Goal: Task Accomplishment & Management: Manage account settings

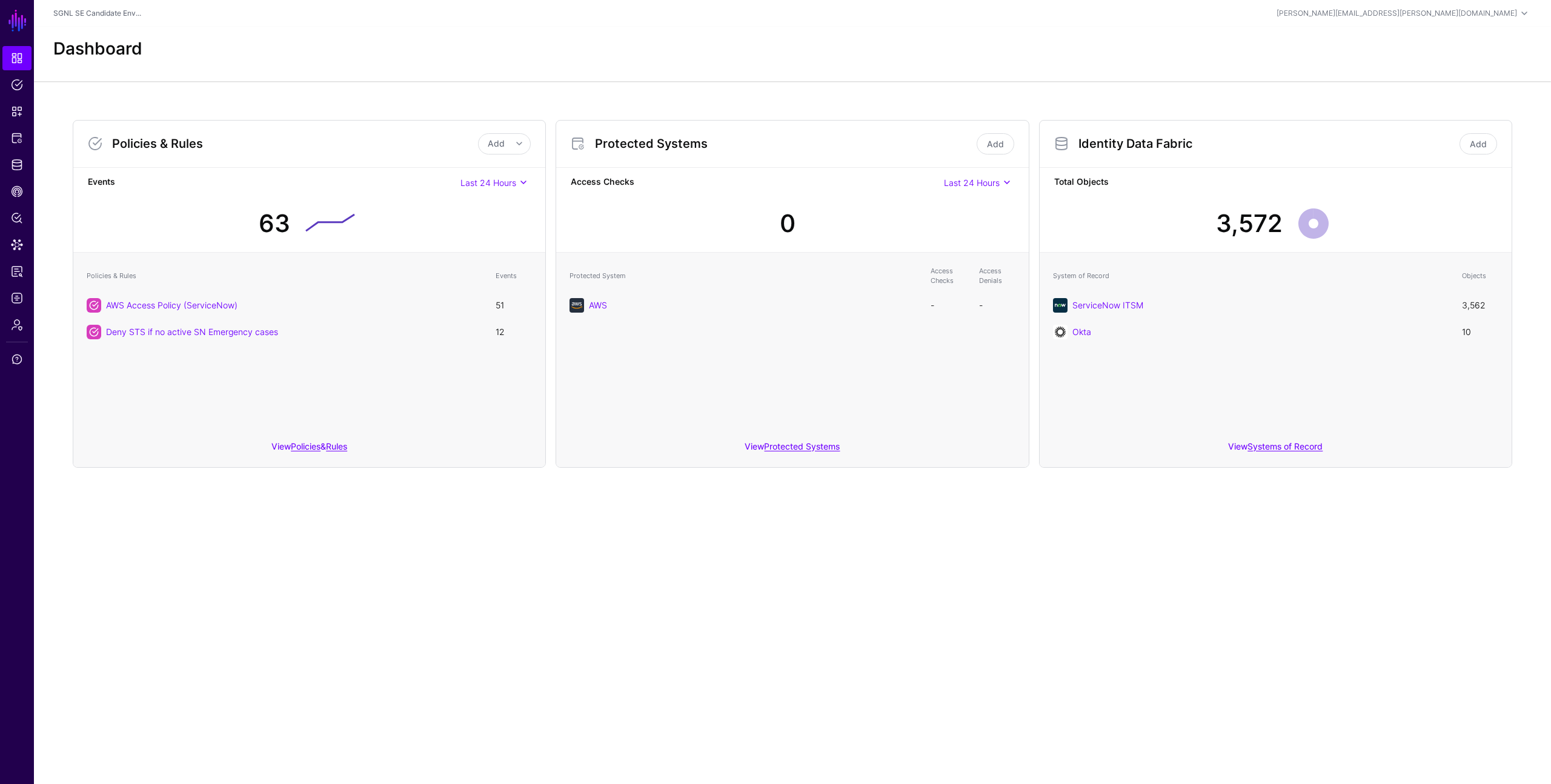
click at [403, 39] on div "Dashboard" at bounding box center [792, 49] width 1488 height 20
click at [15, 248] on span "Data Lens" at bounding box center [17, 244] width 12 height 12
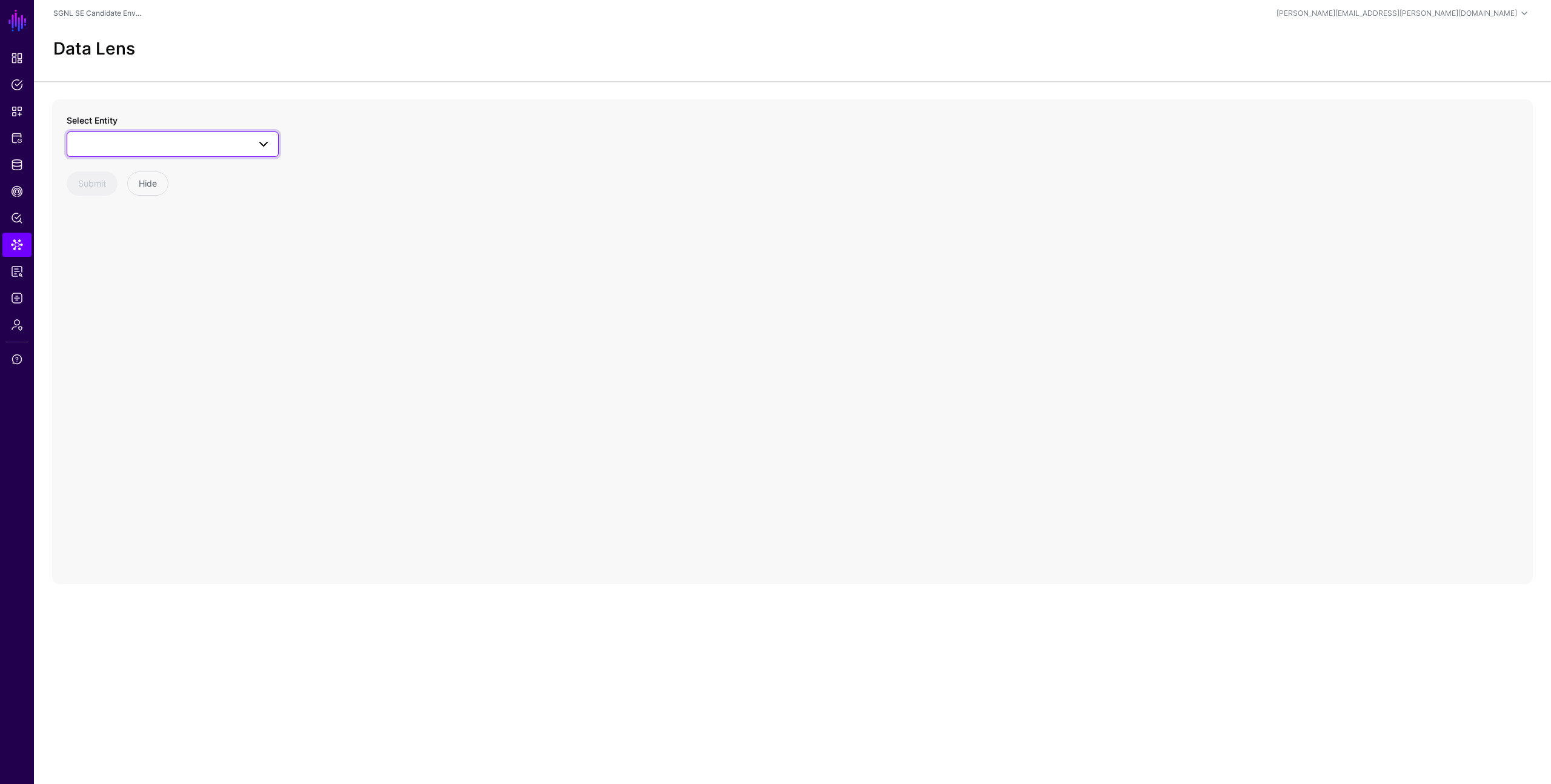
click at [250, 145] on span at bounding box center [260, 144] width 22 height 15
click at [305, 186] on div "Select Entity ServiceNow ITSM ChangeRequest ChangeTask CMDB Business App Config…" at bounding box center [792, 341] width 1481 height 484
click at [17, 216] on span "Policy Lens" at bounding box center [17, 218] width 12 height 12
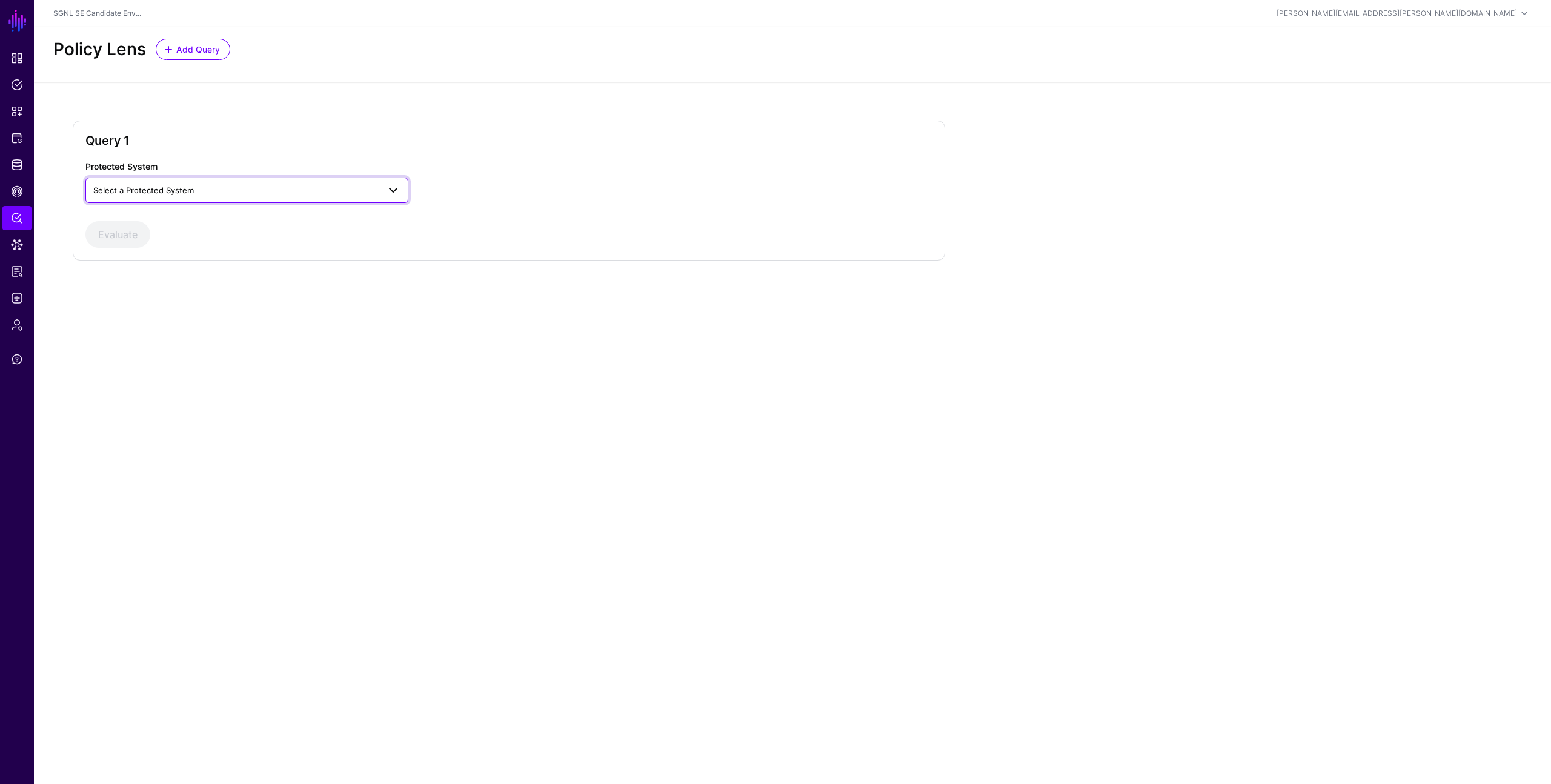
click at [311, 193] on span "Select a Protected System" at bounding box center [236, 190] width 285 height 13
click at [266, 224] on button "AWS" at bounding box center [246, 219] width 323 height 19
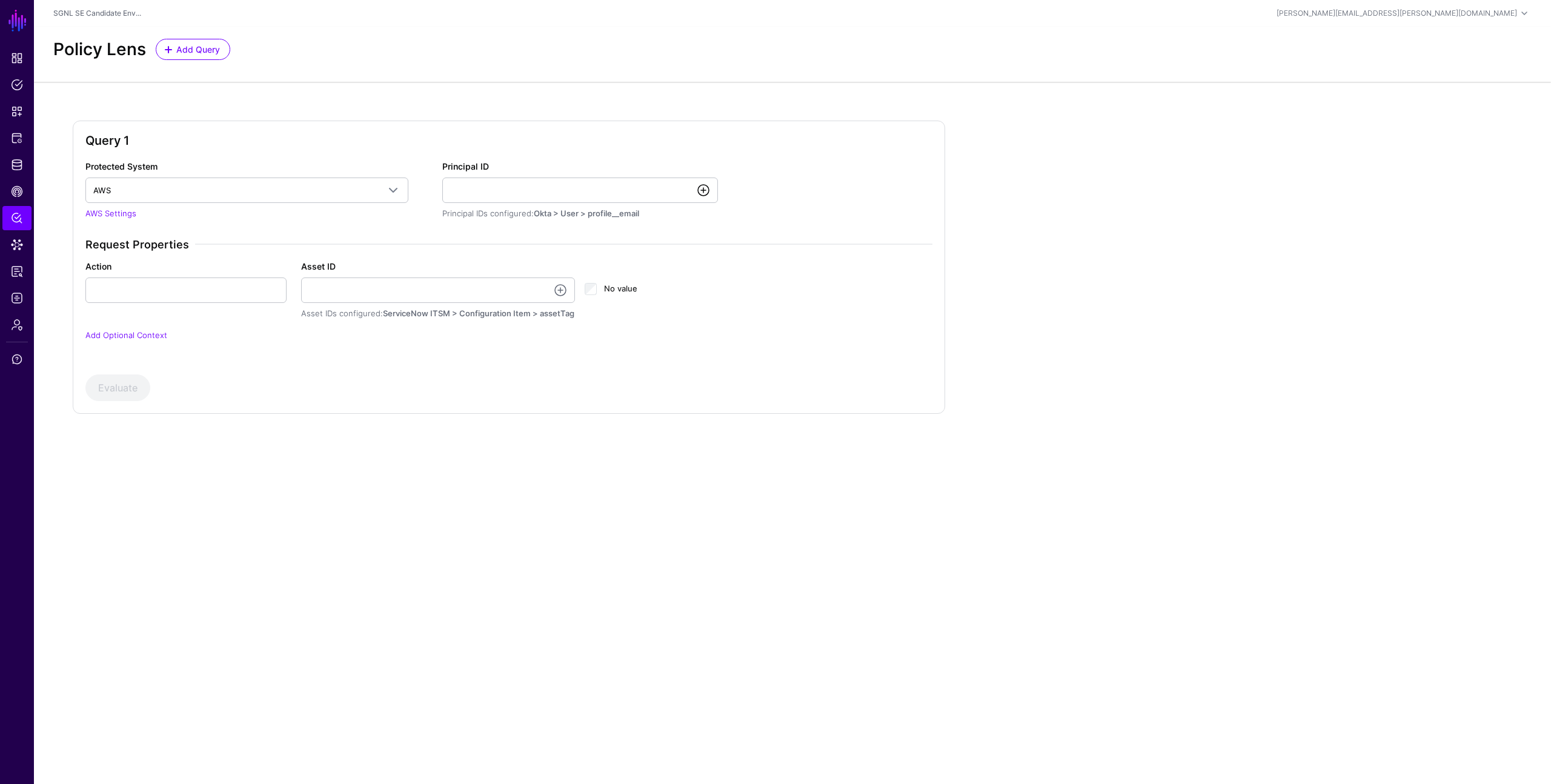
click at [705, 188] on link at bounding box center [703, 190] width 15 height 15
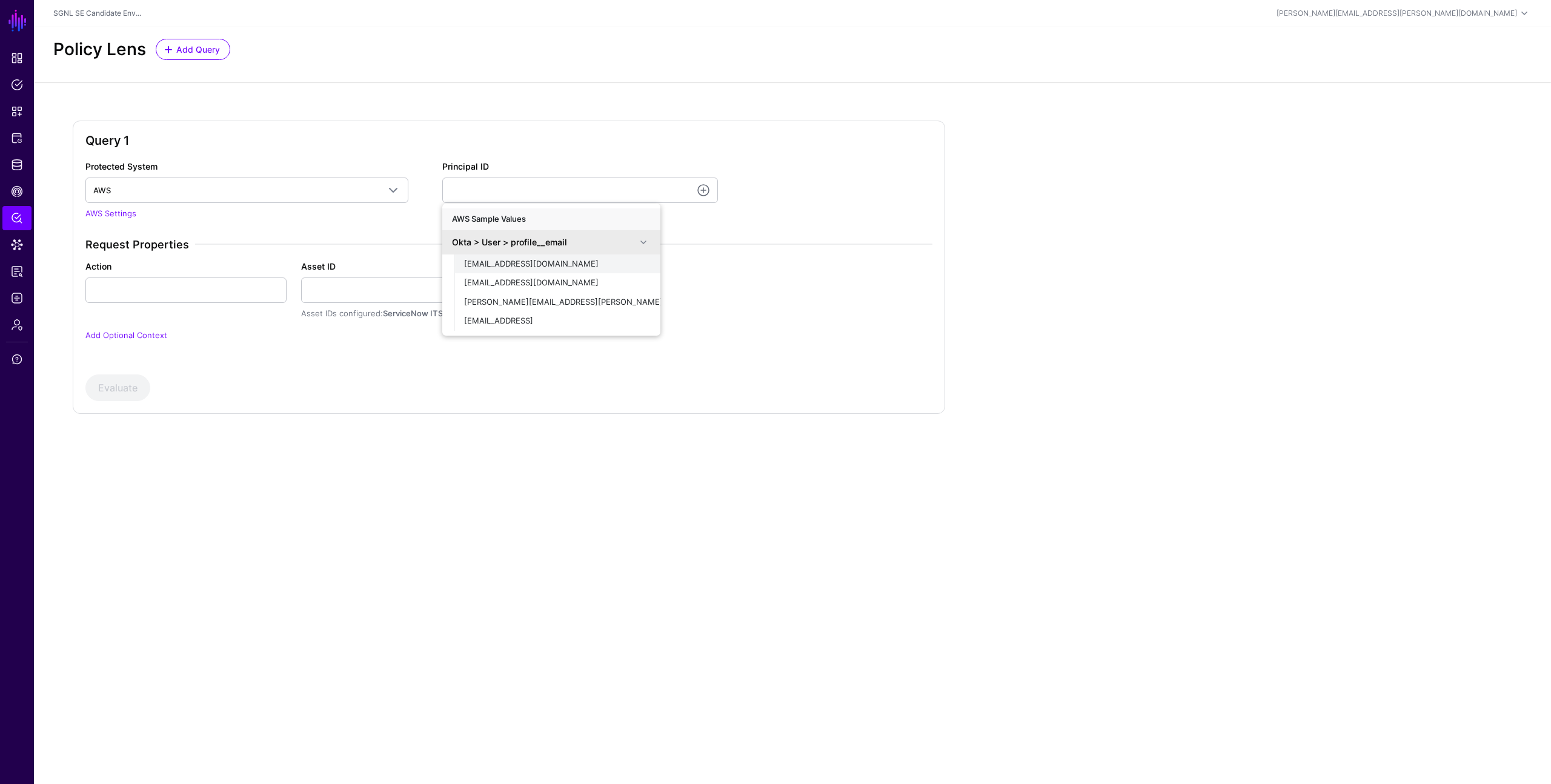
click at [549, 256] on button "demouser@demopanel.com" at bounding box center [558, 264] width 206 height 19
type input "**********"
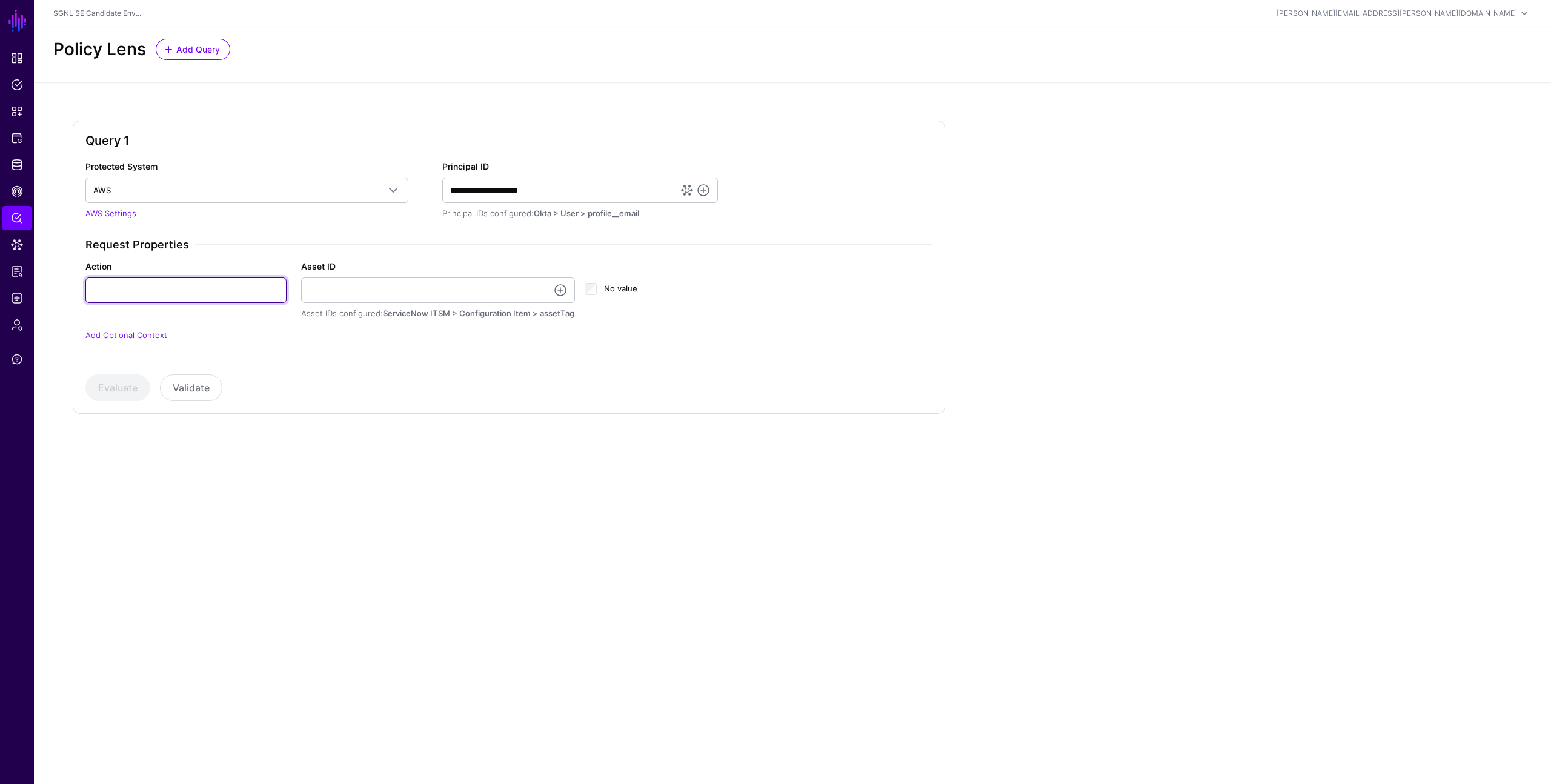
click at [231, 288] on input "Action" at bounding box center [186, 291] width 201 height 26
type input "******"
click at [561, 291] on link at bounding box center [560, 290] width 15 height 15
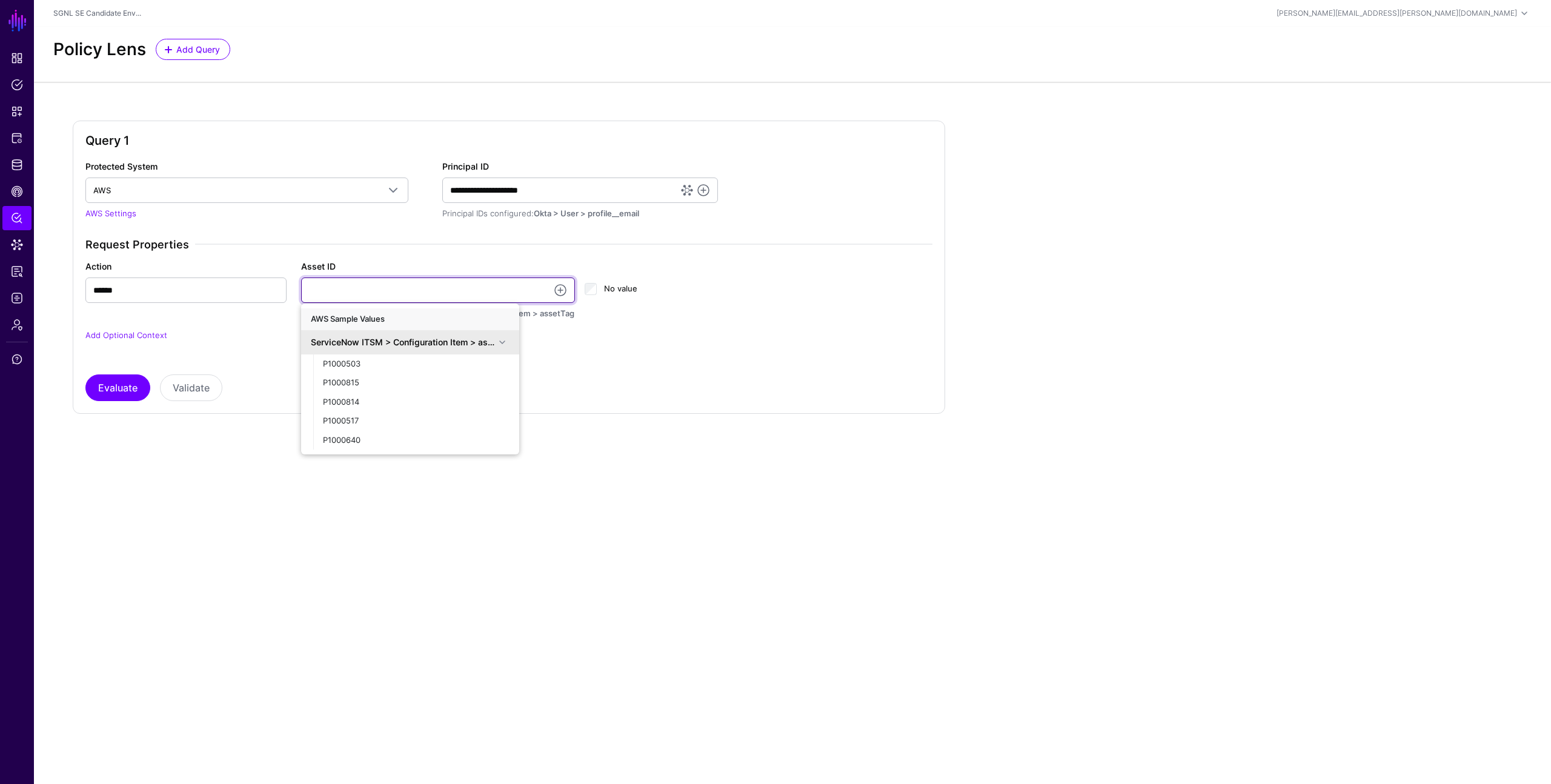
click at [453, 287] on input "Asset ID" at bounding box center [438, 291] width 275 height 26
type input "**********"
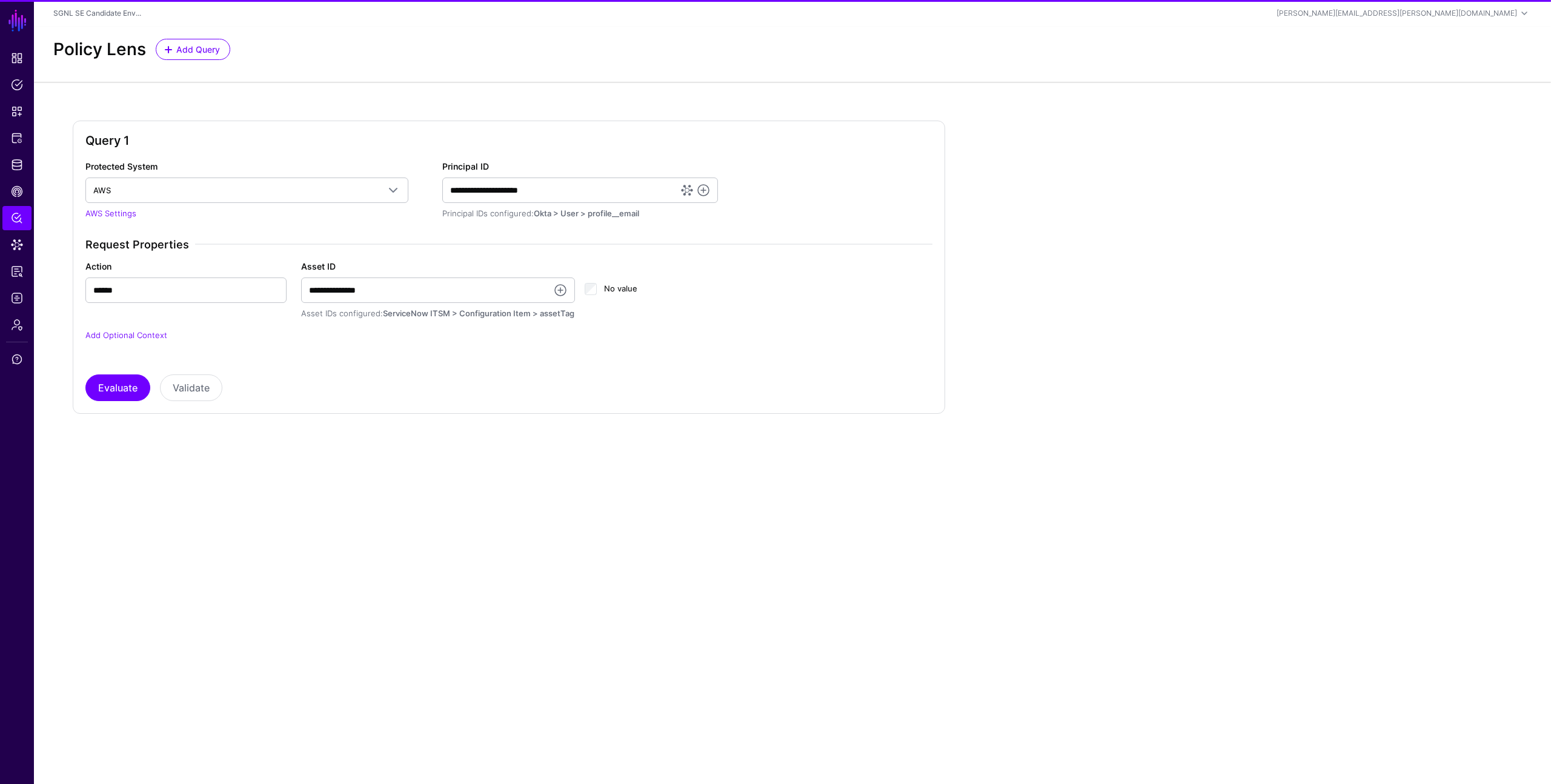
click at [378, 378] on div "Evaluate Validate" at bounding box center [508, 388] width 847 height 27
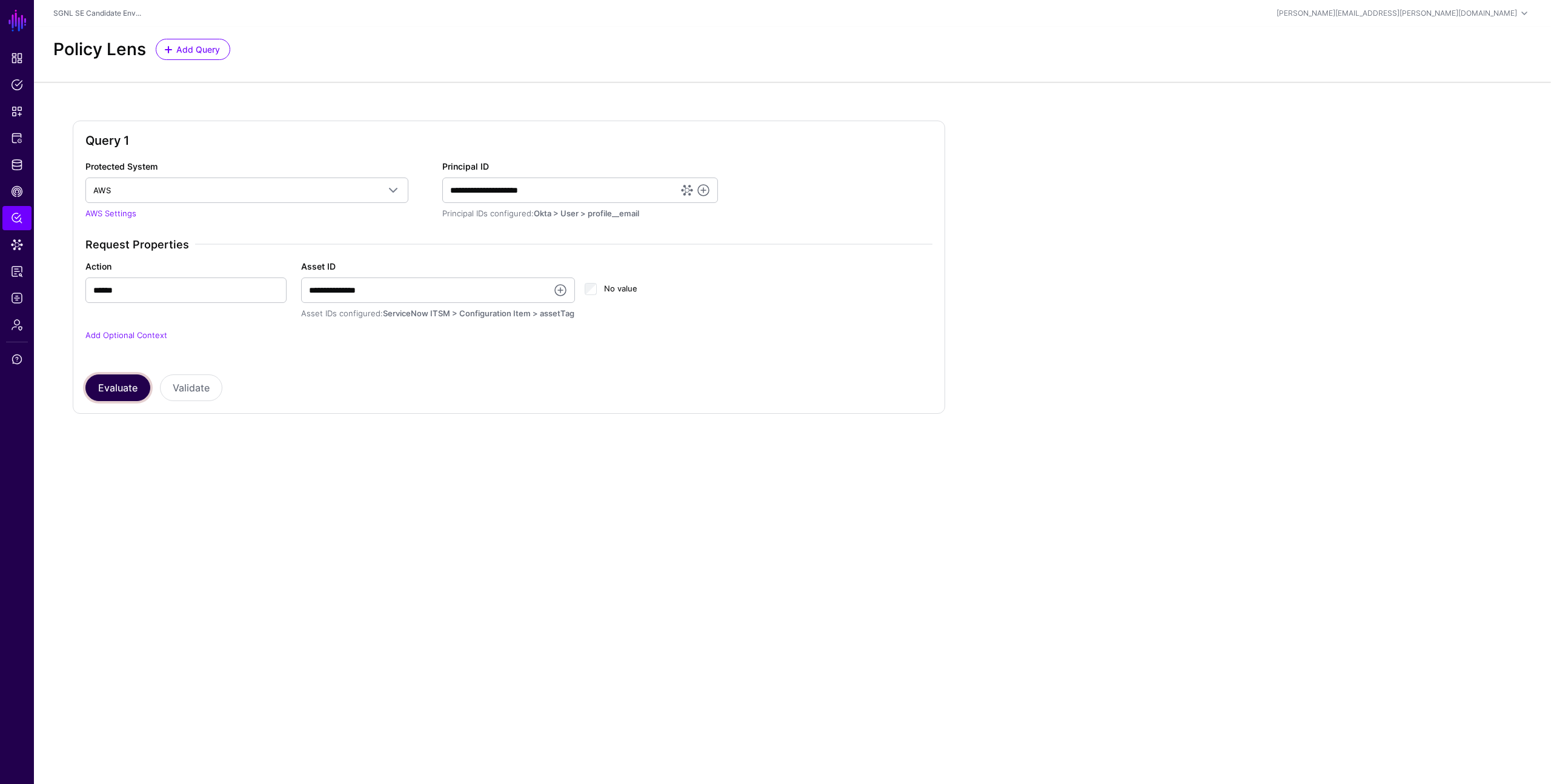
click at [120, 385] on button "Evaluate" at bounding box center [117, 388] width 65 height 27
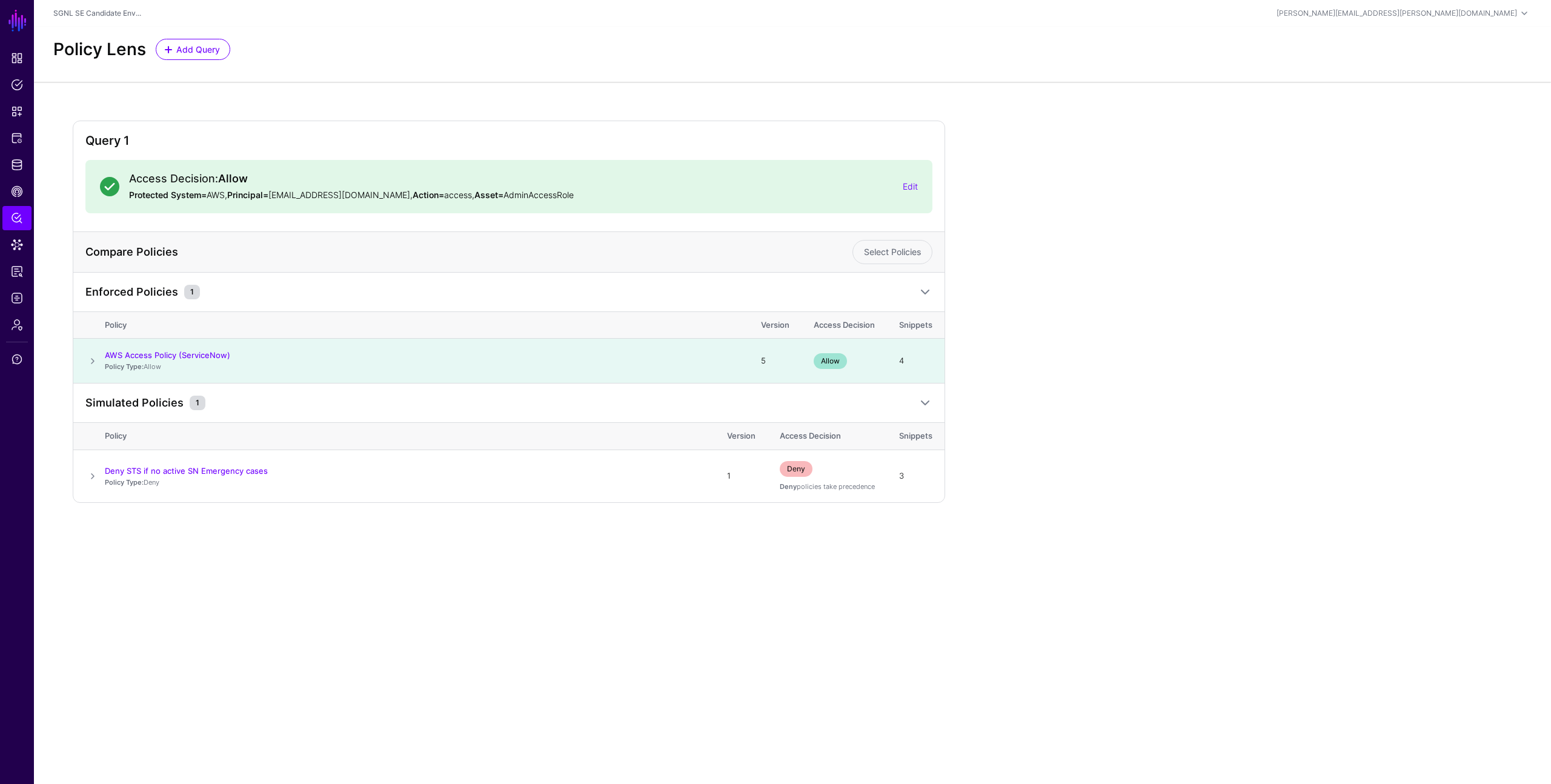
click at [408, 558] on div "Query 1 Access Decision: Allow Protected System= AWS, Principal= demouser@demop…" at bounding box center [792, 321] width 1517 height 479
click at [20, 83] on span "Policies" at bounding box center [17, 84] width 12 height 12
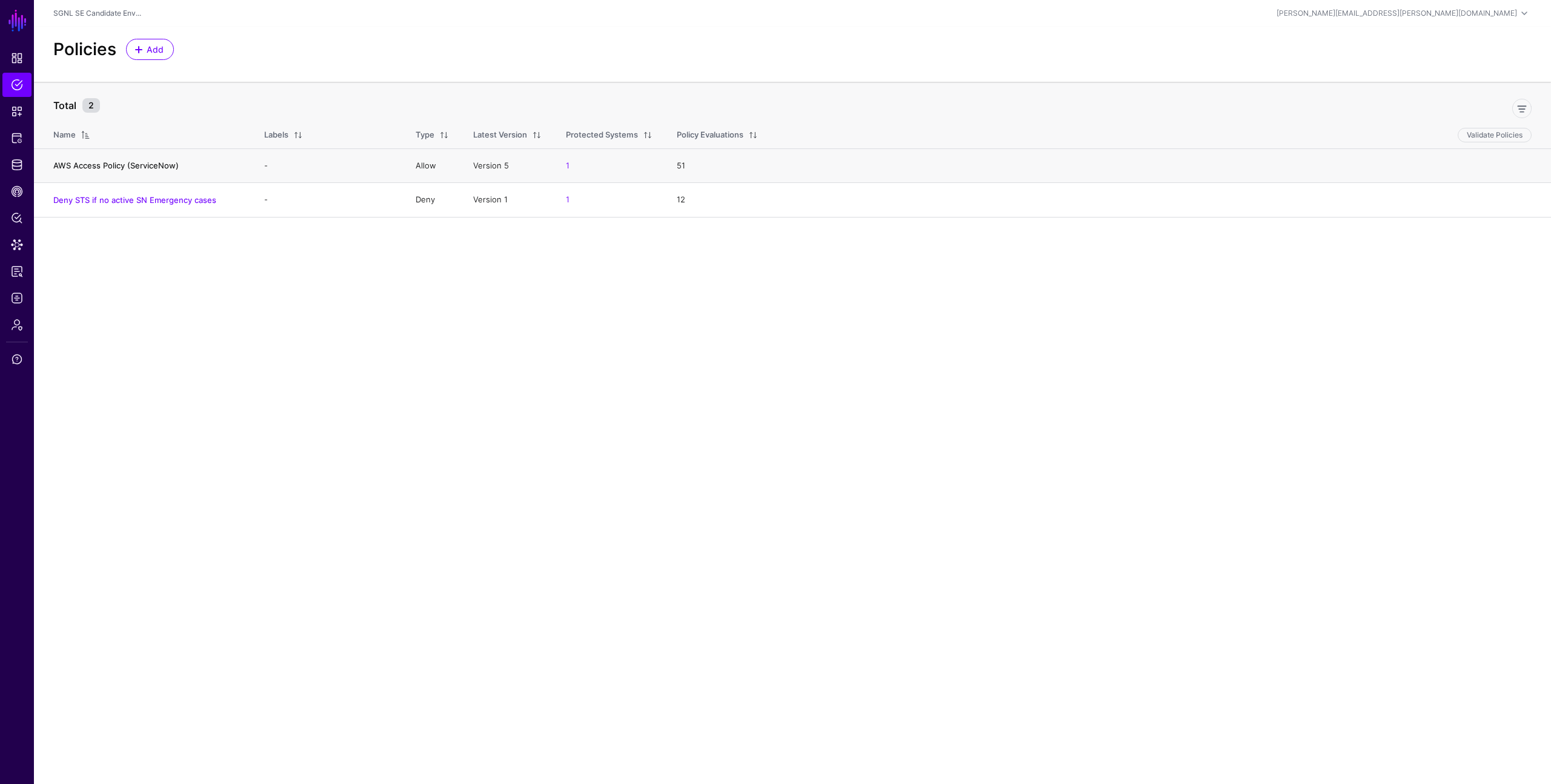
click at [87, 168] on link "AWS Access Policy (ServiceNow)" at bounding box center [116, 165] width 125 height 10
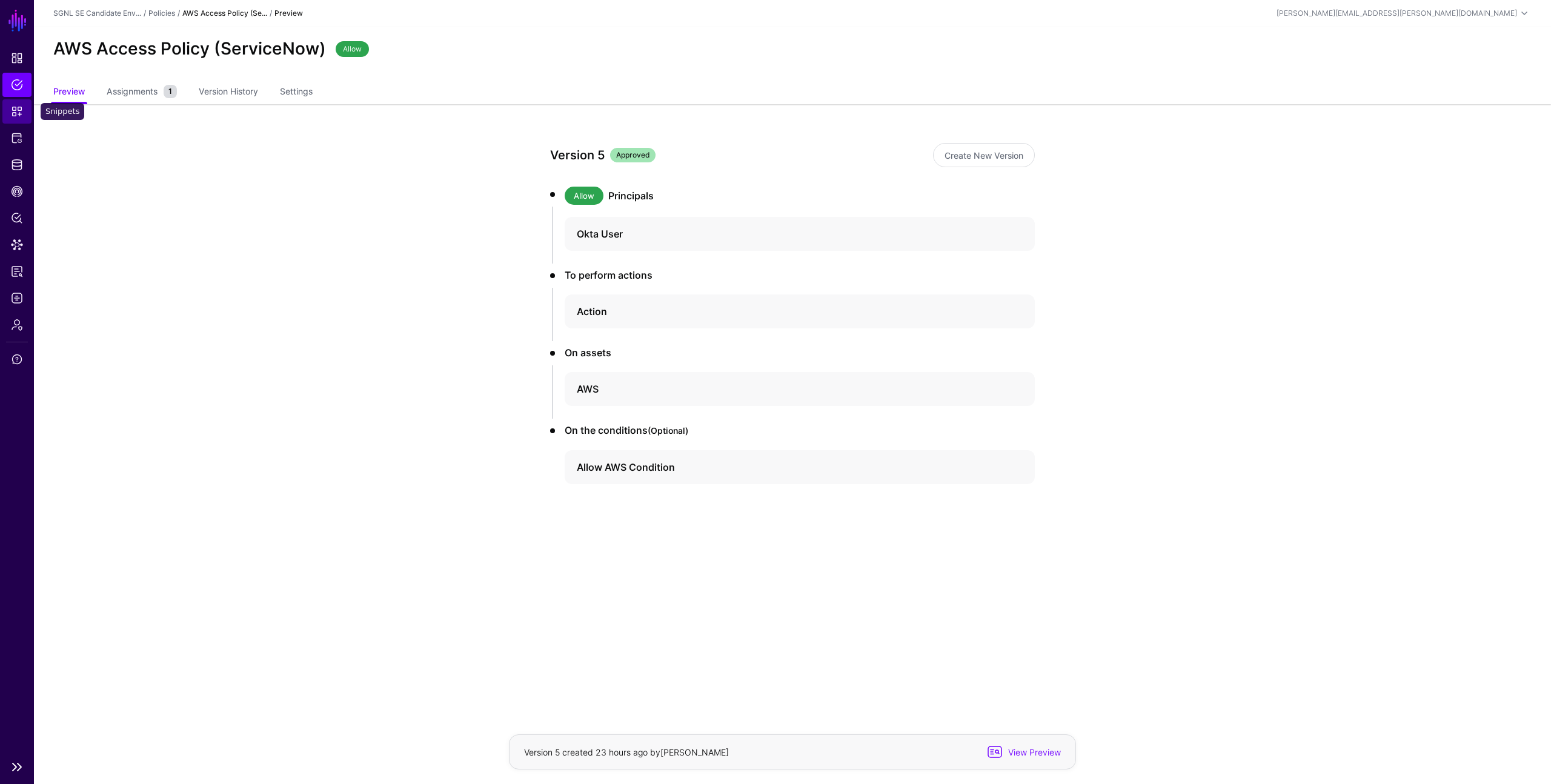
click at [18, 114] on span "Snippets" at bounding box center [17, 111] width 12 height 12
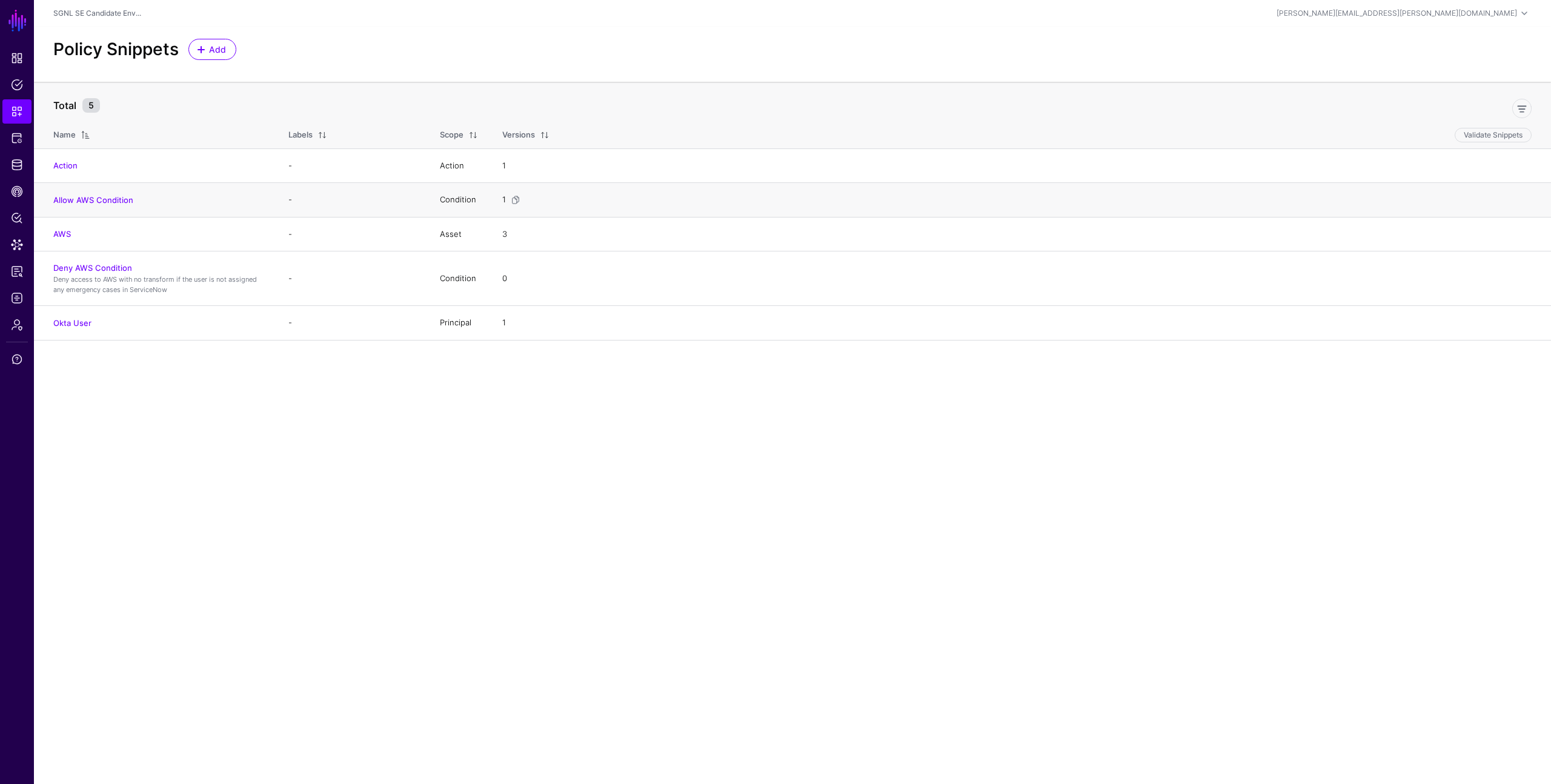
click at [108, 206] on td "Allow AWS Condition" at bounding box center [155, 200] width 243 height 35
click at [107, 200] on link "Allow AWS Condition" at bounding box center [93, 200] width 80 height 10
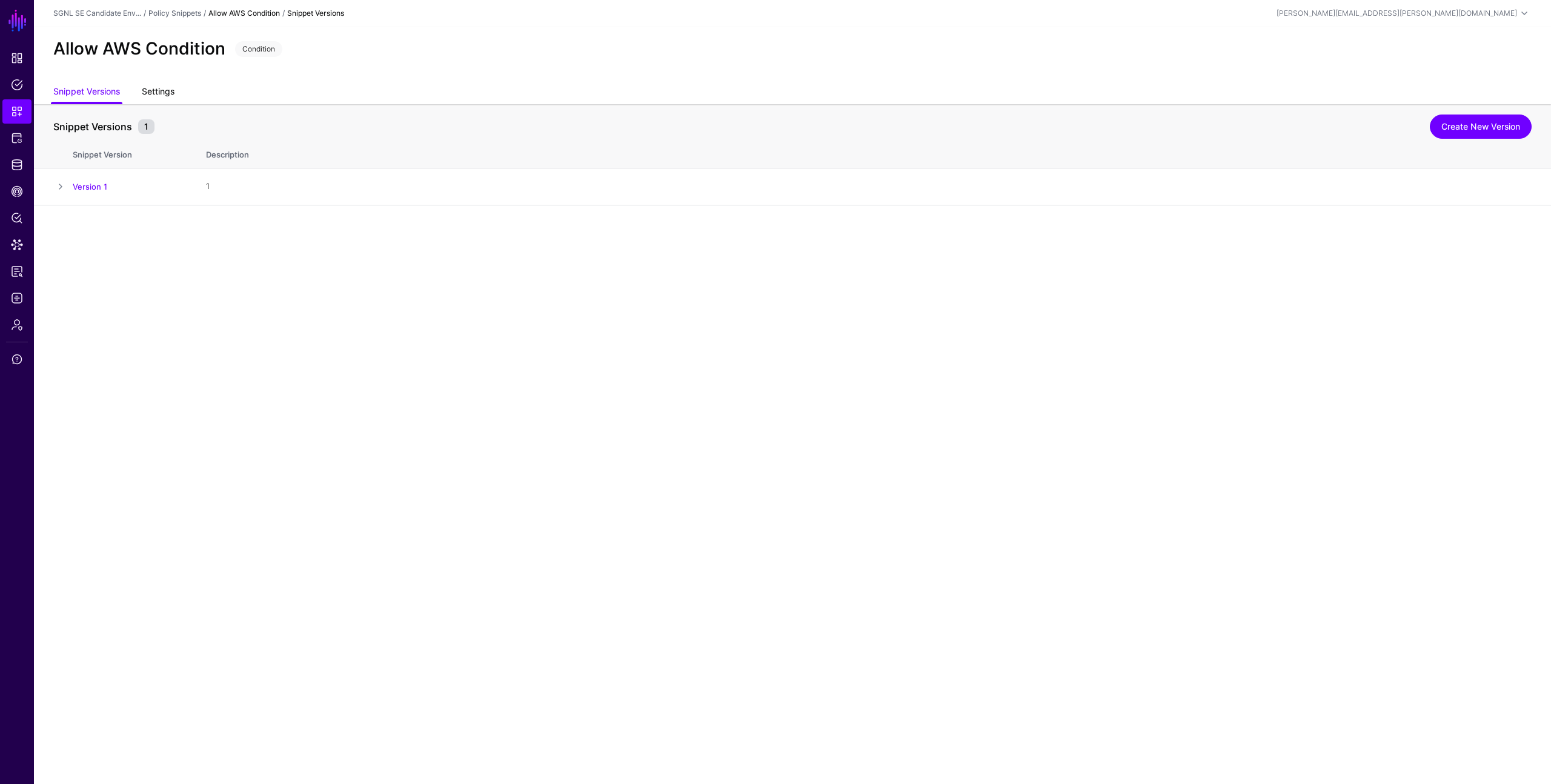
click at [154, 95] on link "Settings" at bounding box center [157, 93] width 33 height 23
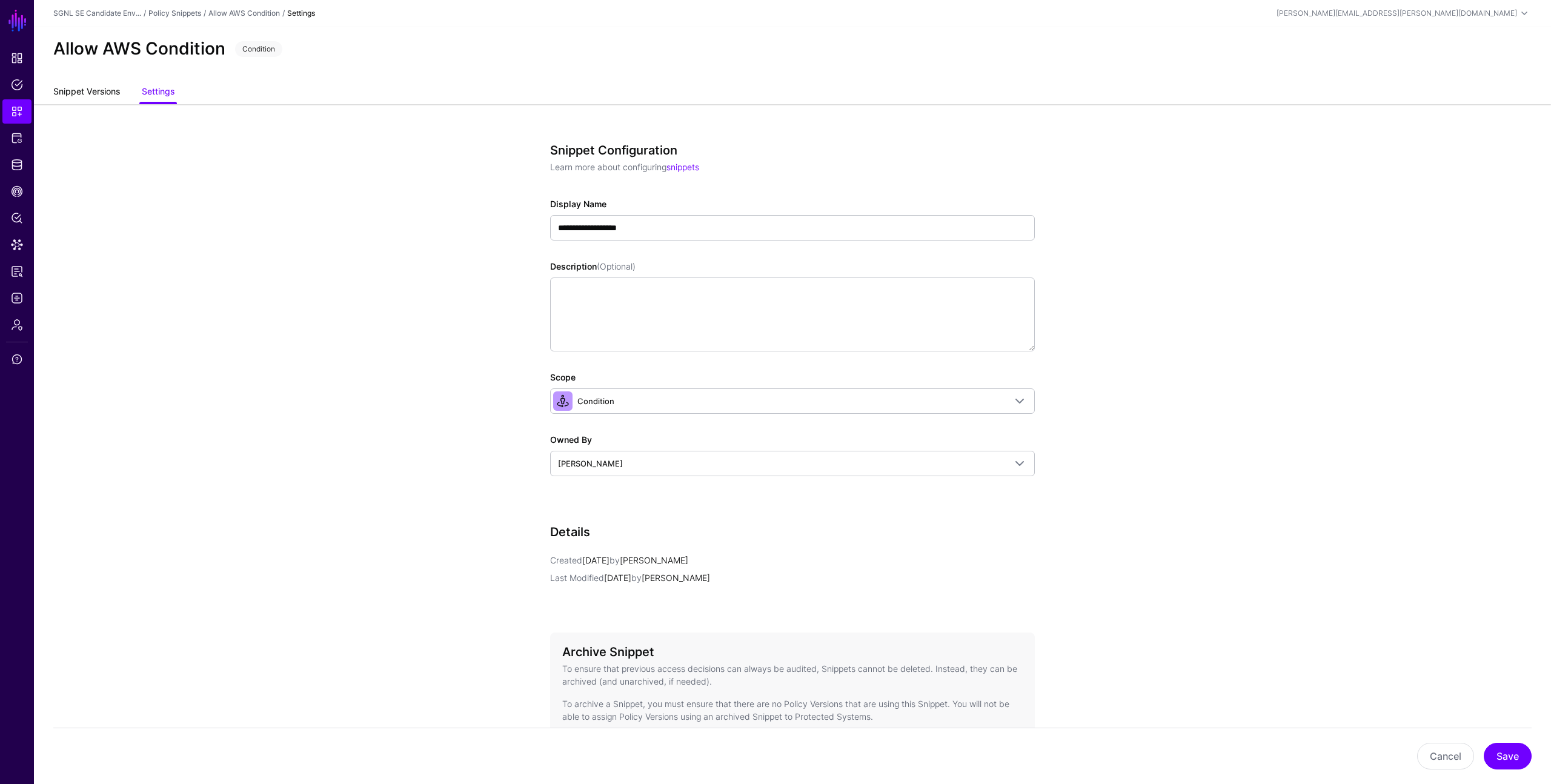
click at [104, 97] on link "Snippet Versions" at bounding box center [86, 93] width 67 height 23
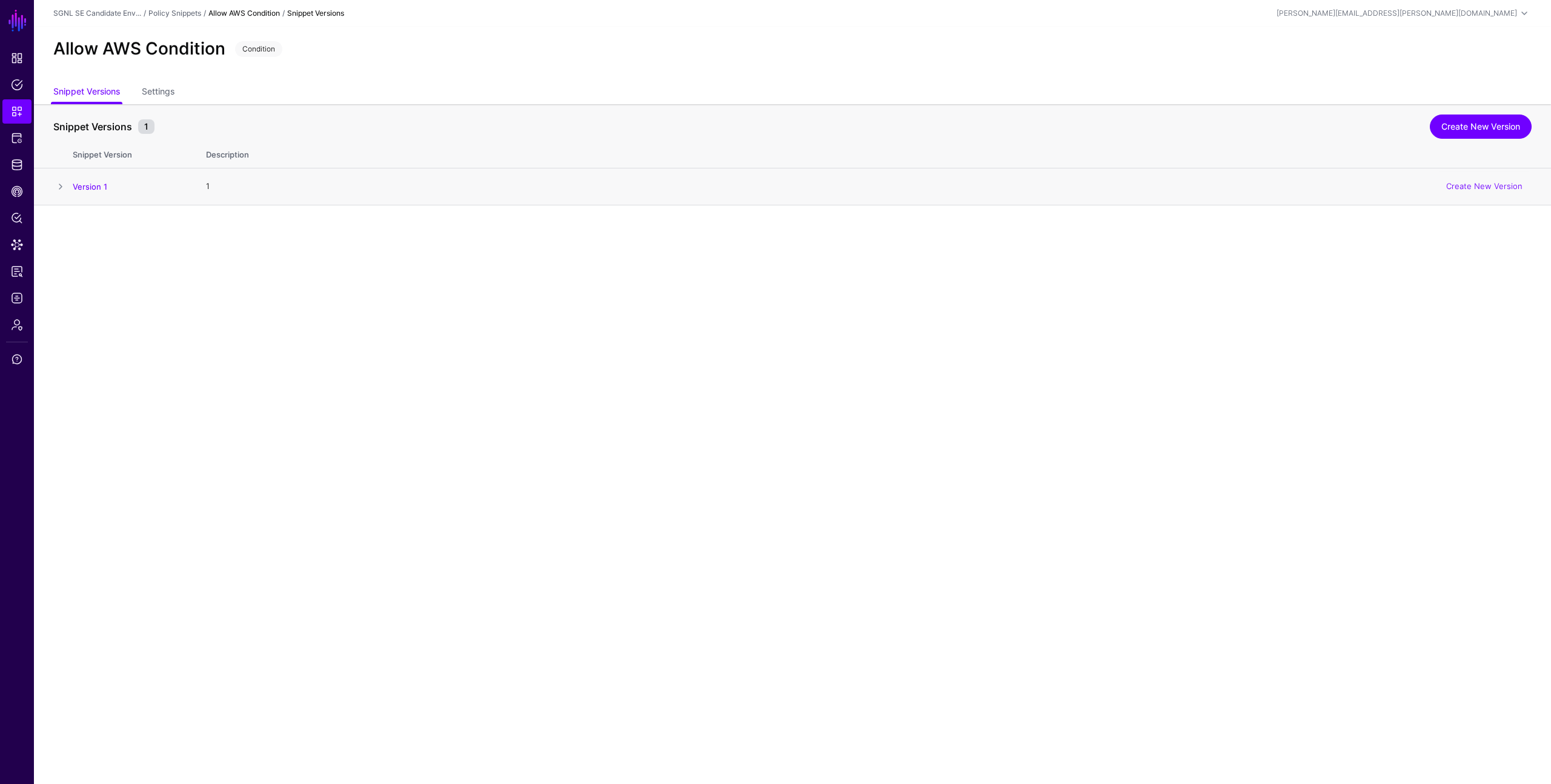
click at [68, 185] on td at bounding box center [53, 187] width 39 height 37
click at [78, 187] on link "Version 1" at bounding box center [90, 186] width 35 height 10
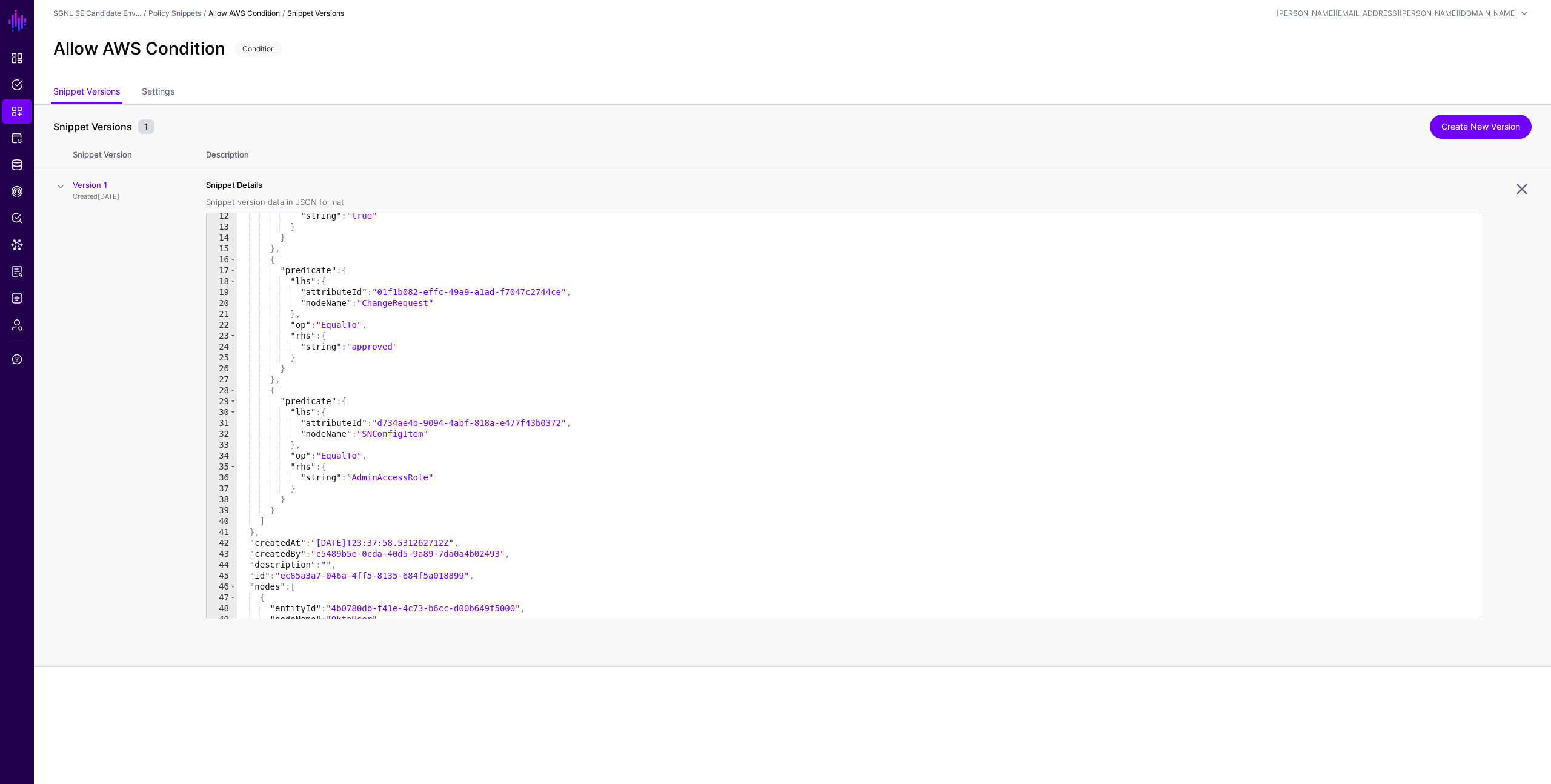
scroll to position [123, 0]
type textarea "**********"
drag, startPoint x: 358, startPoint y: 476, endPoint x: 432, endPoint y: 481, distance: 74.2
click at [432, 481] on div ""string" : "true" } } } , { "predicate" : { "lhs" : { "attributeId" : "01f1b082…" at bounding box center [860, 423] width 1246 height 427
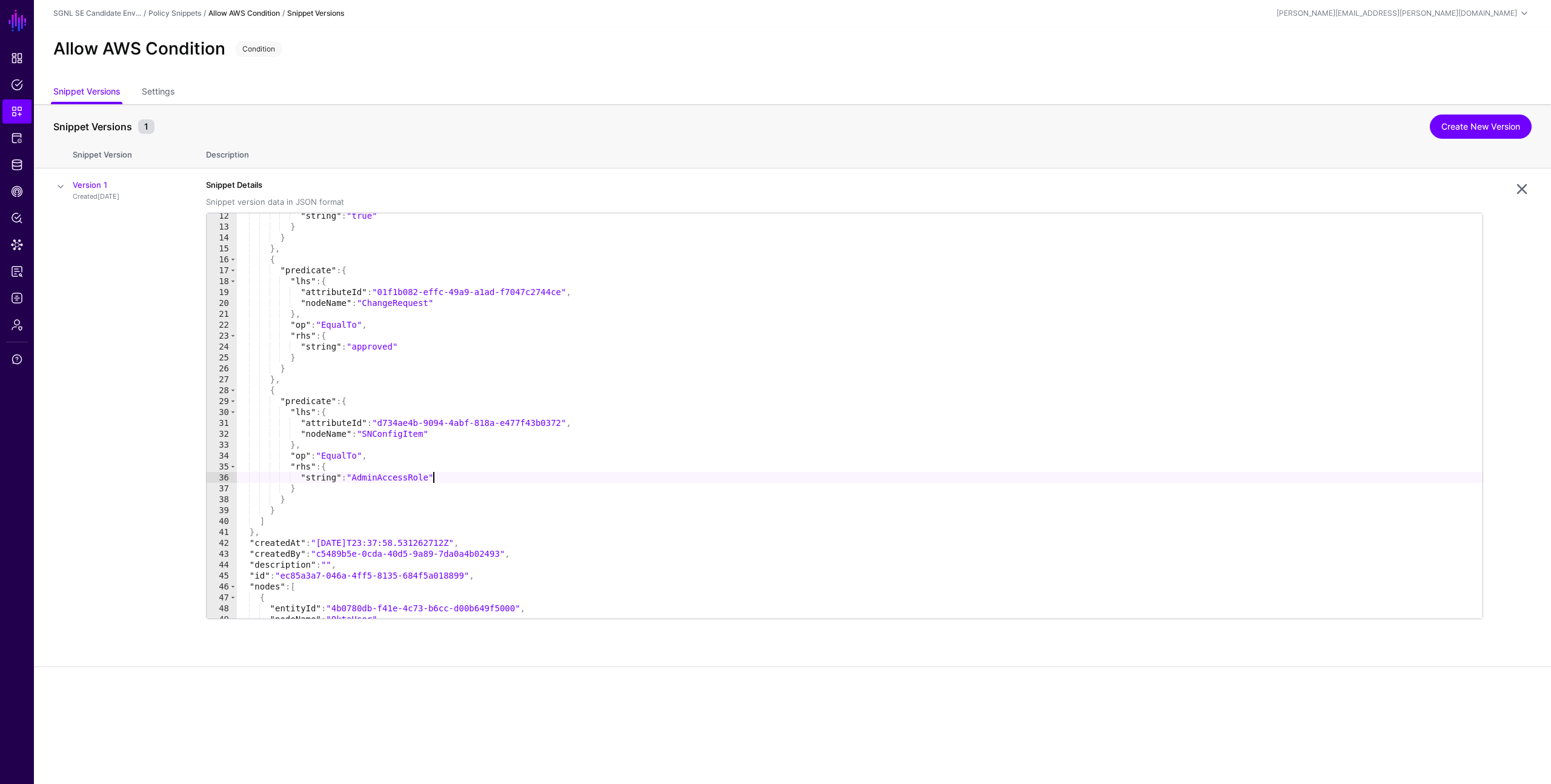
click at [548, 144] on th "Description" at bounding box center [872, 152] width 1357 height 31
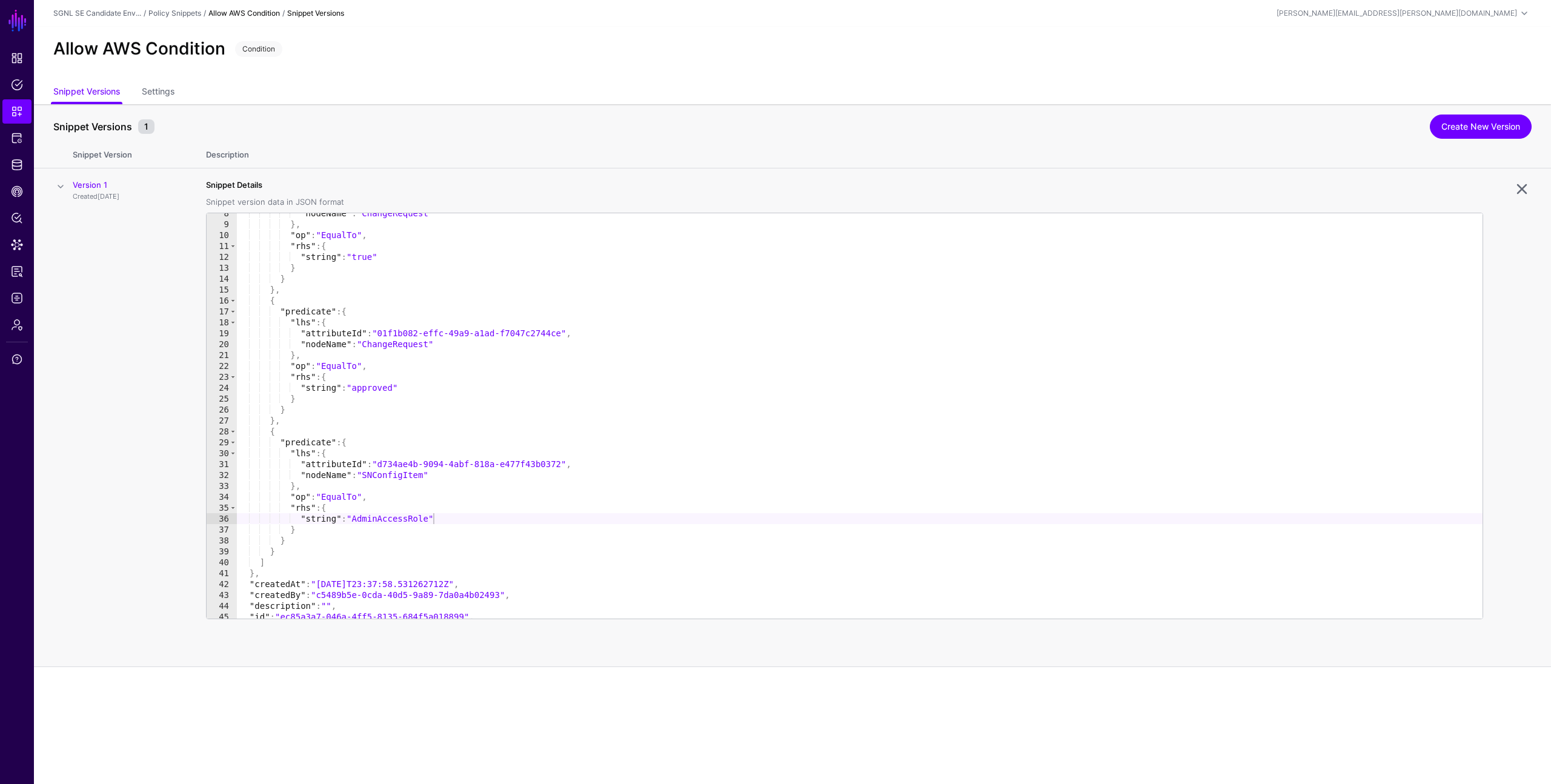
scroll to position [0, 0]
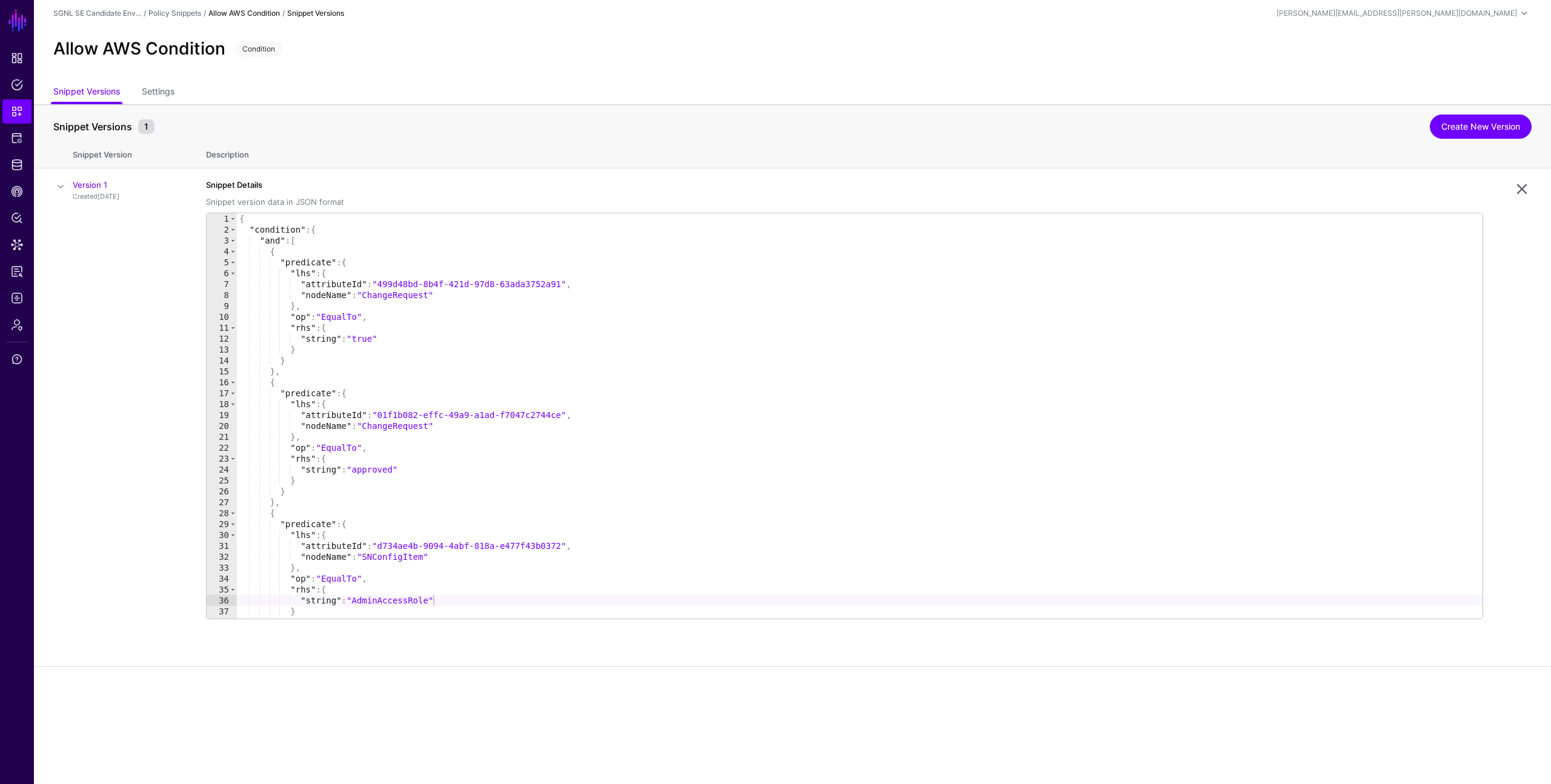
click at [421, 124] on div "Snippet Versions 1" at bounding box center [742, 126] width 1383 height 15
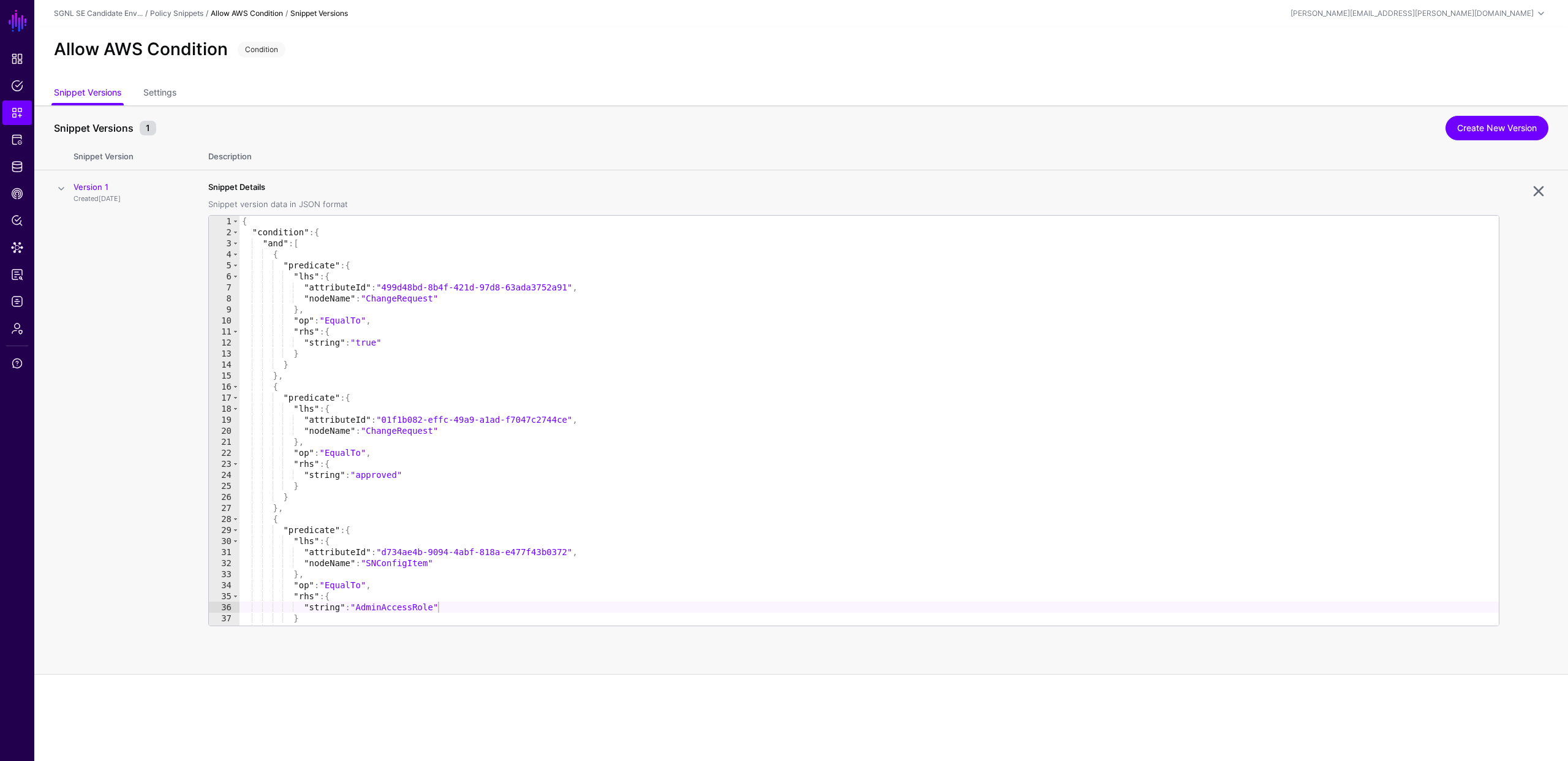
click at [105, 415] on td "Version 1 Created 3 days ago" at bounding box center [135, 422] width 122 height 504
click at [96, 311] on td "Version 1 Created 3 days ago" at bounding box center [135, 422] width 122 height 504
click at [114, 380] on td "Version 1 Created 3 days ago" at bounding box center [135, 422] width 122 height 504
click at [105, 299] on td "Version 1 Created 3 days ago" at bounding box center [135, 422] width 122 height 504
click at [17, 139] on span "Protected Systems" at bounding box center [17, 139] width 12 height 12
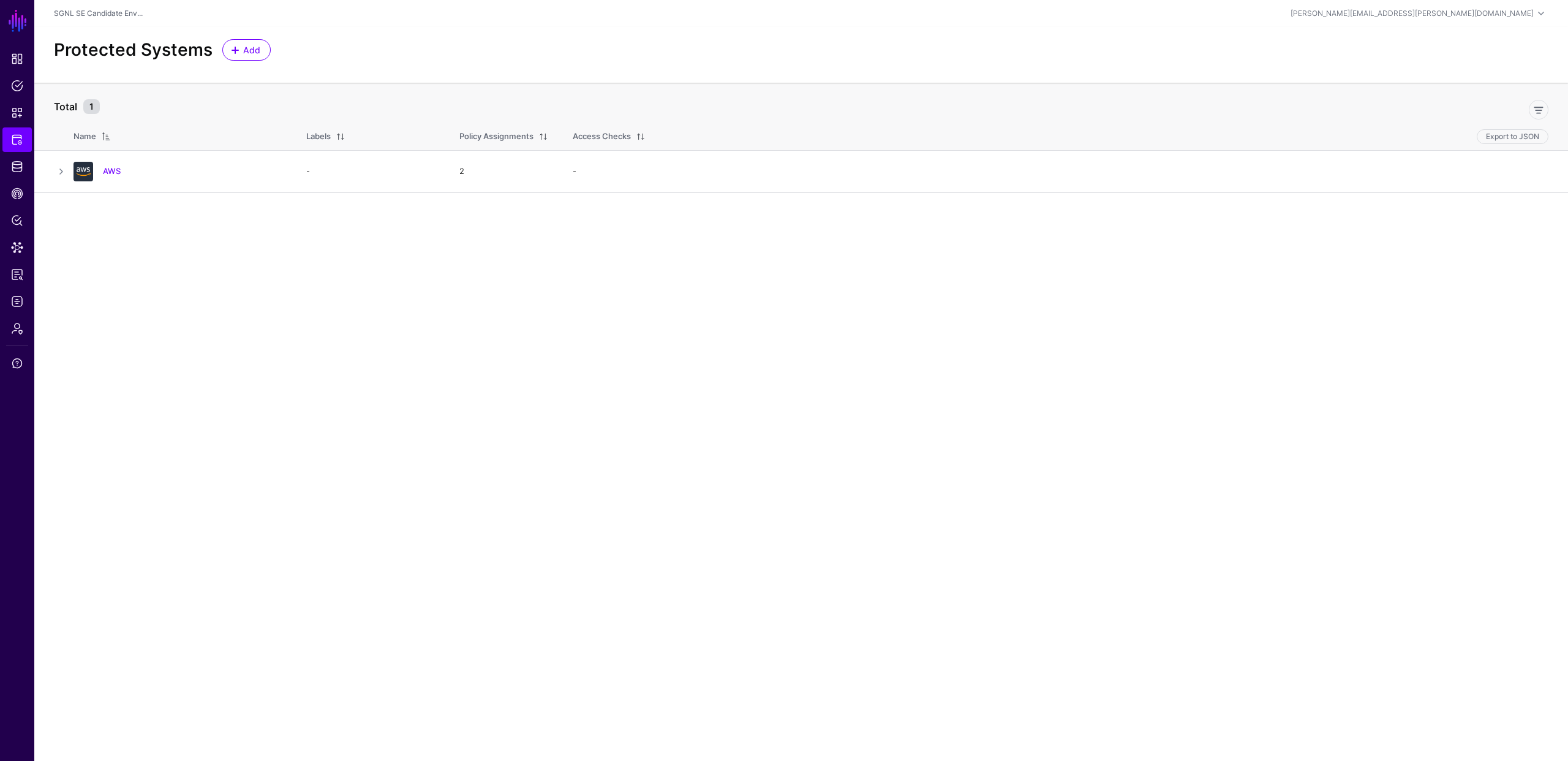
click at [793, 54] on div "Protected Systems Add" at bounding box center [801, 50] width 1505 height 21
click at [186, 335] on main "SGNL Dashboard Policies Snippets Protected Systems Identity Data Fabric CAEP Hu…" at bounding box center [784, 380] width 1568 height 761
click at [17, 224] on span "Policy Lens" at bounding box center [17, 220] width 12 height 12
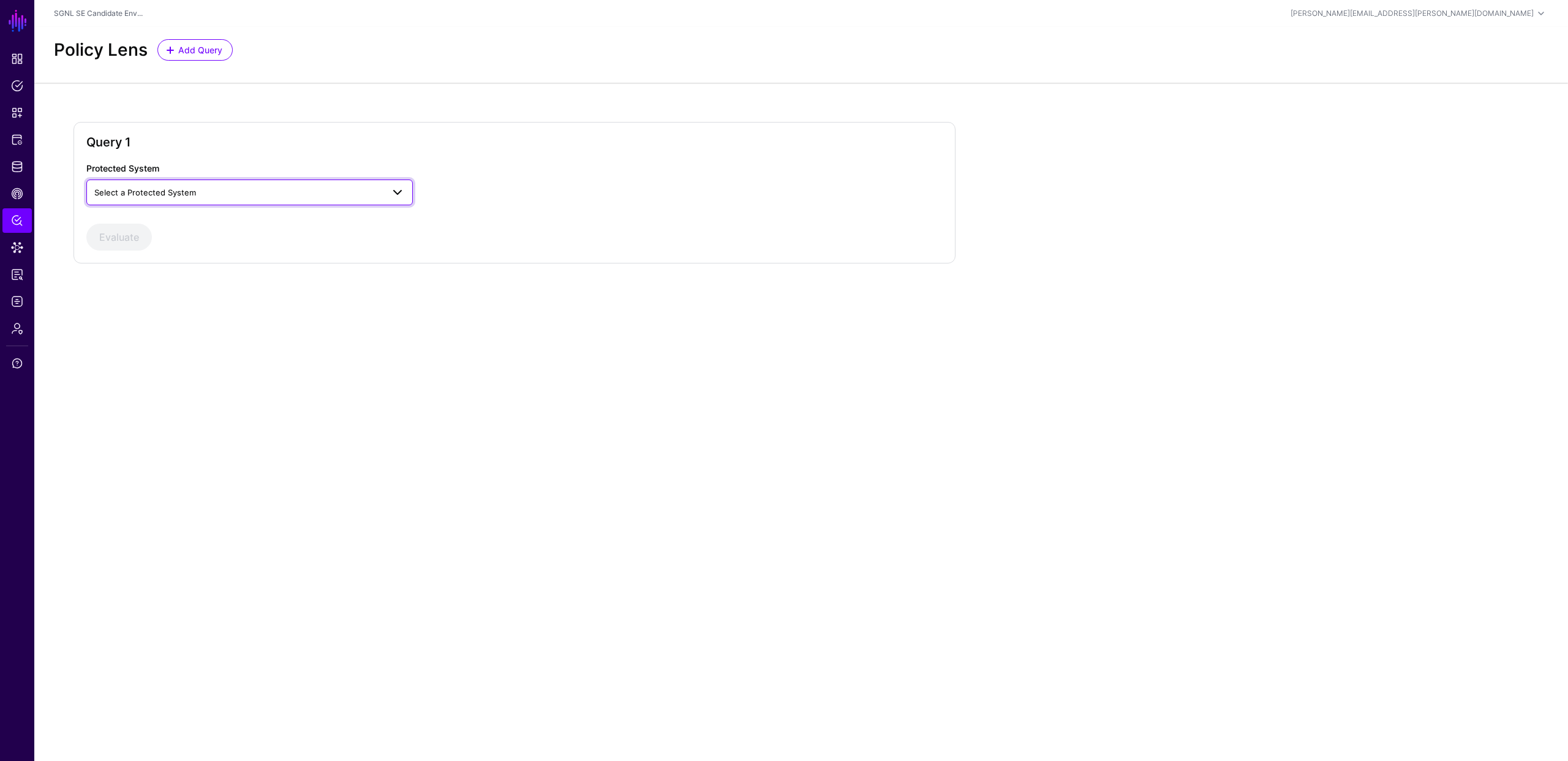
click at [263, 194] on span "Select a Protected System" at bounding box center [239, 192] width 289 height 14
click at [249, 224] on div "AWS" at bounding box center [250, 221] width 307 height 12
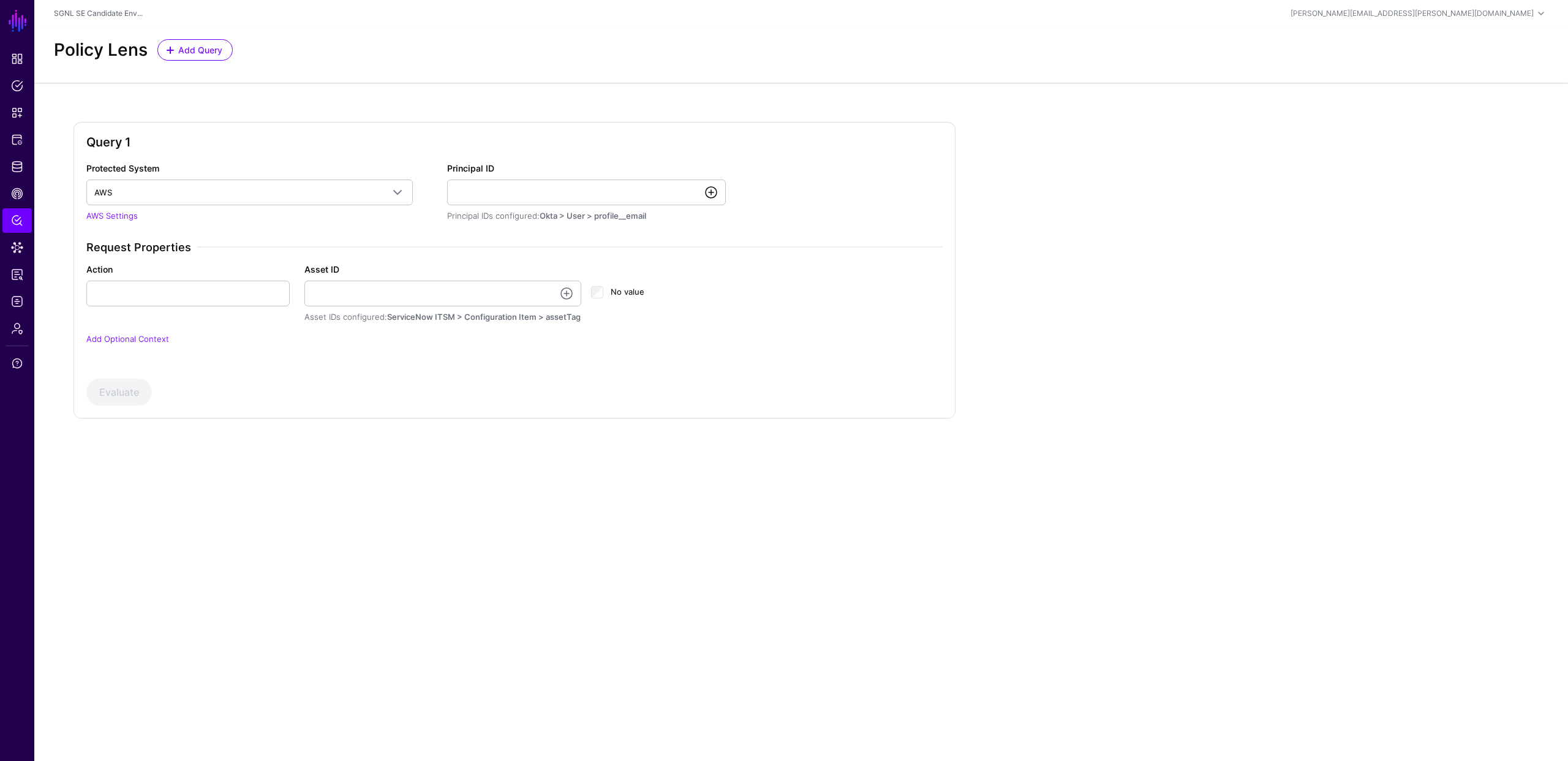
click at [709, 193] on link at bounding box center [711, 192] width 15 height 15
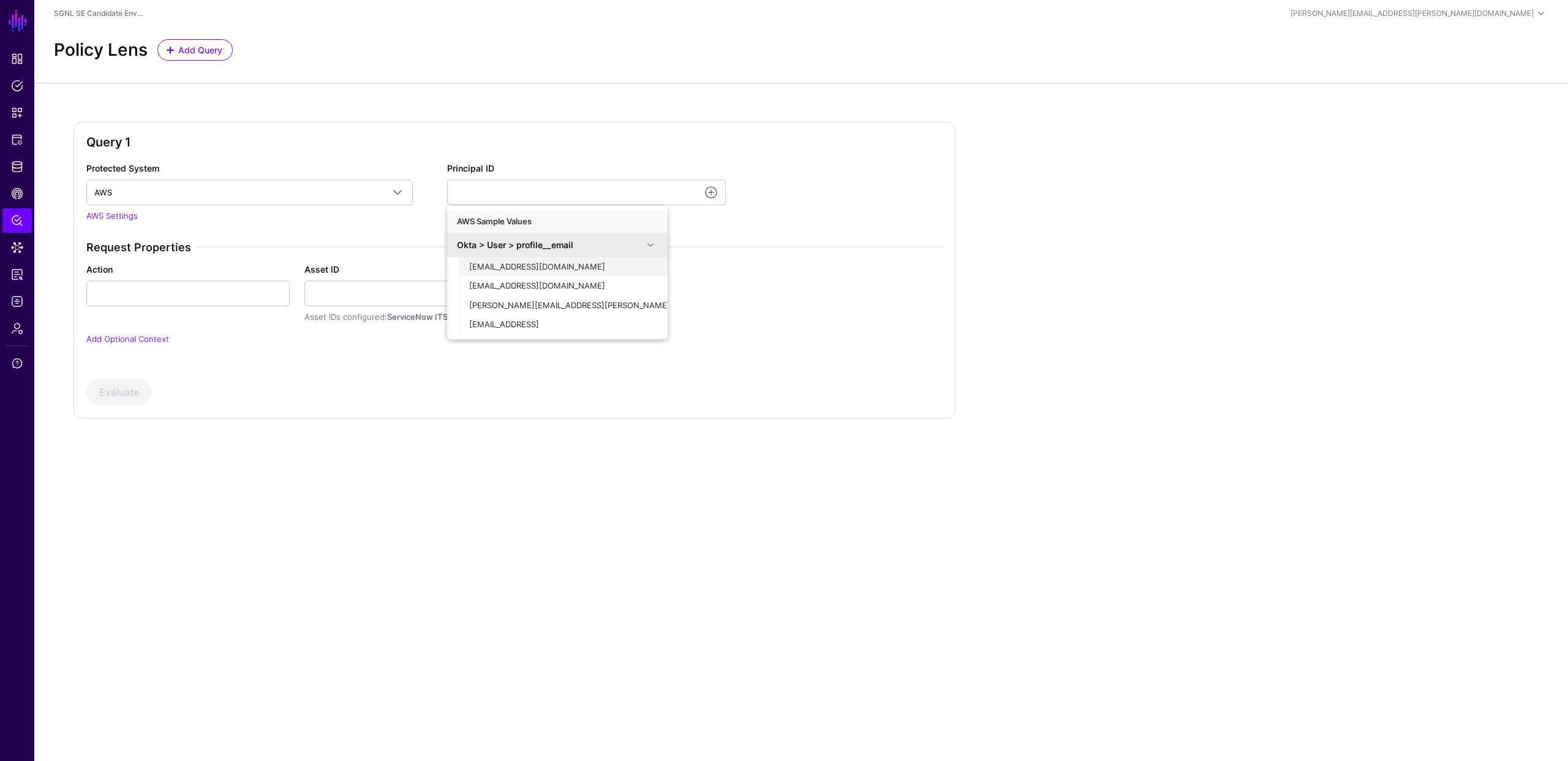
click at [494, 270] on span "[EMAIL_ADDRESS][DOMAIN_NAME]" at bounding box center [537, 266] width 136 height 10
type input "**********"
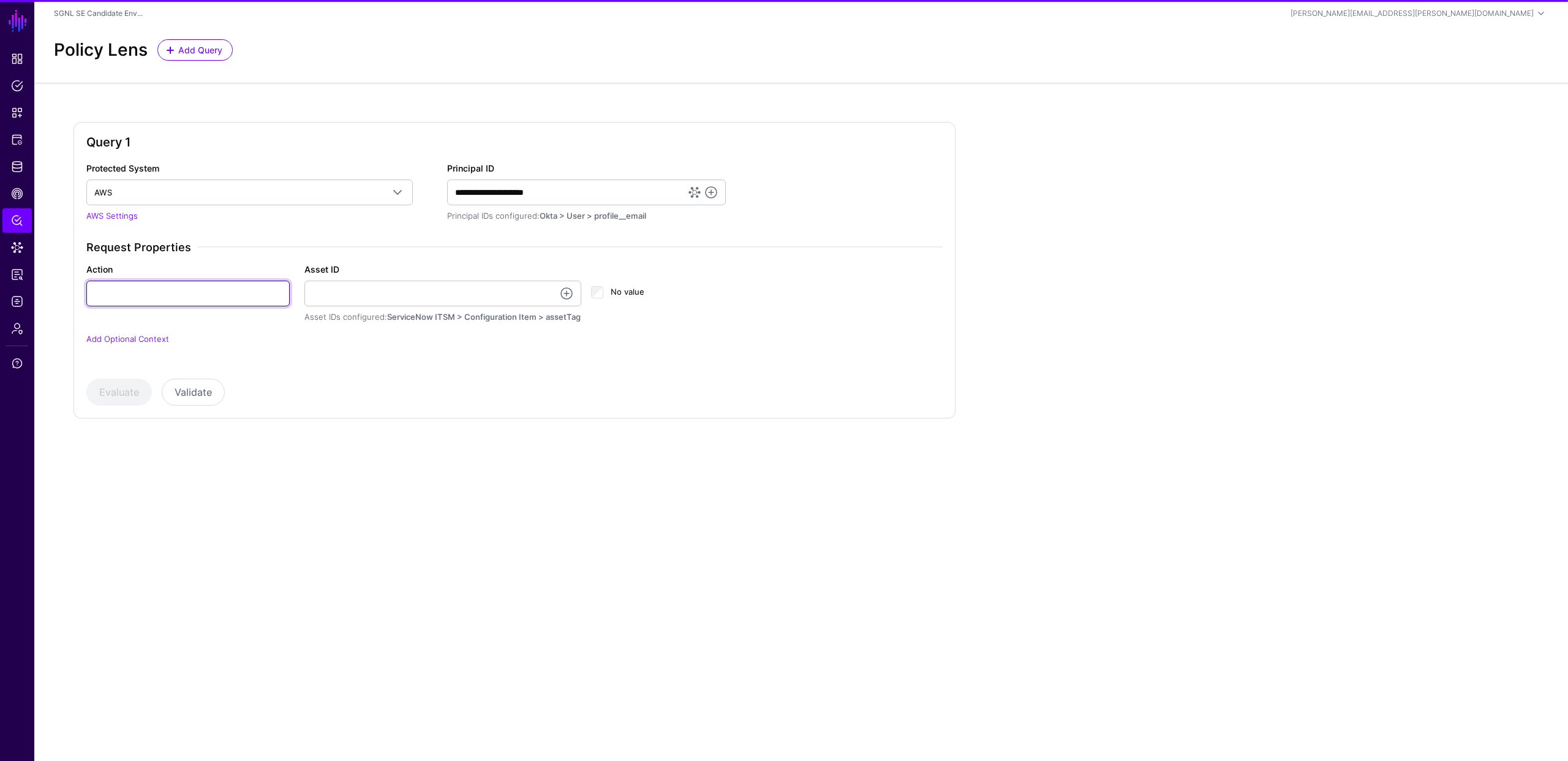
click at [167, 289] on input "Action" at bounding box center [188, 294] width 203 height 26
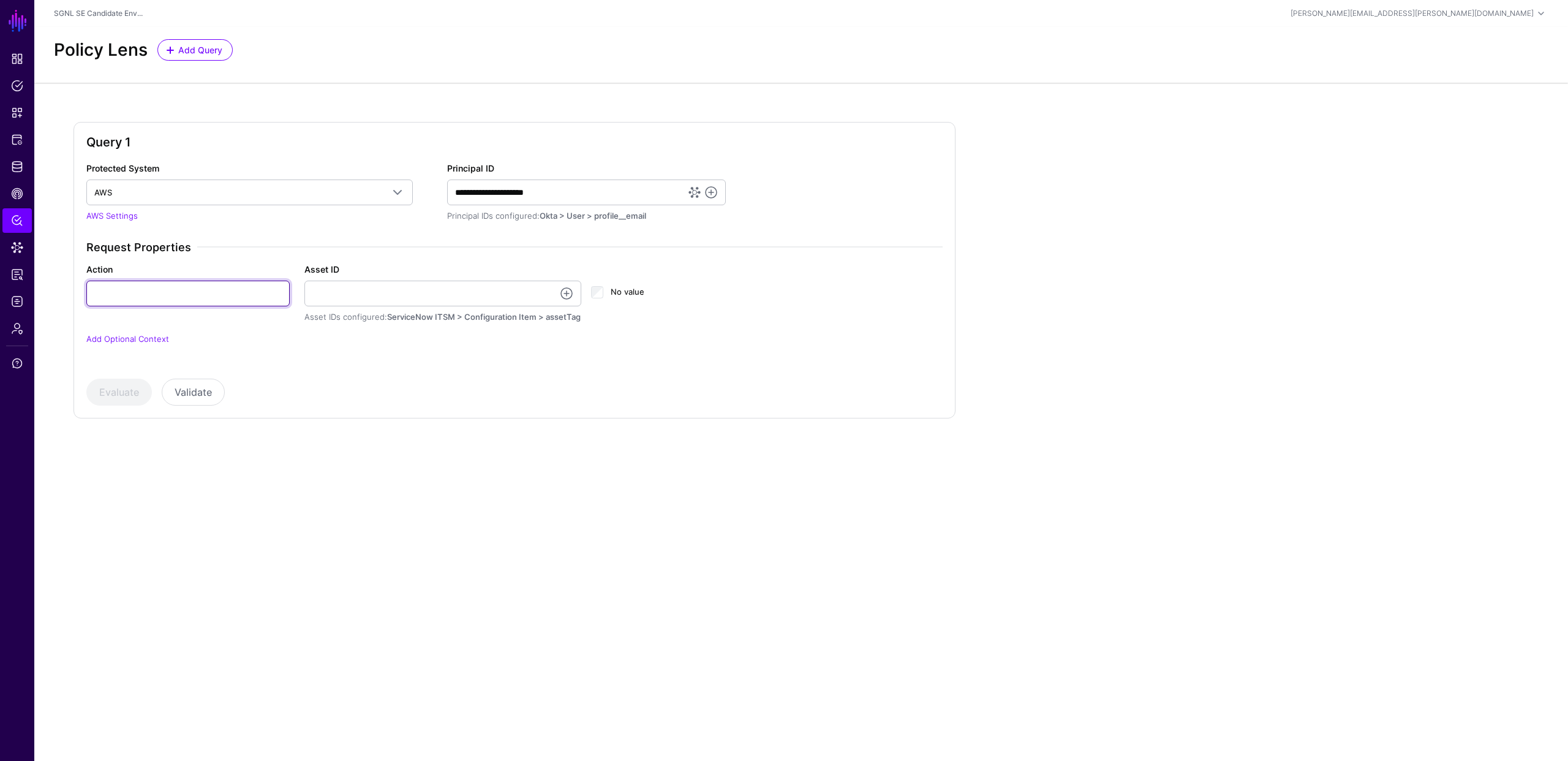
type input "******"
click at [565, 293] on link at bounding box center [566, 293] width 15 height 15
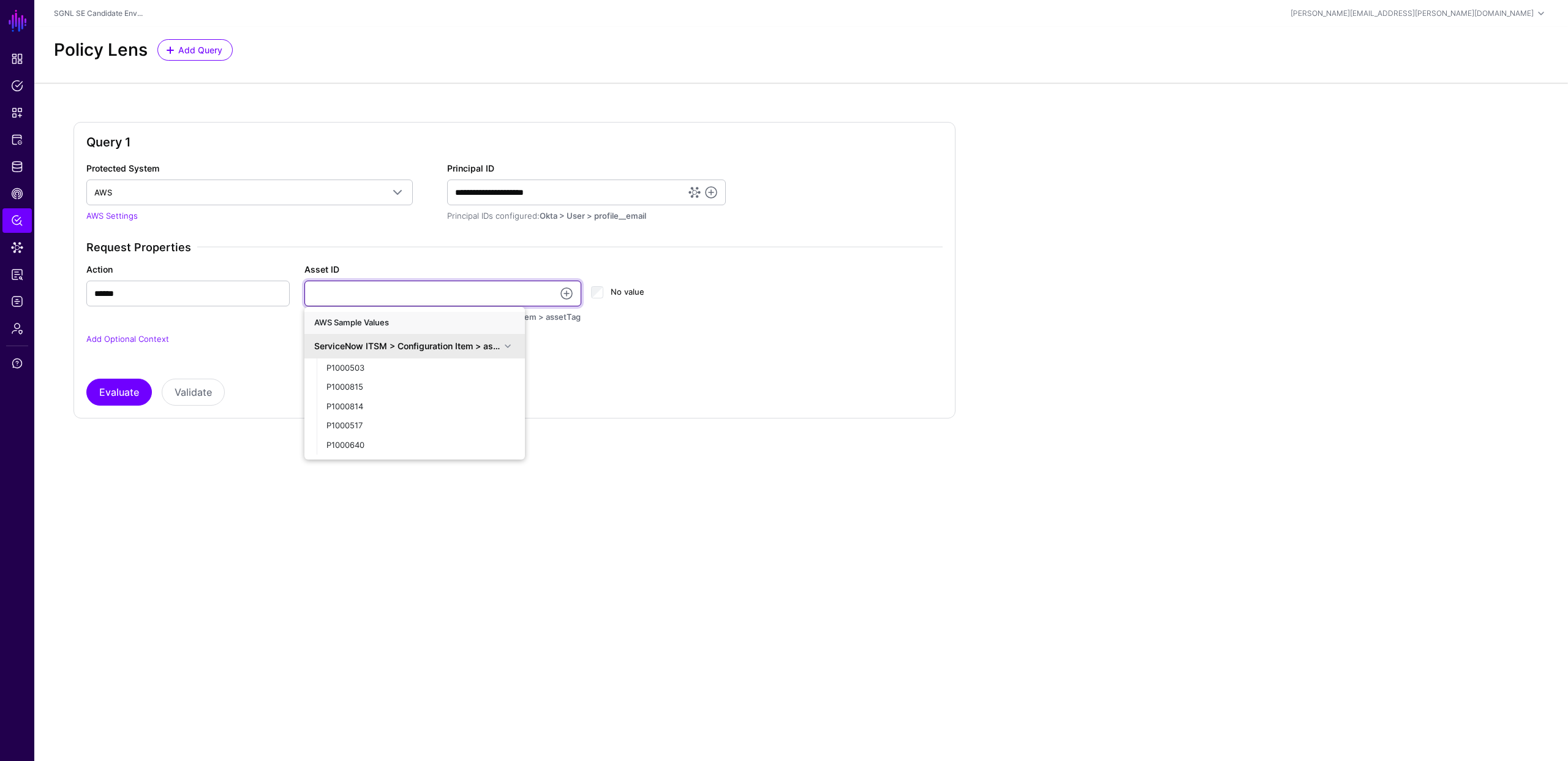
click at [498, 291] on input "Asset ID" at bounding box center [443, 294] width 278 height 26
type input "**********"
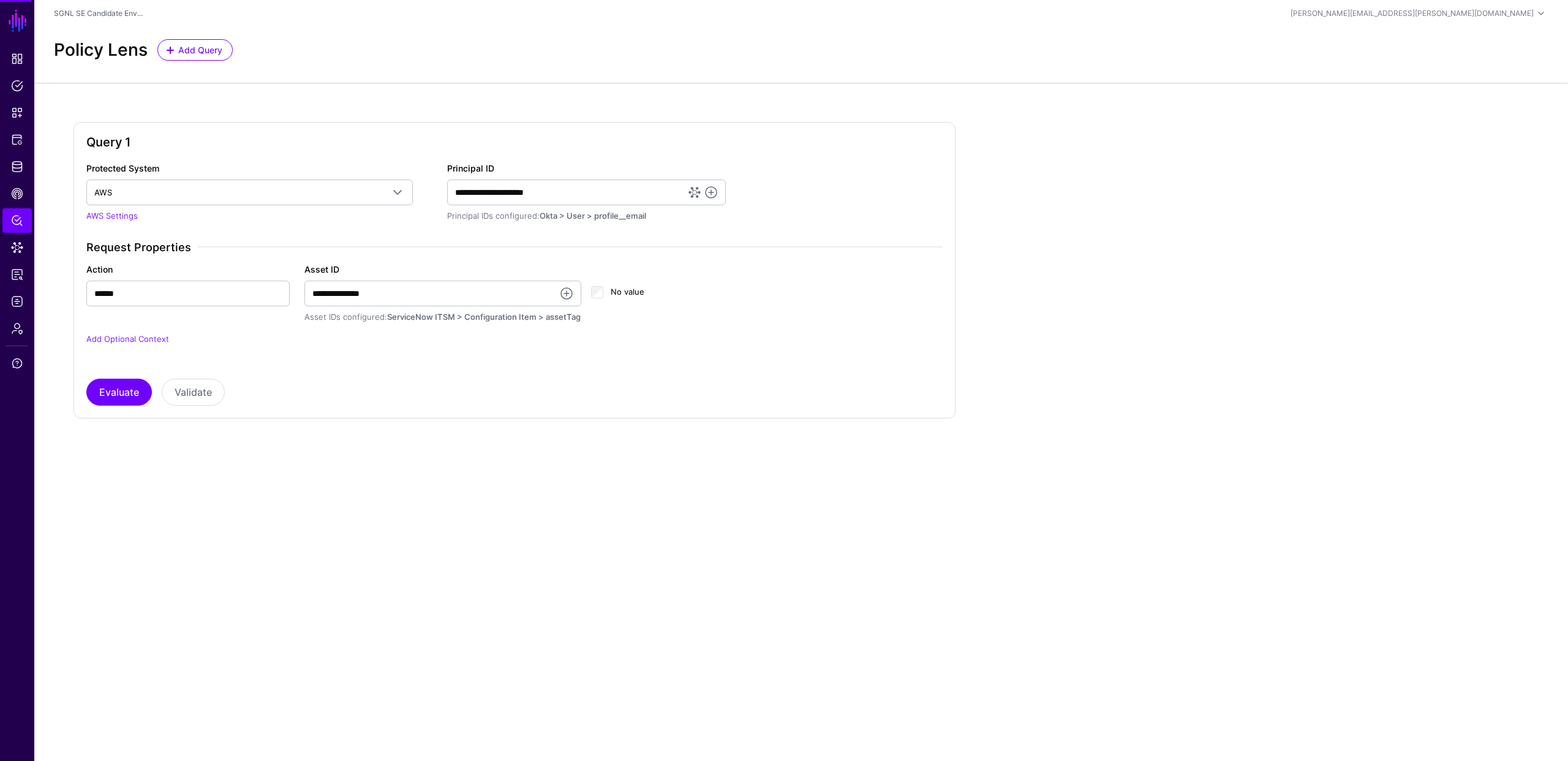
click at [376, 409] on div "**********" at bounding box center [514, 270] width 882 height 296
click at [122, 385] on button "Evaluate" at bounding box center [118, 392] width 65 height 27
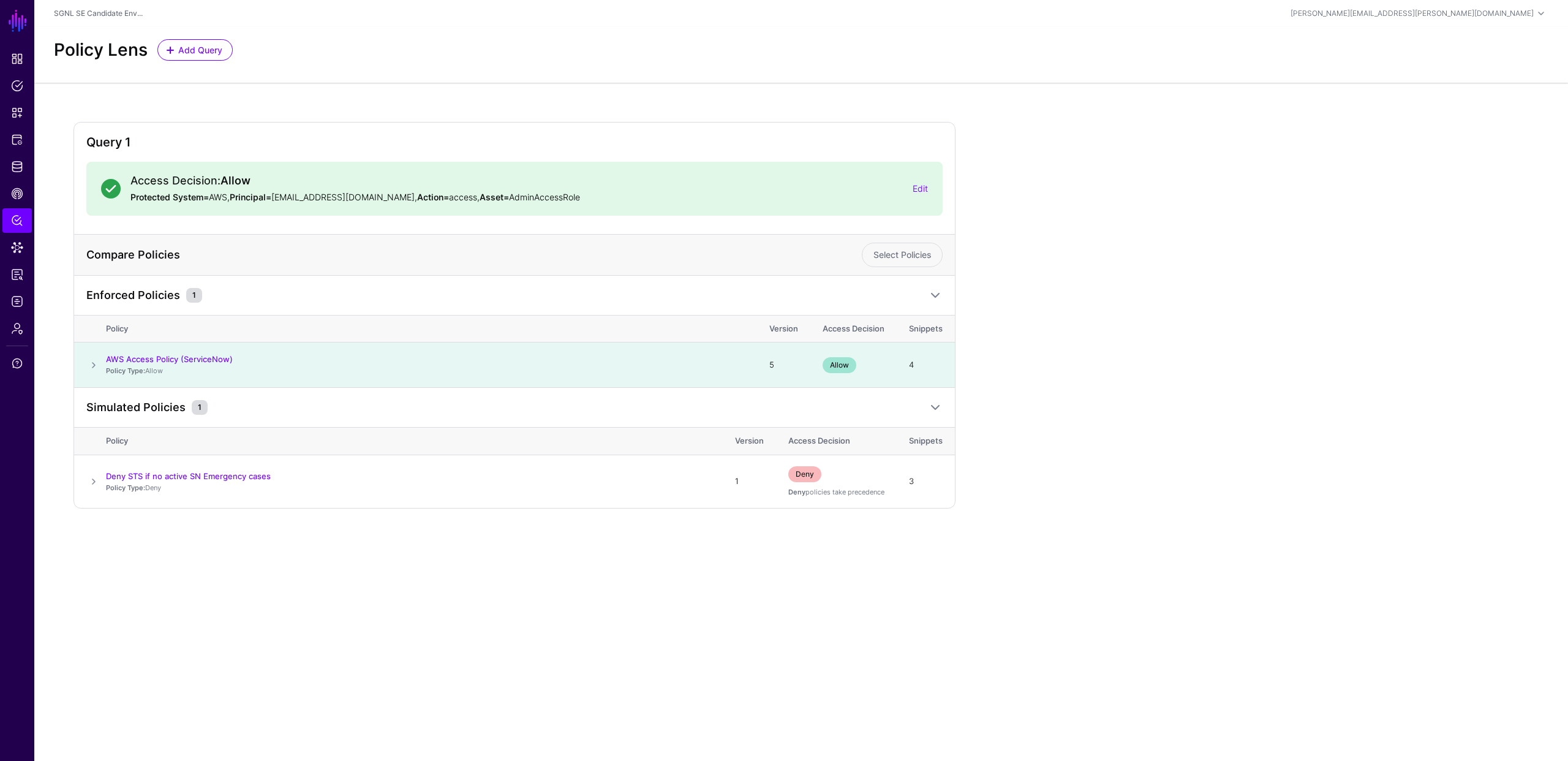
click at [94, 365] on span at bounding box center [93, 365] width 15 height 15
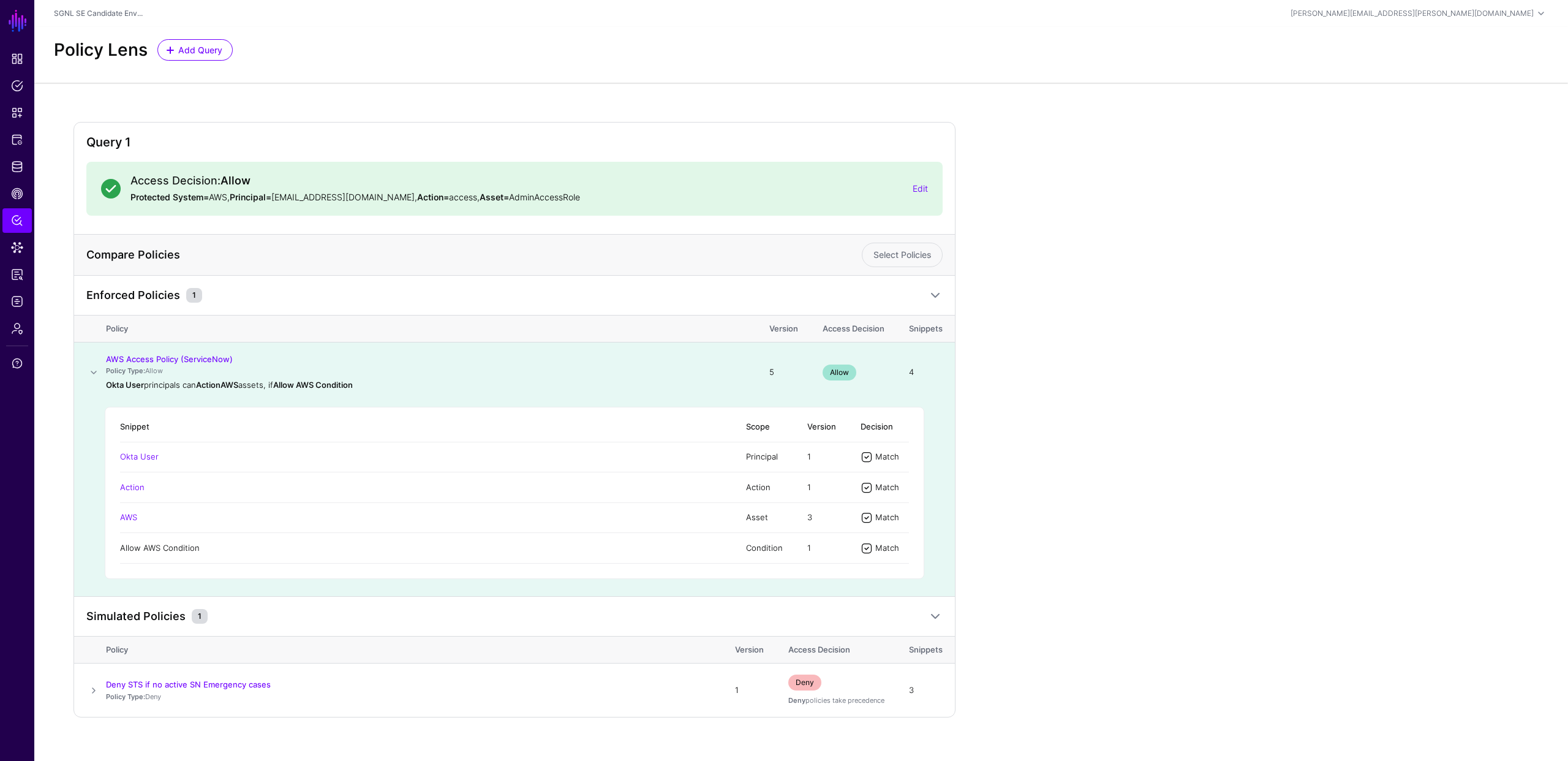
click at [134, 549] on link "Allow AWS Condition" at bounding box center [160, 547] width 80 height 10
click at [391, 48] on div "Policy Lens Add Query" at bounding box center [801, 50] width 1505 height 21
click at [14, 87] on span "Policies" at bounding box center [17, 85] width 12 height 12
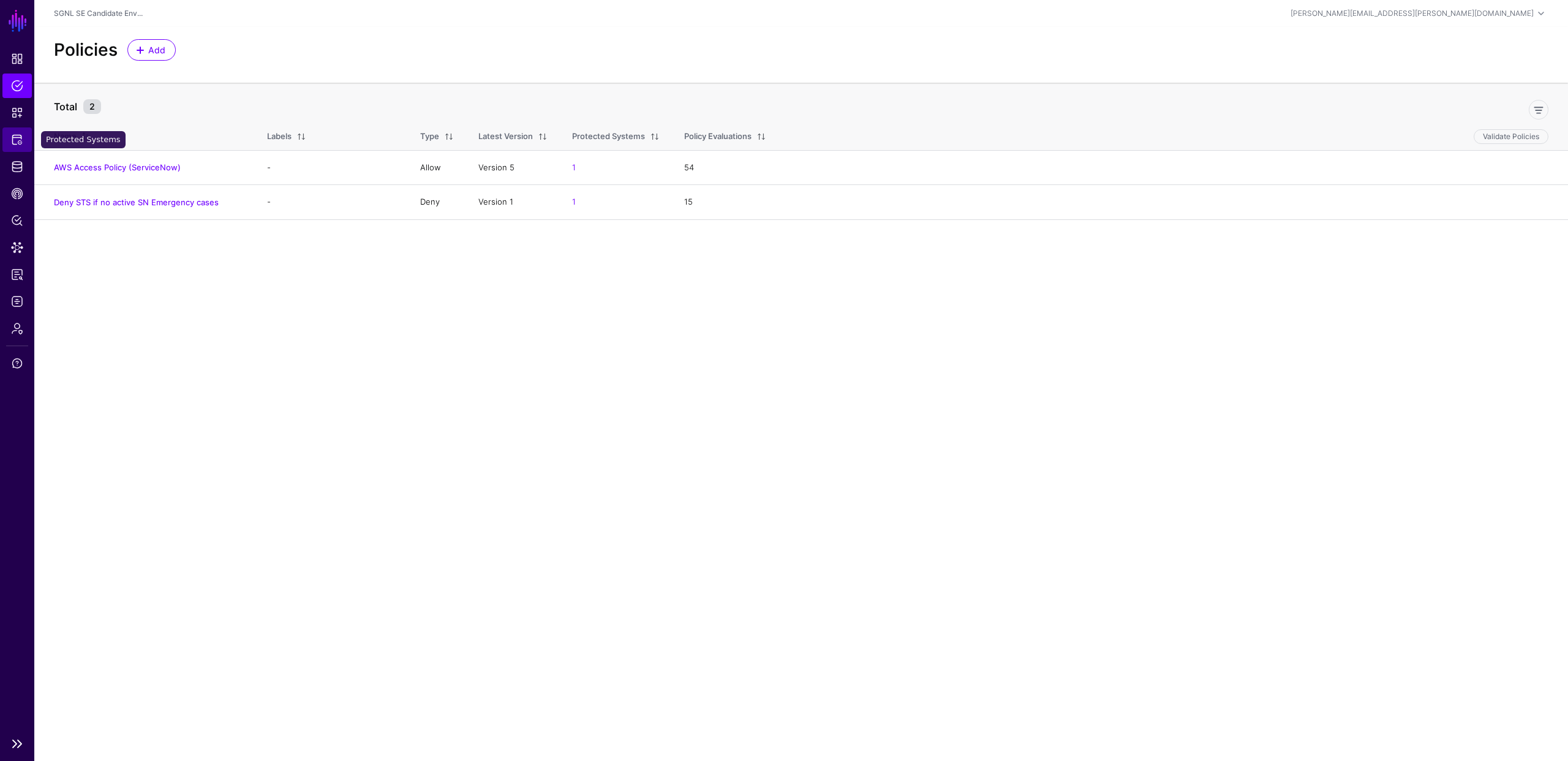
click at [17, 138] on span "Protected Systems" at bounding box center [17, 139] width 12 height 12
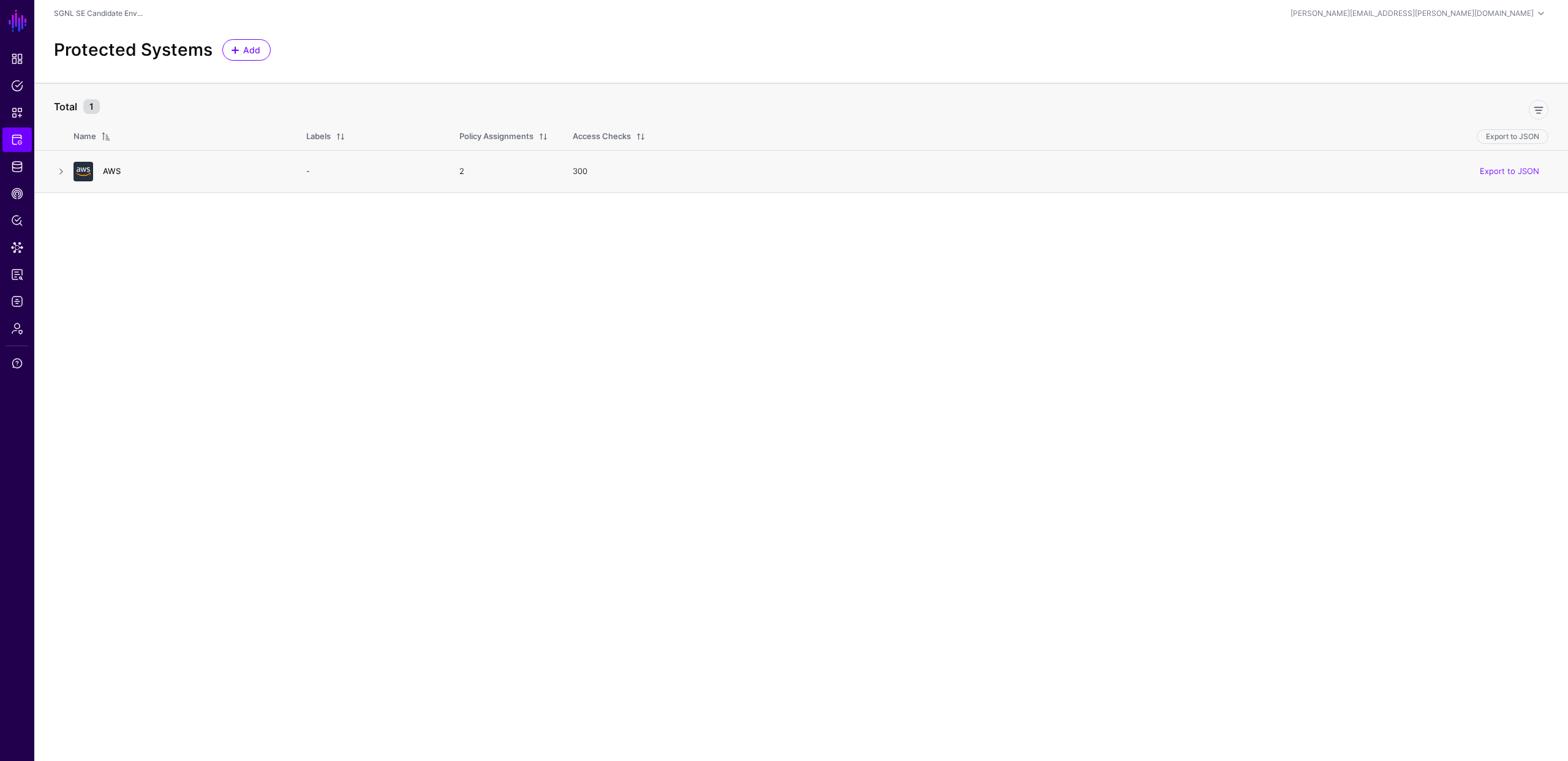
click at [113, 171] on link "AWS" at bounding box center [111, 171] width 17 height 10
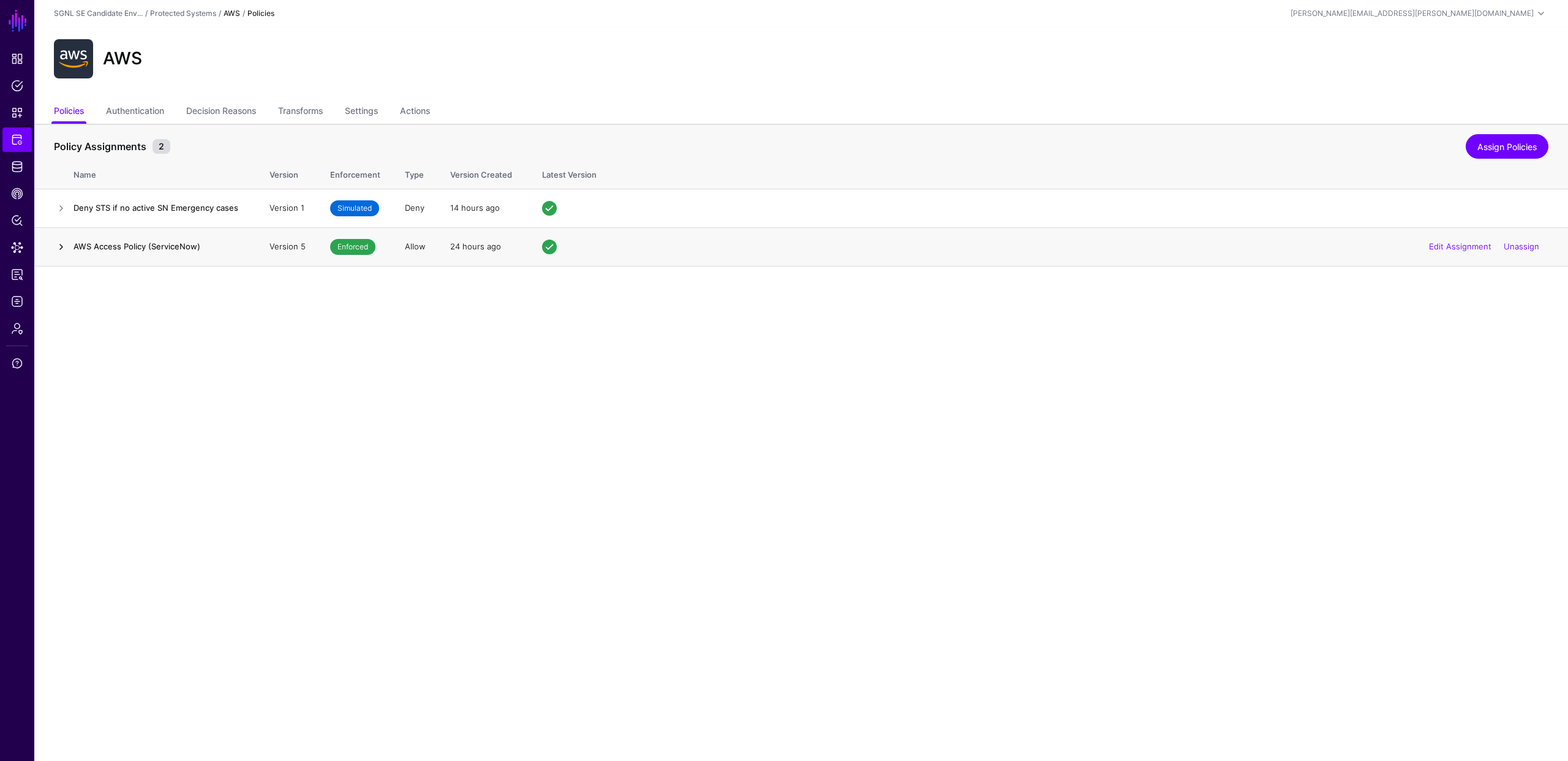
click at [62, 246] on link at bounding box center [61, 247] width 15 height 15
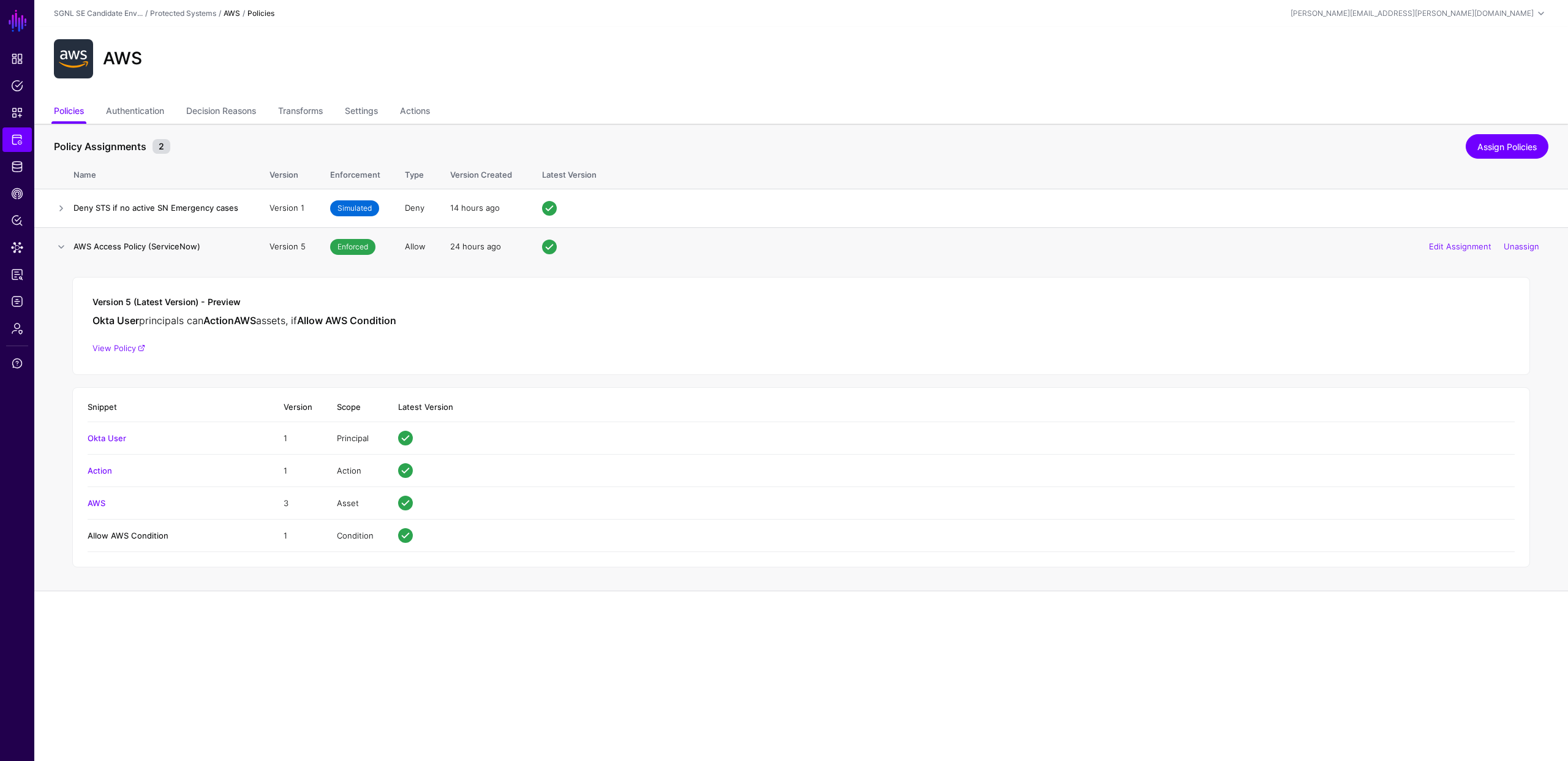
click at [131, 533] on link "Allow AWS Condition" at bounding box center [127, 535] width 81 height 10
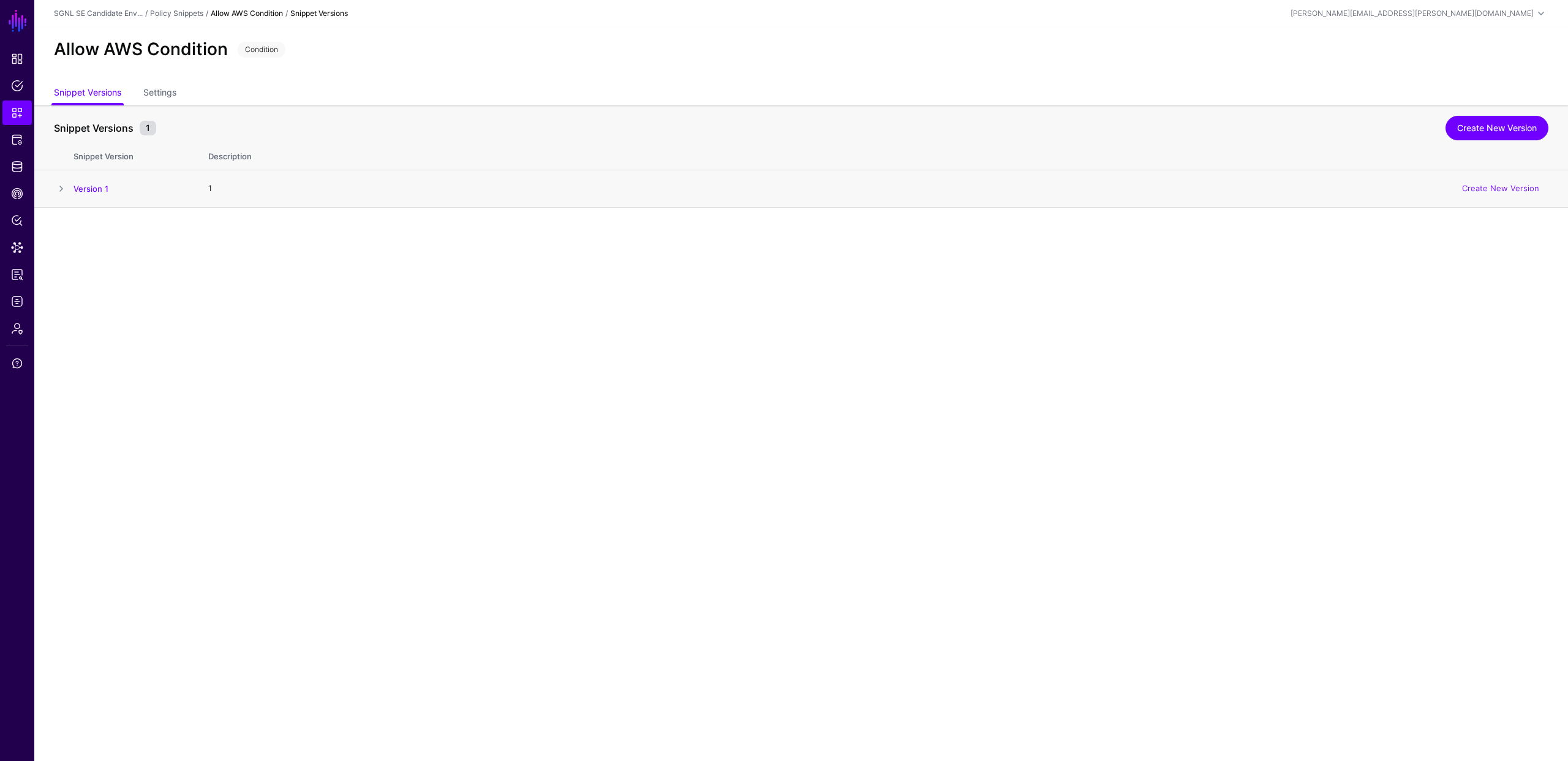
click at [58, 192] on span at bounding box center [61, 188] width 15 height 15
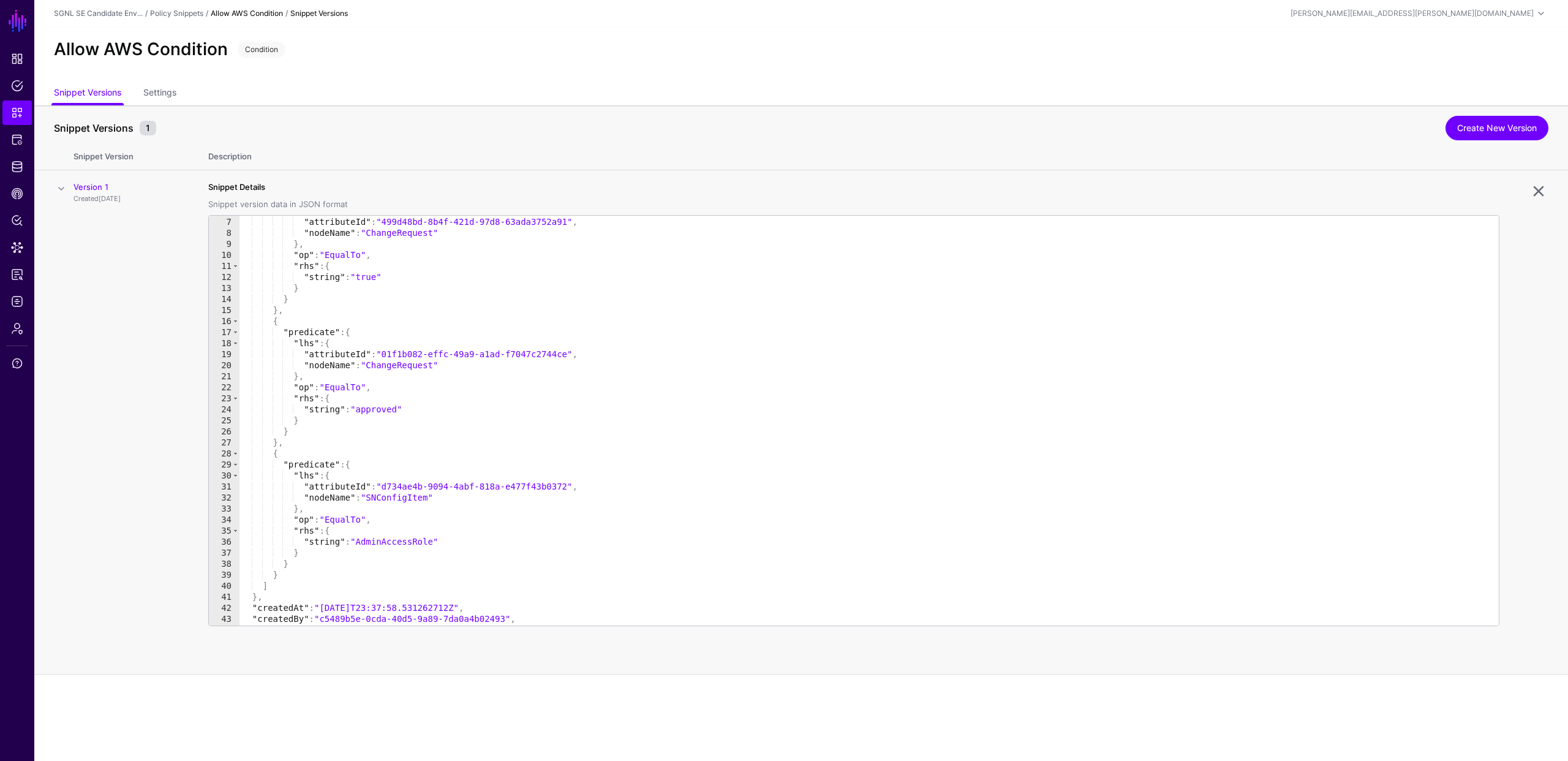
scroll to position [65, 0]
click at [107, 431] on td "Version 1 Created [DATE]" at bounding box center [135, 422] width 122 height 504
click at [386, 130] on div "Snippet Versions 1" at bounding box center [750, 127] width 1398 height 15
click at [17, 139] on span "Protected Systems" at bounding box center [17, 139] width 12 height 12
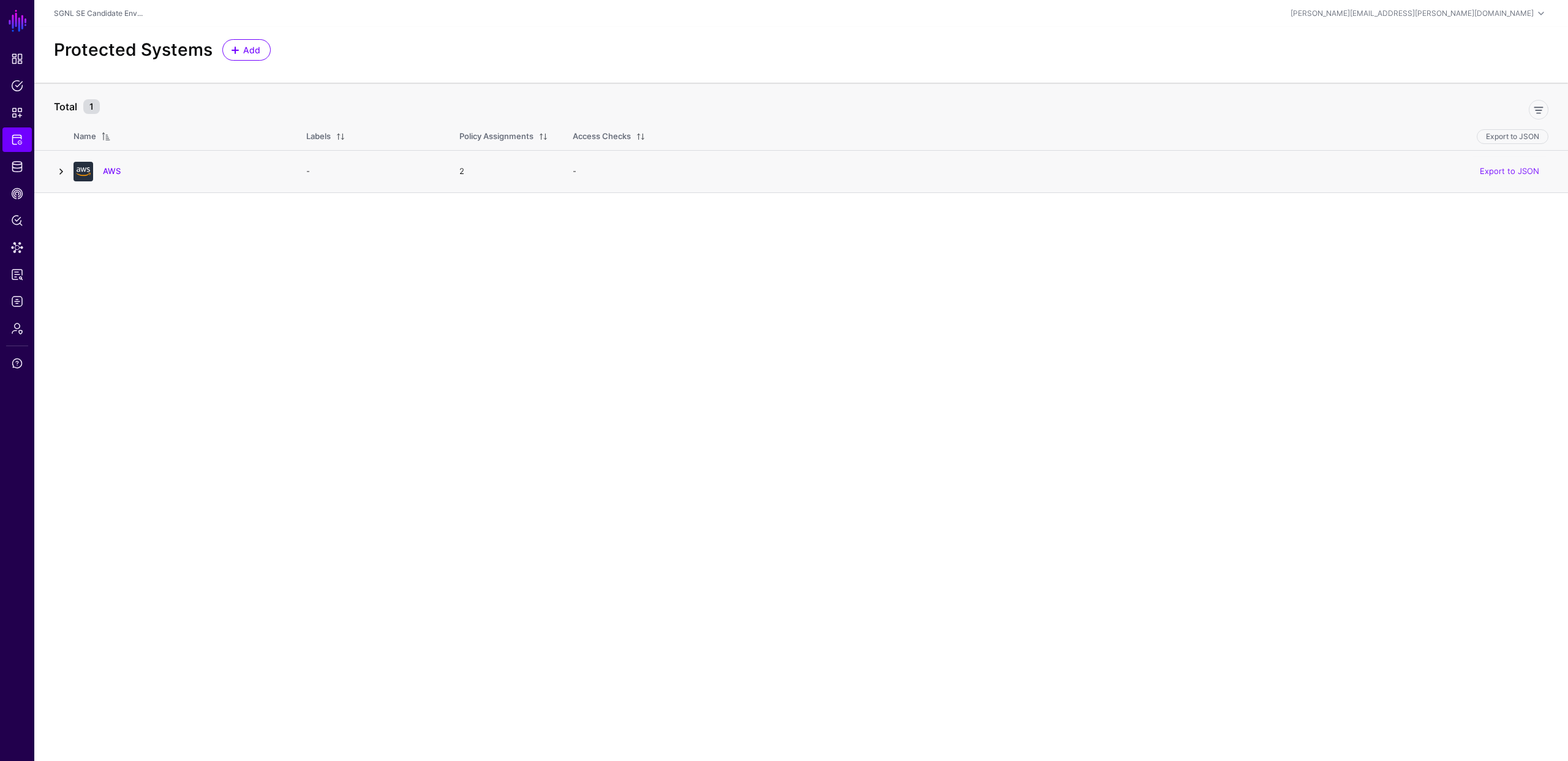
click at [65, 175] on link at bounding box center [61, 171] width 15 height 15
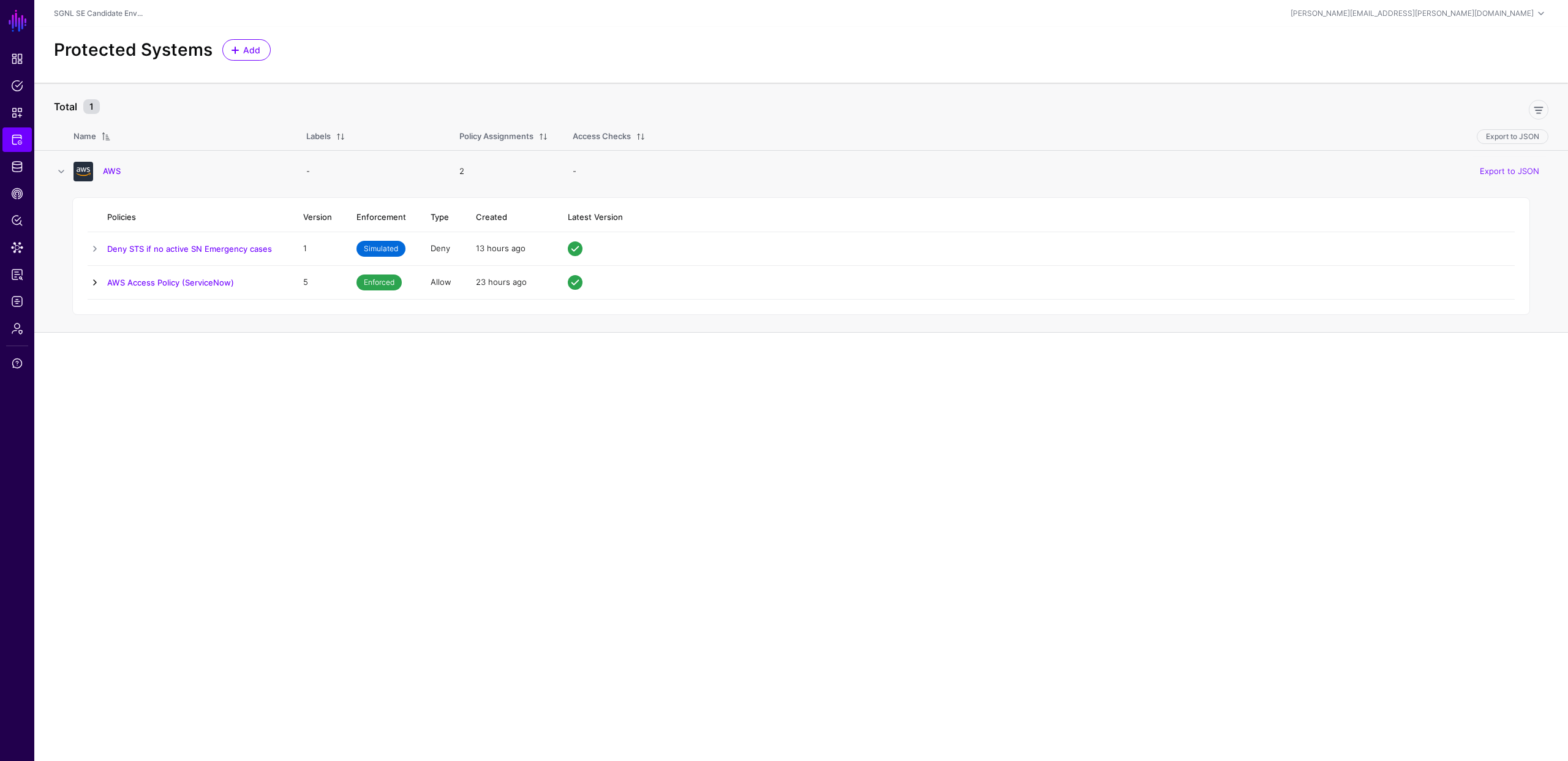
click at [93, 281] on link at bounding box center [94, 282] width 15 height 15
click at [141, 285] on link "AWS Access Policy (ServiceNow)" at bounding box center [171, 282] width 127 height 10
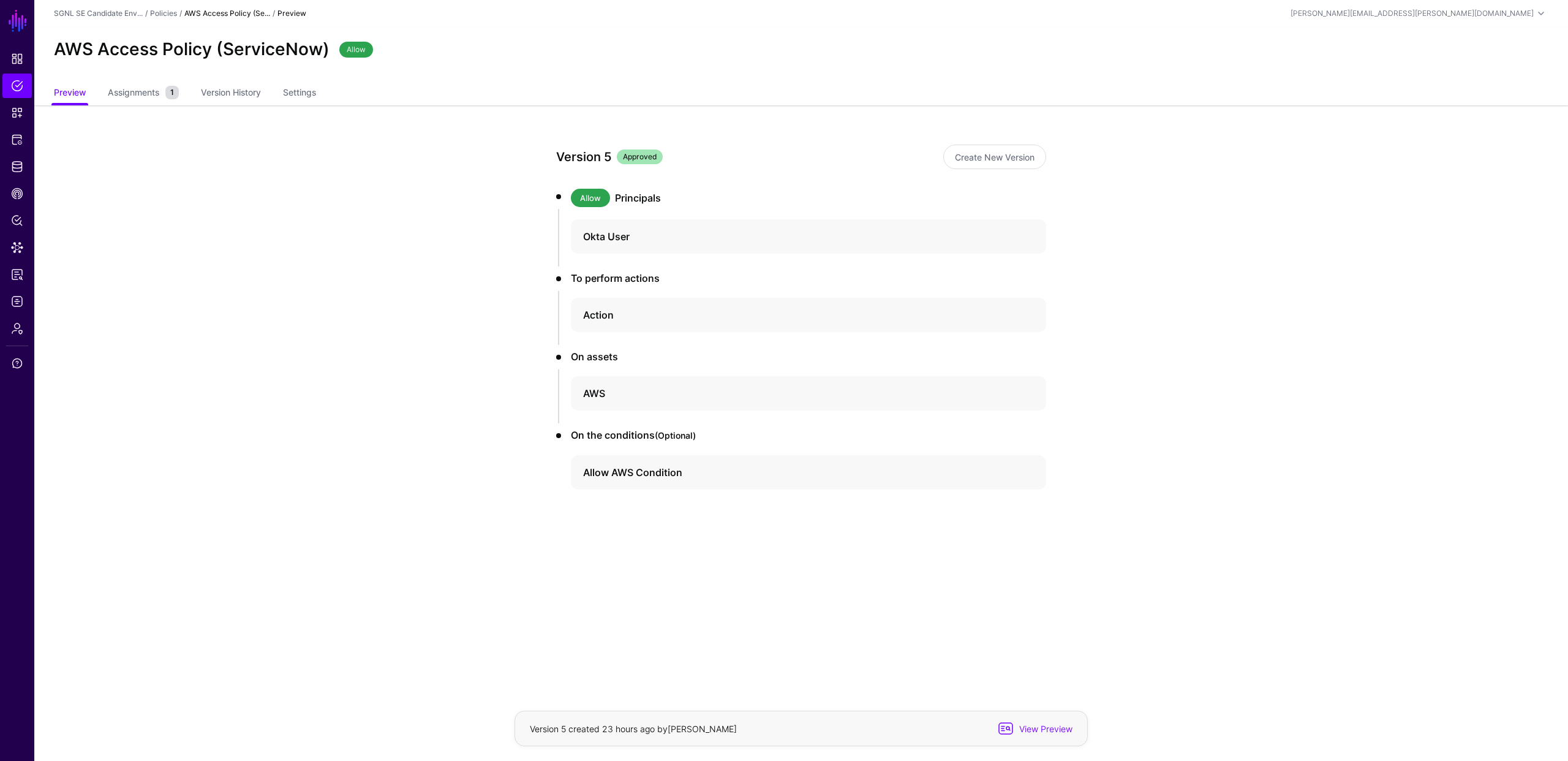
click at [345, 354] on app-policies-v2-item-preview "Version 5 Approved Create New Version Allow Principals Okta User To perform act…" at bounding box center [801, 360] width 1534 height 510
click at [365, 310] on app-policies-v2-item-preview "Version 5 Approved Create New Version Allow Principals Okta User To perform act…" at bounding box center [801, 360] width 1534 height 510
click at [14, 144] on span "Protected Systems" at bounding box center [17, 139] width 12 height 12
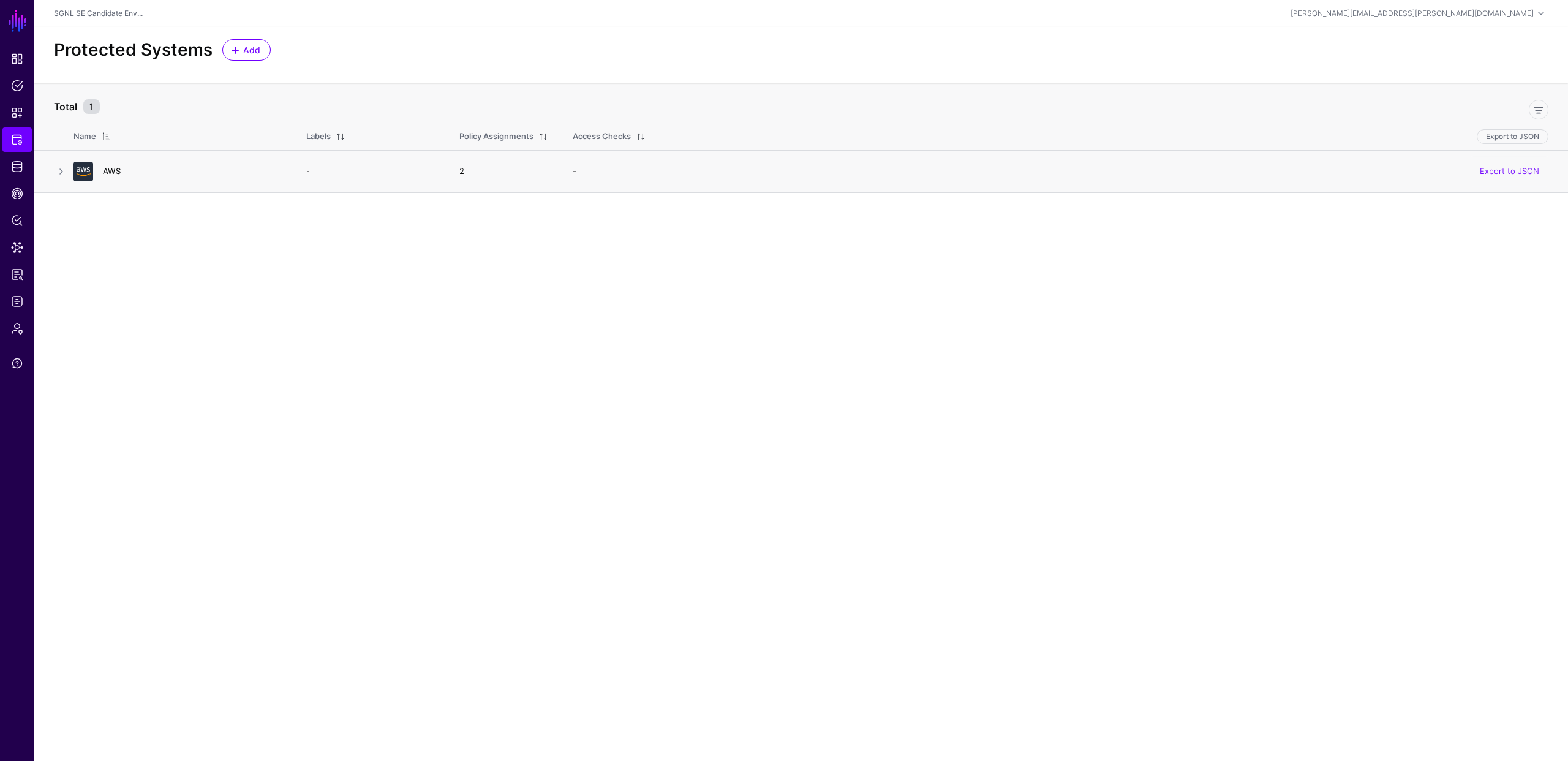
click at [116, 170] on link "AWS" at bounding box center [111, 171] width 17 height 10
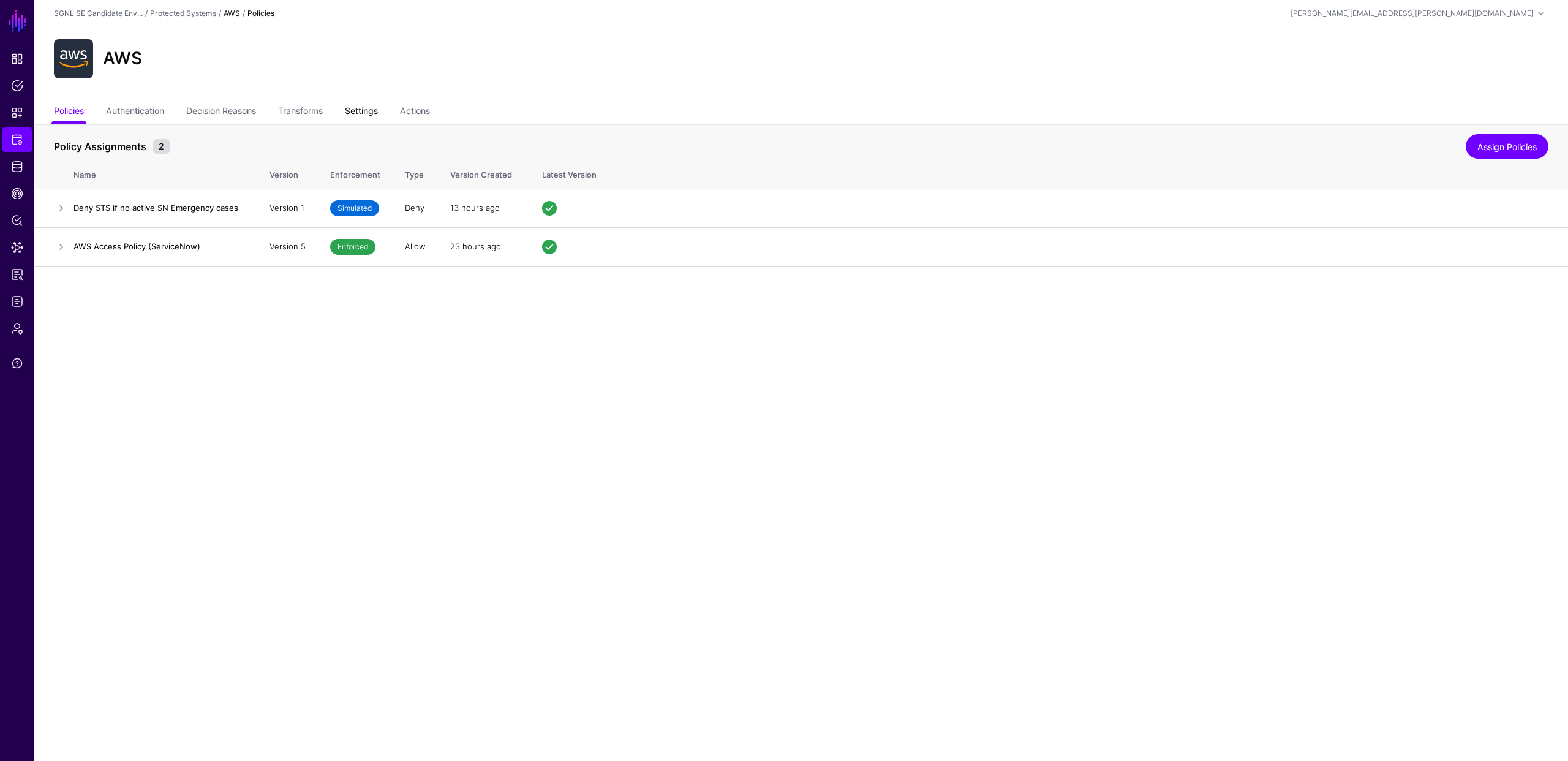
click at [370, 115] on link "Settings" at bounding box center [361, 112] width 33 height 23
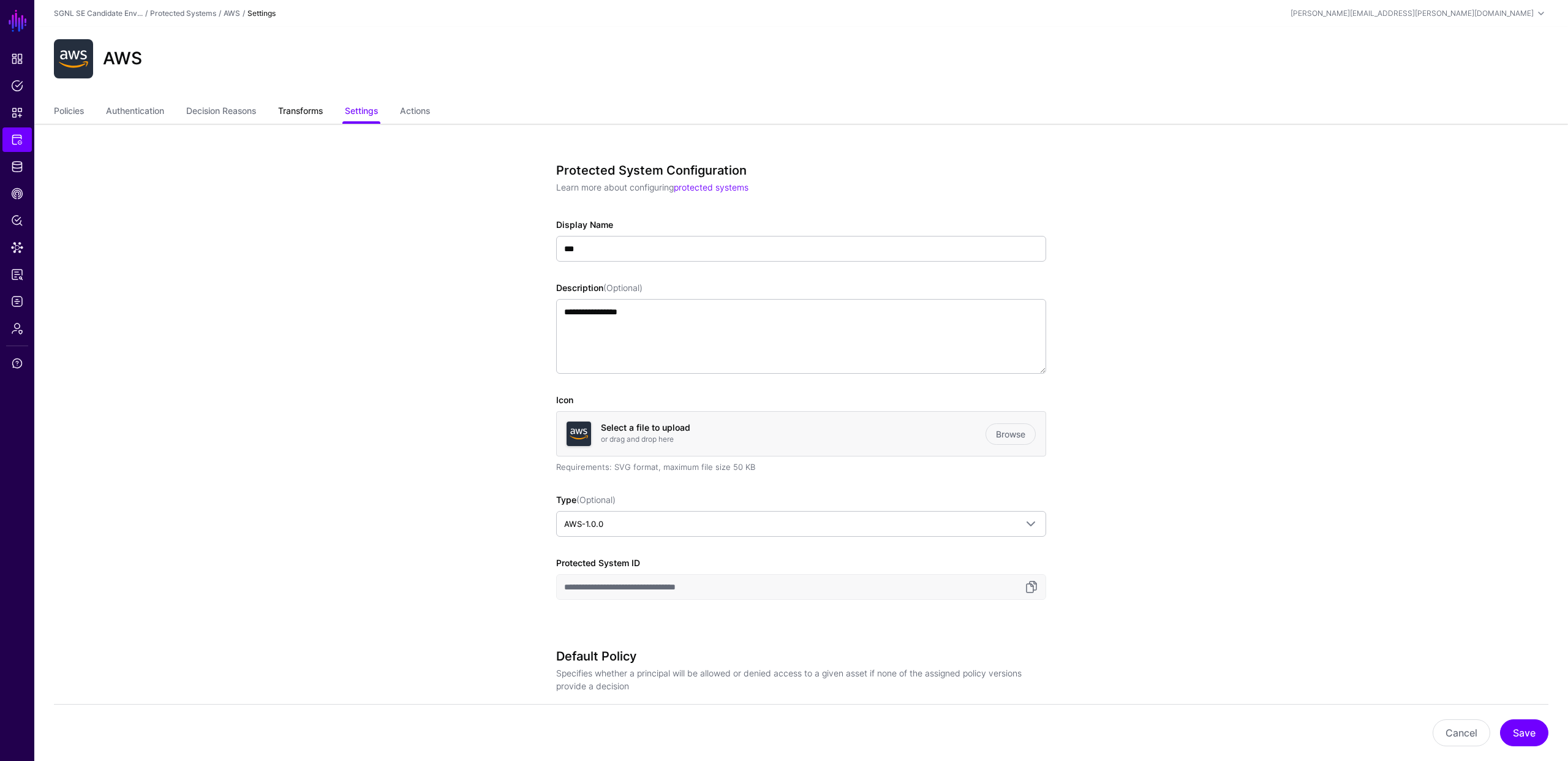
click at [317, 111] on link "Transforms" at bounding box center [300, 112] width 45 height 23
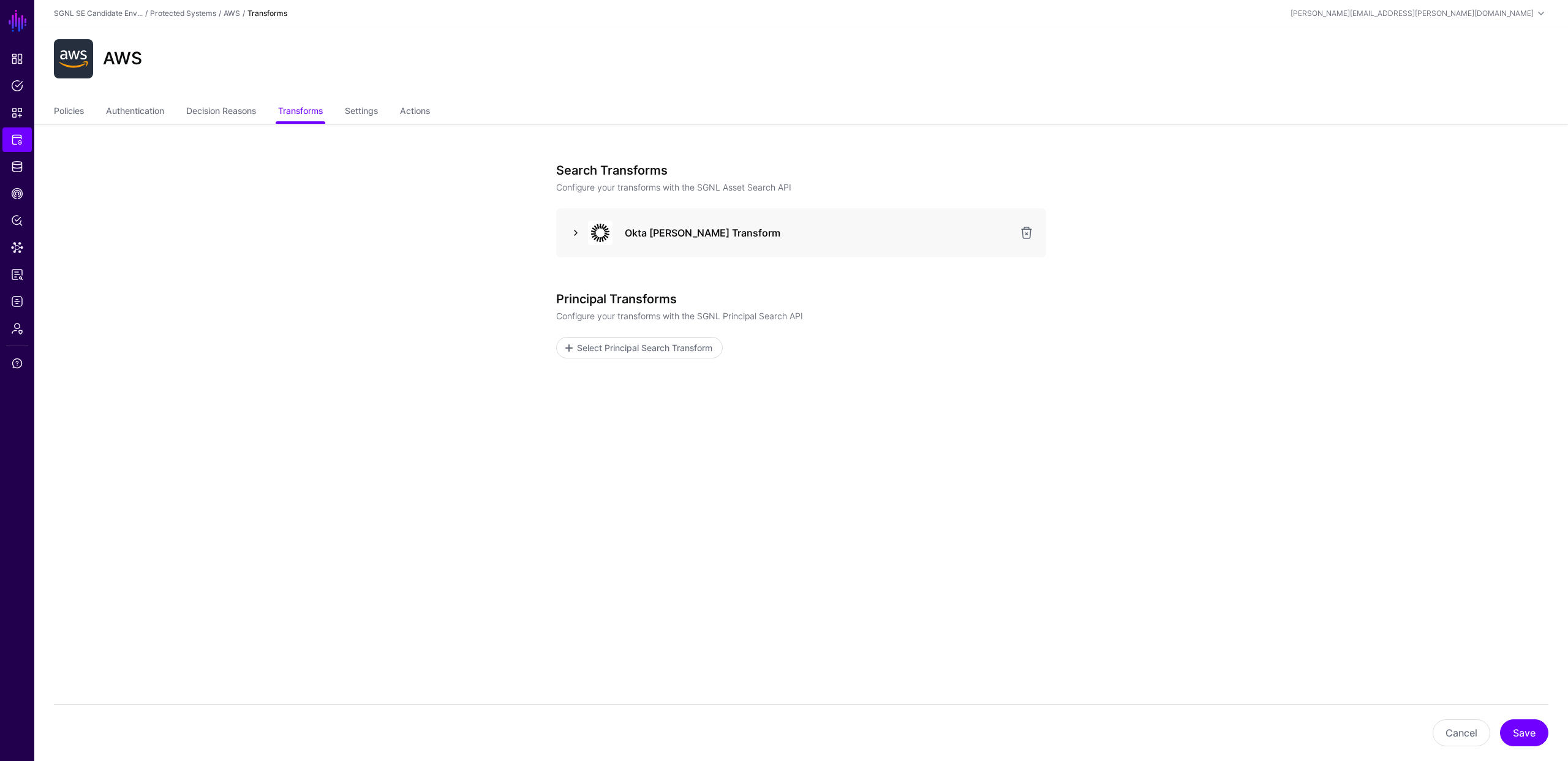
click at [577, 231] on link at bounding box center [575, 232] width 15 height 15
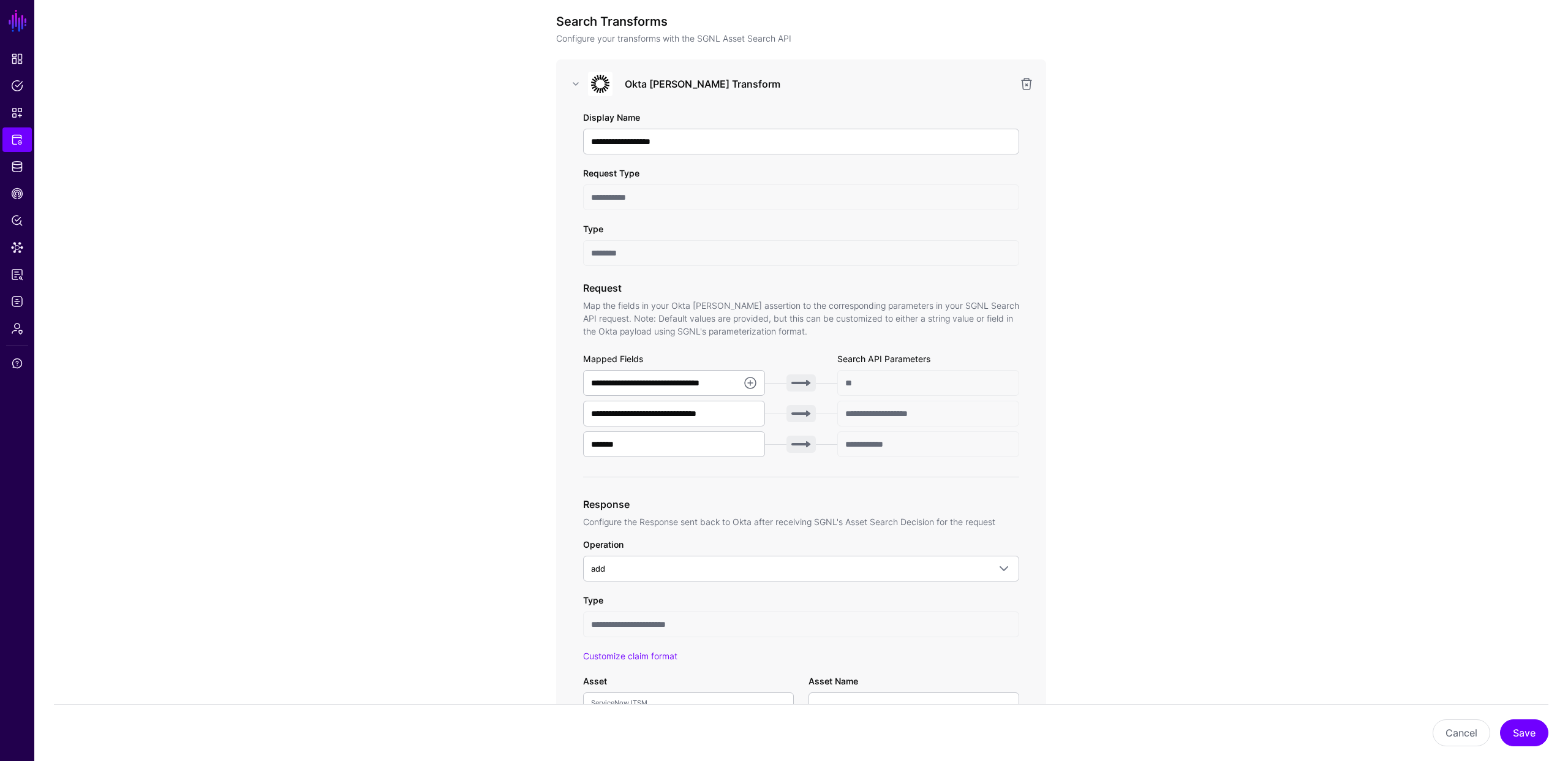
scroll to position [153, 0]
drag, startPoint x: 625, startPoint y: 441, endPoint x: 591, endPoint y: 437, distance: 34.2
click at [591, 438] on input "*******" at bounding box center [674, 441] width 182 height 26
type input "******"
click at [519, 450] on div "**********" at bounding box center [801, 599] width 568 height 1255
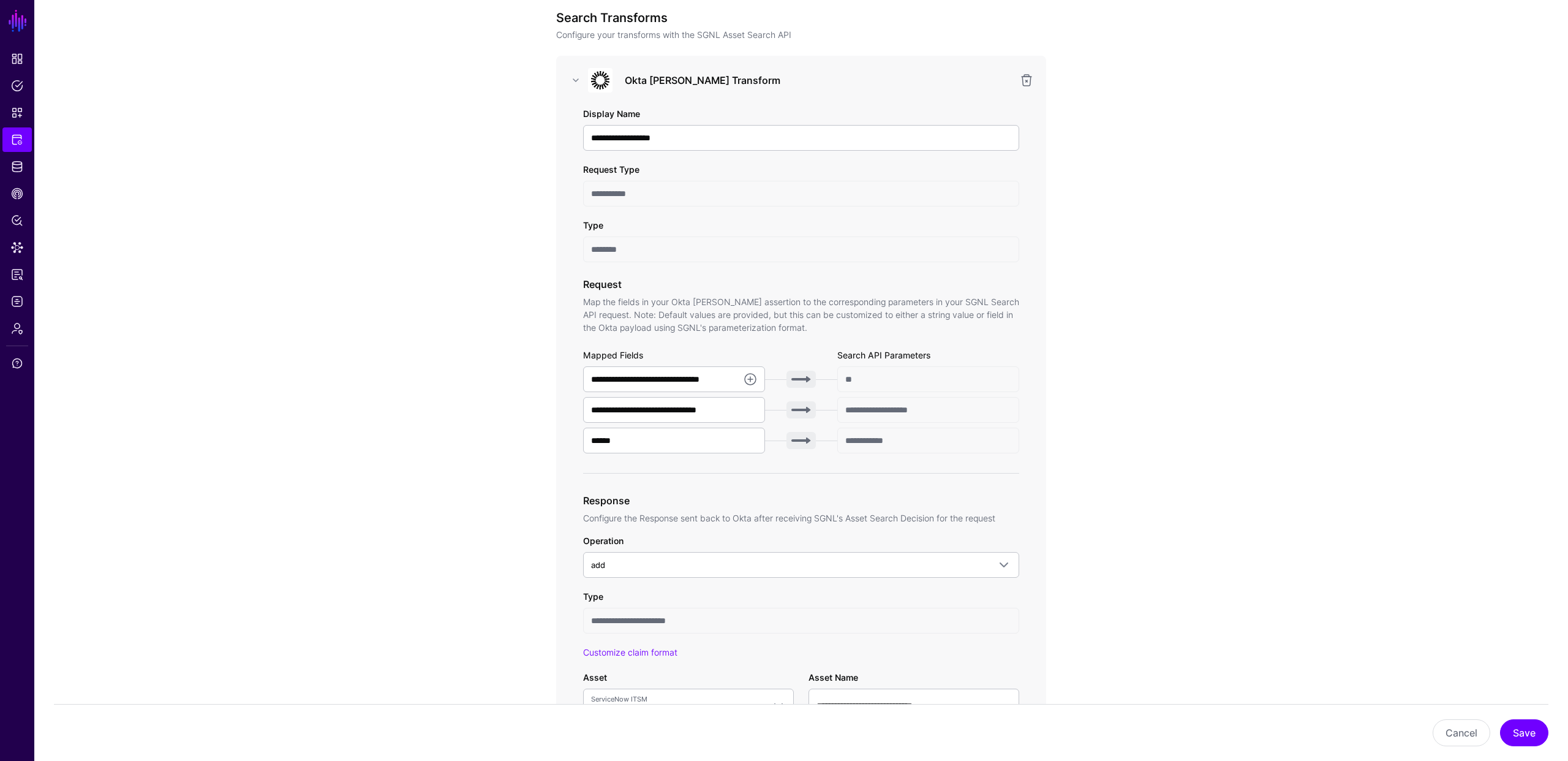
click at [518, 423] on div "**********" at bounding box center [801, 599] width 568 height 1255
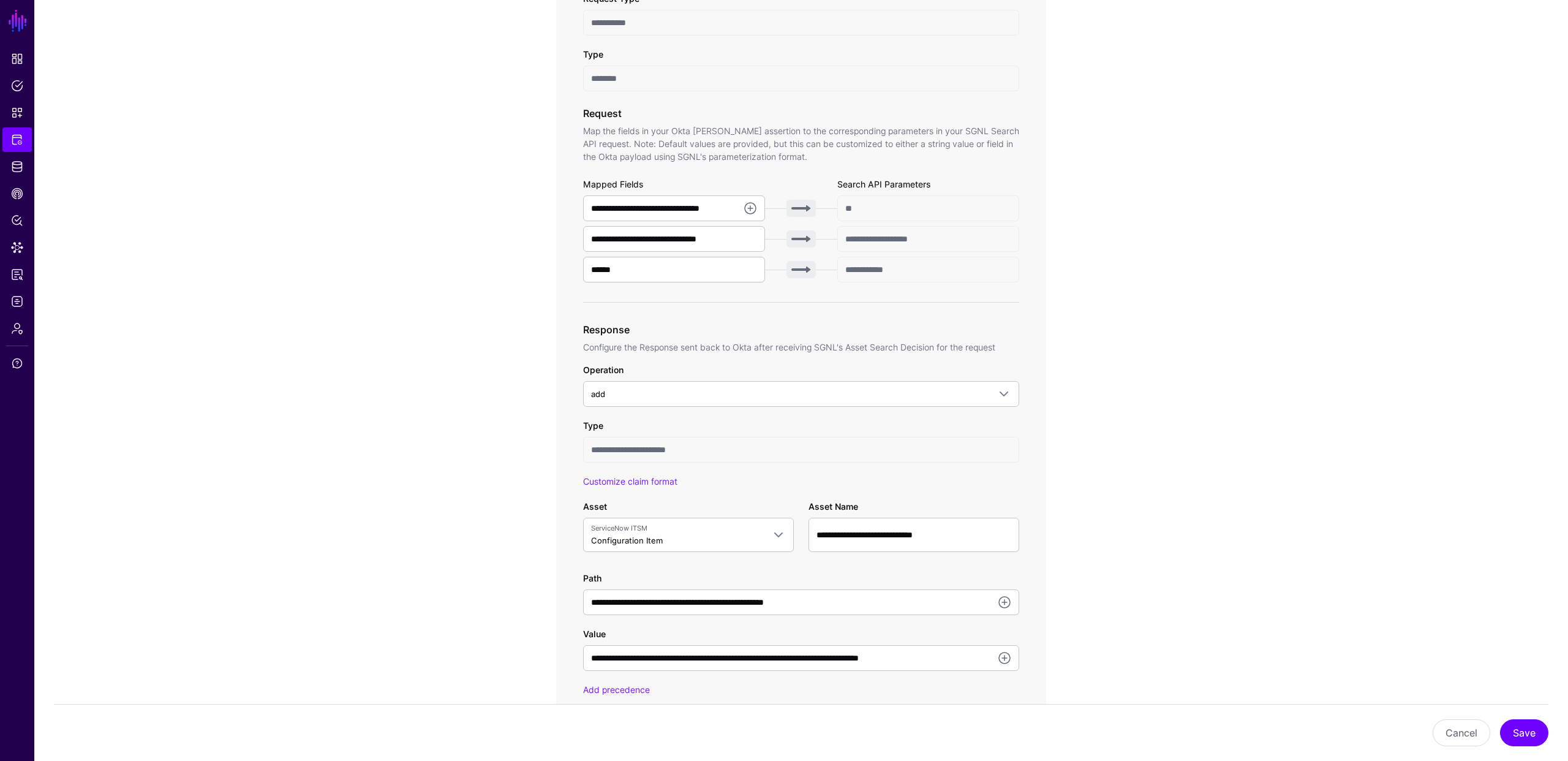
scroll to position [328, 0]
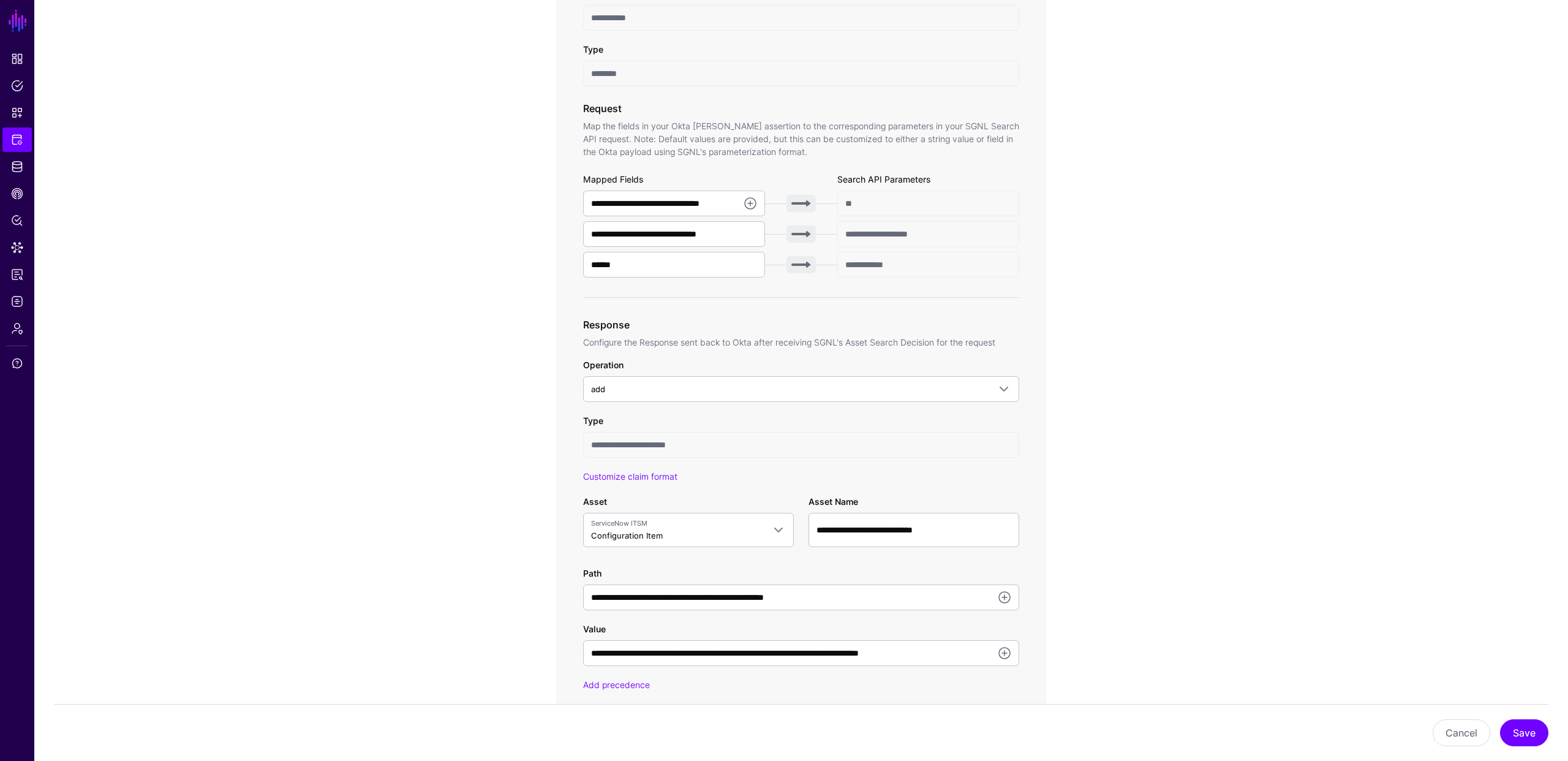
click at [528, 621] on div "**********" at bounding box center [801, 423] width 568 height 1255
click at [678, 536] on span "ServiceNow ITSM Configuration Item" at bounding box center [677, 530] width 173 height 23
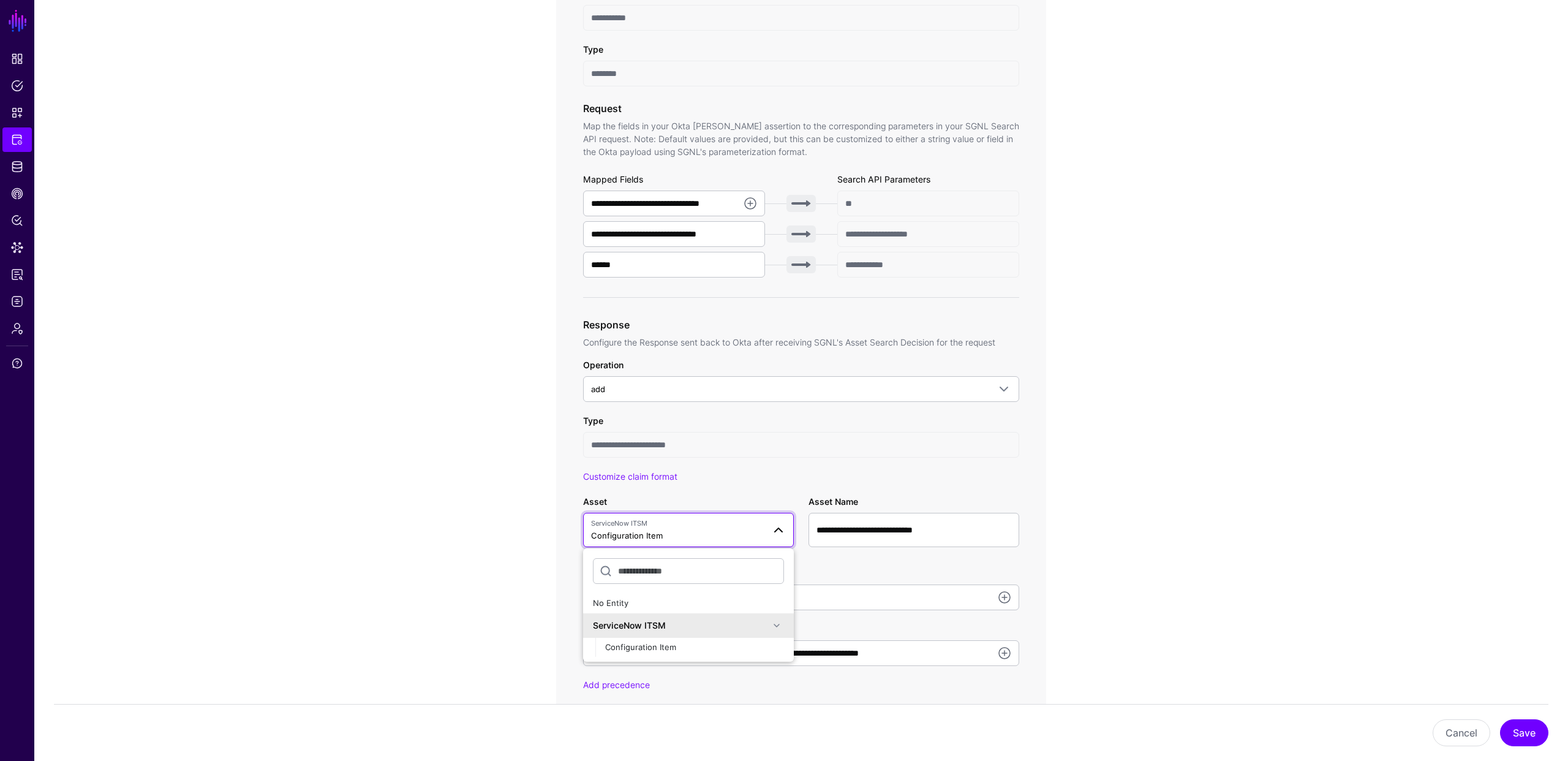
click at [671, 533] on span "ServiceNow ITSM Configuration Item" at bounding box center [677, 530] width 173 height 23
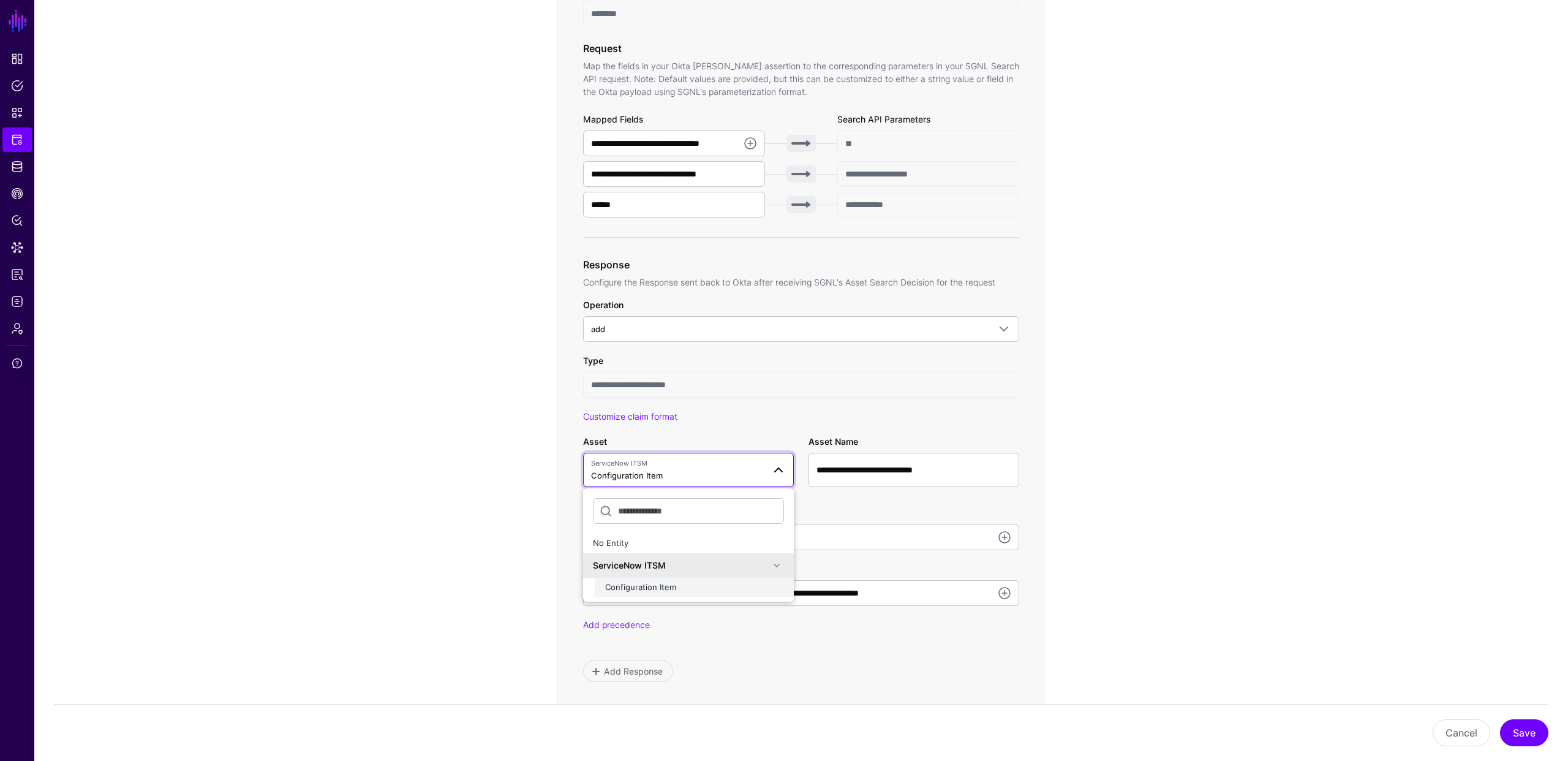
scroll to position [401, 0]
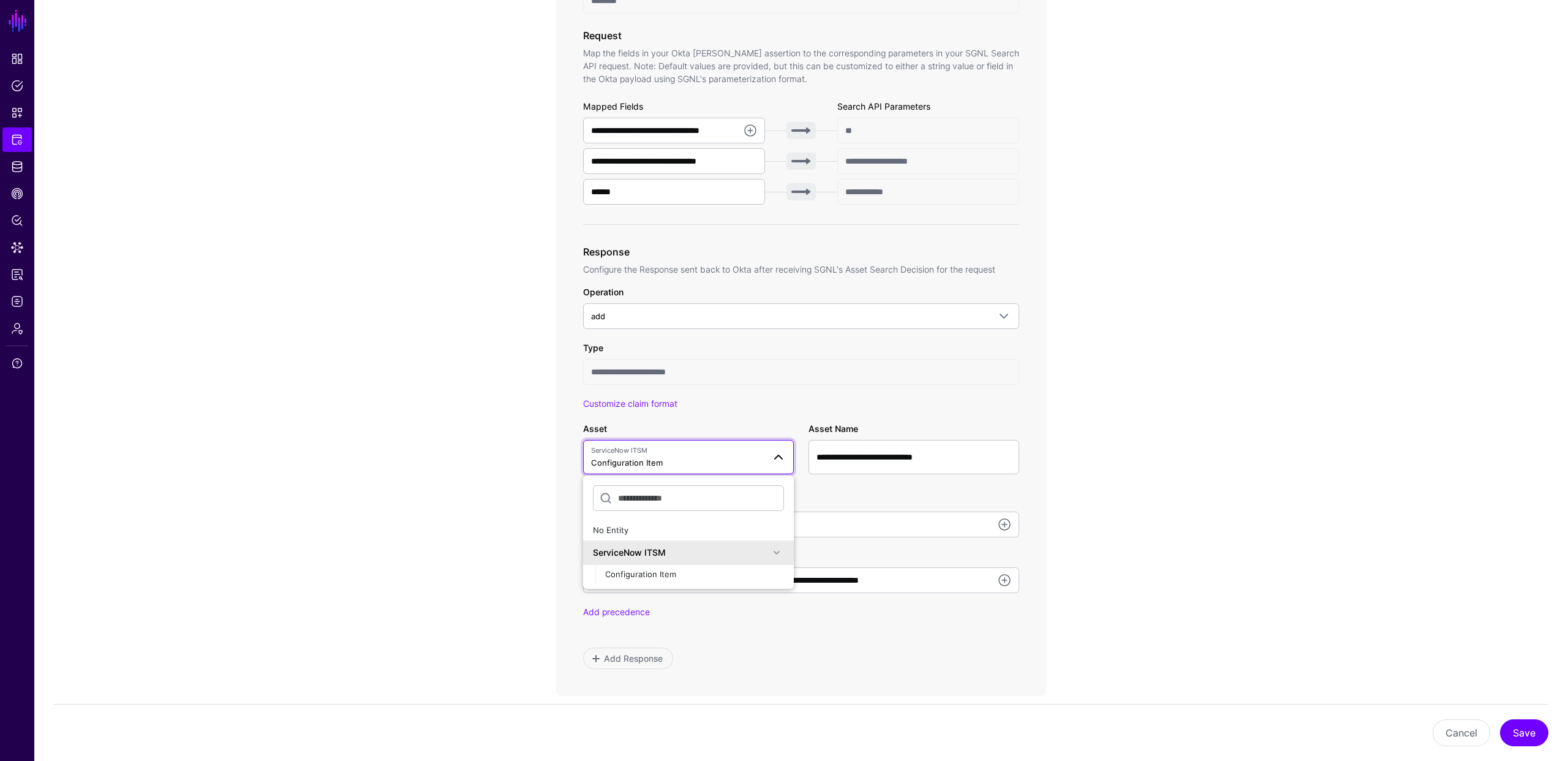
click at [720, 413] on div "**********" at bounding box center [801, 507] width 436 height 221
click at [685, 448] on span "ServiceNow ITSM" at bounding box center [677, 450] width 173 height 10
click at [637, 576] on span "Configuration Item" at bounding box center [641, 573] width 71 height 10
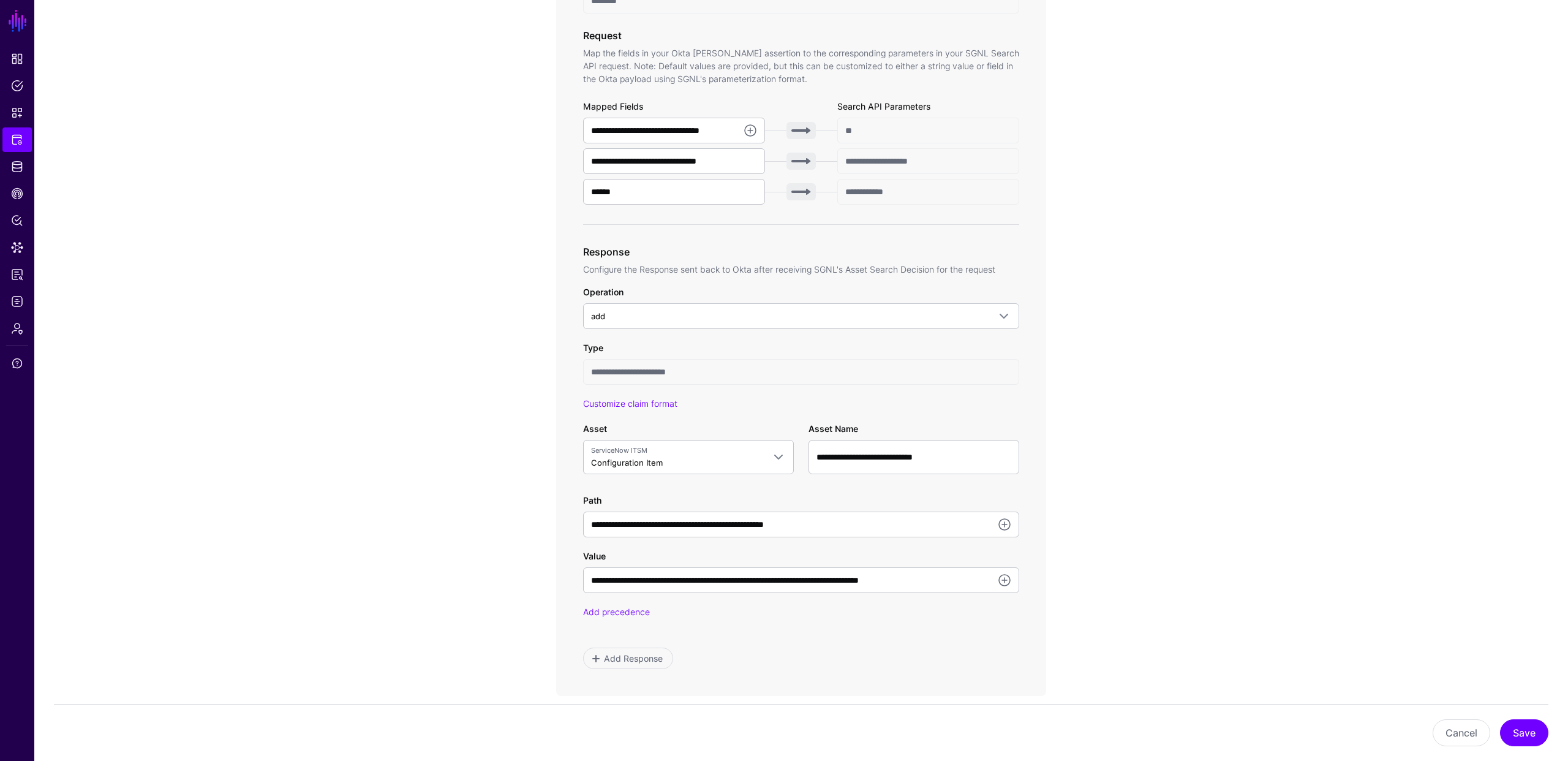
click at [648, 501] on div "**********" at bounding box center [801, 515] width 436 height 43
click at [546, 445] on div "**********" at bounding box center [801, 350] width 568 height 1255
click at [860, 458] on input "**********" at bounding box center [914, 457] width 211 height 34
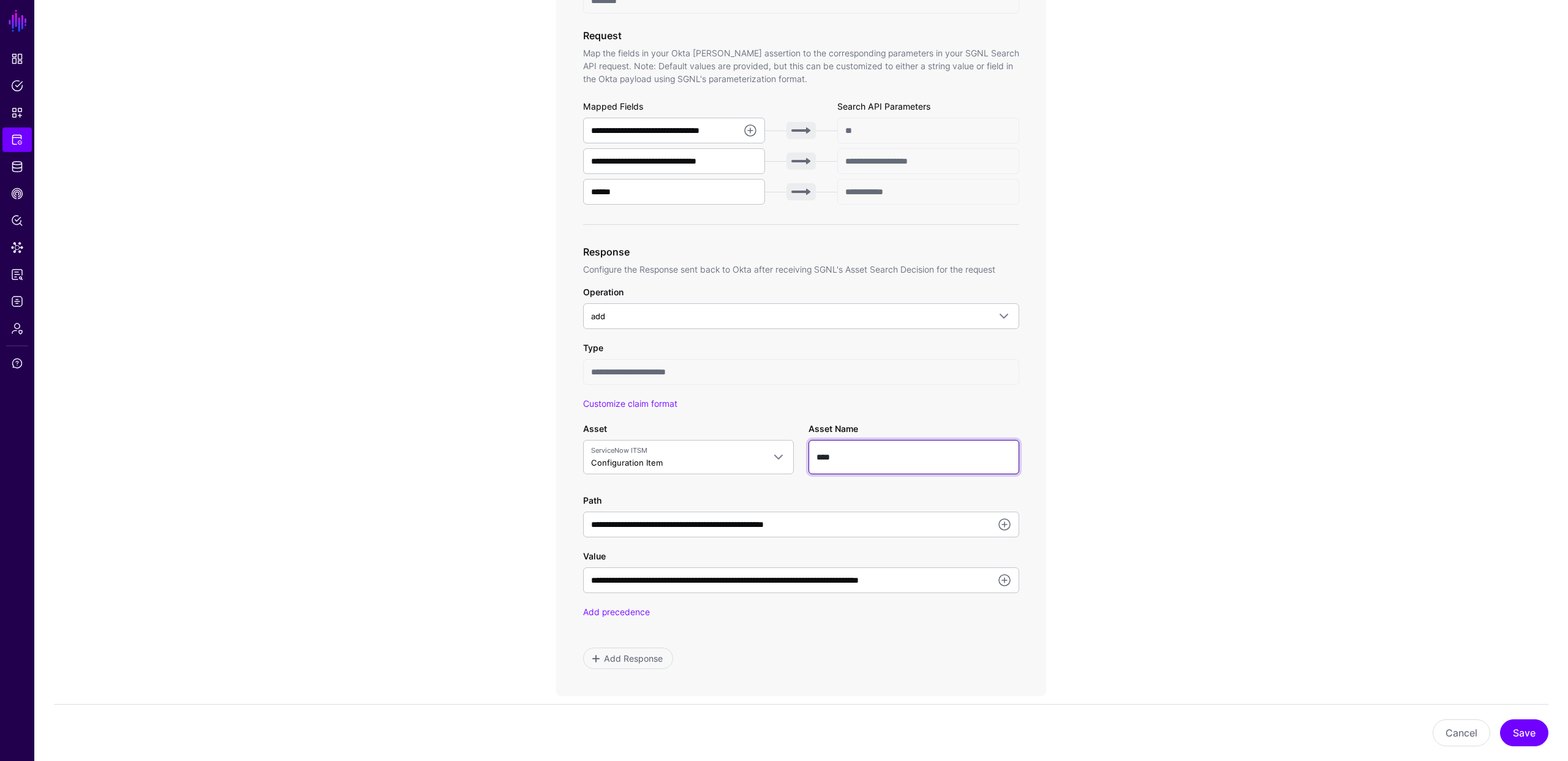
type input "****"
click at [1135, 403] on app-integrations-item-transforms "**********" at bounding box center [801, 350] width 1534 height 1255
drag, startPoint x: 591, startPoint y: 579, endPoint x: 777, endPoint y: 578, distance: 186.0
click at [777, 578] on input "**********" at bounding box center [801, 580] width 436 height 26
drag, startPoint x: 783, startPoint y: 579, endPoint x: 971, endPoint y: 580, distance: 188.0
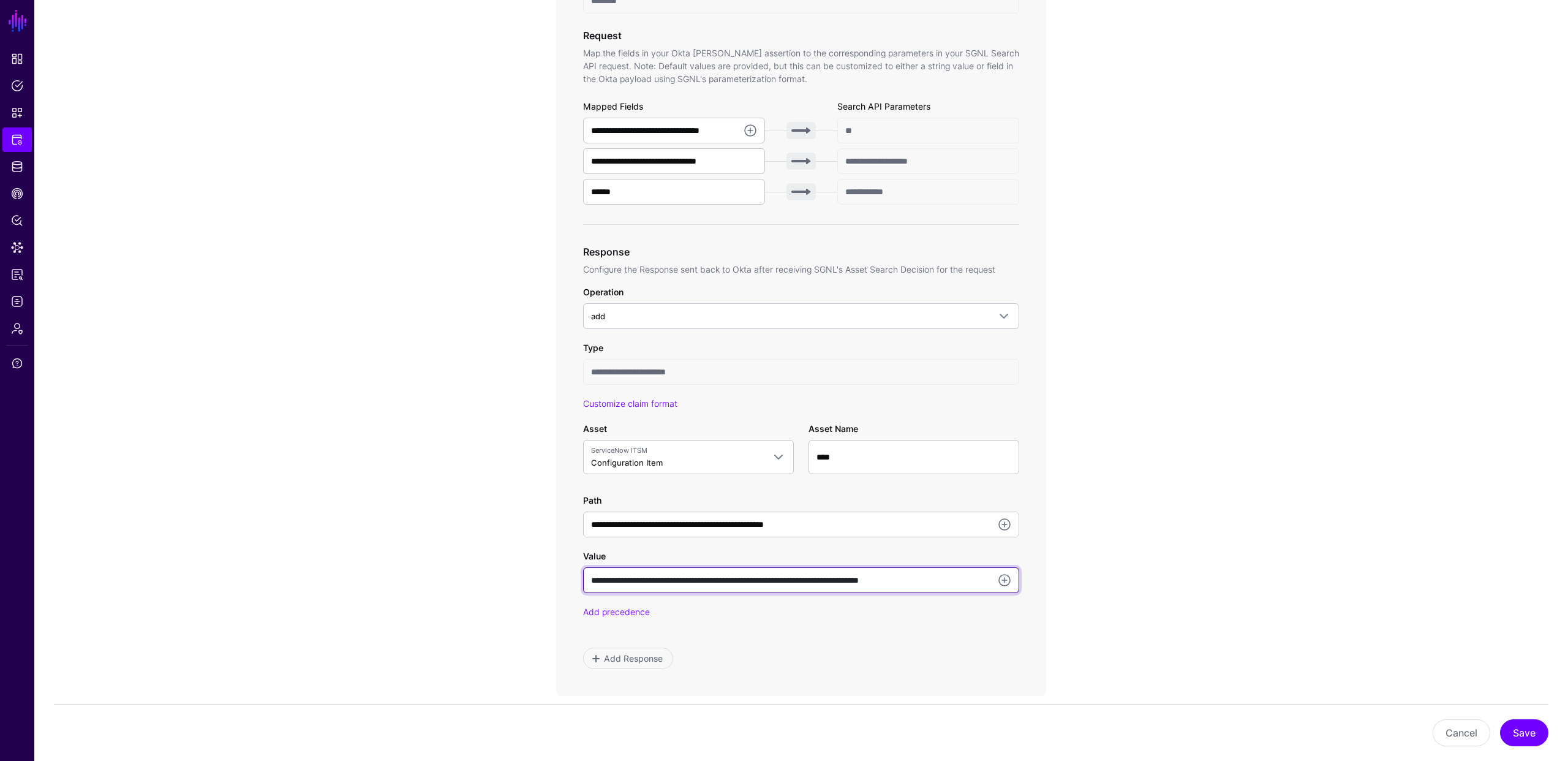
click at [971, 580] on input "**********" at bounding box center [801, 580] width 436 height 26
click at [372, 457] on app-integrations-item-transforms "**********" at bounding box center [801, 350] width 1534 height 1255
click at [747, 580] on input "**********" at bounding box center [801, 580] width 436 height 26
click at [509, 497] on app-integrations-item-transforms "**********" at bounding box center [801, 350] width 1534 height 1255
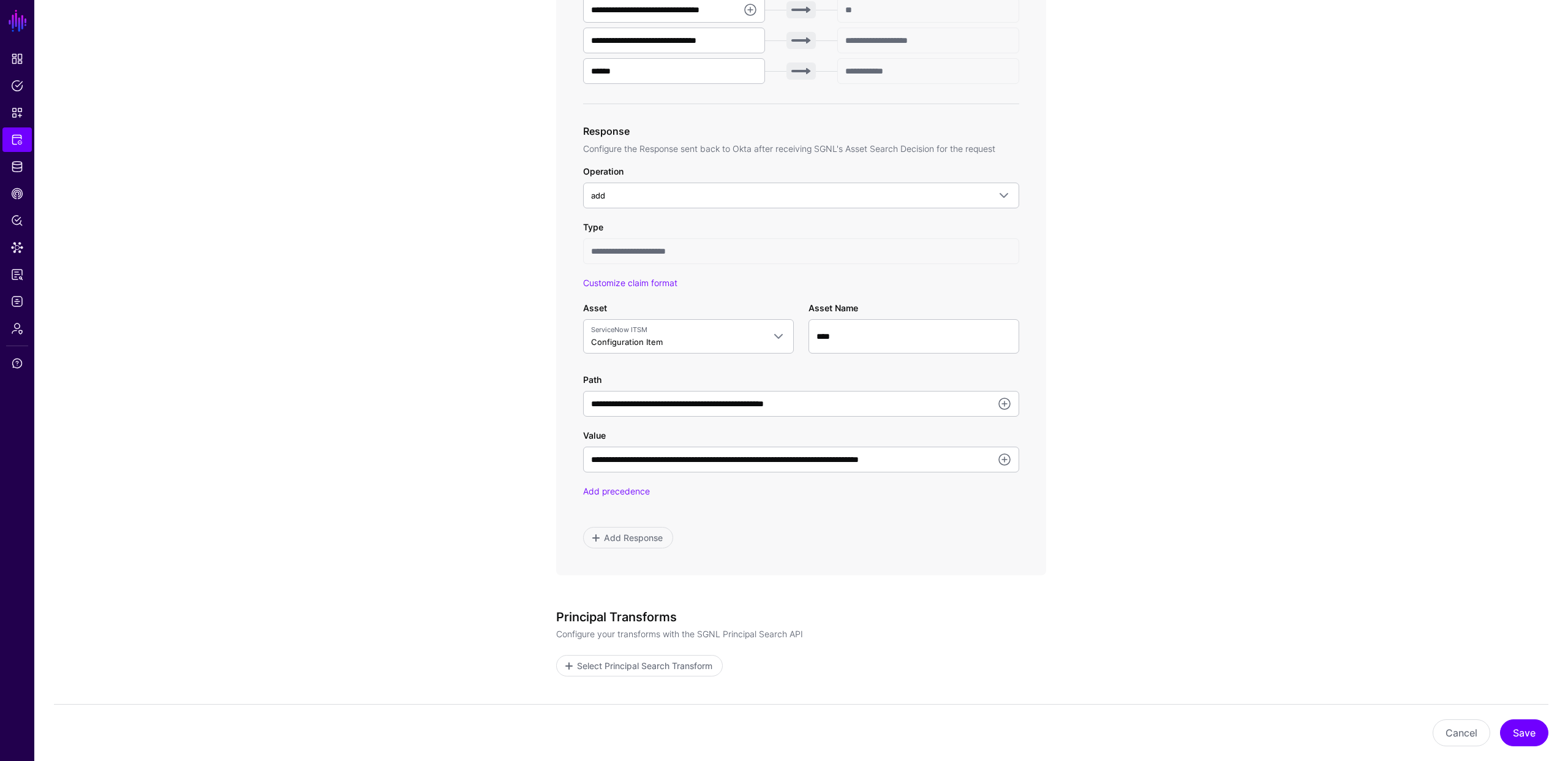
scroll to position [523, 0]
click at [387, 255] on app-integrations-item-transforms "**********" at bounding box center [801, 228] width 1534 height 1255
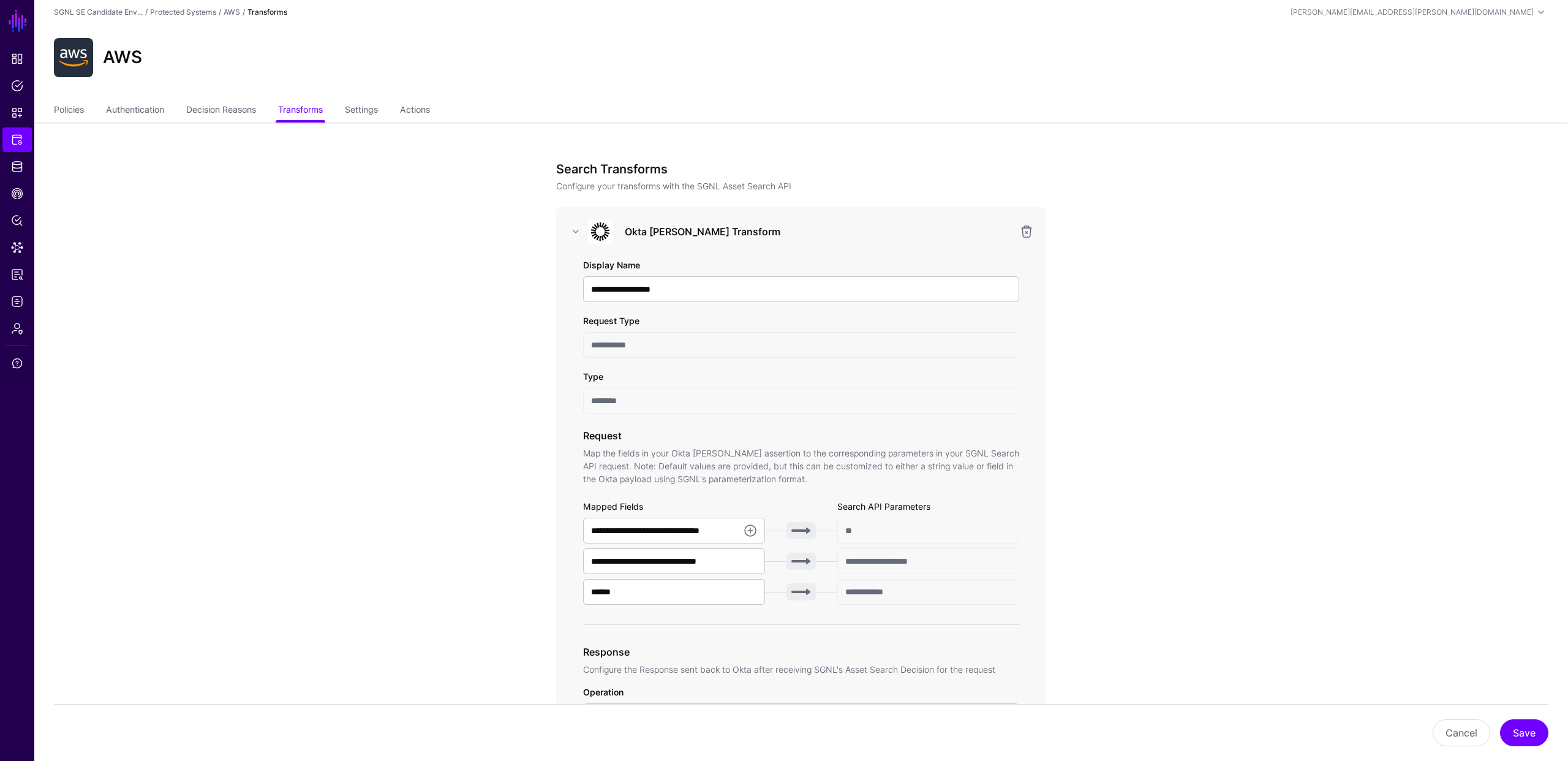
scroll to position [0, 0]
click at [13, 310] on link "Logs" at bounding box center [17, 302] width 29 height 25
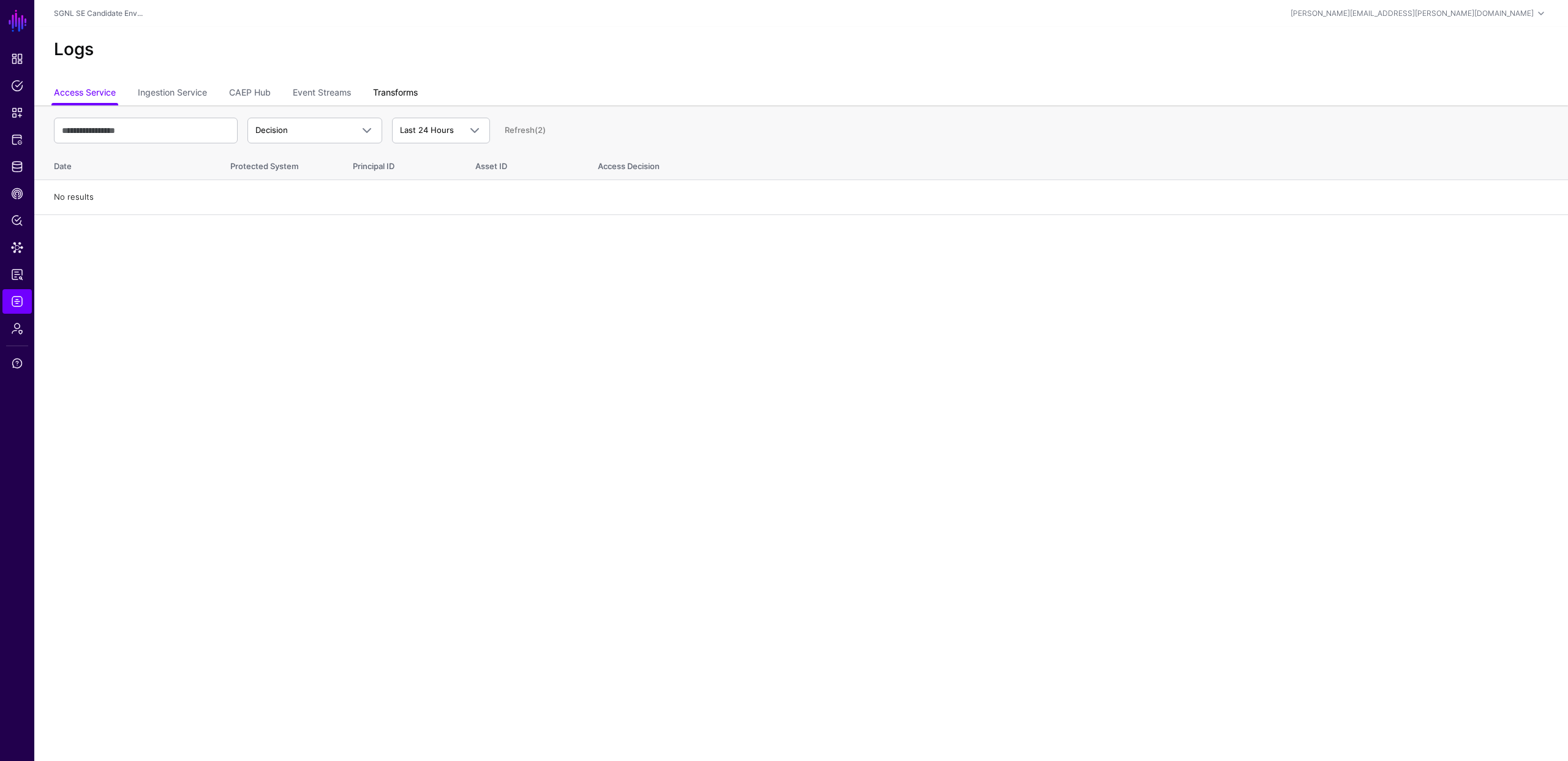
click at [395, 94] on link "Transforms" at bounding box center [395, 94] width 45 height 23
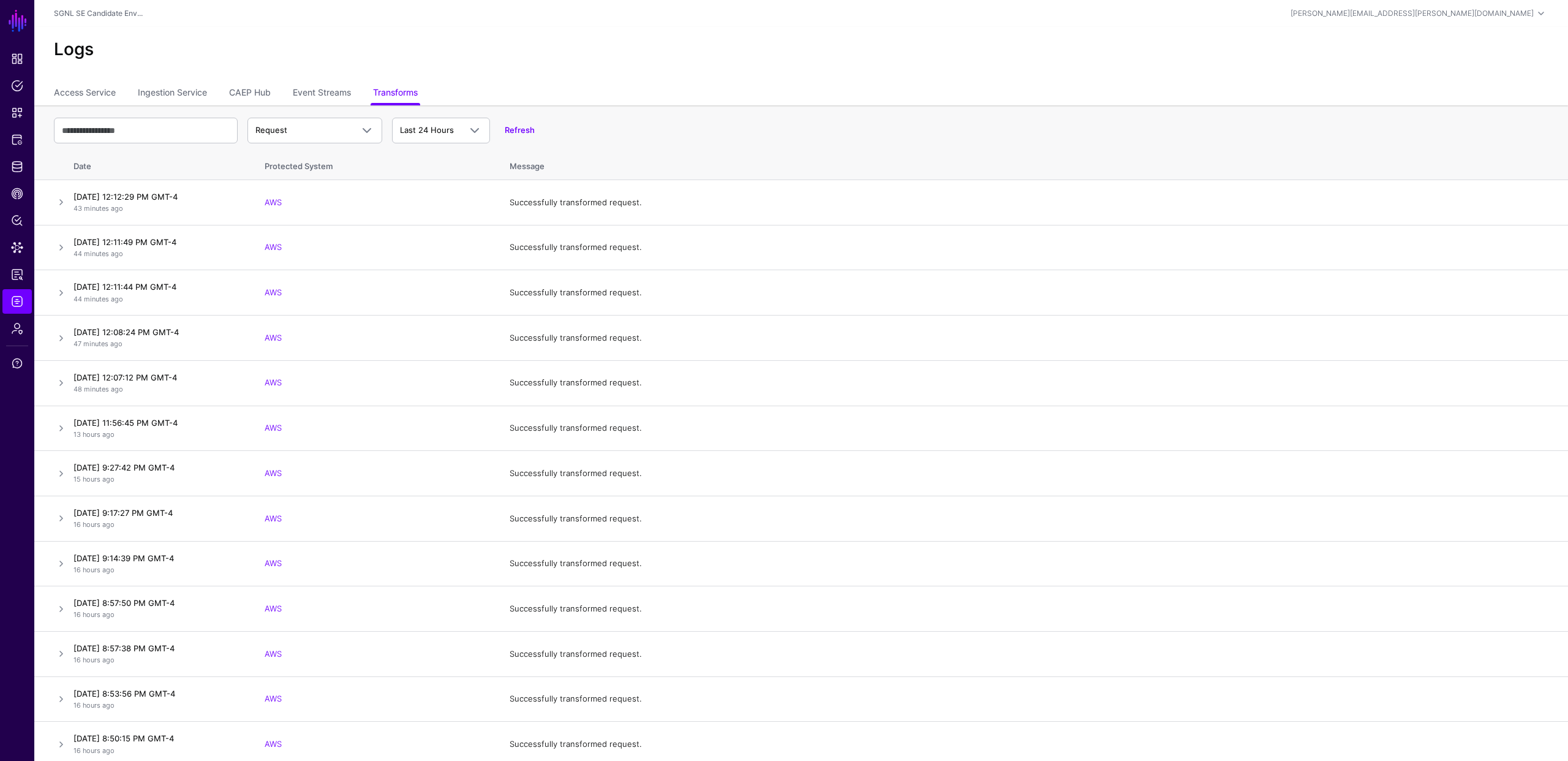
click at [498, 57] on h2 "Logs" at bounding box center [801, 50] width 1495 height 21
click at [563, 56] on h2 "Logs" at bounding box center [801, 50] width 1495 height 21
click at [763, 68] on div "Logs" at bounding box center [801, 54] width 1534 height 55
click at [763, 69] on div "Logs" at bounding box center [801, 54] width 1534 height 55
click at [804, 66] on div "Logs" at bounding box center [801, 54] width 1534 height 55
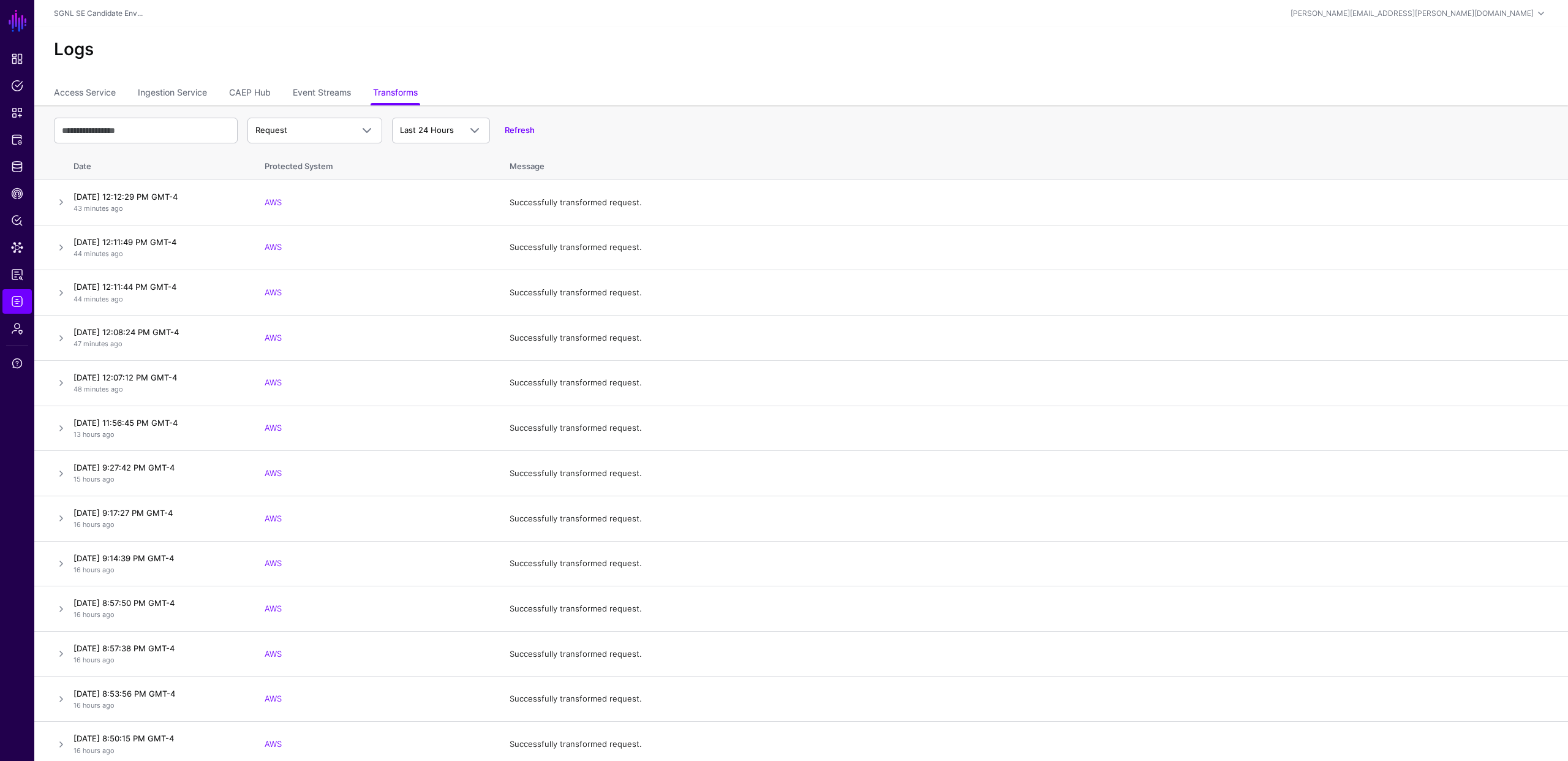
click at [804, 67] on div "Logs" at bounding box center [801, 54] width 1534 height 55
click at [794, 67] on div "Logs" at bounding box center [801, 54] width 1534 height 55
click at [16, 86] on span "Policies" at bounding box center [17, 85] width 12 height 12
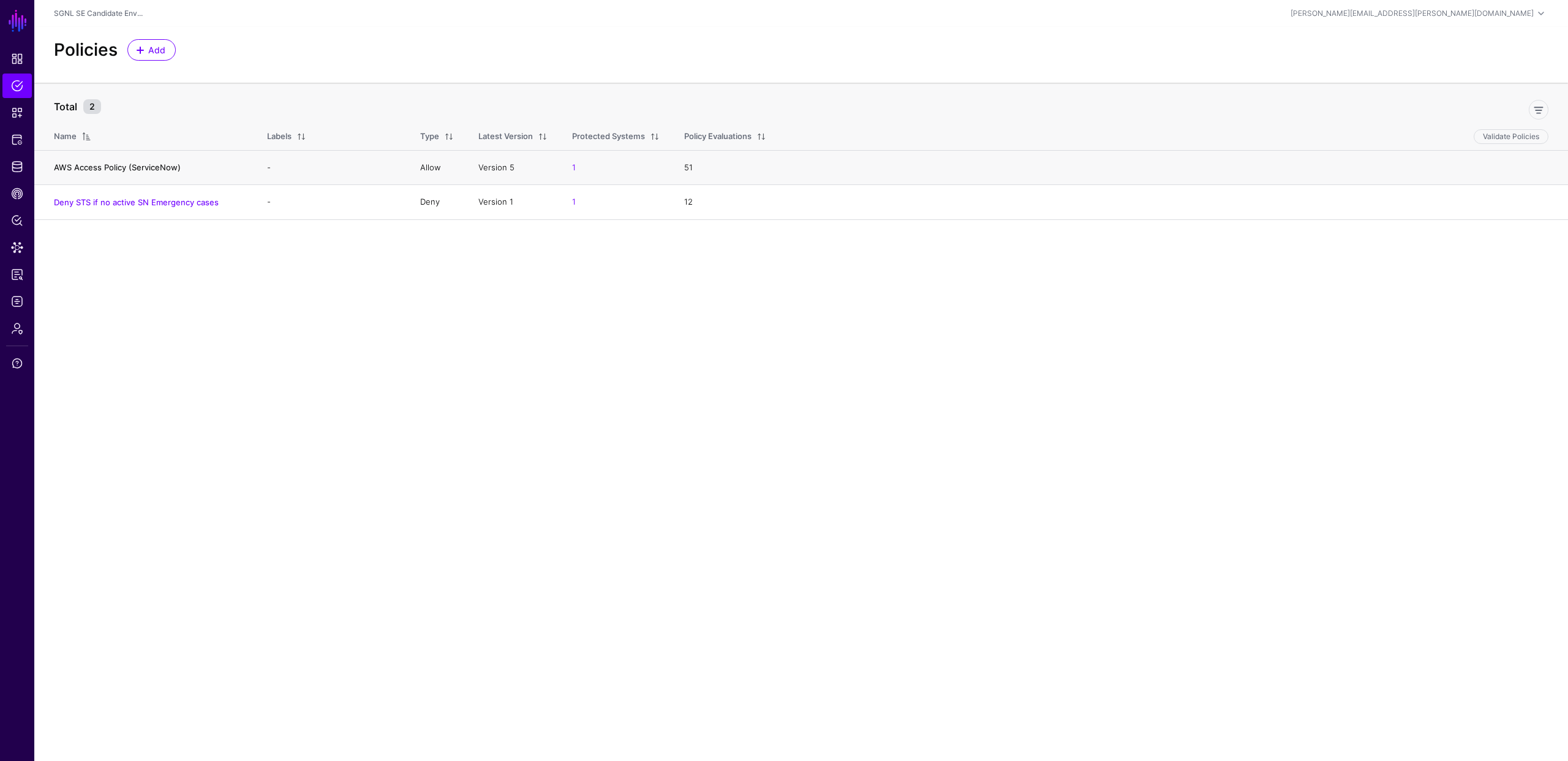
click at [137, 165] on link "AWS Access Policy (ServiceNow)" at bounding box center [117, 167] width 127 height 10
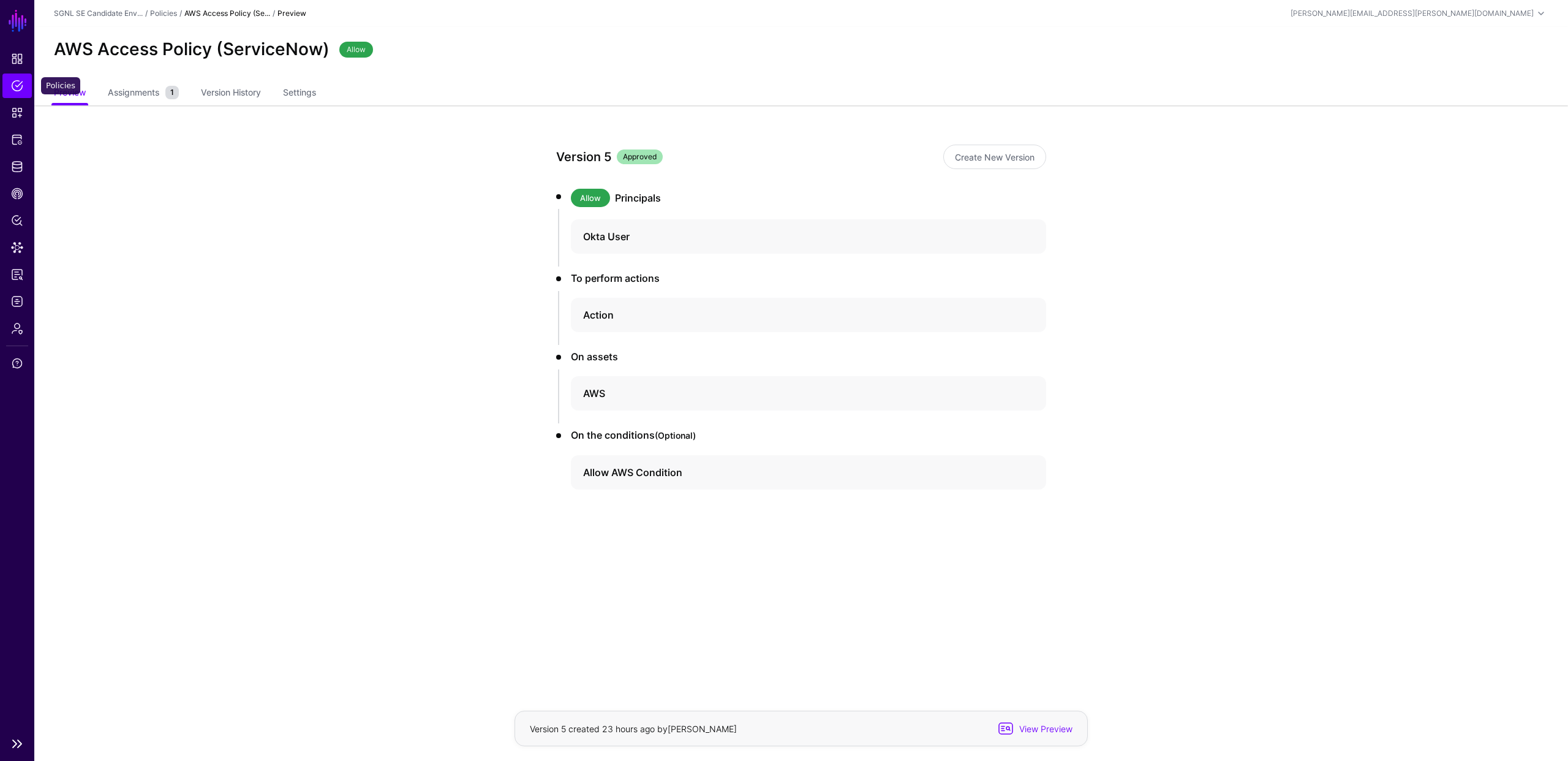
click at [17, 85] on span "Policies" at bounding box center [17, 85] width 12 height 12
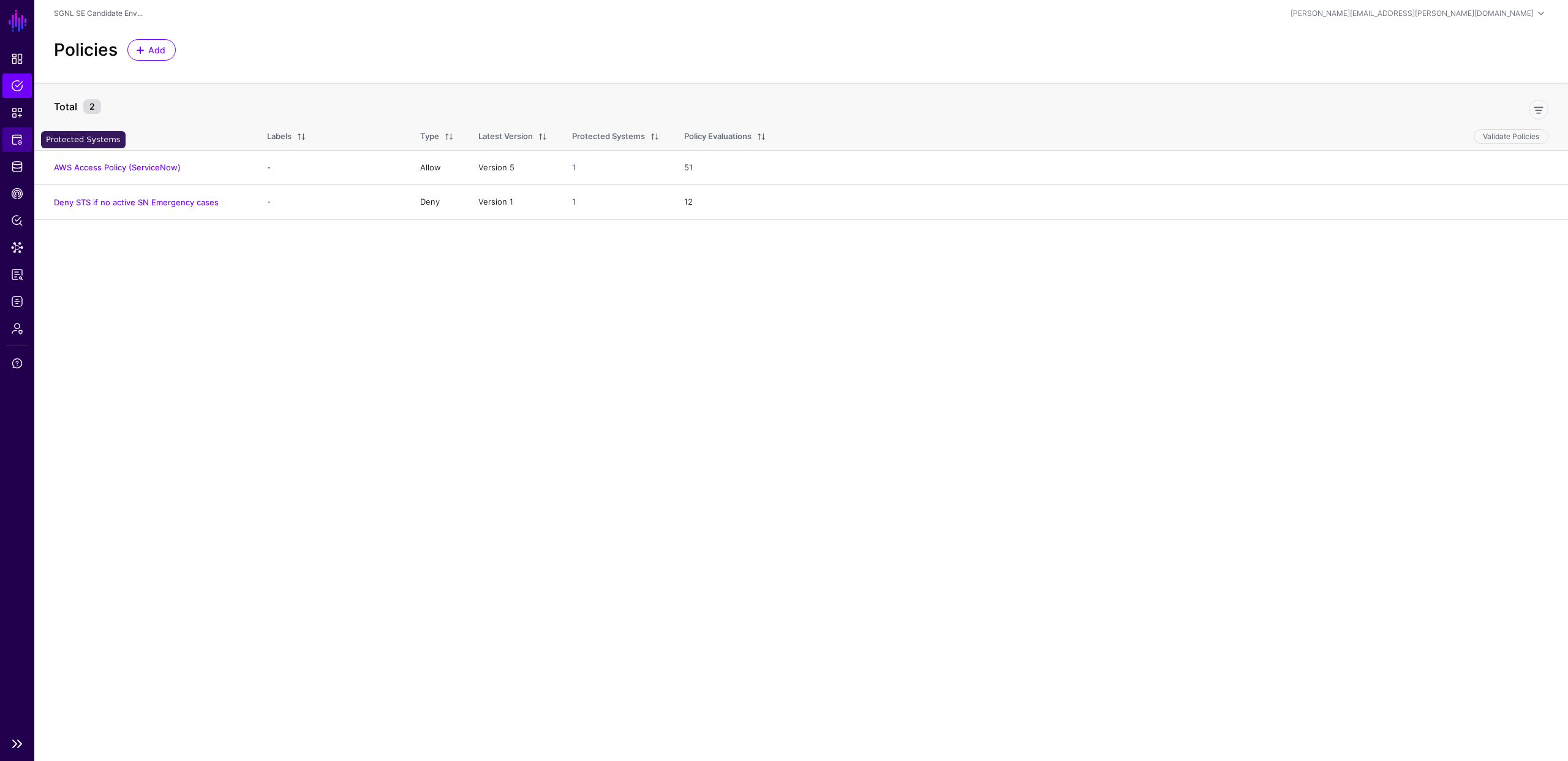
click at [16, 136] on span "Protected Systems" at bounding box center [17, 139] width 12 height 12
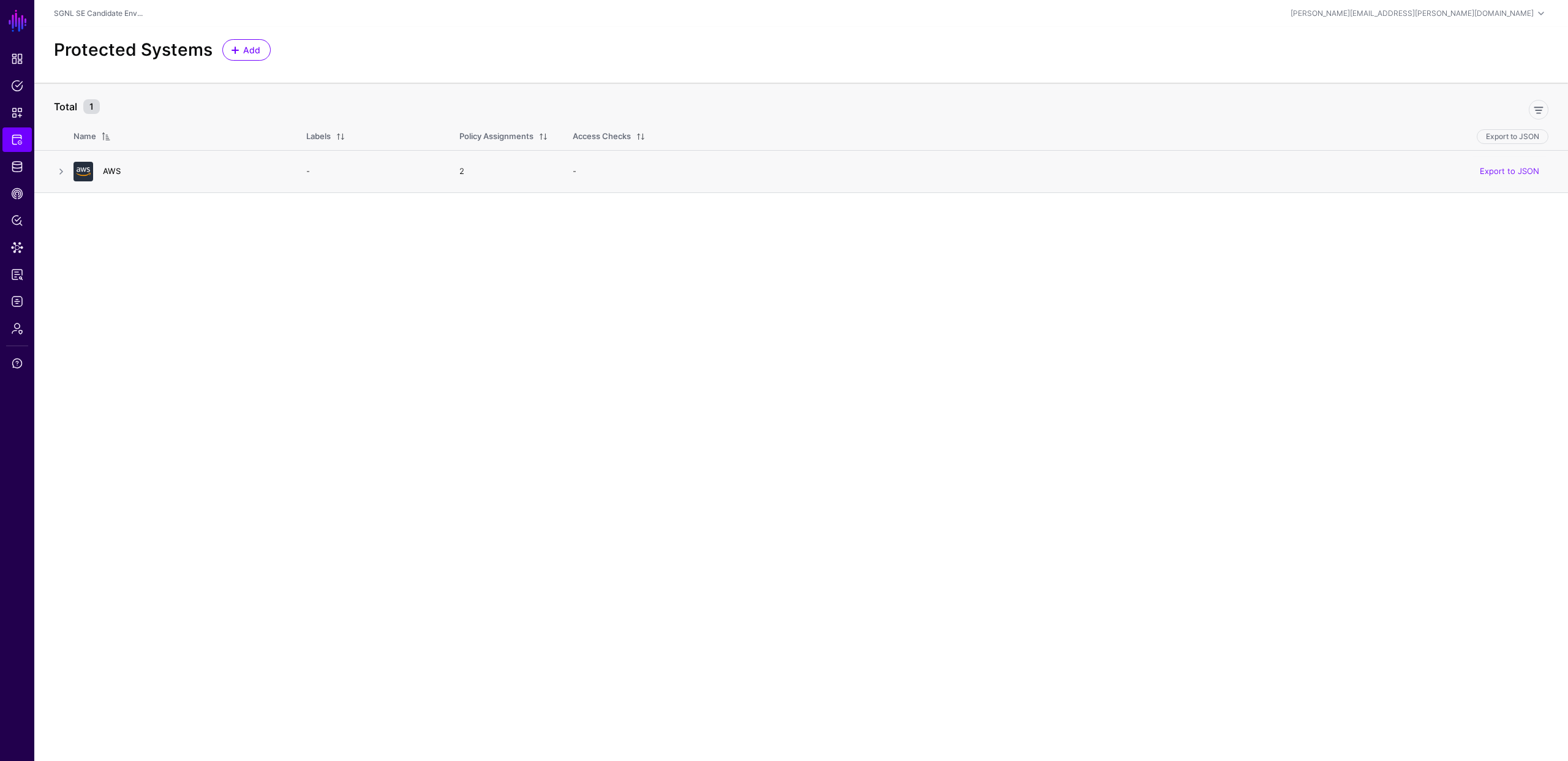
click at [112, 167] on link "AWS" at bounding box center [111, 171] width 17 height 10
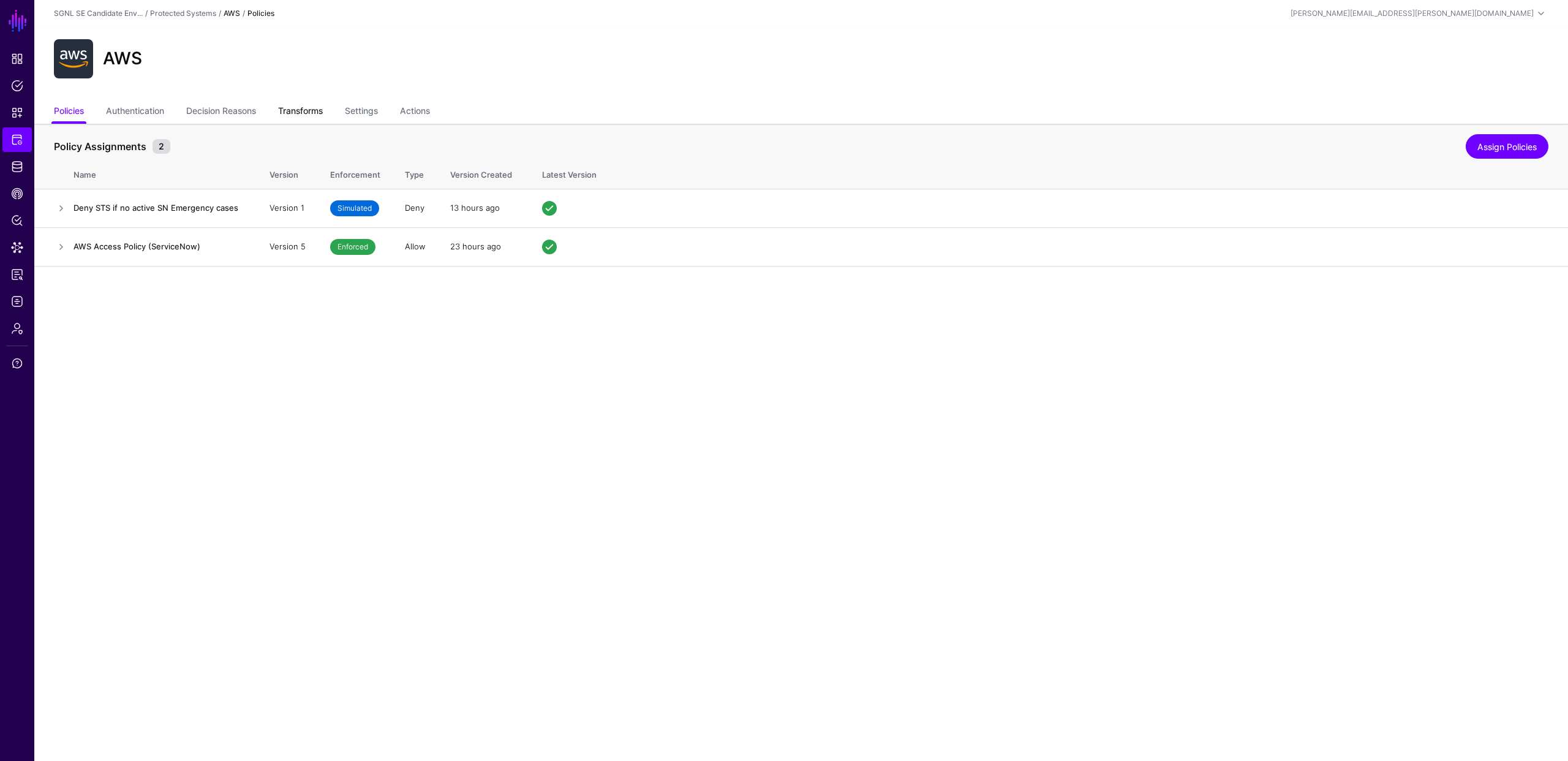
click at [302, 118] on link "Transforms" at bounding box center [300, 112] width 45 height 23
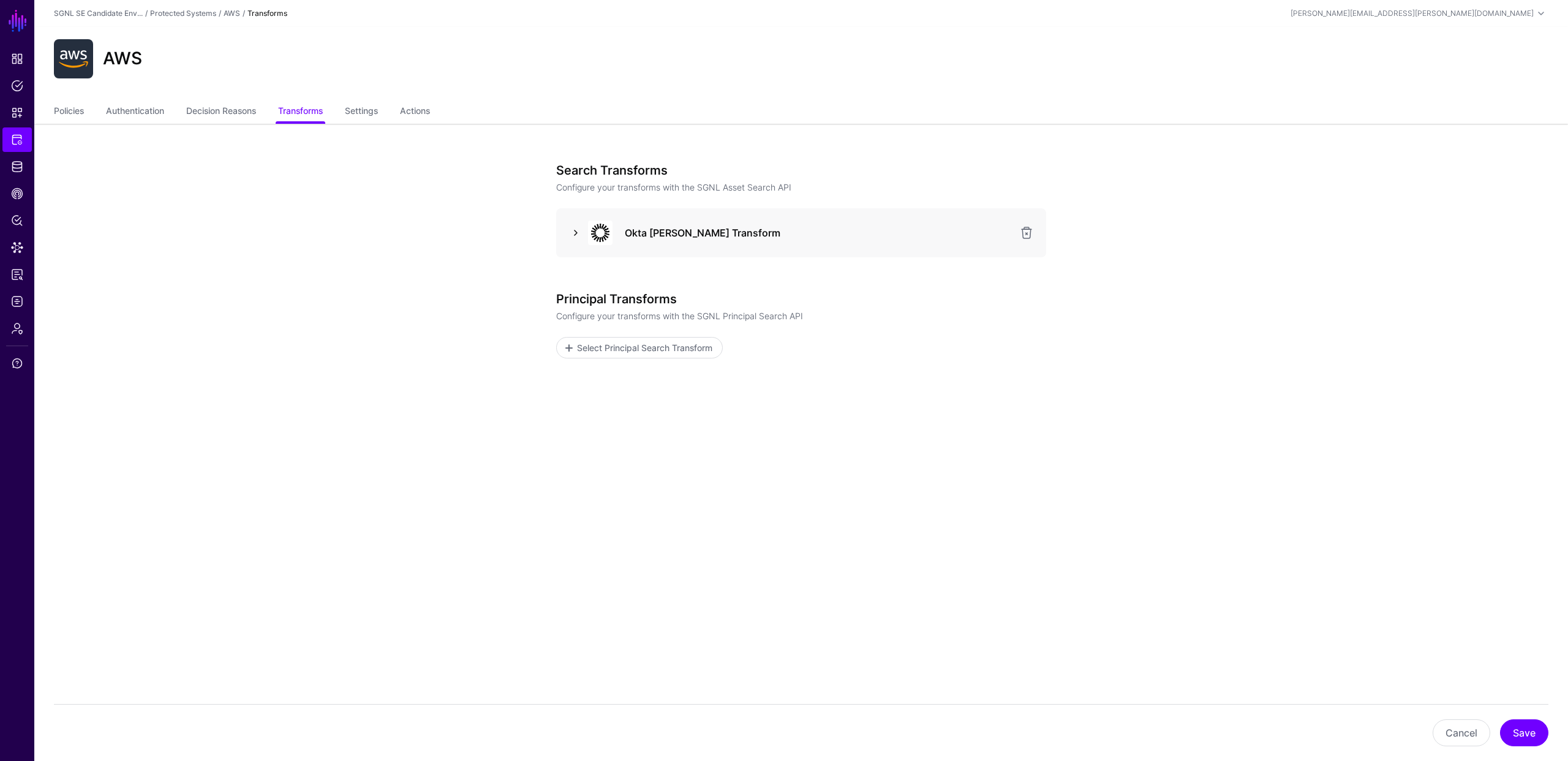
click at [573, 230] on link at bounding box center [575, 232] width 15 height 15
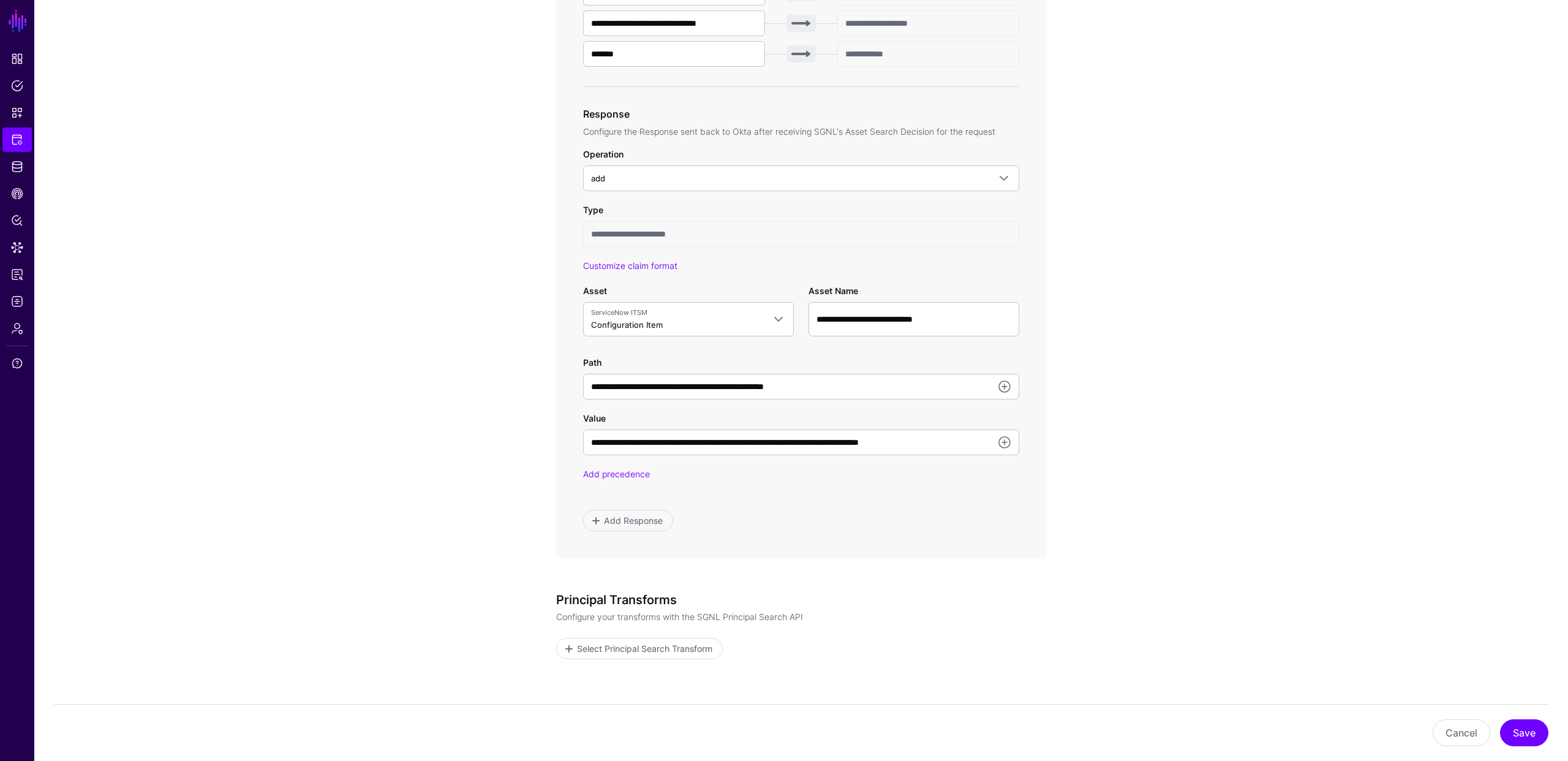
scroll to position [535, 0]
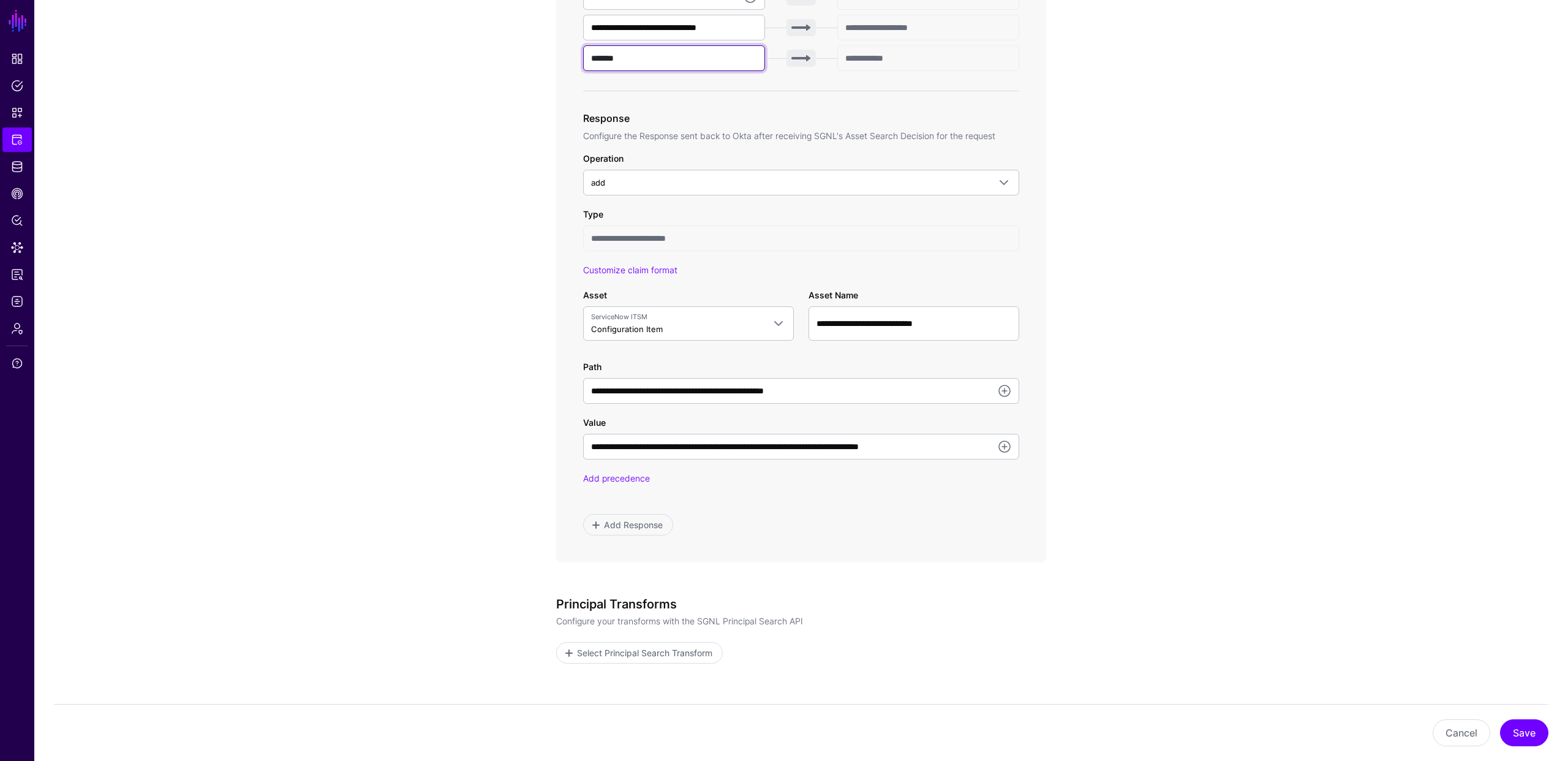
drag, startPoint x: 624, startPoint y: 60, endPoint x: 564, endPoint y: 58, distance: 60.0
click at [564, 58] on div "**********" at bounding box center [801, 117] width 490 height 888
type input "******"
click at [1523, 731] on button "Save" at bounding box center [1524, 733] width 49 height 27
drag, startPoint x: 960, startPoint y: 322, endPoint x: 823, endPoint y: 317, distance: 137.1
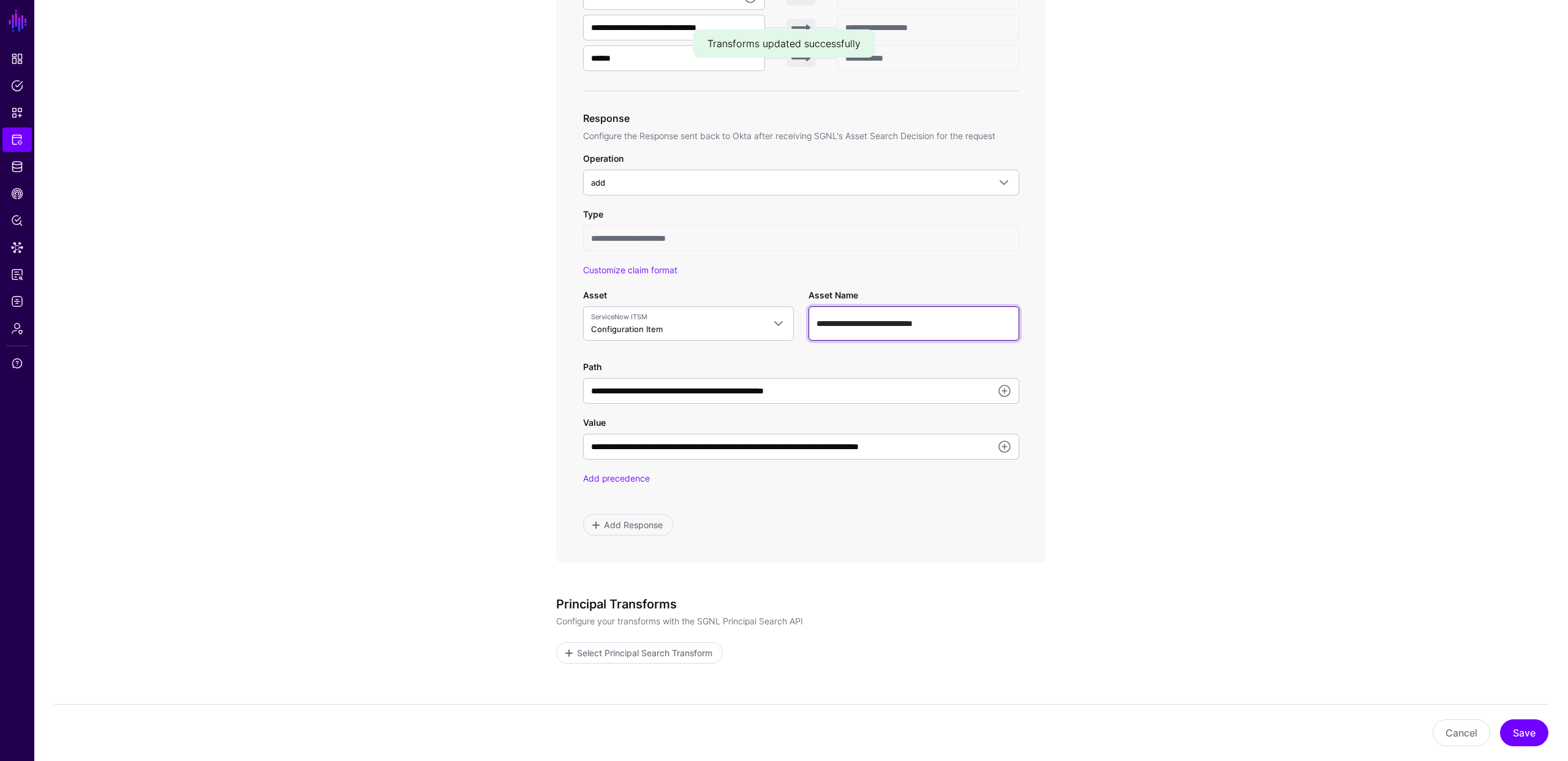
click at [823, 317] on input "**********" at bounding box center [914, 323] width 211 height 34
type input "****"
click at [1104, 452] on app-integrations-item-transforms "**********" at bounding box center [801, 217] width 1534 height 1255
click at [1523, 731] on button "Save" at bounding box center [1524, 733] width 49 height 27
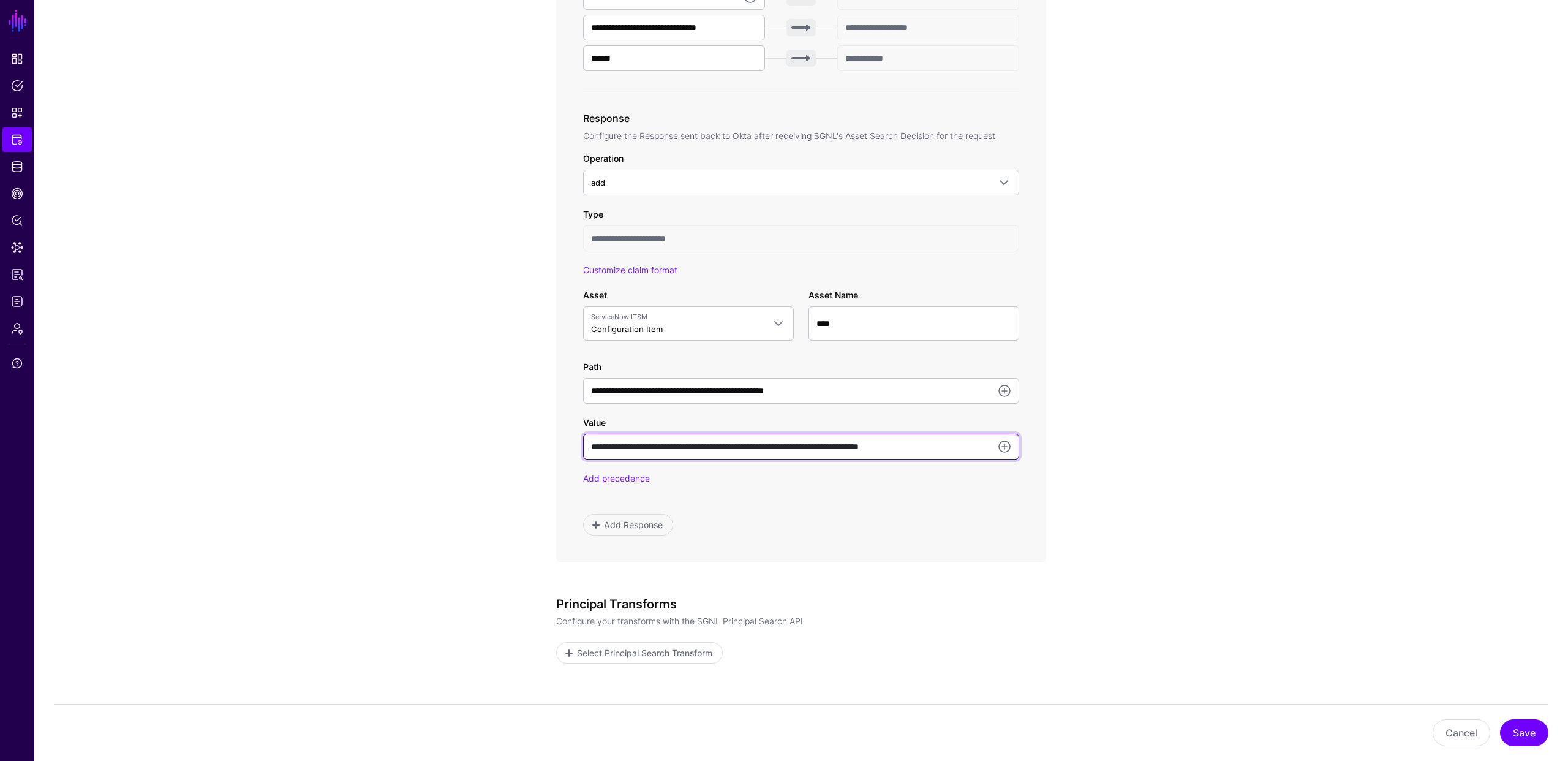
click at [689, 444] on input "**********" at bounding box center [801, 447] width 436 height 26
click at [976, 445] on input "**********" at bounding box center [801, 447] width 436 height 26
paste input "********"
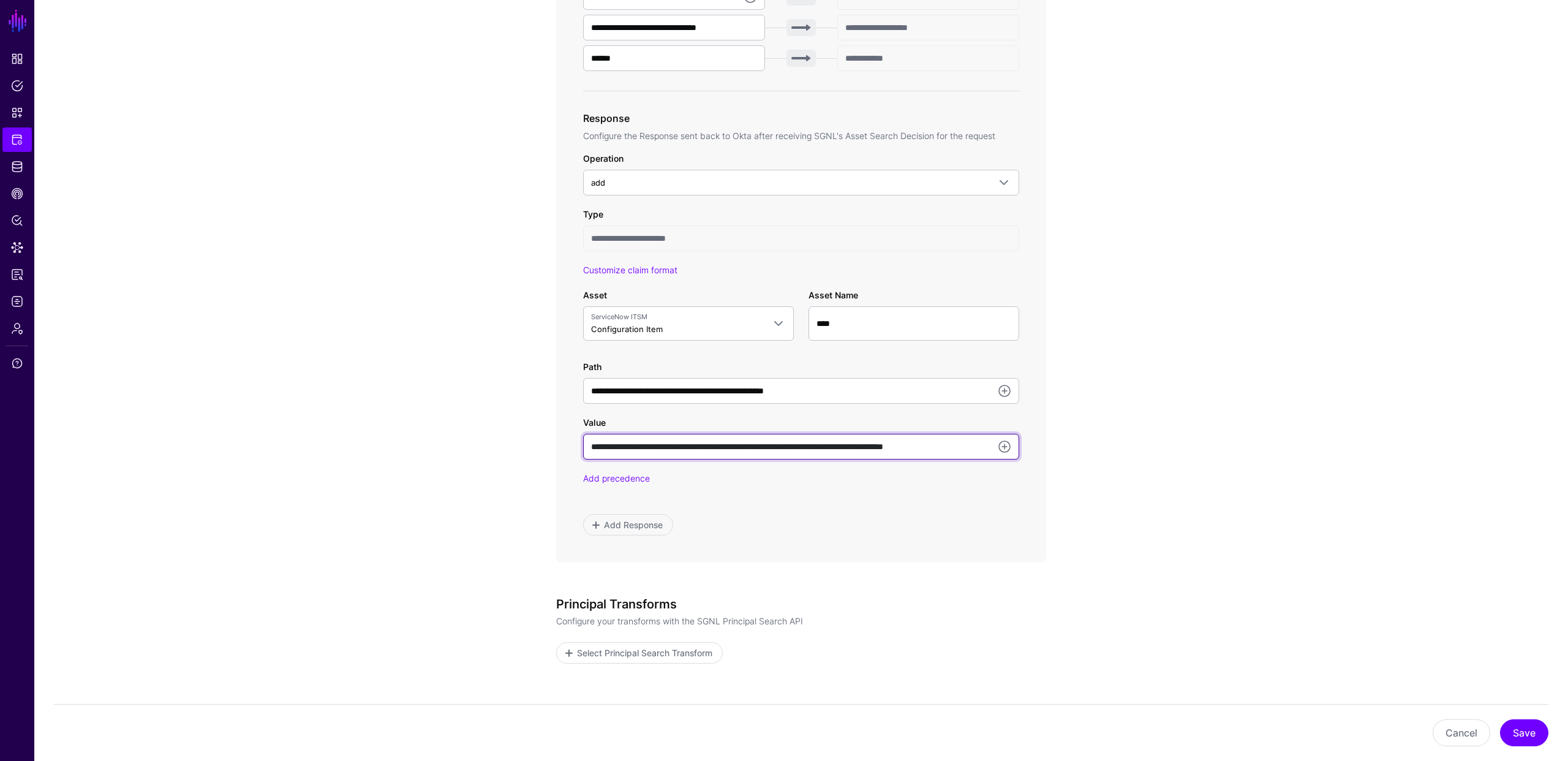
click at [673, 445] on input "**********" at bounding box center [801, 447] width 436 height 26
paste input "*"
click at [897, 448] on input "**********" at bounding box center [801, 447] width 436 height 26
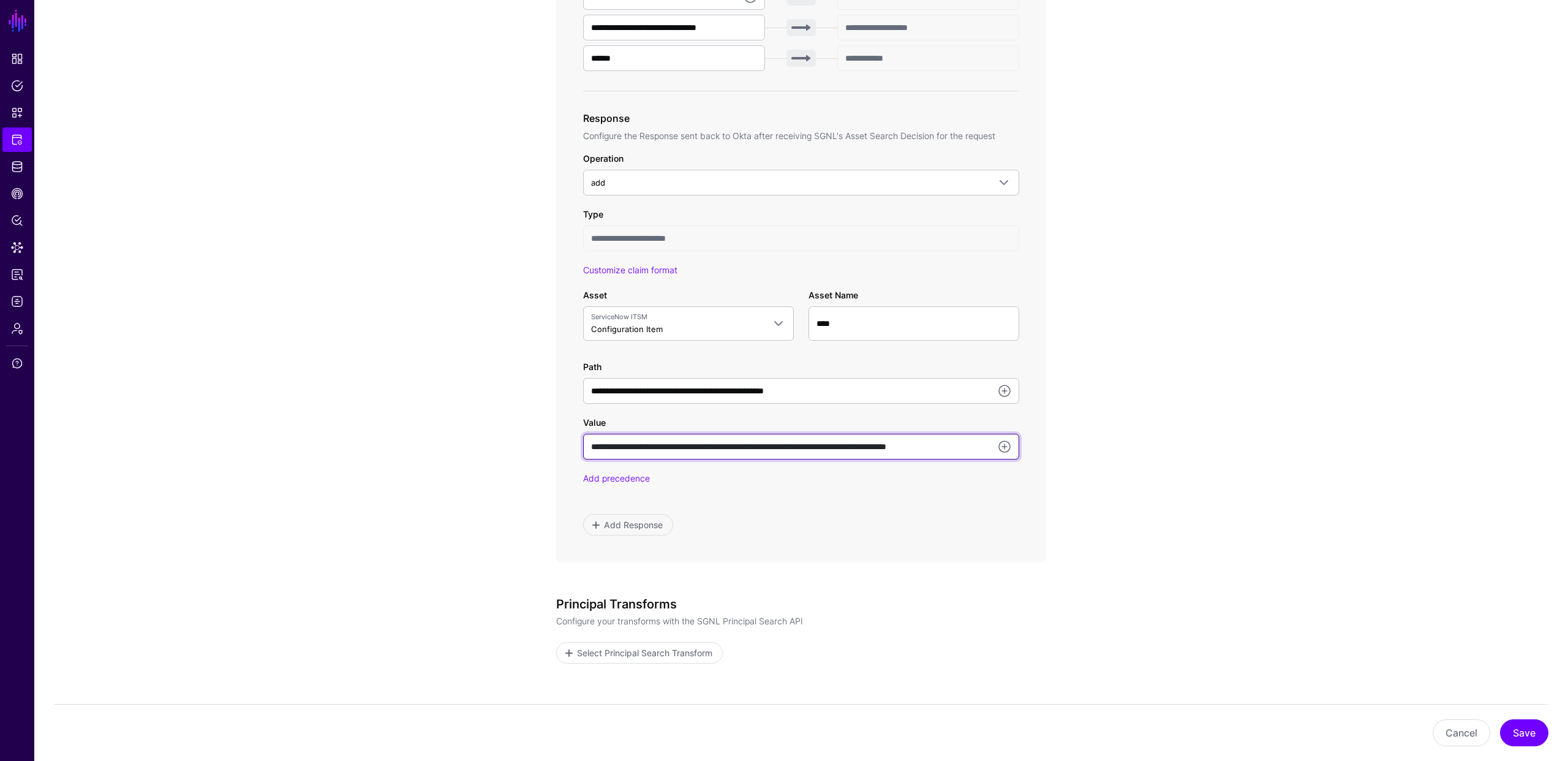
paste input "*"
drag, startPoint x: 913, startPoint y: 445, endPoint x: 996, endPoint y: 441, distance: 83.1
click at [996, 442] on div "**********" at bounding box center [801, 447] width 436 height 26
click at [894, 439] on input "**********" at bounding box center [801, 447] width 436 height 26
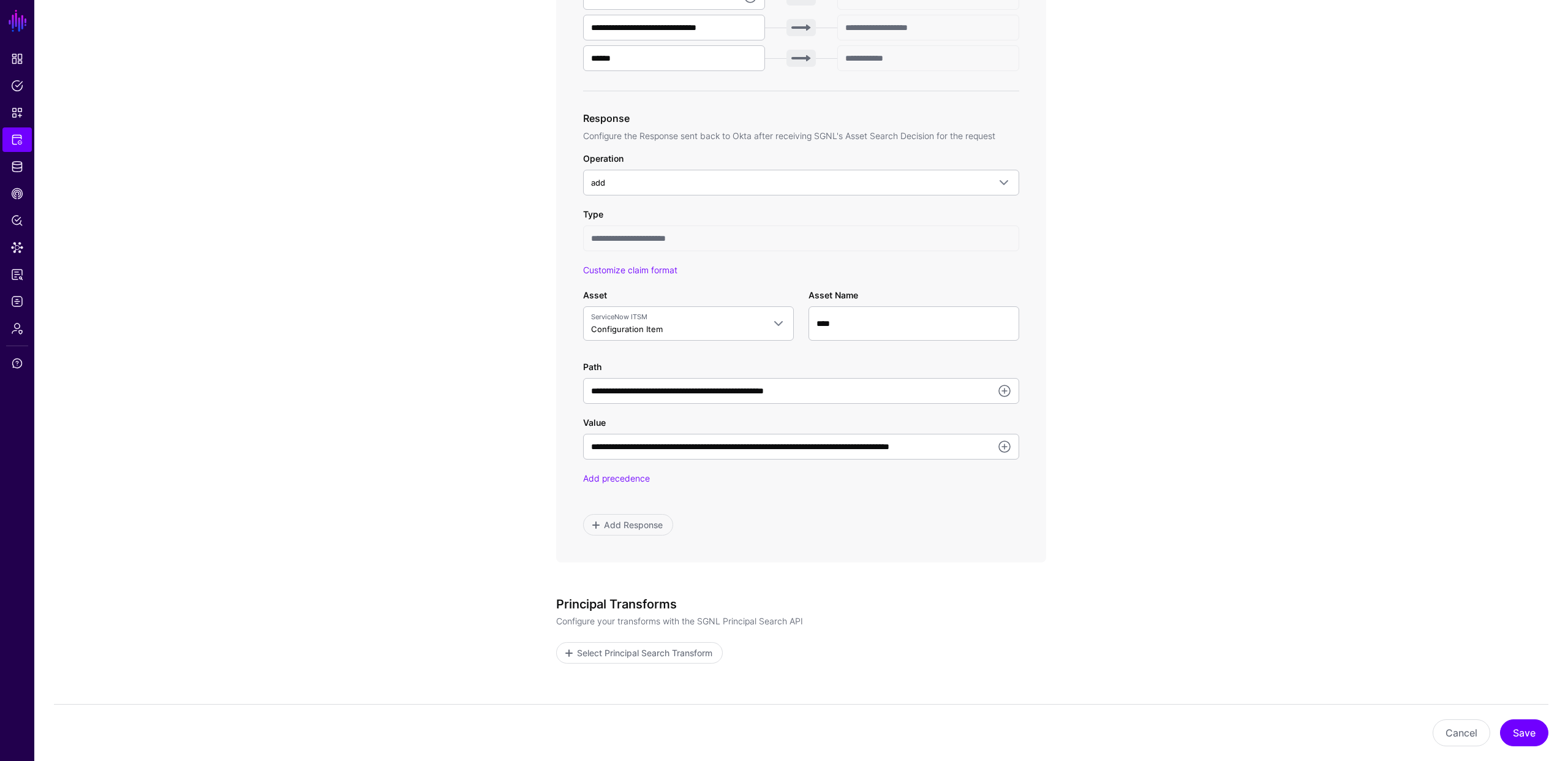
scroll to position [0, 0]
click at [493, 466] on app-integrations-item-transforms "**********" at bounding box center [801, 217] width 1534 height 1255
click at [647, 444] on input "**********" at bounding box center [801, 447] width 436 height 26
click at [869, 445] on input "**********" at bounding box center [801, 447] width 436 height 26
type input "**********"
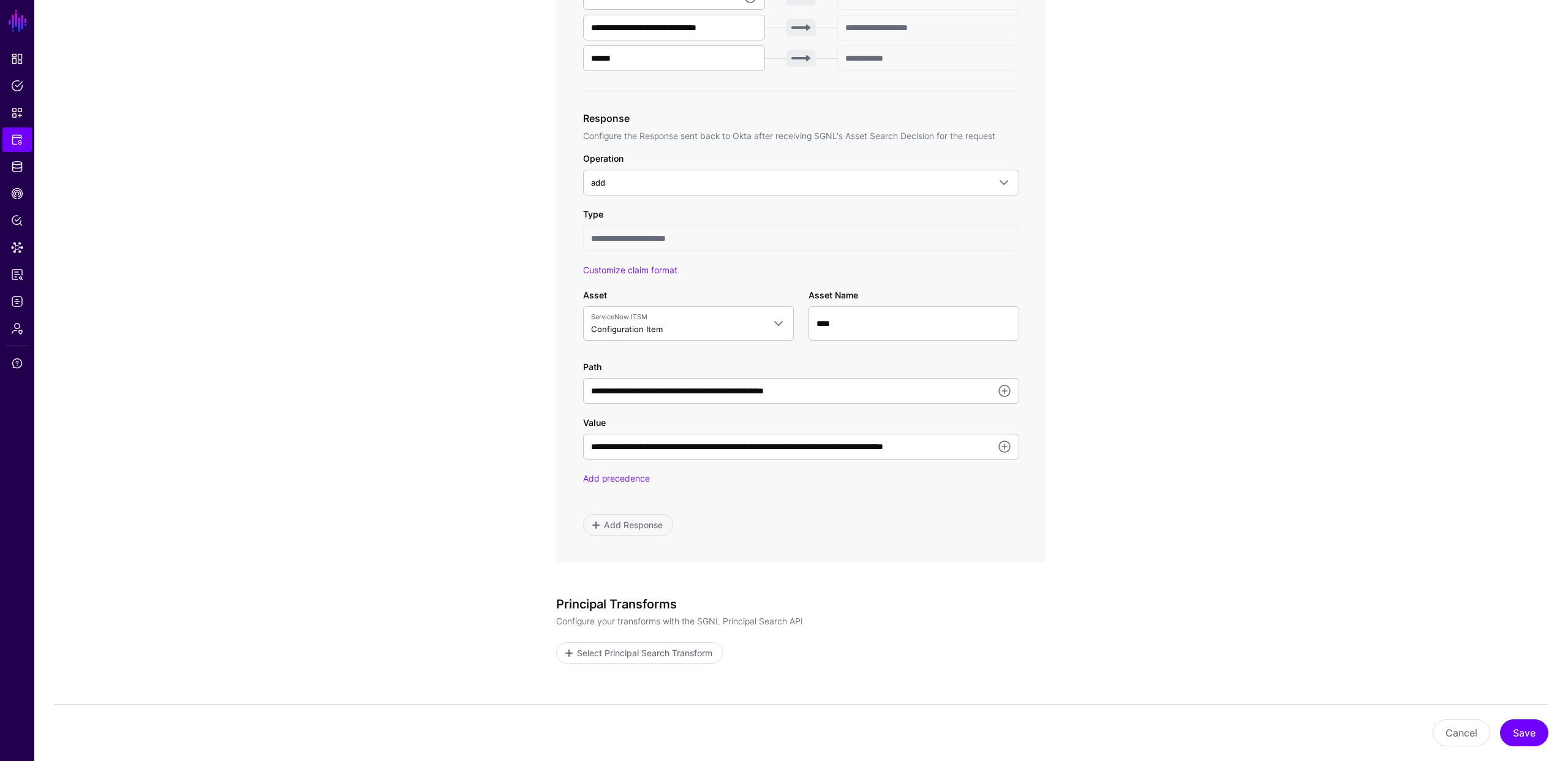
click at [490, 445] on app-integrations-item-transforms "**********" at bounding box center [801, 217] width 1534 height 1255
click at [862, 316] on input "****" at bounding box center [914, 323] width 211 height 34
click at [862, 323] on input "****" at bounding box center [914, 323] width 211 height 34
type input "******"
click at [490, 314] on app-integrations-item-transforms "**********" at bounding box center [801, 217] width 1534 height 1255
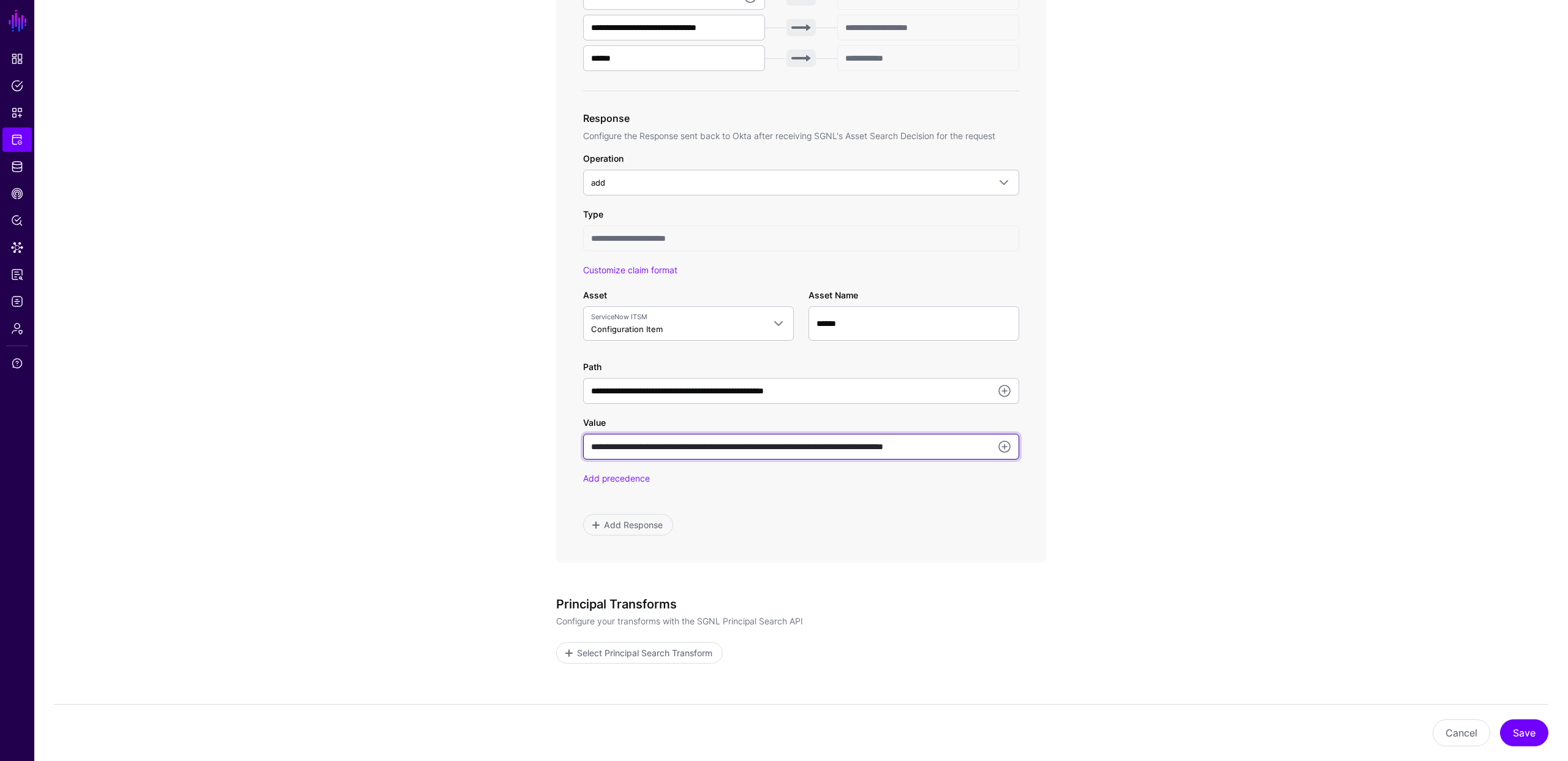
click at [713, 446] on input "**********" at bounding box center [801, 447] width 436 height 26
click at [732, 497] on div "**********" at bounding box center [801, 344] width 436 height 384
drag, startPoint x: 725, startPoint y: 446, endPoint x: 788, endPoint y: 445, distance: 63.0
click at [788, 445] on input "**********" at bounding box center [801, 447] width 436 height 26
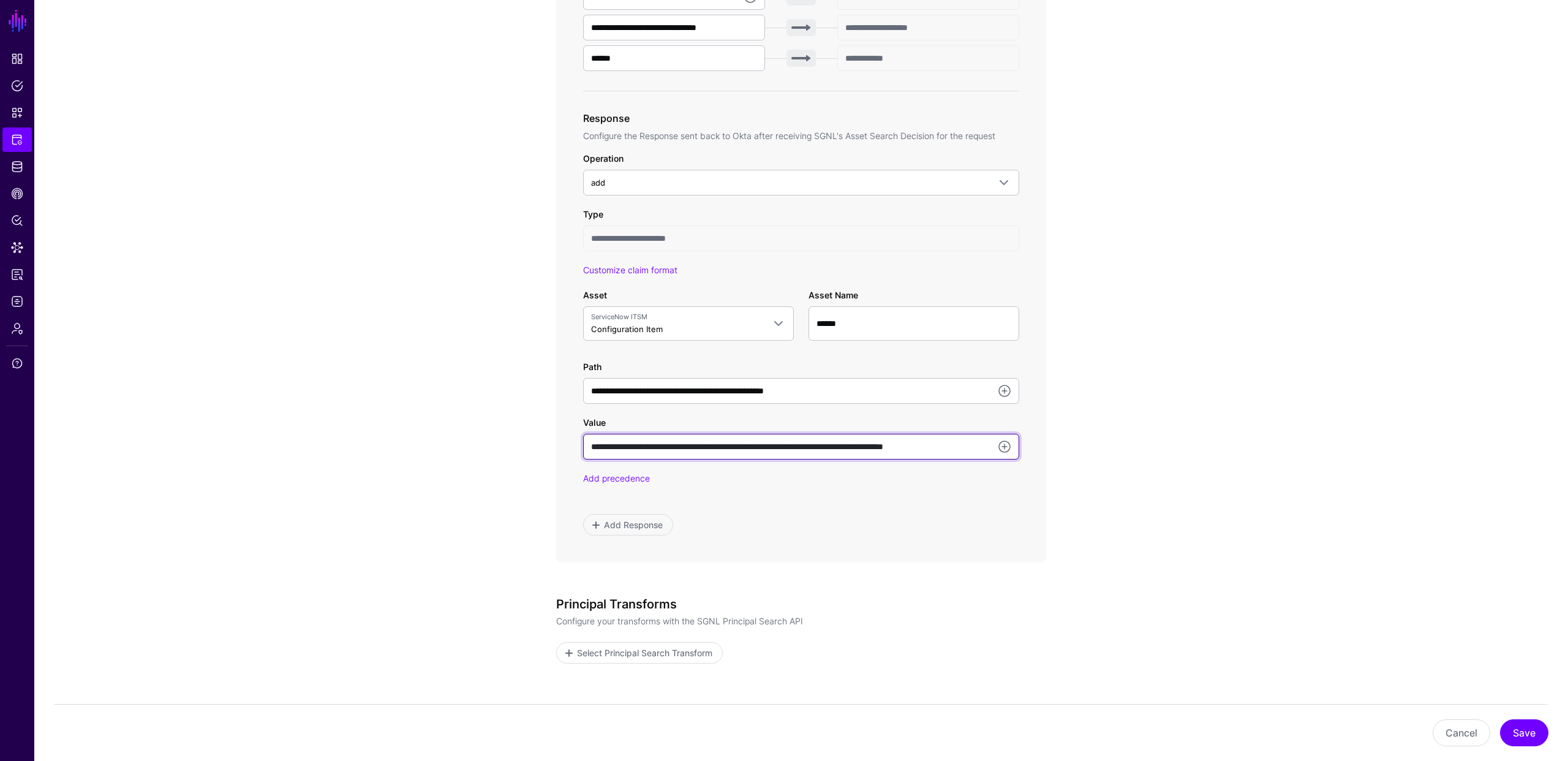
click at [788, 445] on input "**********" at bounding box center [801, 447] width 436 height 26
click at [470, 351] on app-integrations-item-transforms "**********" at bounding box center [801, 217] width 1534 height 1255
click at [419, 361] on app-integrations-item-transforms "**********" at bounding box center [801, 217] width 1534 height 1255
click at [1527, 734] on button "Save" at bounding box center [1524, 733] width 49 height 27
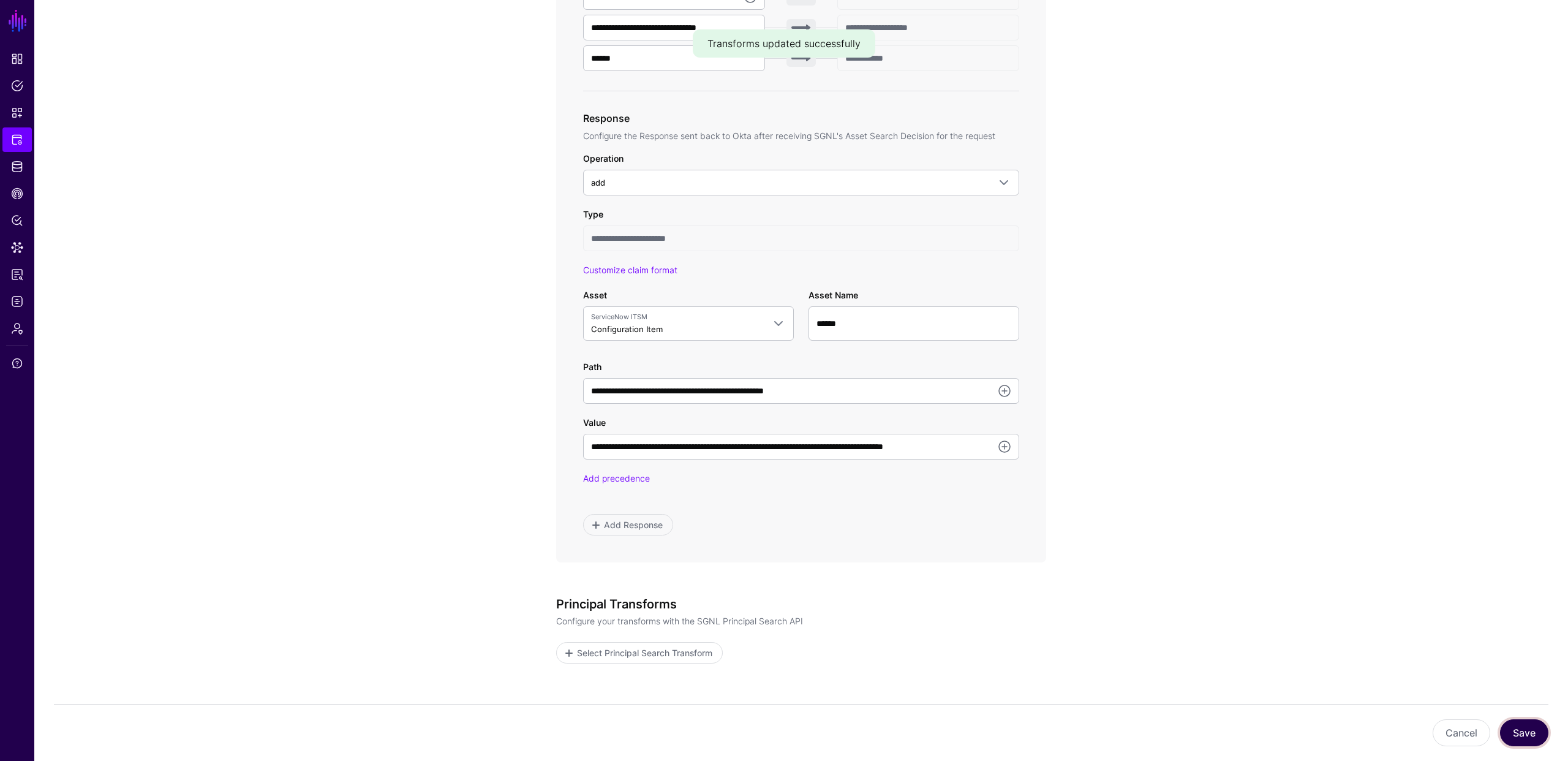
click at [1525, 727] on button "Save" at bounding box center [1524, 733] width 49 height 27
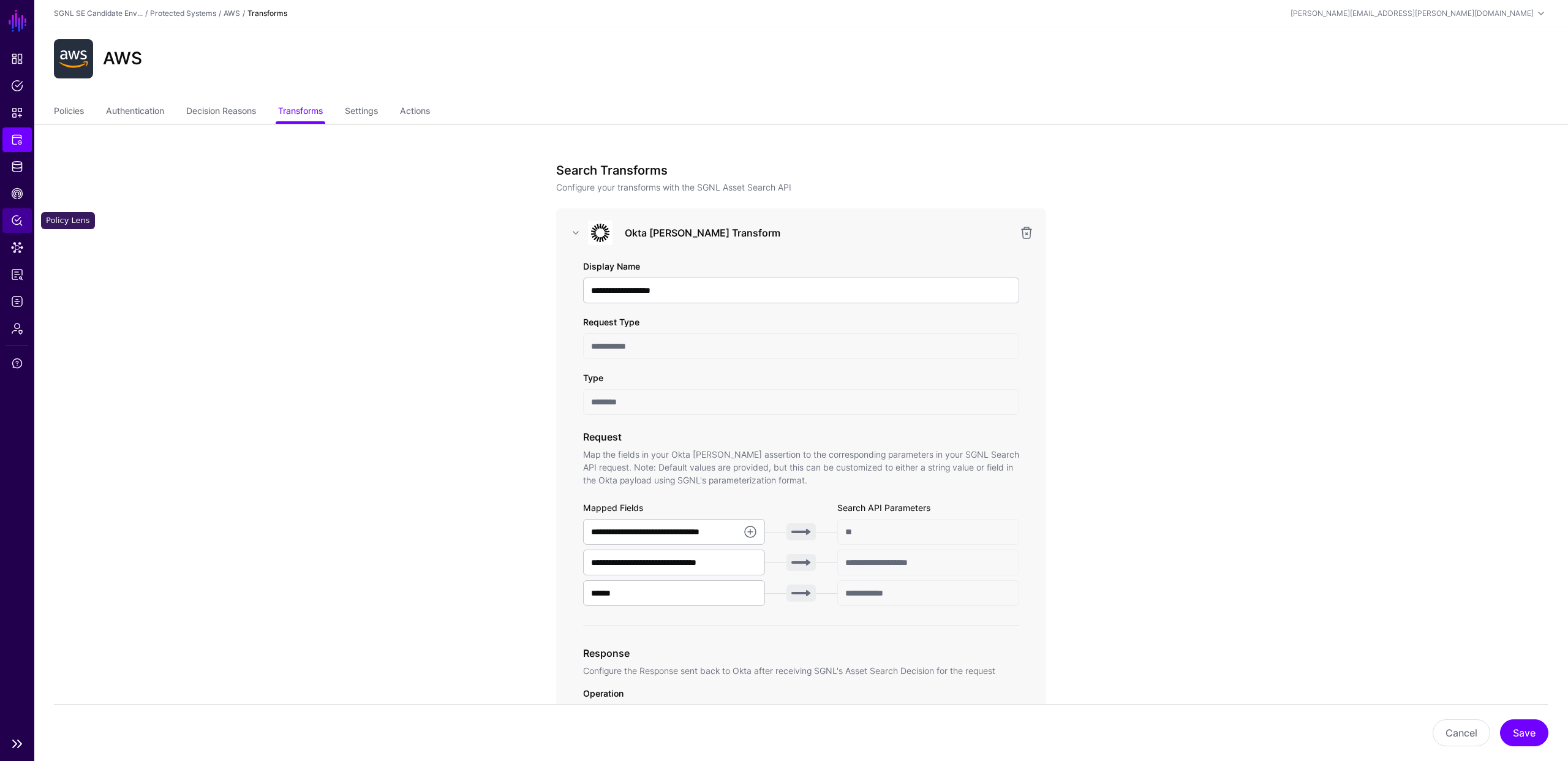
click at [16, 219] on span "Policy Lens" at bounding box center [17, 220] width 12 height 12
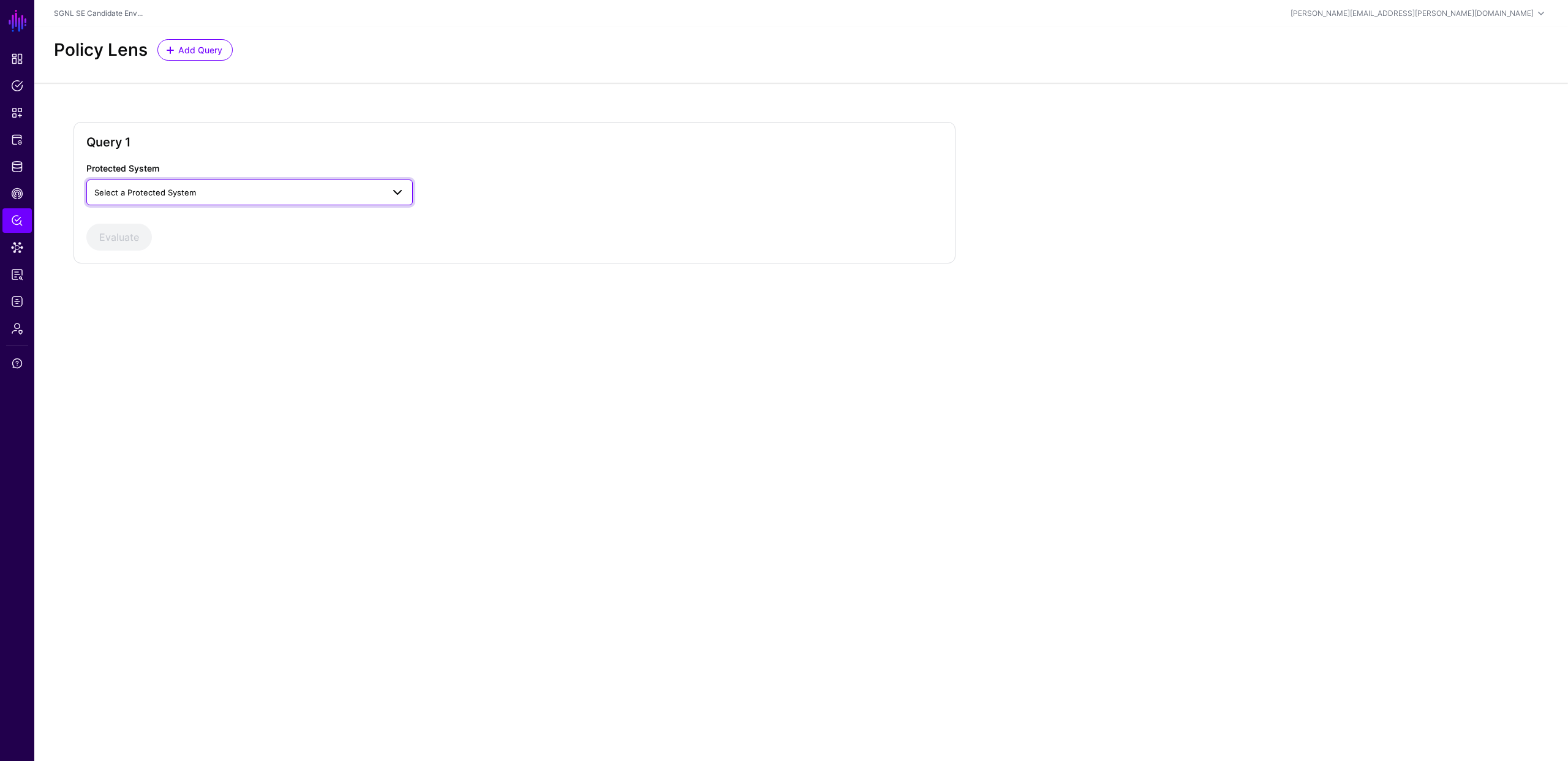
click at [233, 189] on span "Select a Protected System" at bounding box center [239, 192] width 289 height 14
click at [216, 225] on div "AWS" at bounding box center [250, 221] width 307 height 12
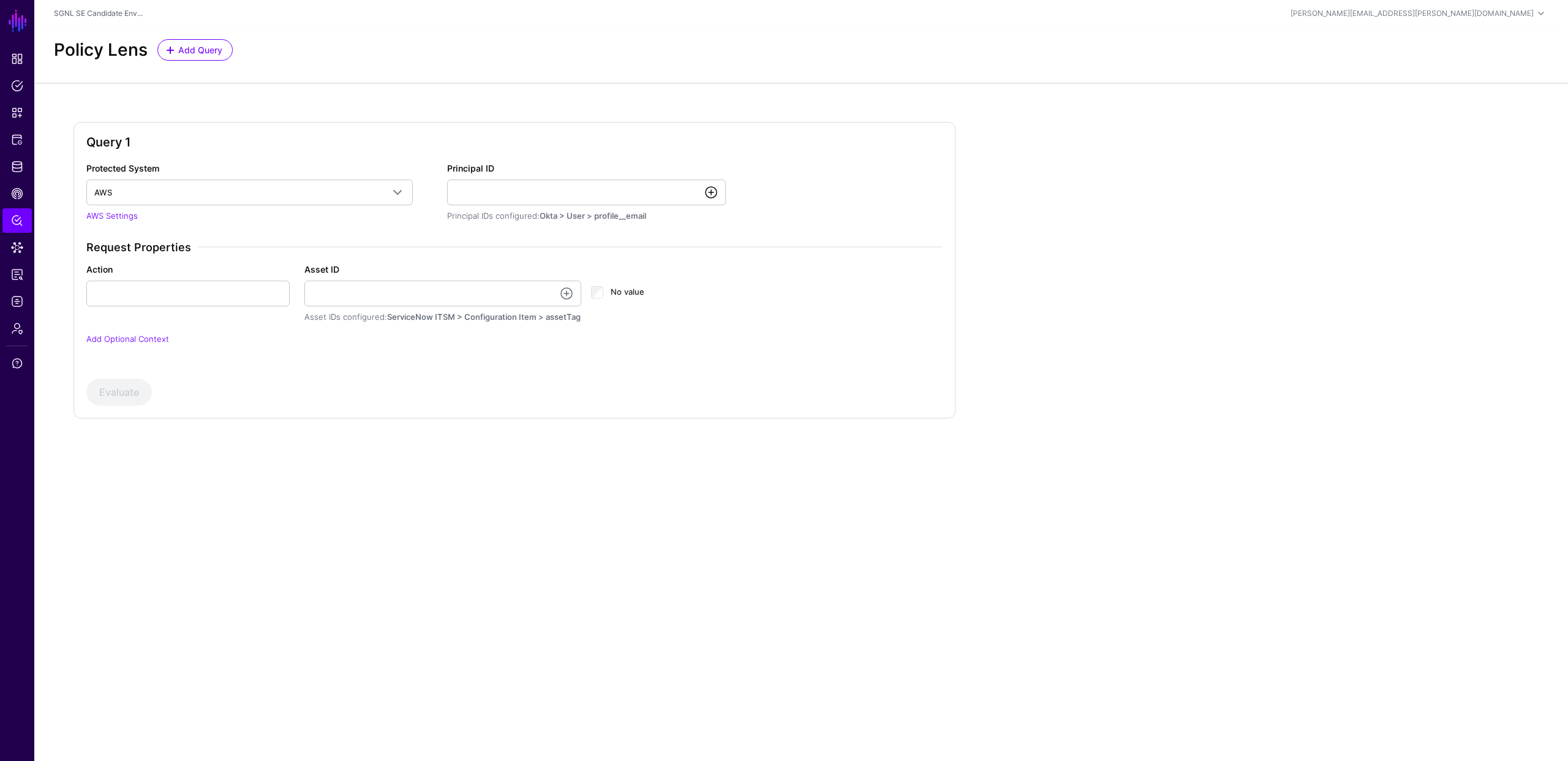
click at [712, 192] on link at bounding box center [711, 192] width 15 height 15
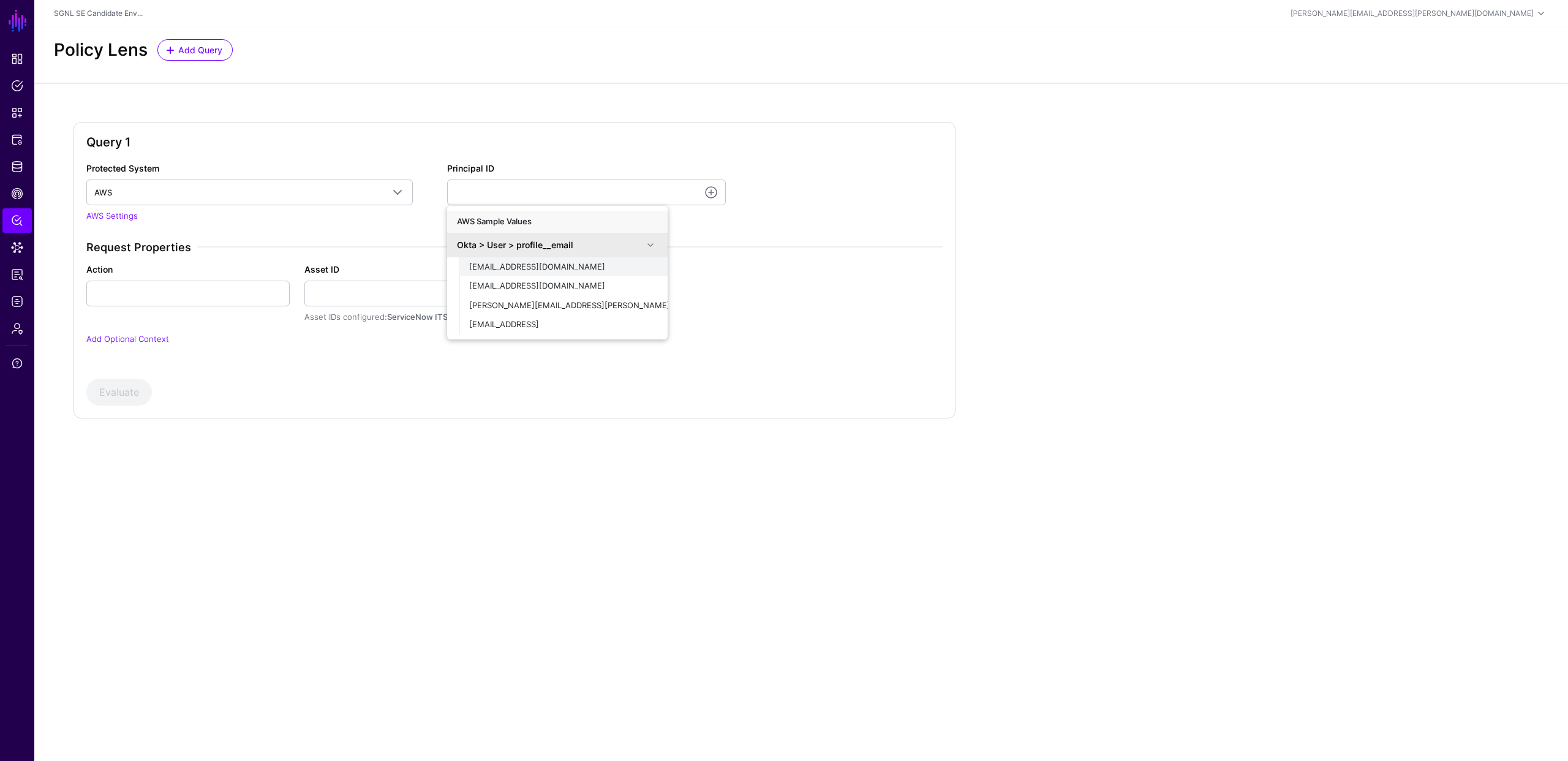
click at [566, 265] on span "[EMAIL_ADDRESS][DOMAIN_NAME]" at bounding box center [537, 266] width 136 height 10
type input "**********"
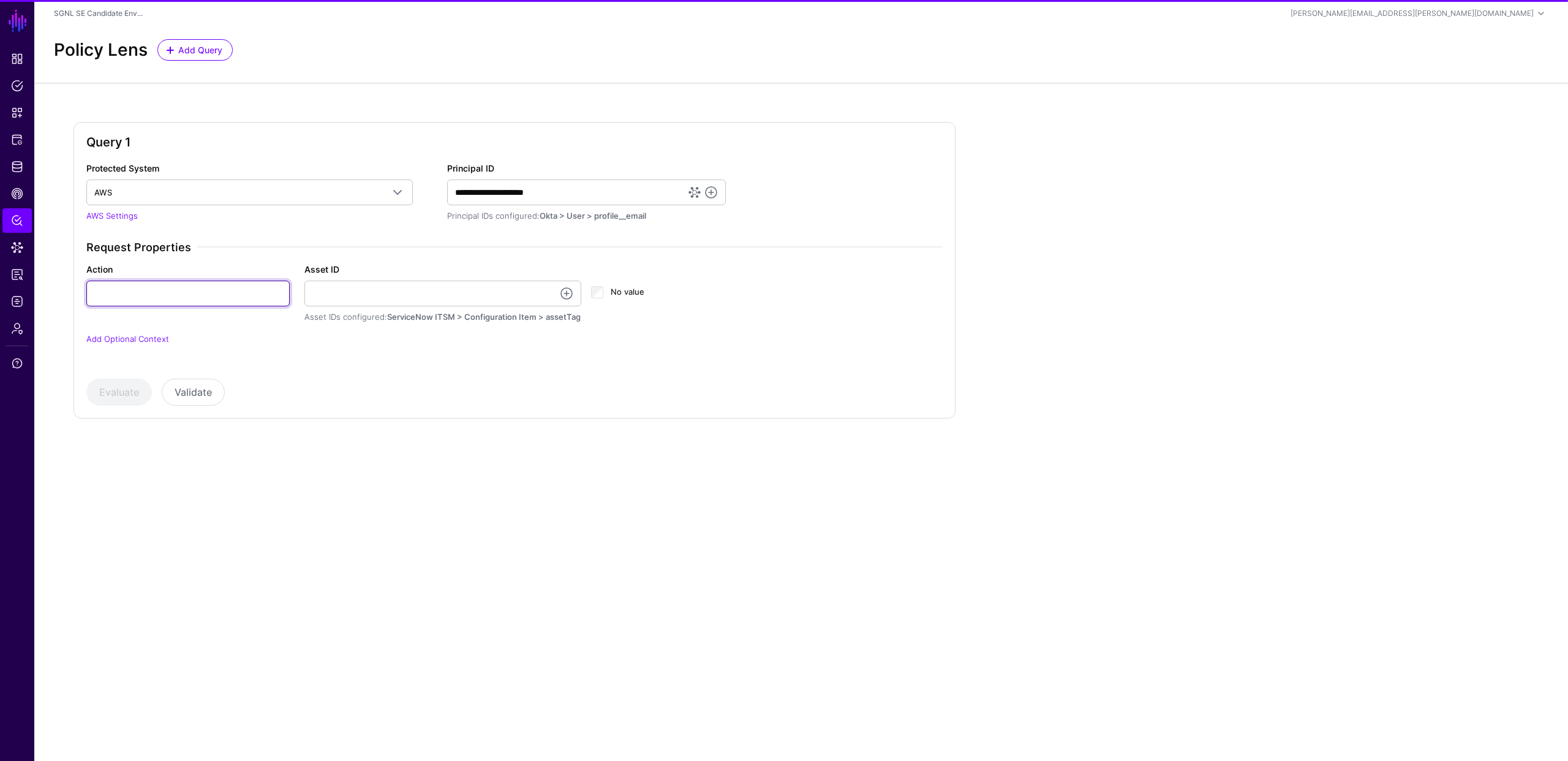
click at [210, 294] on input "Action" at bounding box center [188, 294] width 203 height 26
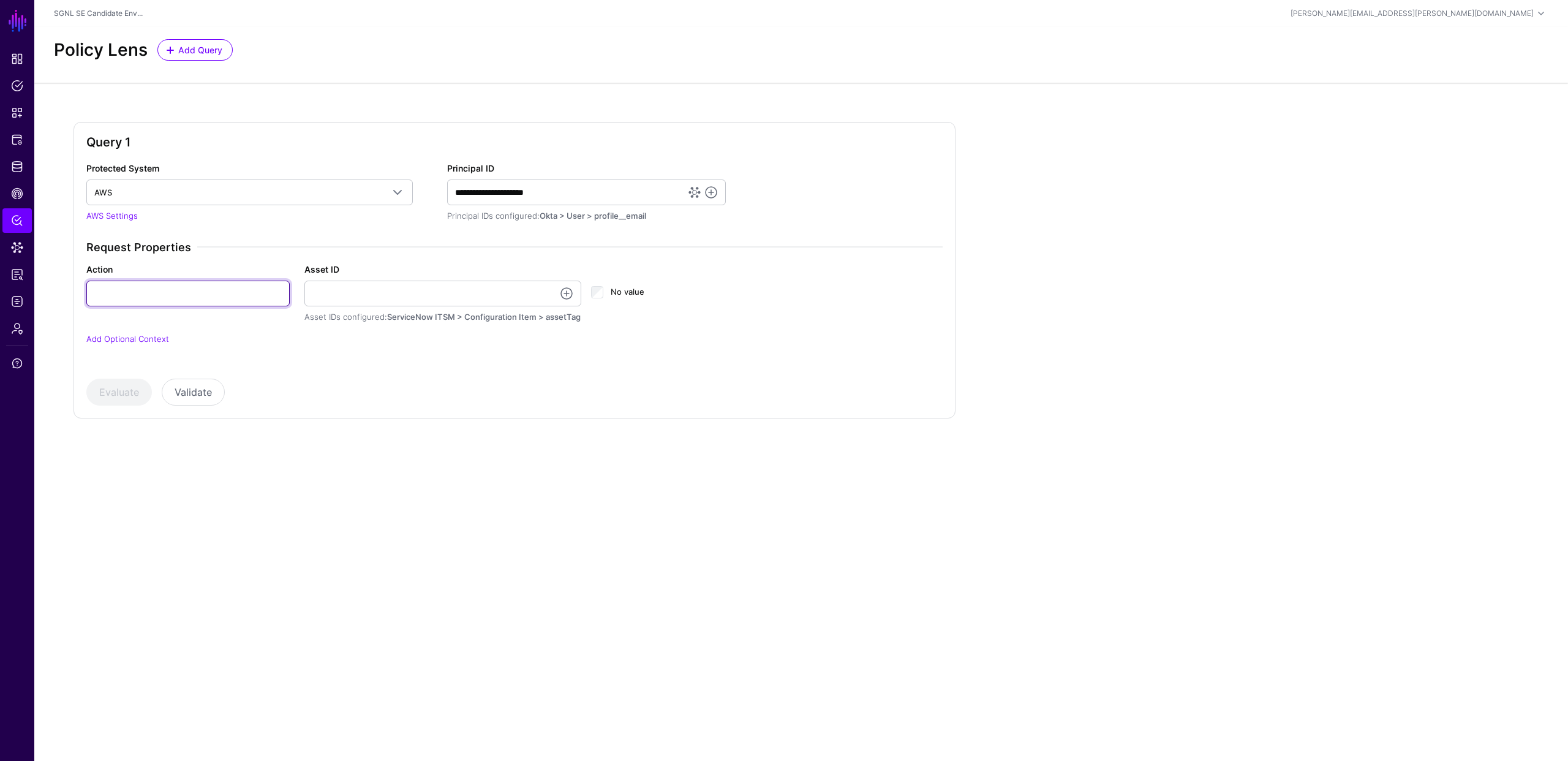
type input "******"
click at [566, 292] on link at bounding box center [566, 293] width 15 height 15
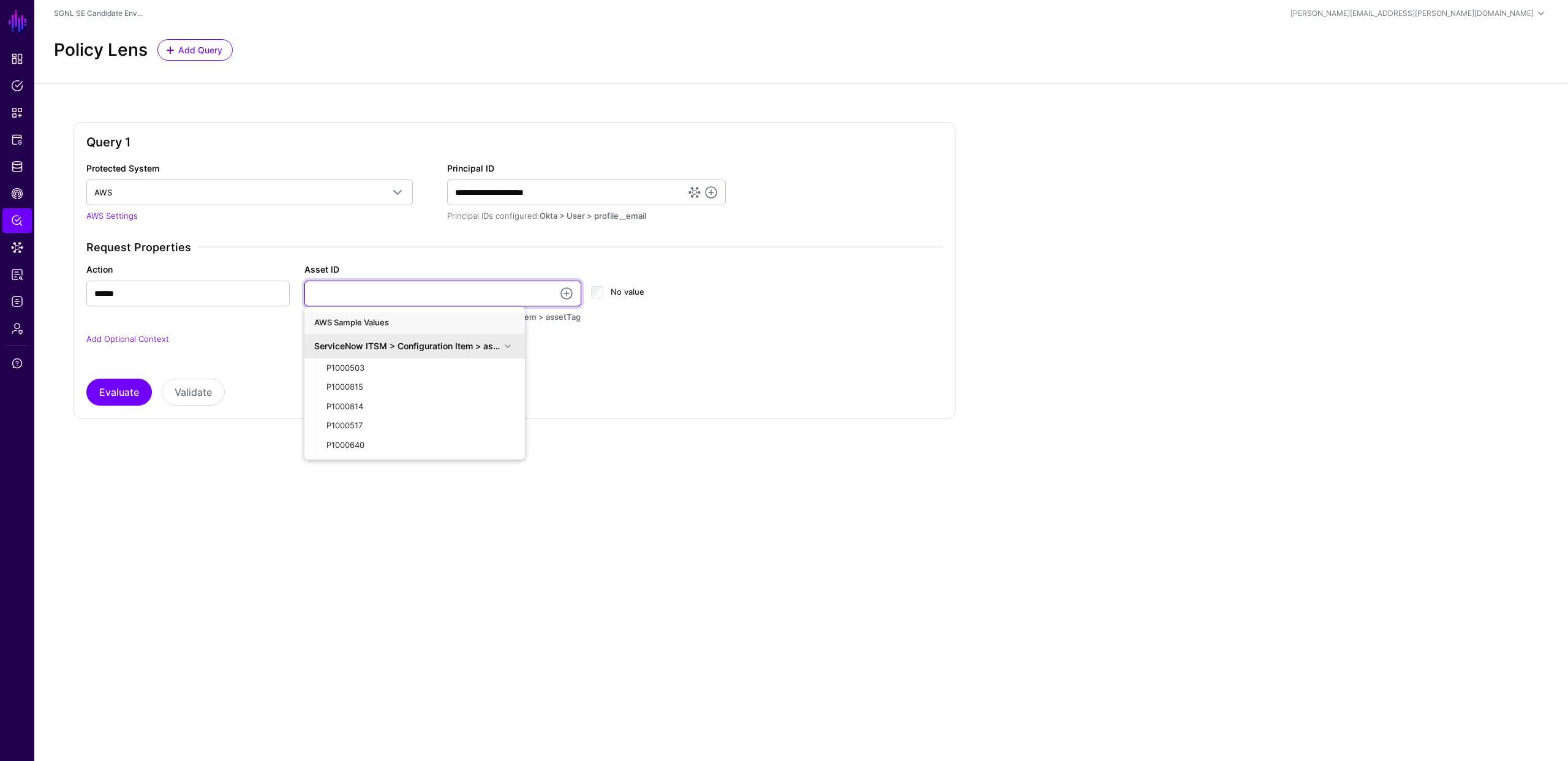
click at [465, 288] on input "Asset ID" at bounding box center [443, 294] width 278 height 26
type input "**********"
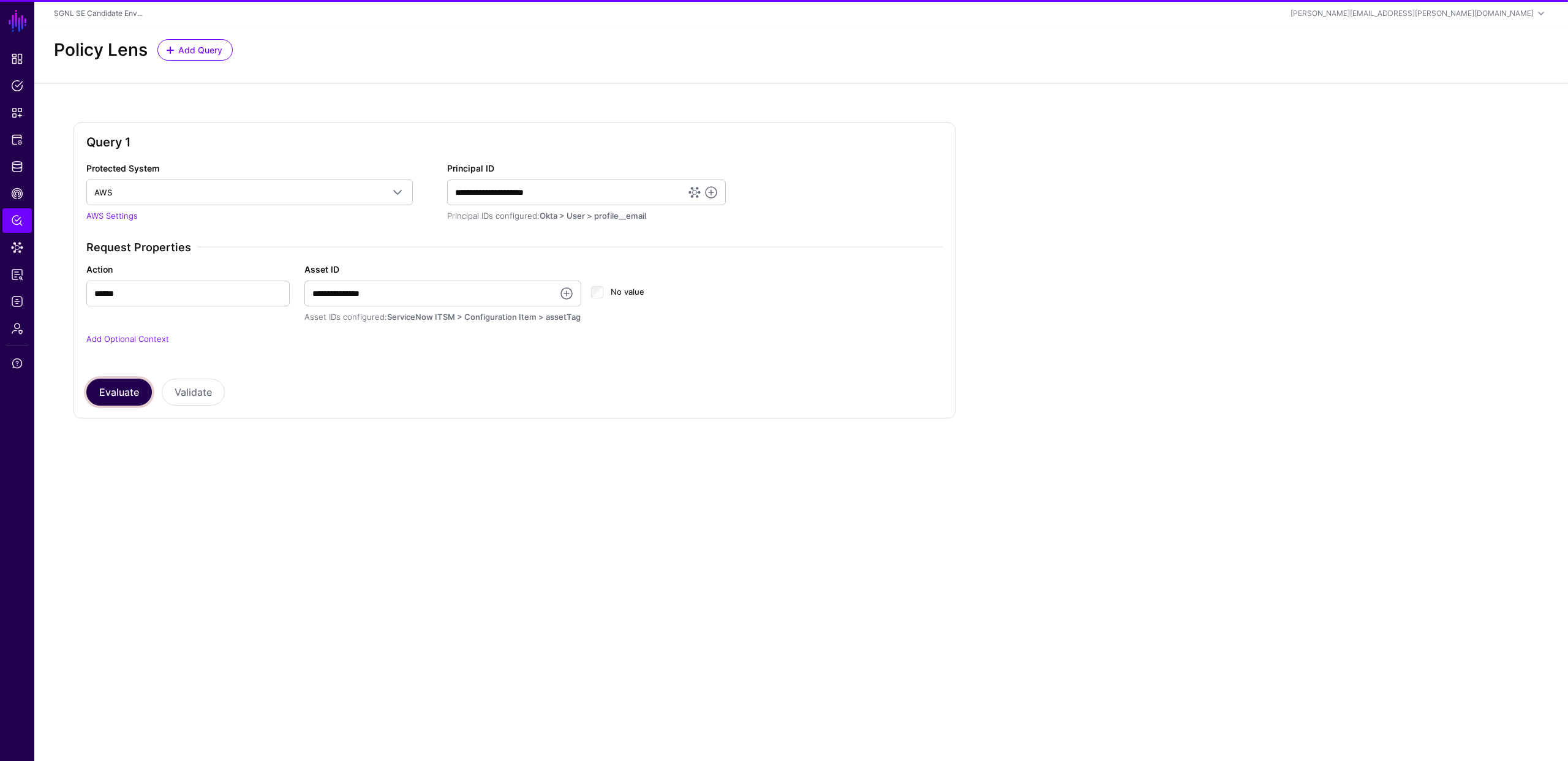
click at [119, 392] on button "Evaluate" at bounding box center [118, 392] width 65 height 27
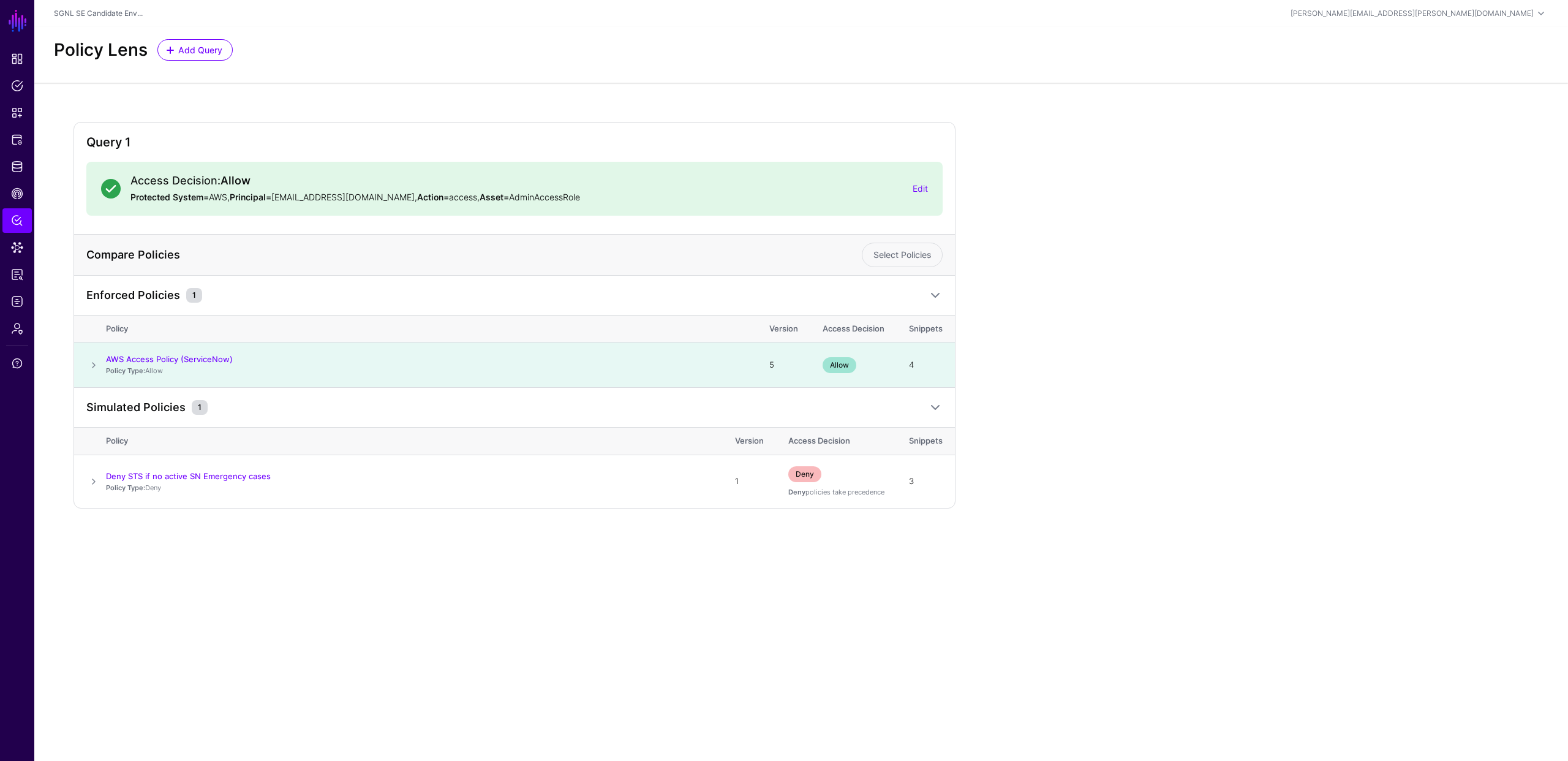
click at [971, 116] on div "Query 1 Access Decision: Allow Protected System= AWS, Principal= demouser@demop…" at bounding box center [801, 325] width 1534 height 485
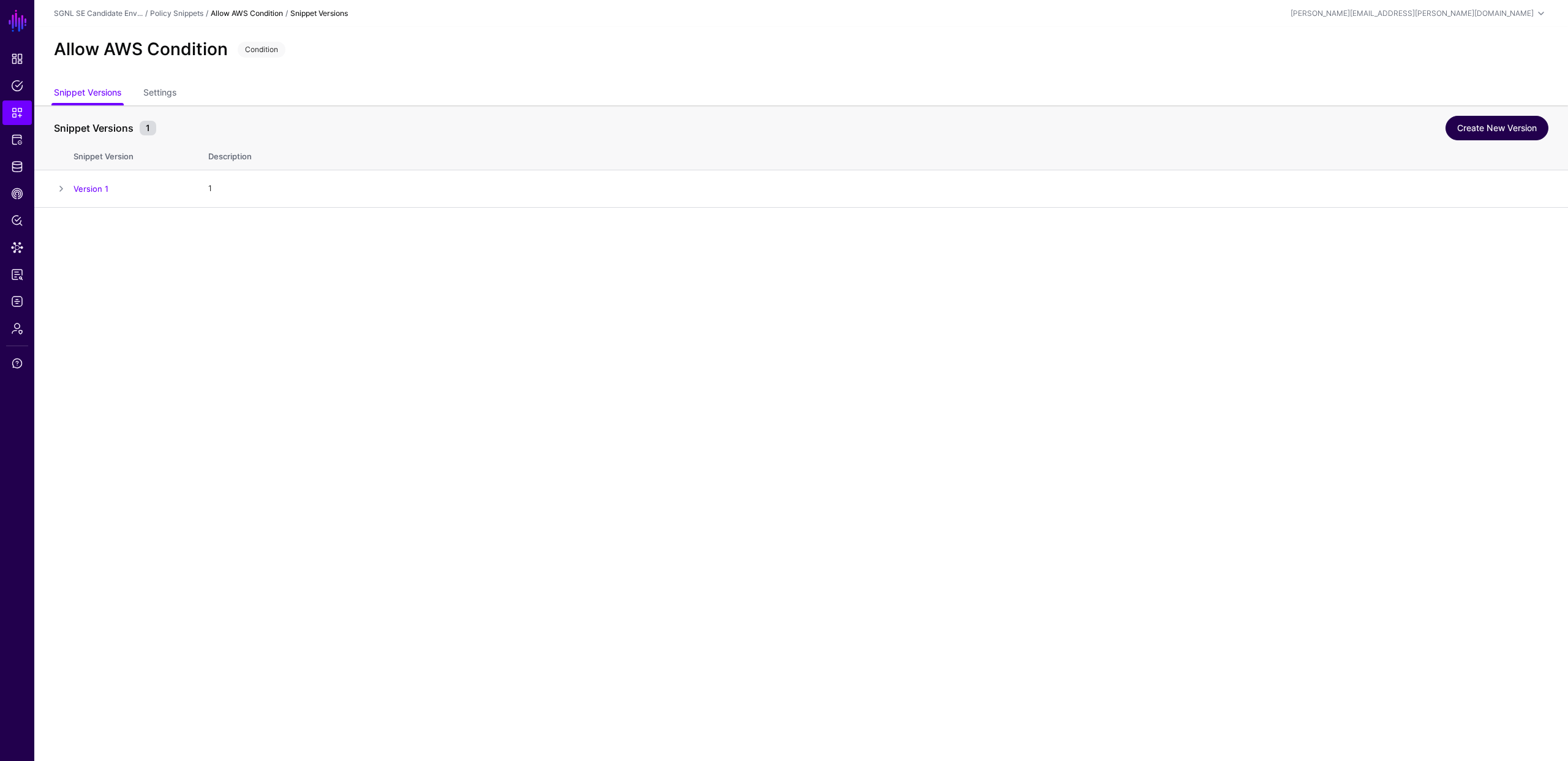
click at [1477, 129] on link "Create New Version" at bounding box center [1497, 128] width 103 height 25
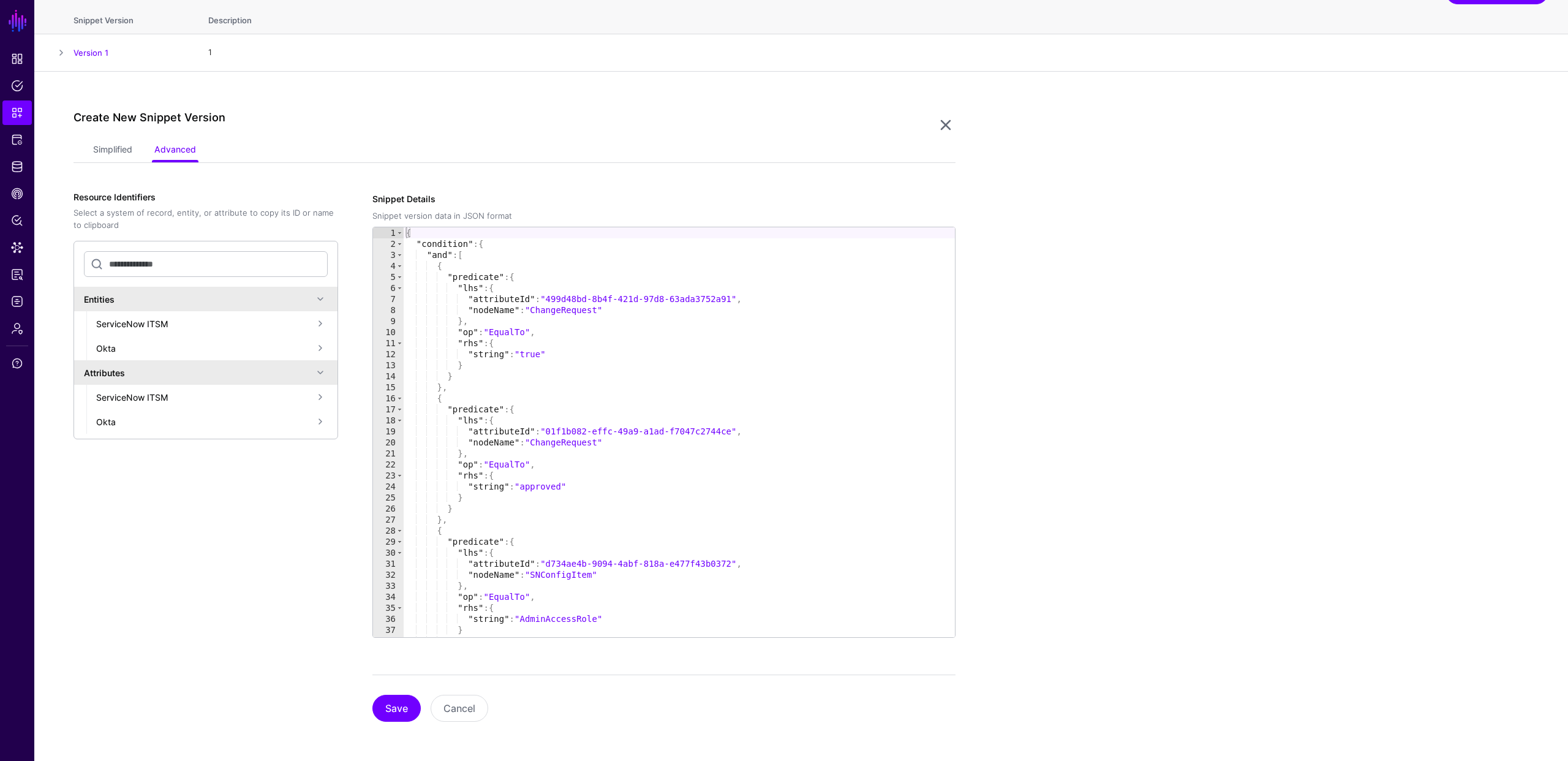
scroll to position [131, 0]
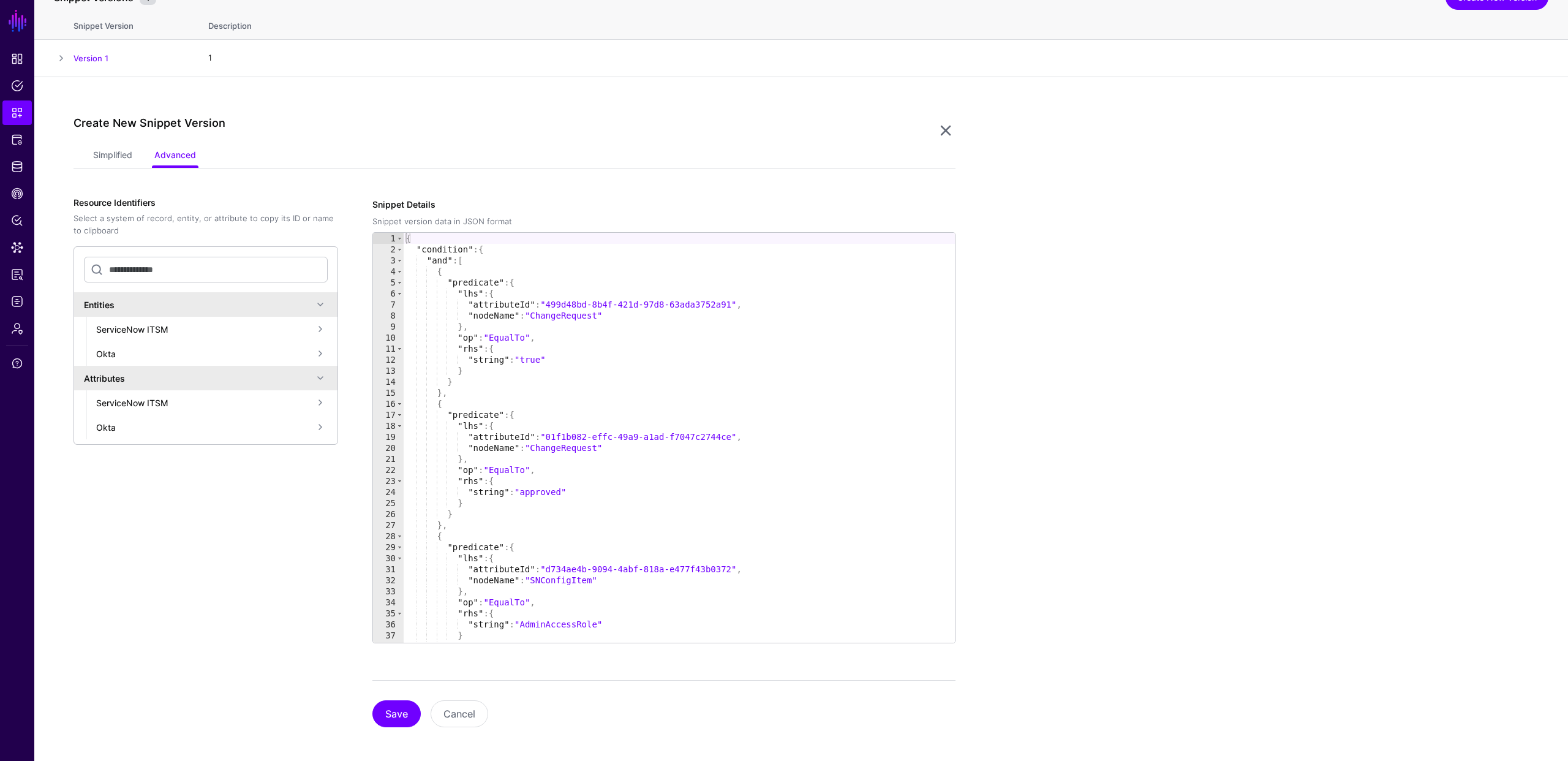
click at [455, 105] on div "**********" at bounding box center [801, 421] width 1534 height 689
click at [105, 155] on link "Simplified" at bounding box center [113, 156] width 39 height 23
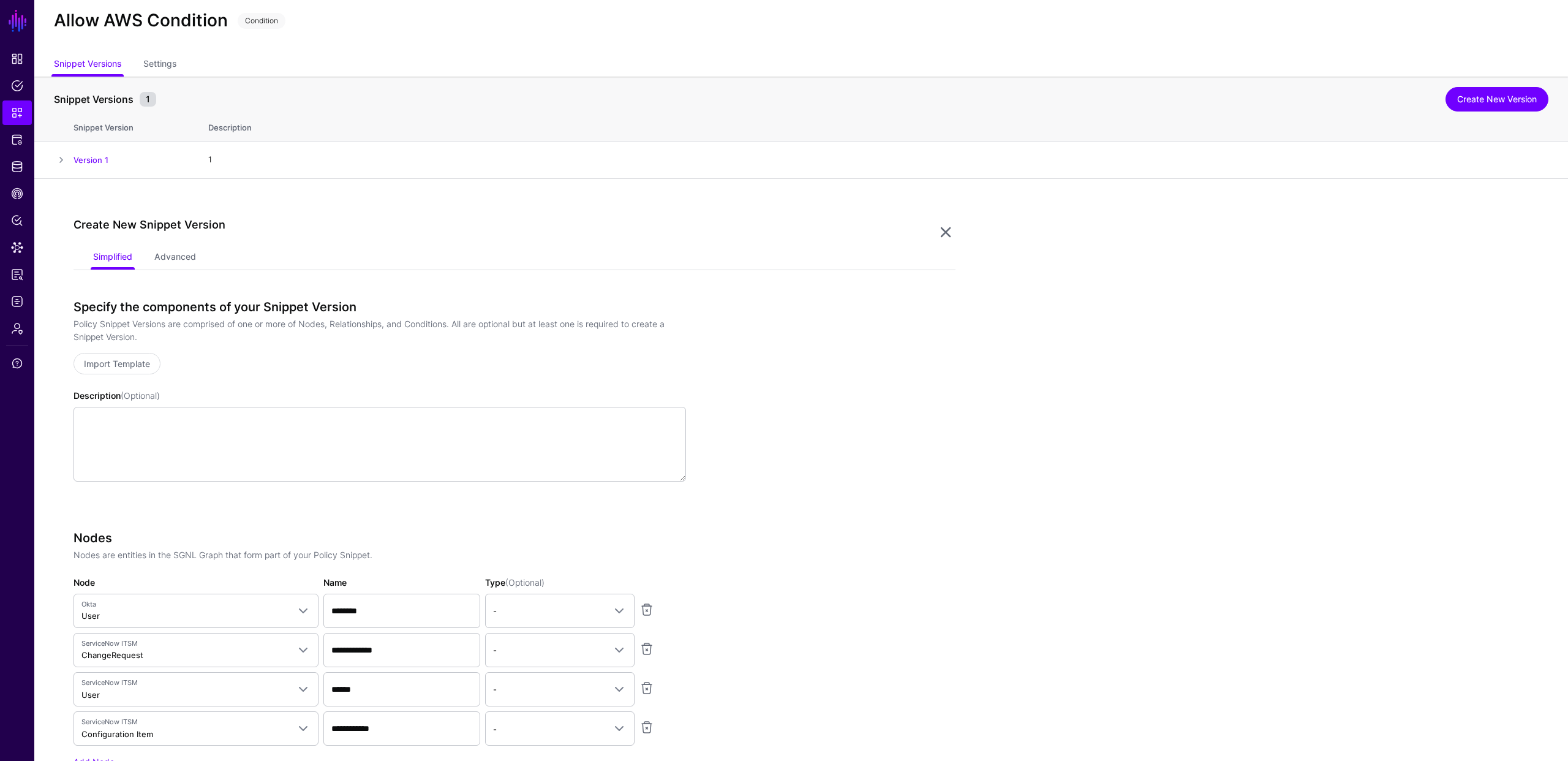
scroll to position [0, 0]
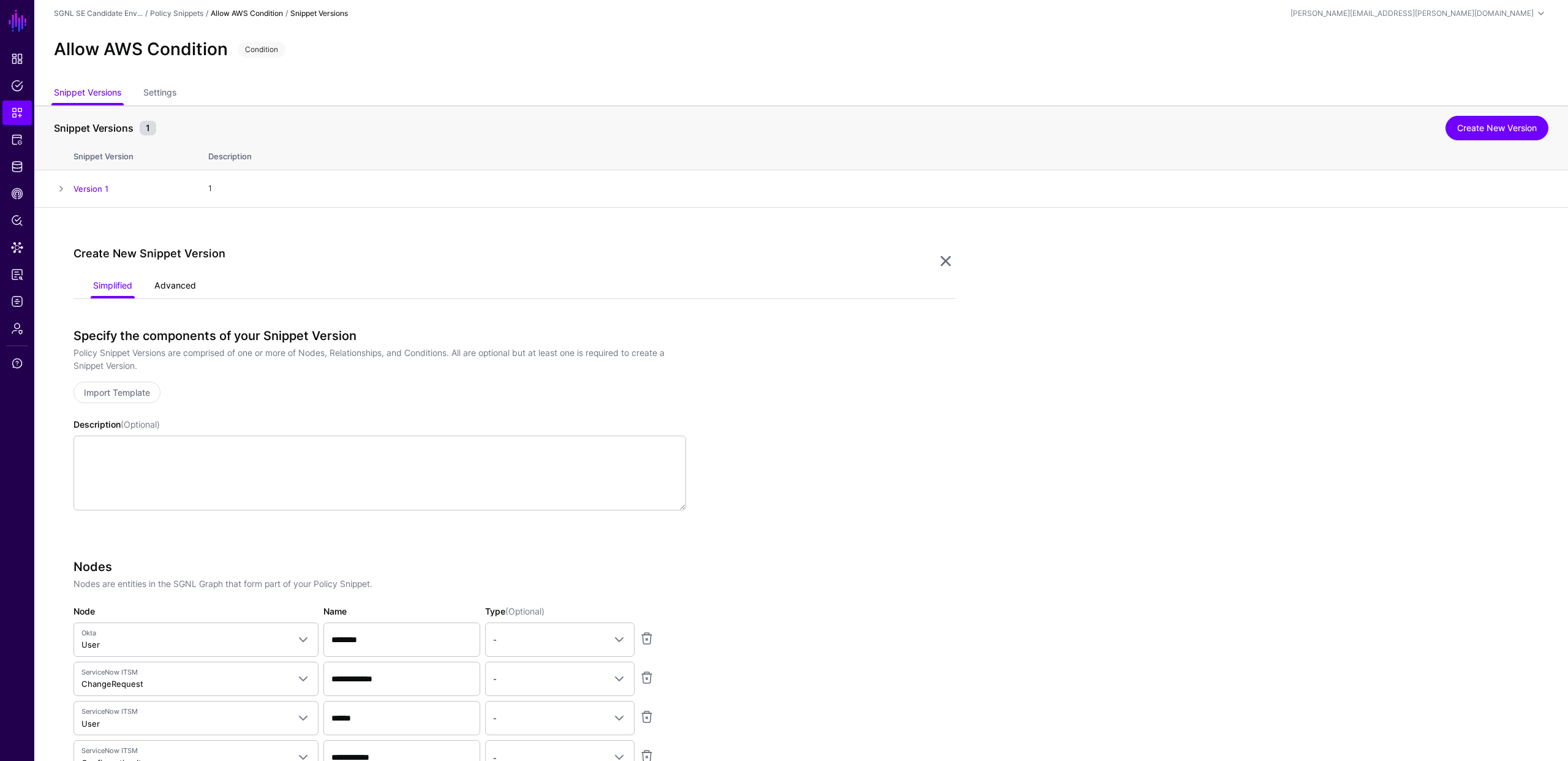
click at [175, 285] on link "Advanced" at bounding box center [175, 287] width 41 height 23
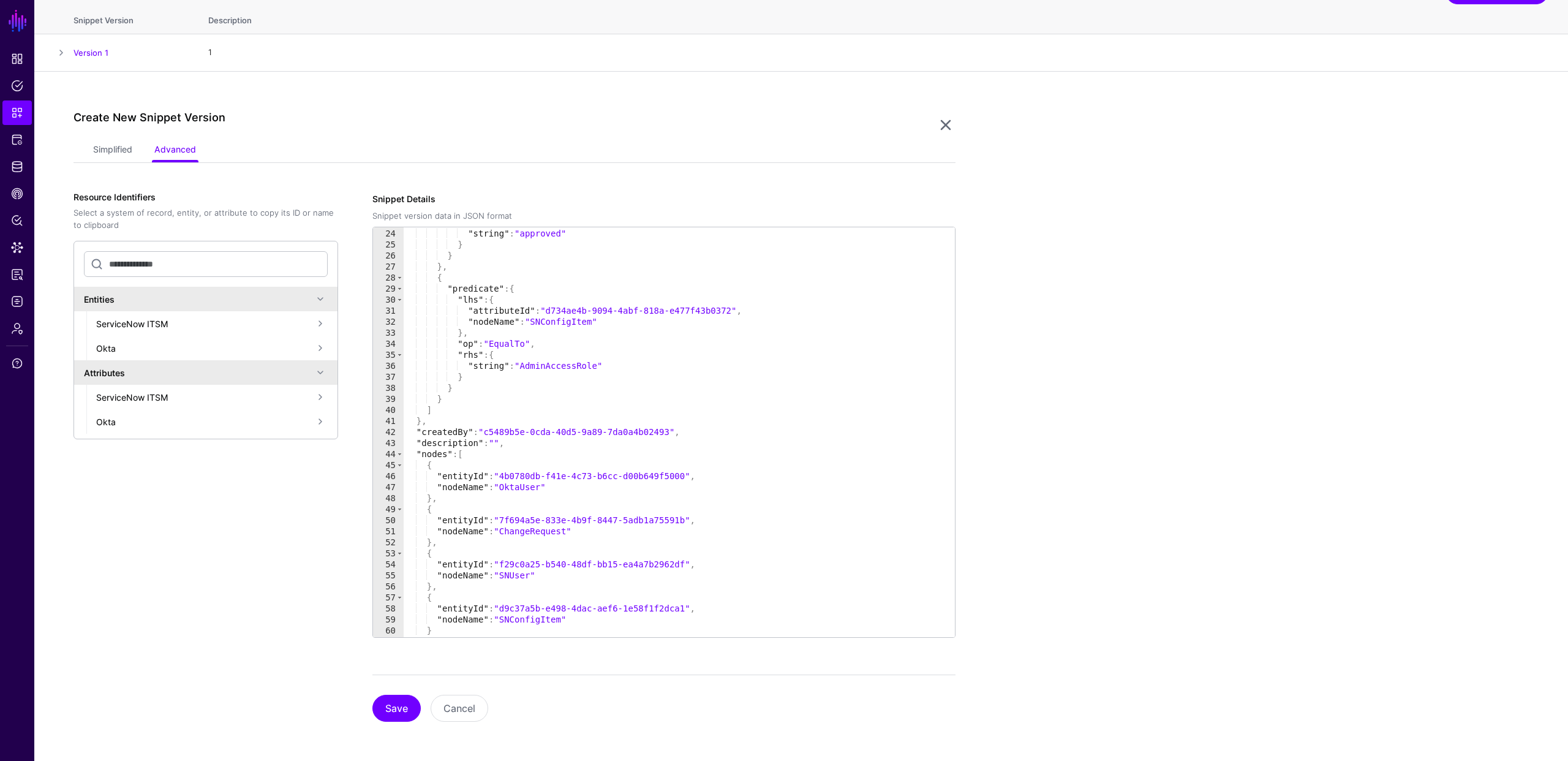
scroll to position [257, 0]
click at [109, 143] on link "Simplified" at bounding box center [113, 151] width 39 height 23
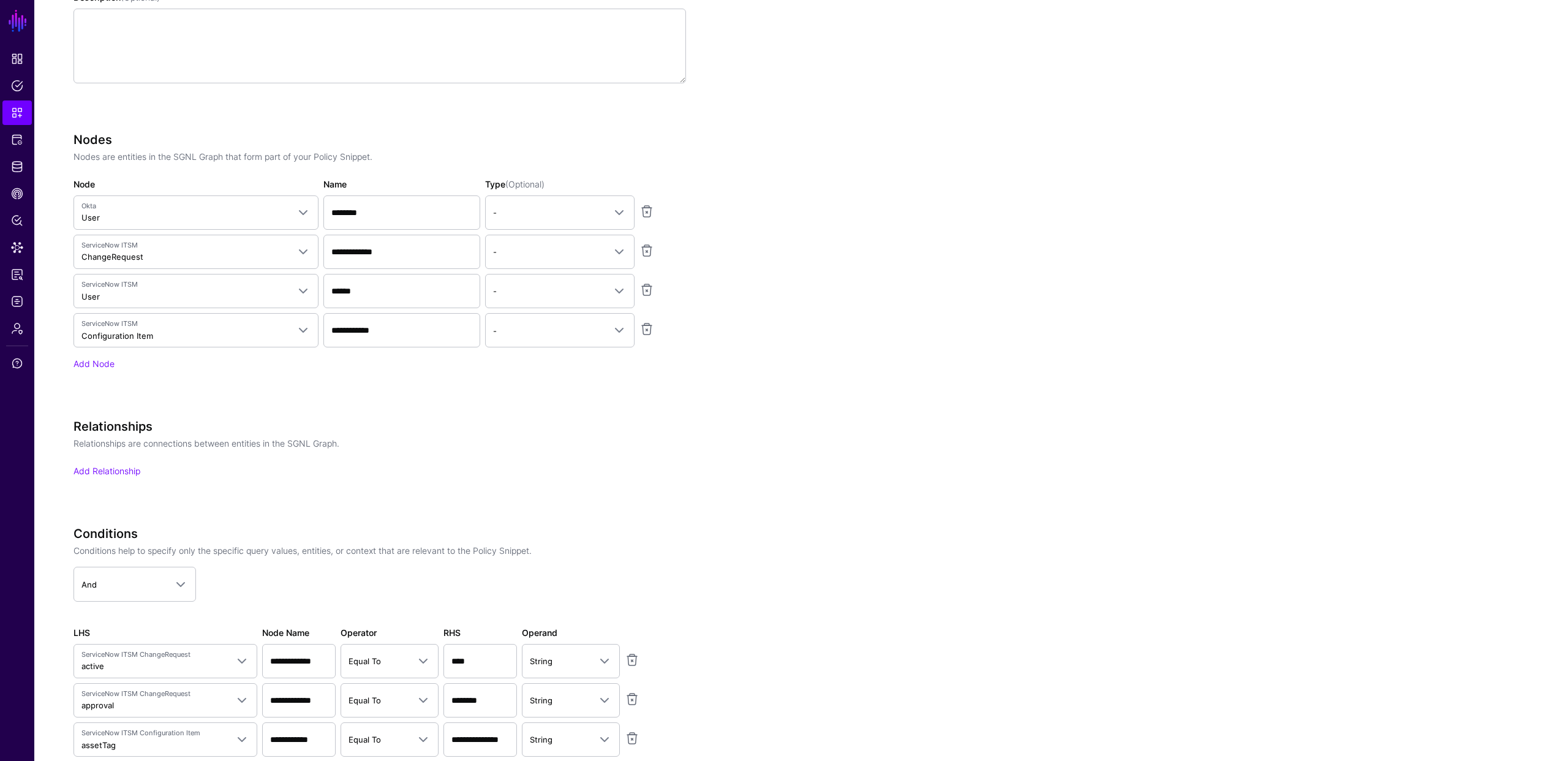
scroll to position [432, 0]
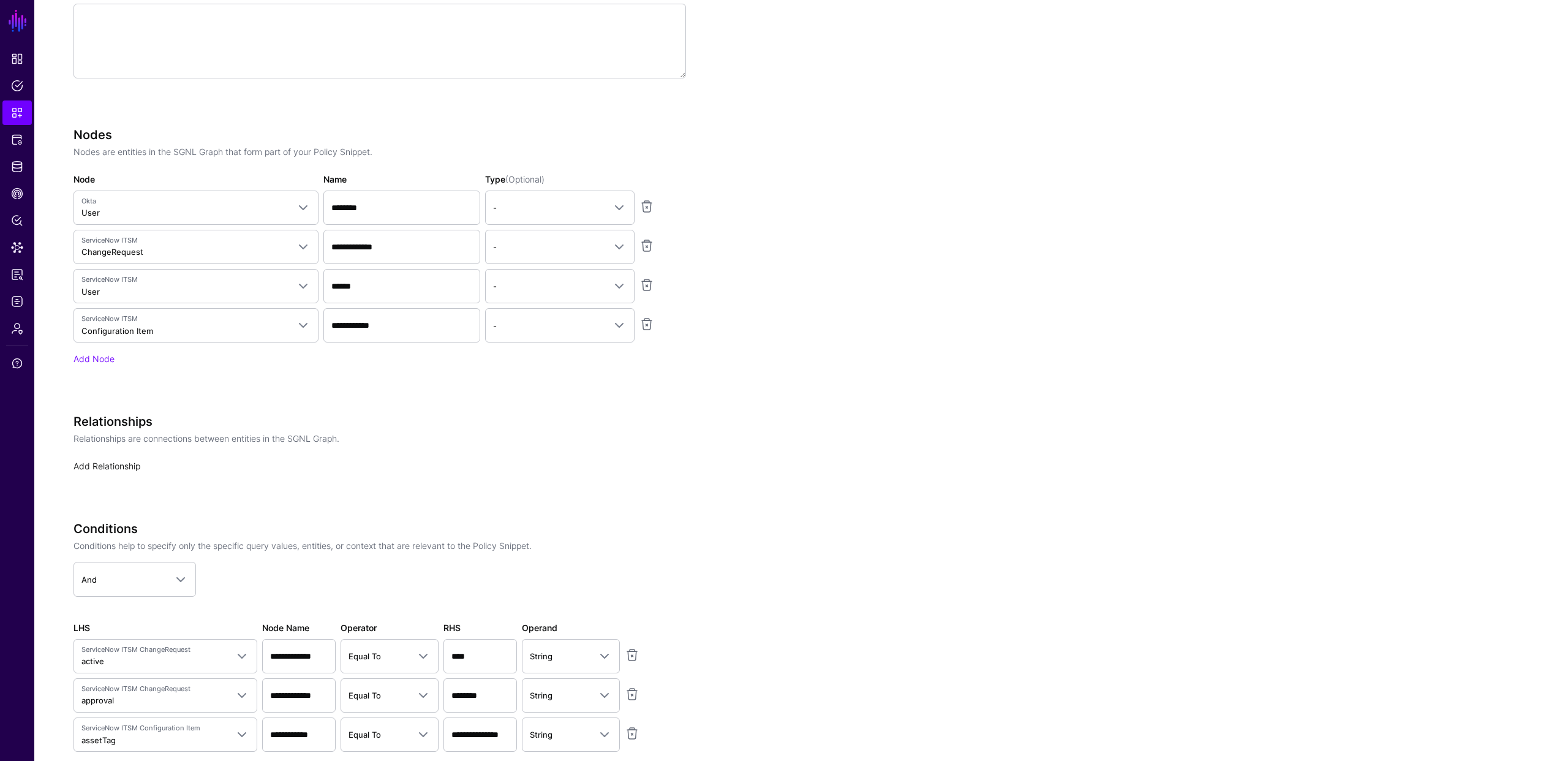
click at [120, 465] on link "Add Relationship" at bounding box center [107, 466] width 67 height 10
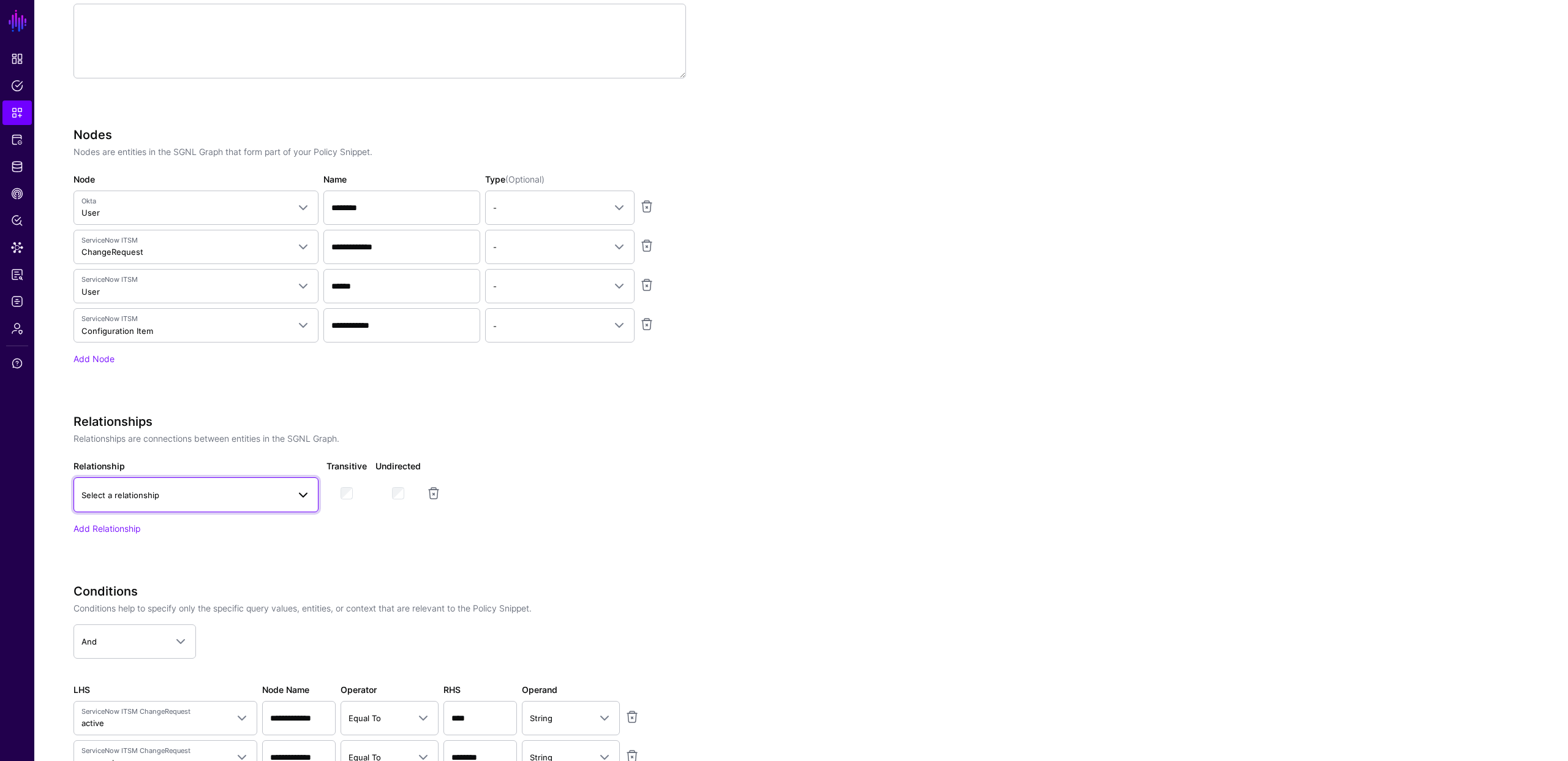
click at [237, 498] on span "Select a relationship" at bounding box center [185, 494] width 207 height 14
click at [196, 567] on div "Okta to ServiceNow Mapping" at bounding box center [196, 568] width 225 height 12
click at [278, 553] on div "Relationships Relationships are connections between entities in the SGNL Graph.…" at bounding box center [380, 491] width 613 height 155
click at [115, 523] on link "Add Relationship" at bounding box center [107, 527] width 67 height 10
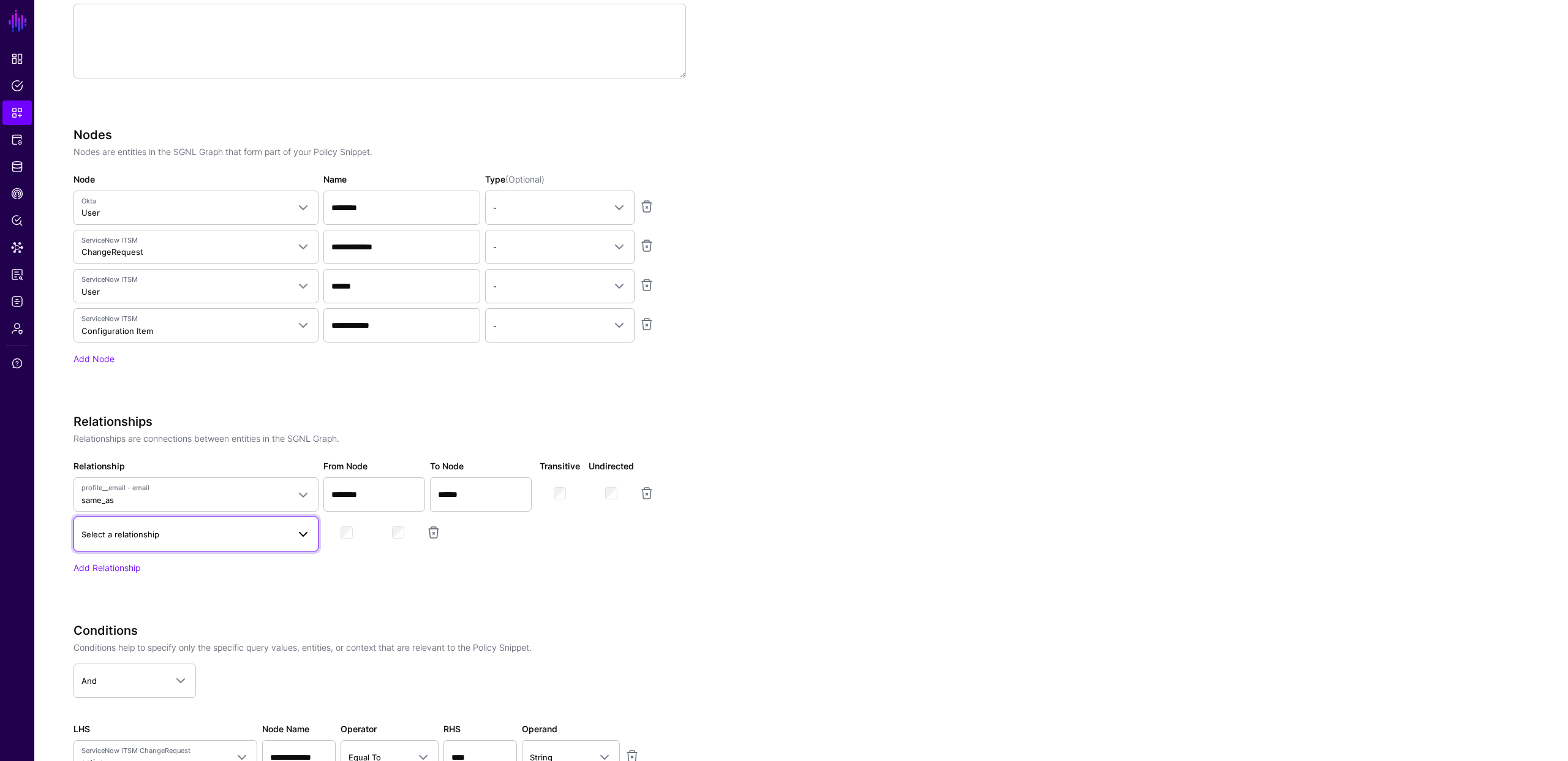
click at [132, 543] on link "Select a relationship" at bounding box center [196, 533] width 245 height 34
click at [133, 645] on span "Change Request Assigned To" at bounding box center [140, 645] width 113 height 10
click at [120, 566] on link "Add Relationship" at bounding box center [107, 567] width 67 height 10
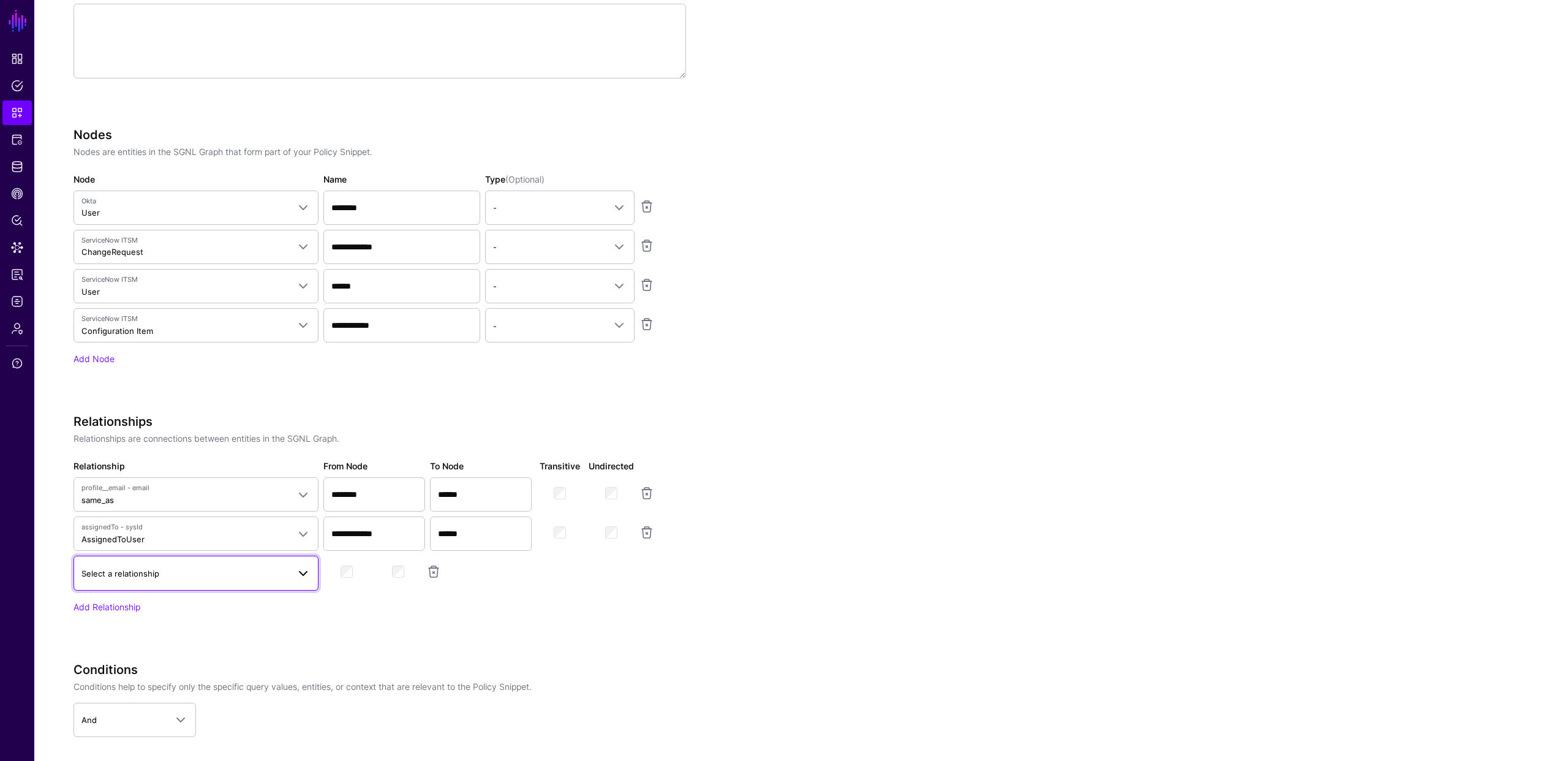
click at [155, 573] on span "Select a relationship" at bounding box center [120, 573] width 78 height 10
click at [134, 701] on span "ChangeRequest Linked To" at bounding box center [133, 703] width 100 height 10
click at [727, 586] on app-snippets-creator "**********" at bounding box center [514, 423] width 882 height 1053
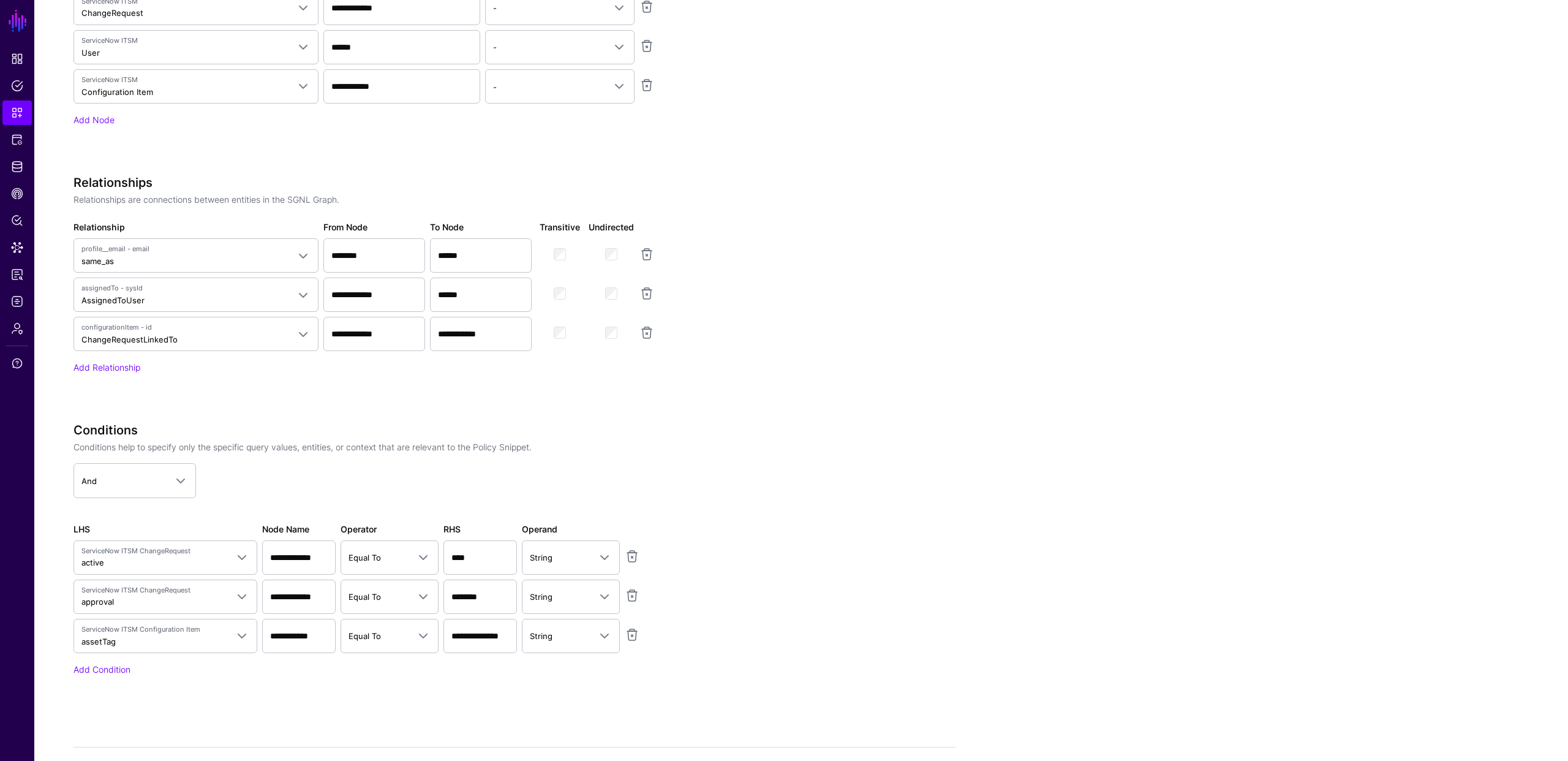
scroll to position [727, 0]
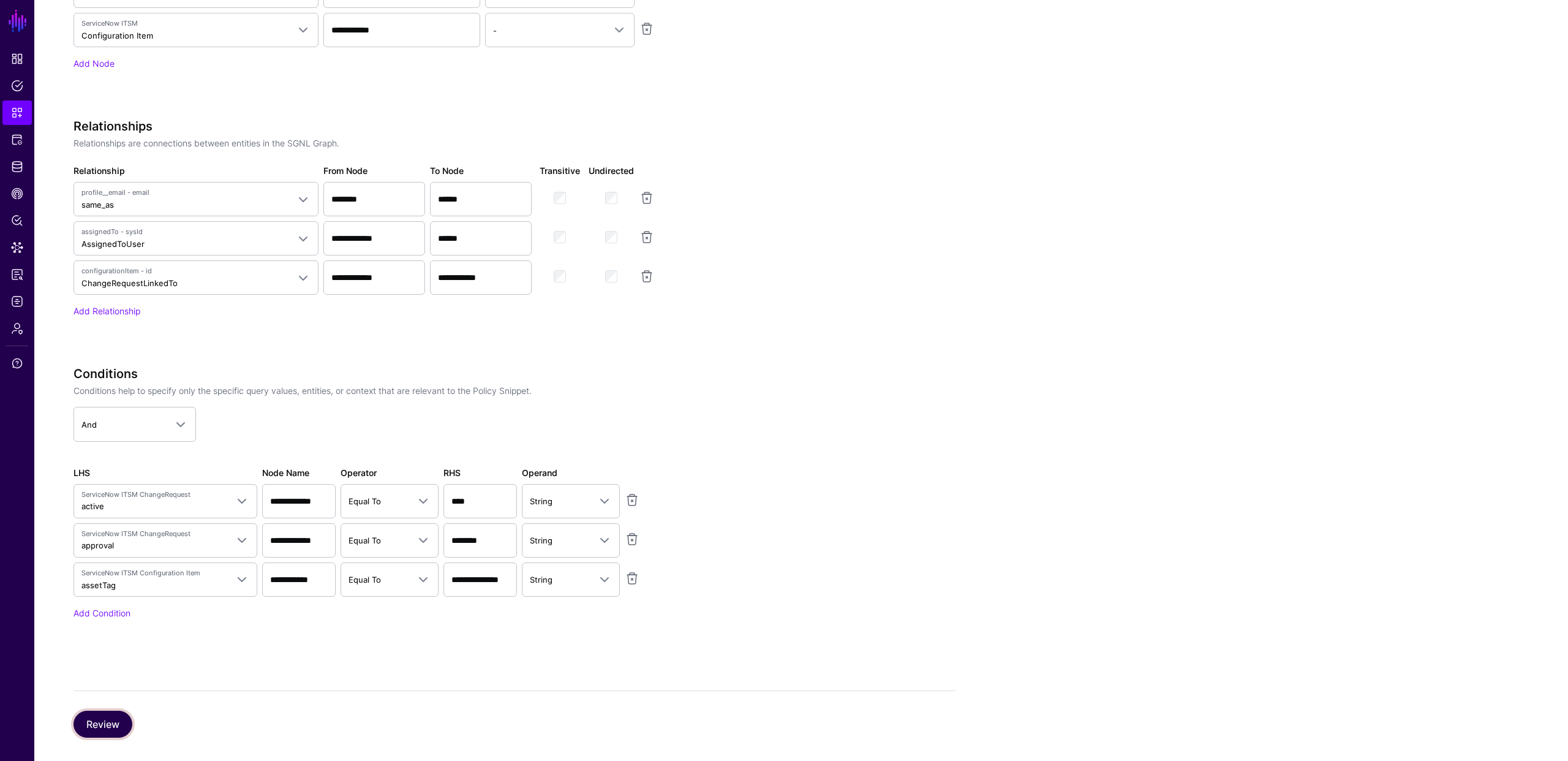
click at [96, 722] on button "Review" at bounding box center [103, 724] width 59 height 27
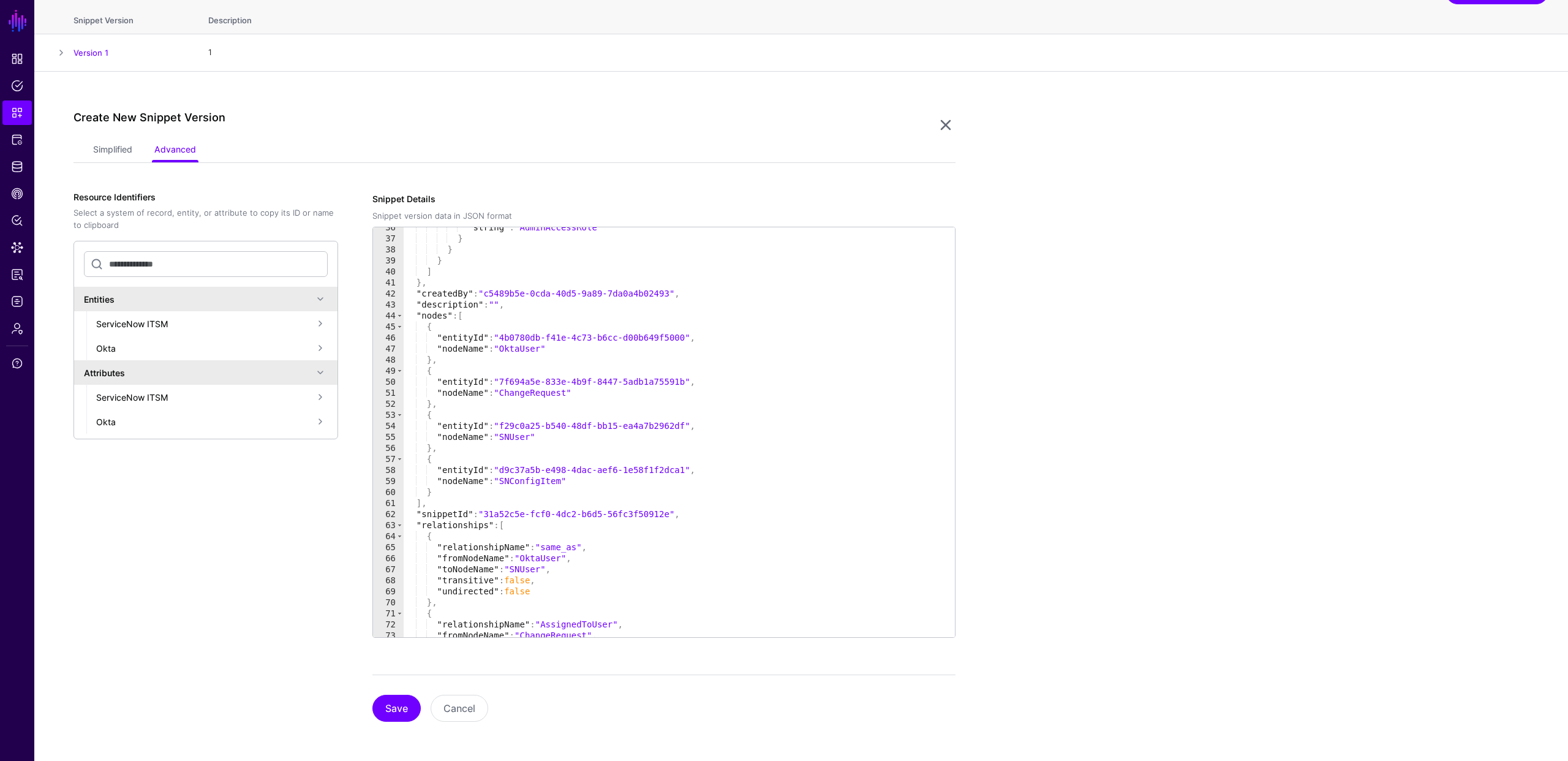
scroll to position [538, 0]
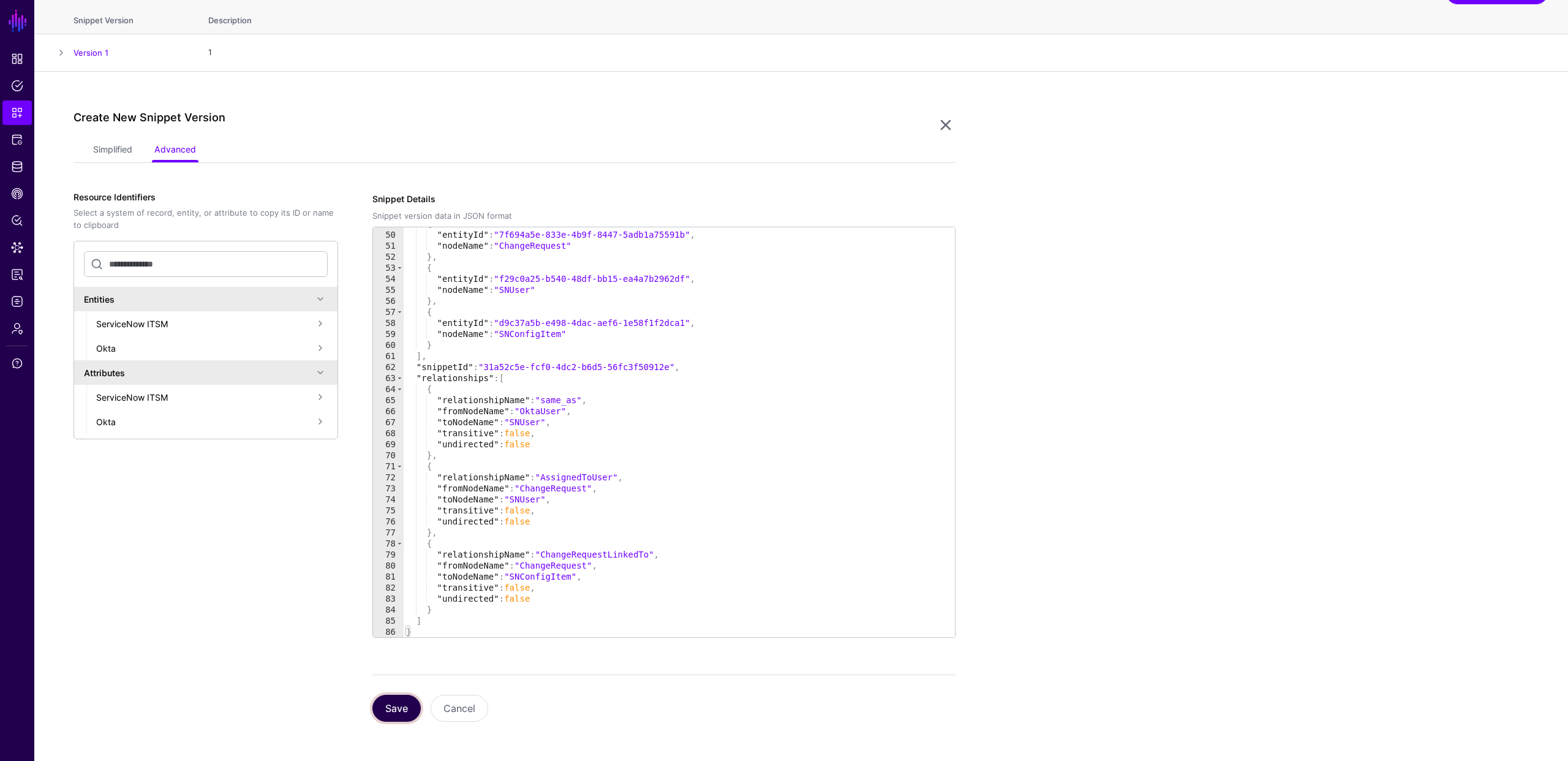
click at [392, 705] on button "Save" at bounding box center [397, 708] width 49 height 27
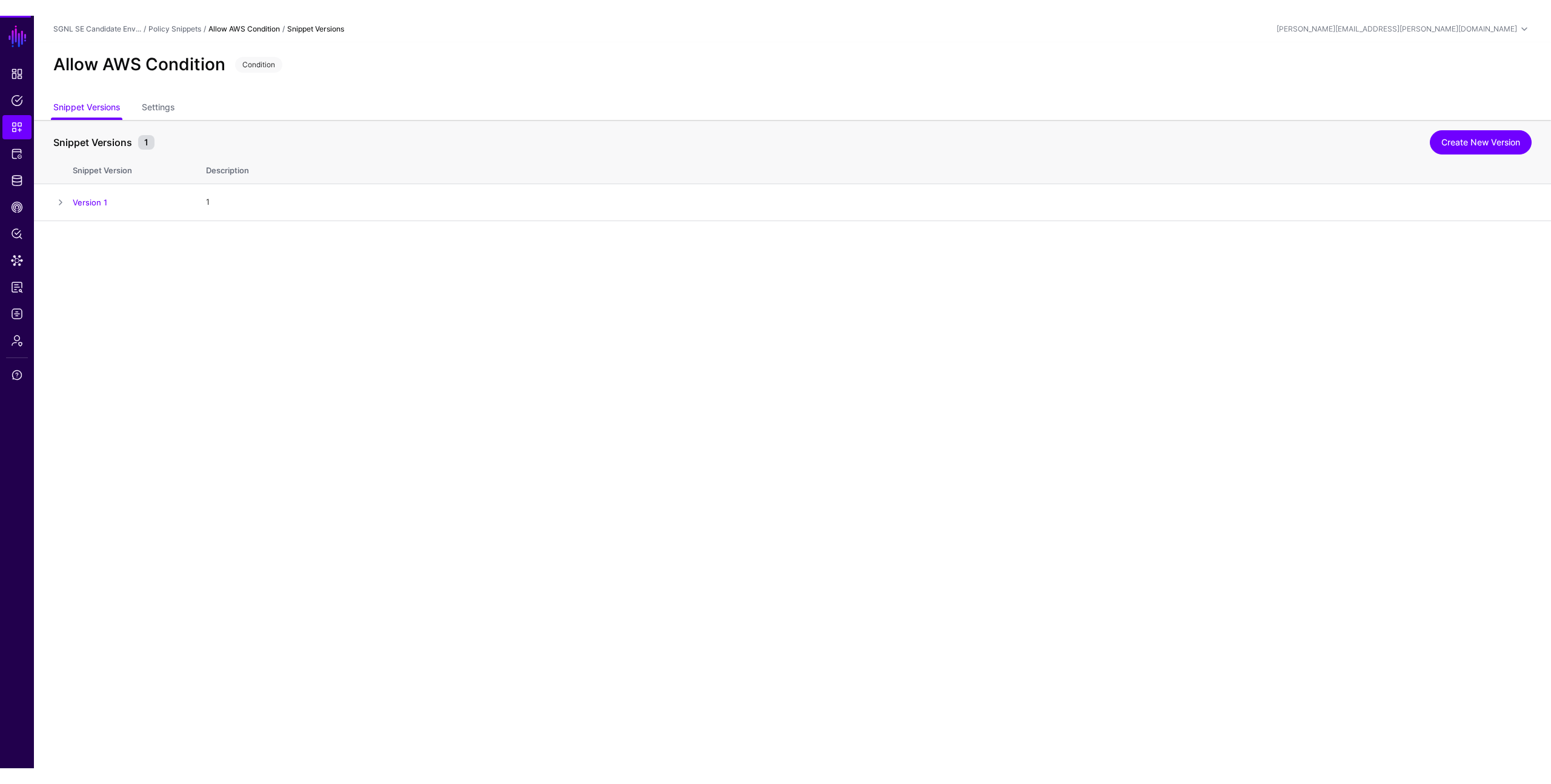
scroll to position [0, 0]
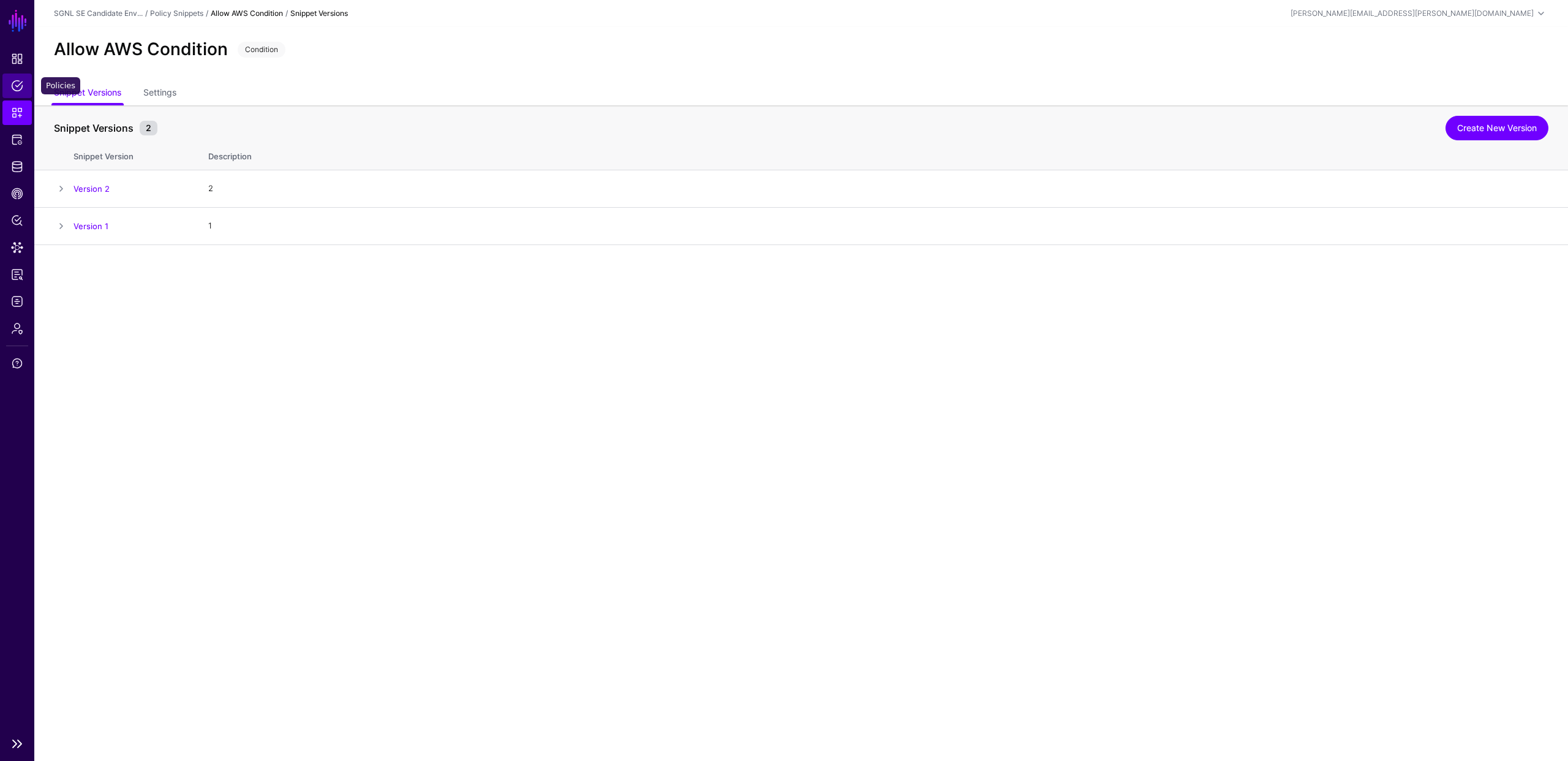
click at [23, 85] on span "Policies" at bounding box center [17, 85] width 12 height 12
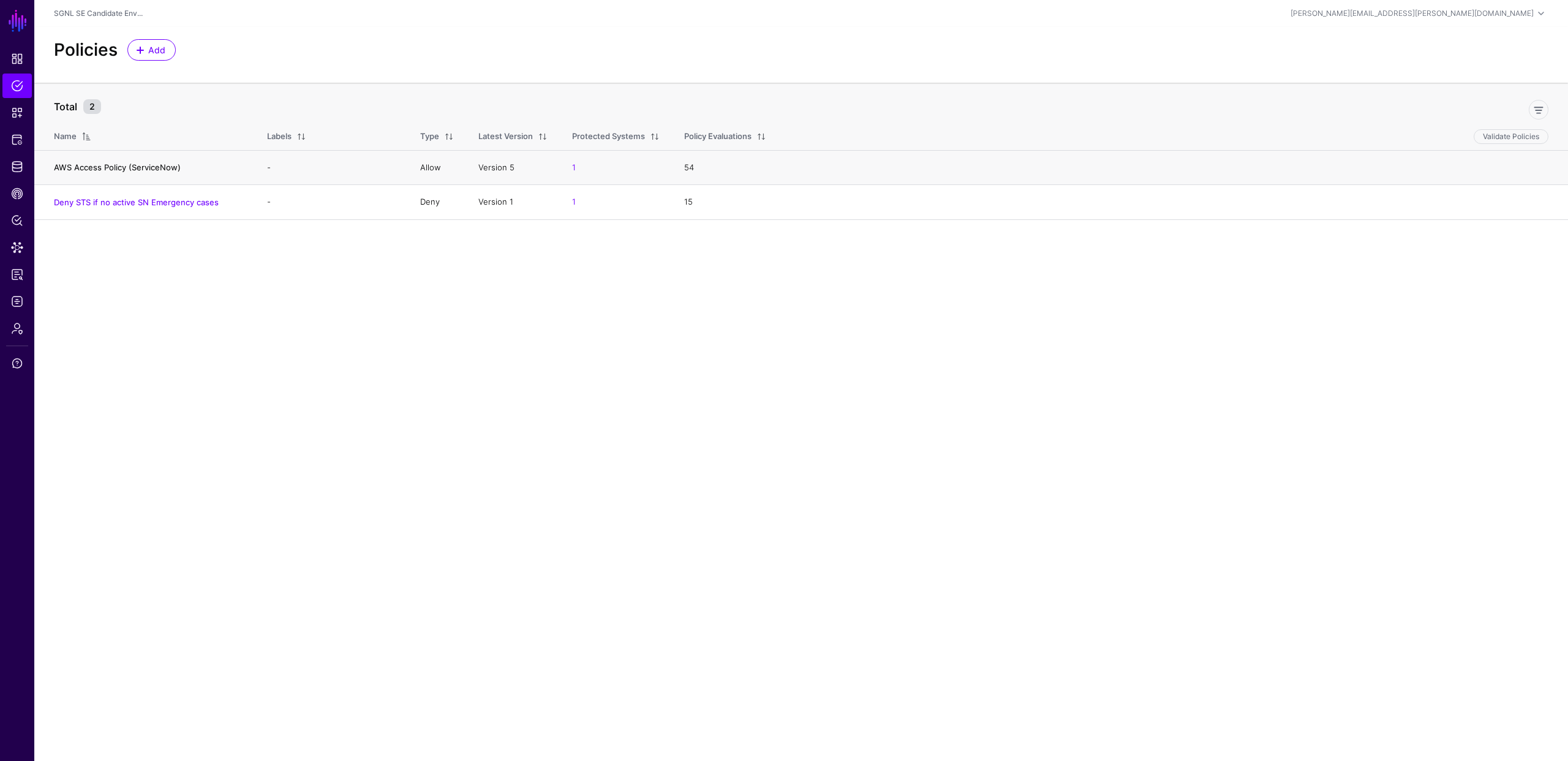
click at [142, 166] on link "AWS Access Policy (ServiceNow)" at bounding box center [117, 167] width 127 height 10
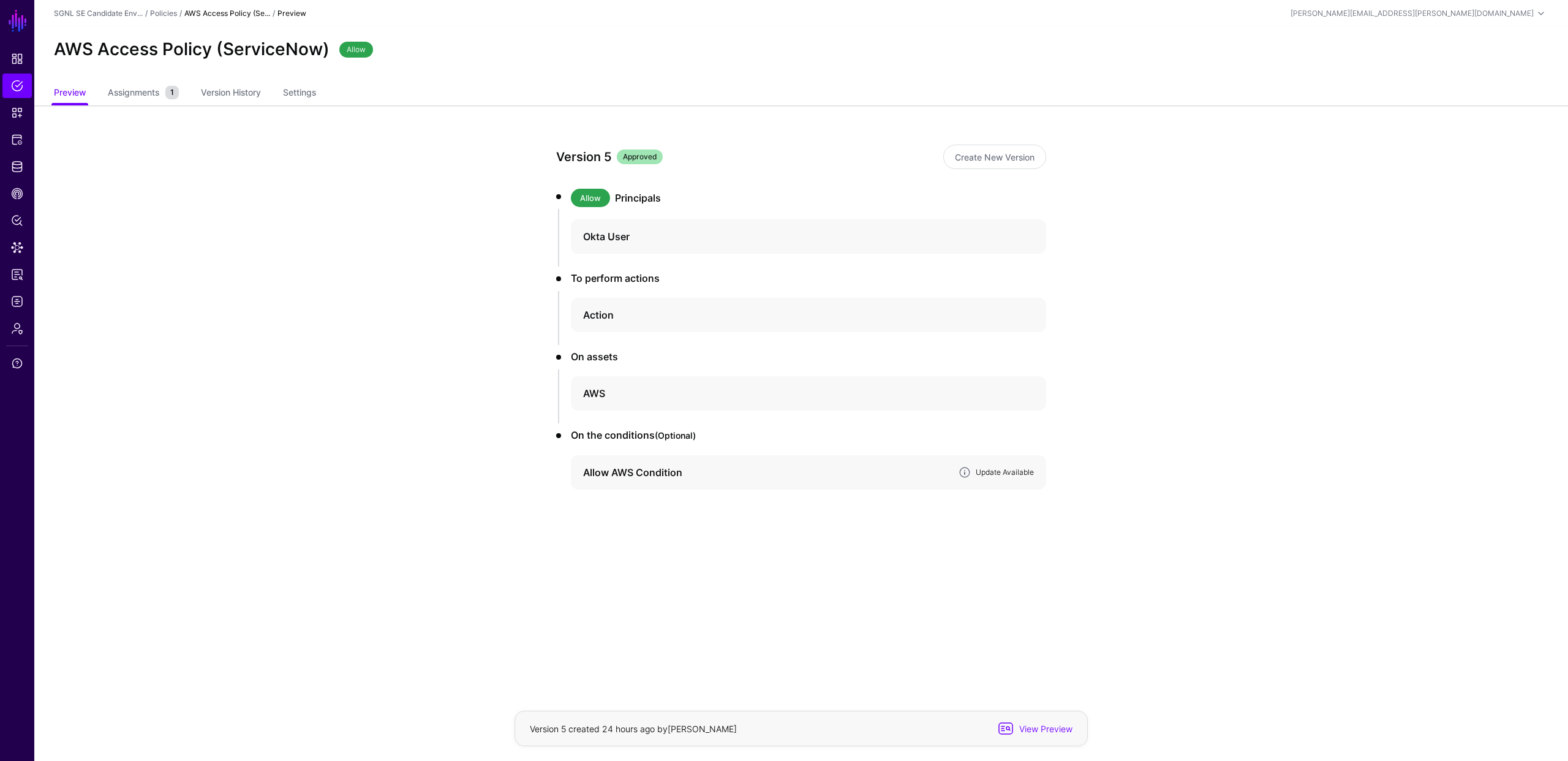
click at [995, 470] on link "Update Available" at bounding box center [1005, 472] width 58 height 9
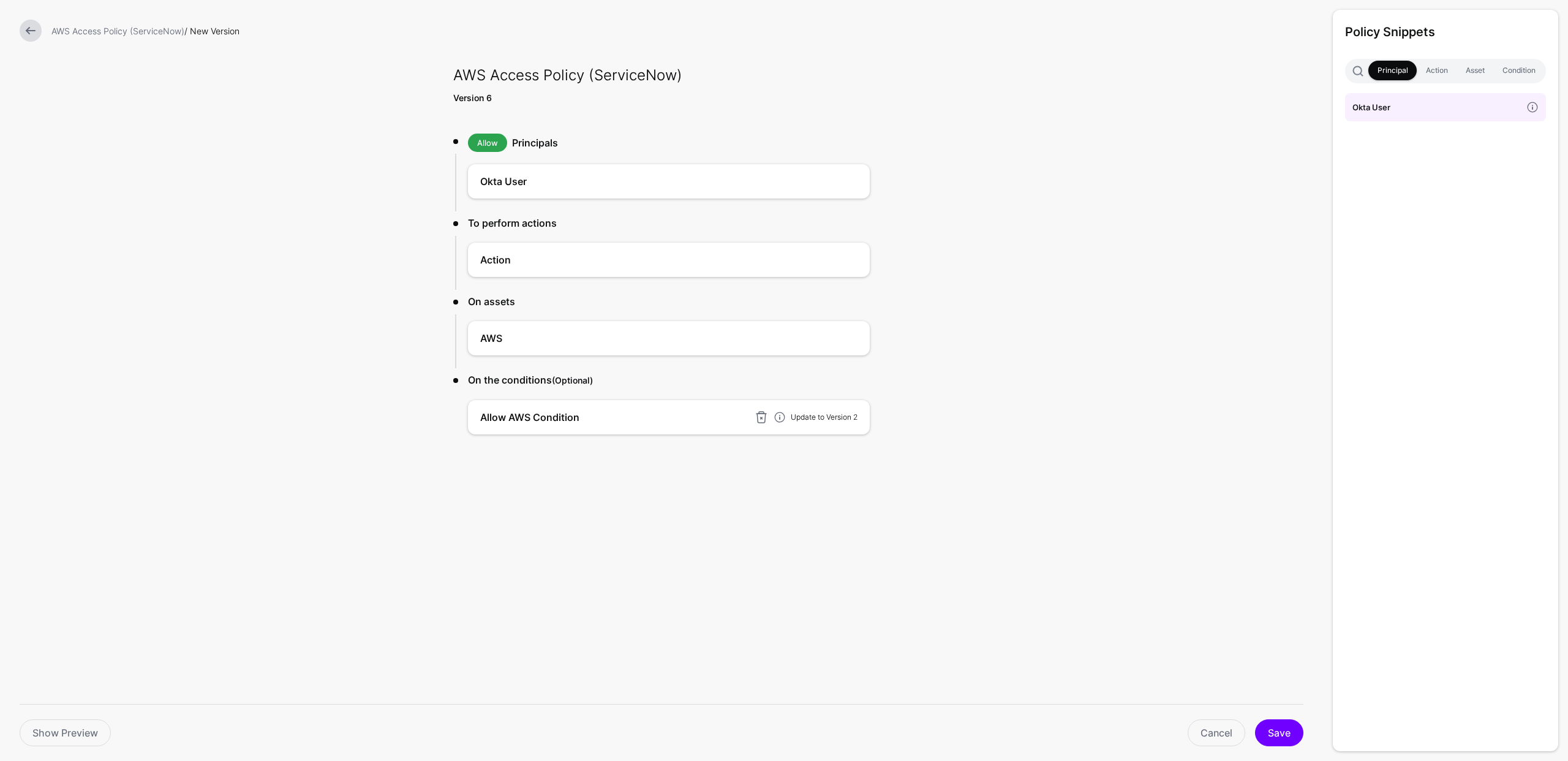
click at [811, 417] on link "Update to Version 2" at bounding box center [824, 417] width 67 height 9
click at [1285, 729] on button "Save" at bounding box center [1279, 733] width 49 height 27
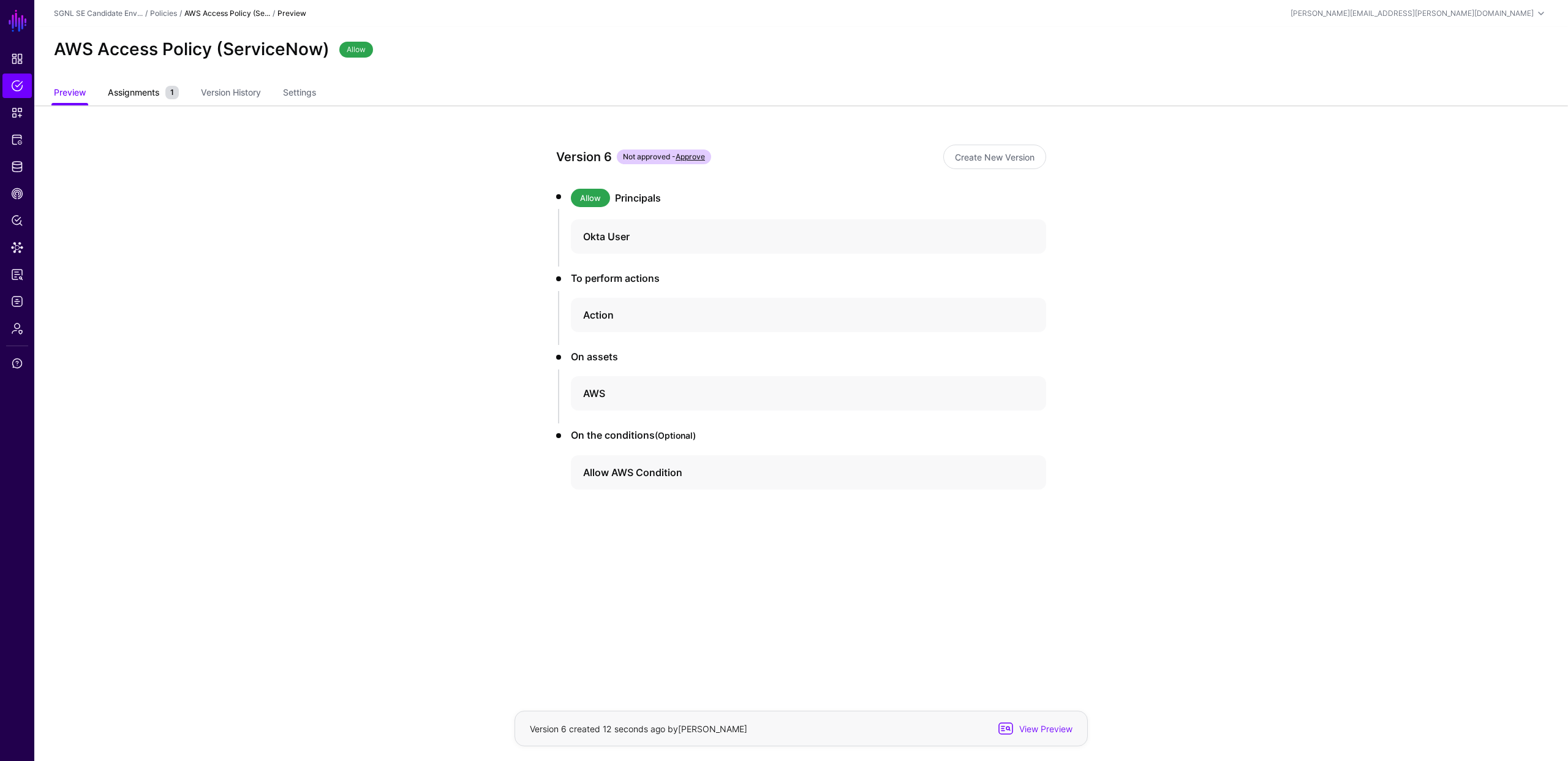
click at [132, 98] on span "Assignments" at bounding box center [133, 93] width 58 height 13
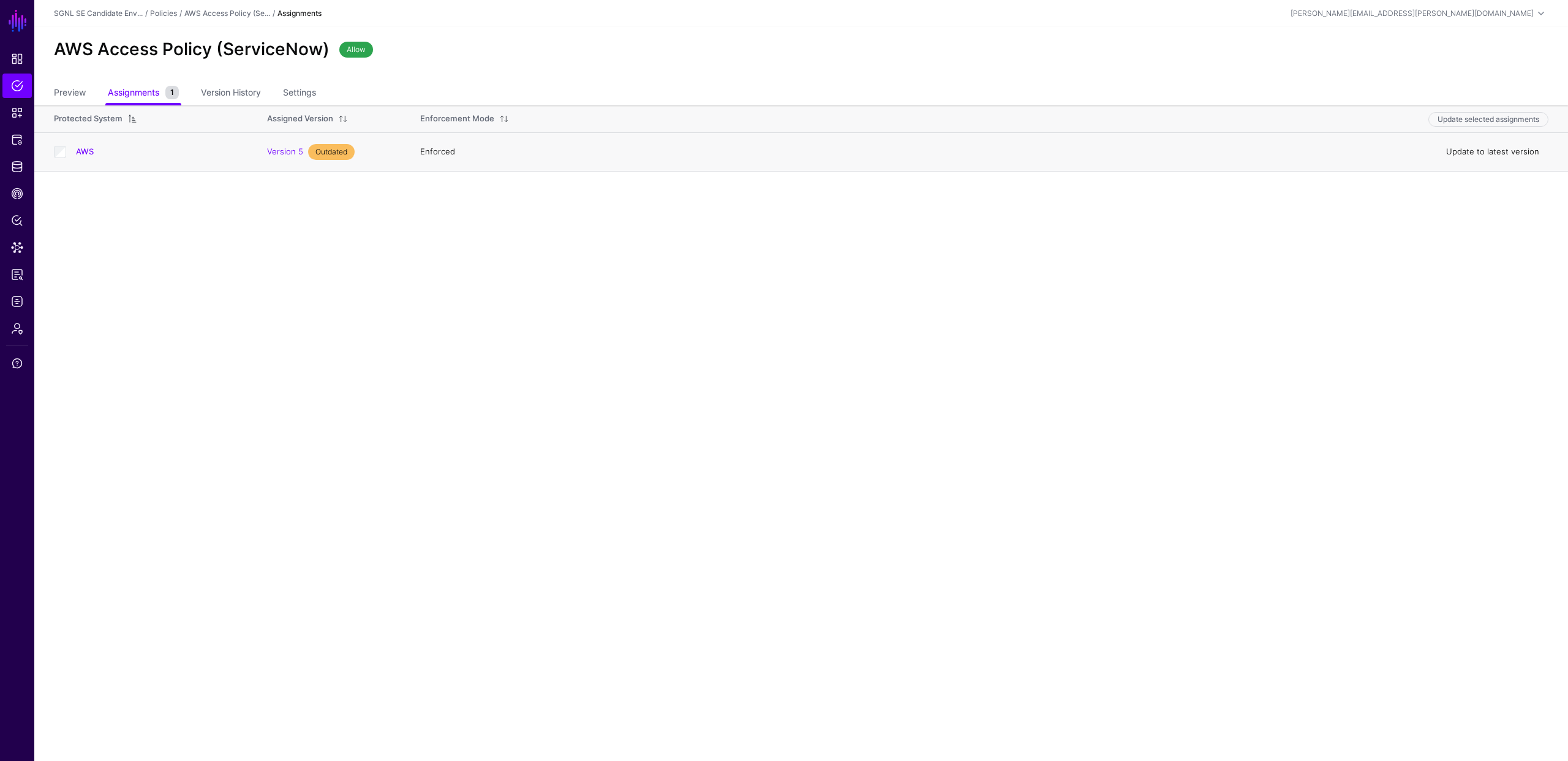
click at [1485, 147] on link "Update to latest version" at bounding box center [1493, 151] width 93 height 10
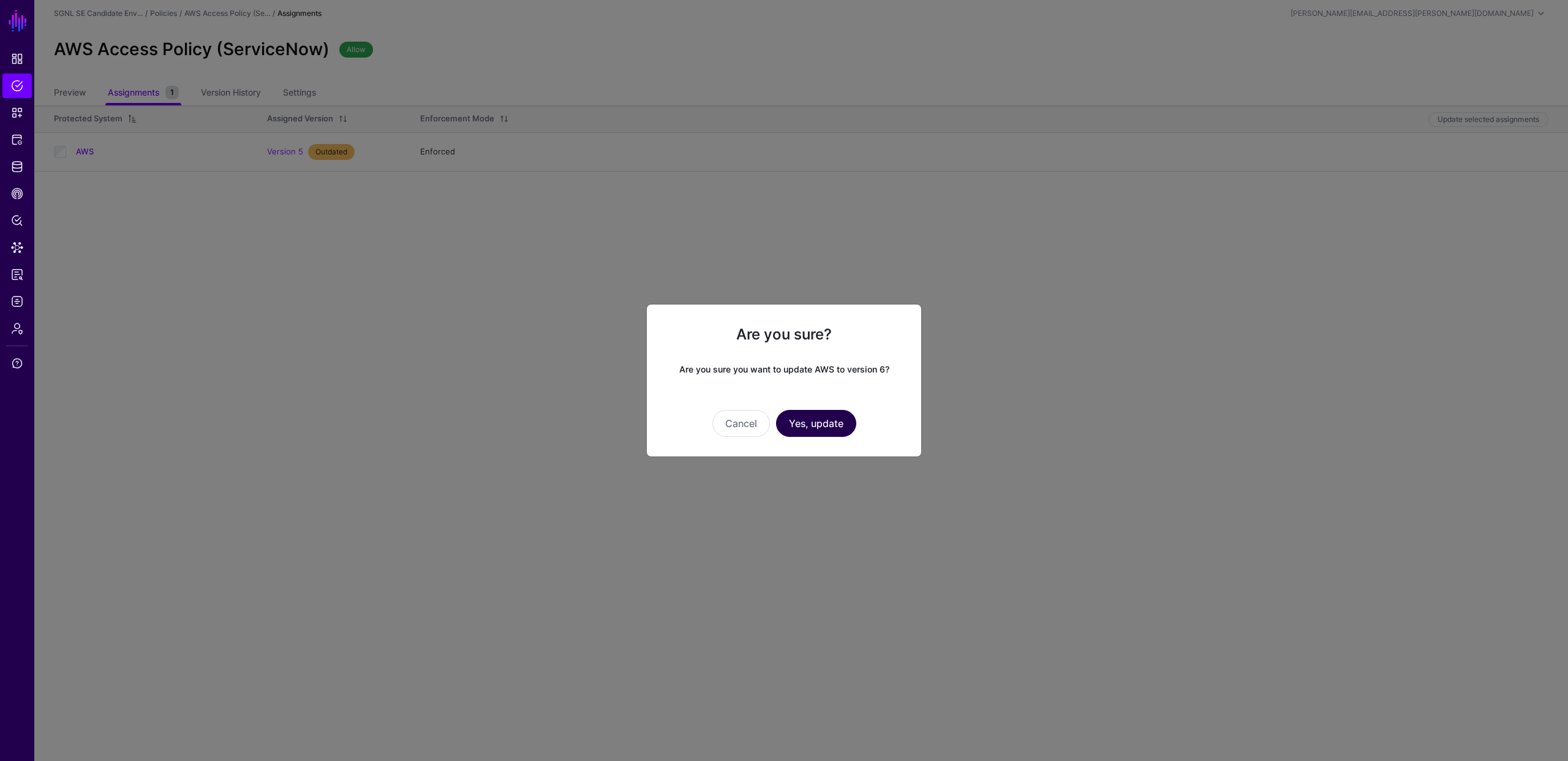
click at [824, 428] on button "Yes, update" at bounding box center [816, 423] width 80 height 27
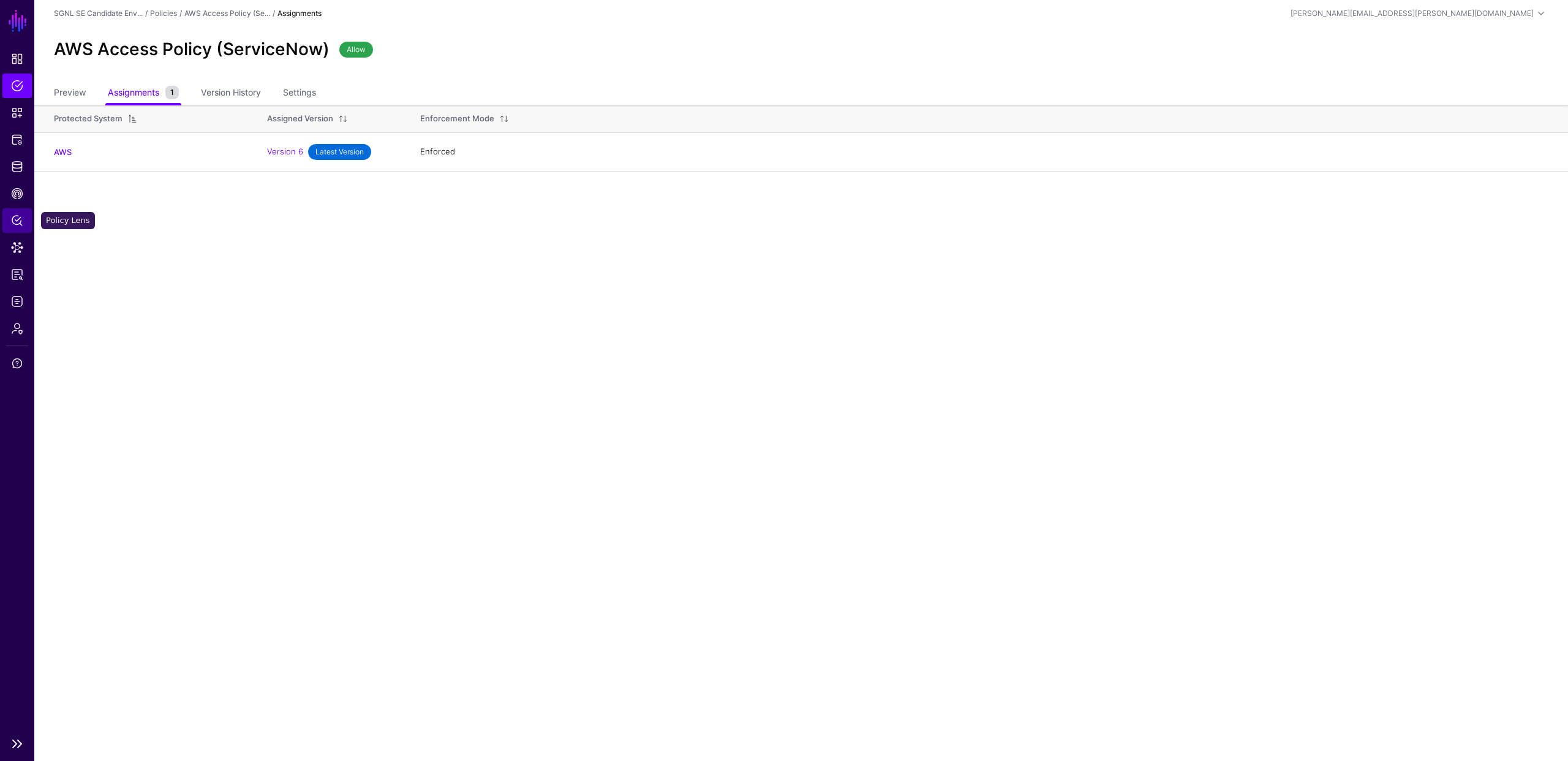
click at [16, 223] on span "Policy Lens" at bounding box center [17, 220] width 12 height 12
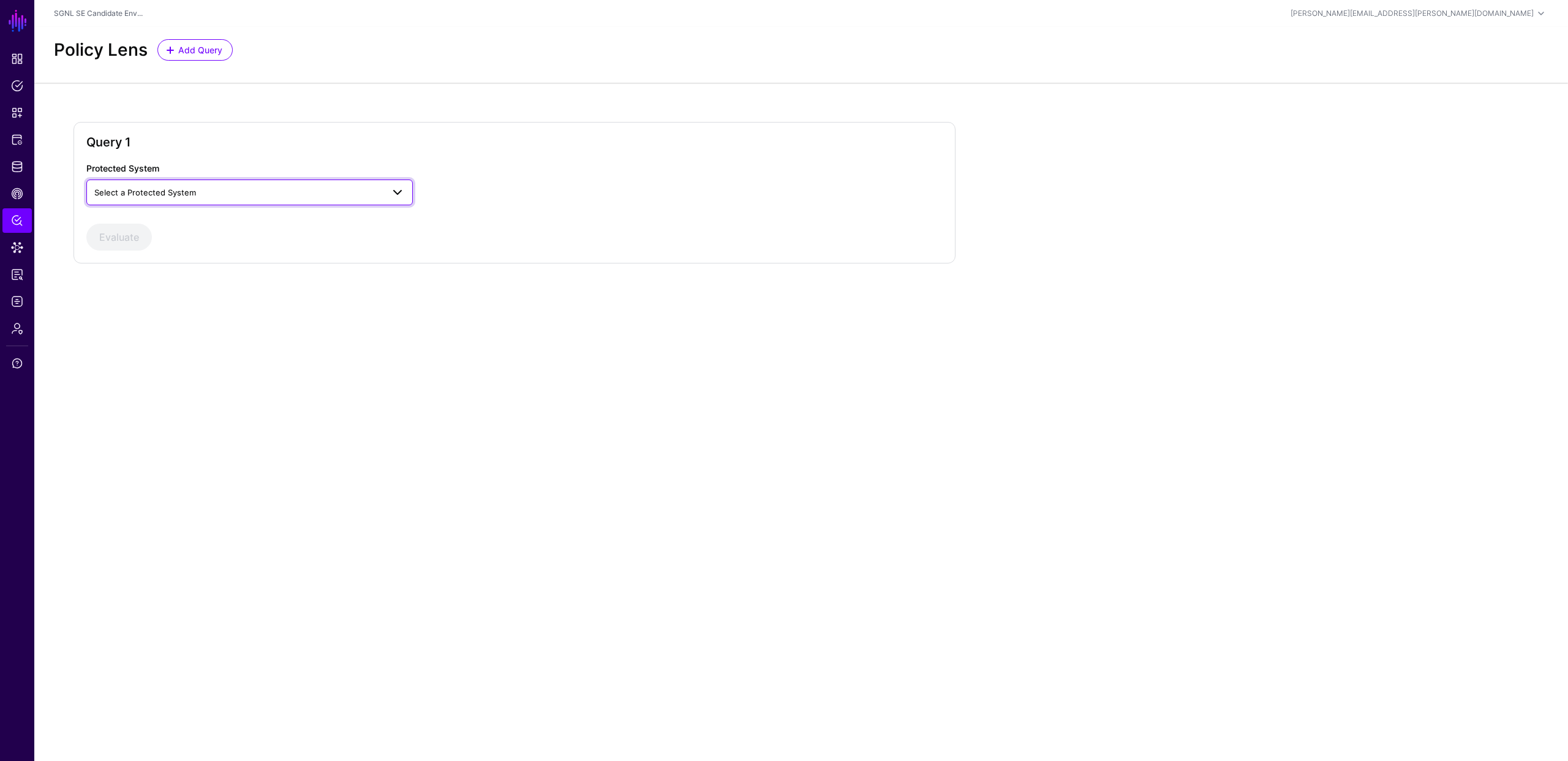
click at [223, 186] on span "Select a Protected System" at bounding box center [239, 192] width 289 height 14
click at [202, 226] on div "AWS" at bounding box center [250, 221] width 307 height 12
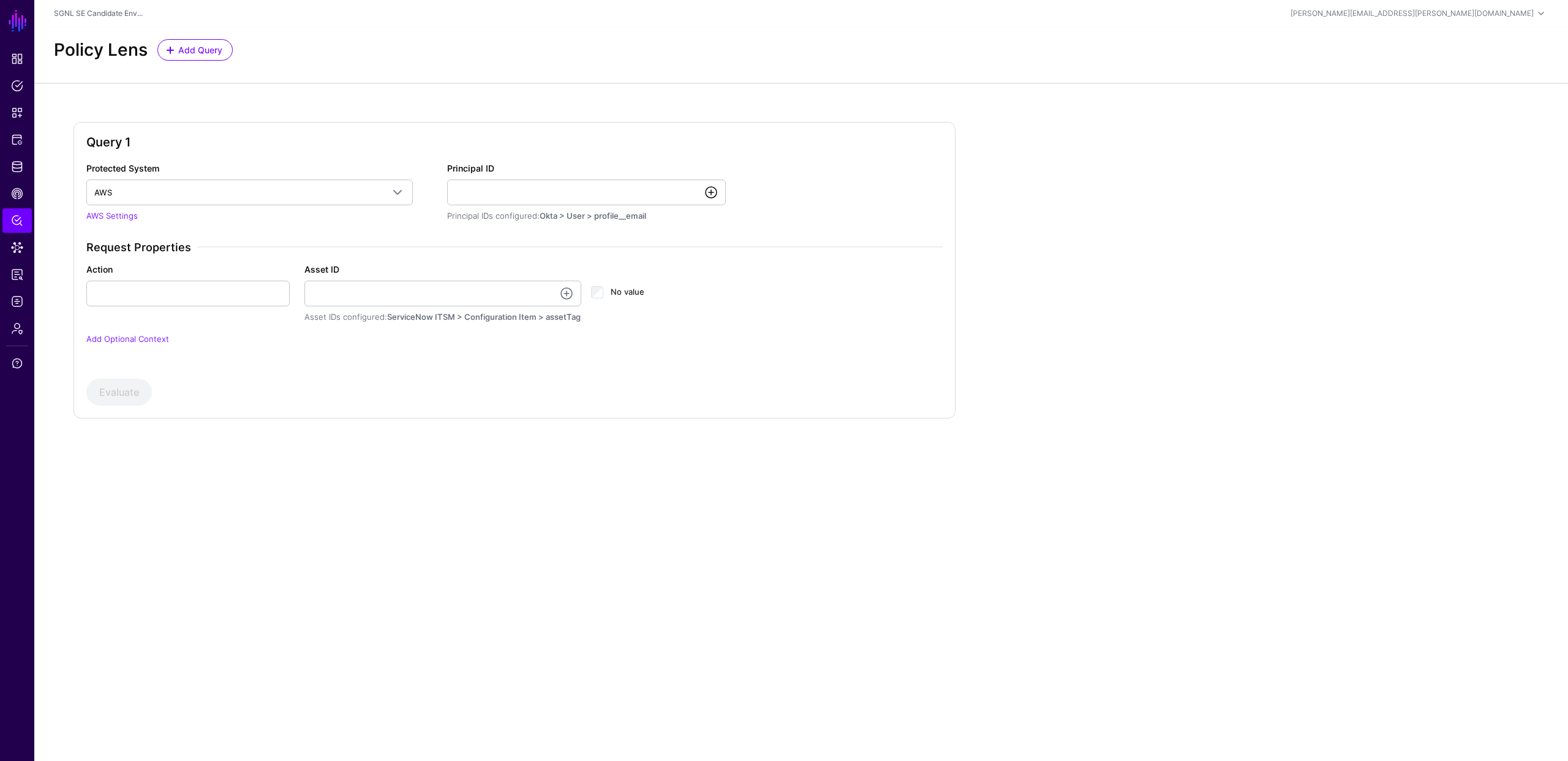
click at [710, 190] on link at bounding box center [711, 192] width 15 height 15
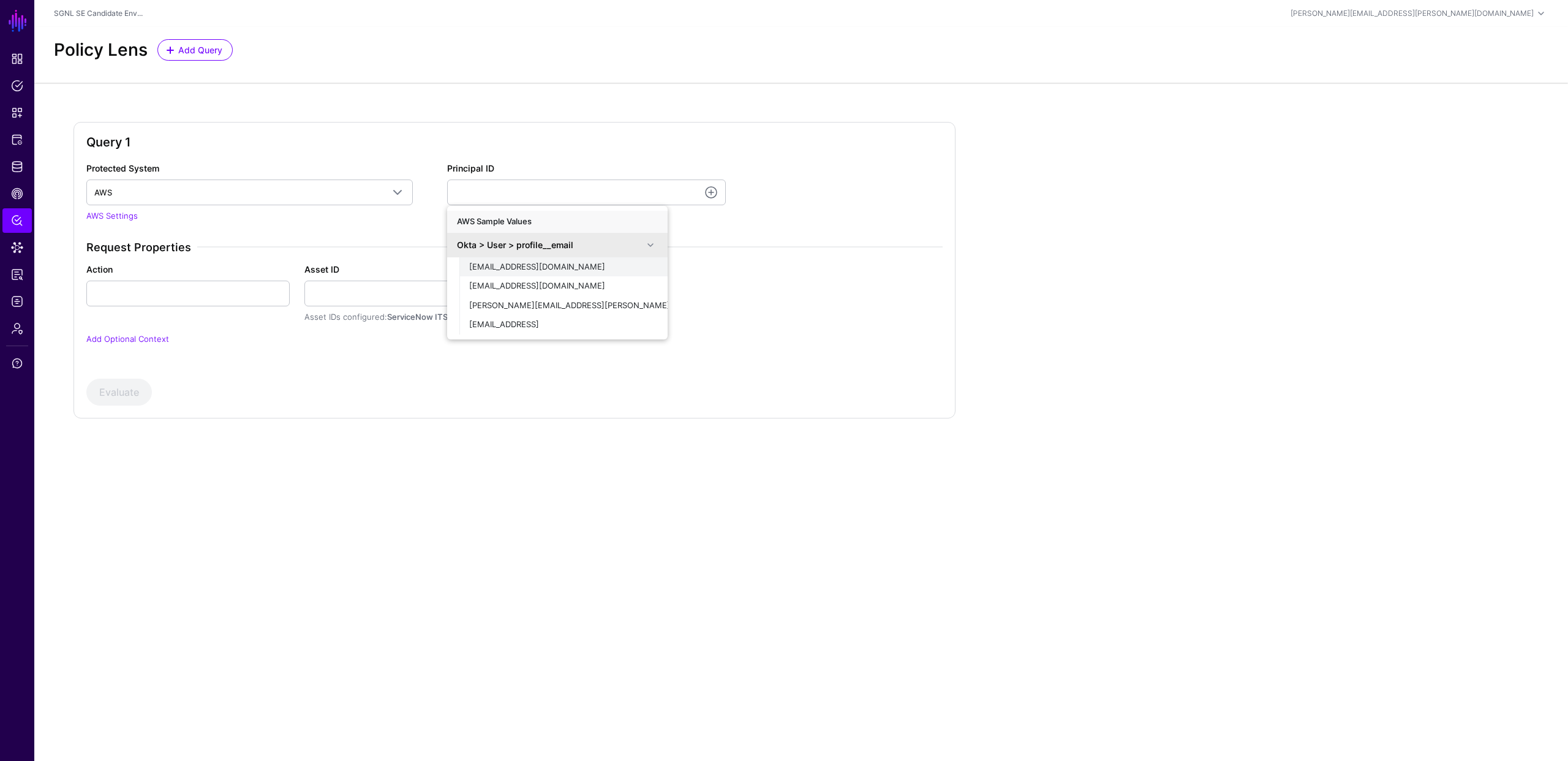
click at [527, 268] on span "[EMAIL_ADDRESS][DOMAIN_NAME]" at bounding box center [537, 266] width 136 height 10
type input "**********"
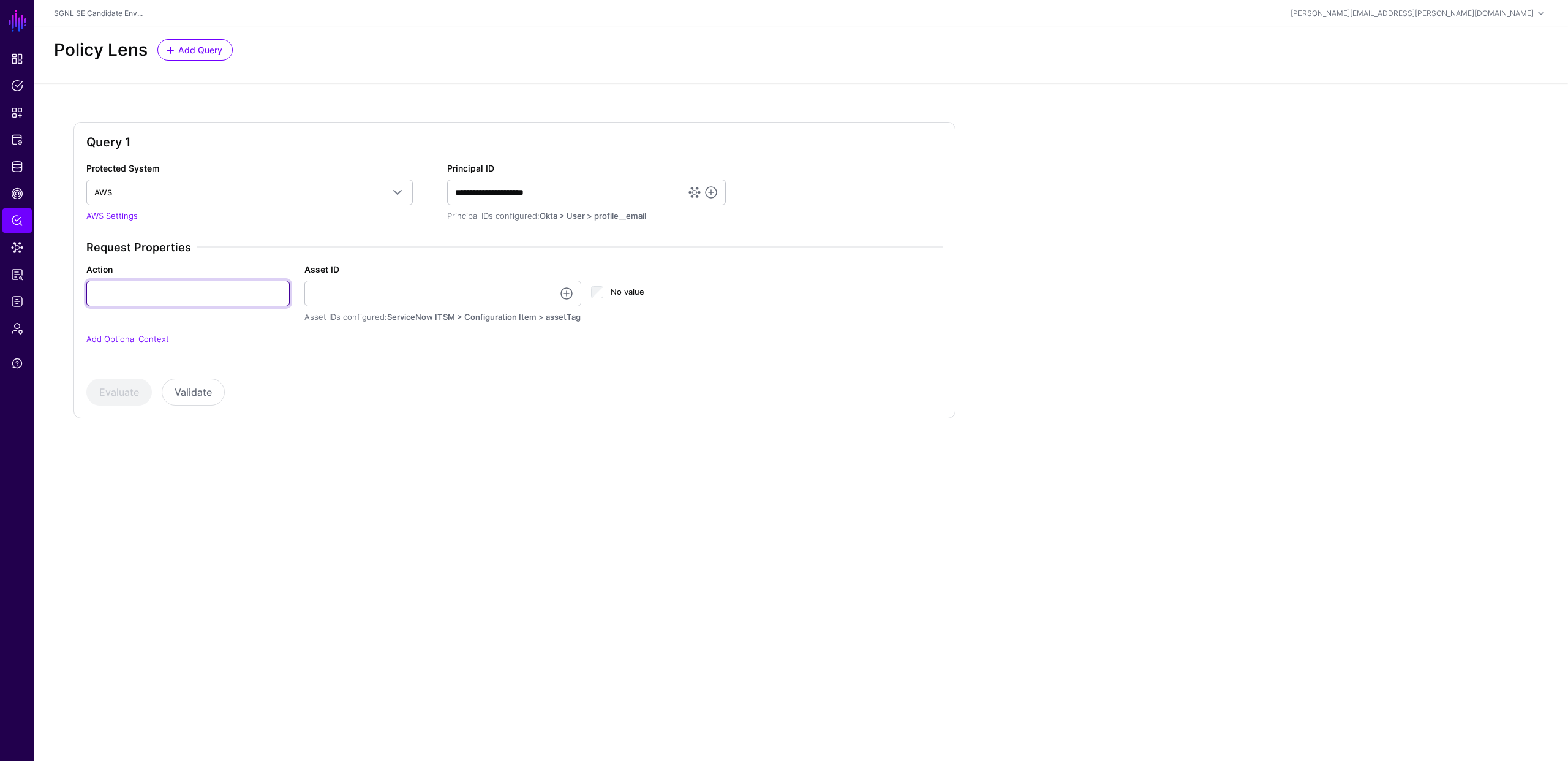
click at [175, 296] on input "Action" at bounding box center [188, 294] width 203 height 26
type input "******"
click at [564, 291] on link at bounding box center [566, 293] width 15 height 15
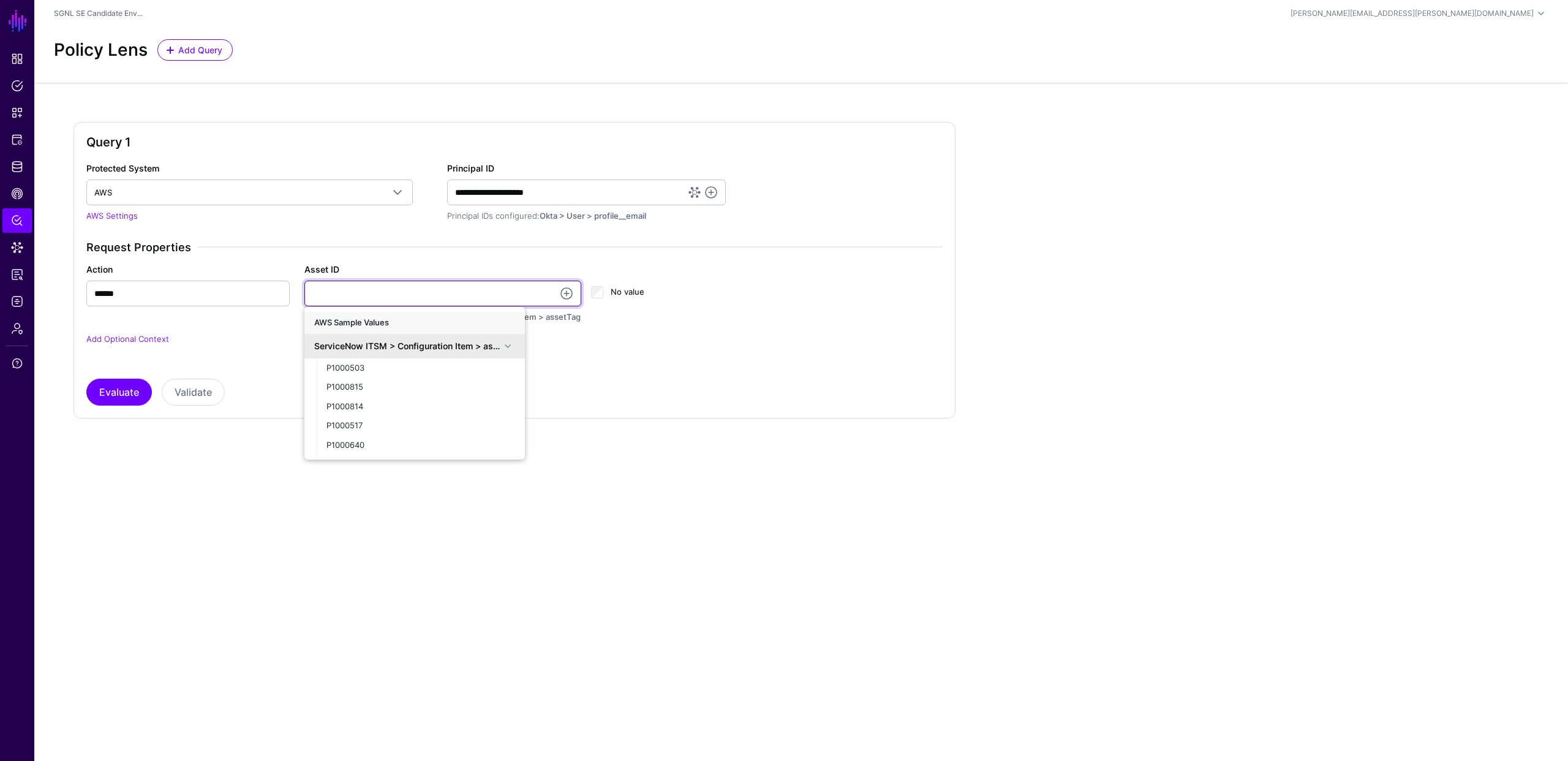
click at [481, 296] on input "Asset ID" at bounding box center [443, 294] width 278 height 26
type input "**********"
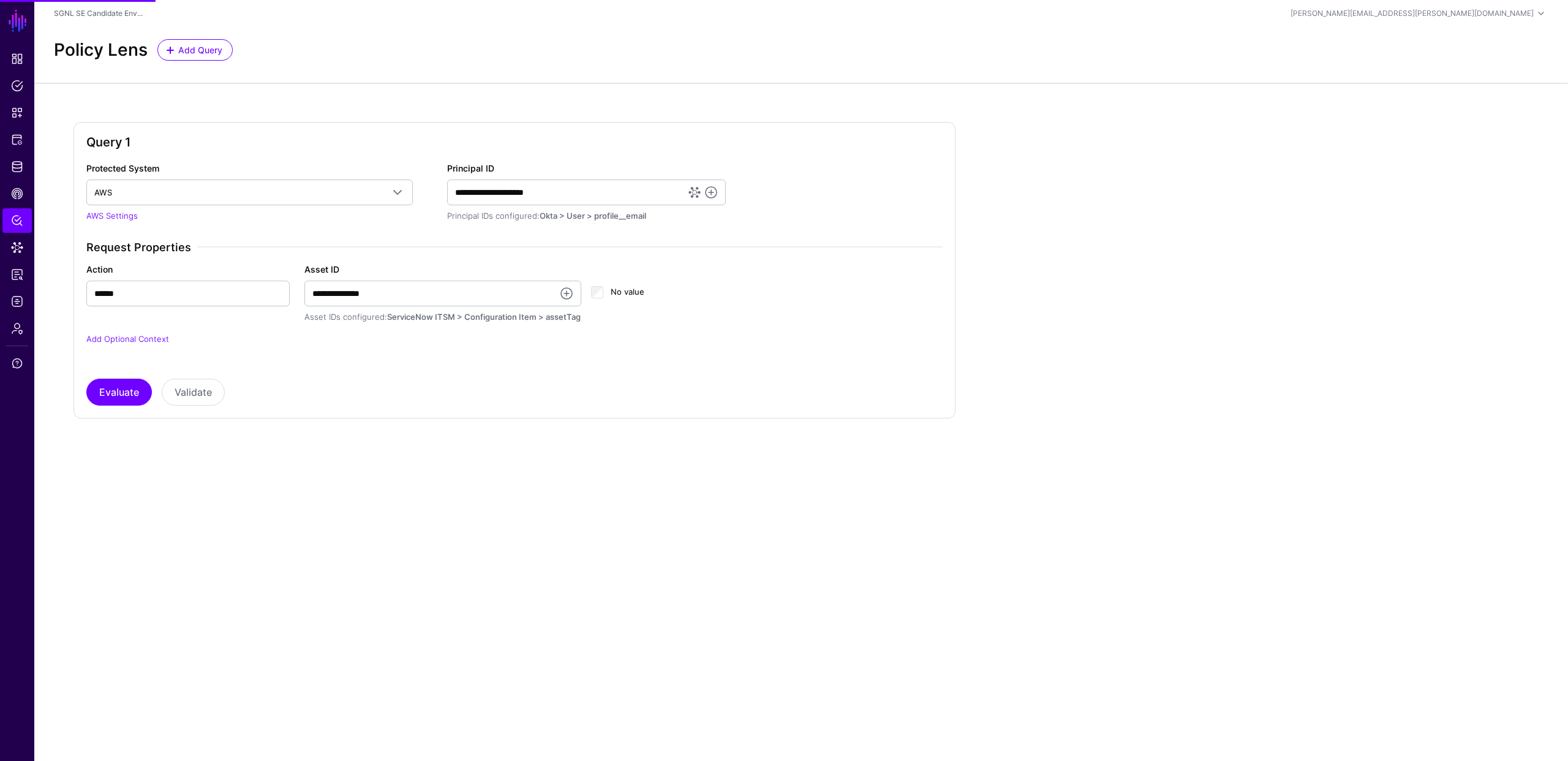
click at [424, 360] on div "**********" at bounding box center [514, 283] width 856 height 244
click at [140, 357] on div "**********" at bounding box center [514, 301] width 866 height 120
click at [121, 393] on button "Evaluate" at bounding box center [118, 392] width 65 height 27
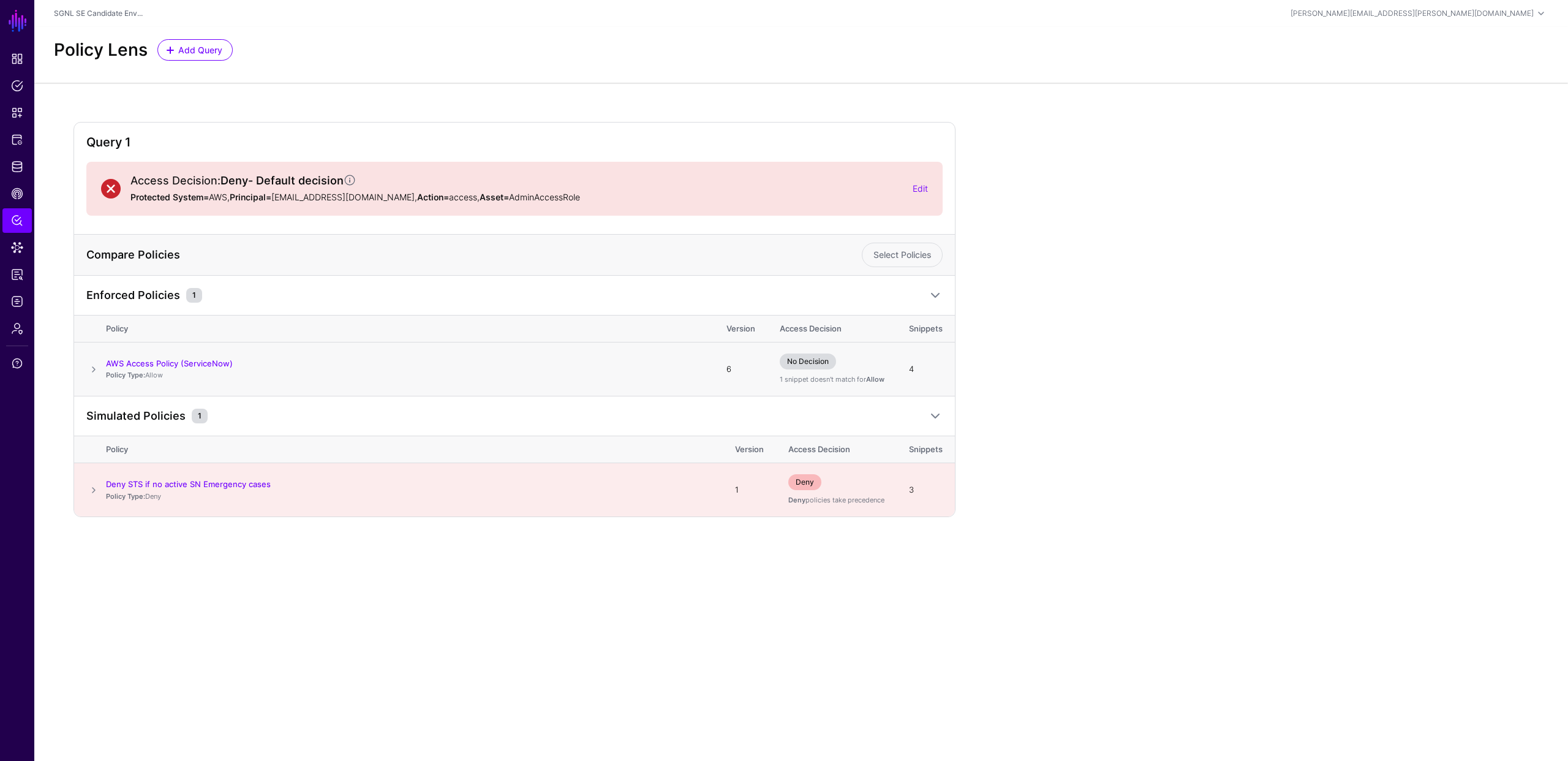
click at [94, 369] on span at bounding box center [93, 369] width 15 height 15
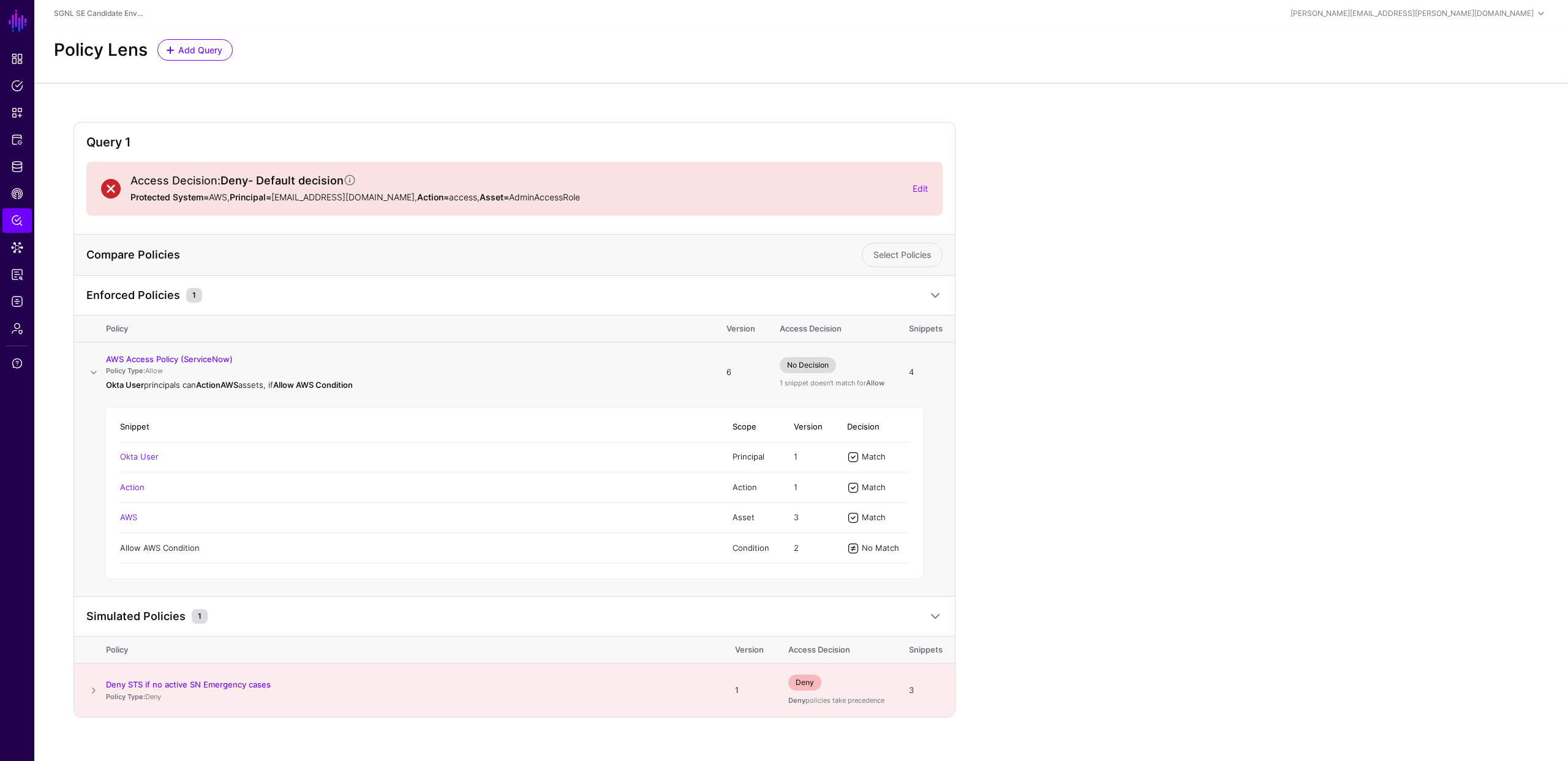
click at [158, 549] on link "Allow AWS Condition" at bounding box center [160, 547] width 80 height 10
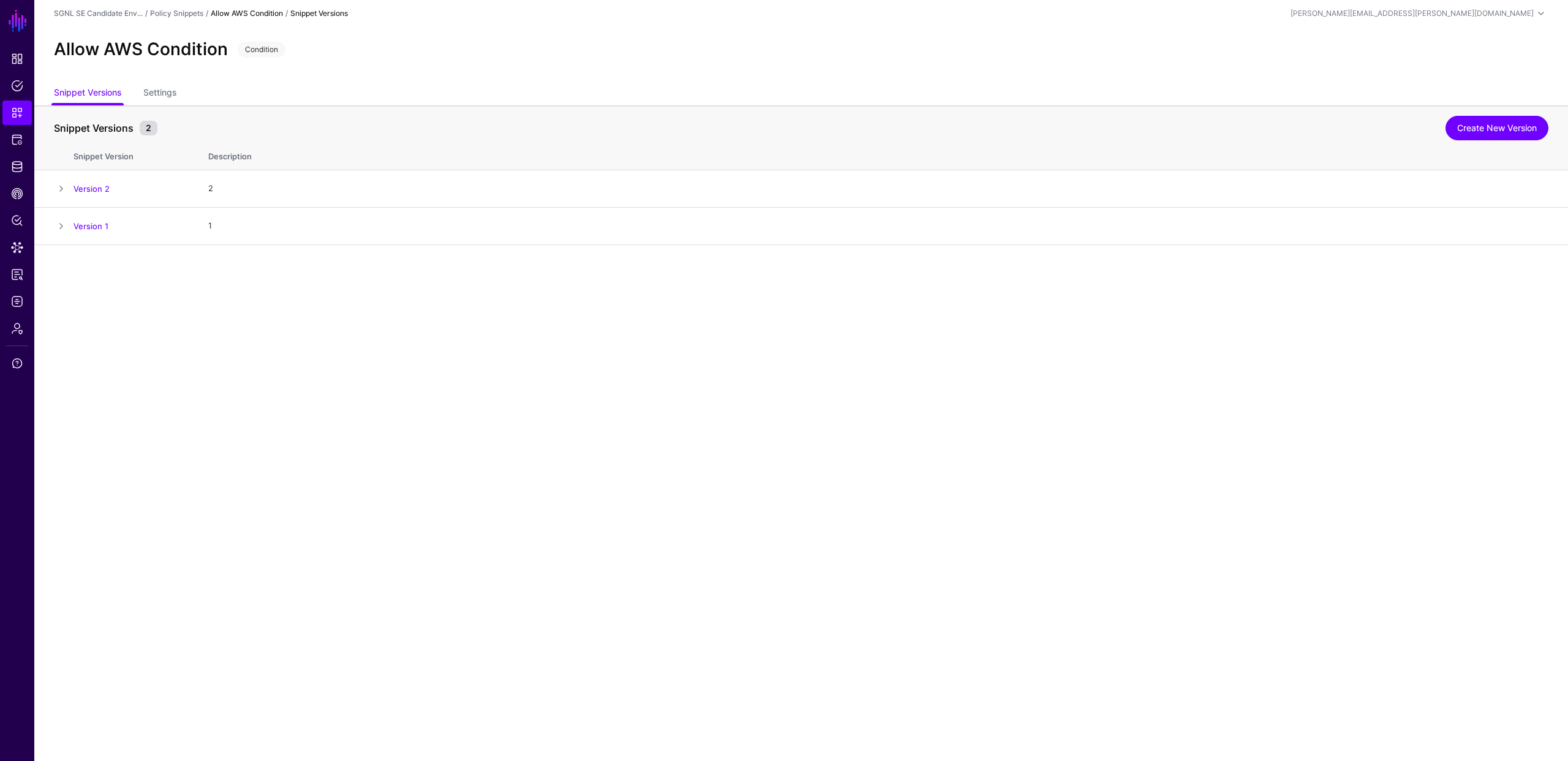
click at [419, 370] on main "SGNL Dashboard Policies Snippets Protected Systems Identity Data Fabric CAEP Hu…" at bounding box center [784, 380] width 1568 height 761
click at [16, 246] on span "Data Lens" at bounding box center [17, 247] width 12 height 12
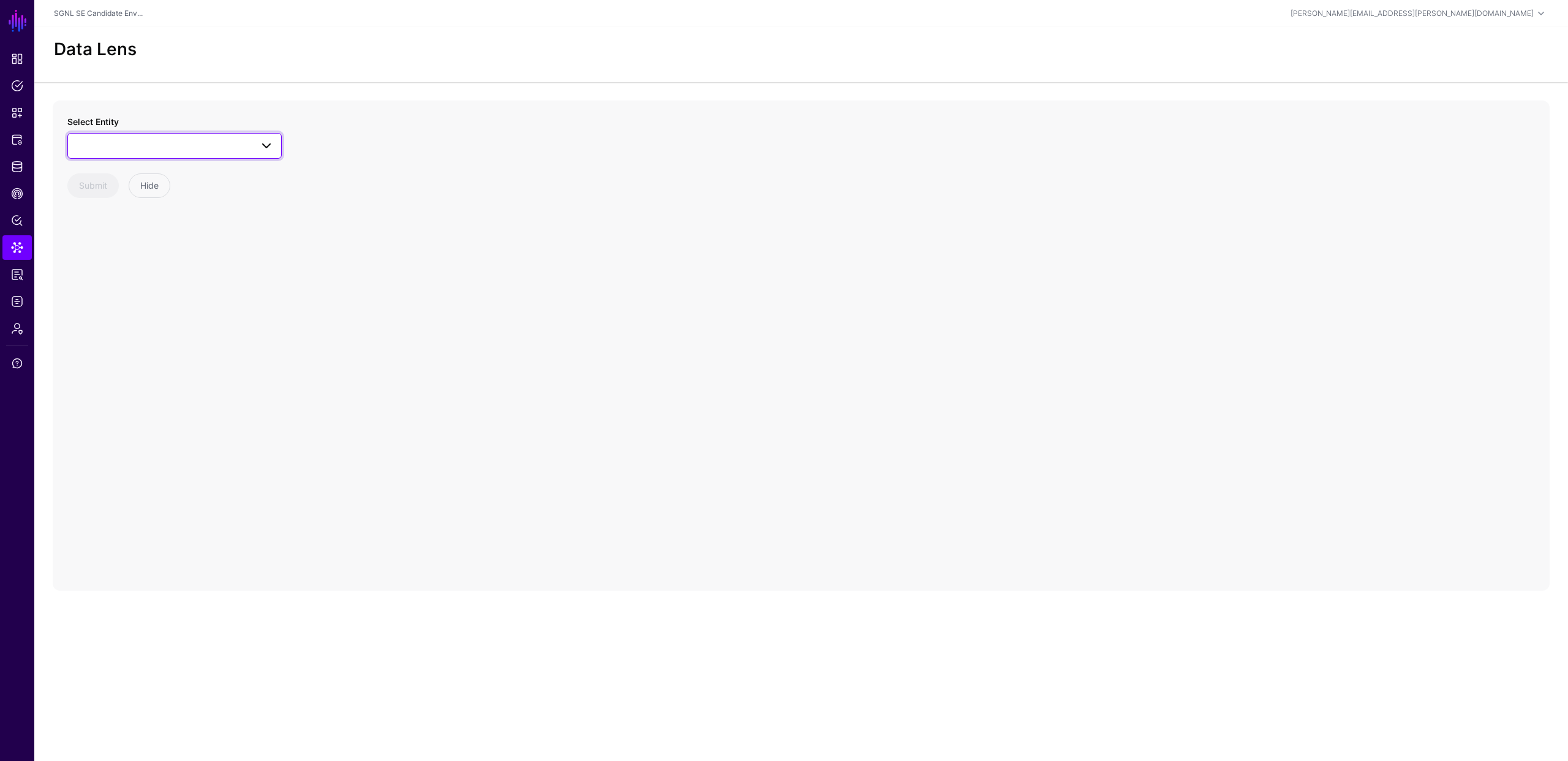
click at [250, 143] on span at bounding box center [174, 146] width 199 height 15
click at [179, 296] on div "User" at bounding box center [181, 297] width 182 height 12
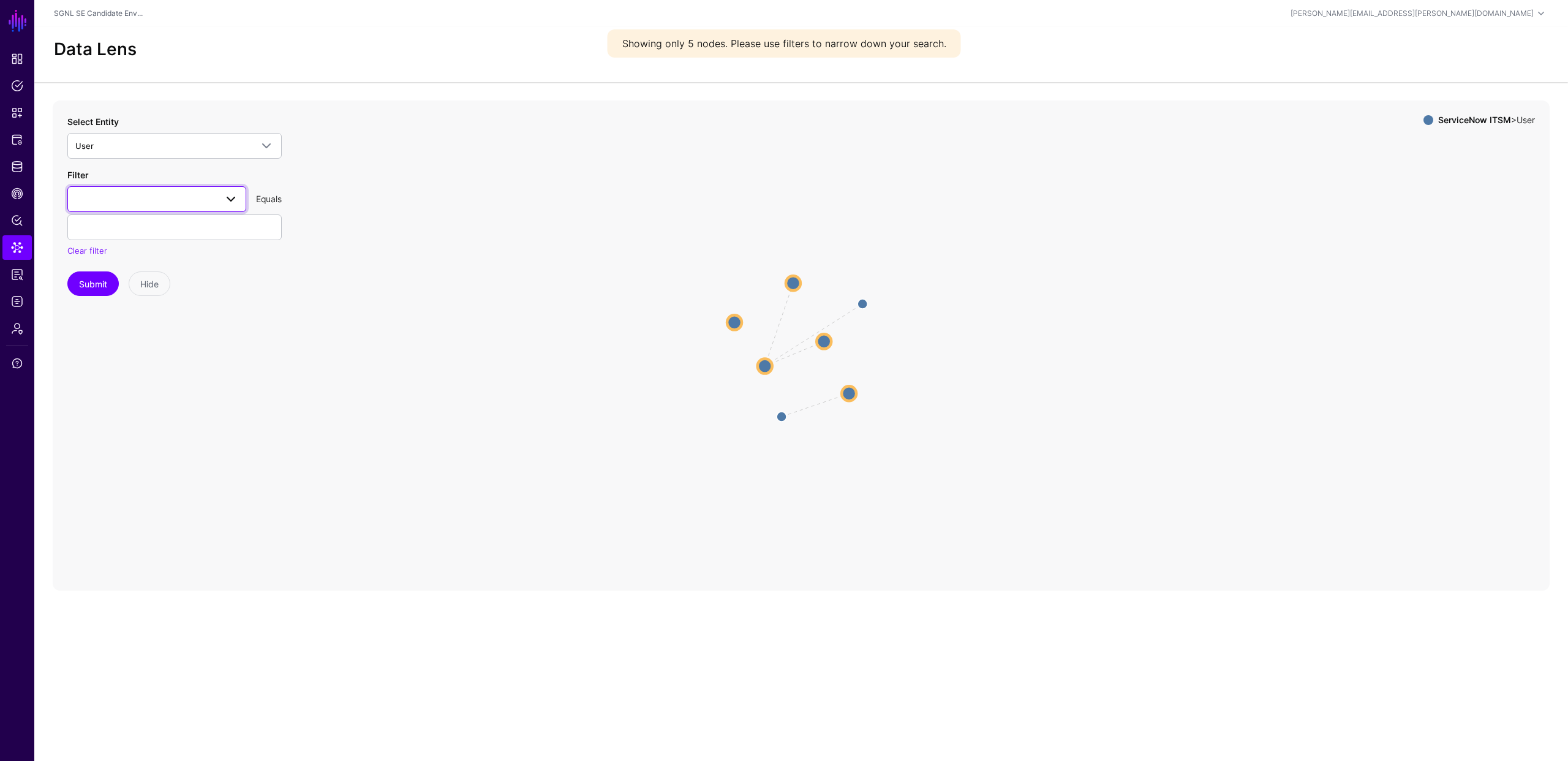
click at [177, 203] on span at bounding box center [157, 199] width 163 height 15
click at [124, 382] on div "email" at bounding box center [157, 384] width 159 height 12
click at [135, 234] on input "text" at bounding box center [174, 227] width 214 height 26
type input "**********"
click at [106, 316] on icon "Manager Manager Manager Manager User User User User User User User User User Us…" at bounding box center [801, 345] width 1497 height 490
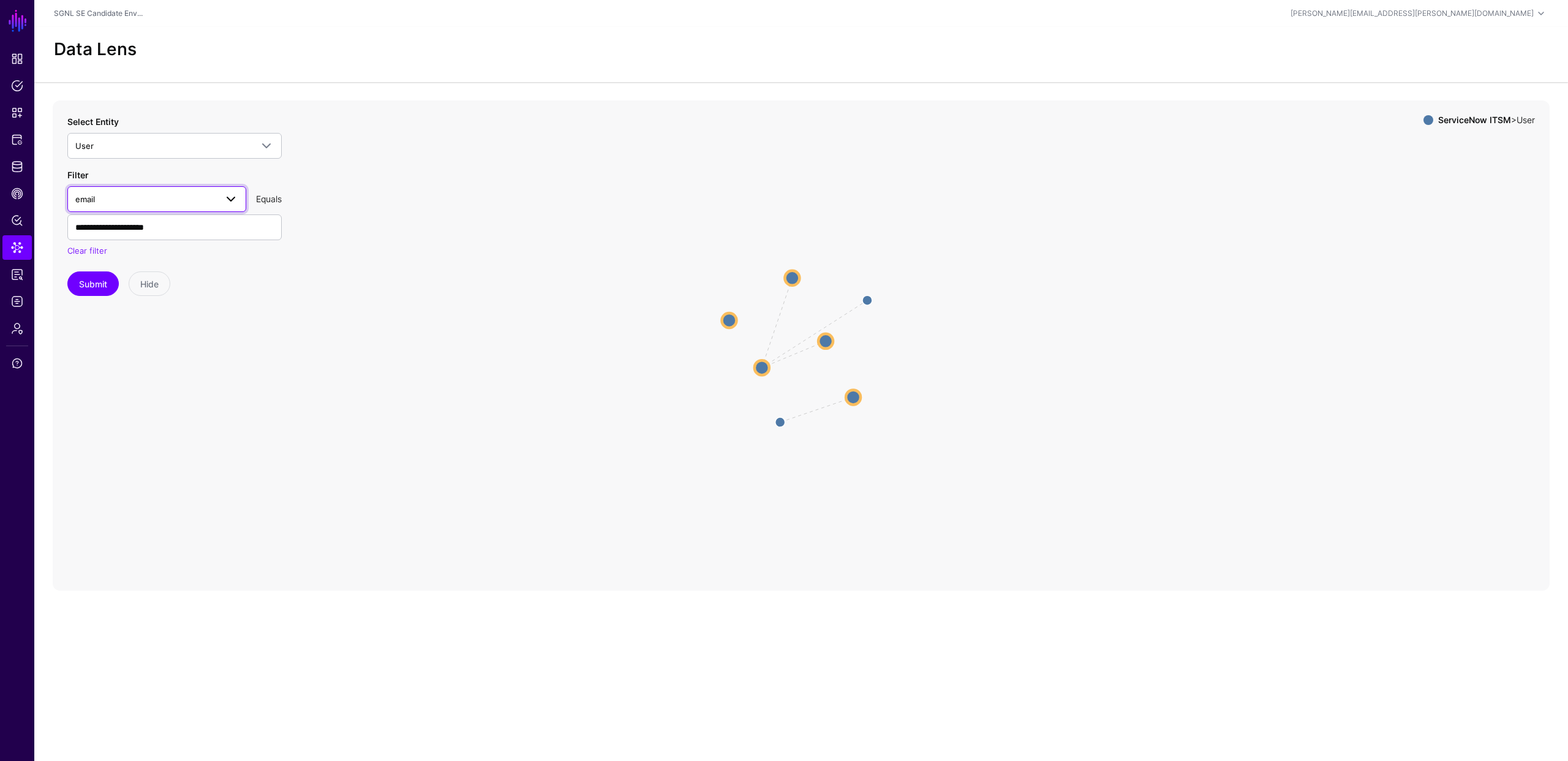
click at [188, 198] on span "email" at bounding box center [146, 199] width 141 height 14
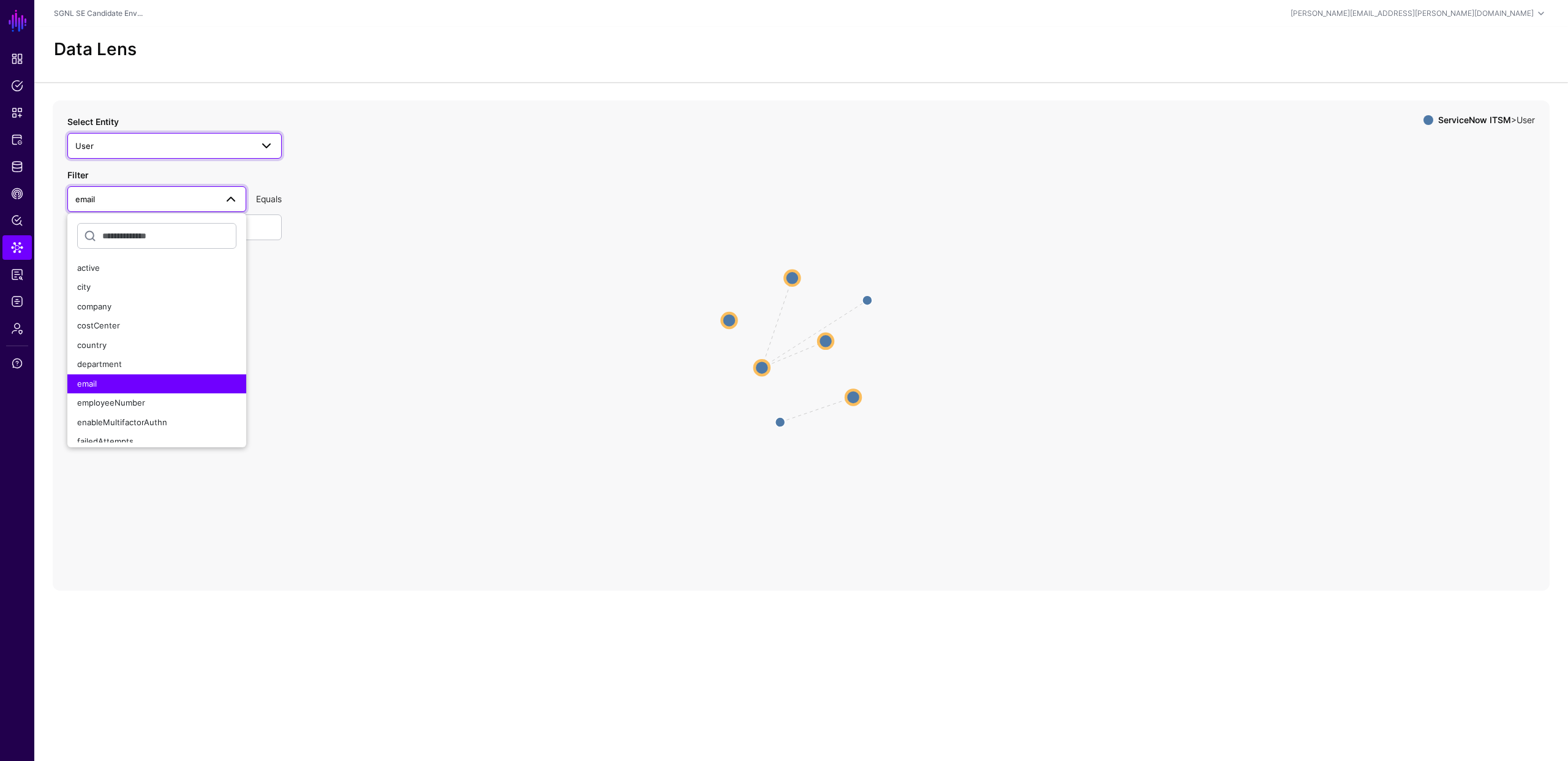
click at [184, 148] on span "User" at bounding box center [163, 146] width 177 height 14
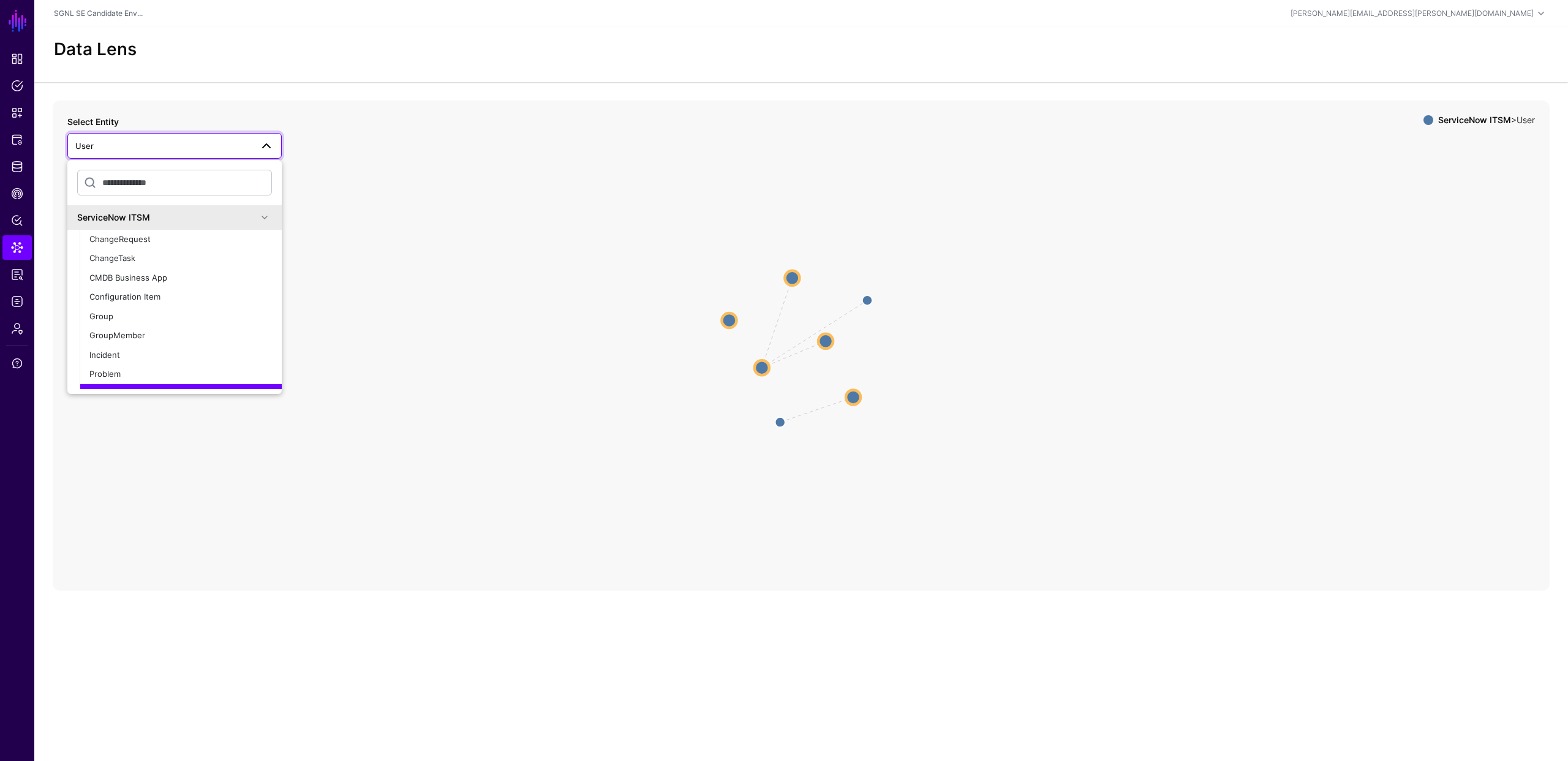
click at [184, 147] on span "User" at bounding box center [163, 146] width 177 height 14
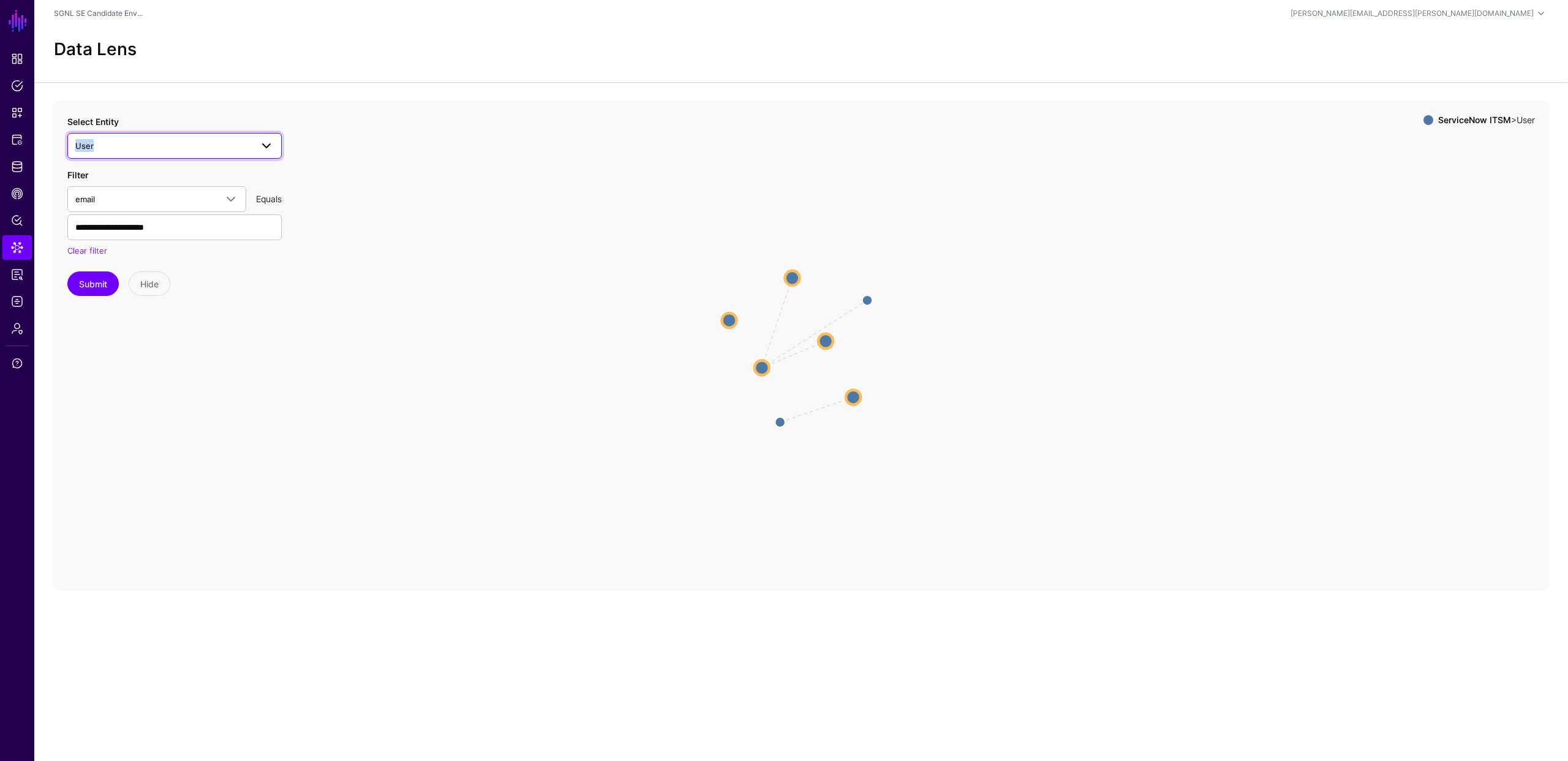
click at [184, 147] on span "User" at bounding box center [163, 146] width 177 height 14
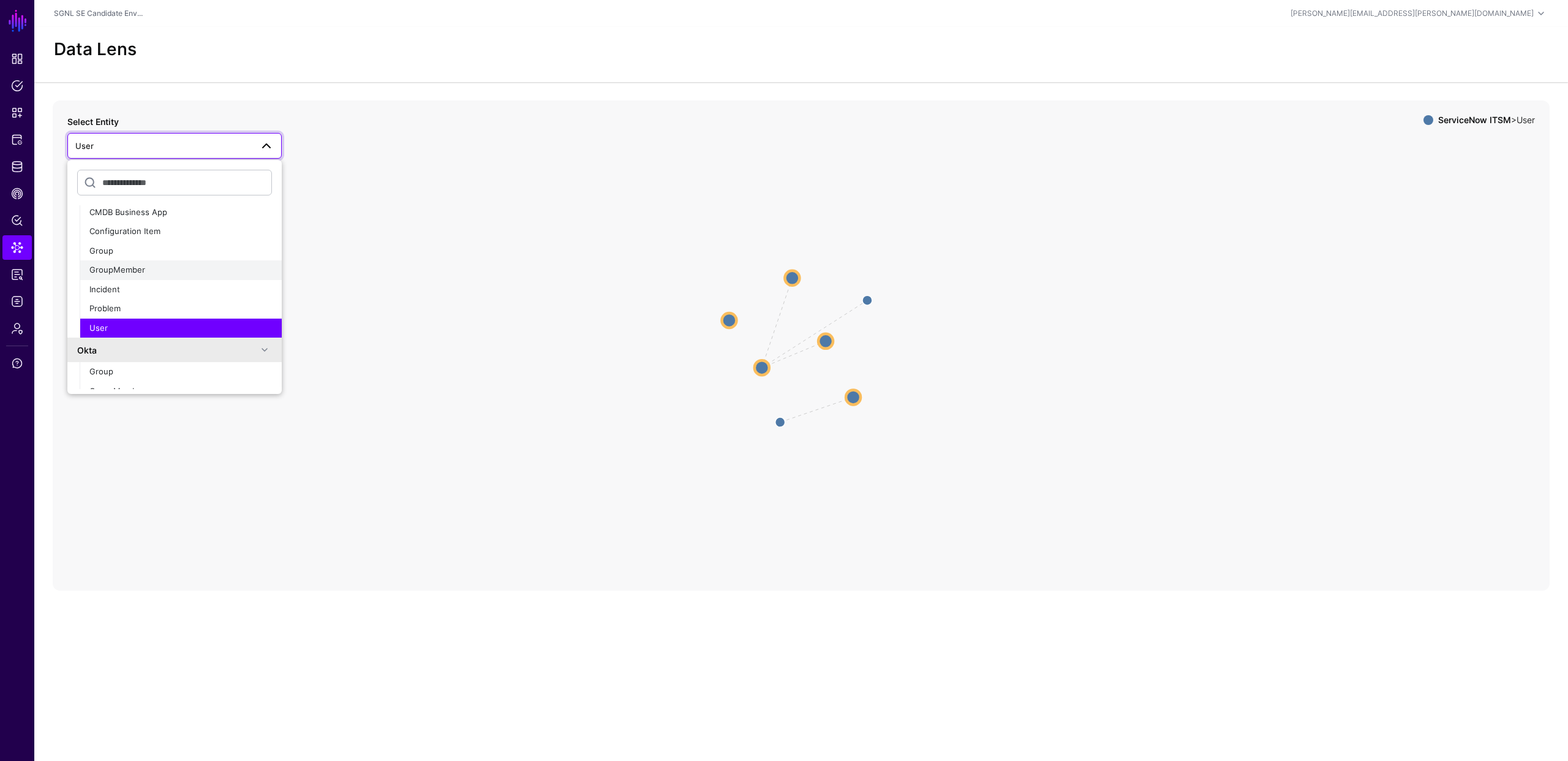
scroll to position [97, 0]
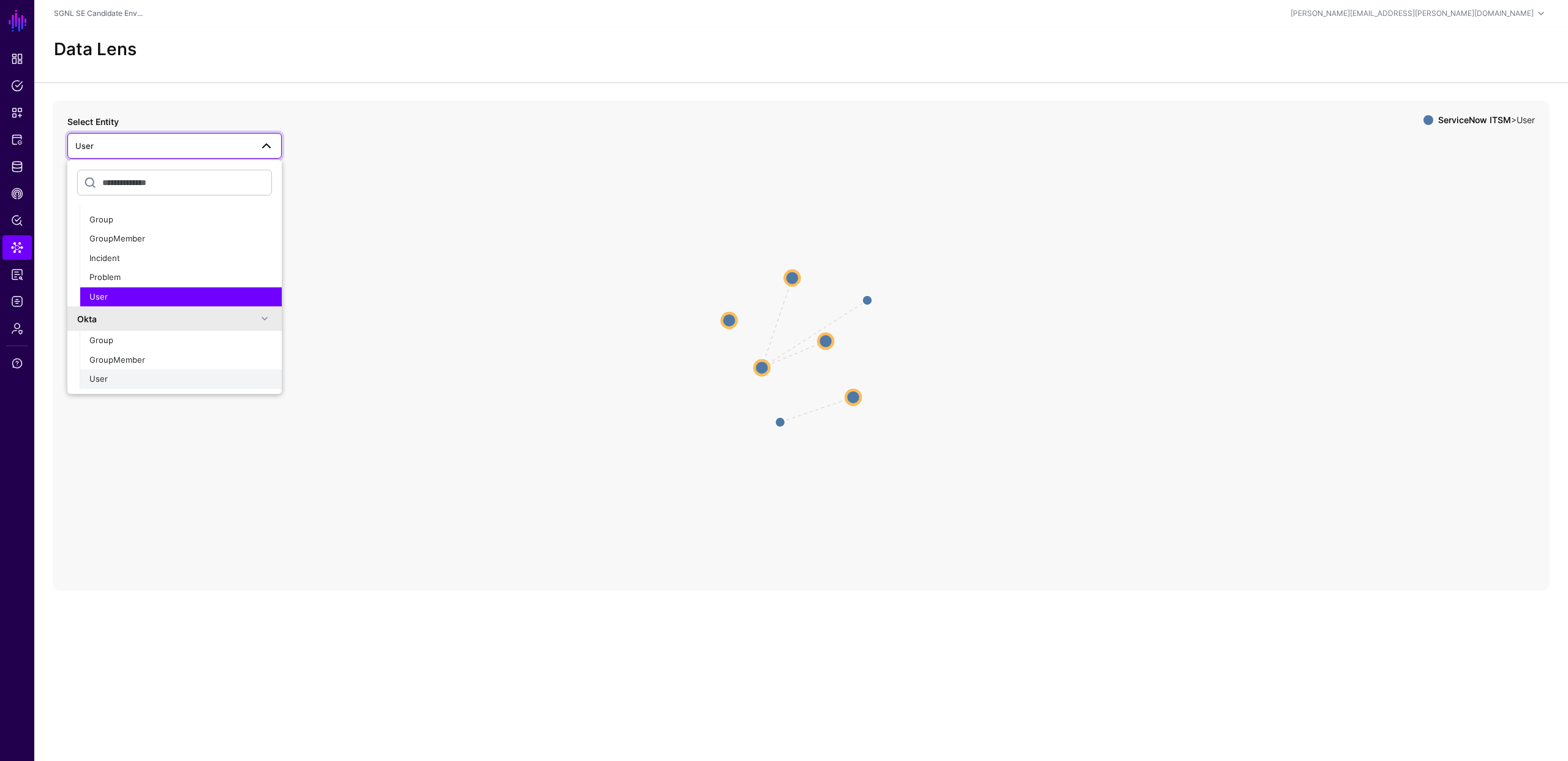
click at [135, 375] on div "User" at bounding box center [181, 379] width 182 height 12
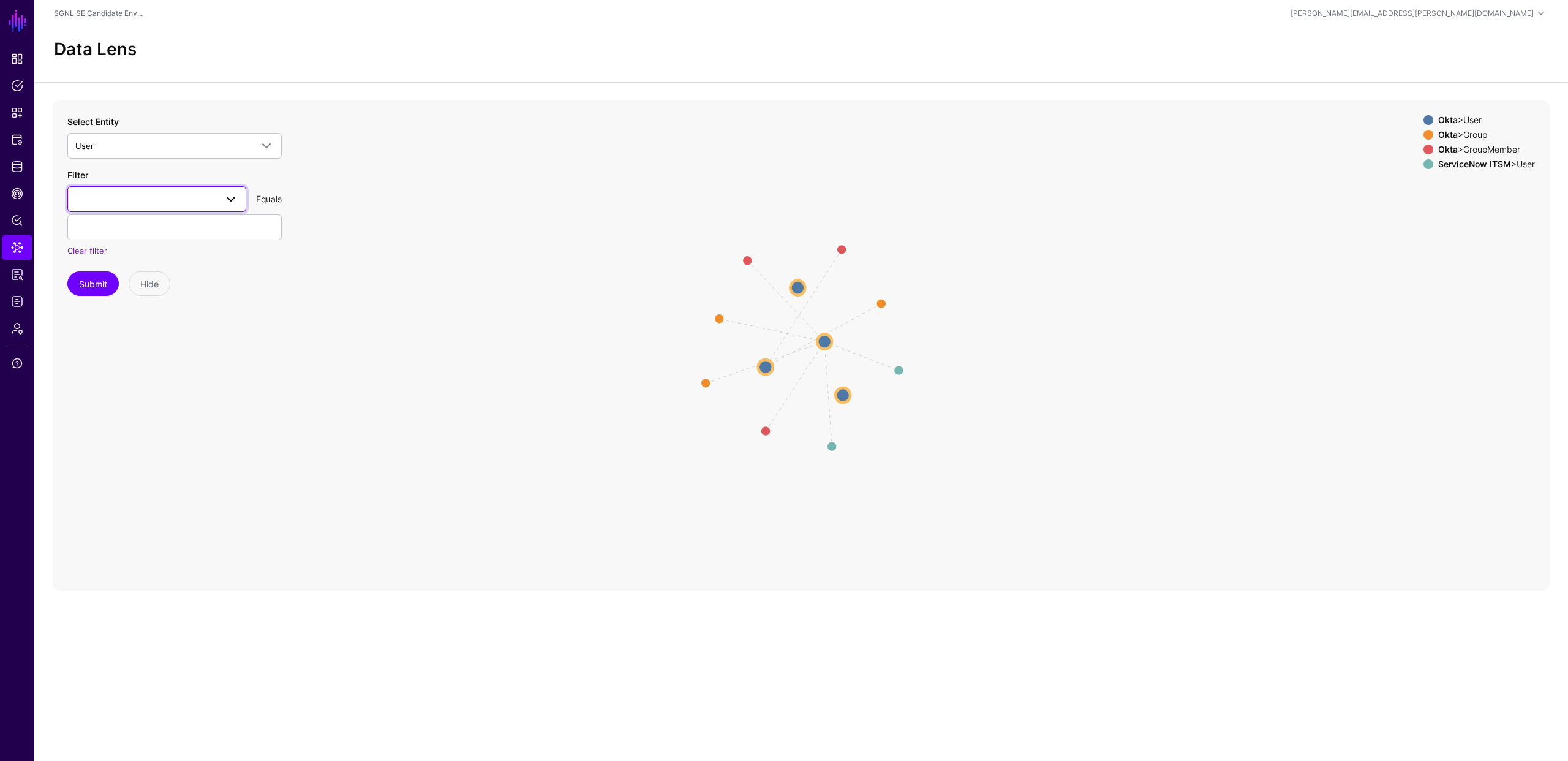
click at [222, 194] on span at bounding box center [227, 199] width 22 height 15
click at [120, 309] on div "id" at bounding box center [157, 307] width 159 height 12
click at [115, 229] on input "text" at bounding box center [174, 227] width 214 height 26
type input "**********"
click at [239, 286] on div "Submit Hide" at bounding box center [174, 283] width 214 height 25
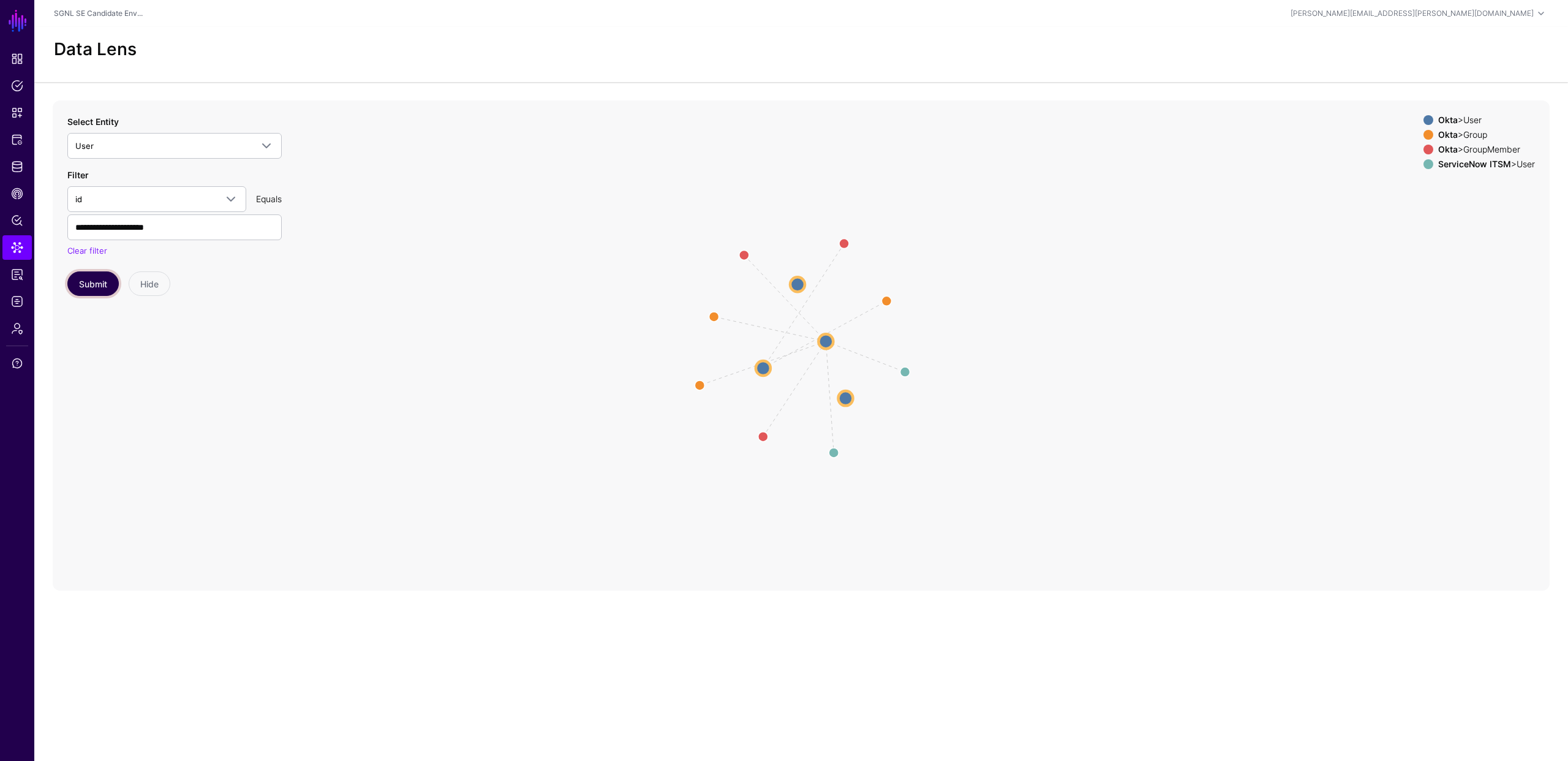
click at [94, 286] on button "Submit" at bounding box center [93, 283] width 52 height 25
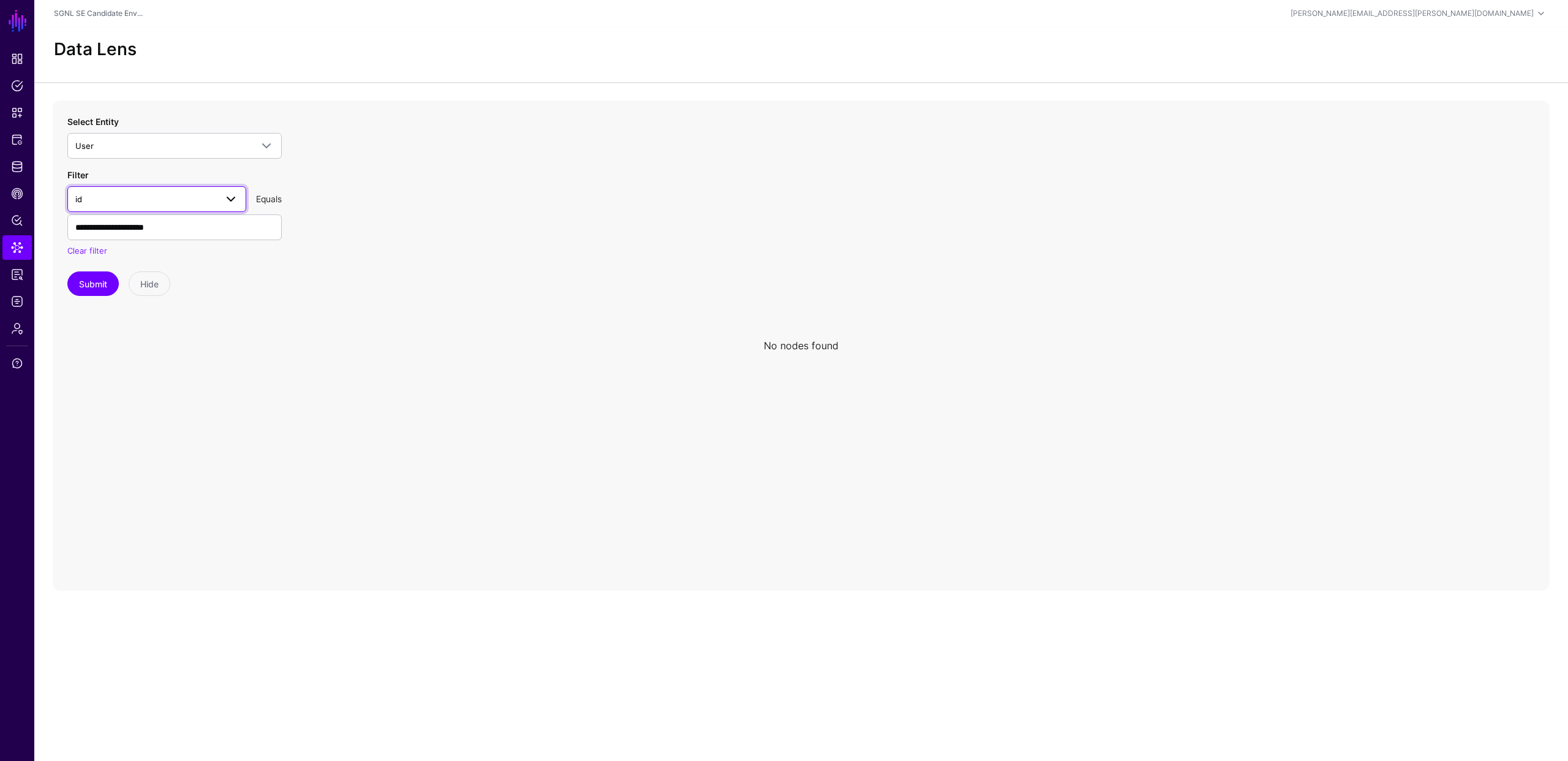
click at [183, 199] on span "id" at bounding box center [146, 199] width 141 height 14
click at [138, 400] on div "profile__login" at bounding box center [157, 401] width 159 height 12
click at [91, 279] on button "Submit" at bounding box center [93, 283] width 52 height 25
click at [827, 343] on circle at bounding box center [826, 340] width 15 height 15
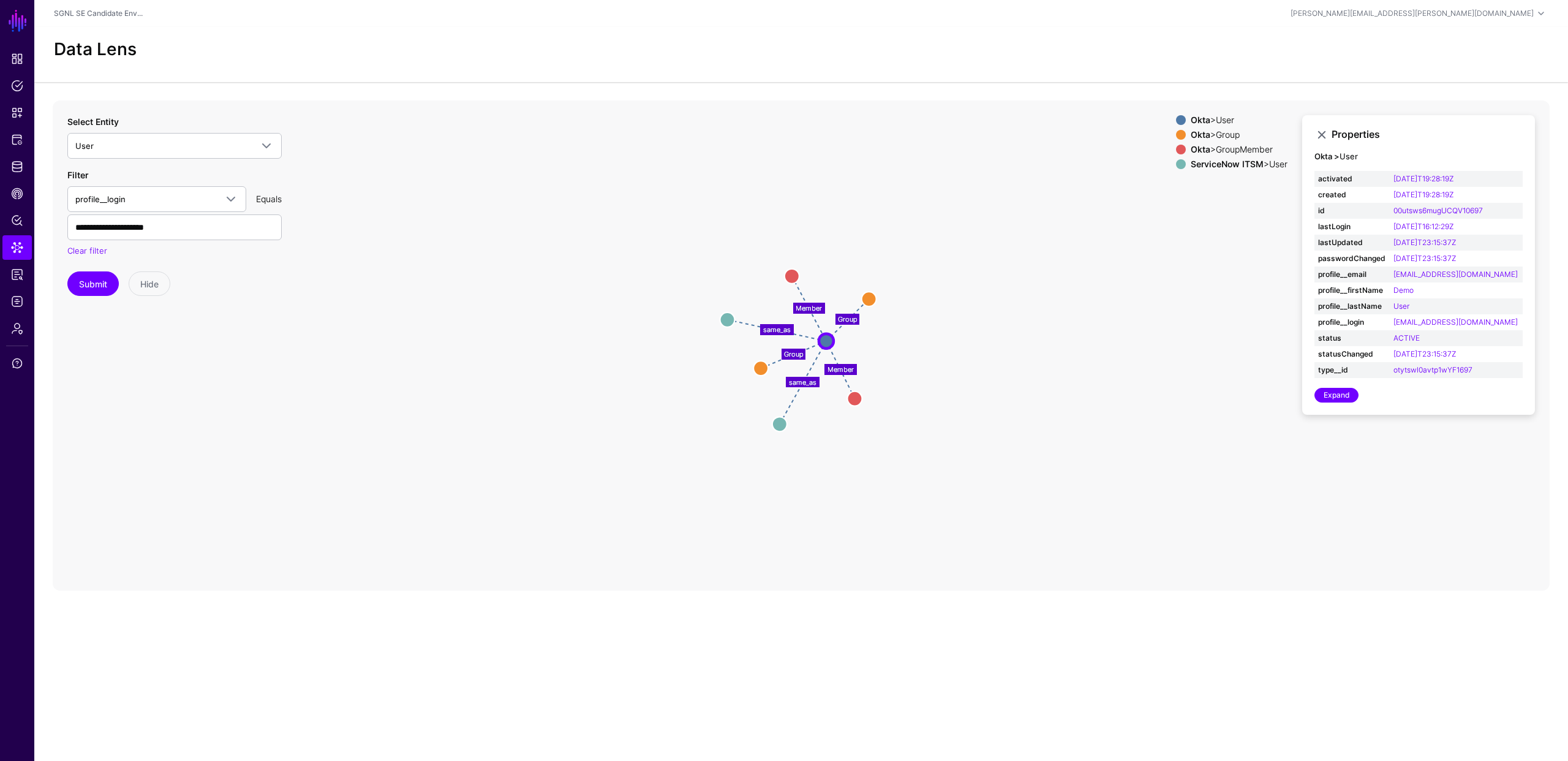
click at [723, 318] on circle at bounding box center [727, 319] width 15 height 15
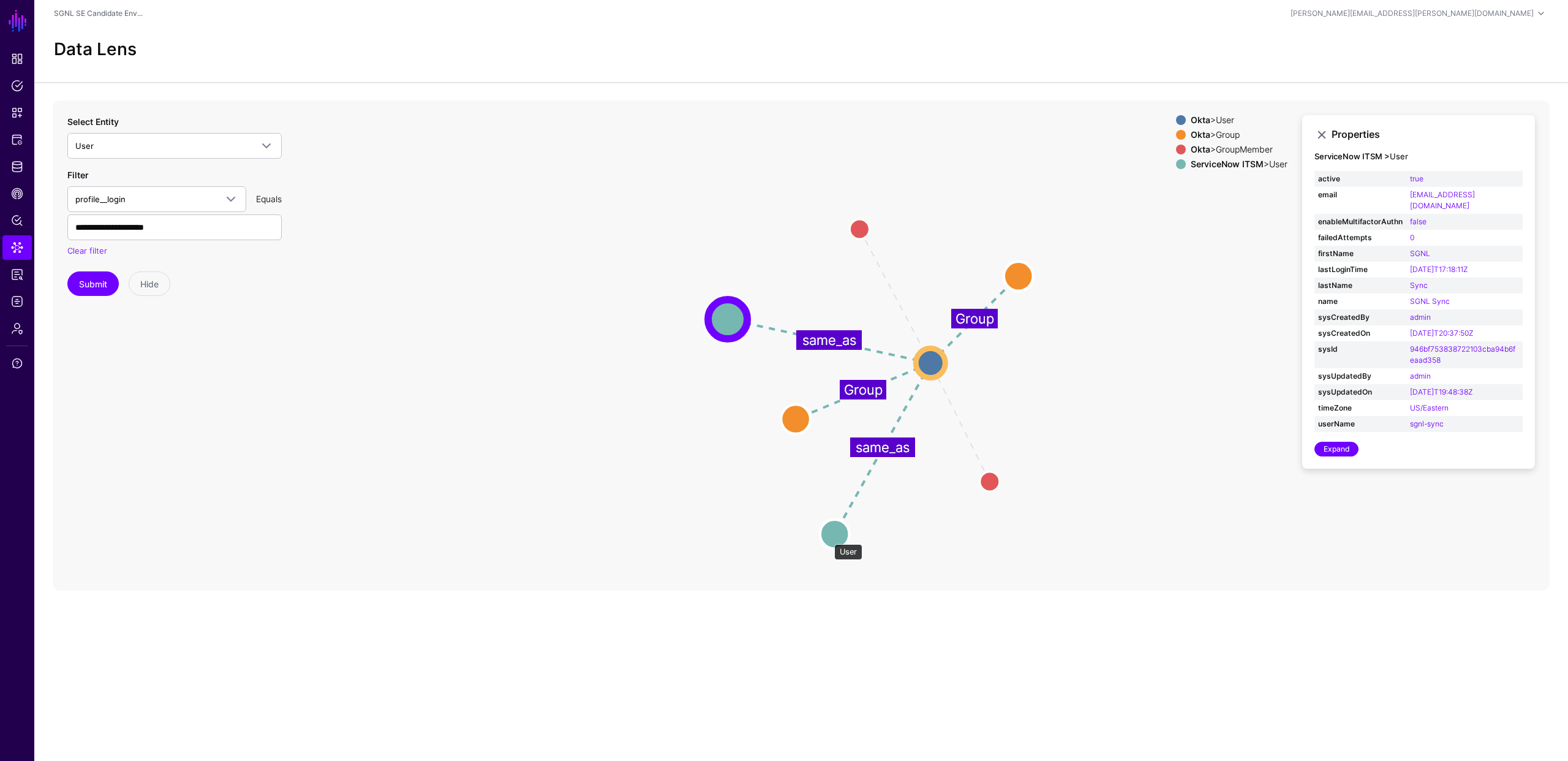
click at [828, 538] on circle at bounding box center [834, 533] width 29 height 29
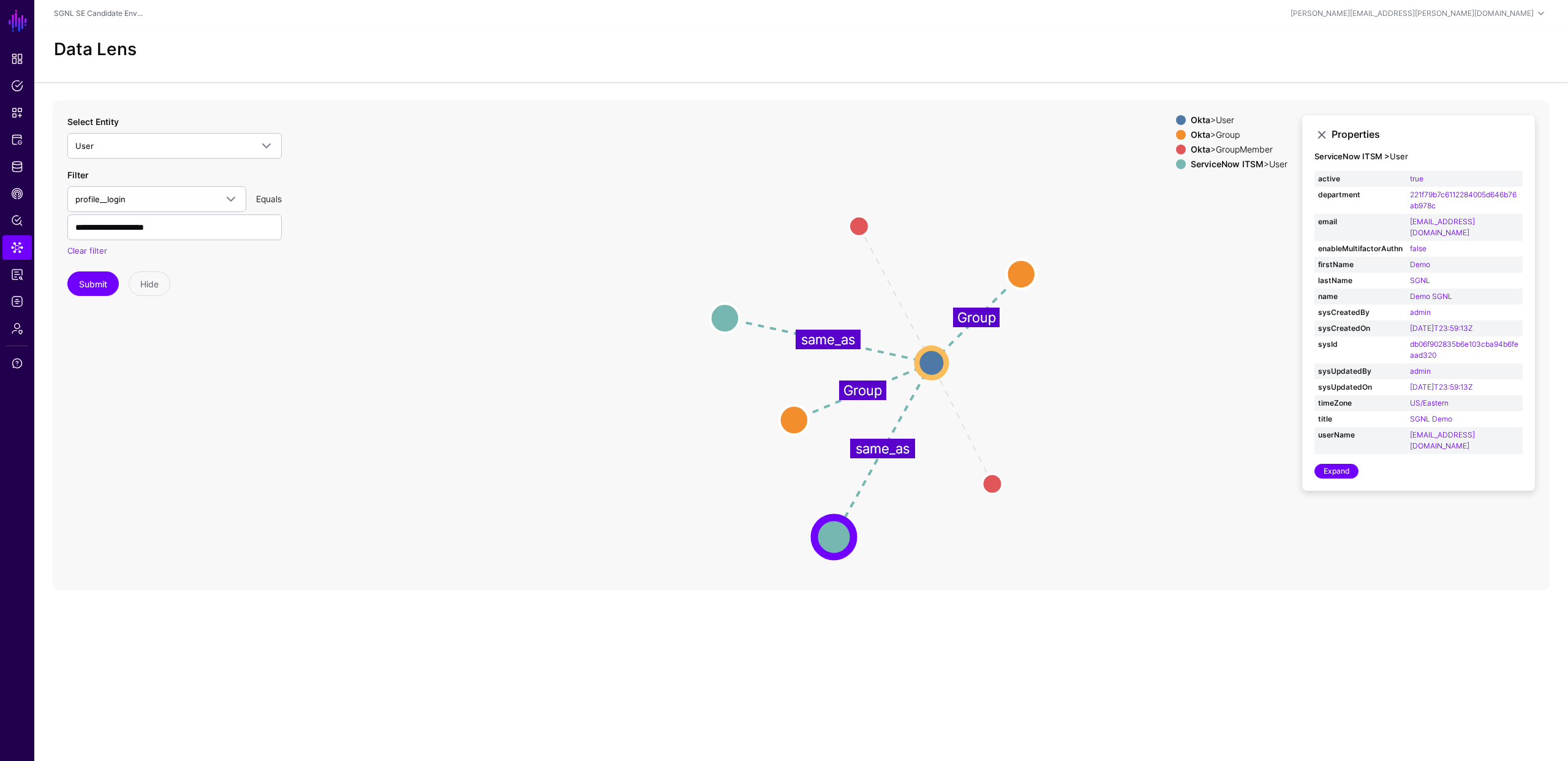
click at [1142, 393] on icon "Member Member Group same_as Group same_as GroupMember GroupMember GroupMember G…" at bounding box center [801, 345] width 1497 height 490
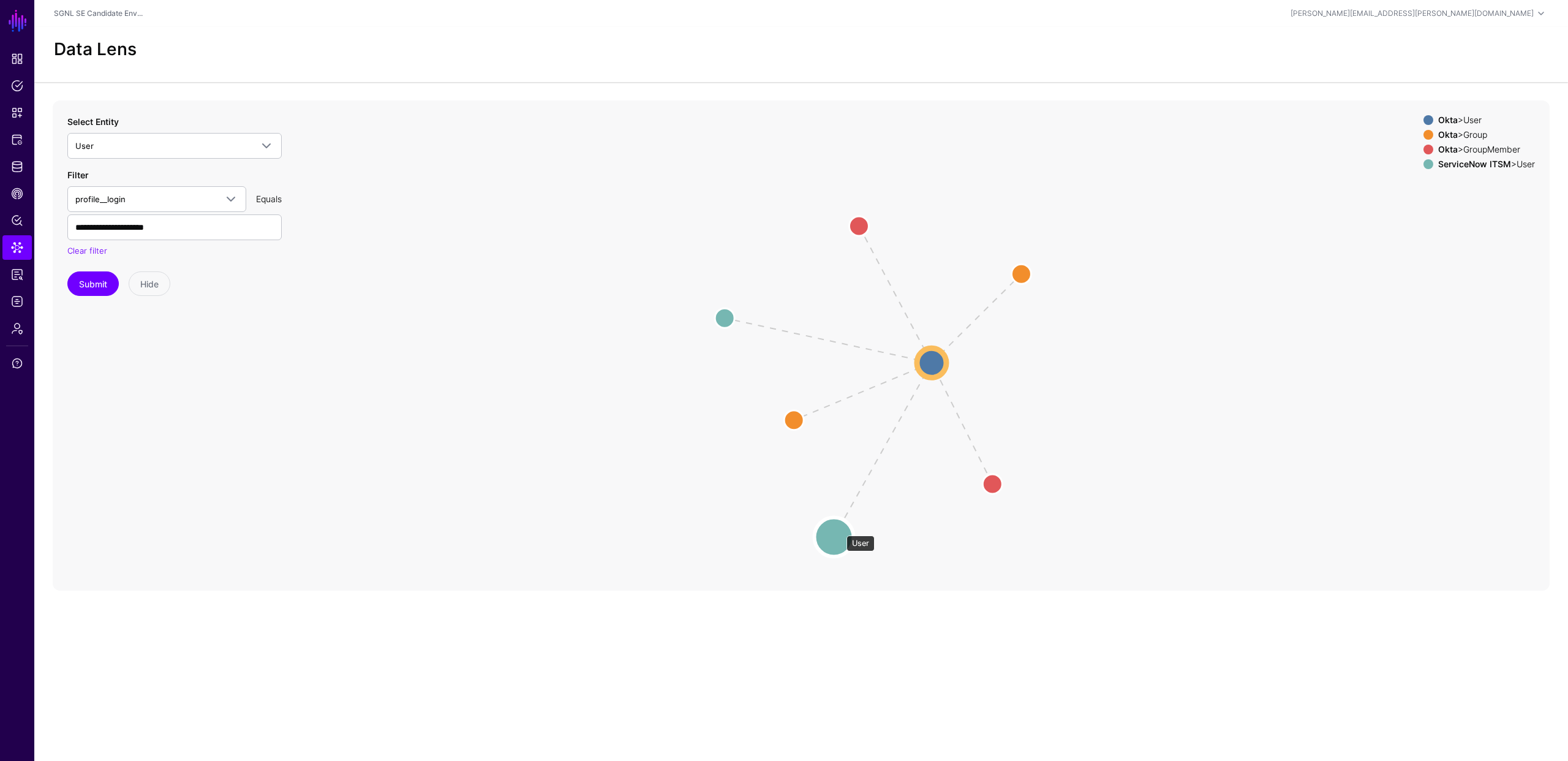
click at [841, 529] on circle at bounding box center [834, 536] width 39 height 39
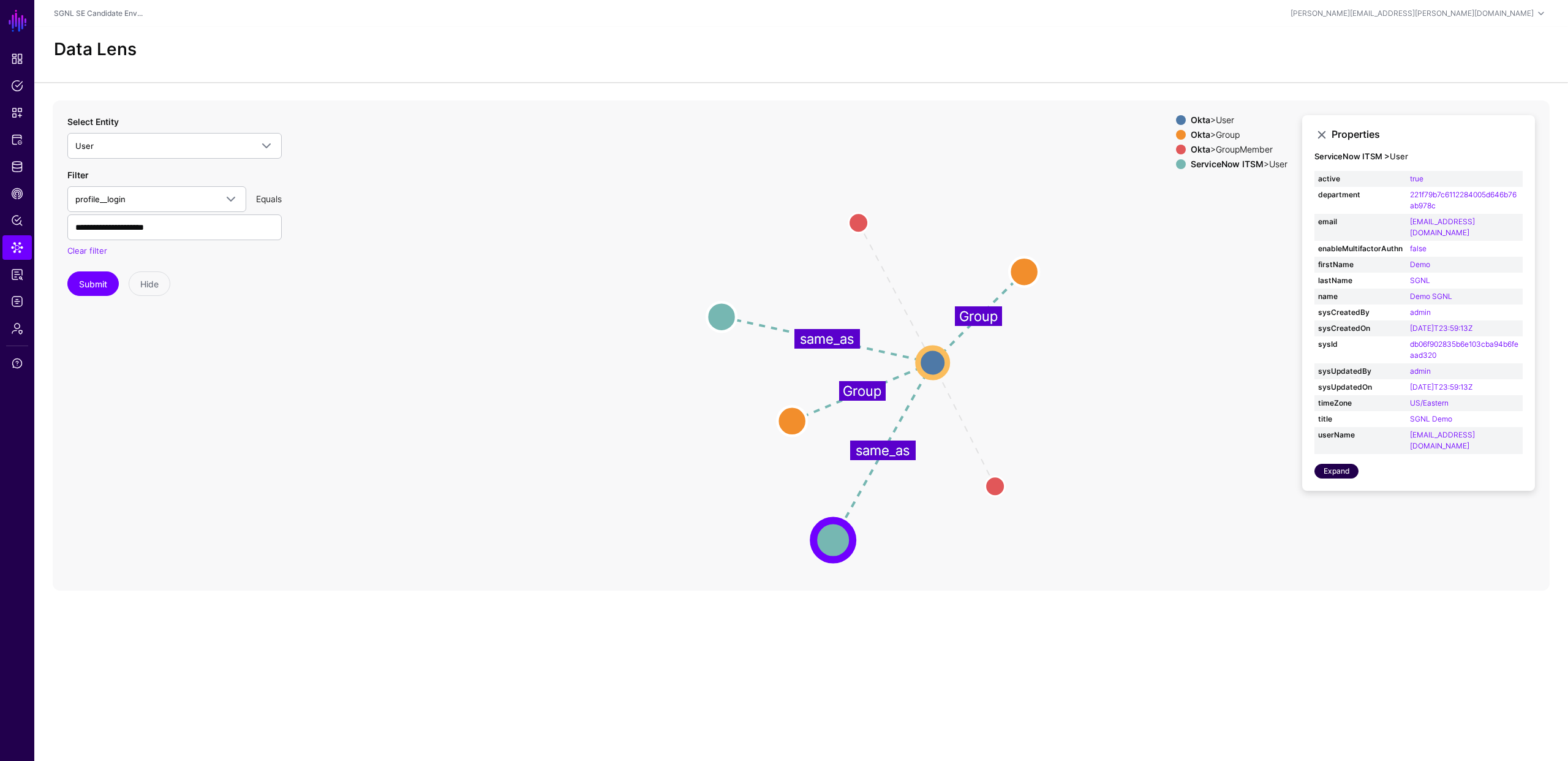
click at [1338, 464] on link "Expand" at bounding box center [1336, 471] width 44 height 15
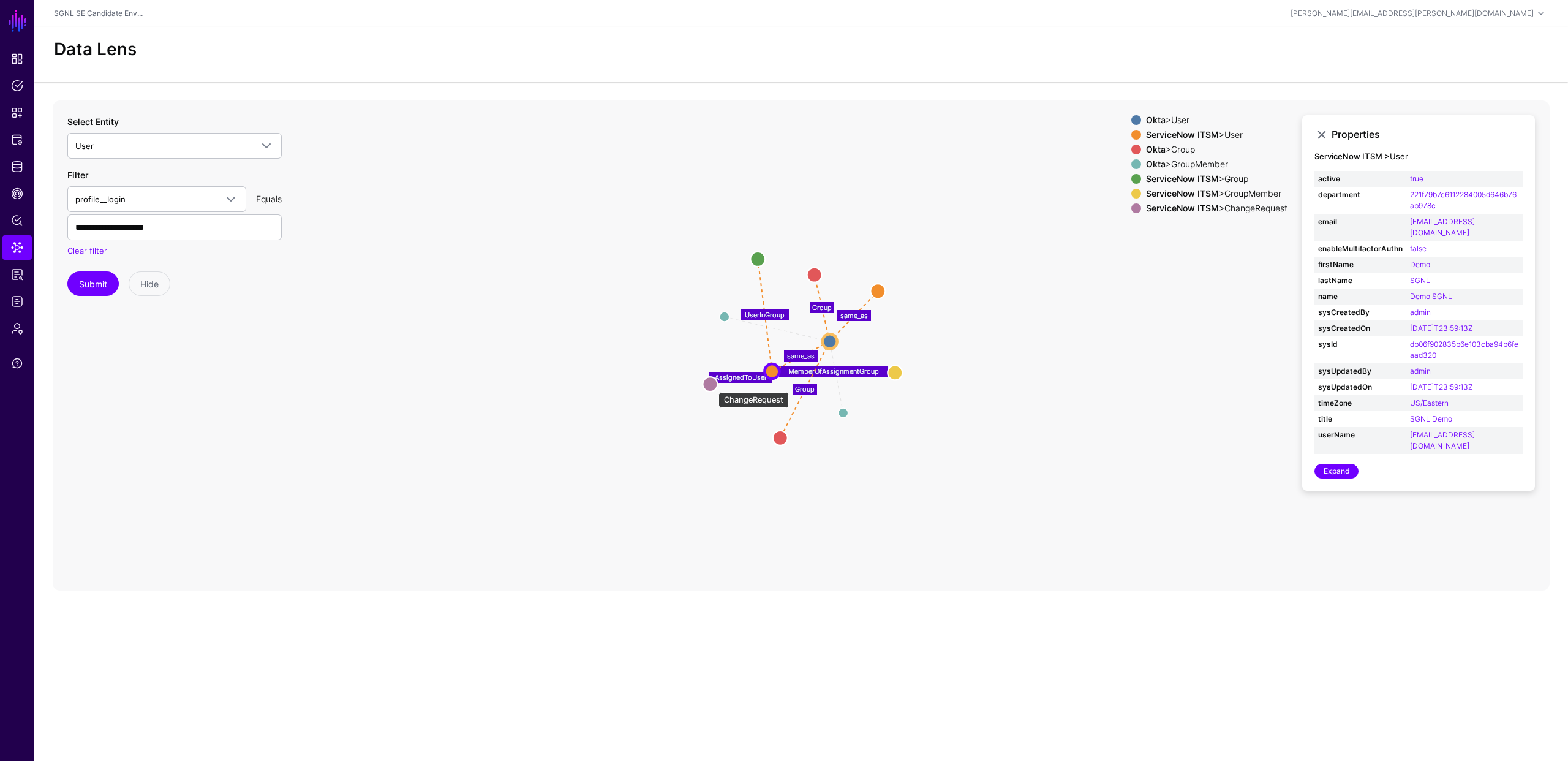
click at [712, 386] on circle at bounding box center [710, 384] width 15 height 15
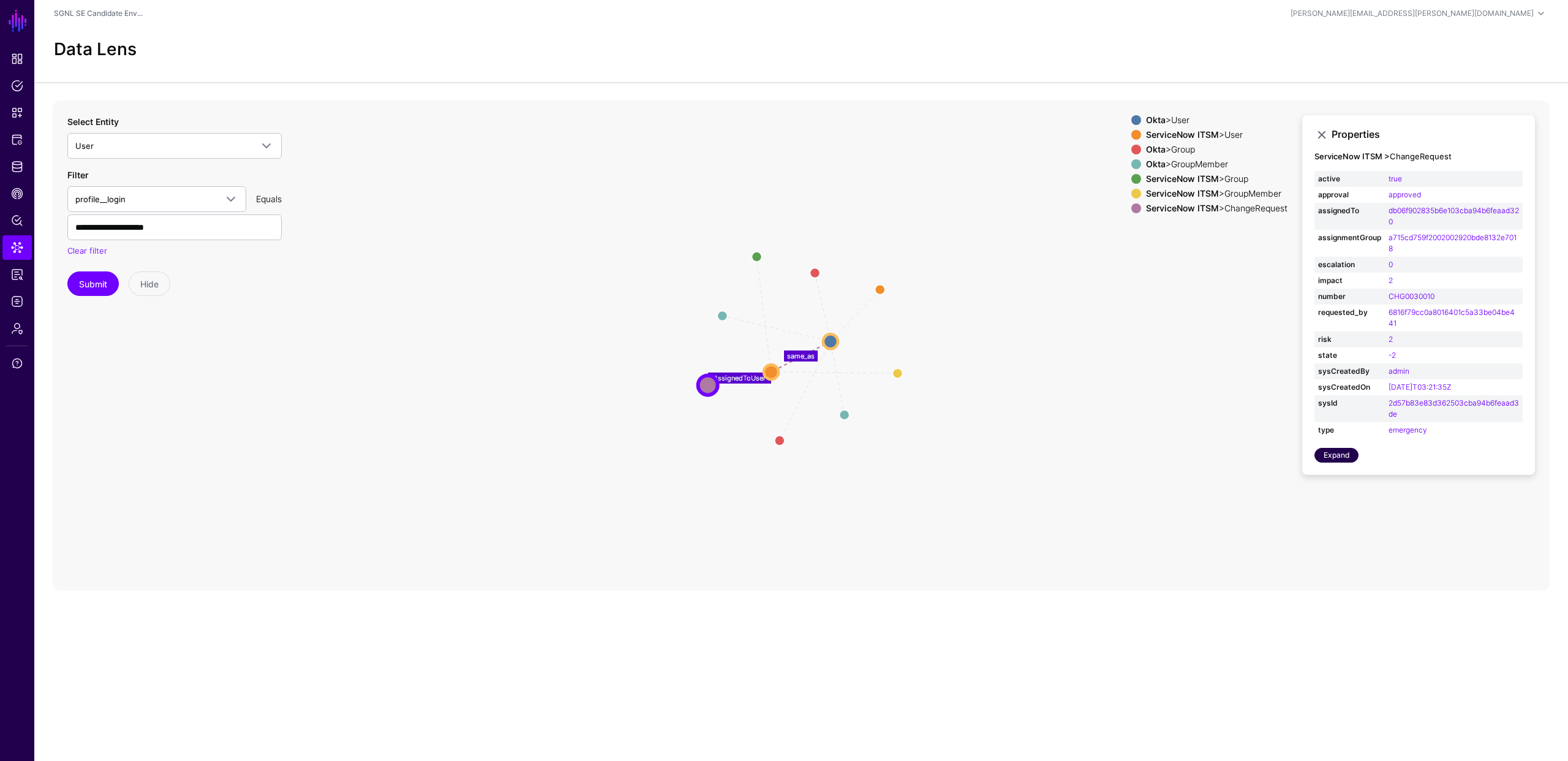
click at [1333, 453] on link "Expand" at bounding box center [1336, 455] width 44 height 15
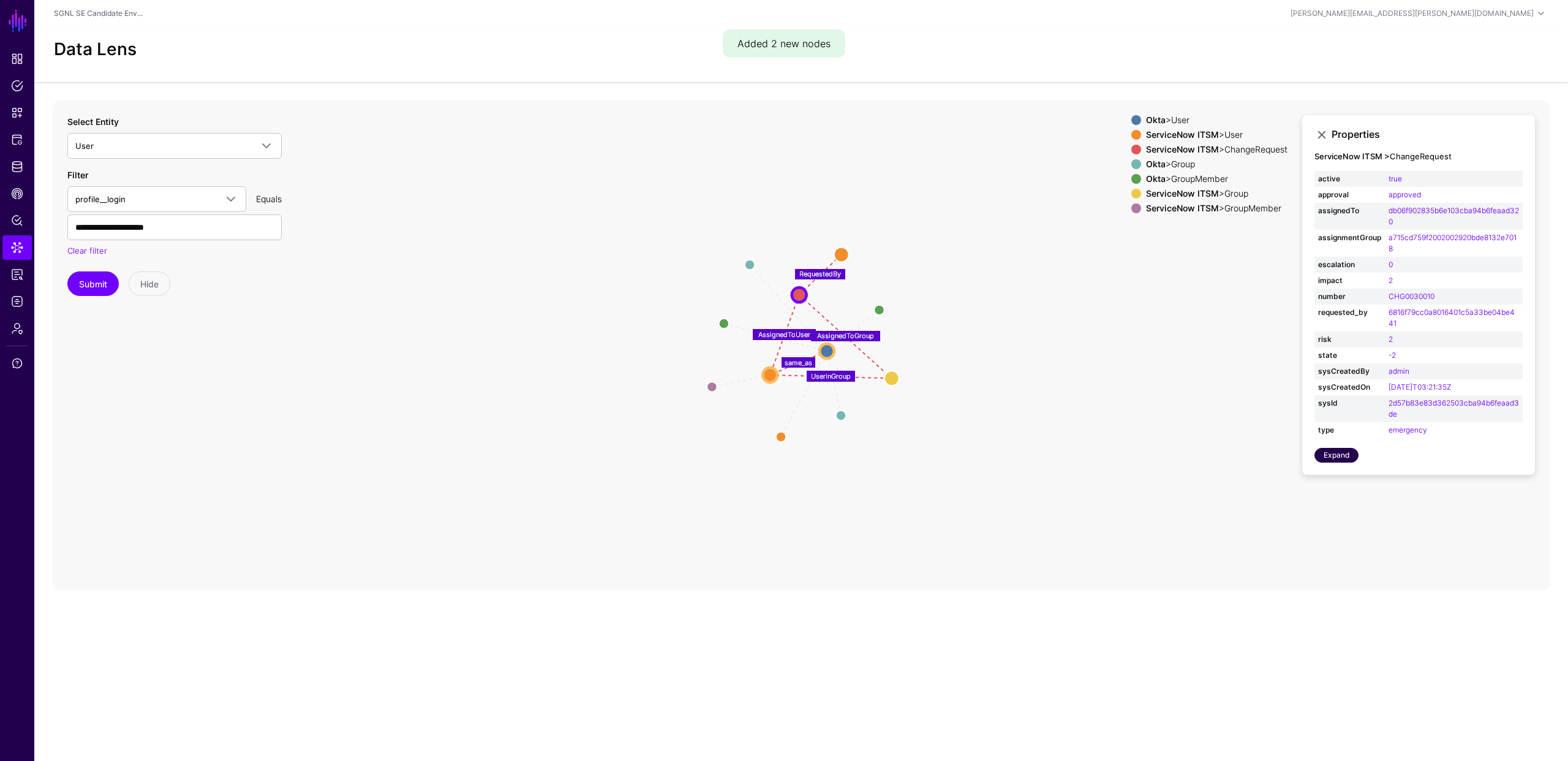
click at [1333, 453] on link "Expand" at bounding box center [1336, 455] width 44 height 15
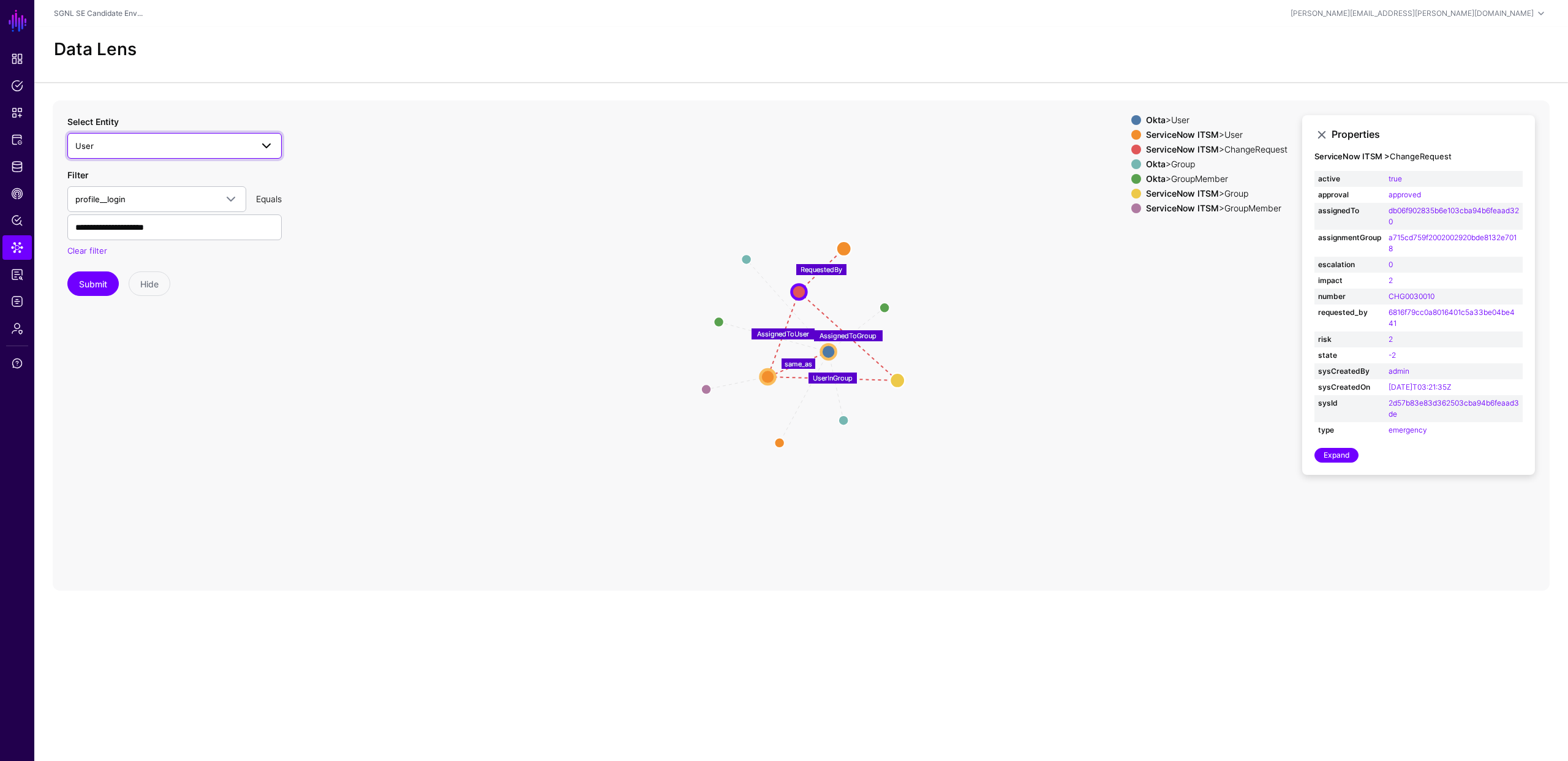
click at [215, 151] on span "User" at bounding box center [163, 146] width 177 height 14
click at [144, 294] on span "Configuration Item" at bounding box center [125, 296] width 71 height 10
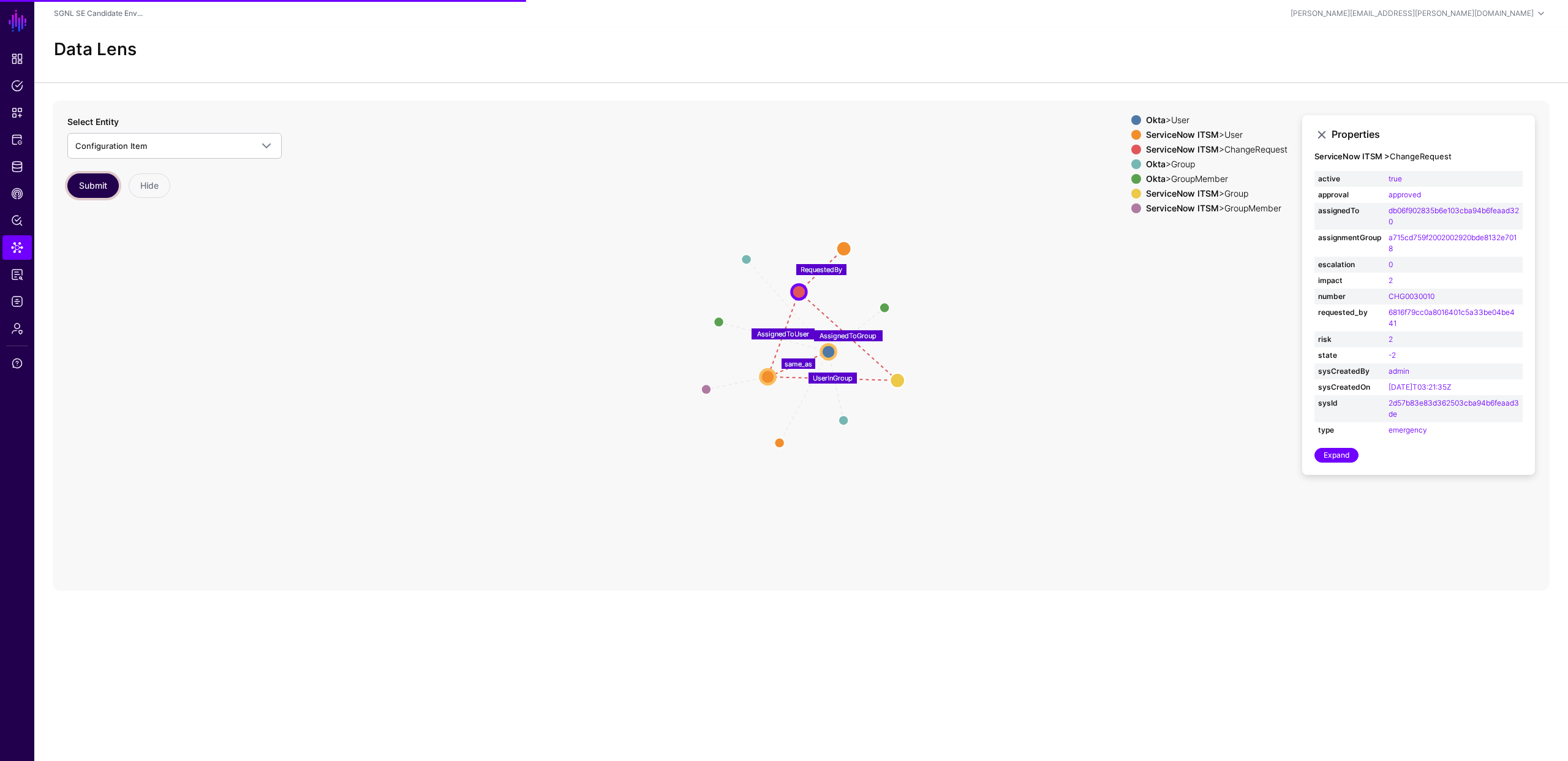
click at [97, 186] on button "Submit" at bounding box center [93, 186] width 52 height 25
click at [98, 184] on button "Submit" at bounding box center [93, 186] width 52 height 25
click at [98, 186] on button "Submit" at bounding box center [93, 186] width 52 height 25
click at [324, 269] on icon "MemberOfAssignmentGroup Group same_as Group Member Member RequestedBy AssignedT…" at bounding box center [801, 345] width 1497 height 490
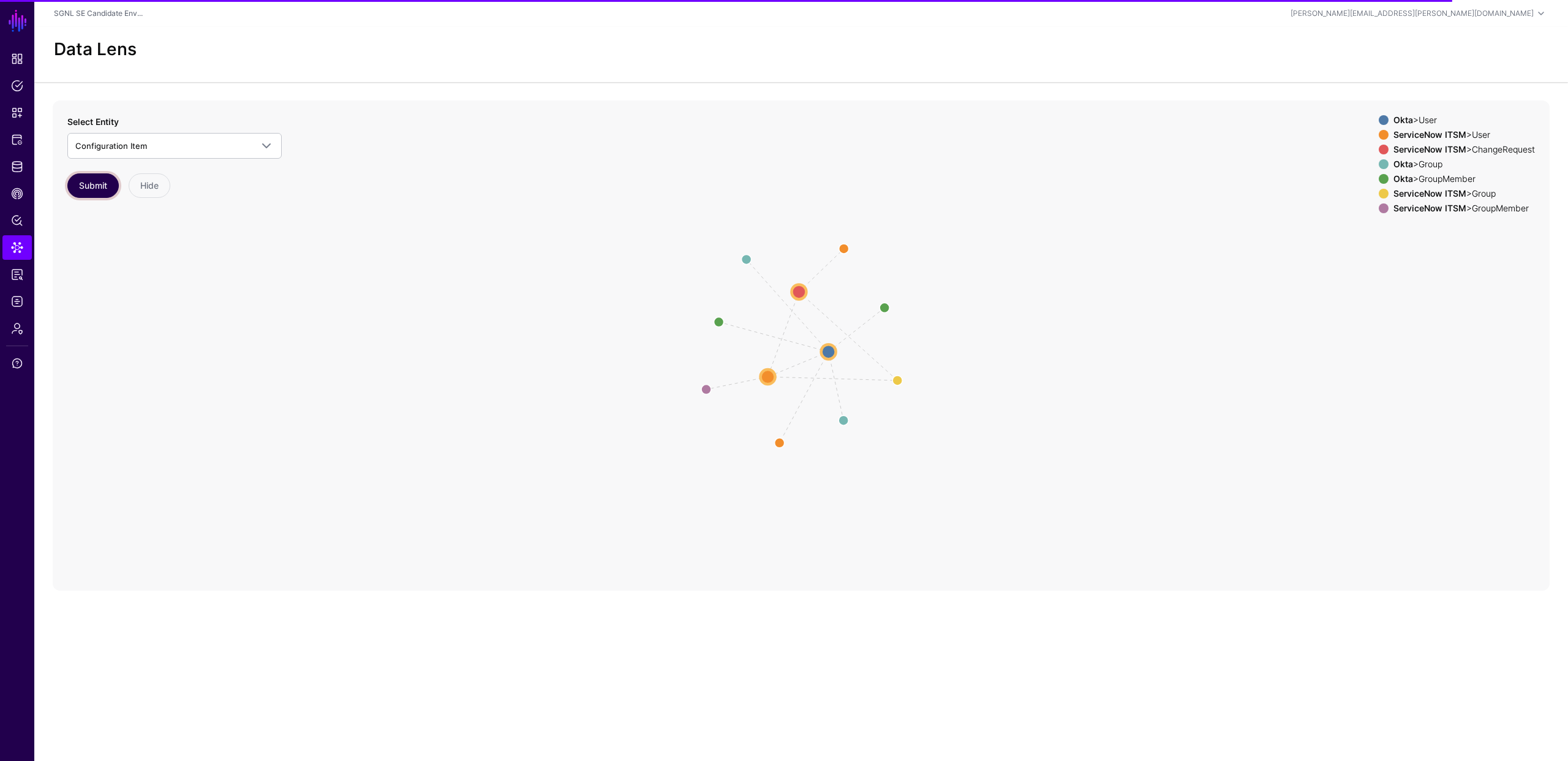
click at [87, 184] on button "Submit" at bounding box center [93, 186] width 52 height 25
click at [798, 288] on circle at bounding box center [799, 291] width 15 height 15
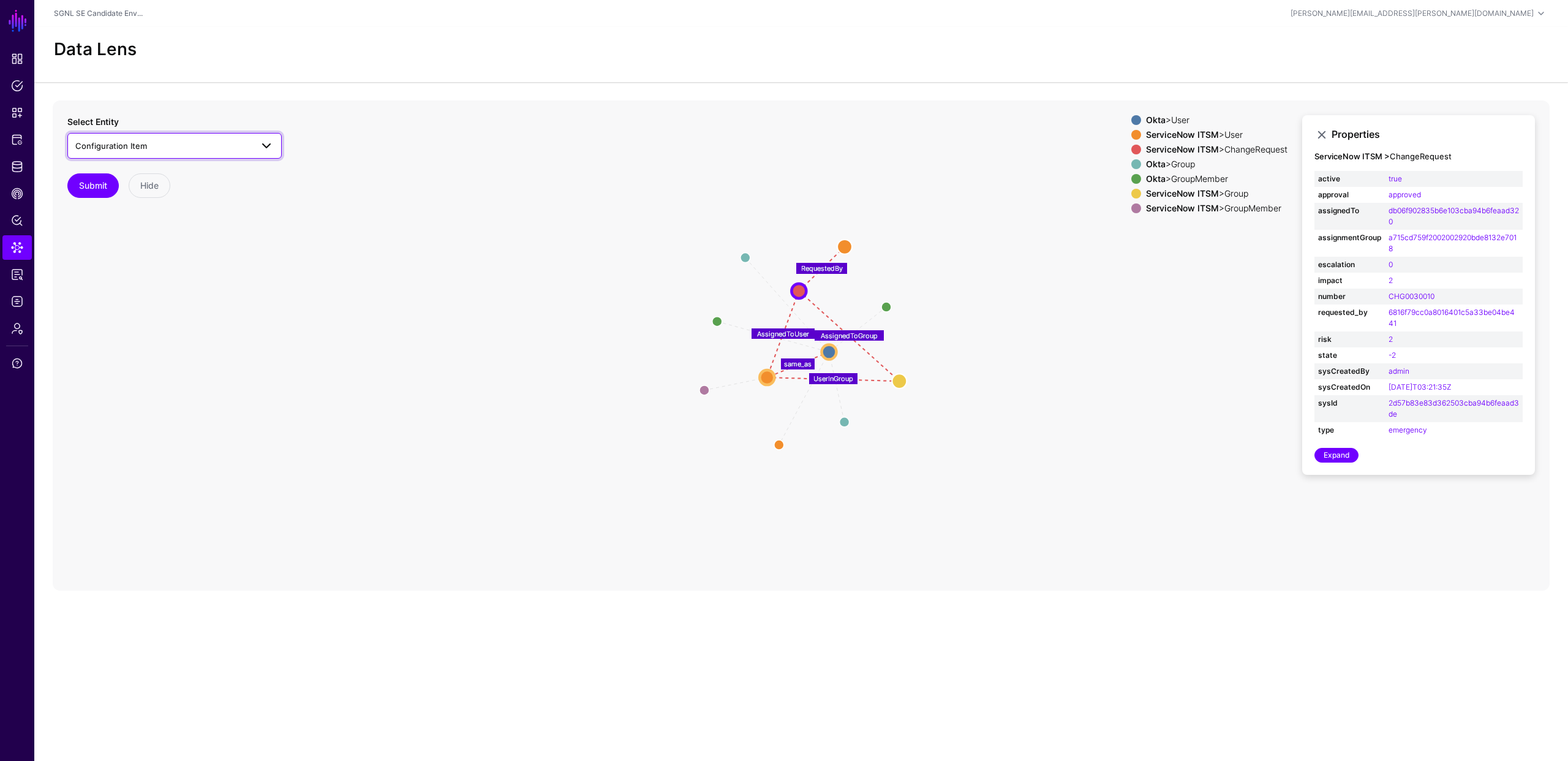
click at [147, 148] on span "Configuration Item" at bounding box center [163, 146] width 177 height 14
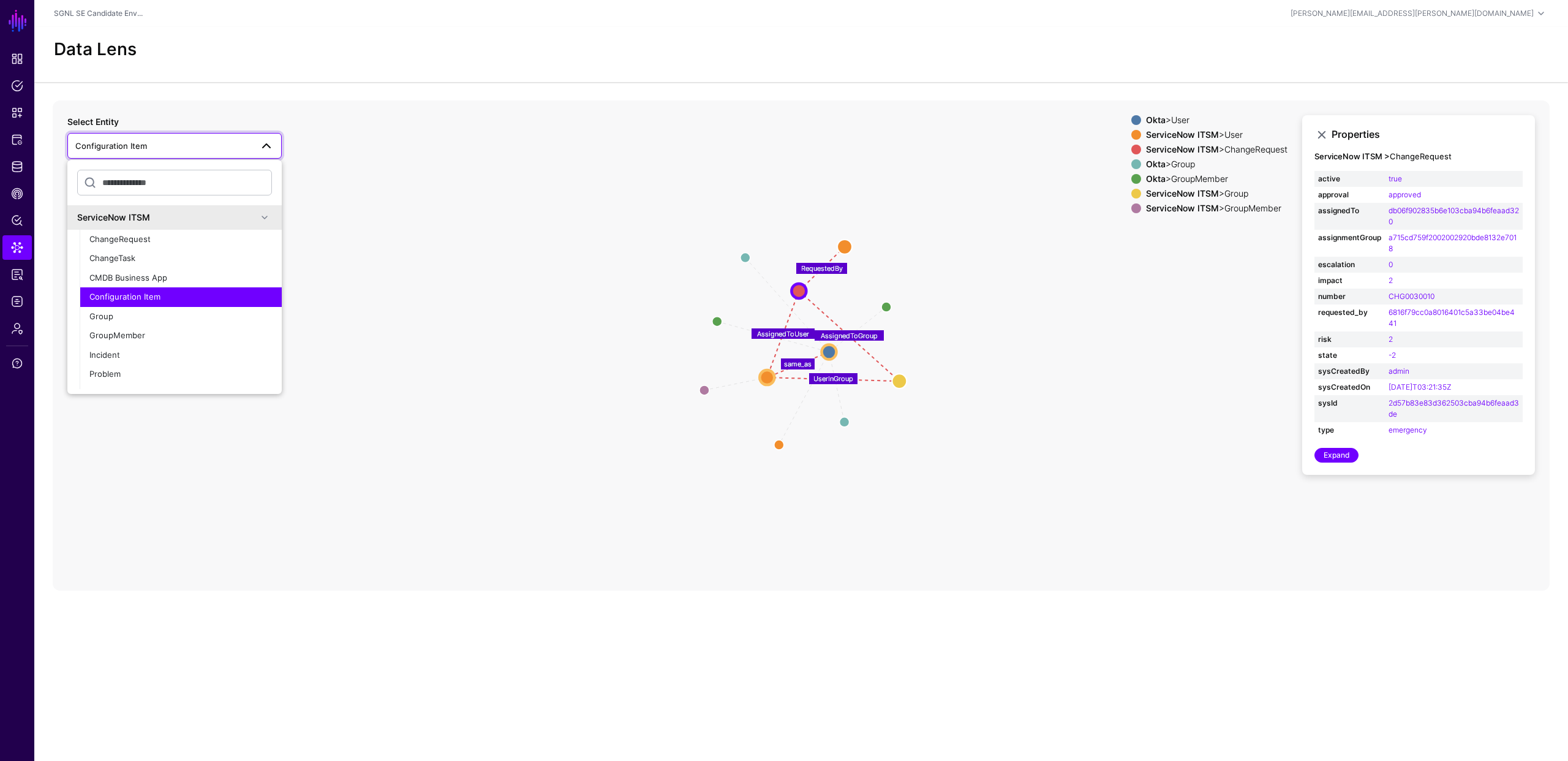
click at [130, 300] on span "Configuration Item" at bounding box center [125, 296] width 71 height 10
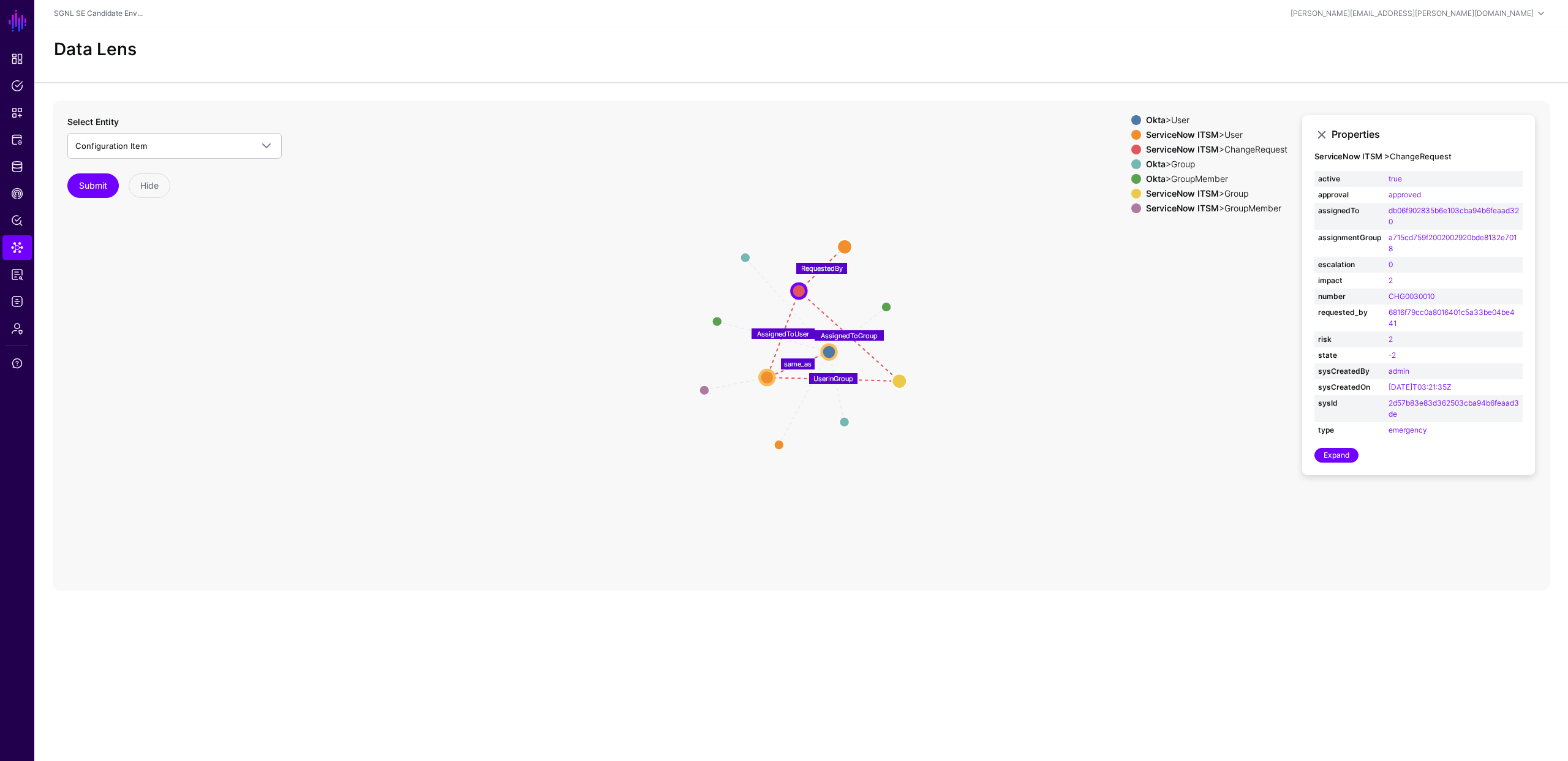
click at [250, 296] on icon "Member Member Group same_as Group MemberOfAssignmentGroup same_as AssignedToUse…" at bounding box center [801, 345] width 1497 height 490
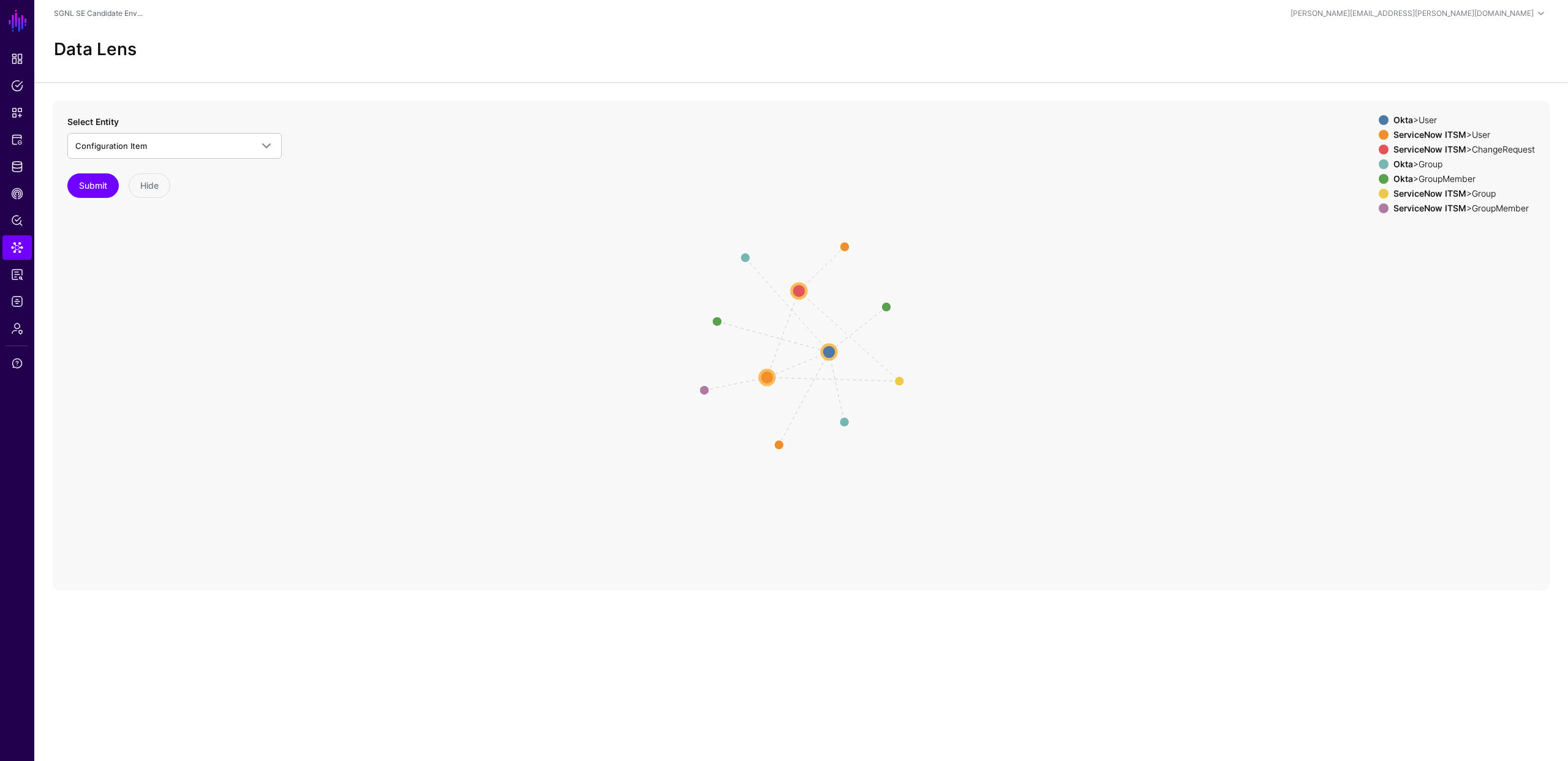
click at [250, 296] on icon "Member Member Group same_as Group MemberOfAssignmentGroup same_as AssignedToUse…" at bounding box center [801, 345] width 1497 height 490
click at [371, 37] on div "Data Lens" at bounding box center [801, 54] width 1534 height 55
click at [146, 146] on span "Configuration Item" at bounding box center [163, 146] width 177 height 14
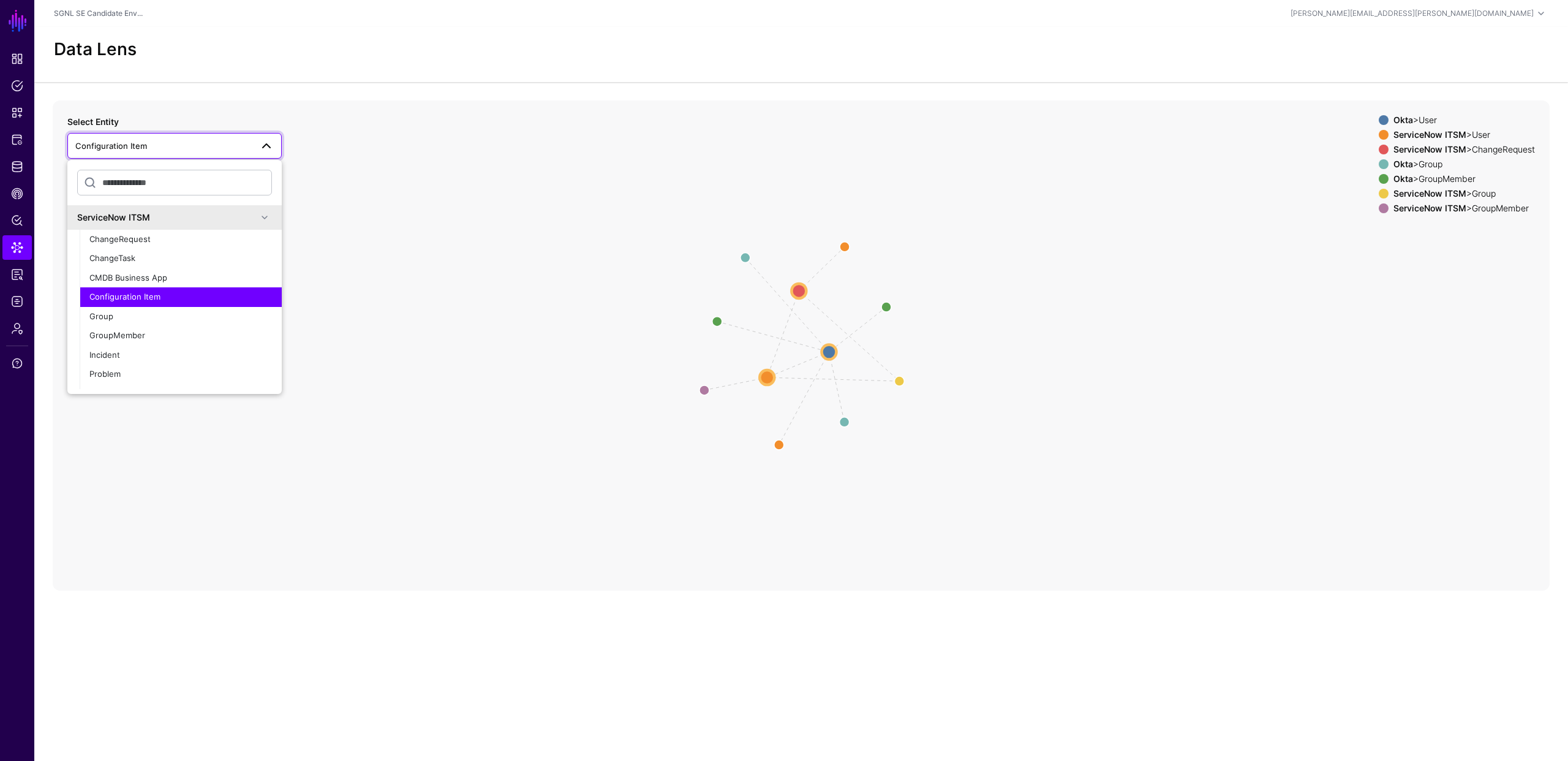
click at [295, 164] on icon "Member Member Group same_as Group MemberOfAssignmentGroup same_as AssignedToUse…" at bounding box center [801, 345] width 1497 height 490
click at [304, 173] on icon "Member Member Group same_as Group MemberOfAssignmentGroup same_as AssignedToUse…" at bounding box center [801, 345] width 1497 height 490
click at [298, 307] on icon "Member Member Group same_as Group MemberOfAssignmentGroup same_as AssignedToUse…" at bounding box center [801, 345] width 1497 height 490
click at [320, 458] on icon "Member Member Group same_as Group MemberOfAssignmentGroup same_as AssignedToUse…" at bounding box center [801, 345] width 1497 height 490
click at [197, 91] on app-datalens-start "Data Lens Member Member Group same_as Group MemberOfAssignmentGroup same_as Ass…" at bounding box center [801, 309] width 1534 height 564
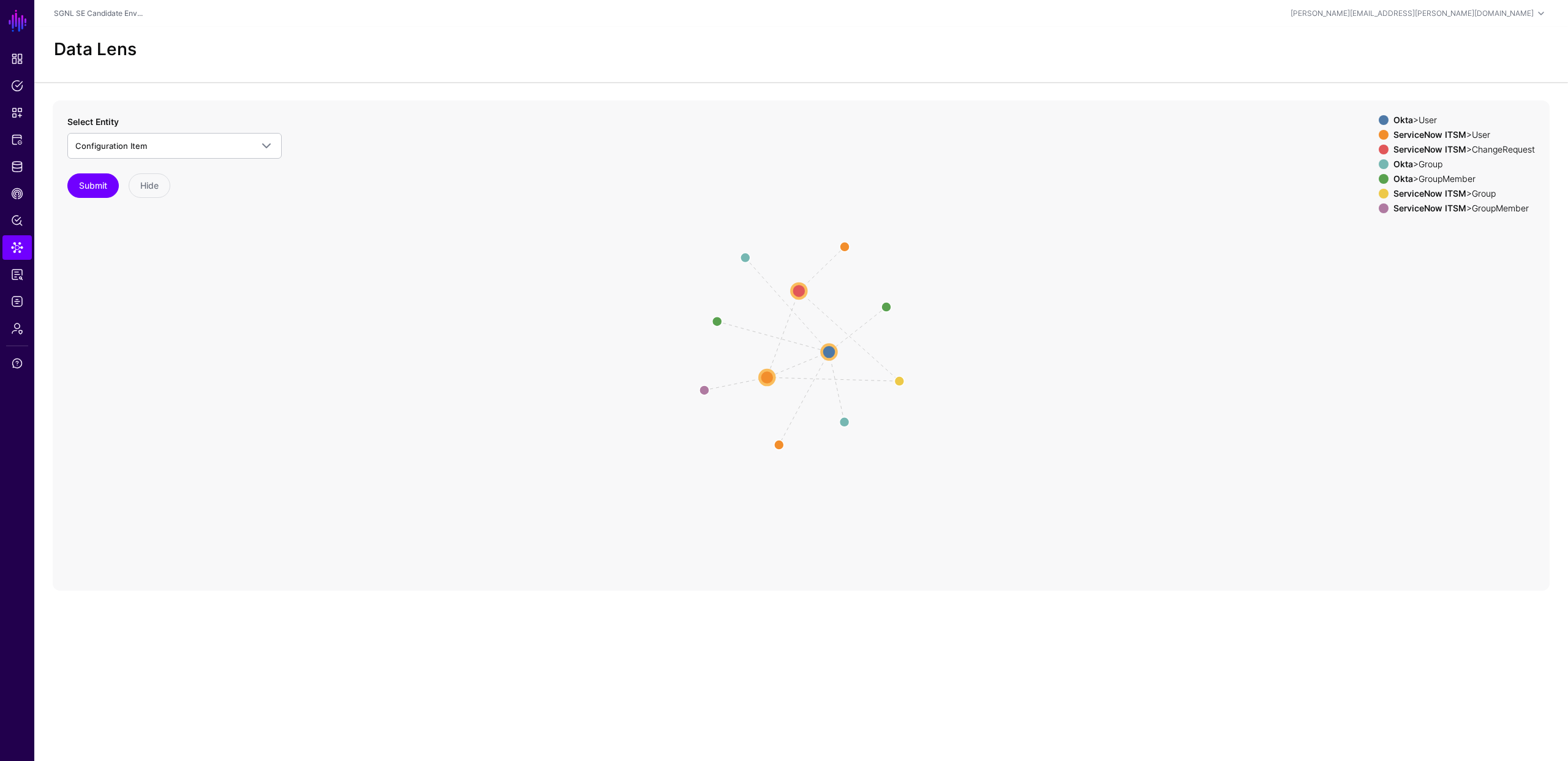
click at [549, 180] on icon "Member Member Group same_as Group MemberOfAssignmentGroup same_as AssignedToUse…" at bounding box center [801, 345] width 1497 height 490
click at [94, 185] on button "Submit" at bounding box center [93, 186] width 52 height 25
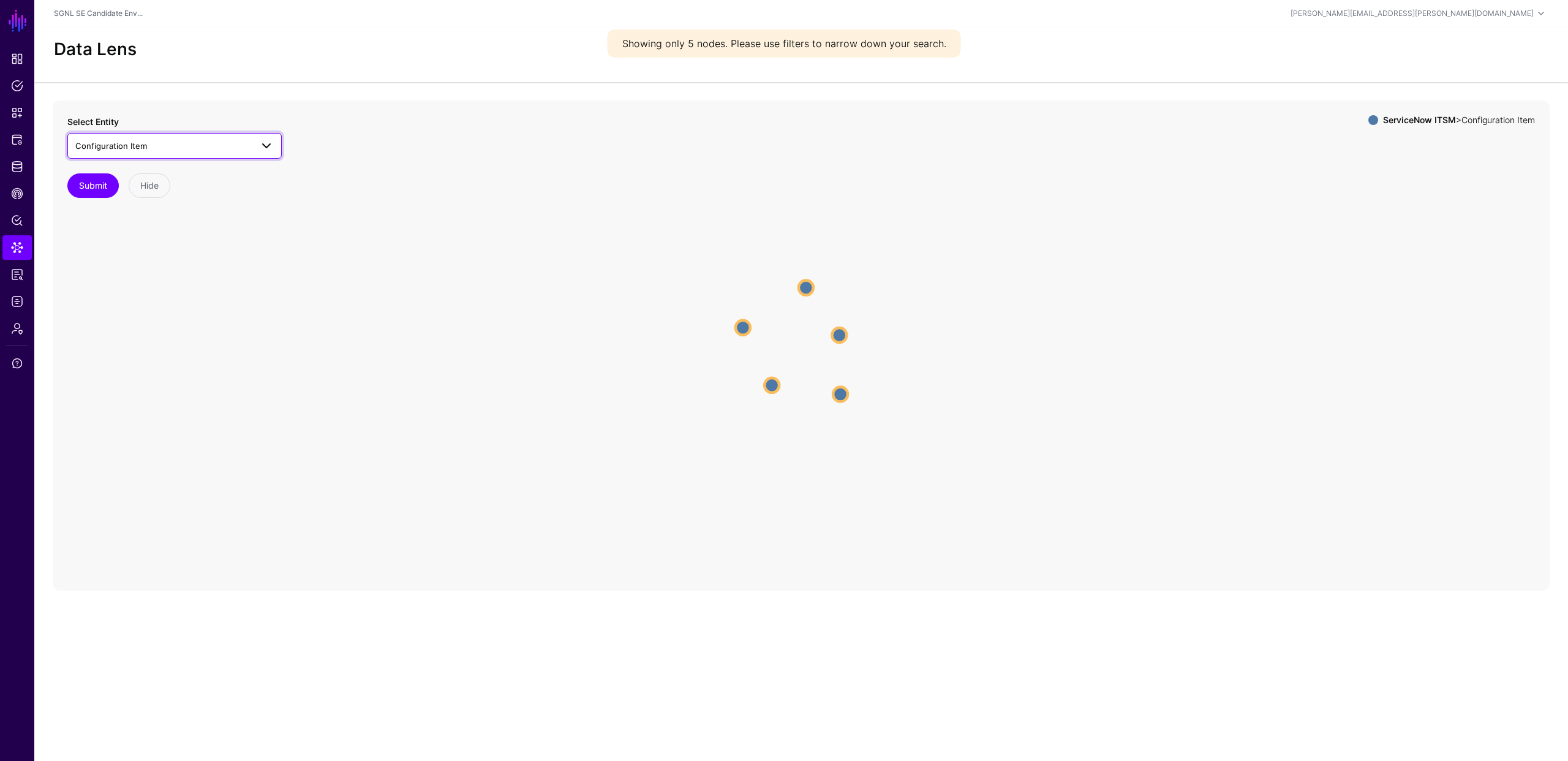
click at [194, 149] on span "Configuration Item" at bounding box center [163, 146] width 177 height 14
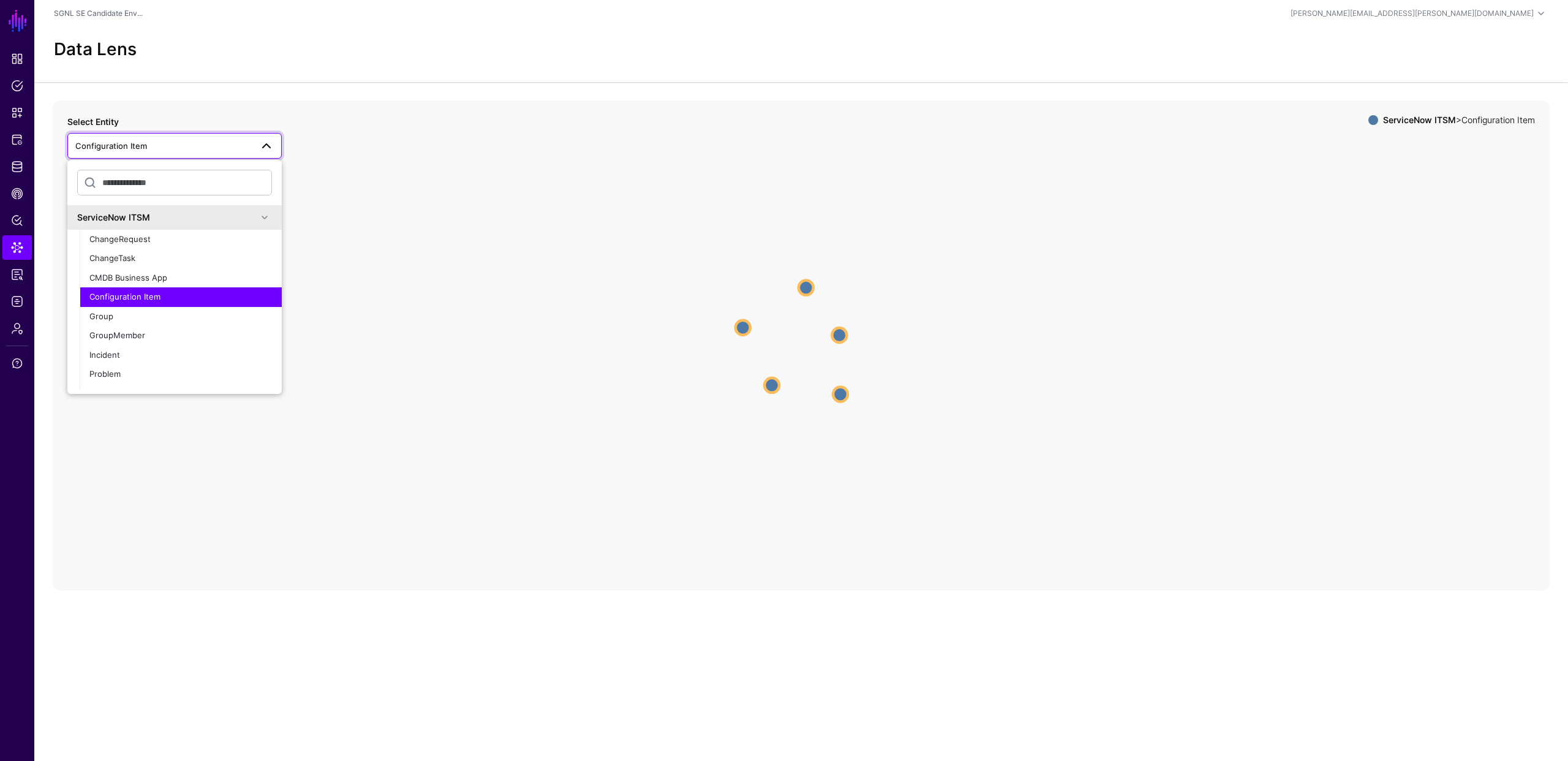
click at [338, 351] on icon "Configuration Item Configuration Item Configuration Item Configuration Item Con…" at bounding box center [801, 345] width 1497 height 490
click at [360, 155] on icon "Configuration Item Configuration Item Configuration Item Configuration Item Con…" at bounding box center [801, 345] width 1497 height 490
click at [739, 324] on circle at bounding box center [743, 327] width 15 height 15
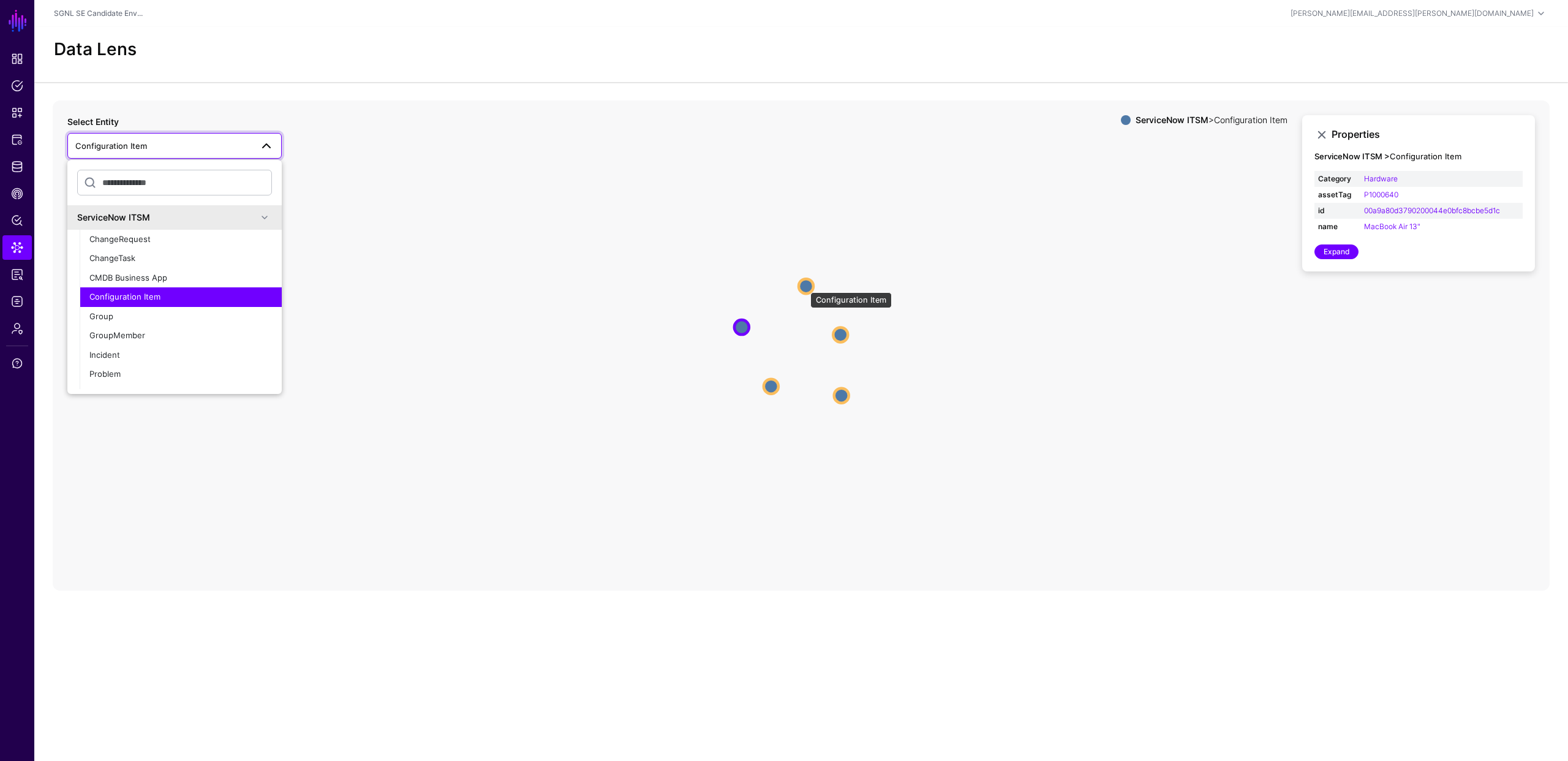
click at [804, 286] on circle at bounding box center [806, 286] width 15 height 15
click at [839, 338] on circle at bounding box center [841, 334] width 15 height 15
click at [845, 401] on circle at bounding box center [843, 397] width 15 height 15
click at [770, 386] on circle at bounding box center [769, 388] width 15 height 15
click at [518, 281] on icon "Configuration Item Configuration Item Configuration Item Configuration Item Con…" at bounding box center [801, 345] width 1497 height 490
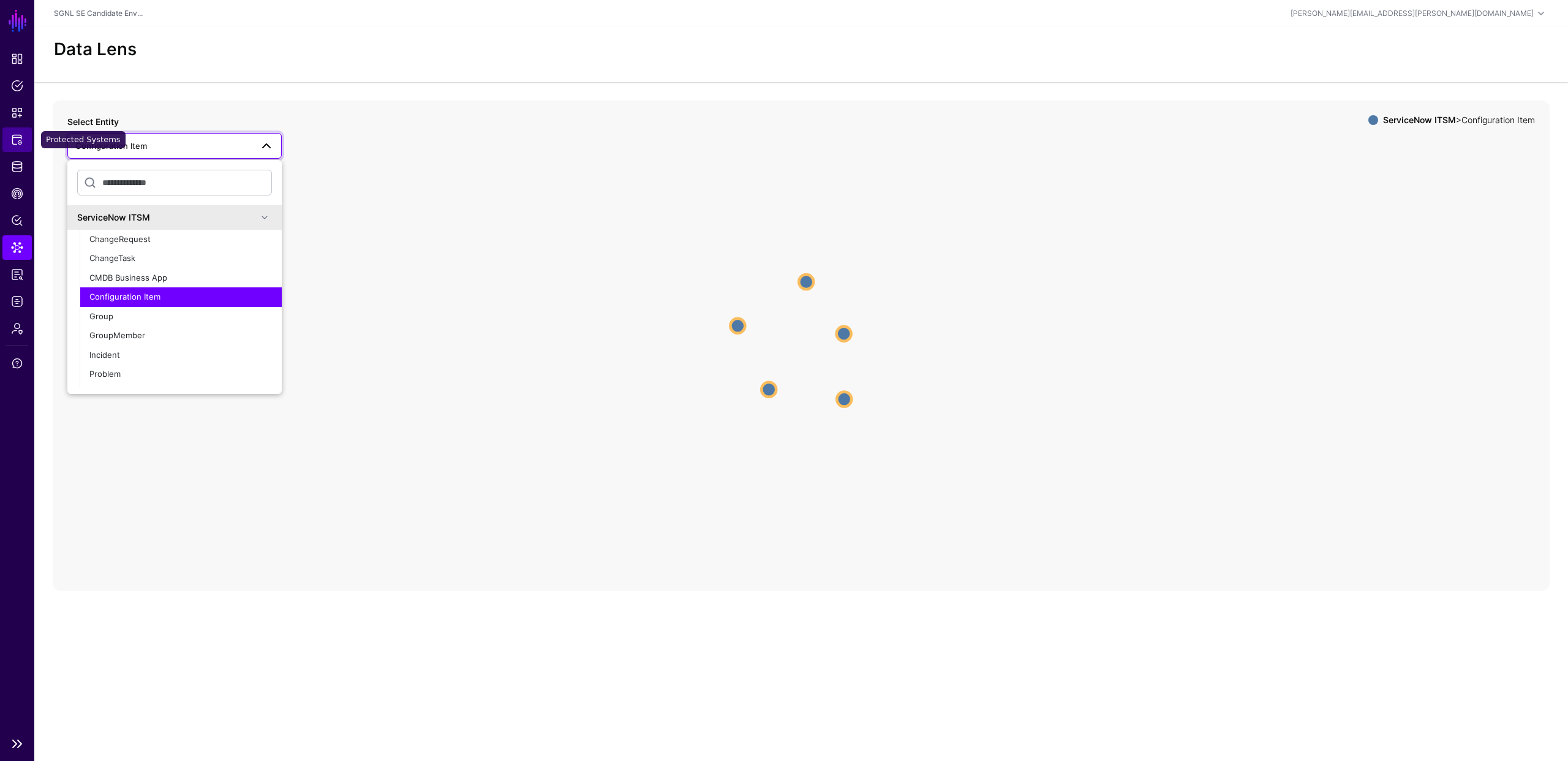
click at [14, 131] on link "Protected Systems" at bounding box center [17, 140] width 29 height 25
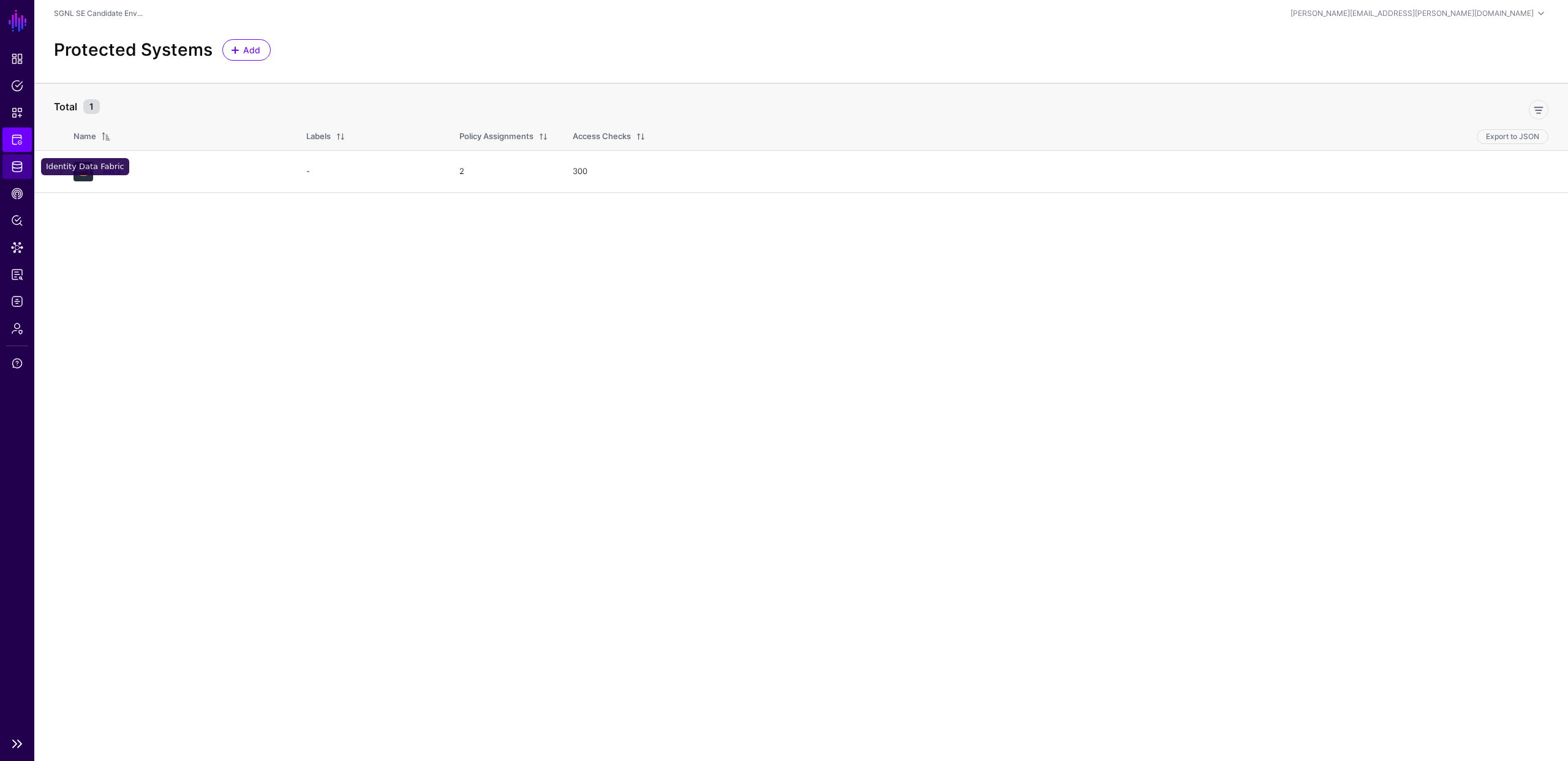
click at [19, 164] on span "Identity Data Fabric" at bounding box center [17, 166] width 12 height 12
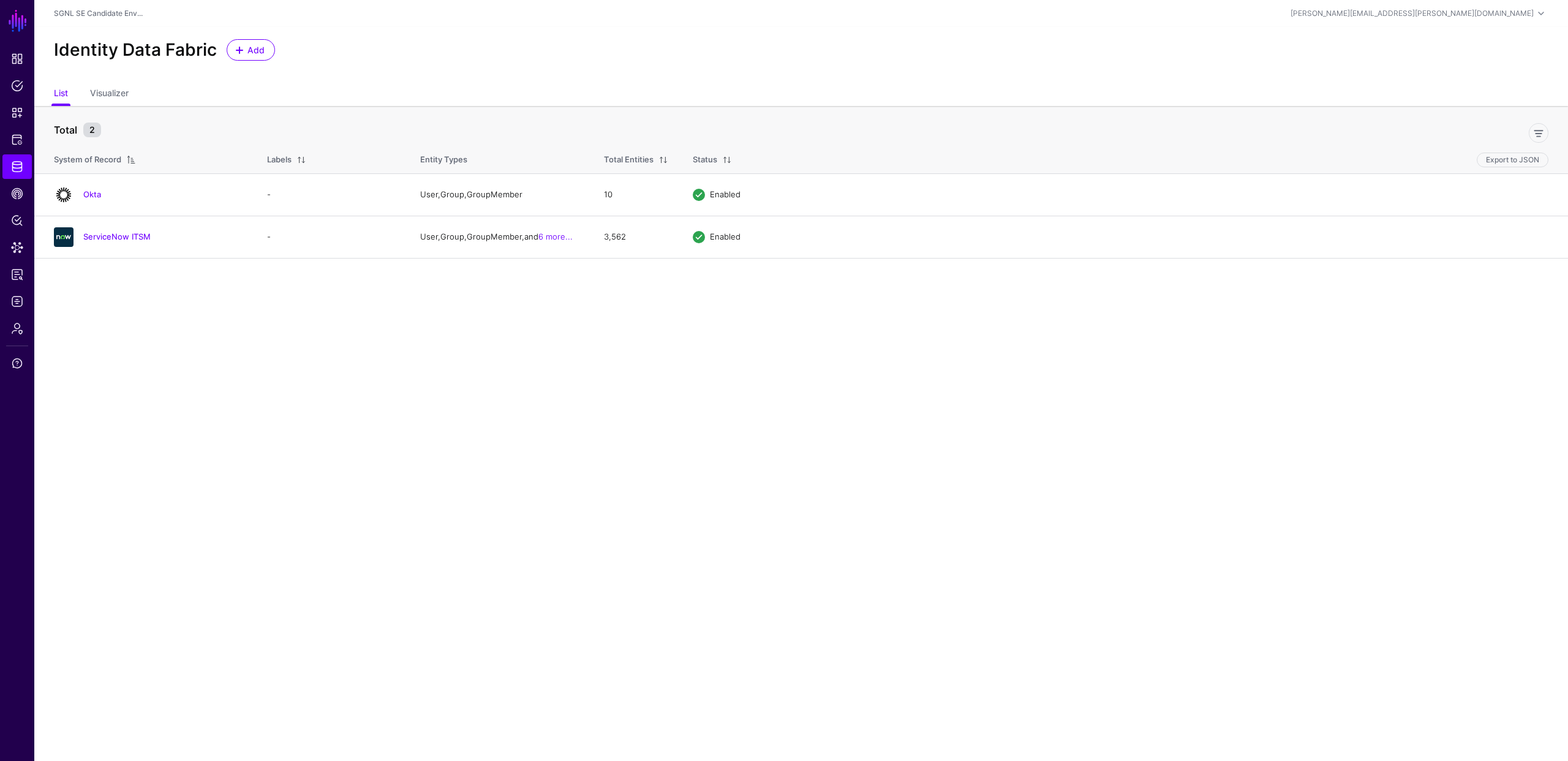
click at [197, 293] on main "SGNL Dashboard Policies Snippets Protected Systems Identity Data Fabric CAEP Hu…" at bounding box center [784, 380] width 1568 height 761
click at [126, 238] on link "ServiceNow ITSM" at bounding box center [117, 236] width 67 height 10
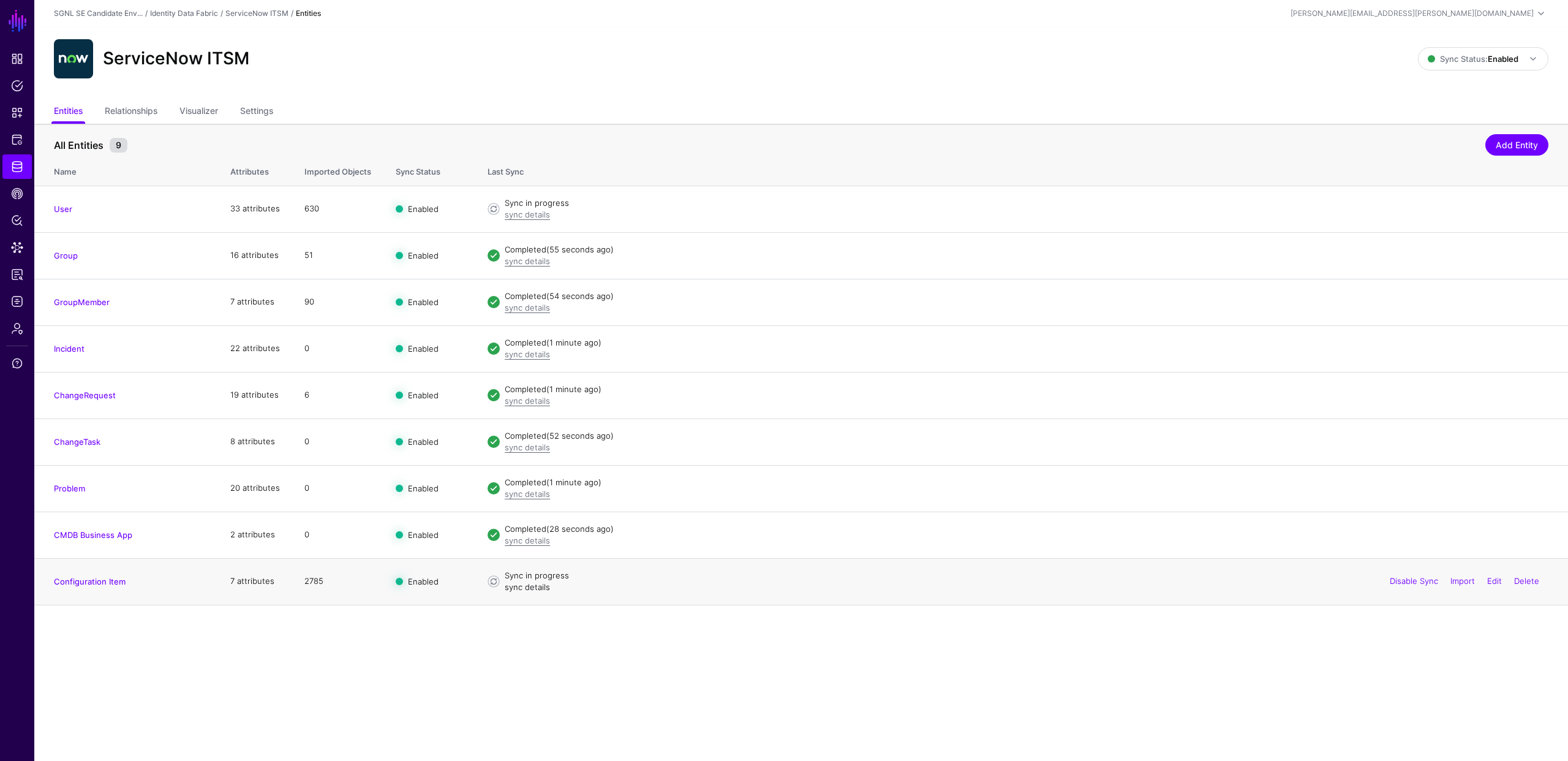
click at [511, 590] on link "sync details" at bounding box center [527, 586] width 45 height 10
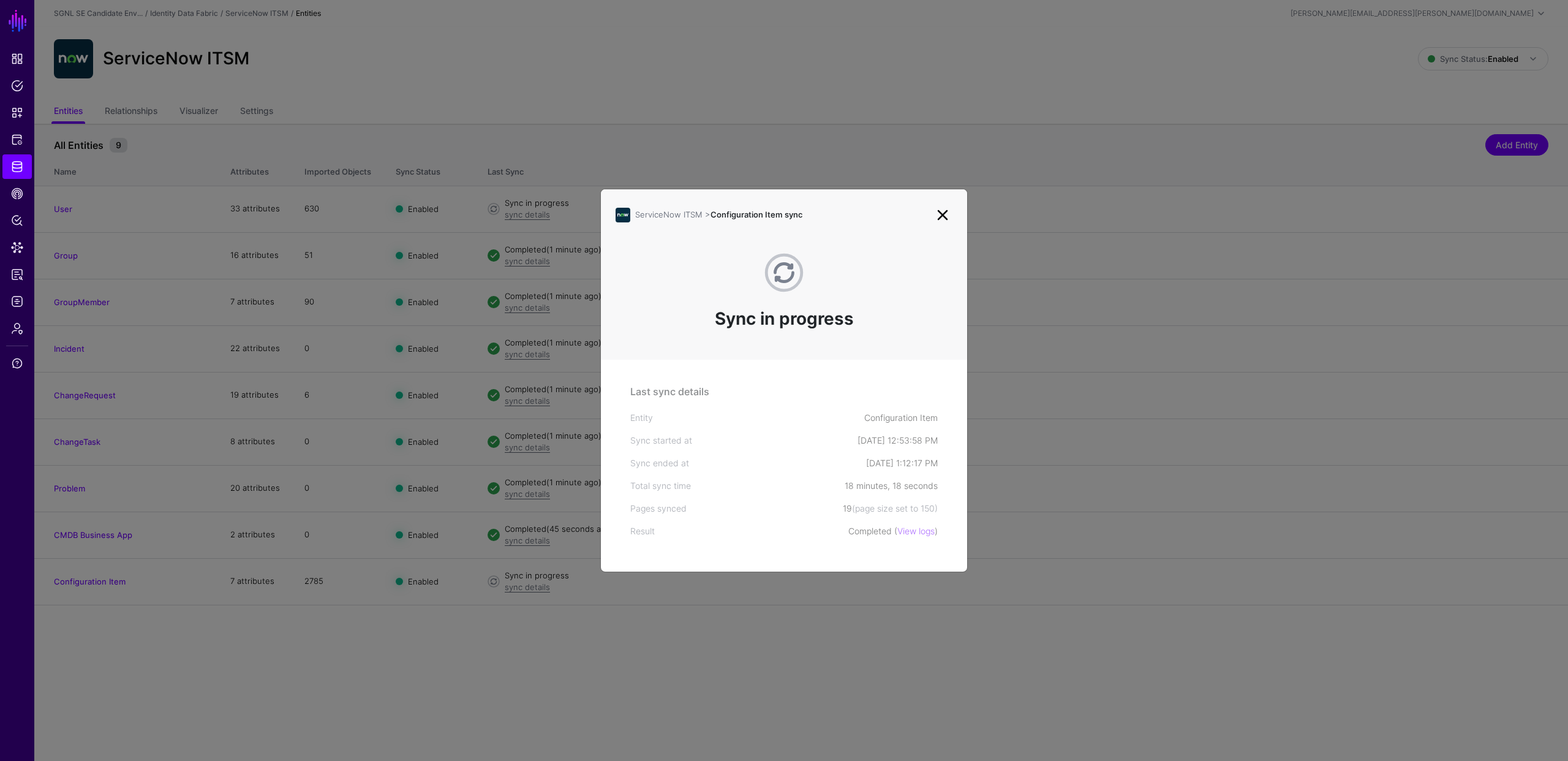
click at [942, 213] on link at bounding box center [943, 215] width 19 height 19
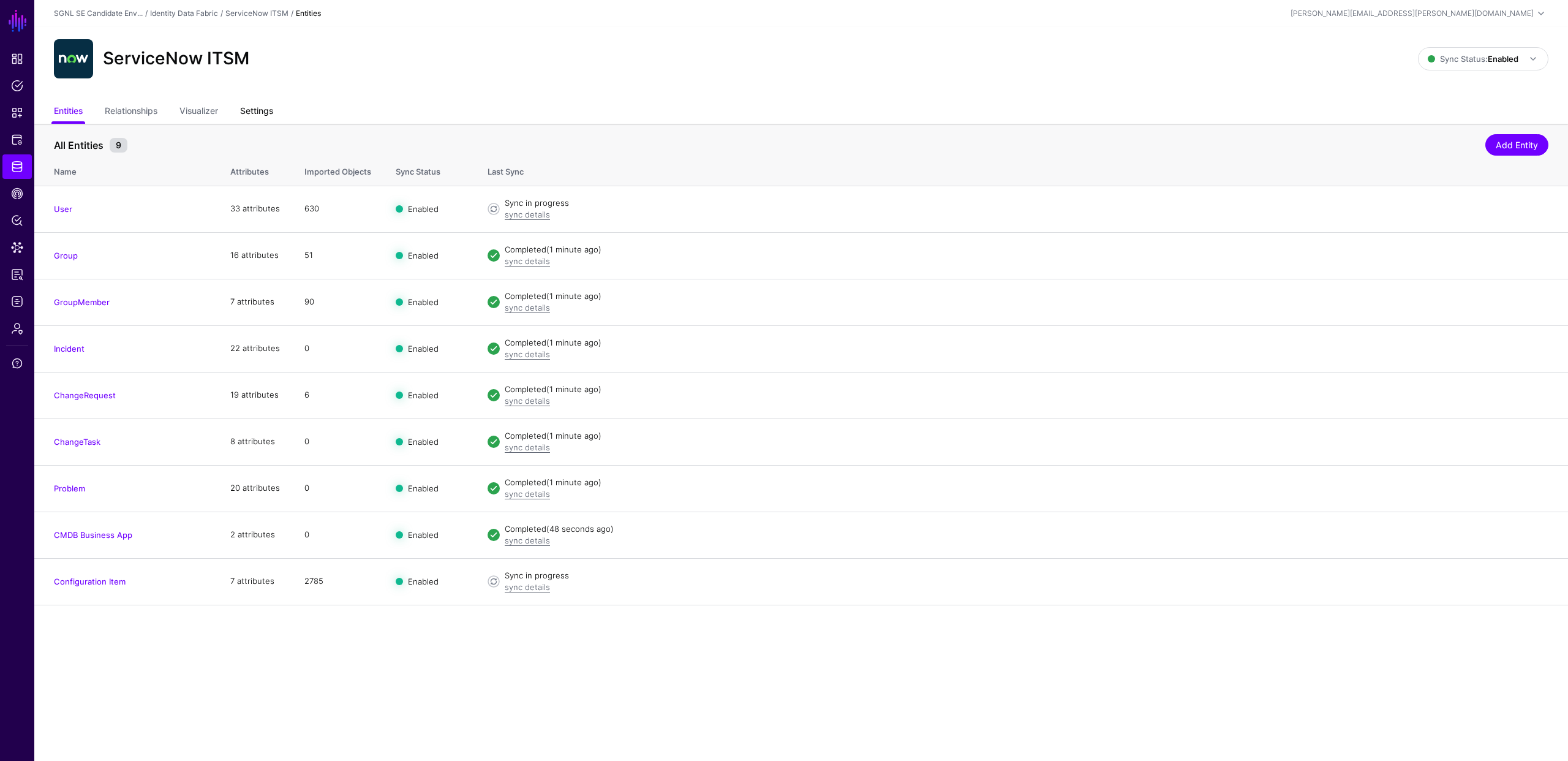
click at [265, 113] on link "Settings" at bounding box center [256, 112] width 33 height 23
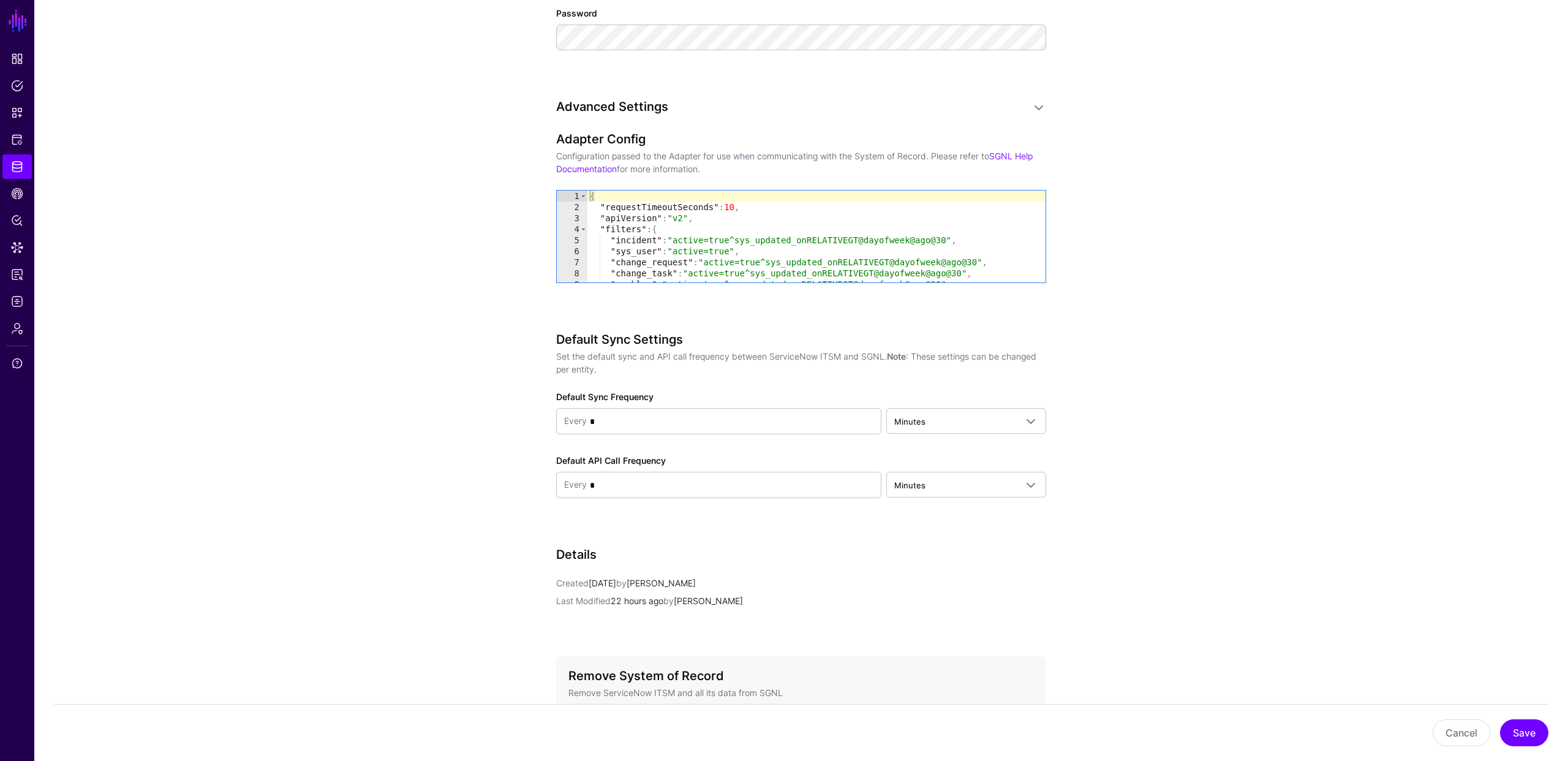
scroll to position [943, 0]
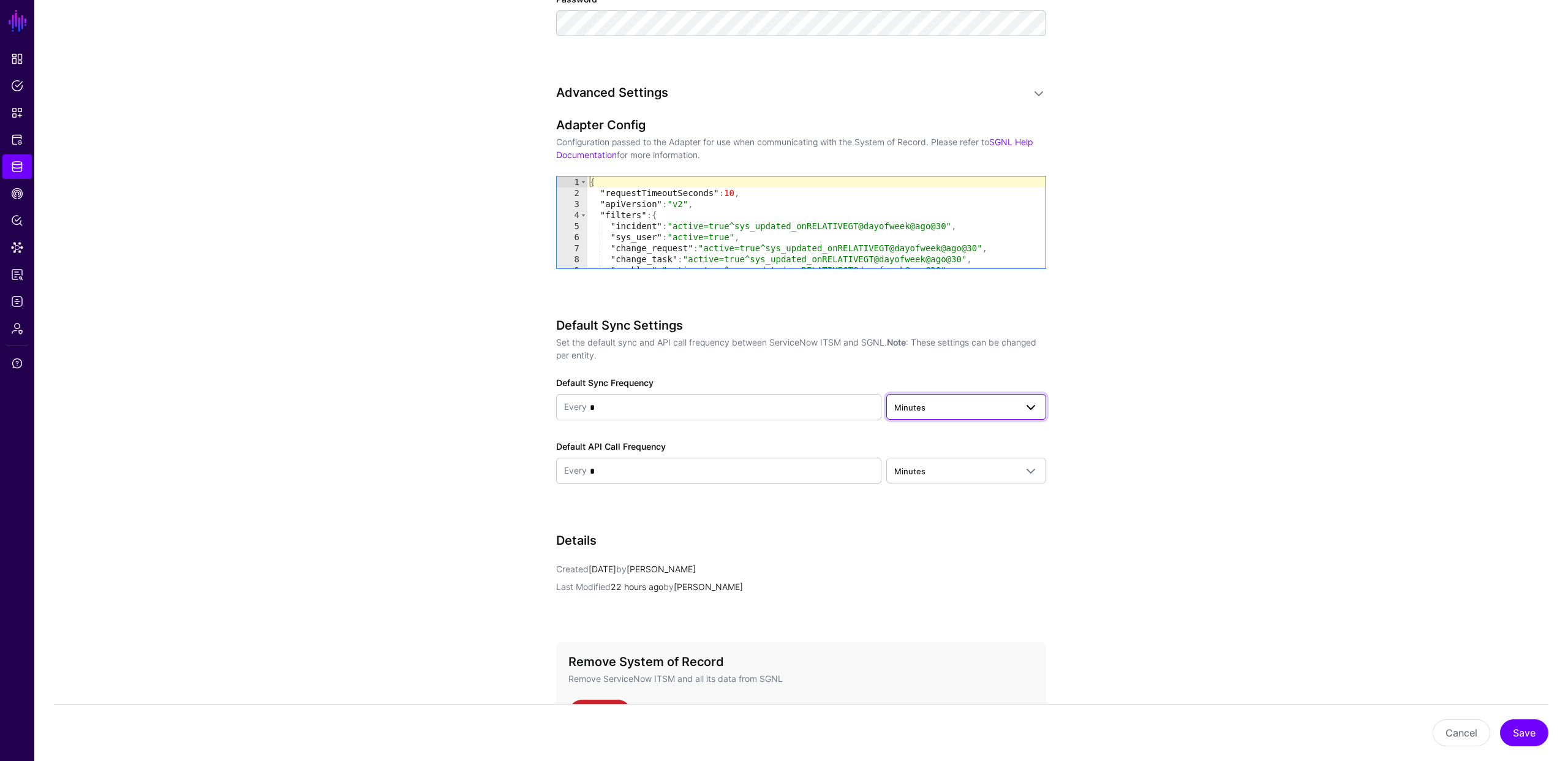
click at [951, 405] on span "Minutes" at bounding box center [955, 407] width 122 height 14
click at [931, 474] on div "Hours" at bounding box center [966, 474] width 140 height 12
click at [1094, 462] on app-datasources-details-form "**********" at bounding box center [801, 16] width 1534 height 1671
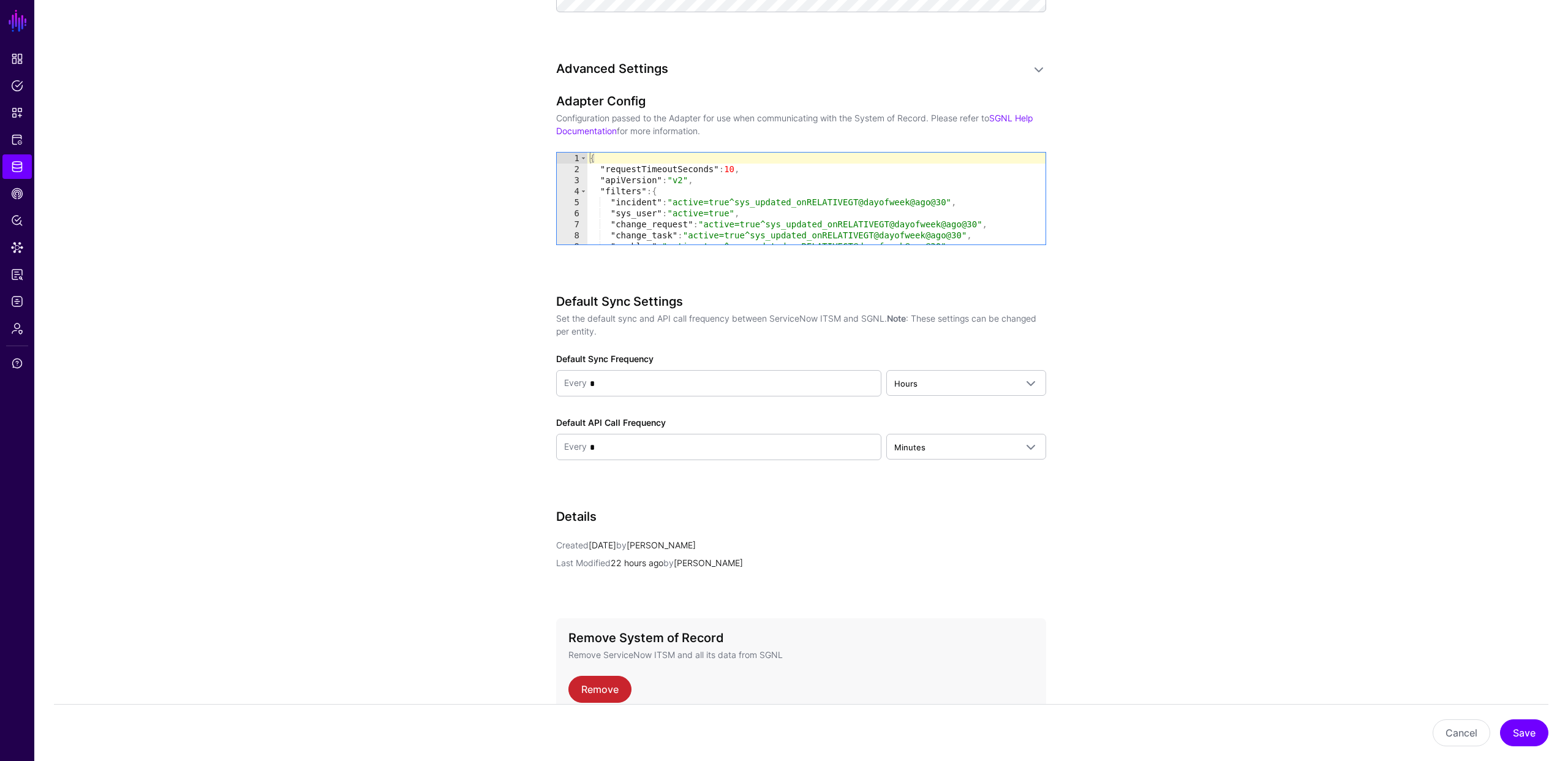
scroll to position [1033, 0]
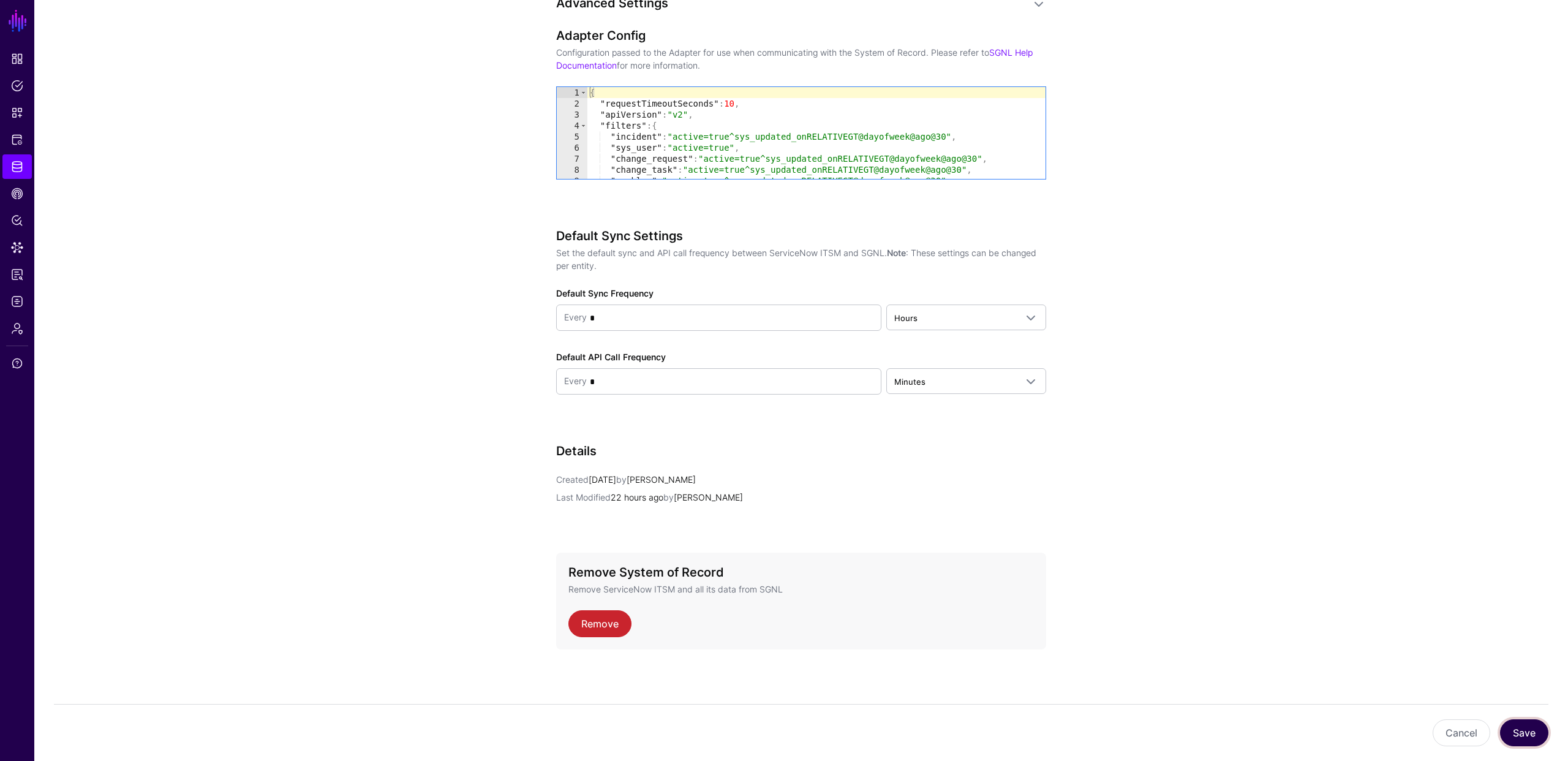
click at [1521, 733] on button "Save" at bounding box center [1524, 733] width 49 height 27
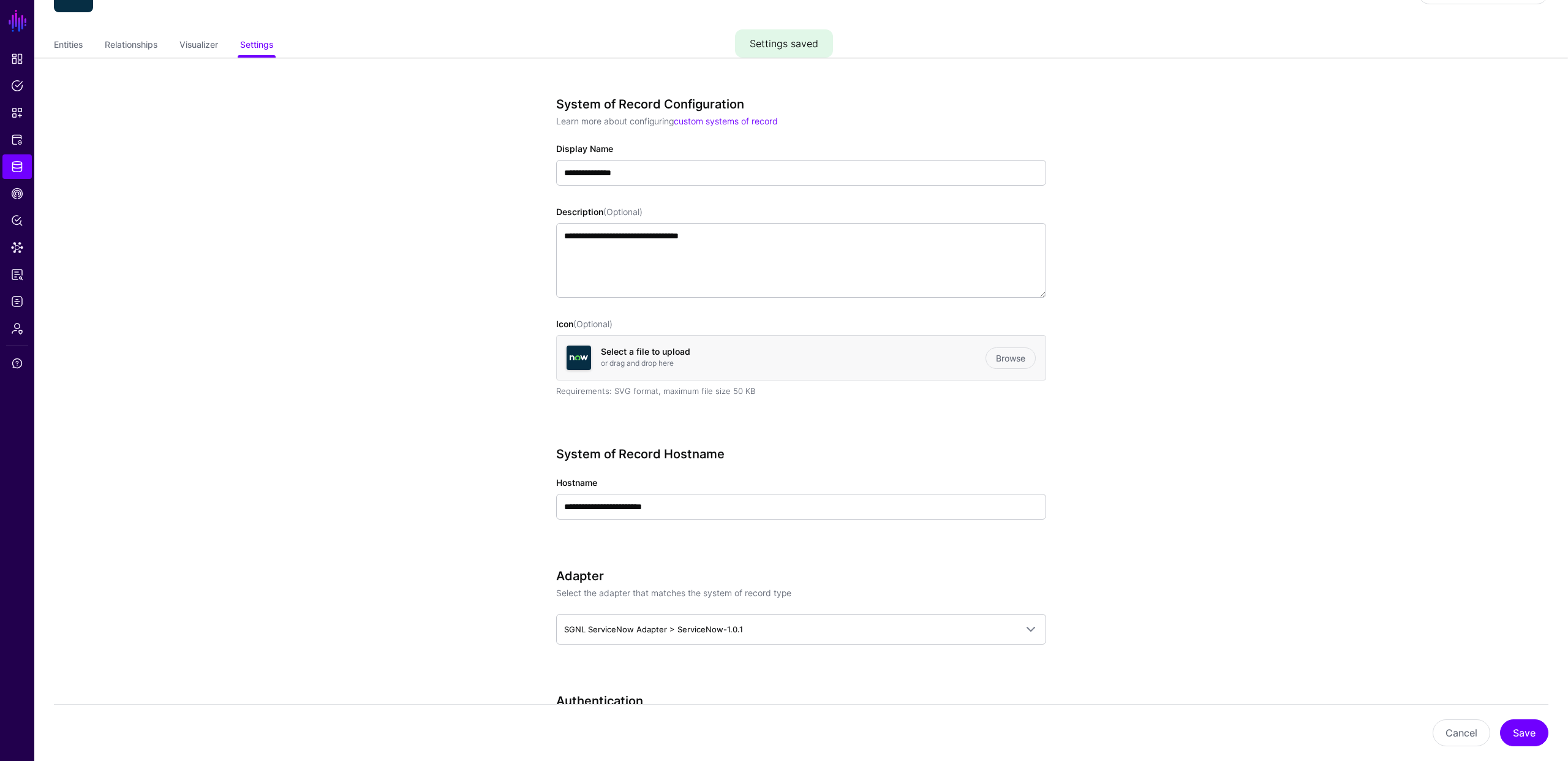
scroll to position [0, 0]
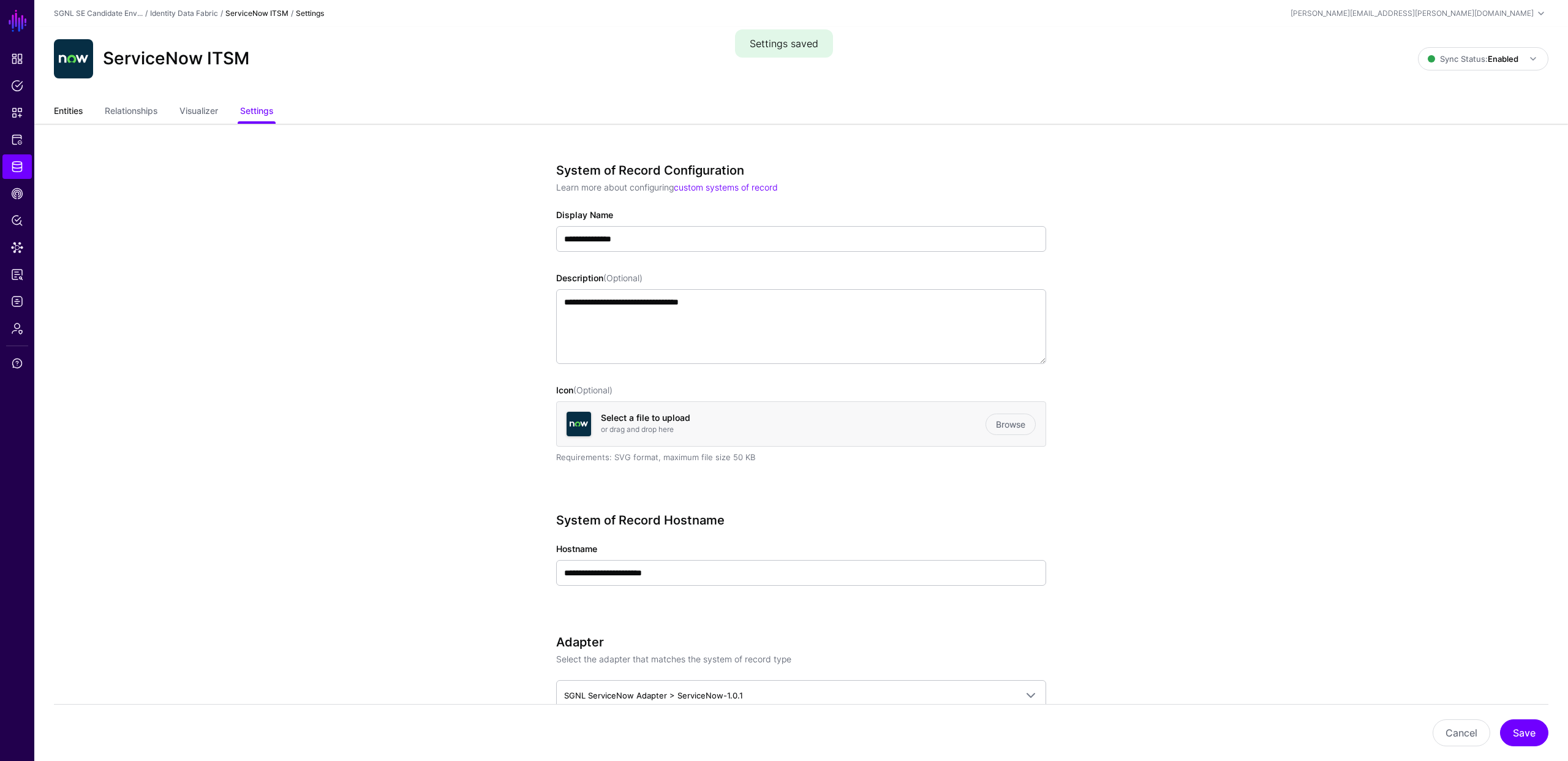
click at [64, 109] on link "Entities" at bounding box center [68, 112] width 28 height 23
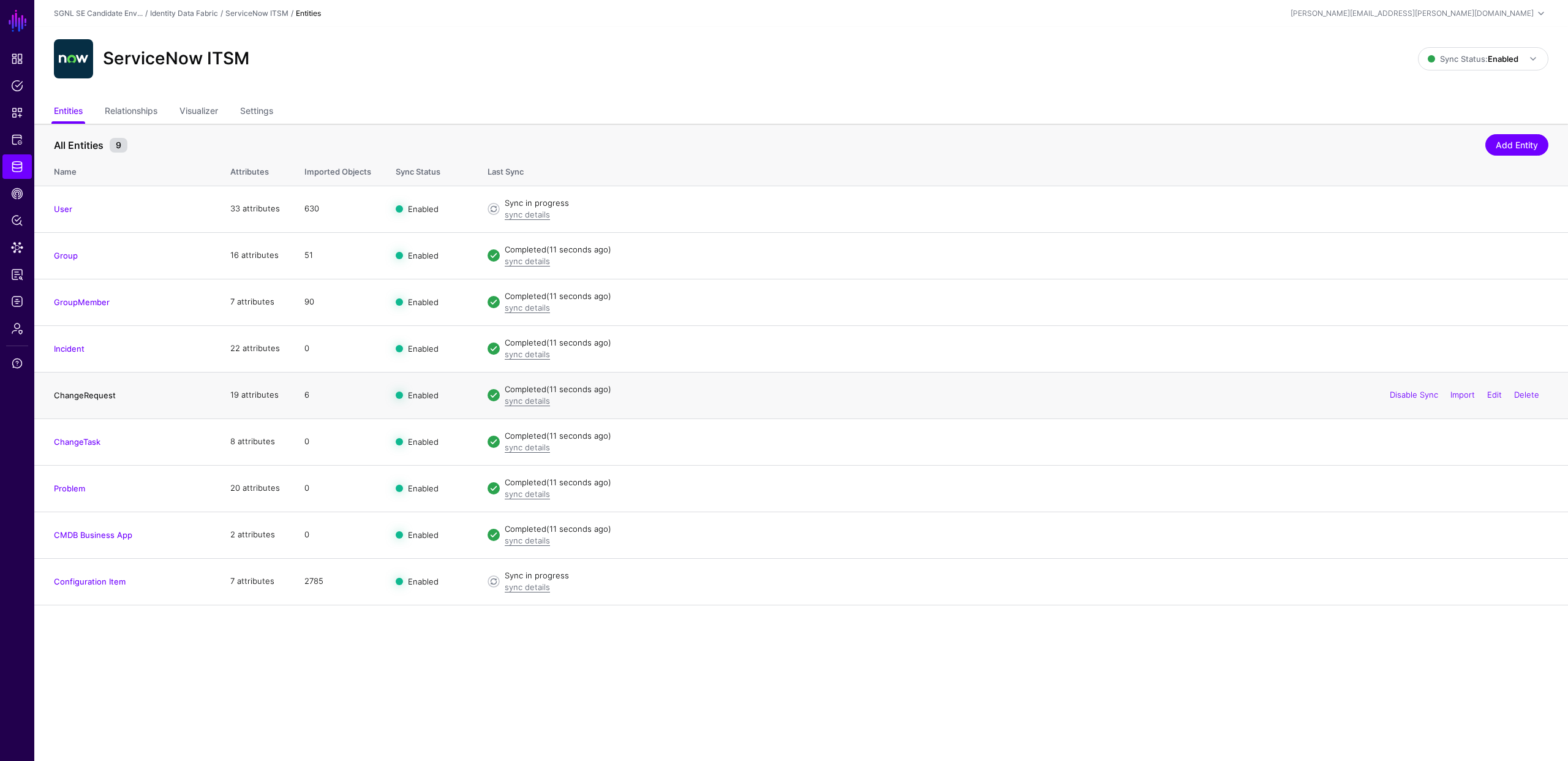
click at [86, 392] on link "ChangeRequest" at bounding box center [85, 395] width 62 height 10
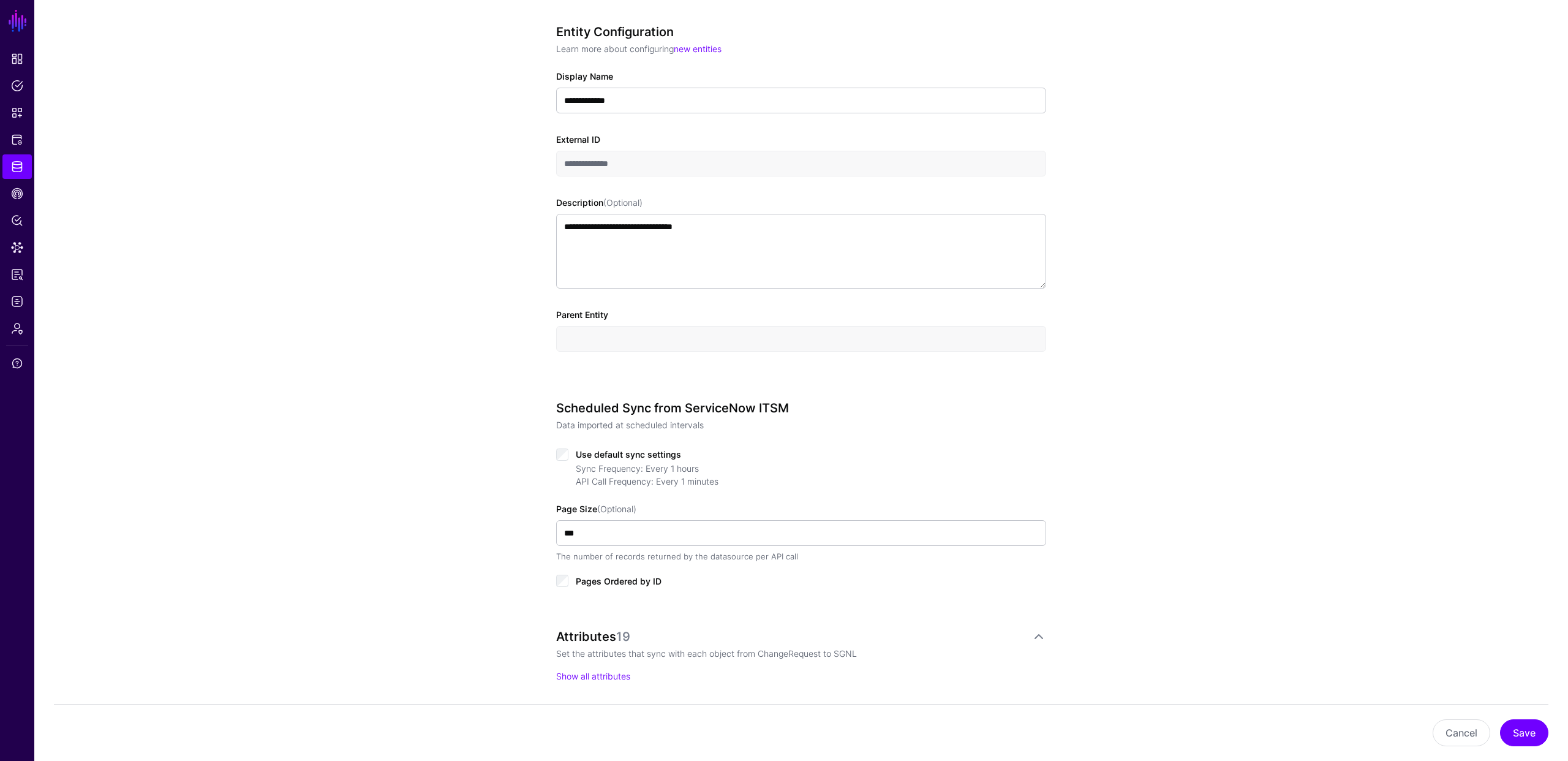
scroll to position [232, 0]
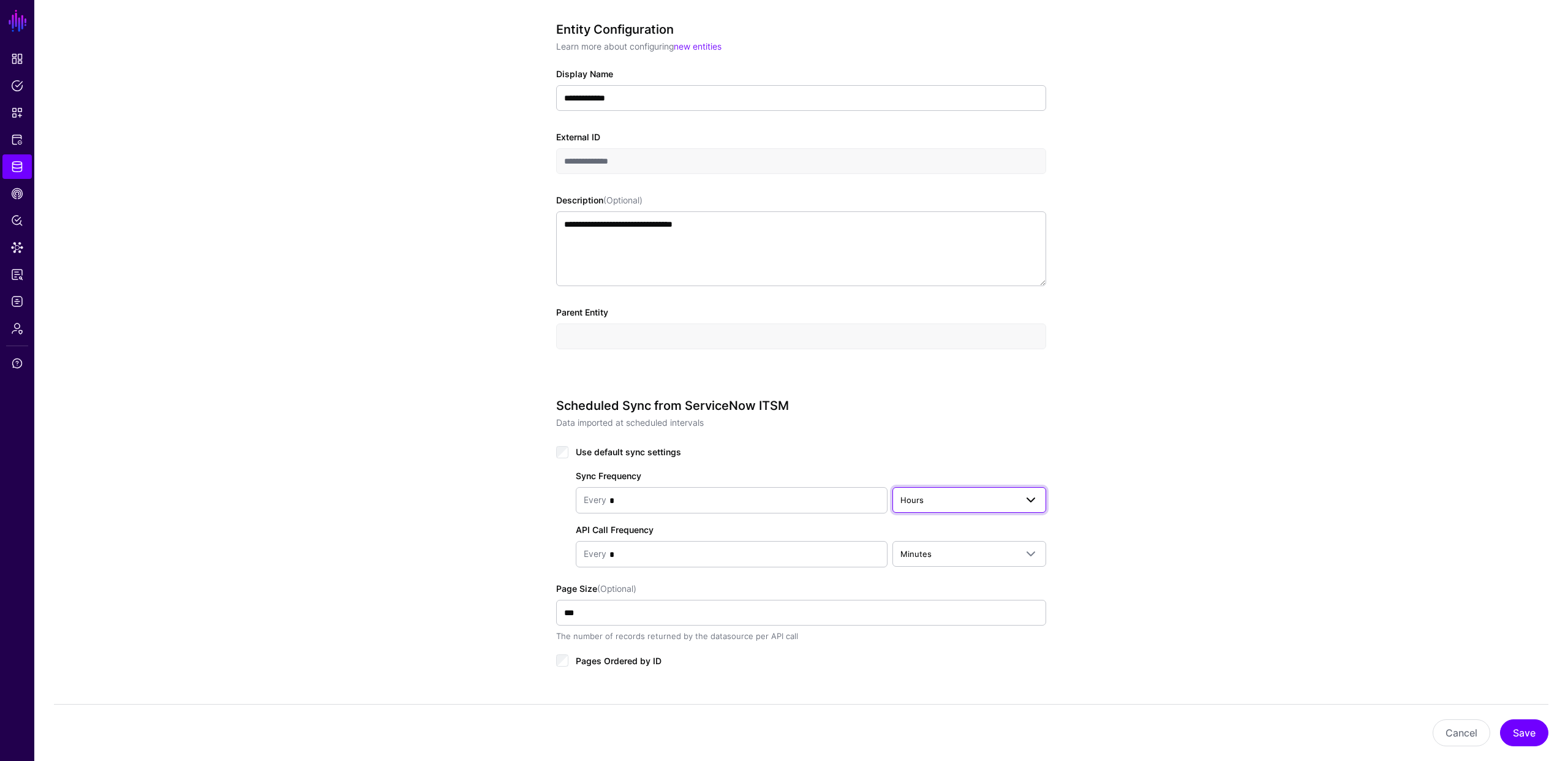
click at [934, 505] on span "Hours" at bounding box center [958, 500] width 116 height 14
click at [927, 546] on span "Minutes" at bounding box center [918, 547] width 31 height 10
click at [1526, 731] on button "Save" at bounding box center [1524, 733] width 49 height 27
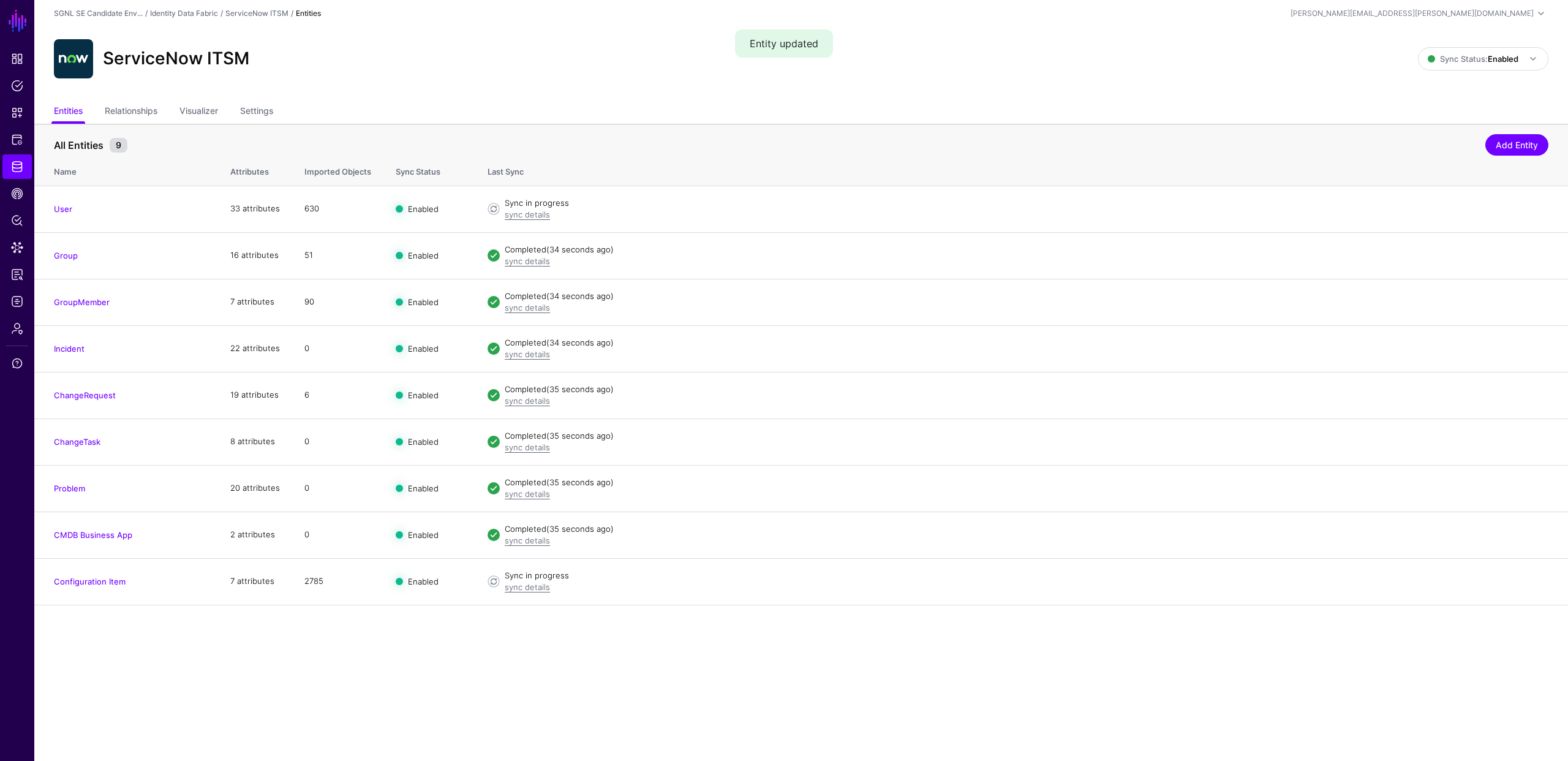
click at [755, 106] on ul "Entities Relationships Visualizer Settings" at bounding box center [801, 112] width 1495 height 23
click at [812, 89] on div "ServiceNow ITSM Sync Status: Enabled Enabled Syncing active for all configured …" at bounding box center [801, 64] width 1534 height 74
click at [104, 580] on link "Configuration Item" at bounding box center [89, 581] width 72 height 10
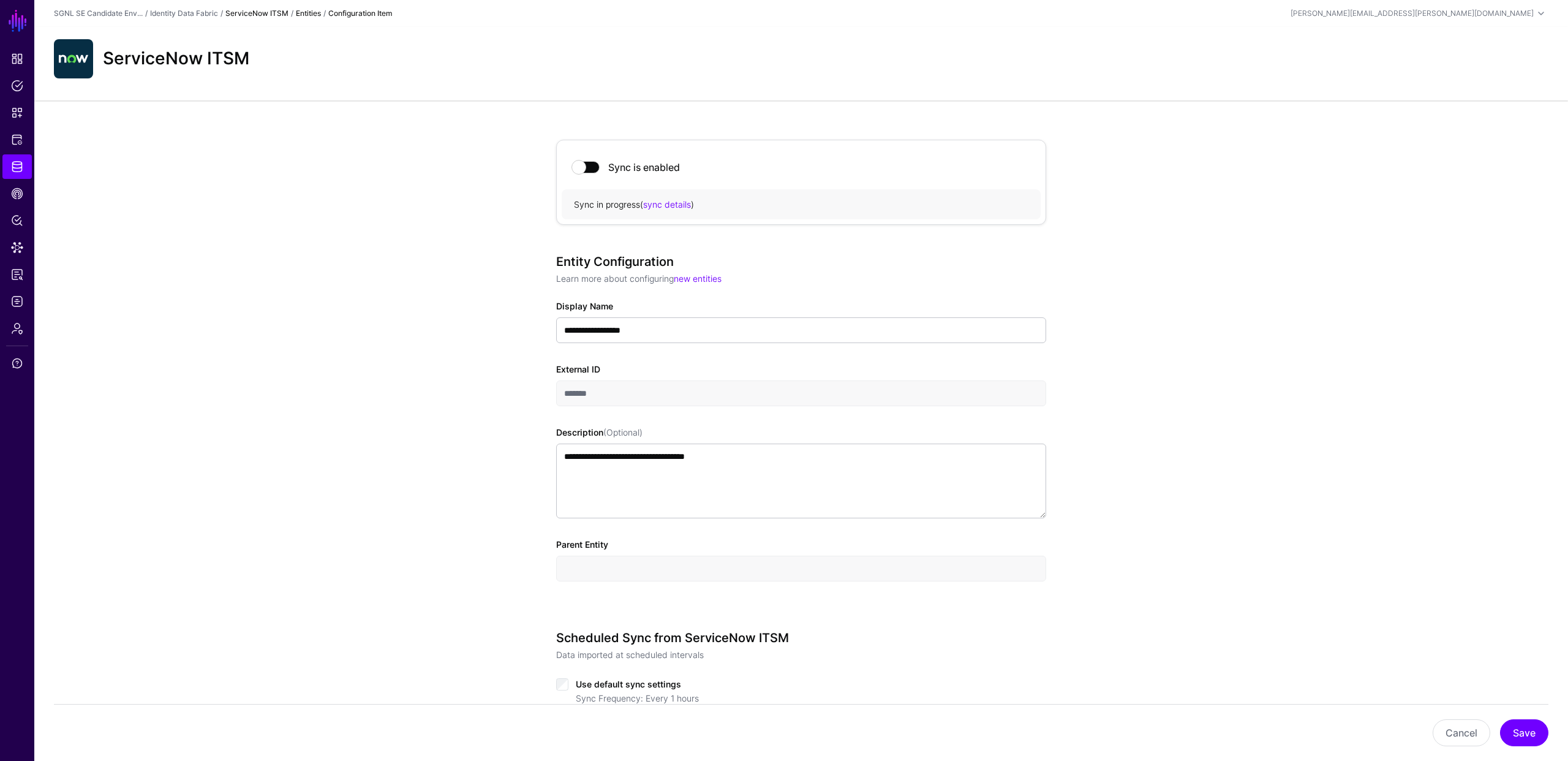
click at [257, 15] on link "ServiceNow ITSM" at bounding box center [256, 13] width 63 height 9
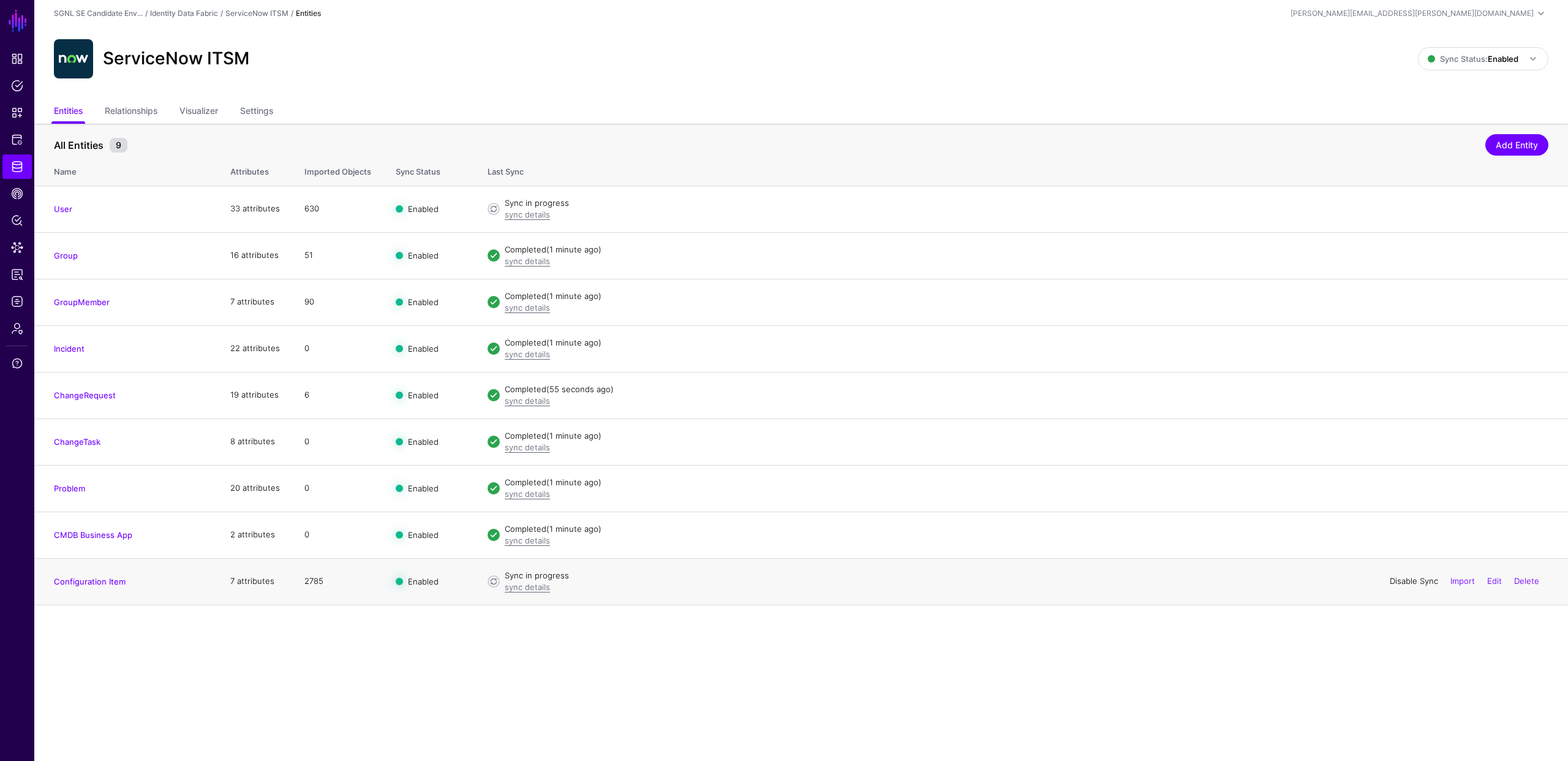
click at [1400, 582] on link "Disable Sync" at bounding box center [1414, 580] width 49 height 10
click at [1404, 208] on link "Disable Sync" at bounding box center [1414, 208] width 49 height 10
click at [1398, 211] on link "Enable Sync" at bounding box center [1415, 208] width 47 height 10
click at [1415, 582] on link "Enable Sync" at bounding box center [1415, 580] width 47 height 10
click at [14, 245] on span "Data Lens" at bounding box center [17, 247] width 12 height 12
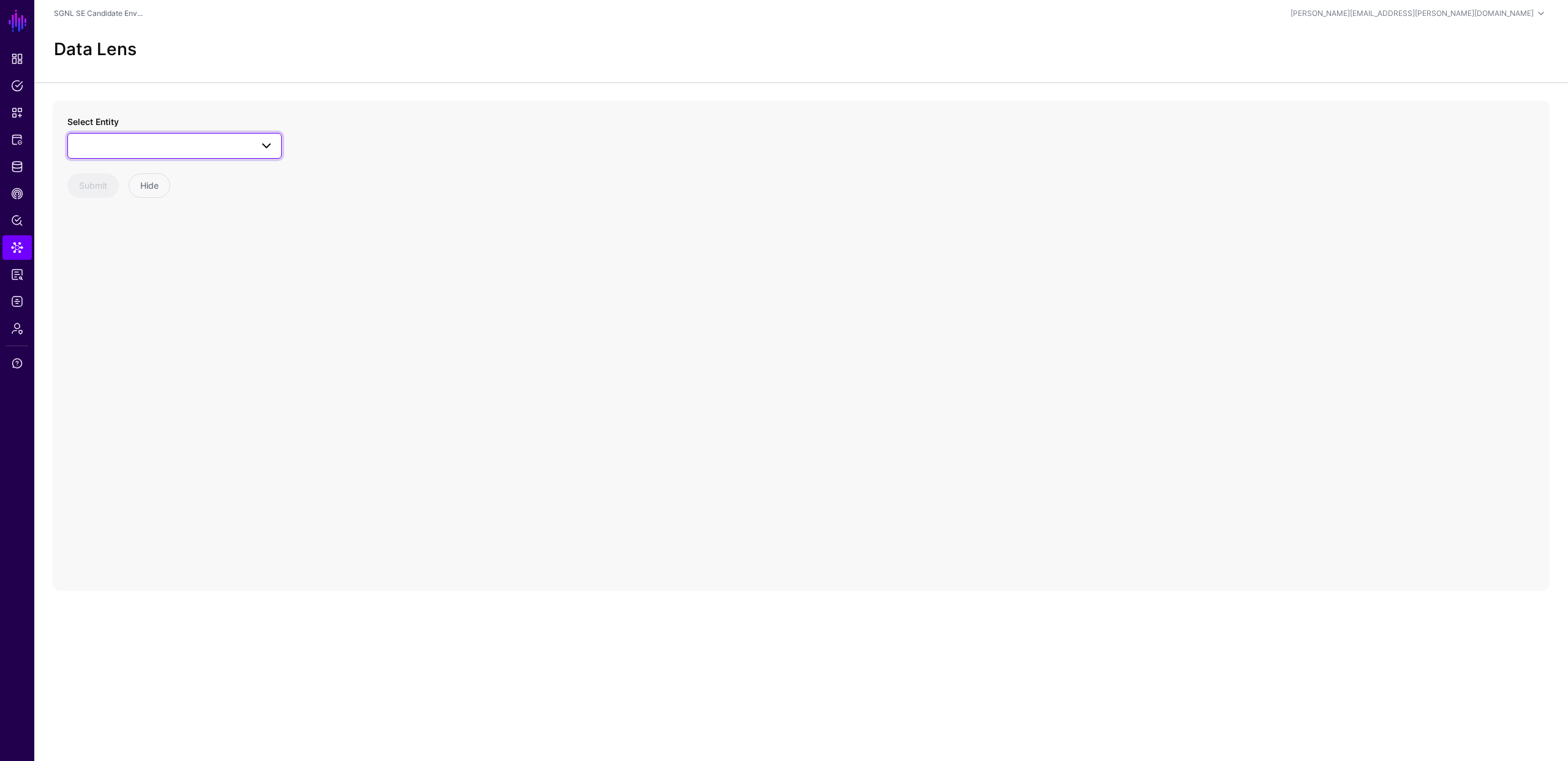
click at [240, 143] on span at bounding box center [174, 146] width 199 height 15
click at [139, 295] on span "Configuration Item" at bounding box center [125, 296] width 71 height 10
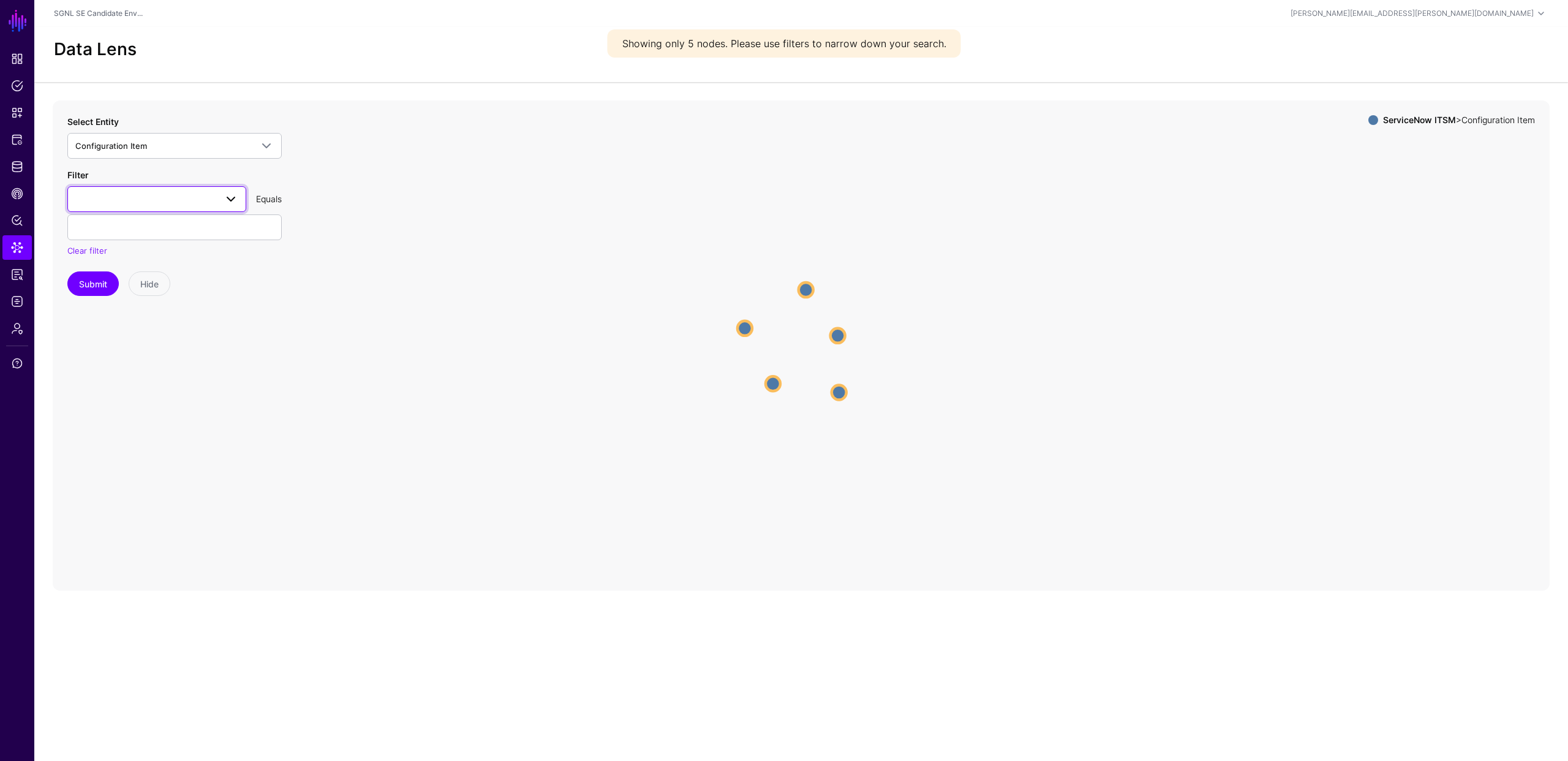
click at [227, 199] on span at bounding box center [231, 199] width 15 height 15
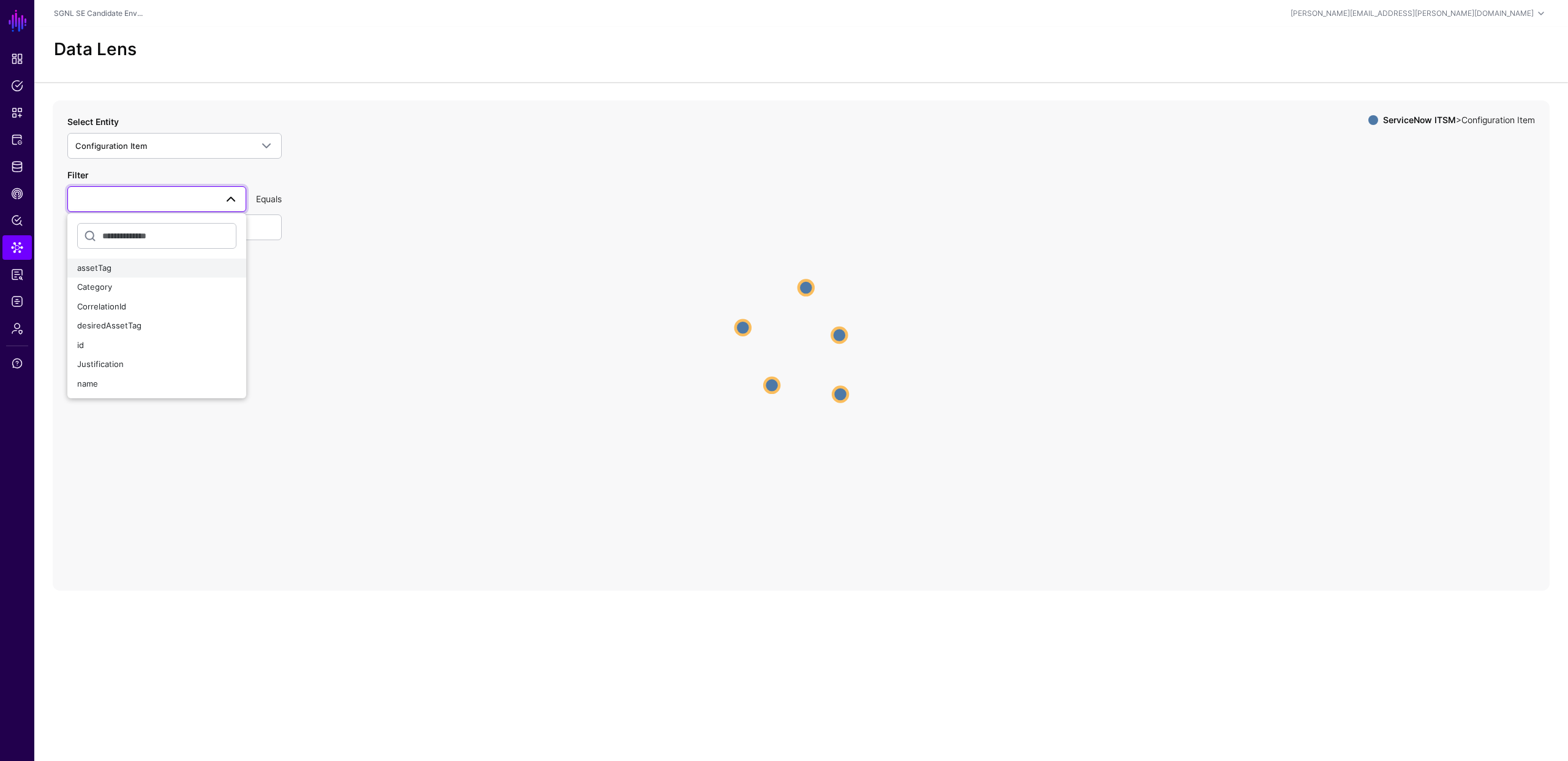
click at [137, 269] on div "assetTag" at bounding box center [157, 268] width 159 height 12
click at [127, 231] on input "text" at bounding box center [174, 227] width 214 height 26
type input "**********"
click at [85, 280] on button "Submit" at bounding box center [93, 283] width 52 height 25
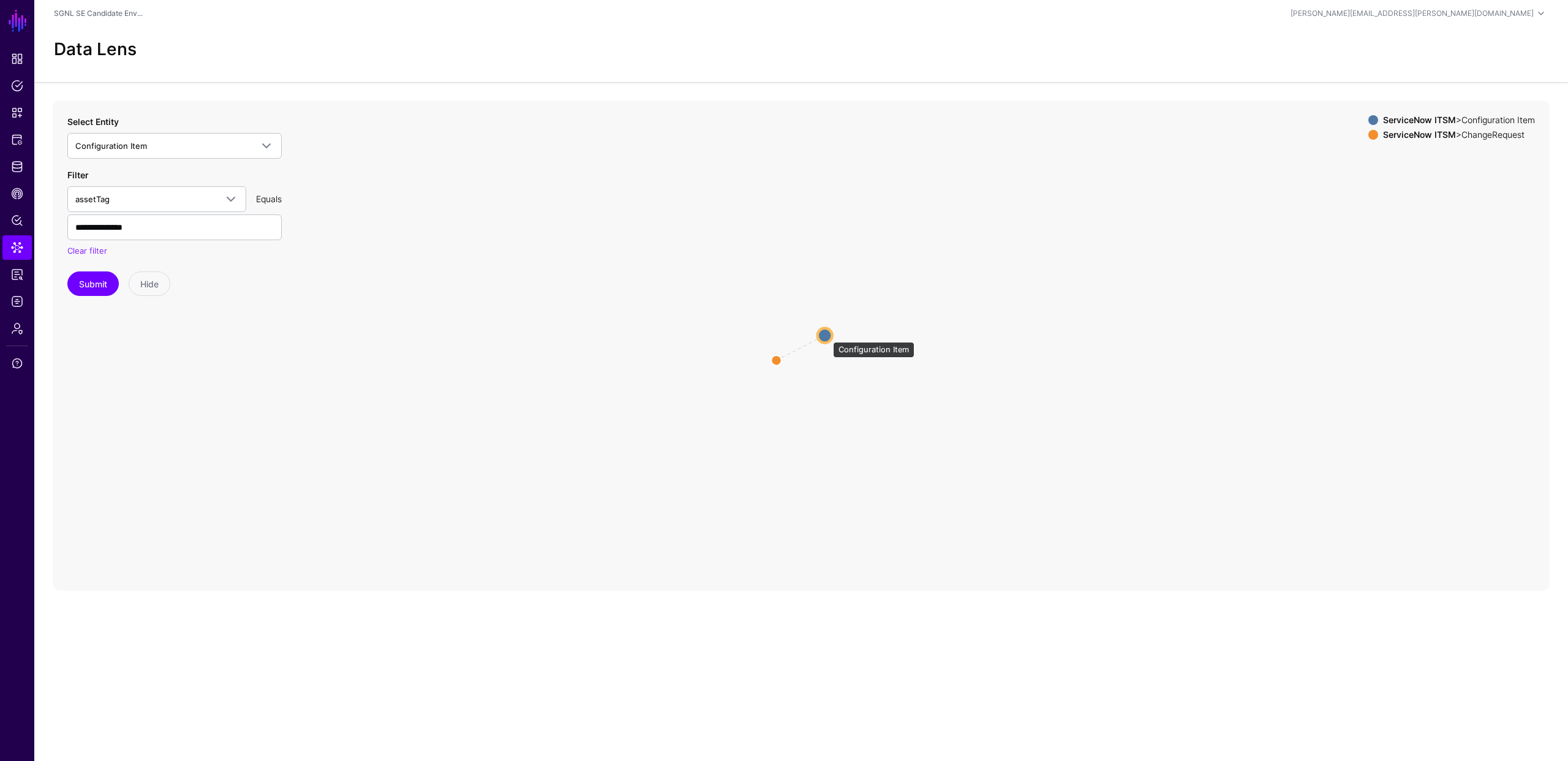
click at [827, 336] on circle at bounding box center [825, 335] width 15 height 15
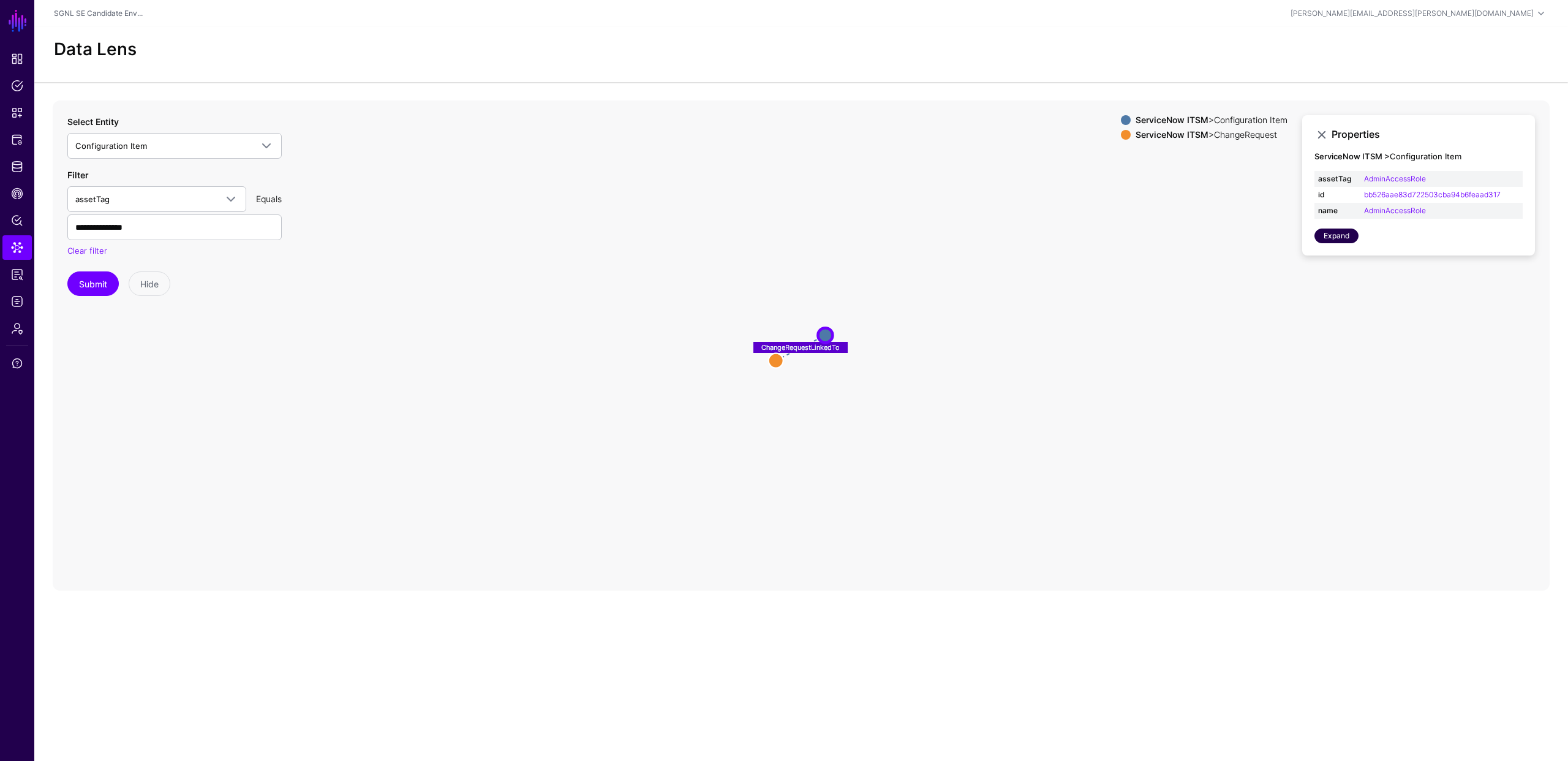
click at [1348, 233] on link "Expand" at bounding box center [1336, 236] width 44 height 15
click at [772, 362] on circle at bounding box center [776, 360] width 15 height 15
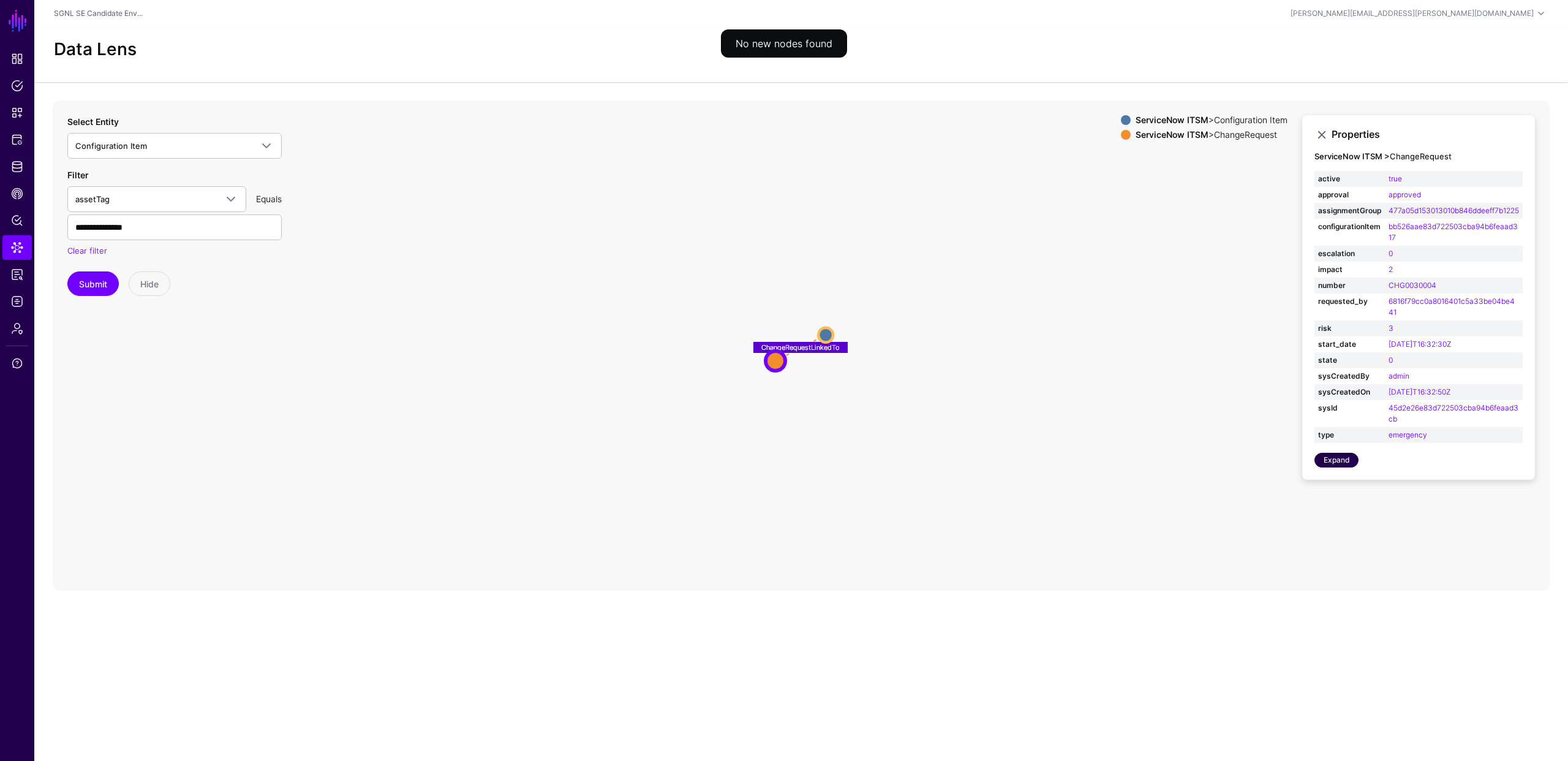
click at [1338, 467] on link "Expand" at bounding box center [1336, 460] width 44 height 15
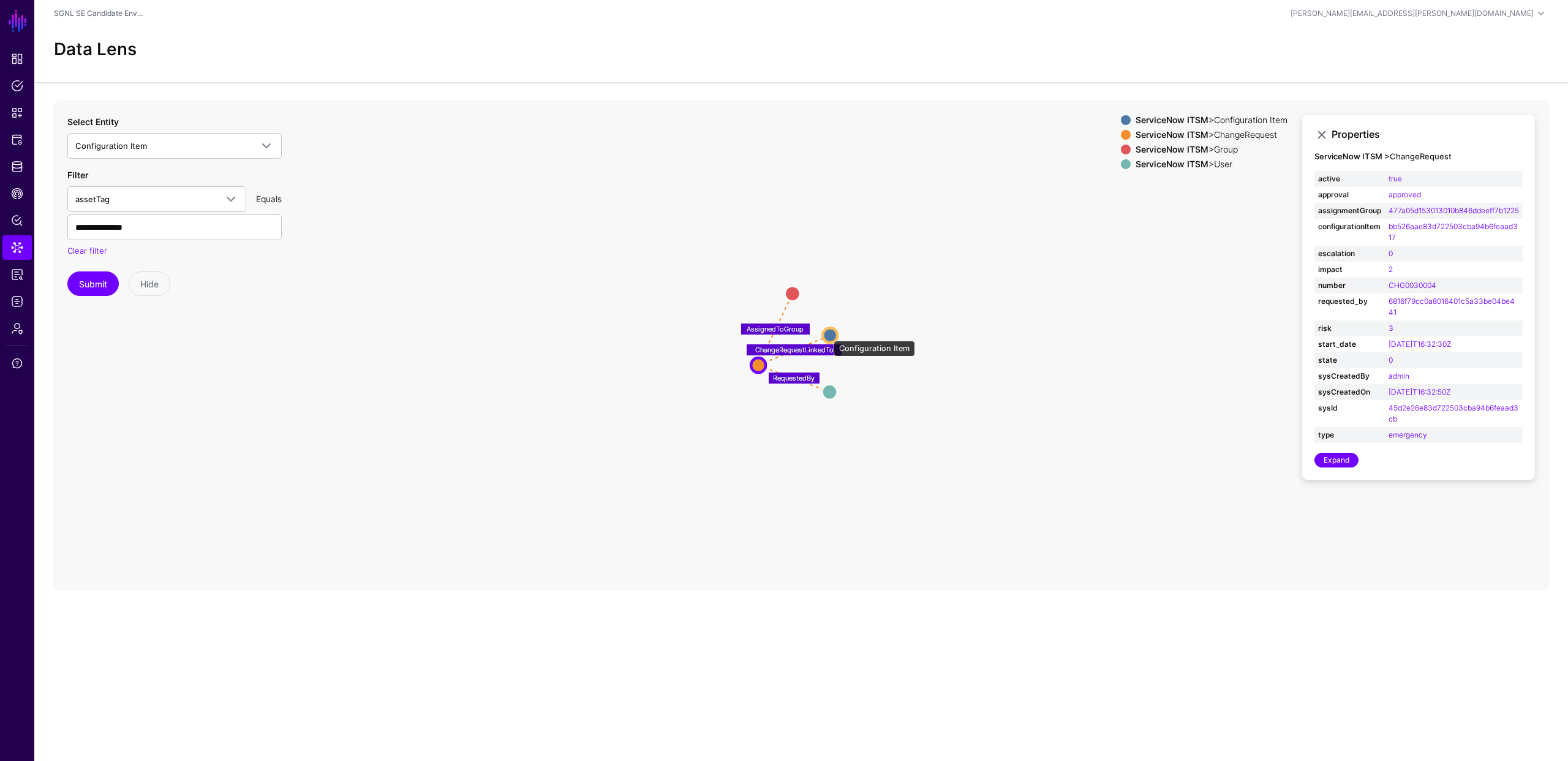
click at [828, 335] on circle at bounding box center [830, 335] width 15 height 15
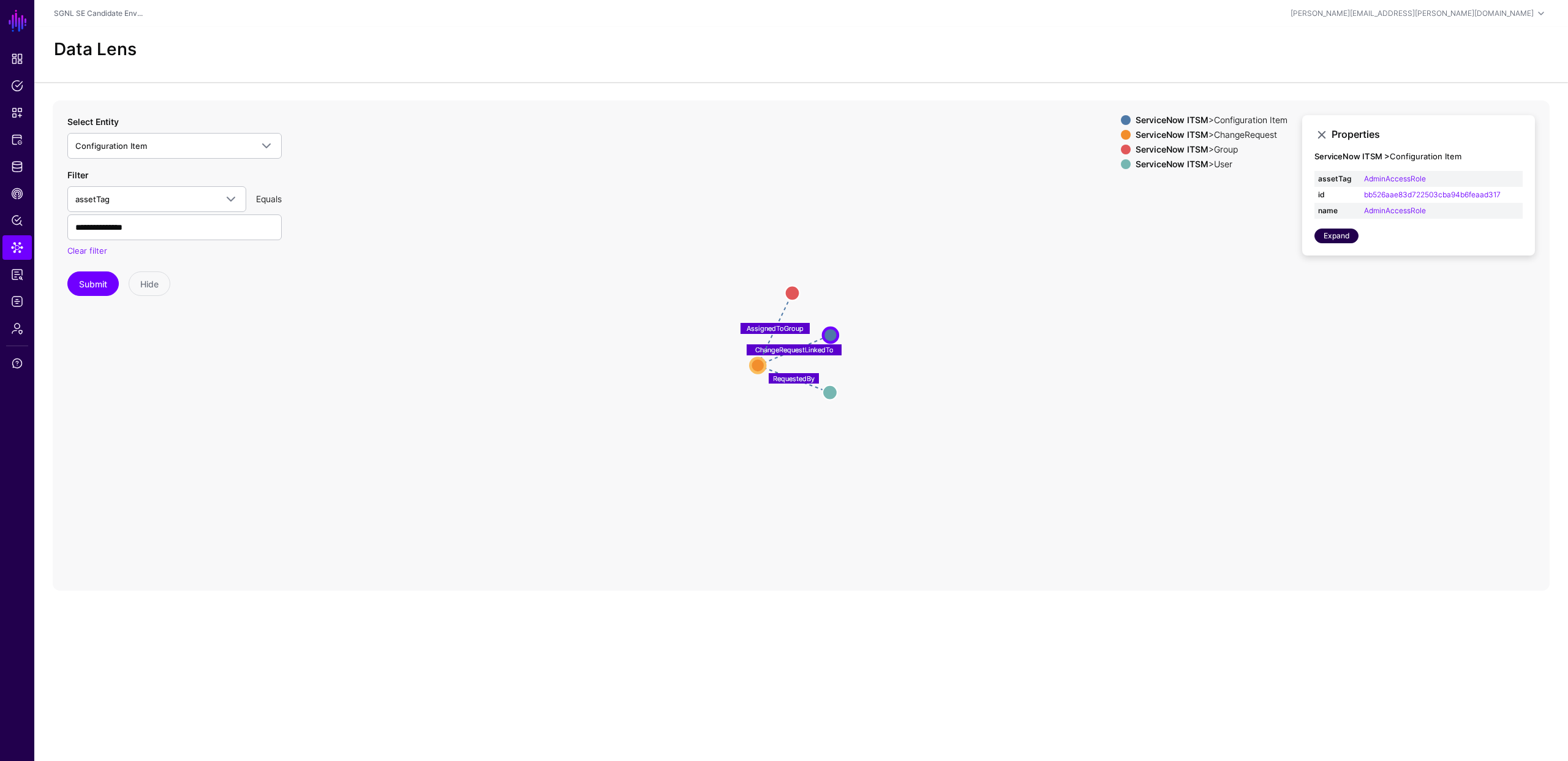
click at [1332, 234] on link "Expand" at bounding box center [1336, 236] width 44 height 15
click at [1258, 305] on icon "ChangeRequestLinkedTo AssignedToGroup RequestedBy Configuration Item Configurat…" at bounding box center [801, 345] width 1497 height 490
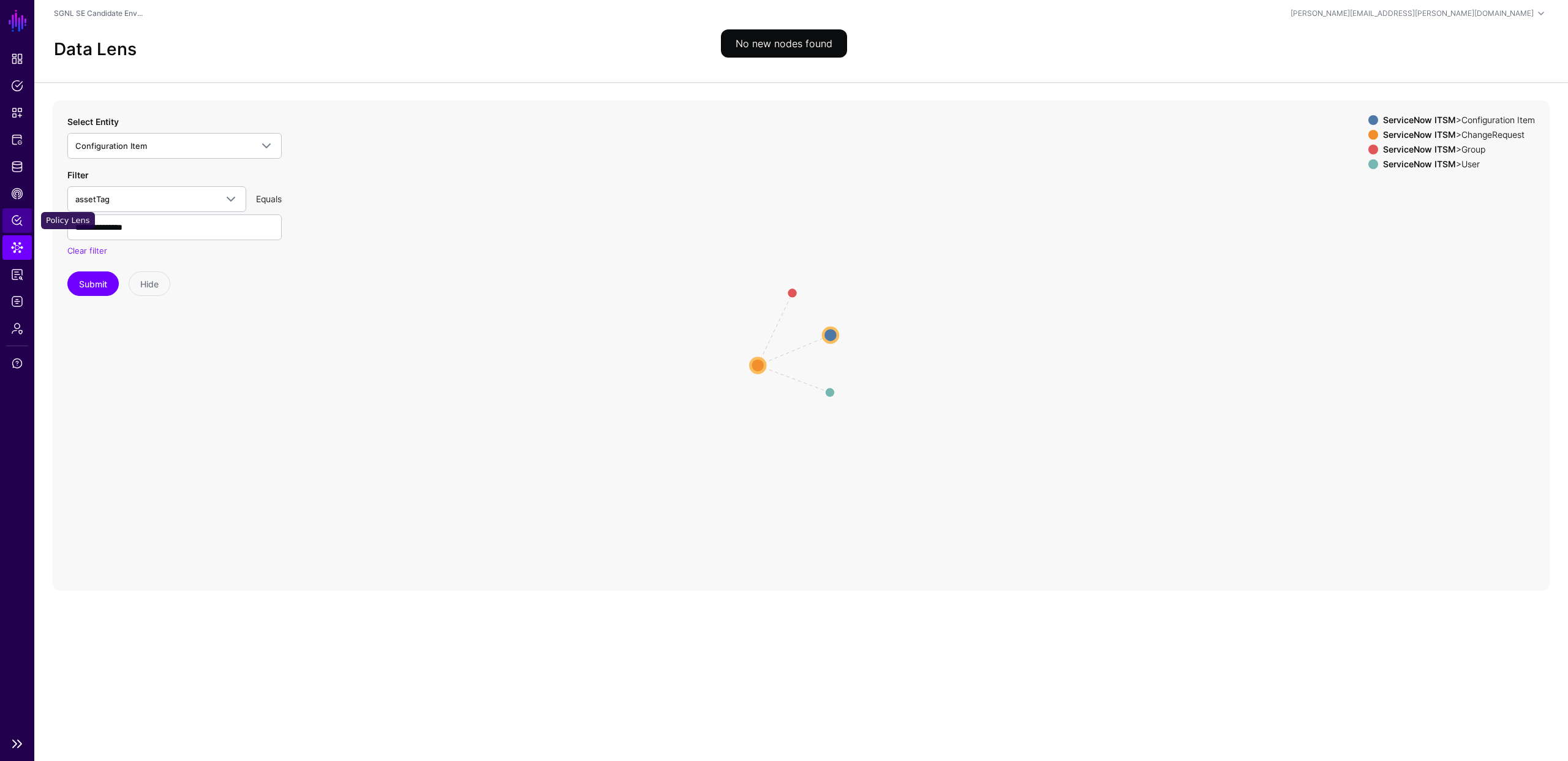
click at [21, 222] on span "Policy Lens" at bounding box center [17, 220] width 12 height 12
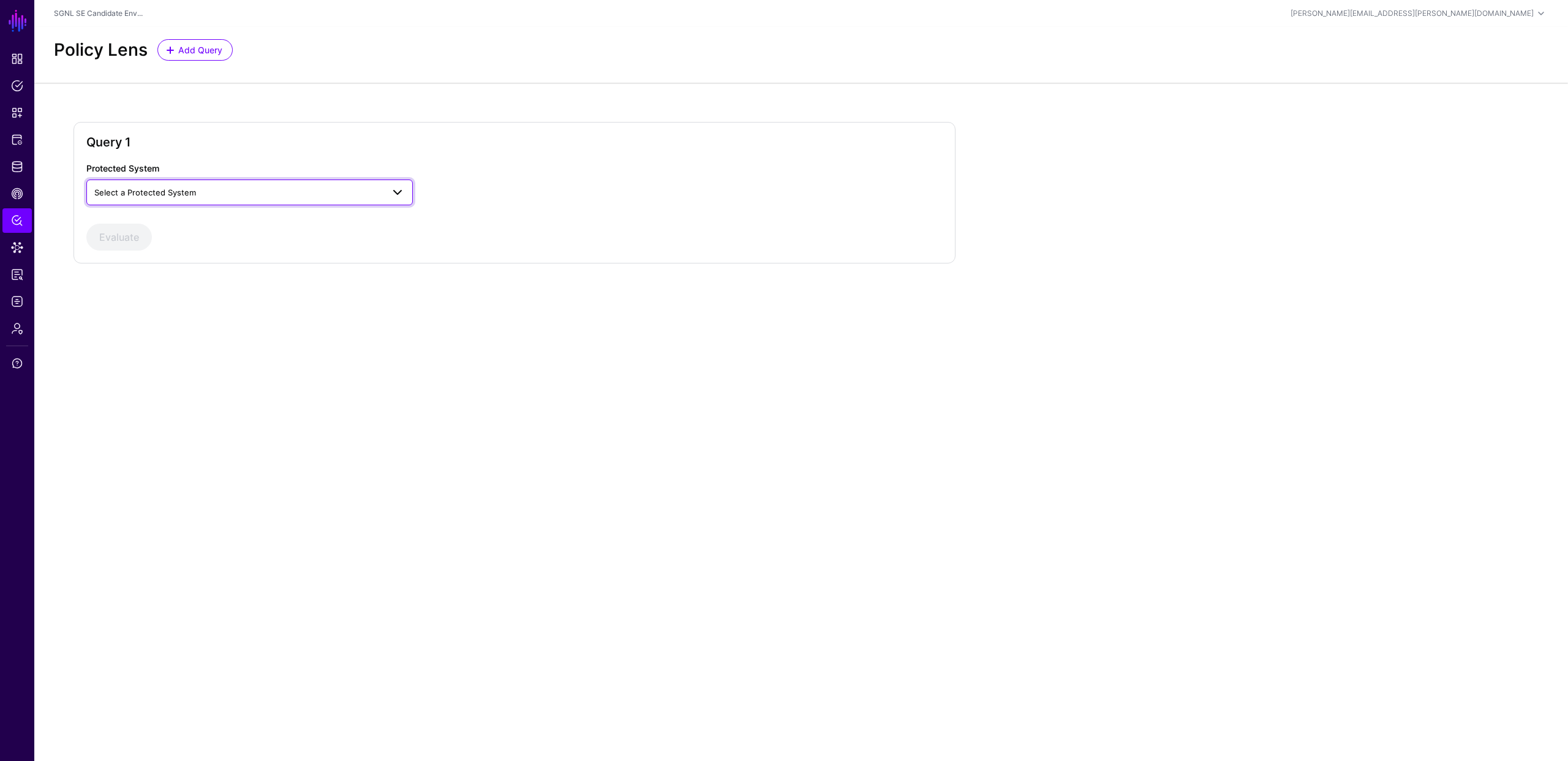
click at [178, 192] on span "Select a Protected System" at bounding box center [145, 192] width 102 height 10
click at [134, 227] on button "AWS" at bounding box center [249, 221] width 327 height 19
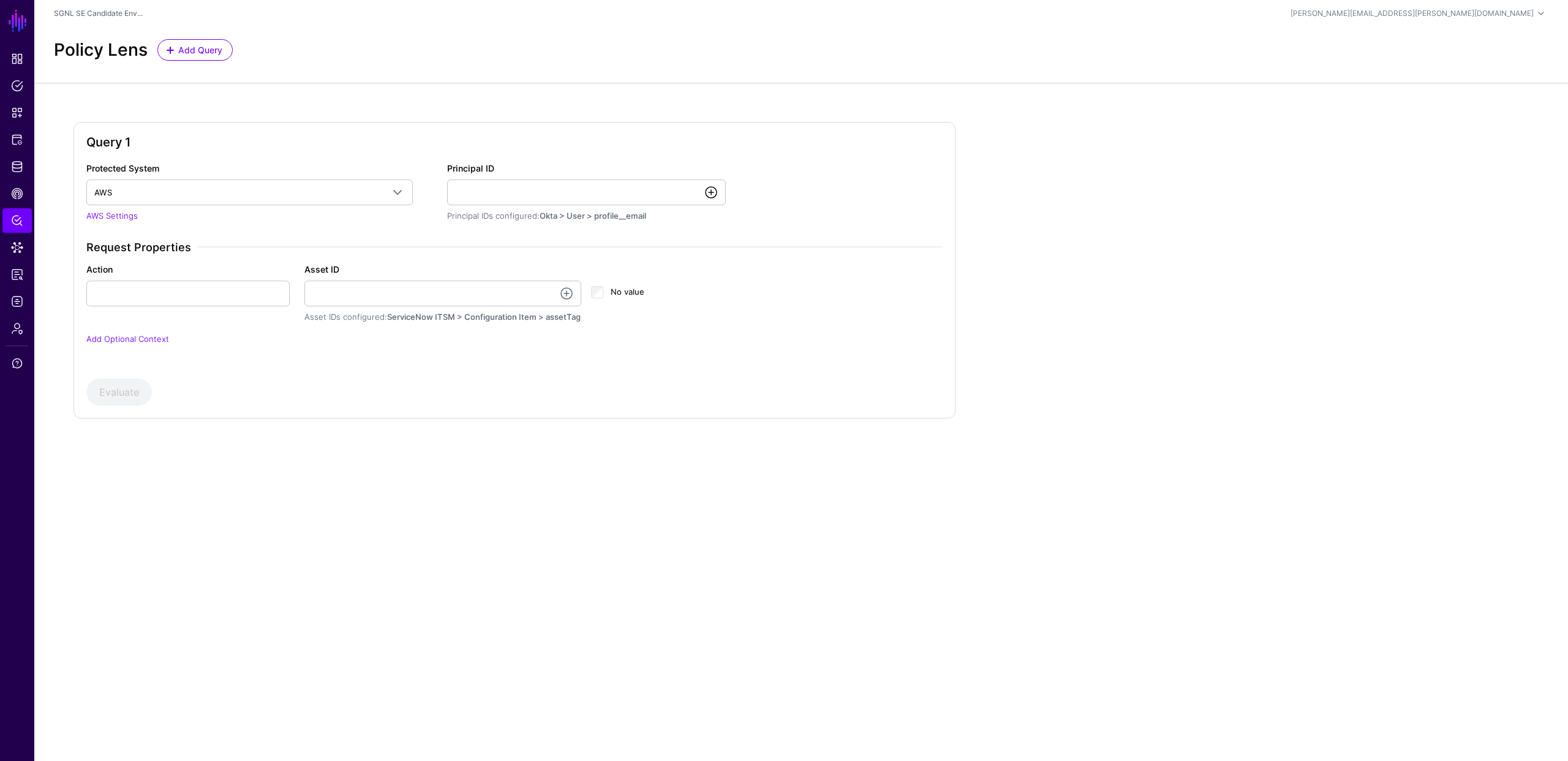
click at [711, 189] on link at bounding box center [711, 192] width 15 height 15
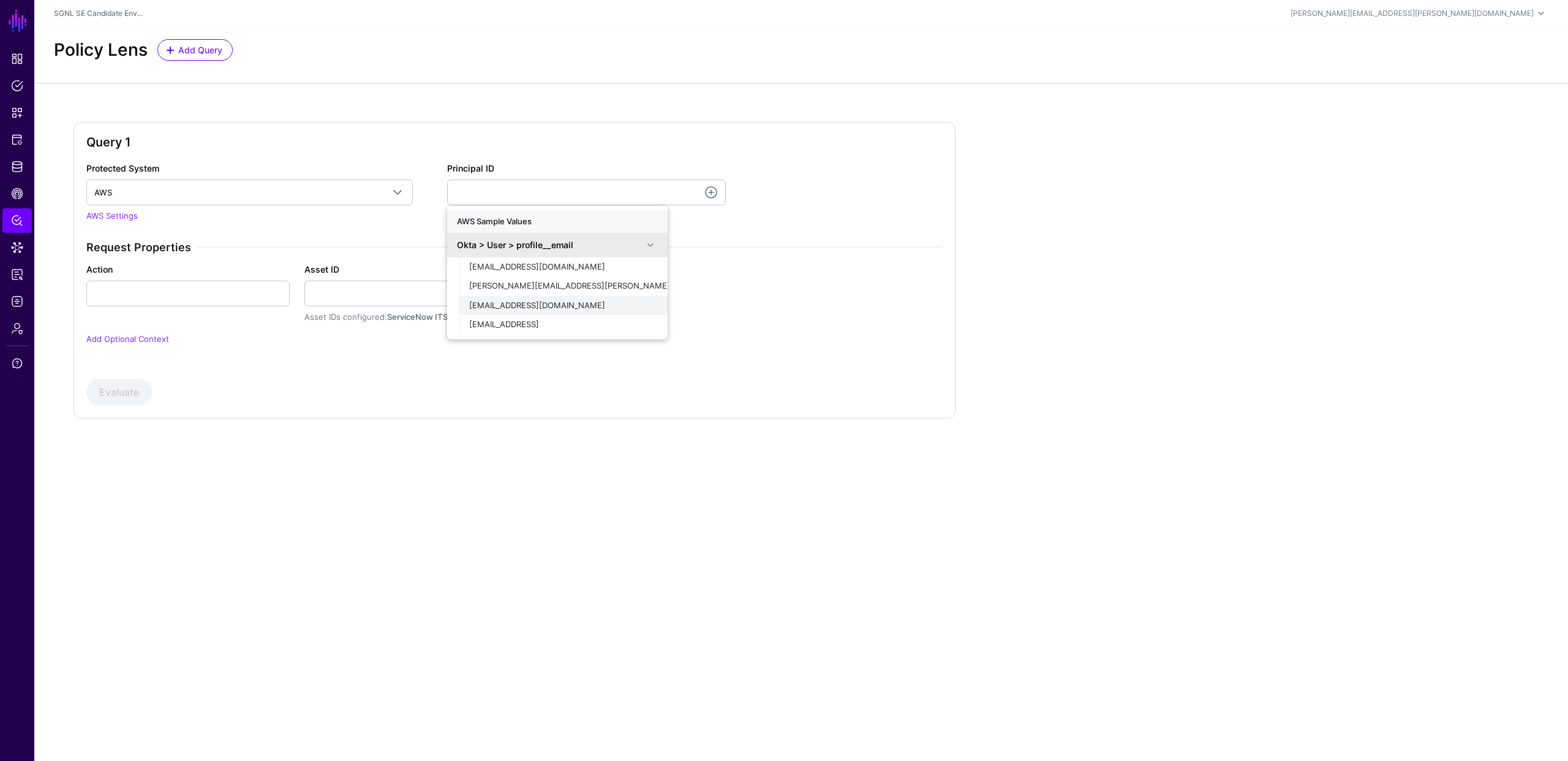
click at [505, 300] on span "[EMAIL_ADDRESS][DOMAIN_NAME]" at bounding box center [537, 305] width 136 height 10
type input "**********"
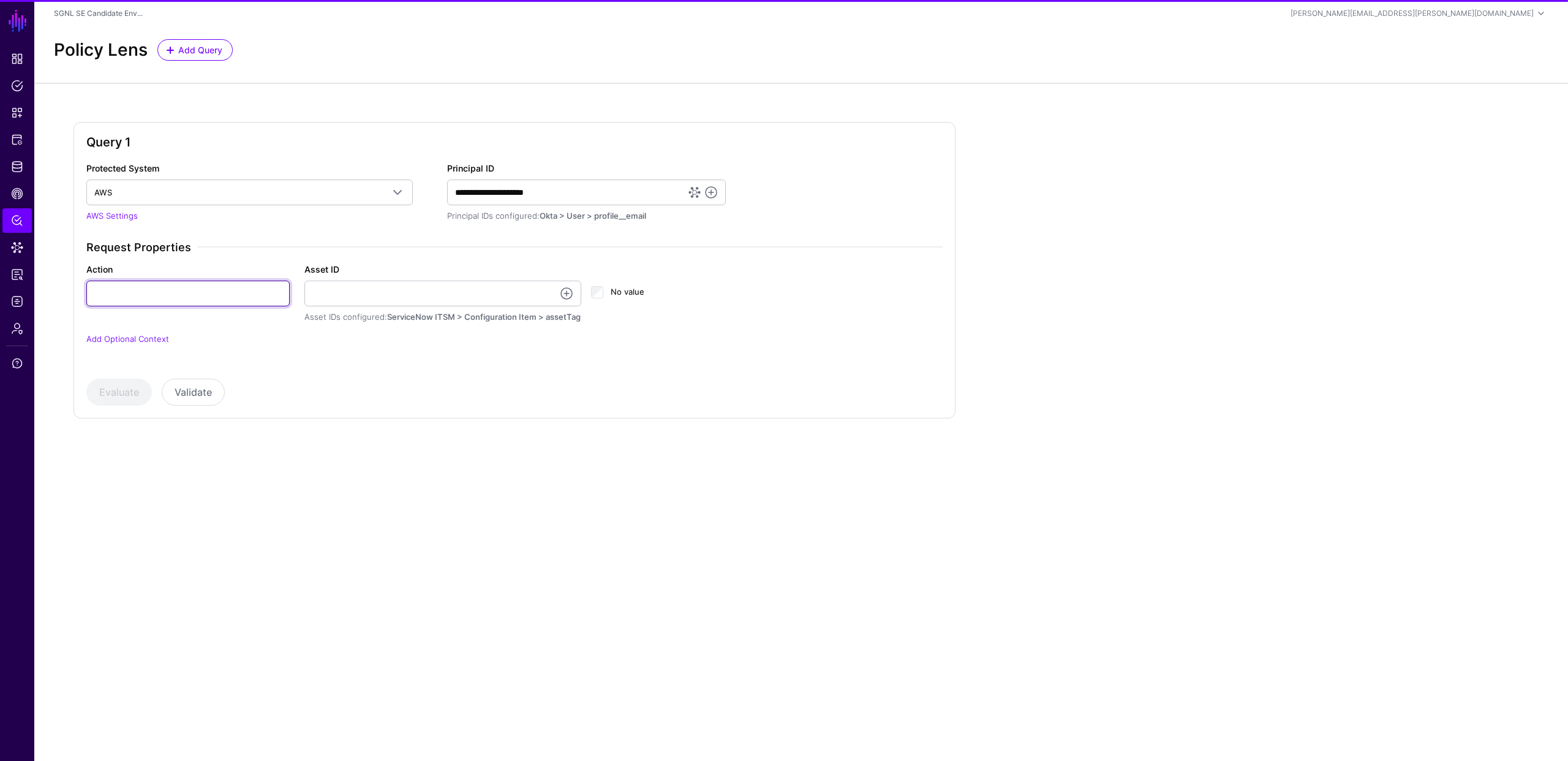
click at [175, 301] on input "Action" at bounding box center [188, 294] width 203 height 26
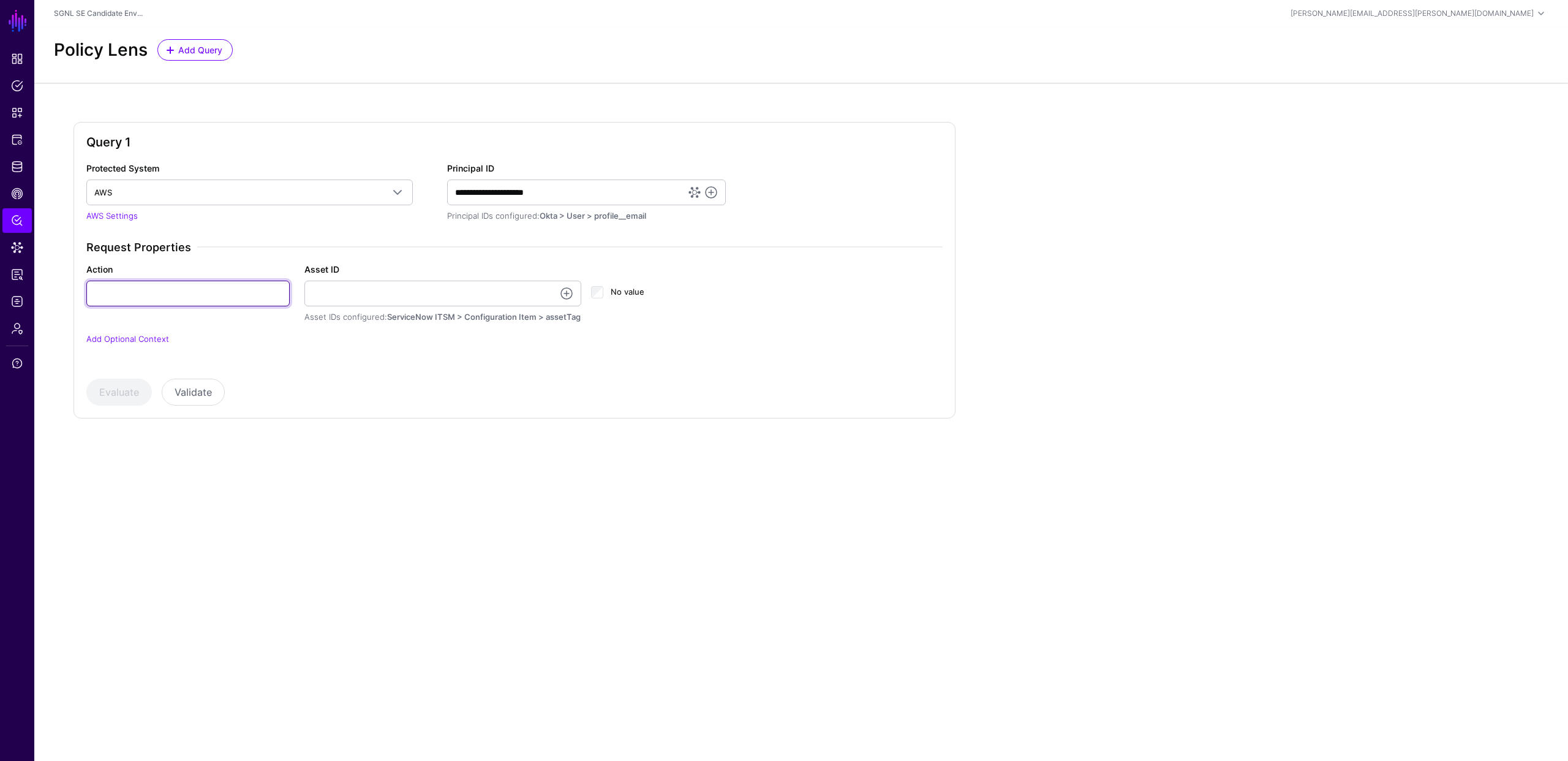
type input "******"
click at [565, 296] on link at bounding box center [566, 293] width 15 height 15
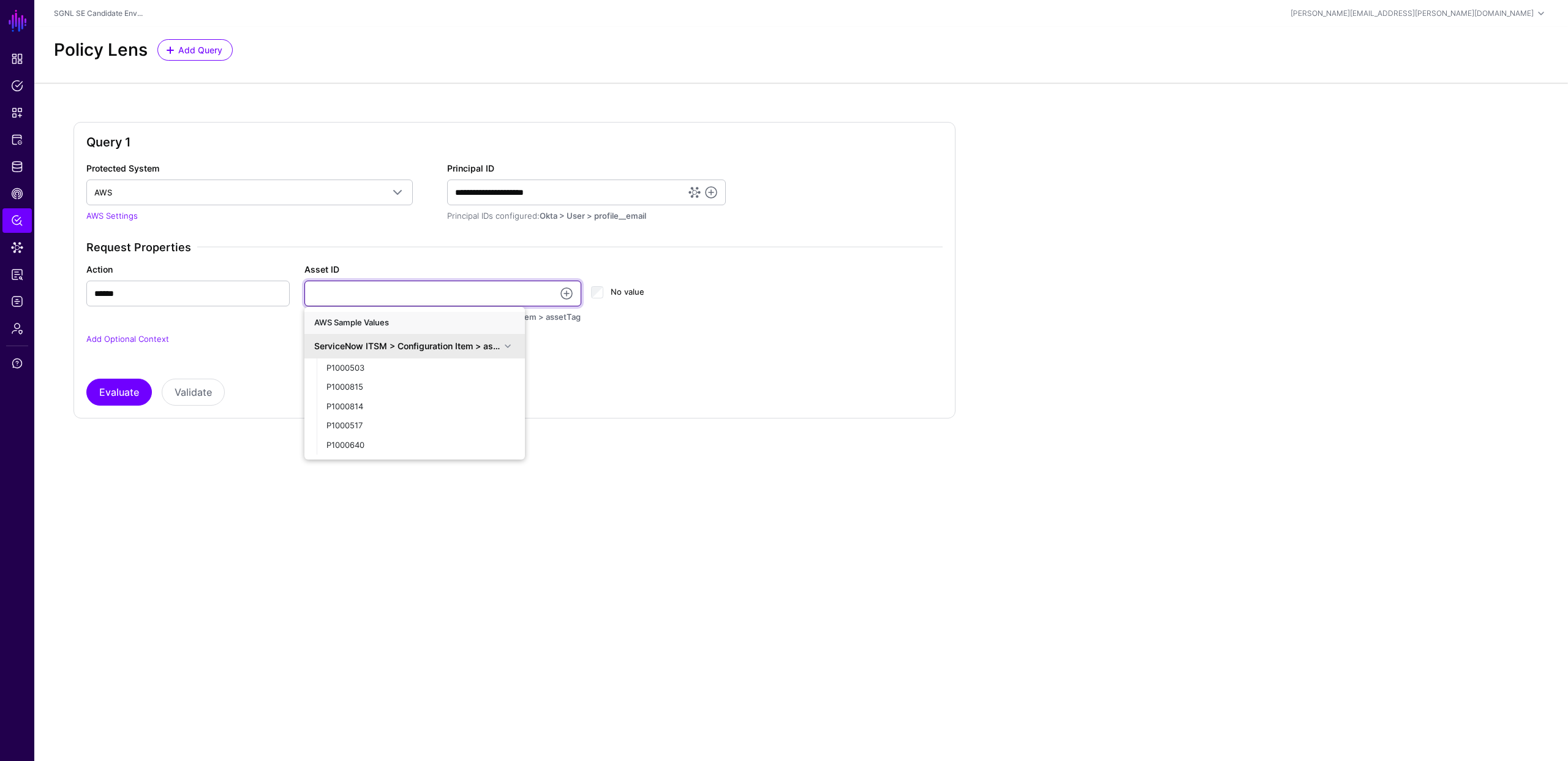
click at [427, 296] on input "Asset ID" at bounding box center [443, 294] width 278 height 26
click at [421, 292] on input "Asset ID" at bounding box center [443, 294] width 278 height 26
type input "**********"
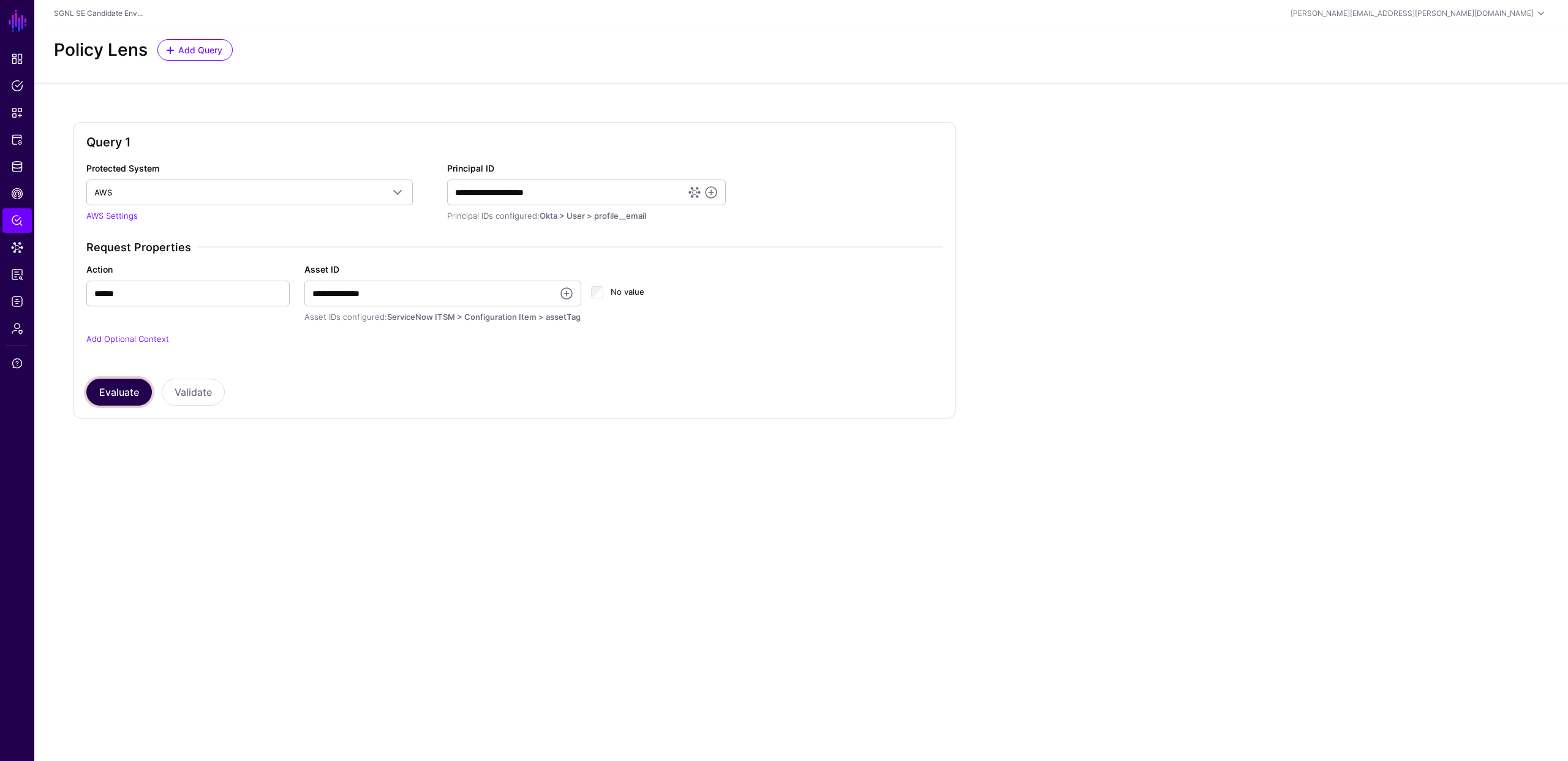
click at [127, 388] on button "Evaluate" at bounding box center [118, 392] width 65 height 27
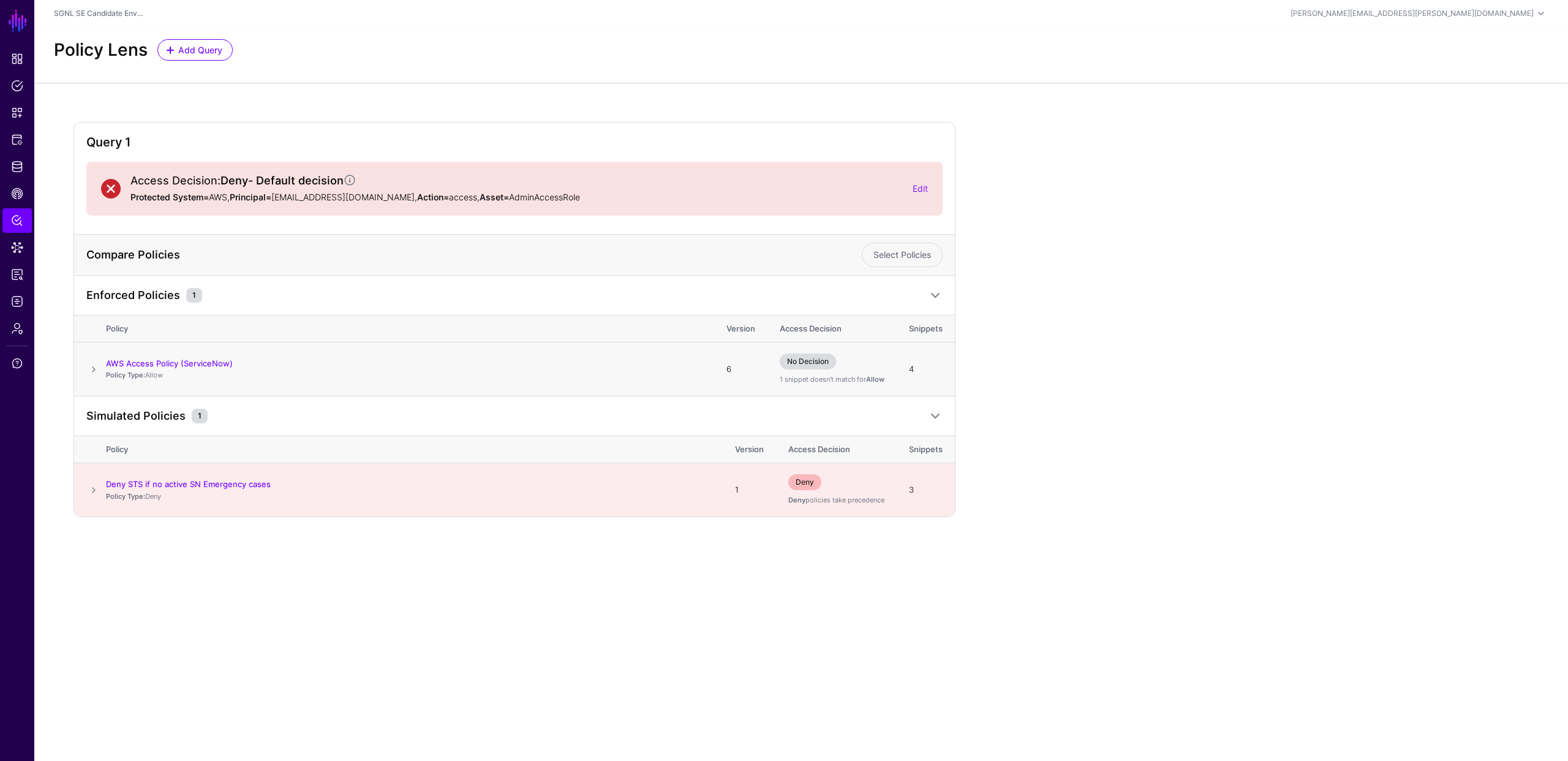
click at [95, 368] on span at bounding box center [93, 369] width 15 height 15
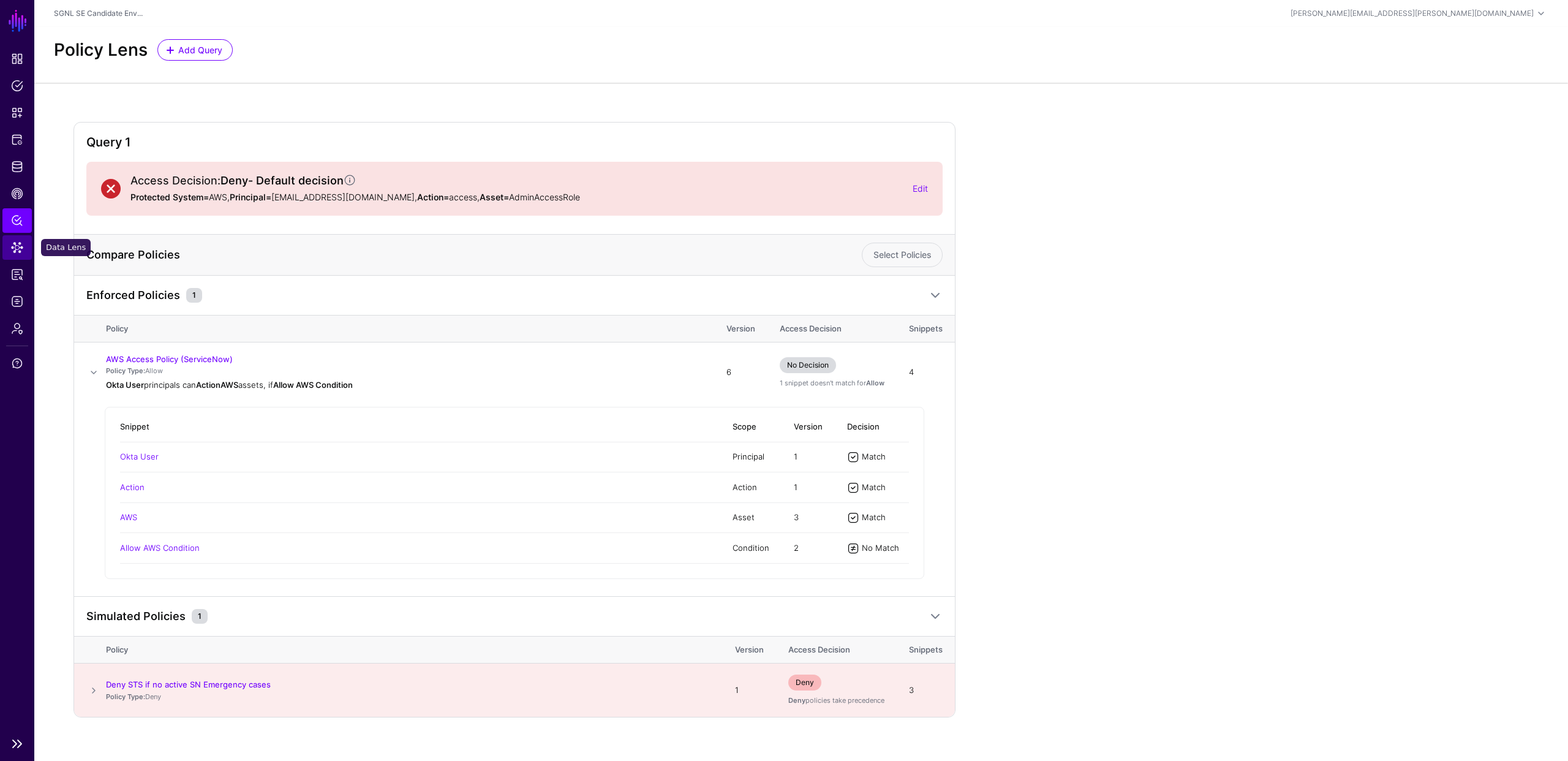
click at [17, 248] on span "Data Lens" at bounding box center [17, 247] width 12 height 12
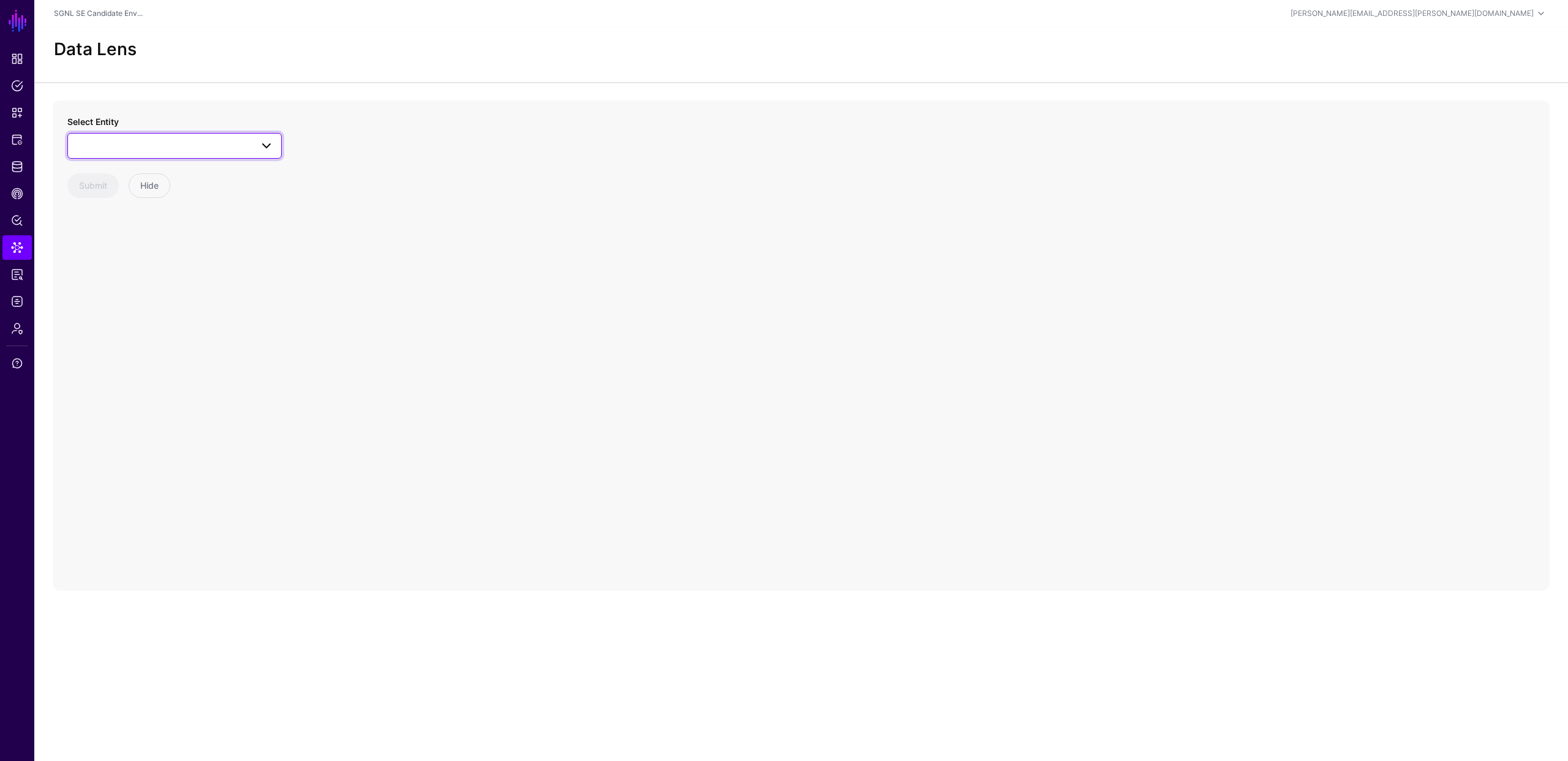
click at [214, 148] on span at bounding box center [174, 146] width 199 height 15
click at [140, 378] on div "User" at bounding box center [181, 379] width 182 height 12
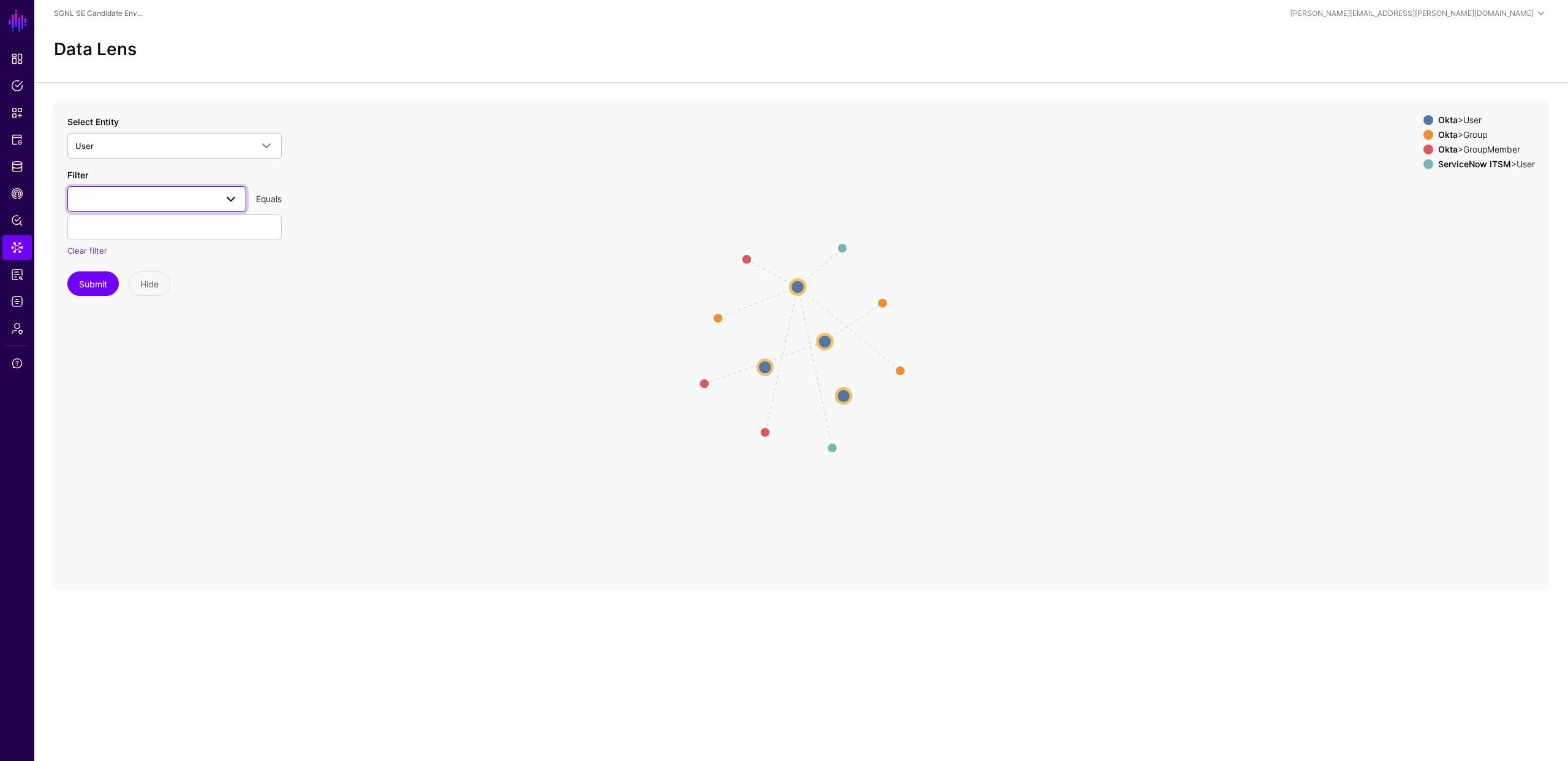
click at [210, 201] on span at bounding box center [157, 199] width 163 height 15
click at [144, 334] on div "profile__login" at bounding box center [157, 337] width 159 height 12
click at [157, 217] on input "text" at bounding box center [174, 227] width 214 height 26
type input "**********"
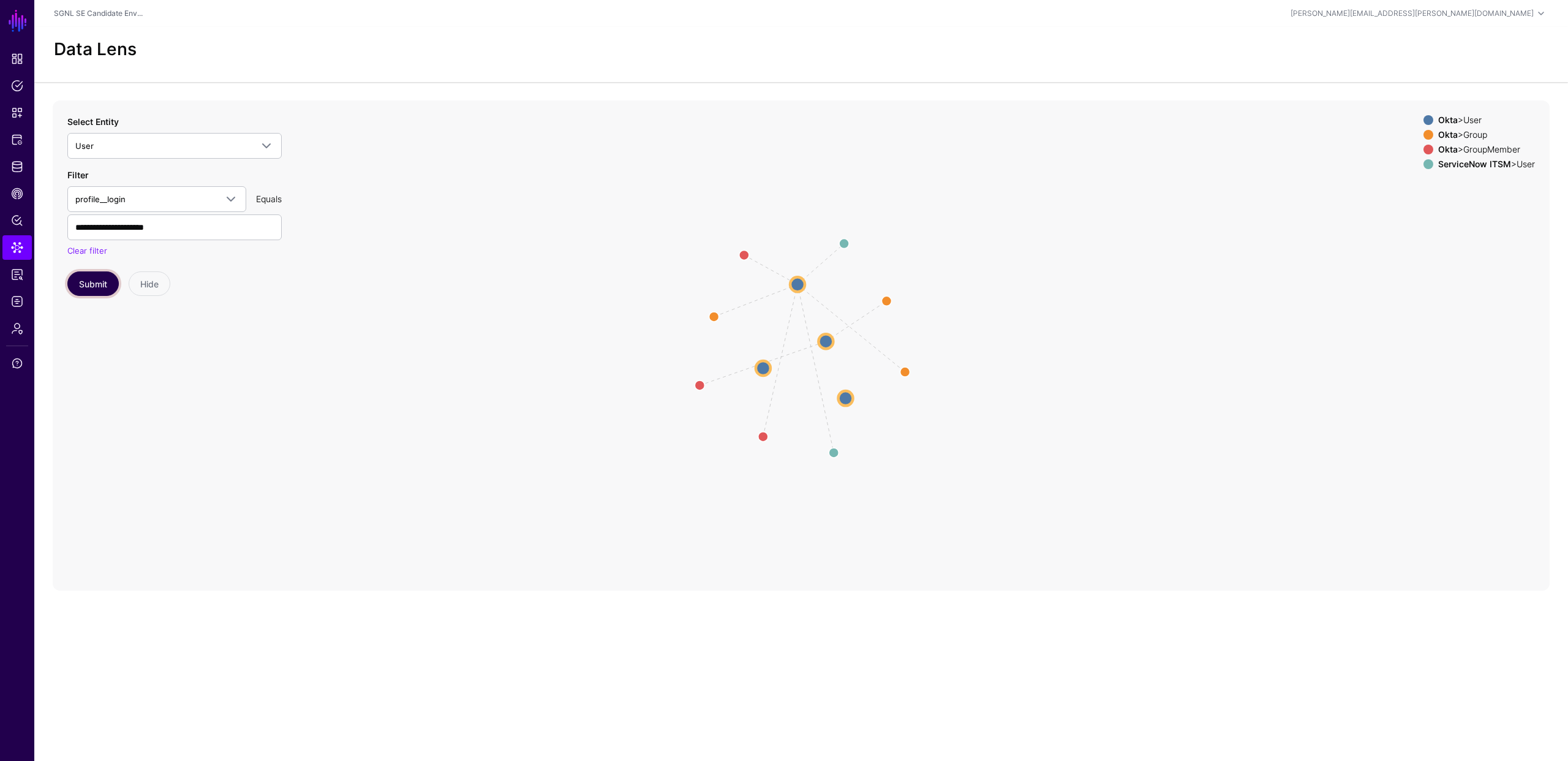
click at [92, 289] on button "Submit" at bounding box center [93, 283] width 52 height 25
click at [777, 422] on circle at bounding box center [780, 422] width 19 height 19
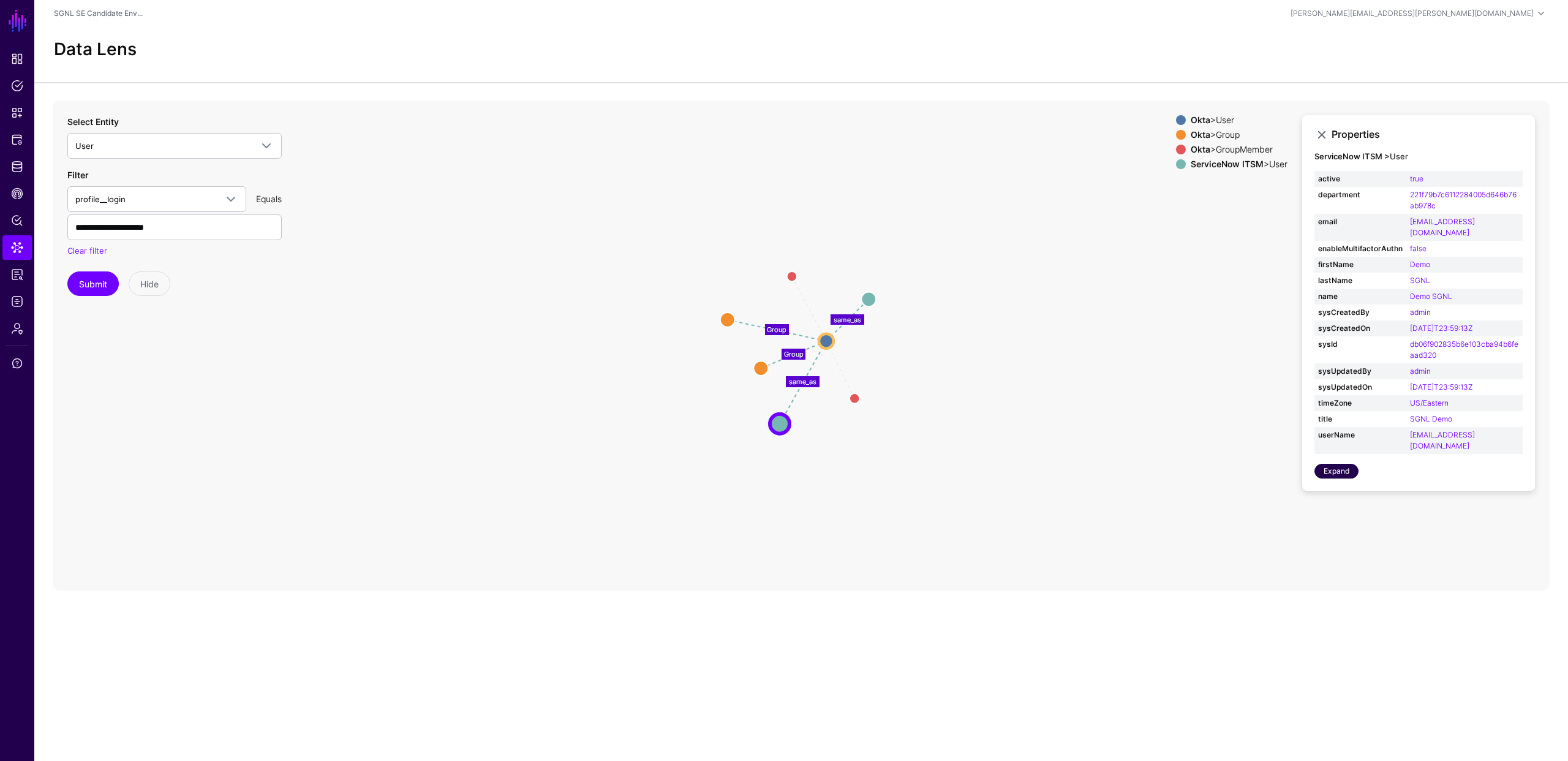
click at [1335, 464] on link "Expand" at bounding box center [1336, 471] width 44 height 15
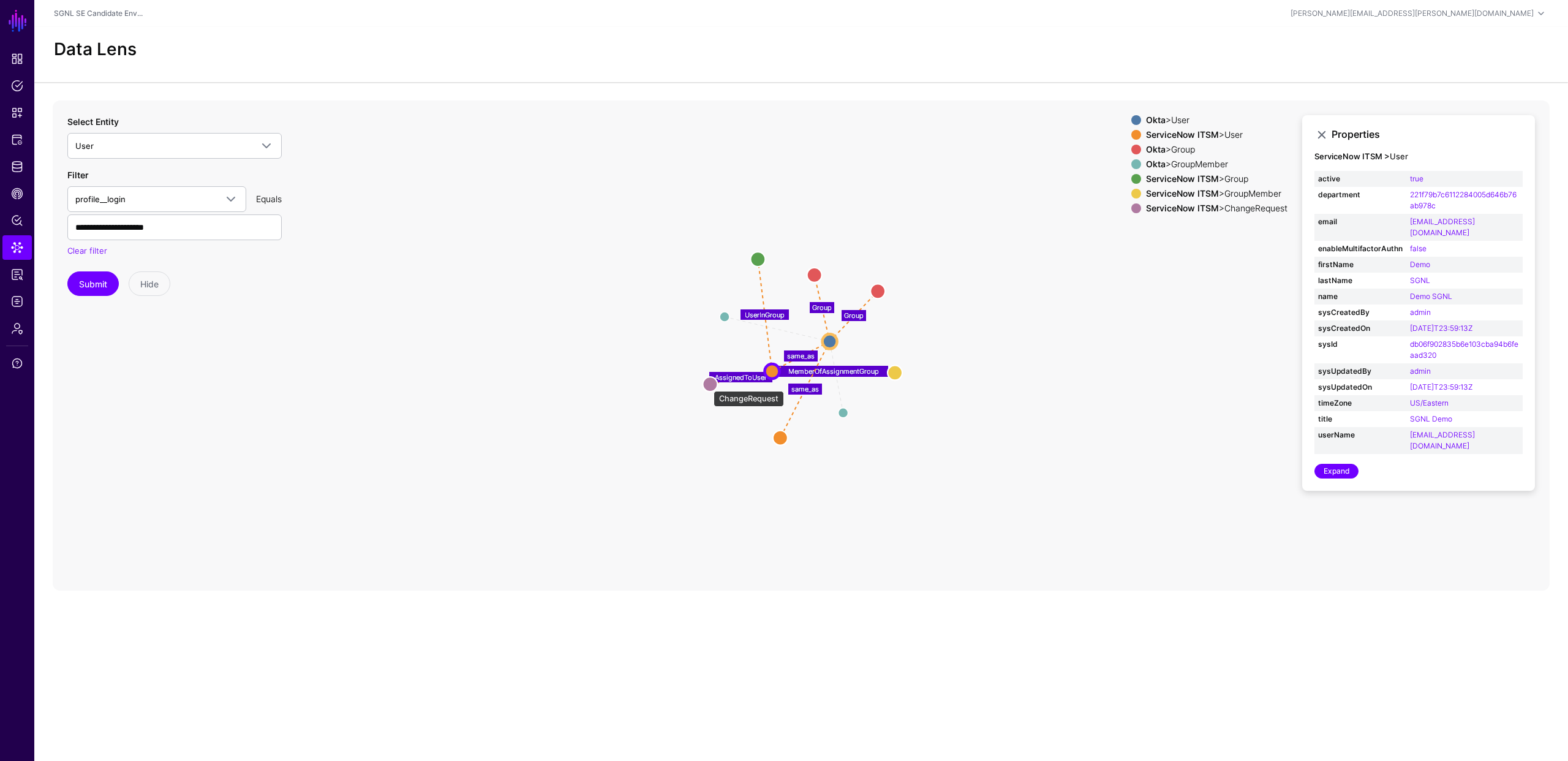
click at [707, 384] on circle at bounding box center [710, 384] width 15 height 15
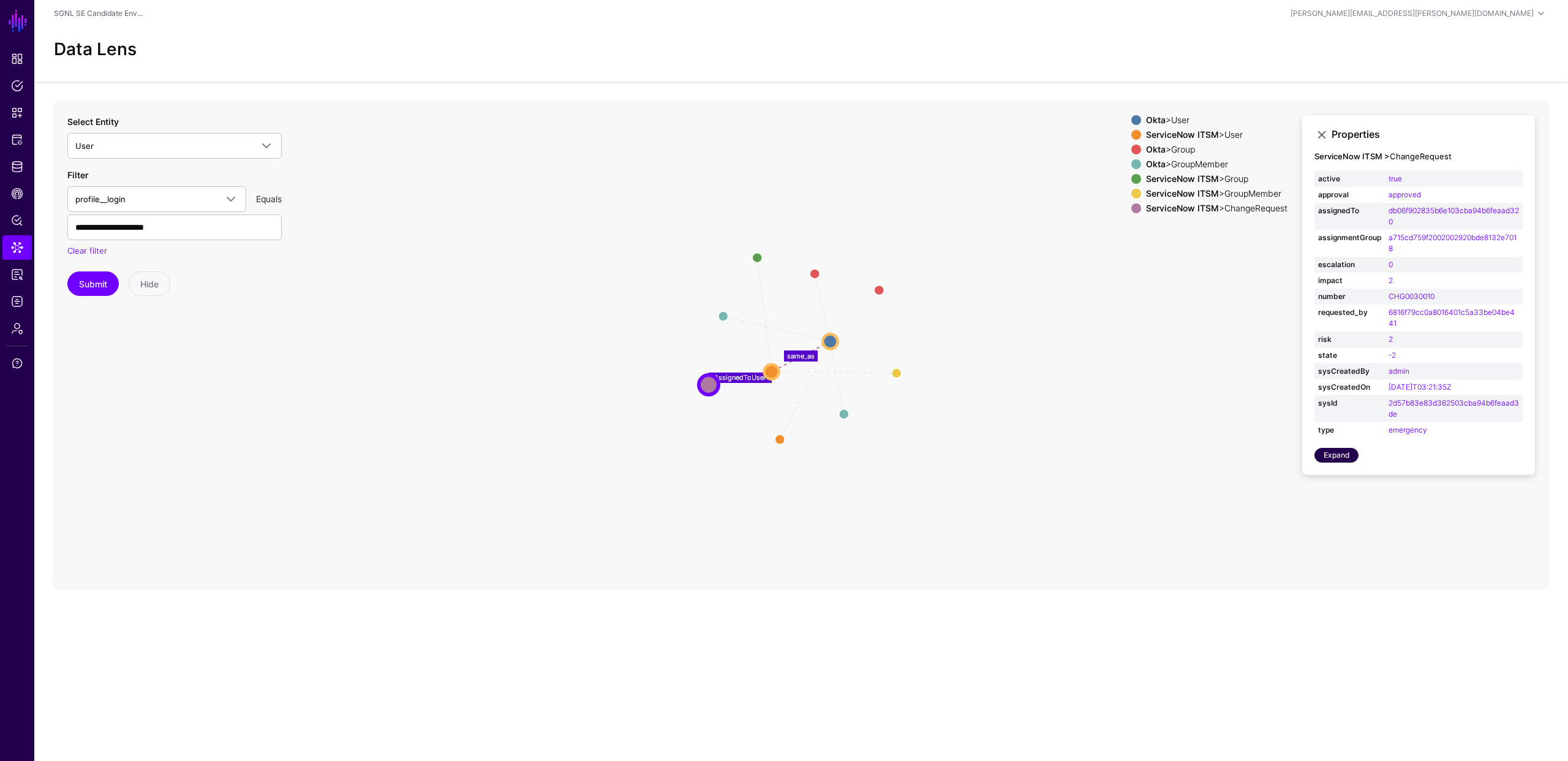
click at [1331, 453] on link "Expand" at bounding box center [1336, 455] width 44 height 15
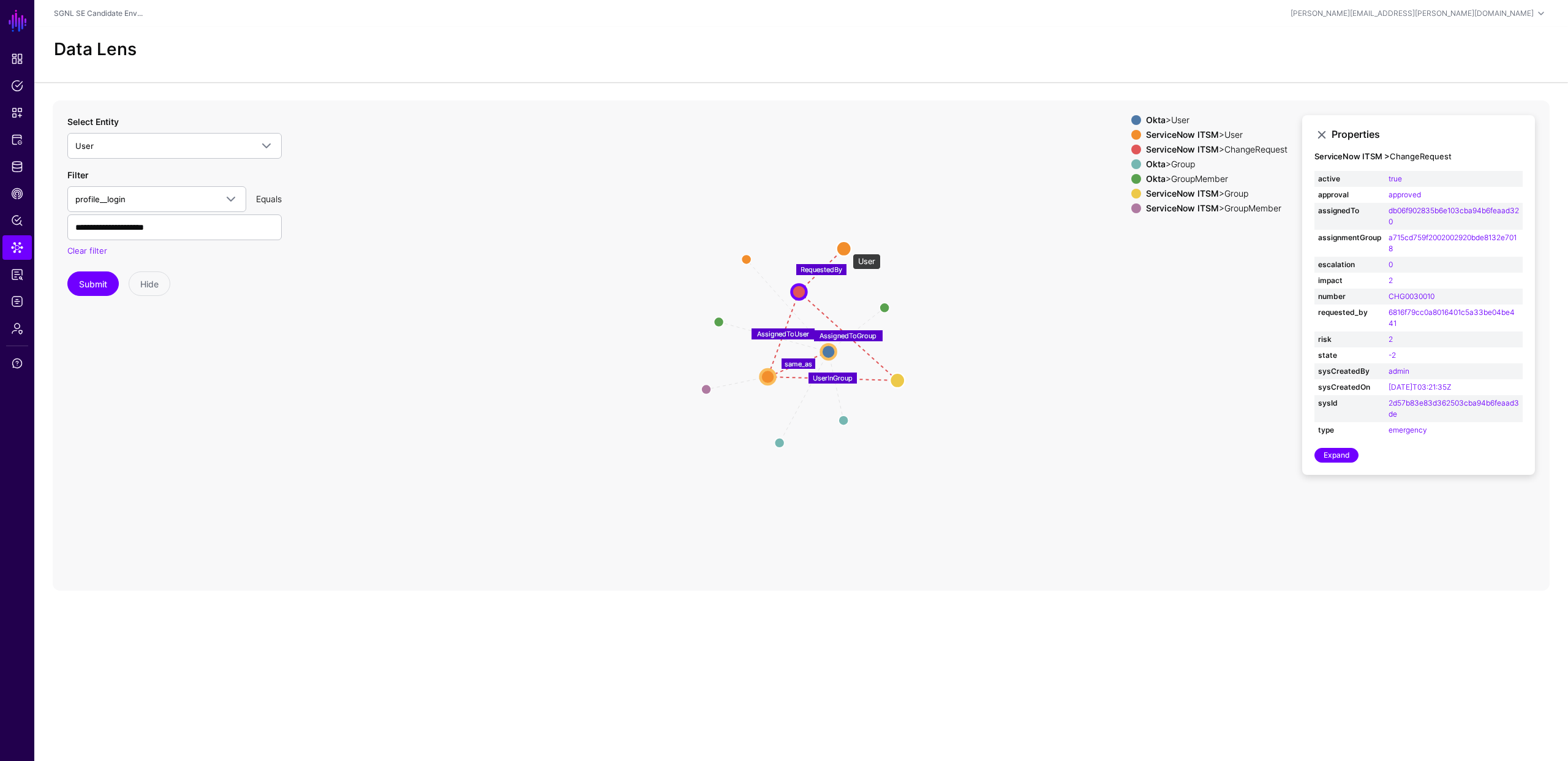
click at [846, 247] on circle at bounding box center [844, 248] width 15 height 15
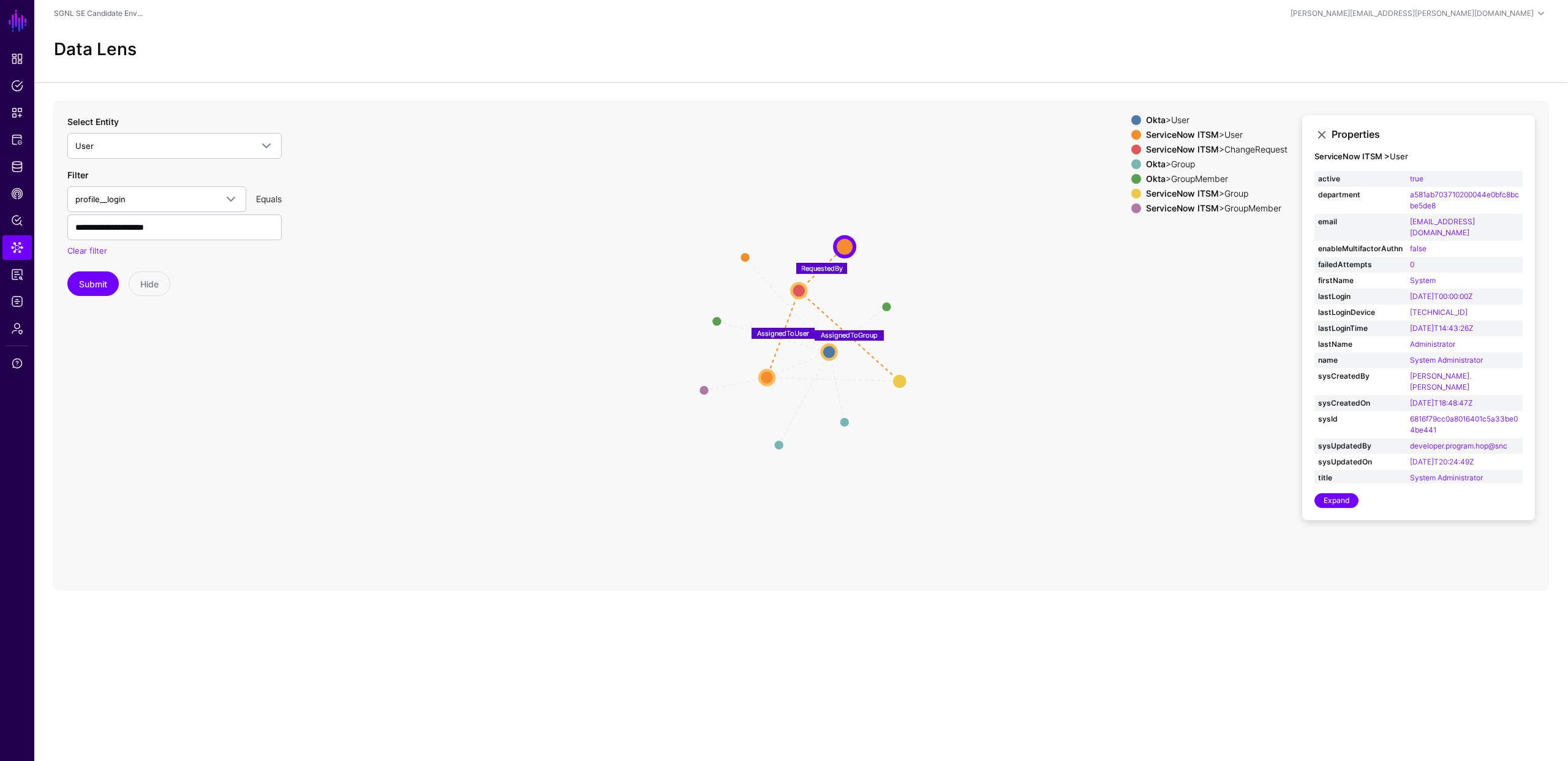
click at [903, 165] on icon "same_as UserInGroup Member Member Group Group same_as MemberOfAssignmentGroup A…" at bounding box center [801, 345] width 1497 height 490
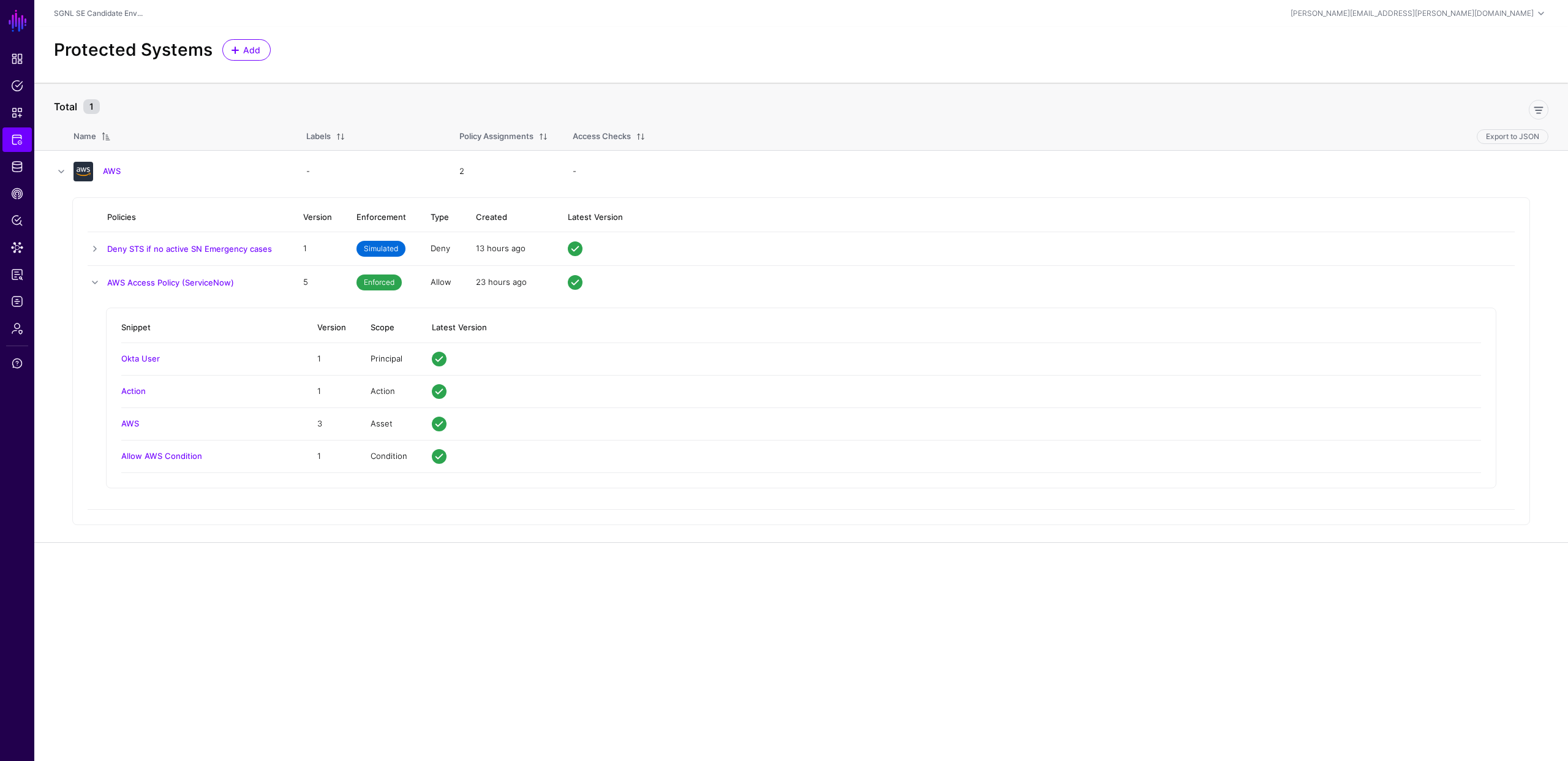
click at [463, 46] on div "Protected Systems Add" at bounding box center [801, 50] width 1505 height 21
click at [94, 83] on th "Total 1" at bounding box center [801, 100] width 1534 height 36
click at [177, 100] on div at bounding box center [829, 107] width 1449 height 25
click at [115, 168] on link "AWS" at bounding box center [111, 171] width 17 height 10
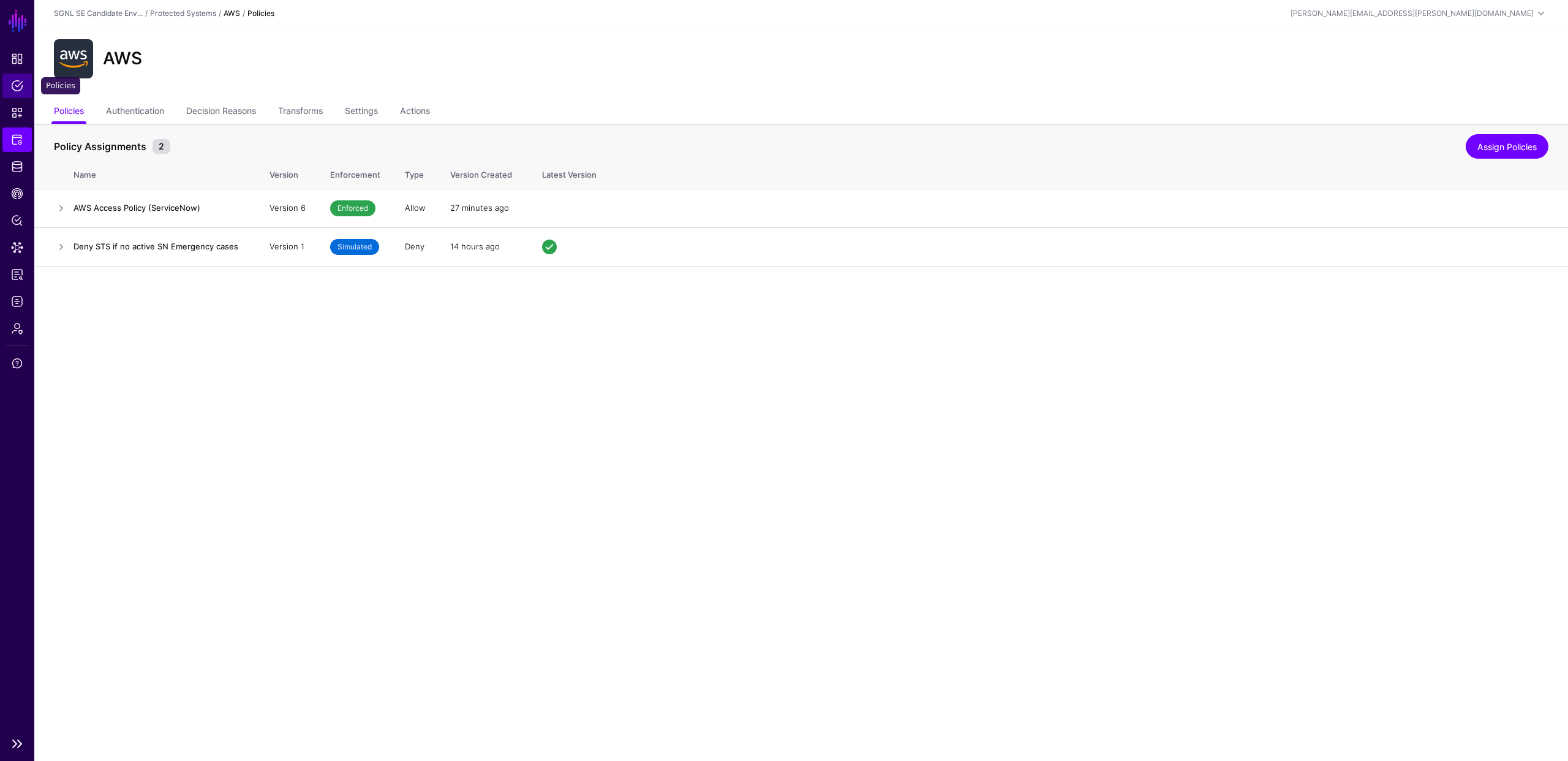
click at [23, 83] on link "Policies" at bounding box center [17, 86] width 29 height 25
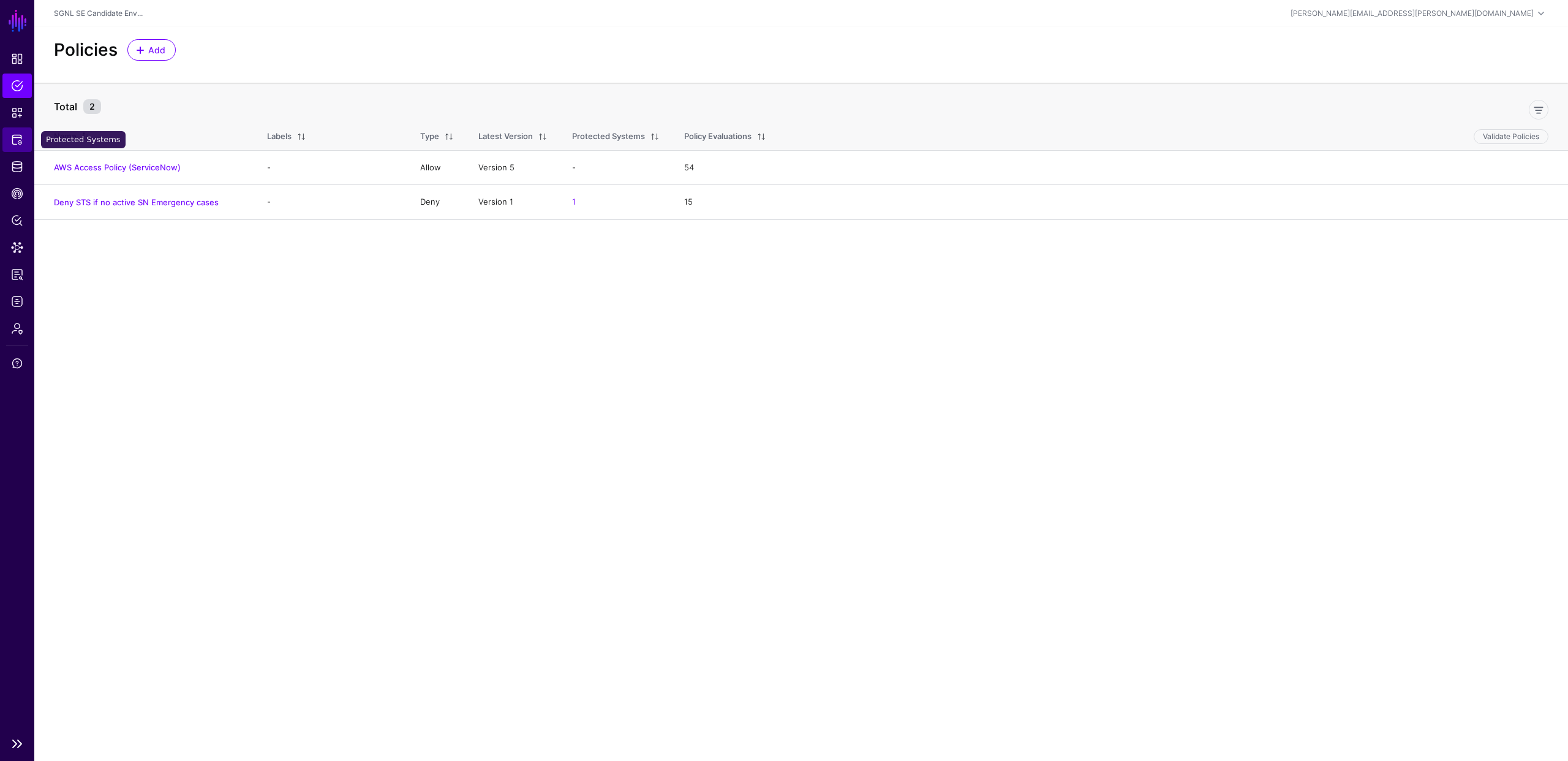
click at [17, 146] on link "Protected Systems" at bounding box center [17, 140] width 29 height 25
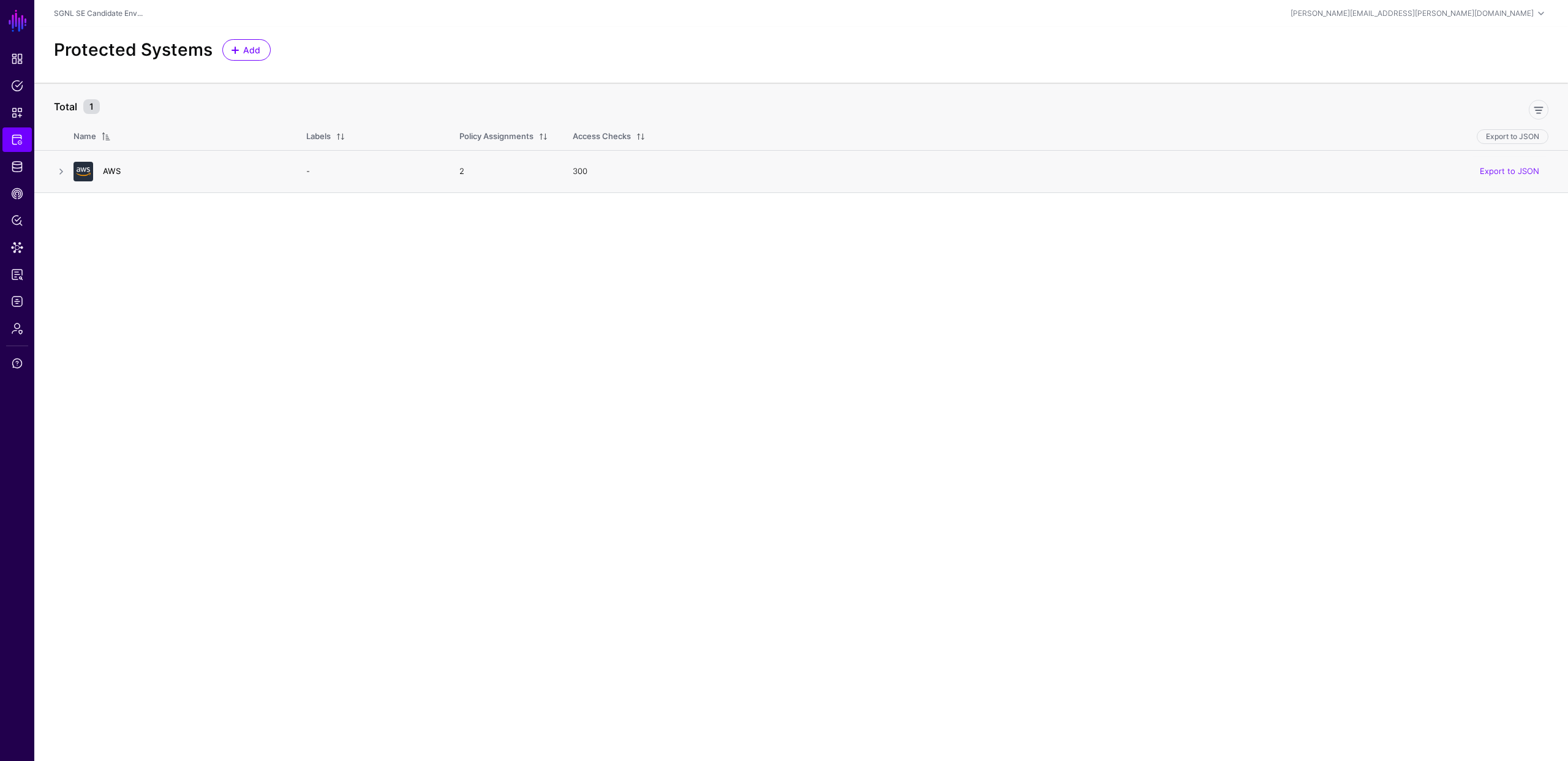
click at [109, 170] on link "AWS" at bounding box center [111, 171] width 17 height 10
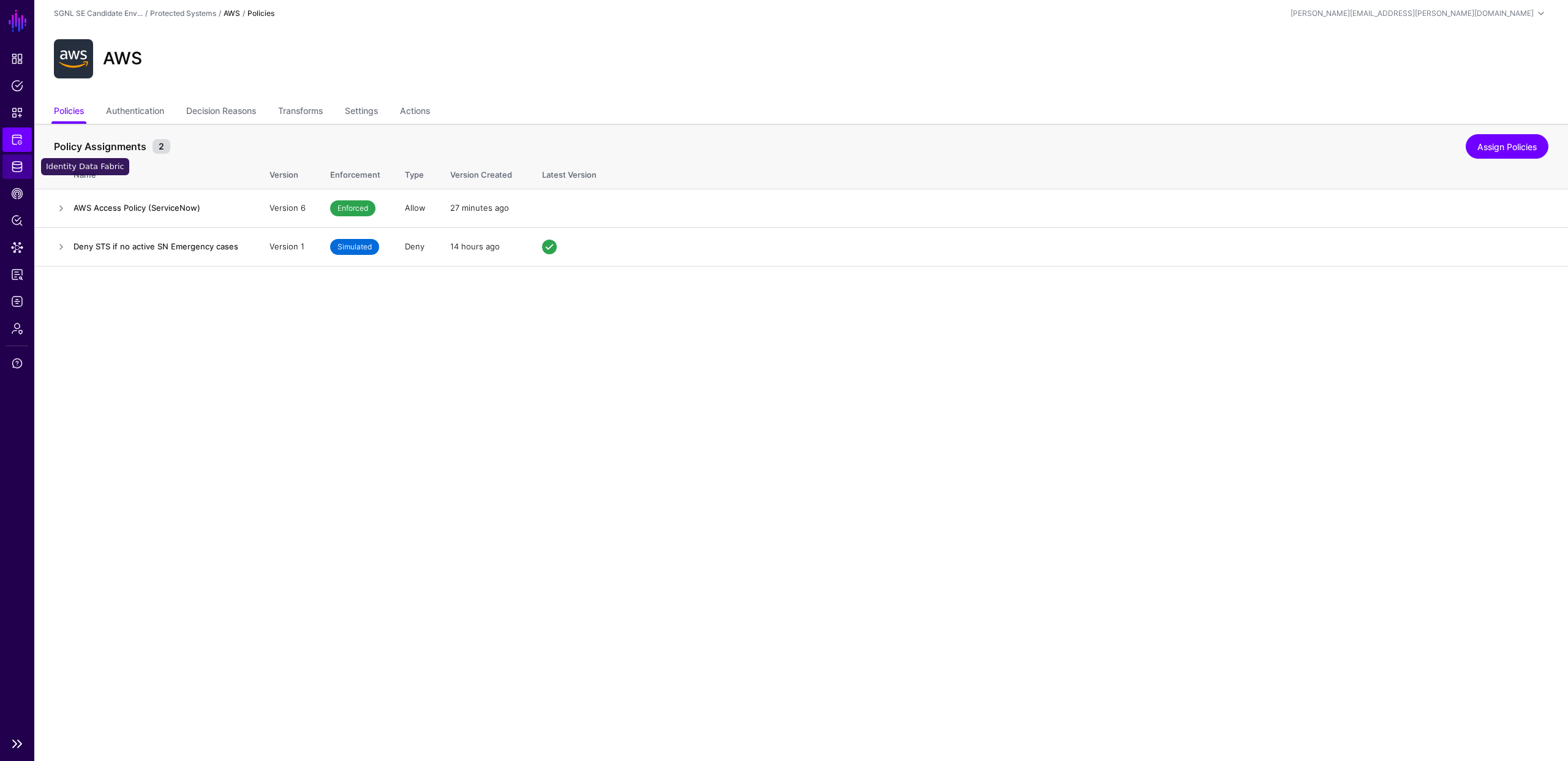
click at [20, 162] on span "Identity Data Fabric" at bounding box center [17, 166] width 12 height 12
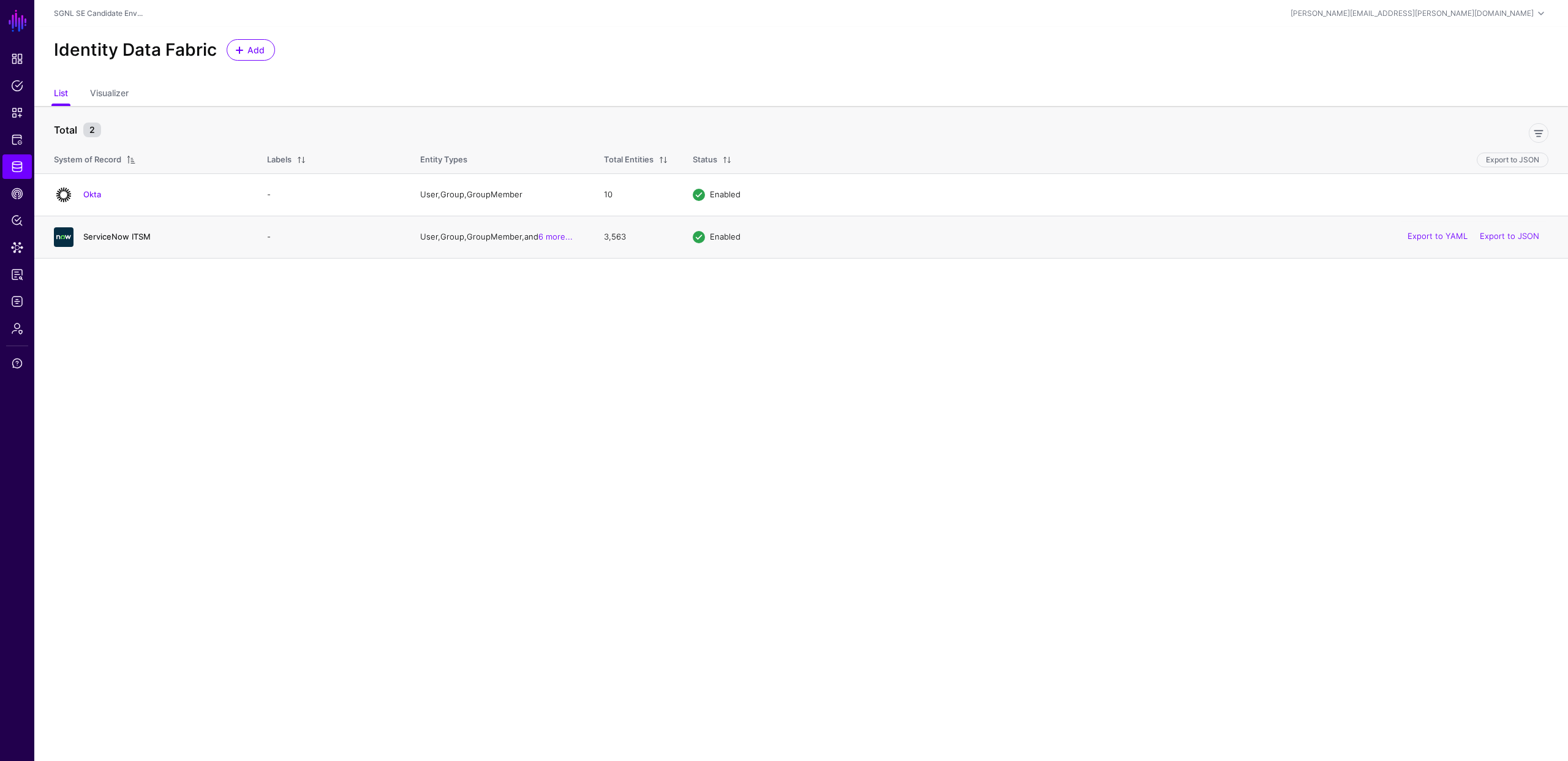
click at [132, 235] on link "ServiceNow ITSM" at bounding box center [117, 236] width 67 height 10
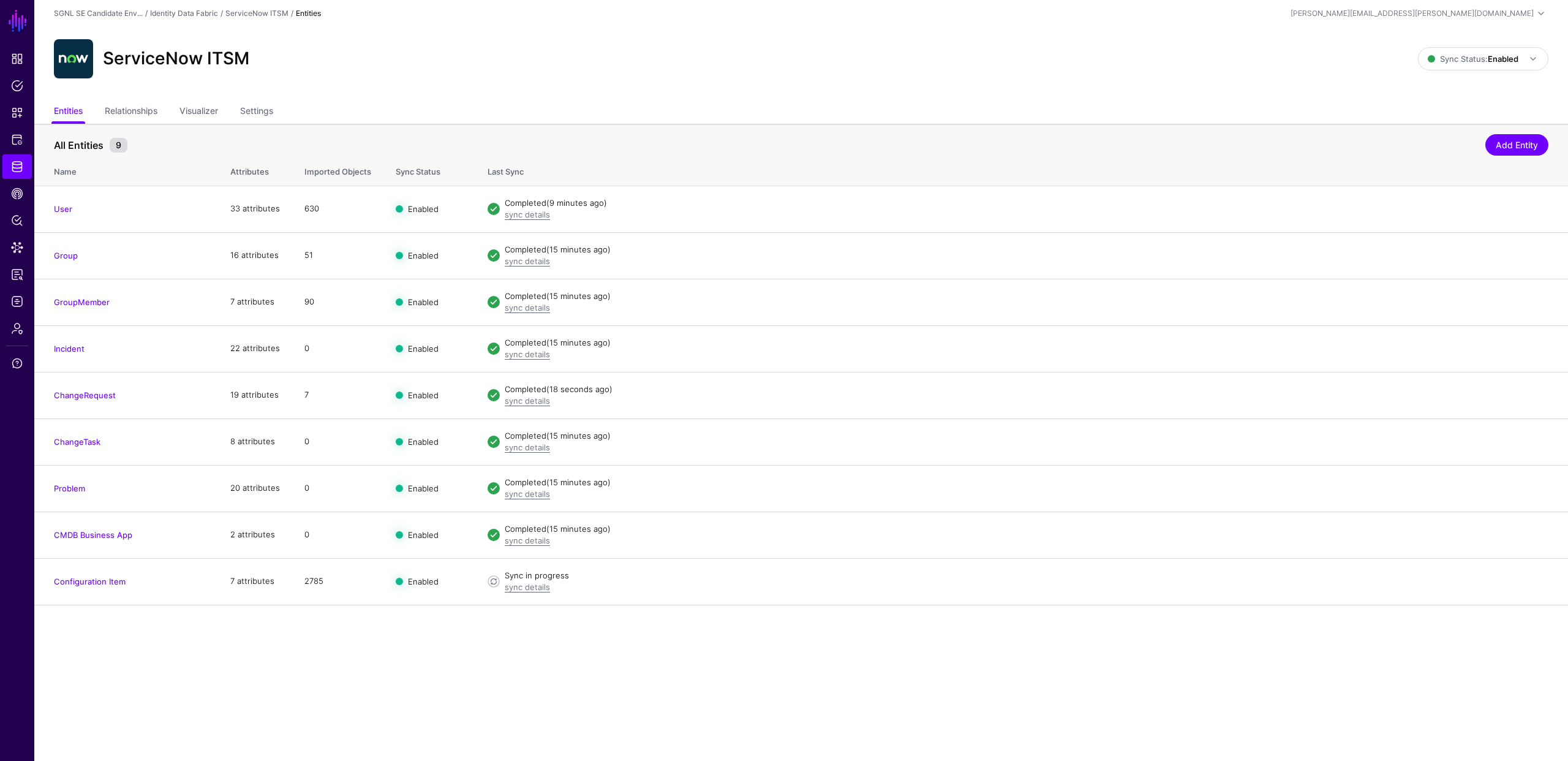
click at [497, 97] on div "ServiceNow ITSM Sync Status: Enabled Enabled Syncing active for all configured …" at bounding box center [801, 64] width 1534 height 74
click at [1404, 580] on link "Disable Sync" at bounding box center [1414, 580] width 49 height 10
click at [1404, 580] on link "Enable Sync" at bounding box center [1415, 580] width 47 height 10
click at [521, 586] on link "sync details" at bounding box center [527, 586] width 45 height 10
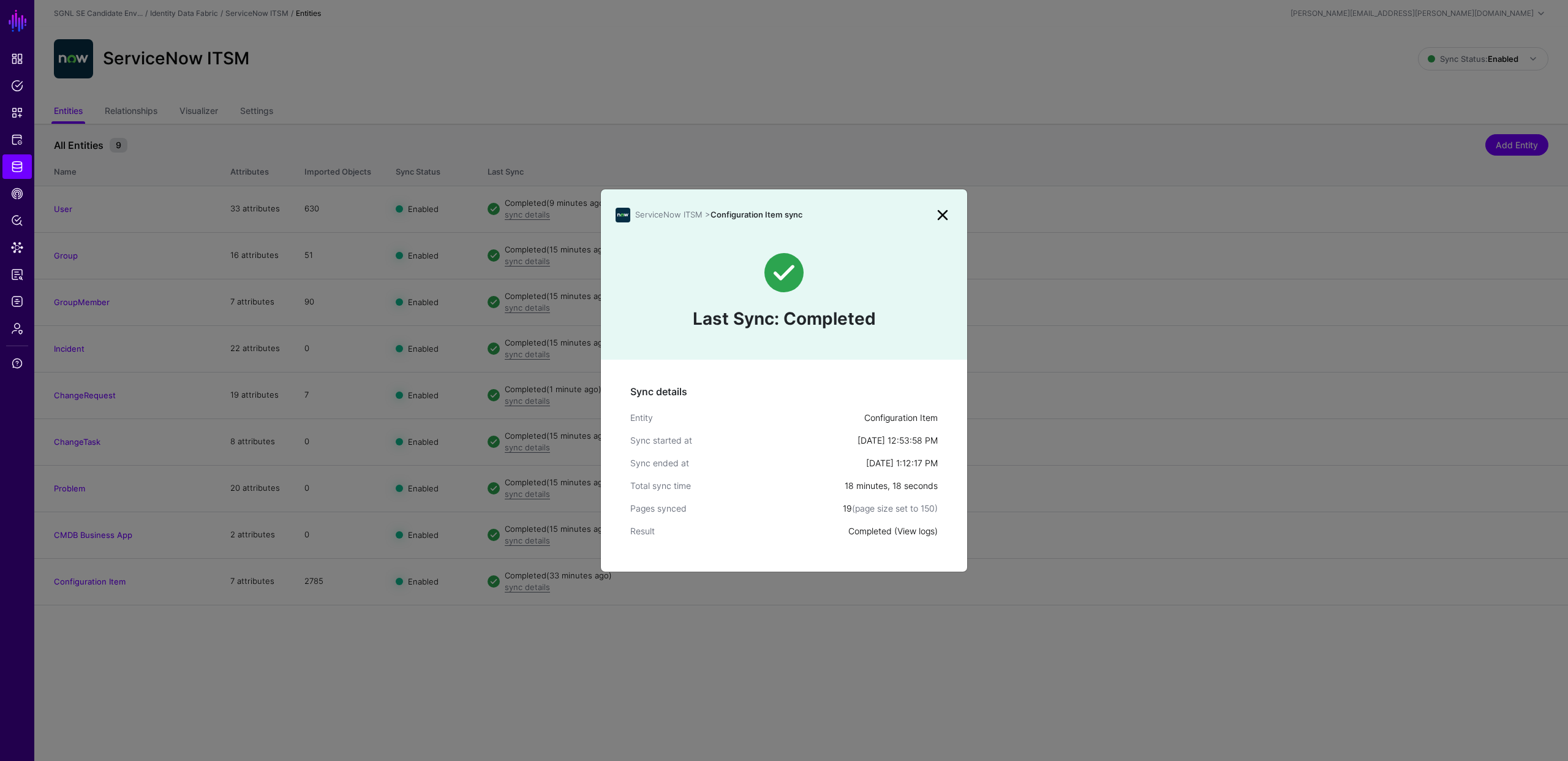
click at [909, 529] on link "View logs" at bounding box center [916, 531] width 38 height 10
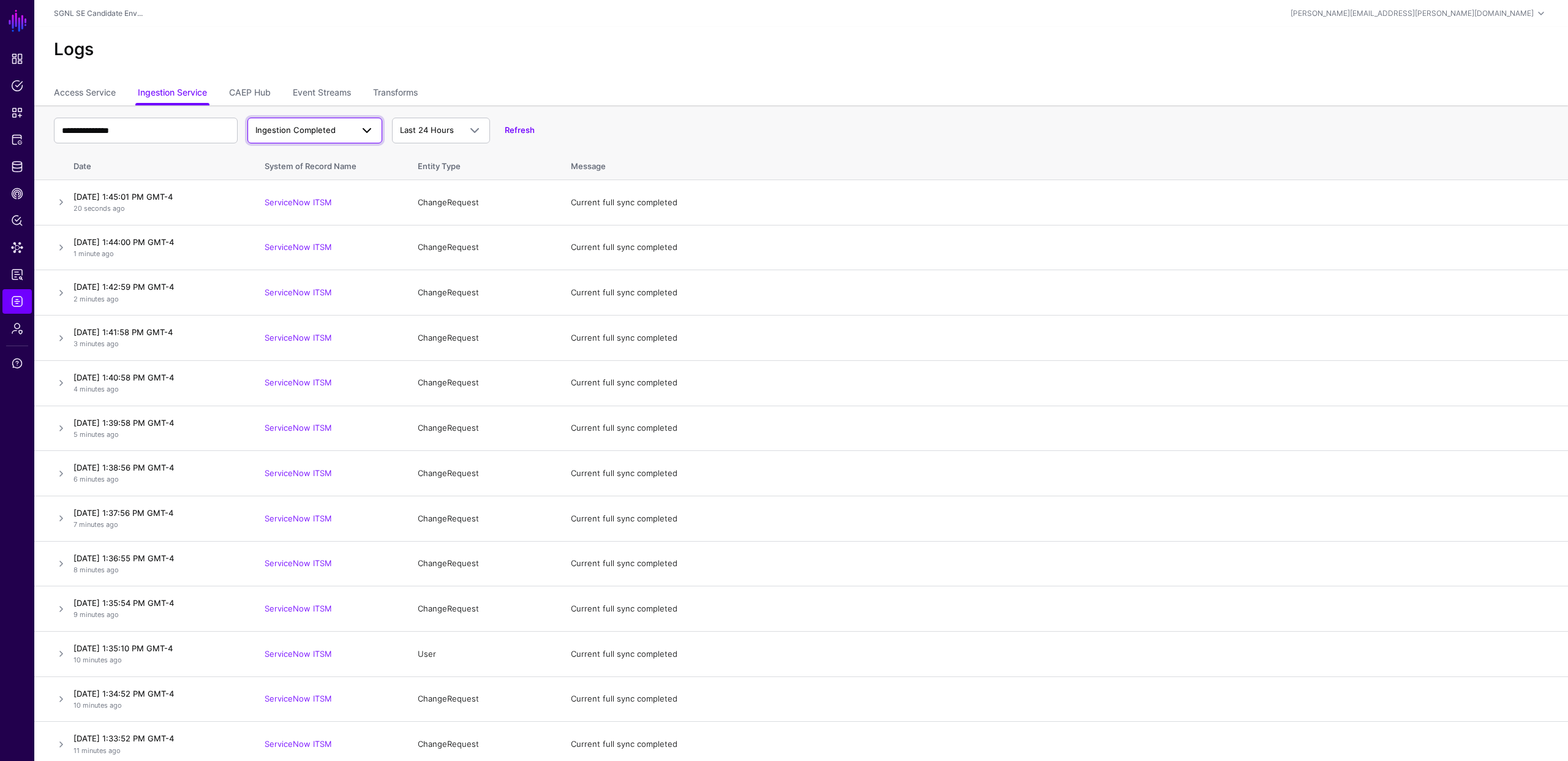
click at [356, 133] on span at bounding box center [363, 130] width 22 height 15
click at [338, 155] on div "Ingestion Started" at bounding box center [315, 159] width 115 height 12
click at [60, 201] on link at bounding box center [61, 202] width 15 height 15
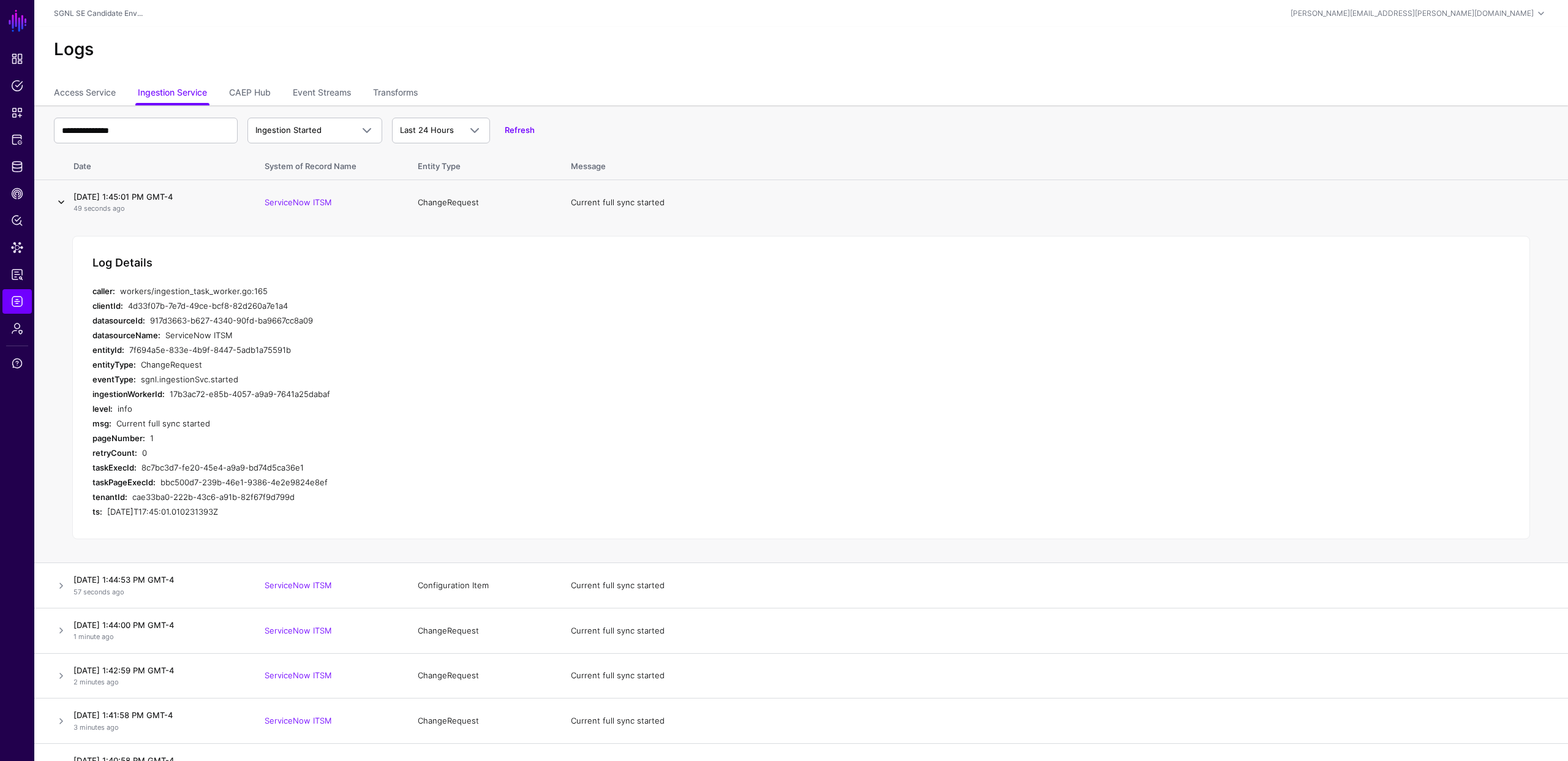
click at [60, 201] on link at bounding box center [61, 202] width 15 height 15
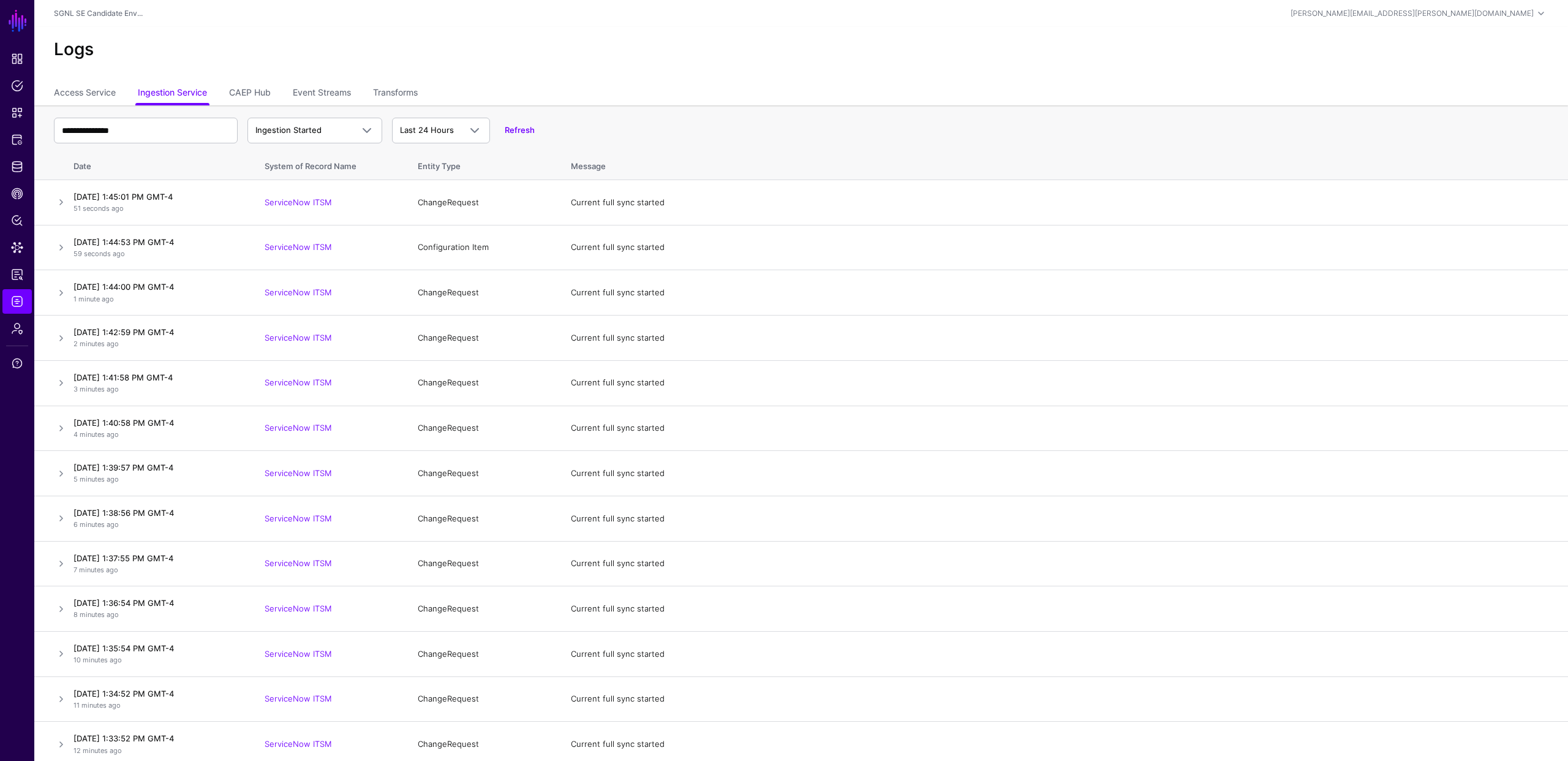
click at [232, 42] on h2 "Logs" at bounding box center [801, 50] width 1495 height 21
click at [18, 164] on span "Identity Data Fabric" at bounding box center [17, 166] width 12 height 12
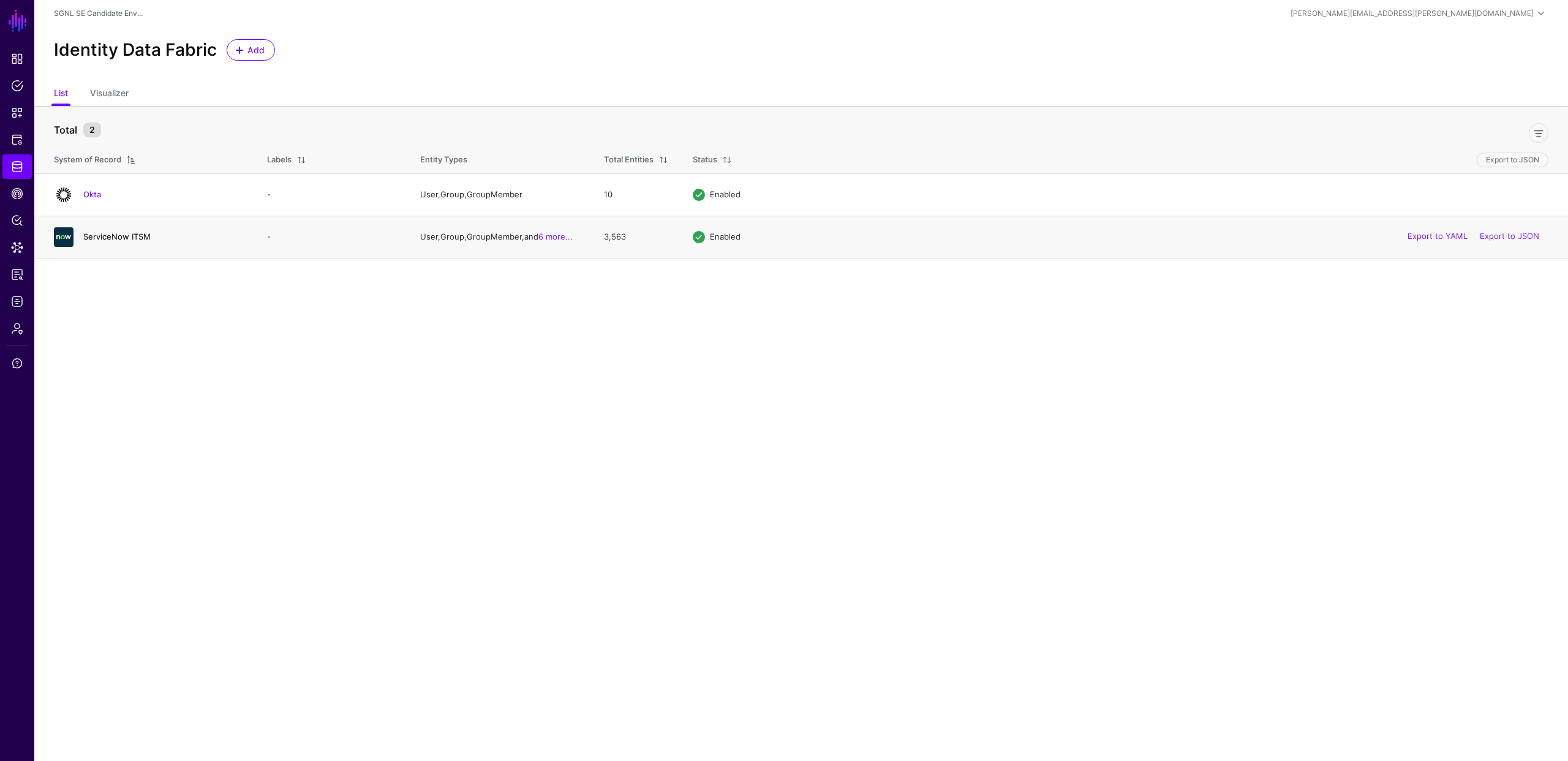
click at [102, 235] on link "ServiceNow ITSM" at bounding box center [117, 236] width 67 height 10
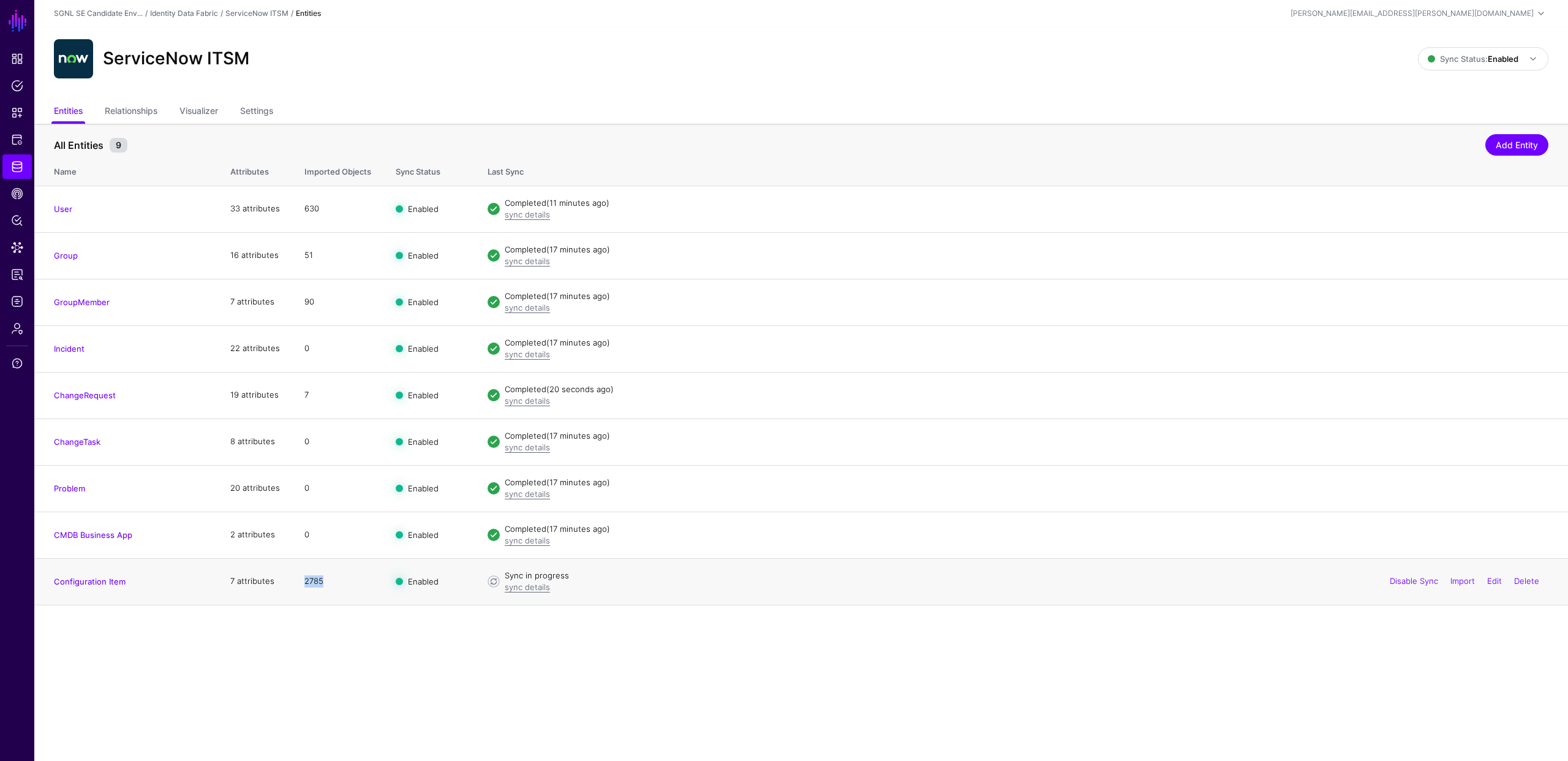
drag, startPoint x: 304, startPoint y: 581, endPoint x: 327, endPoint y: 580, distance: 23.0
click at [327, 580] on td "2785" at bounding box center [338, 581] width 91 height 47
click at [322, 584] on td "2785" at bounding box center [338, 581] width 91 height 47
click at [254, 109] on link "Settings" at bounding box center [256, 112] width 33 height 23
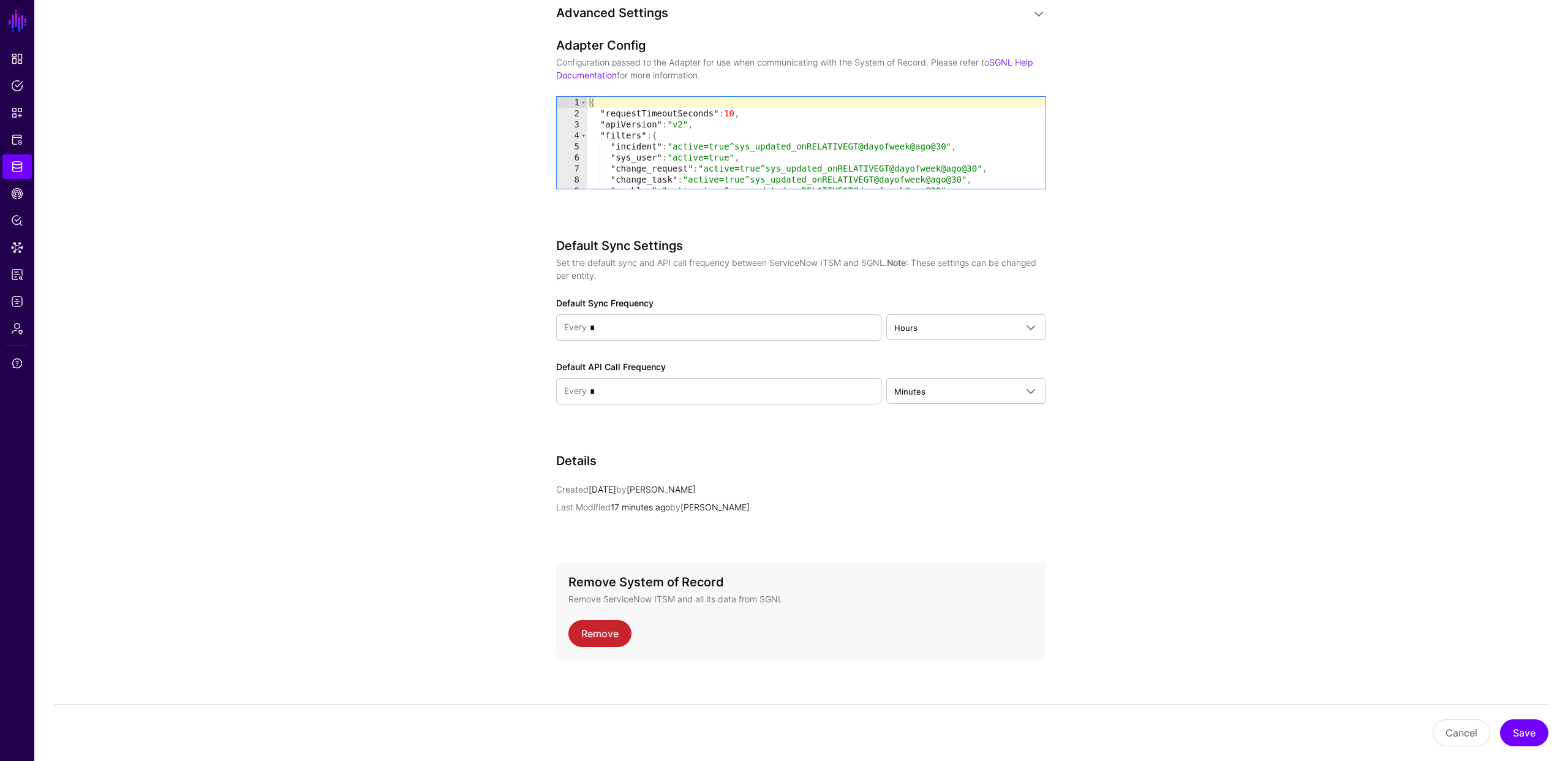
scroll to position [1025, 0]
click at [979, 390] on span "Minutes" at bounding box center [955, 390] width 122 height 14
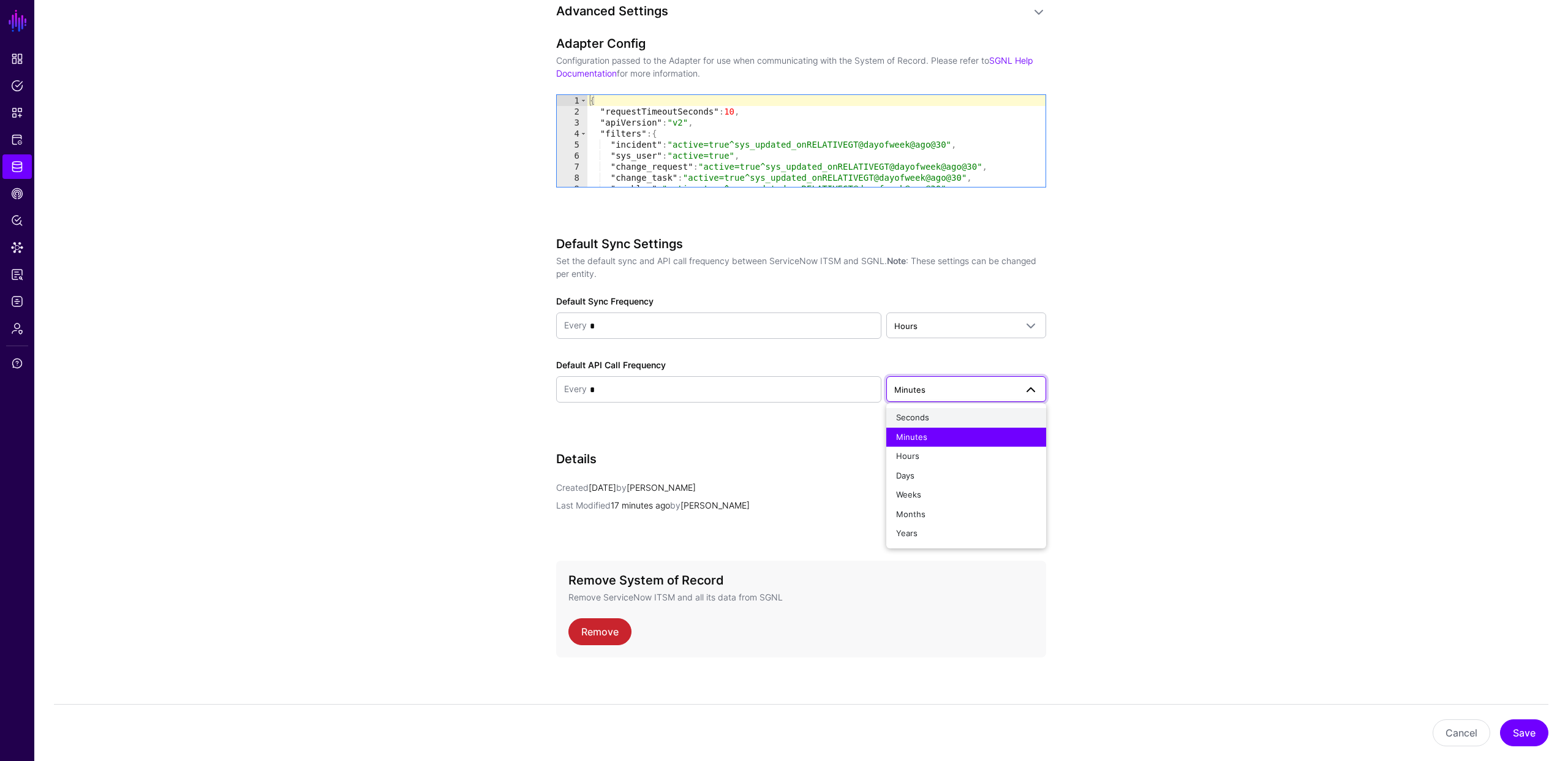
click at [964, 414] on div "Seconds" at bounding box center [966, 417] width 140 height 12
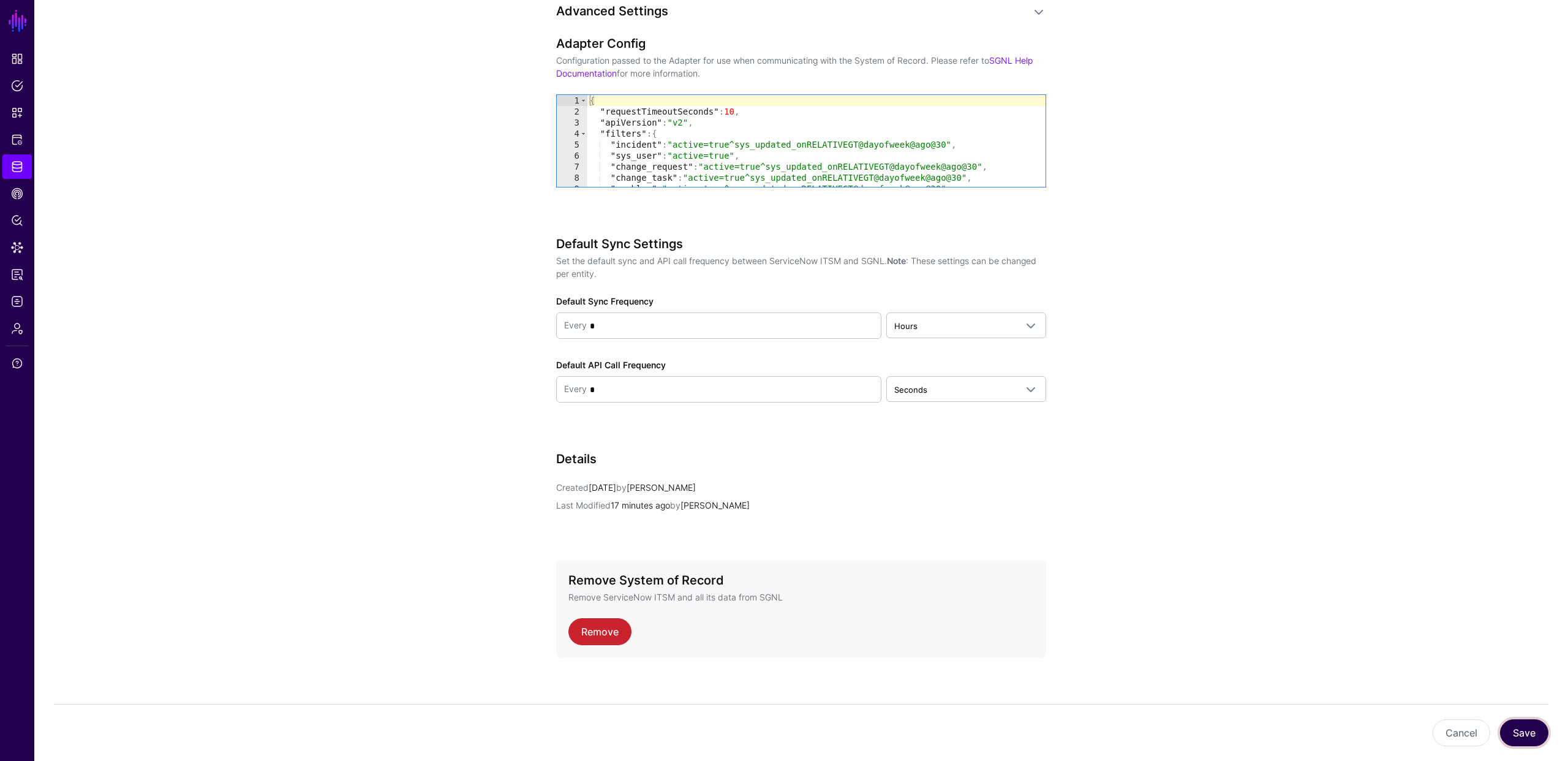
click at [1531, 729] on button "Save" at bounding box center [1524, 733] width 49 height 27
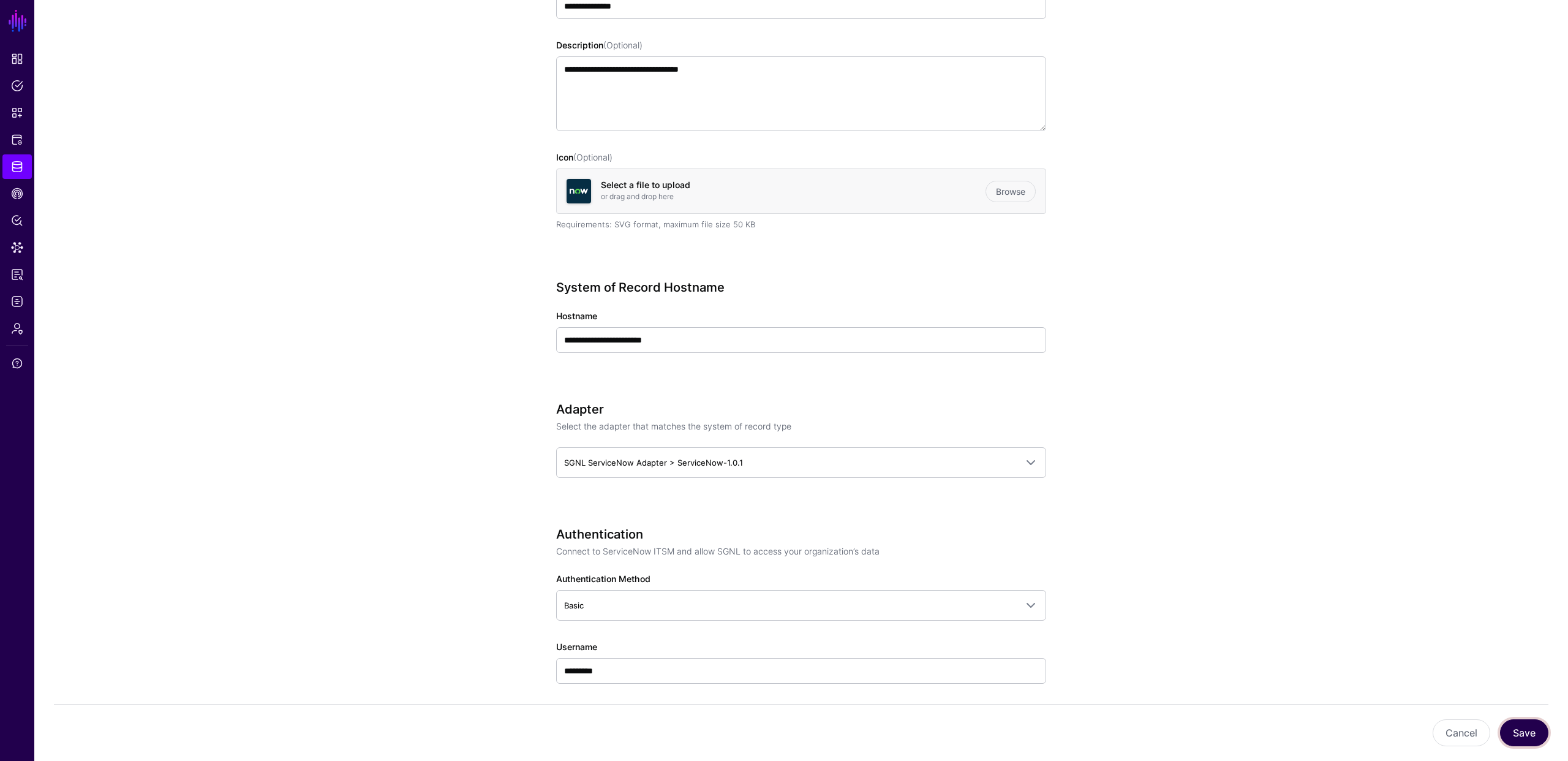
scroll to position [0, 0]
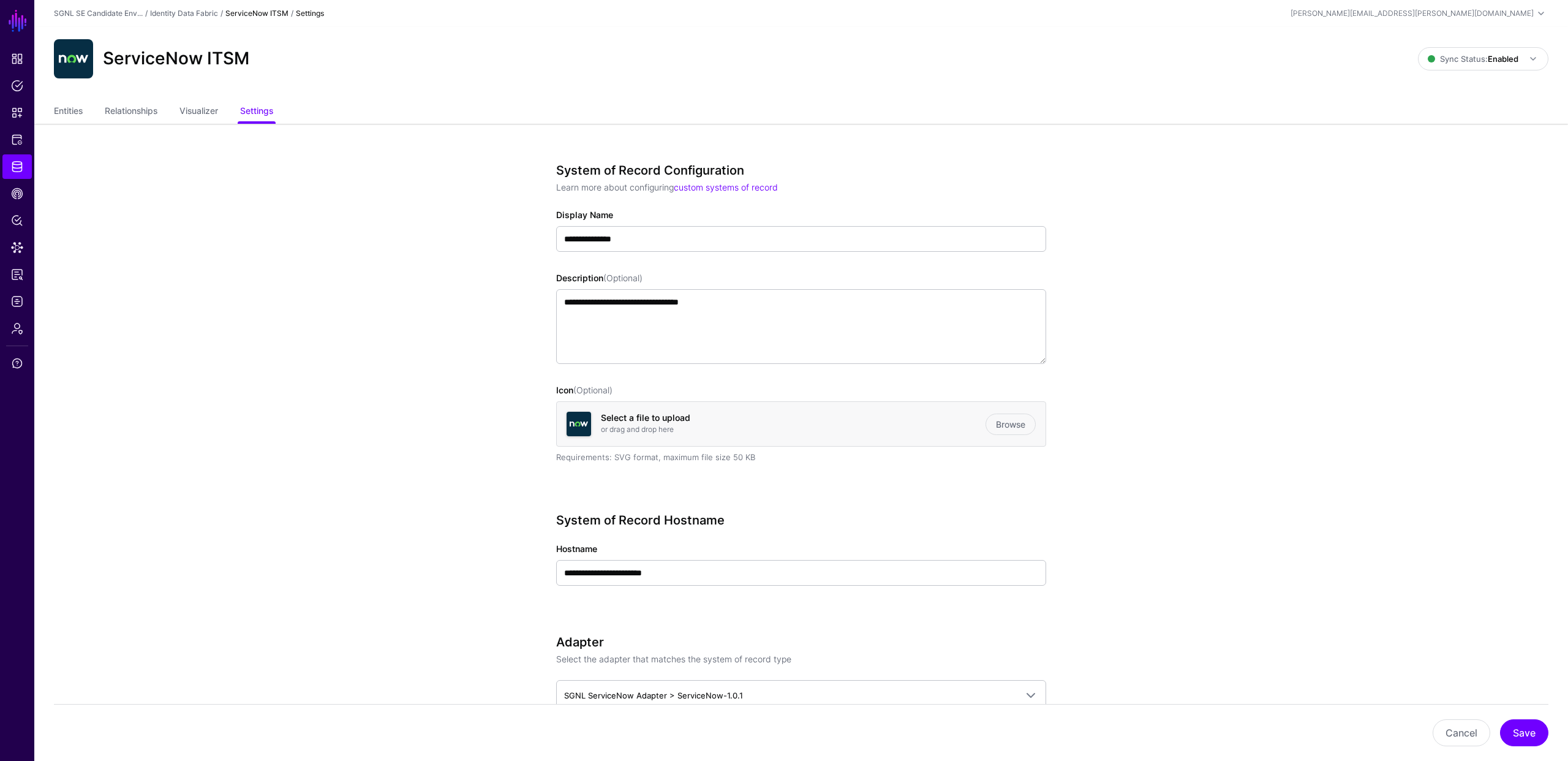
click at [74, 111] on link "Entities" at bounding box center [68, 112] width 28 height 23
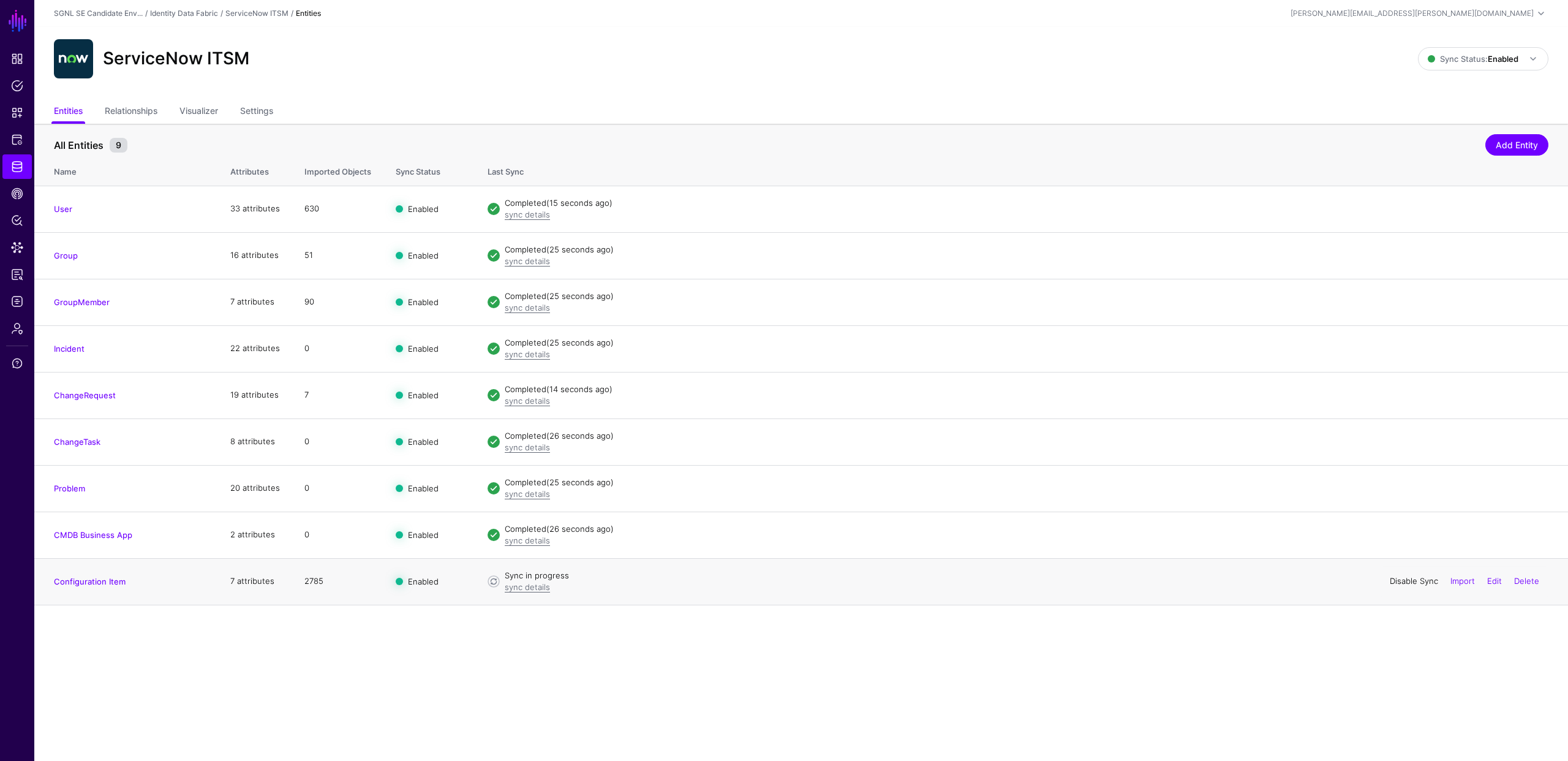
click at [1397, 582] on link "Disable Sync" at bounding box center [1414, 580] width 49 height 10
click at [1223, 652] on main "SGNL Dashboard Policies Snippets Protected Systems Identity Data Fabric CAEP Hu…" at bounding box center [784, 380] width 1568 height 761
click at [1419, 577] on link "Enable Sync" at bounding box center [1415, 580] width 47 height 10
click at [17, 300] on span "Logs" at bounding box center [17, 301] width 12 height 12
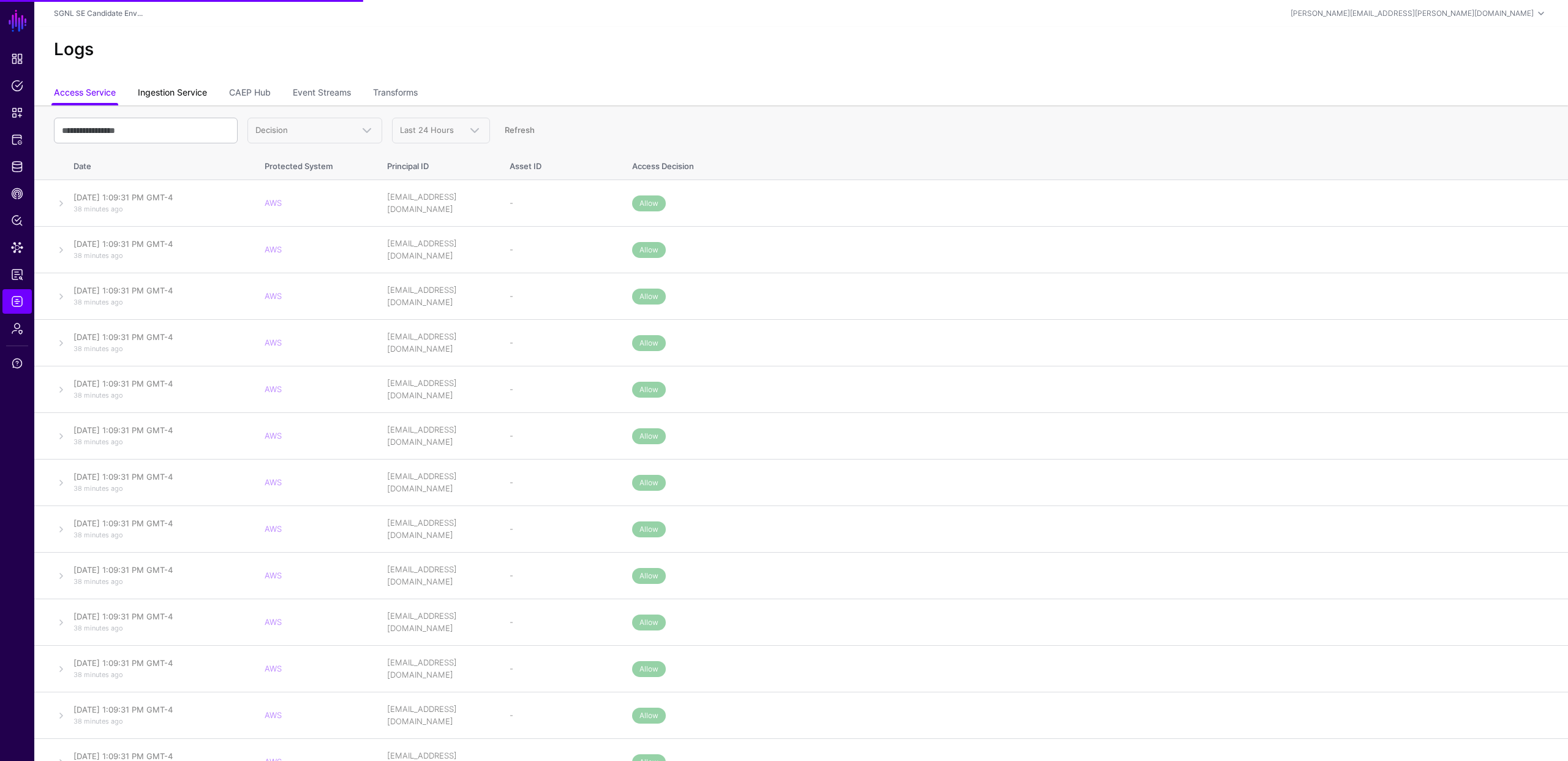
click at [190, 94] on link "Ingestion Service" at bounding box center [172, 94] width 69 height 23
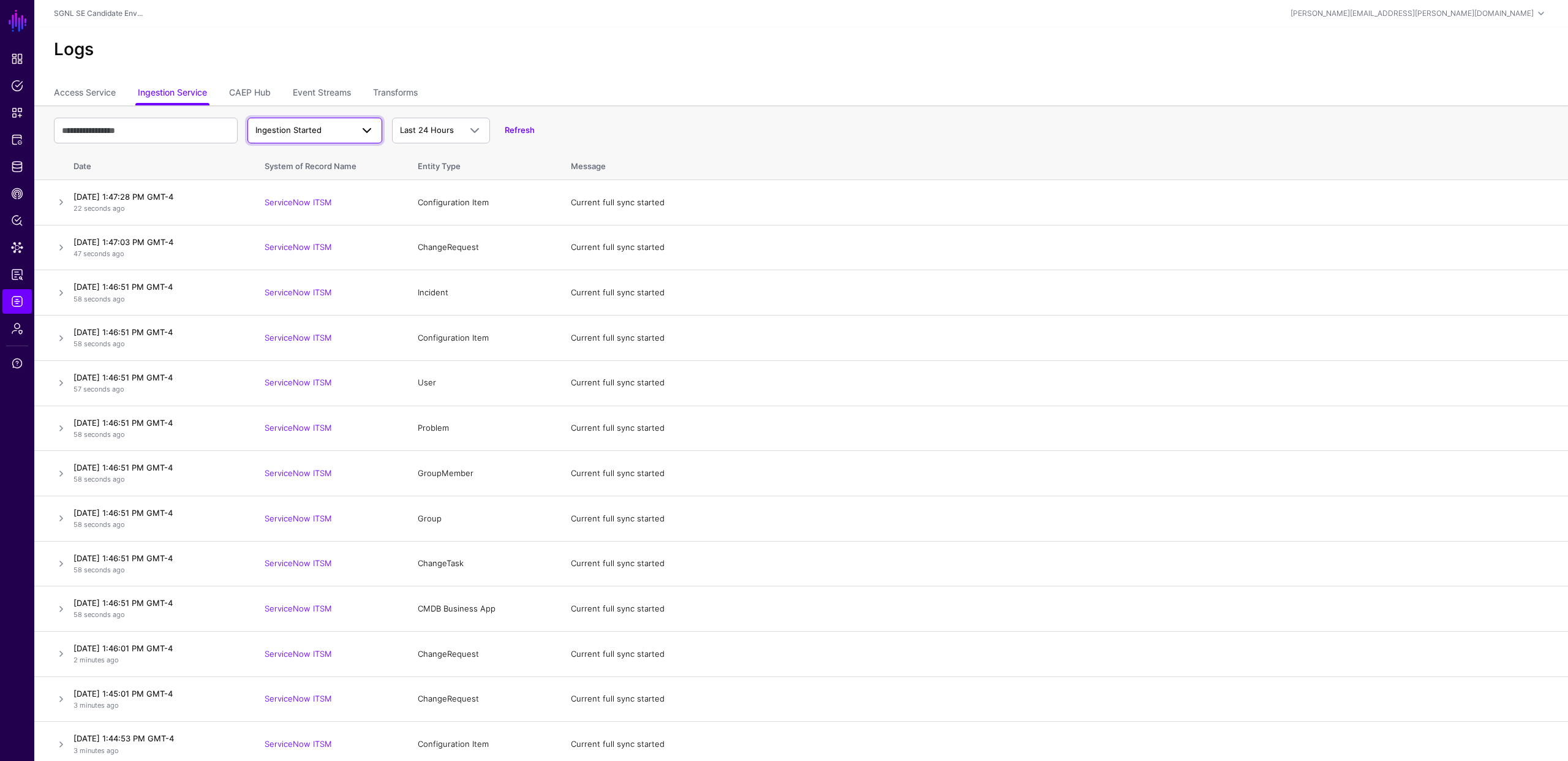
click at [335, 126] on span "Ingestion Started" at bounding box center [304, 130] width 97 height 12
click at [322, 174] on span "Ingestion Completed" at bounding box center [297, 177] width 80 height 10
drag, startPoint x: 75, startPoint y: 570, endPoint x: 120, endPoint y: 573, distance: 45.1
click at [120, 573] on p "2 minutes ago" at bounding box center [157, 570] width 166 height 10
click at [121, 572] on p "2 minutes ago" at bounding box center [157, 570] width 166 height 10
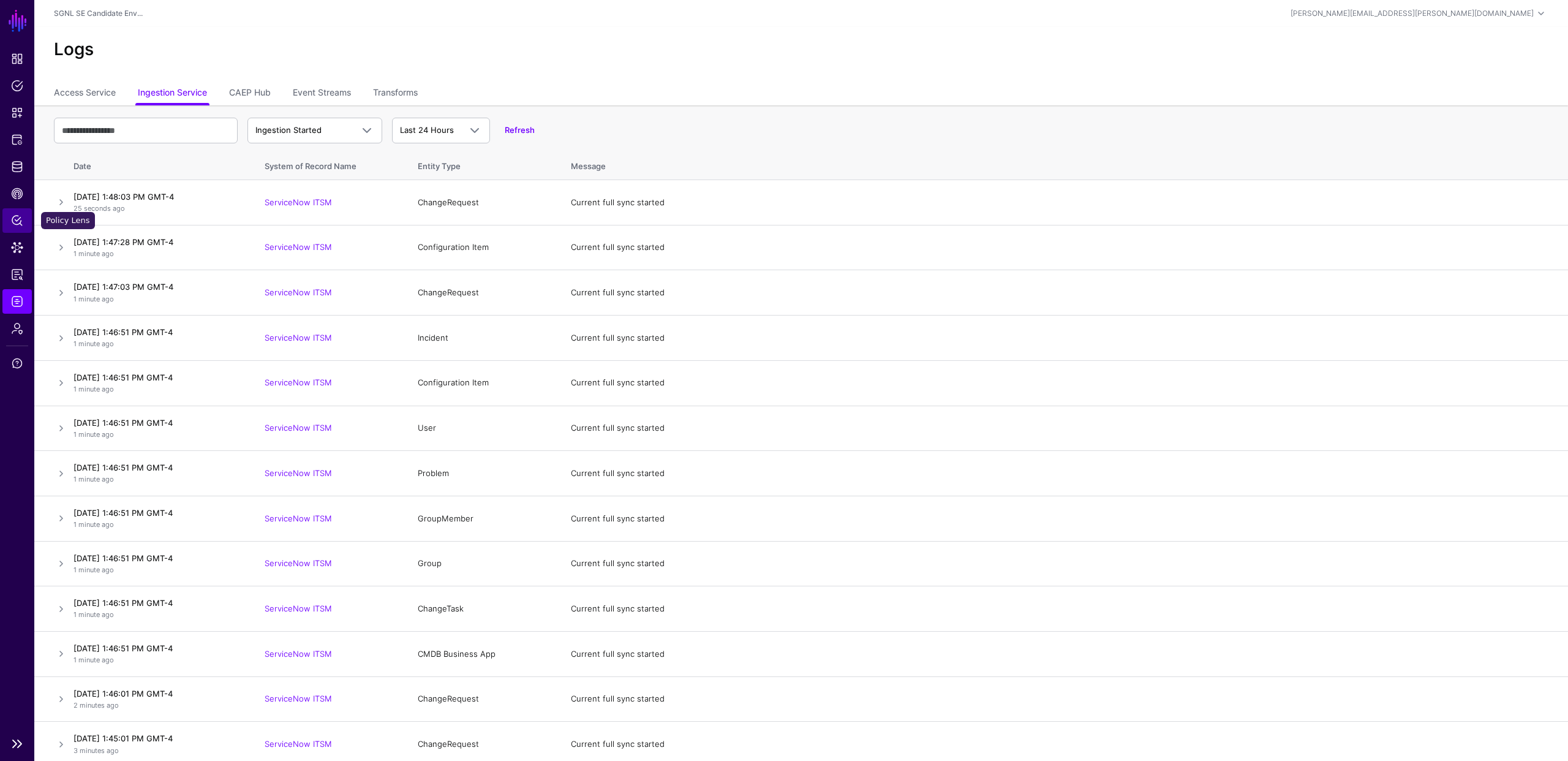
click at [16, 218] on span "Policy Lens" at bounding box center [17, 220] width 12 height 12
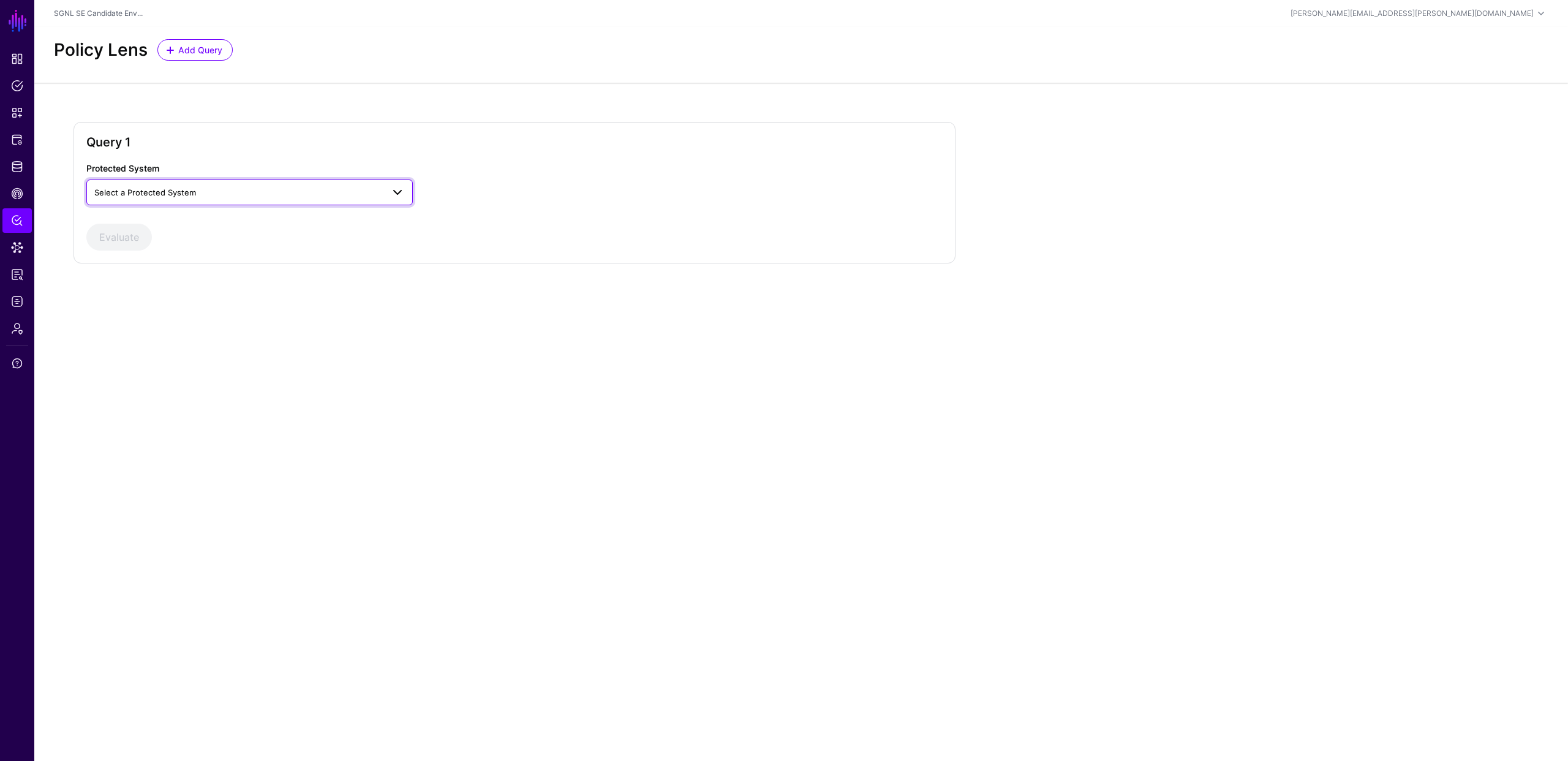
click at [171, 199] on span "Select a Protected System" at bounding box center [239, 192] width 289 height 14
click at [162, 219] on div "AWS" at bounding box center [250, 221] width 307 height 12
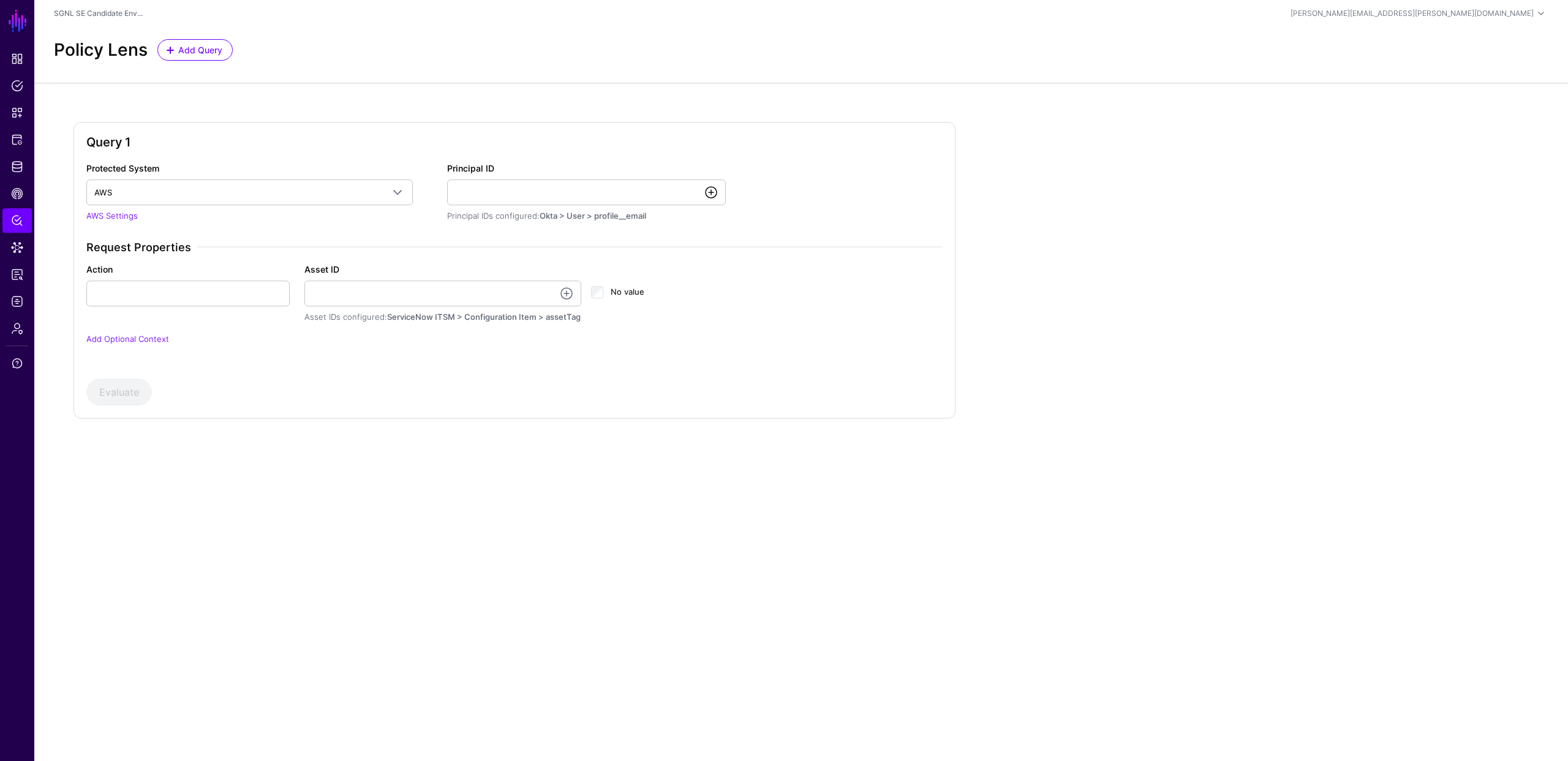
click at [705, 191] on link at bounding box center [711, 192] width 15 height 15
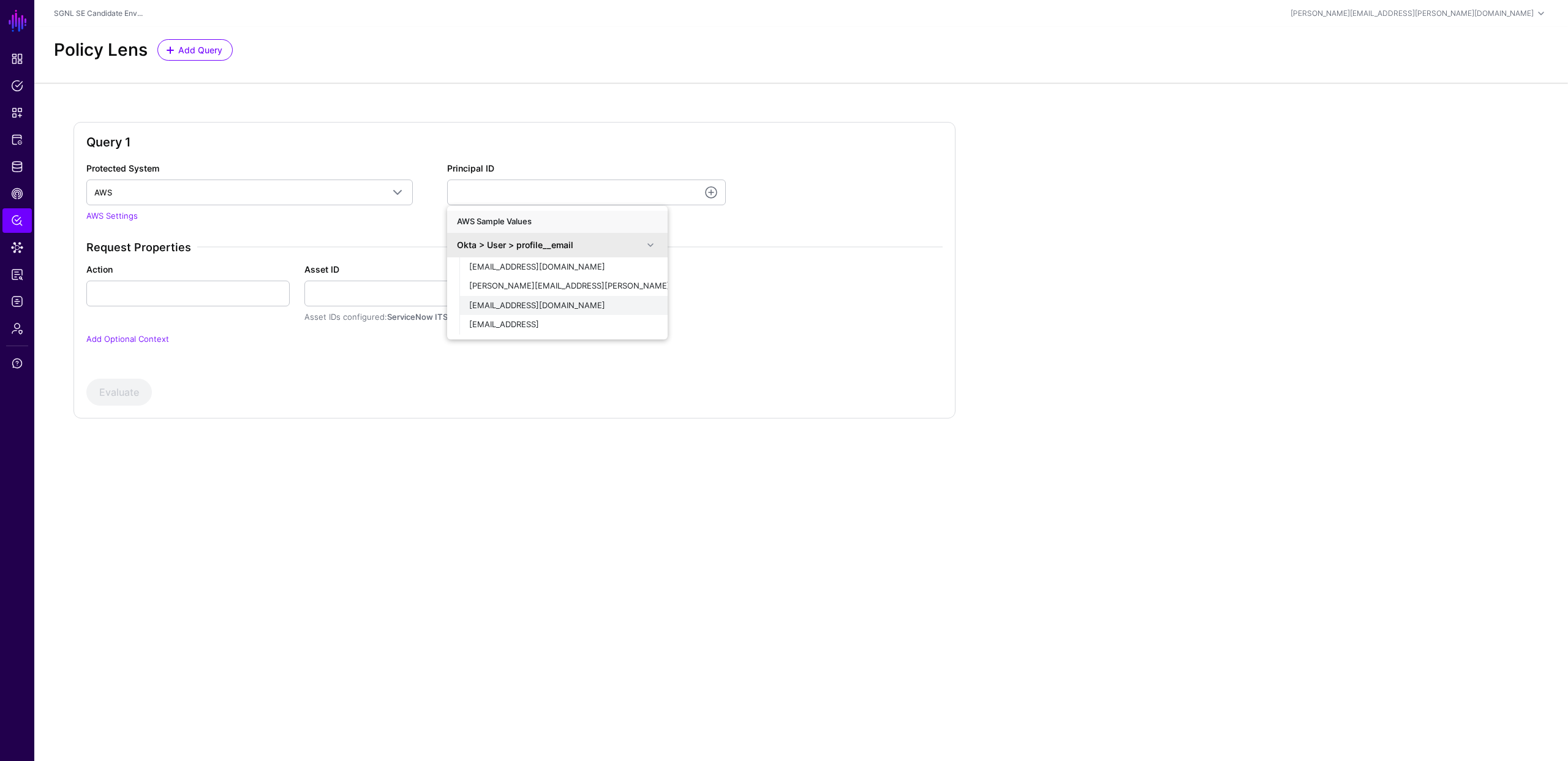
click at [521, 303] on span "[EMAIL_ADDRESS][DOMAIN_NAME]" at bounding box center [537, 305] width 136 height 10
type input "**********"
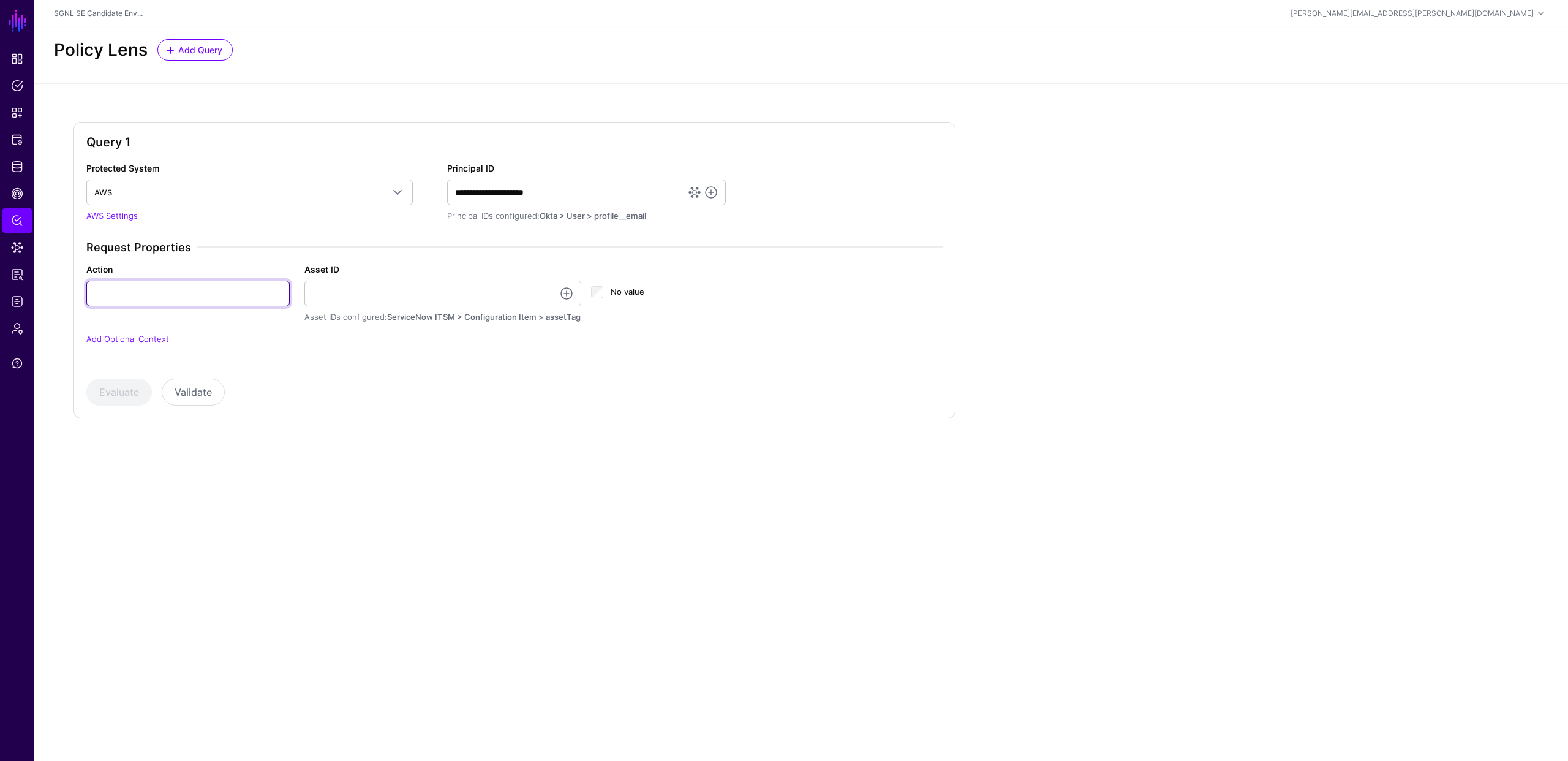
click at [243, 292] on input "Action" at bounding box center [188, 294] width 203 height 26
type input "******"
click at [352, 292] on input "Asset ID" at bounding box center [443, 294] width 278 height 26
type input "**********"
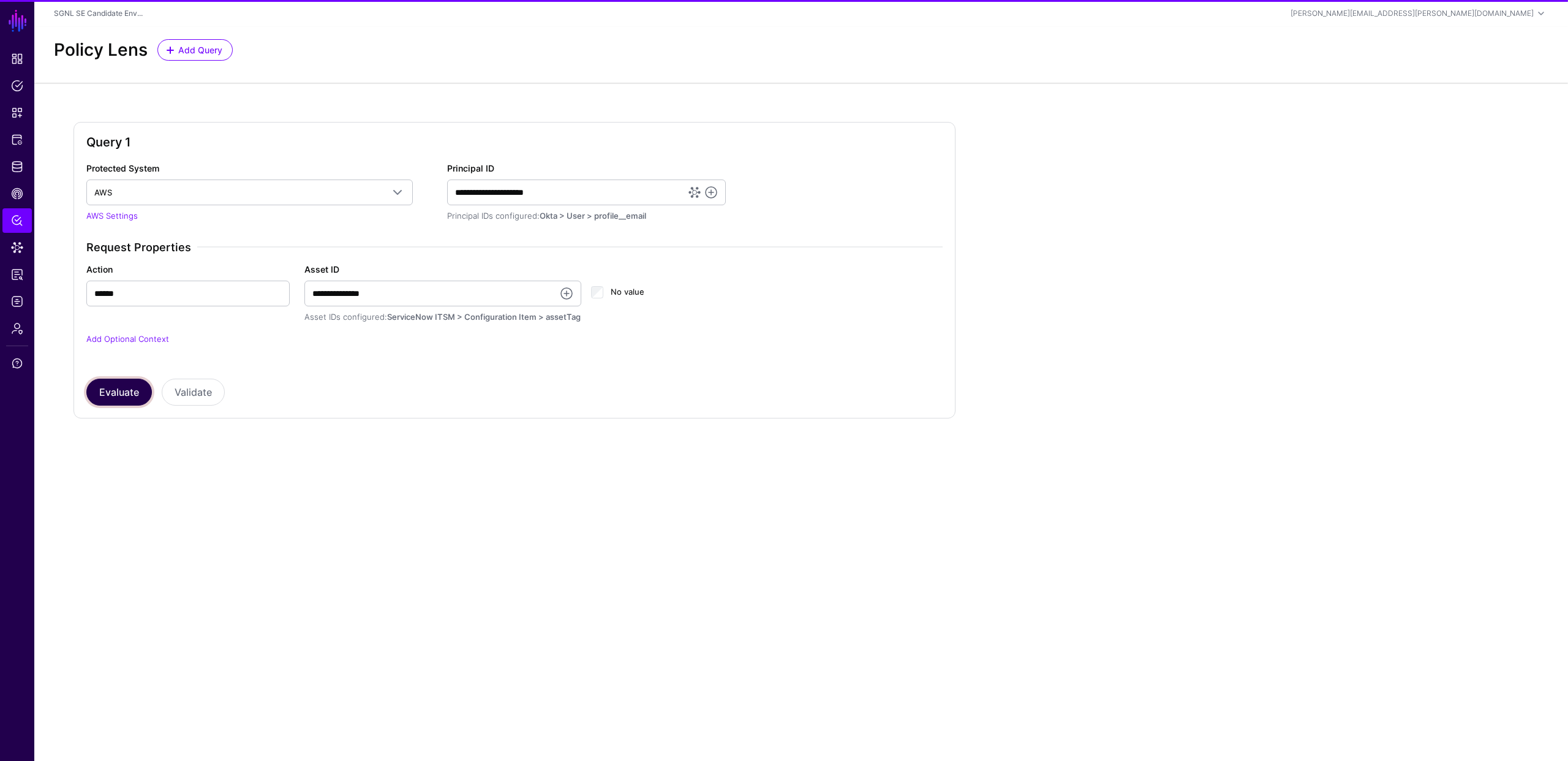
click at [104, 388] on button "Evaluate" at bounding box center [118, 392] width 65 height 27
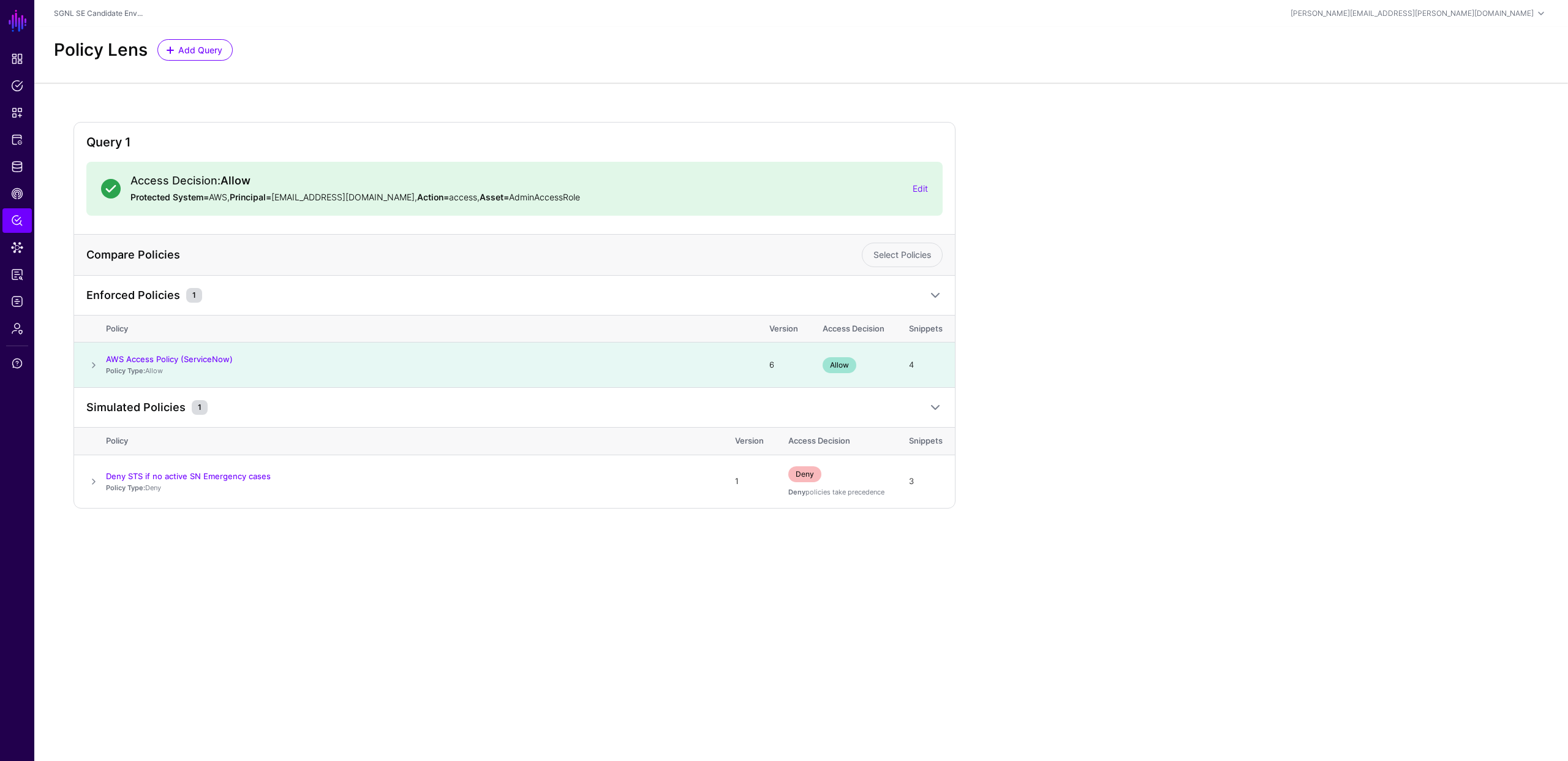
click at [1110, 312] on div "Query 1 Access Decision: Allow Protected System= AWS, Principal= [EMAIL_ADDRESS…" at bounding box center [801, 314] width 1455 height 386
click at [18, 192] on span "CAEP Hub" at bounding box center [17, 193] width 12 height 12
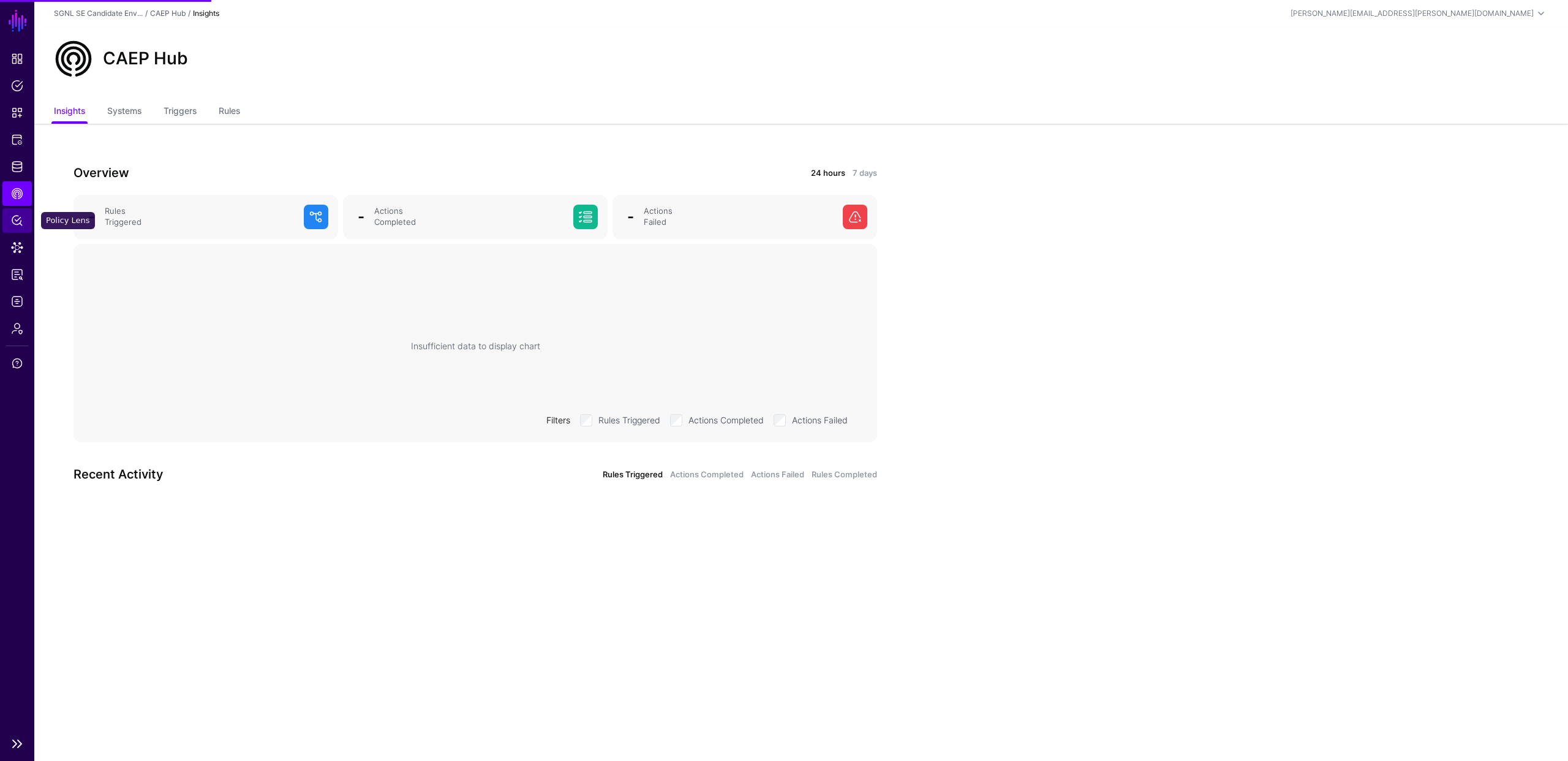
click at [19, 219] on span "Policy Lens" at bounding box center [17, 220] width 12 height 12
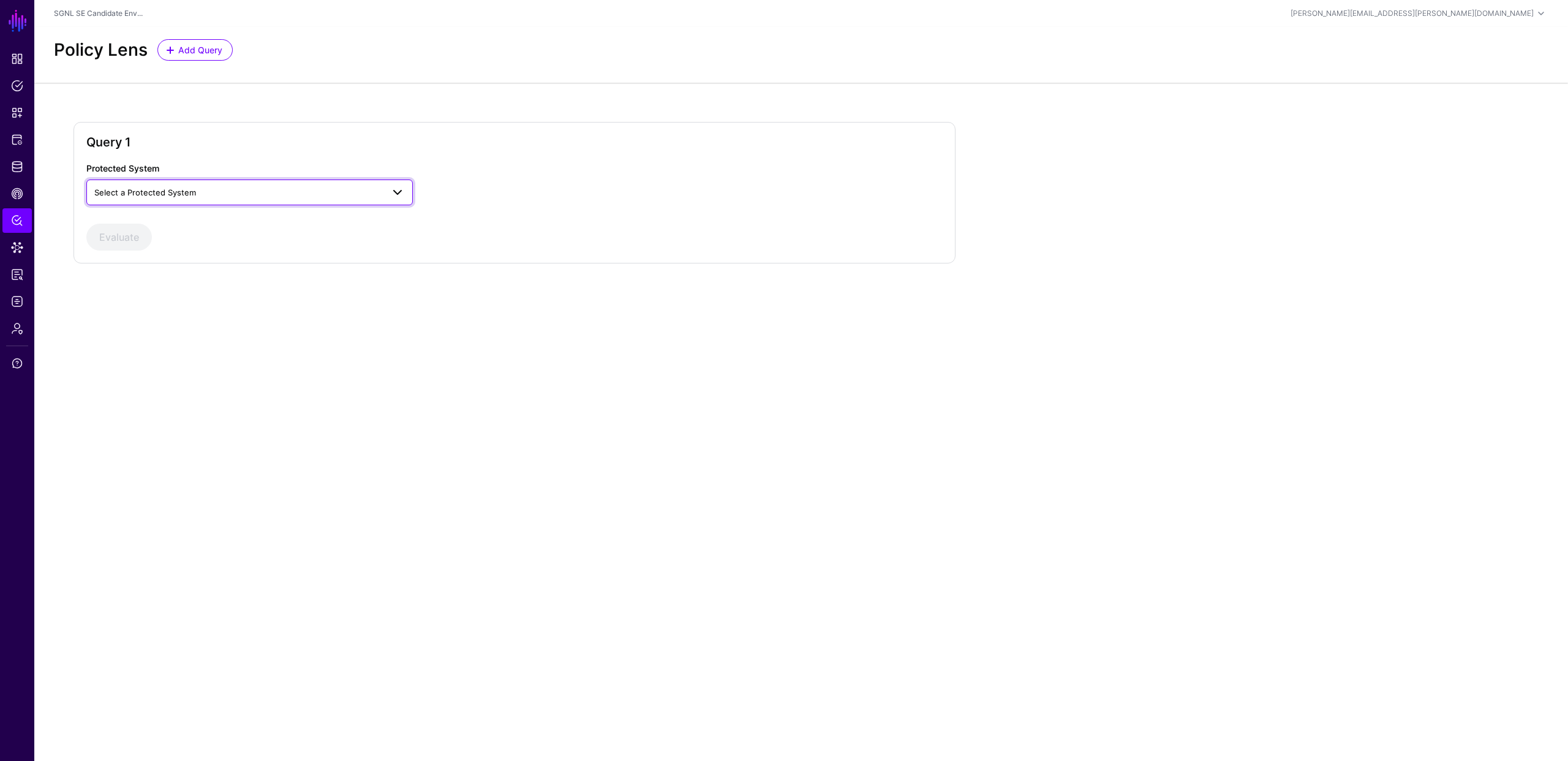
click at [225, 193] on span "Select a Protected System" at bounding box center [239, 192] width 289 height 14
click at [223, 224] on div "AWS" at bounding box center [250, 221] width 307 height 12
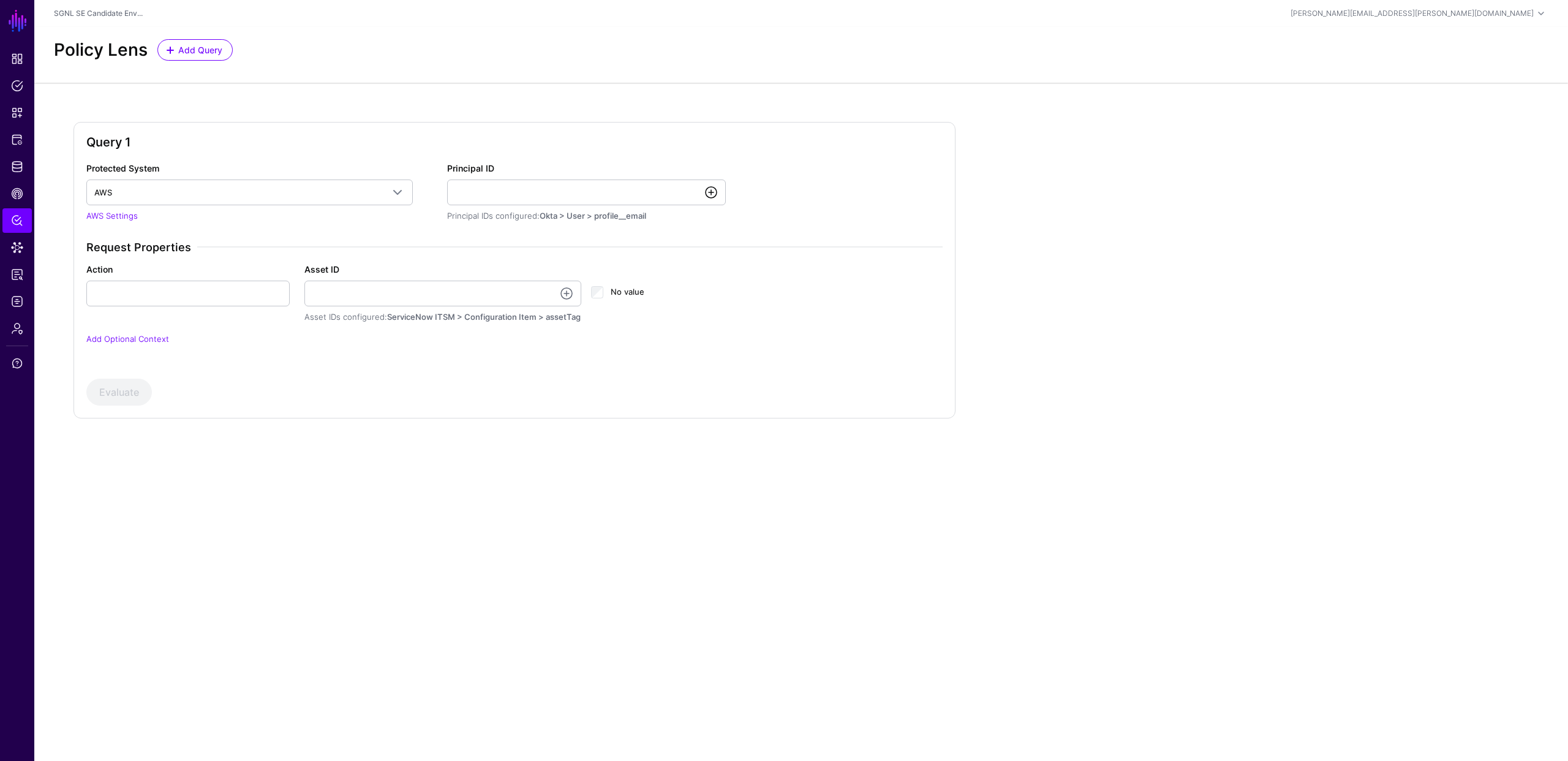
click at [712, 193] on link at bounding box center [711, 192] width 15 height 15
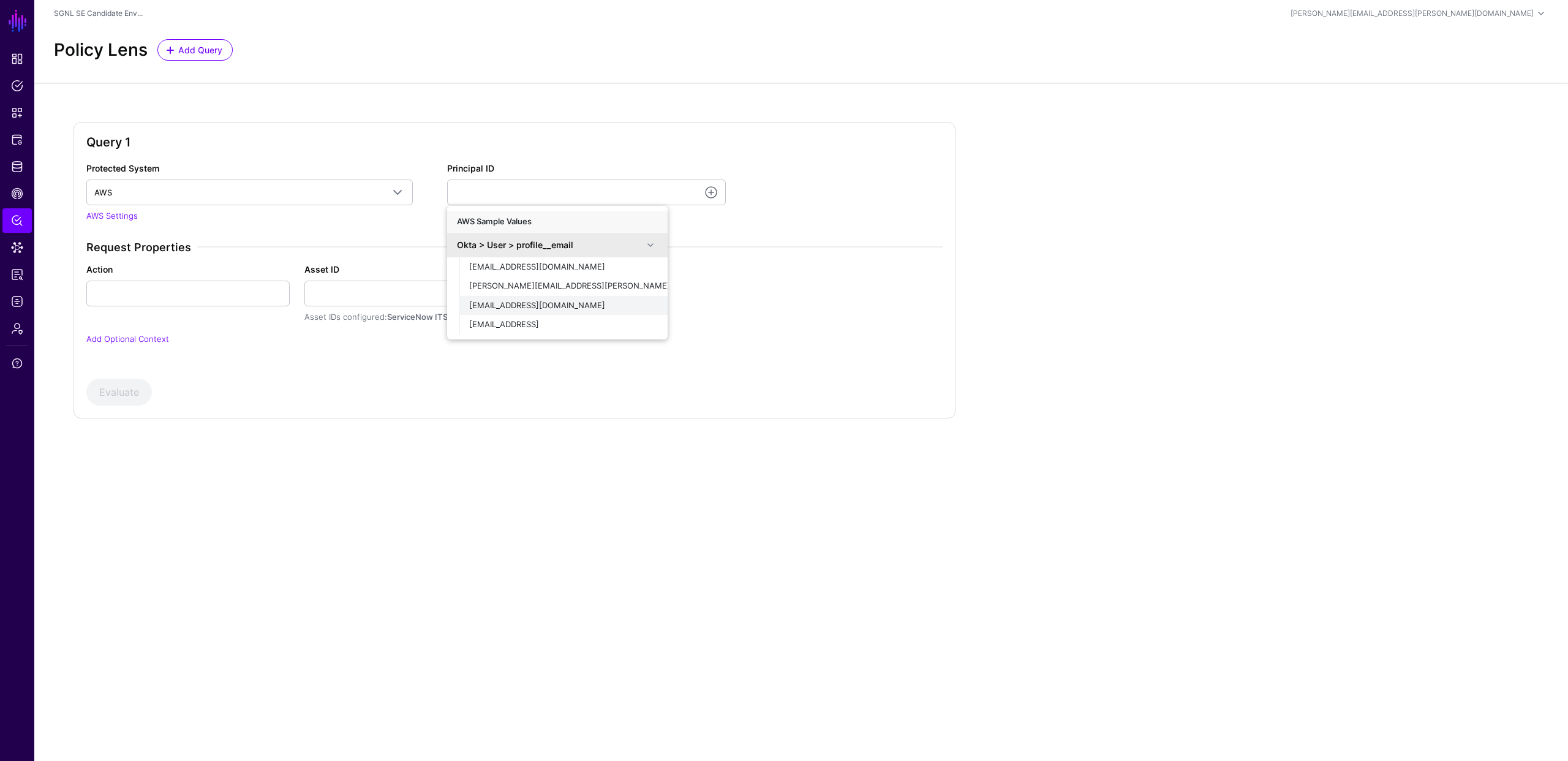
click at [536, 305] on span "[EMAIL_ADDRESS][DOMAIN_NAME]" at bounding box center [537, 305] width 136 height 10
type input "**********"
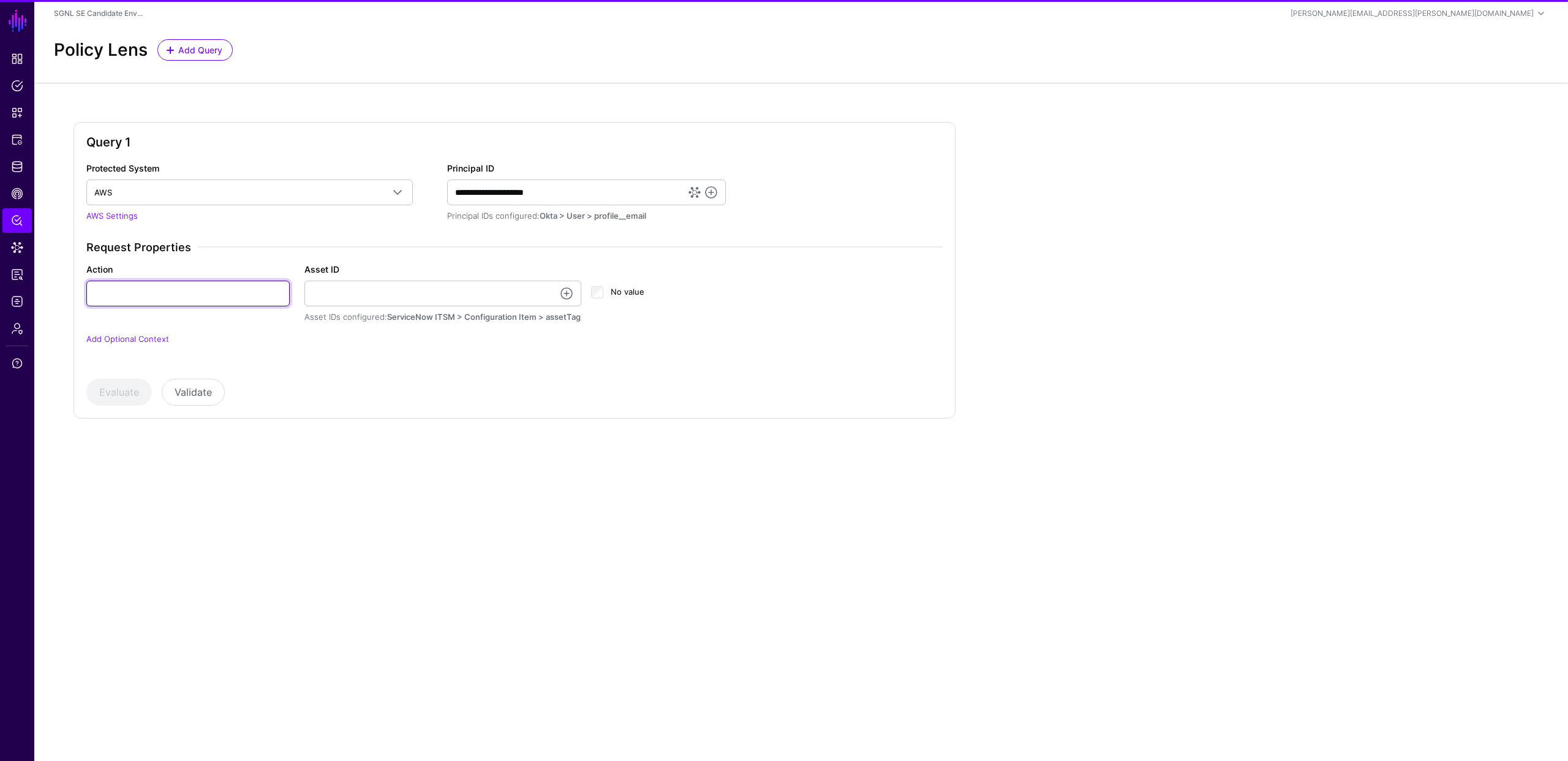
click at [153, 302] on input "Action" at bounding box center [188, 294] width 203 height 26
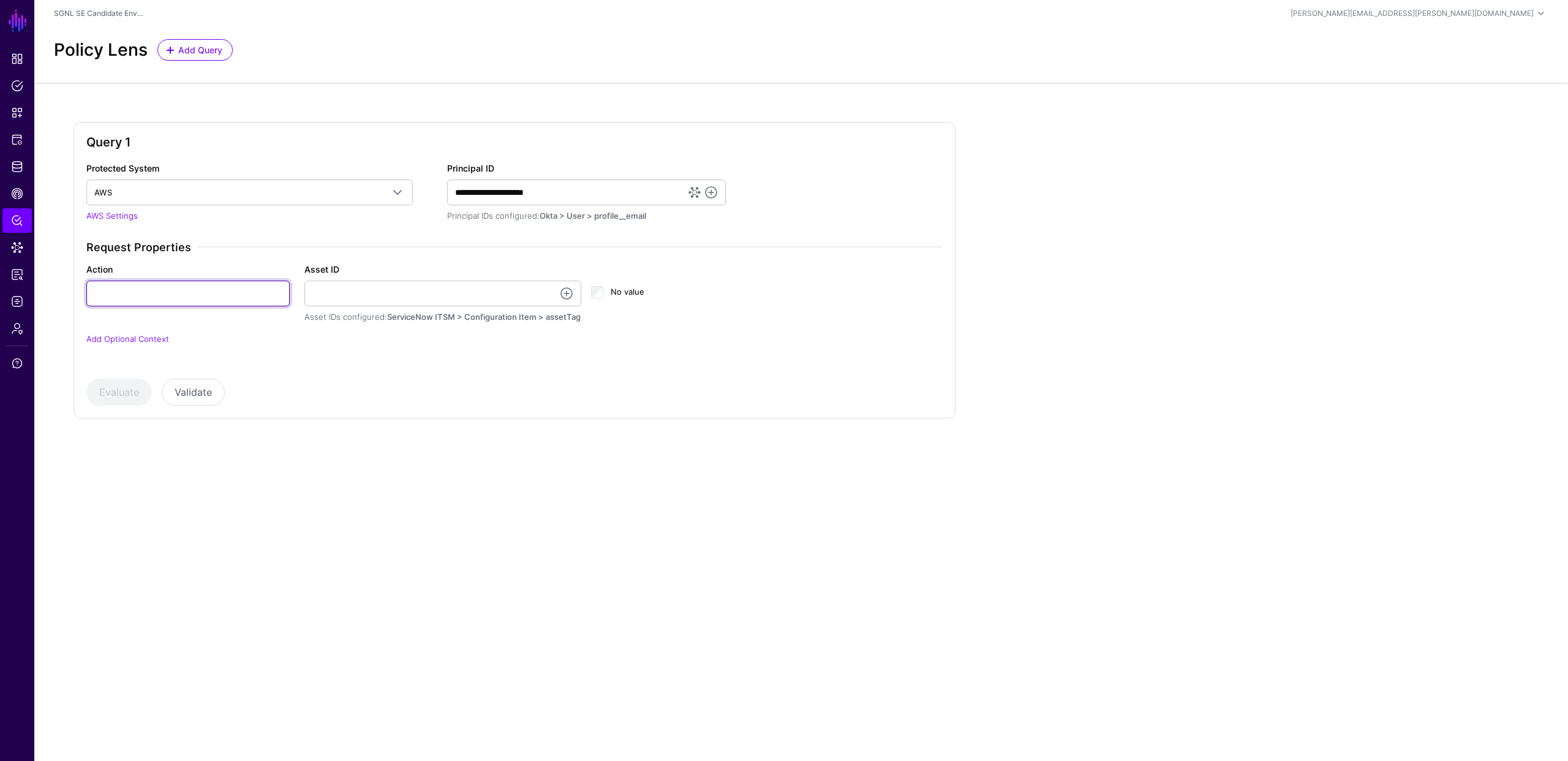
type input "******"
click at [568, 294] on link at bounding box center [566, 293] width 15 height 15
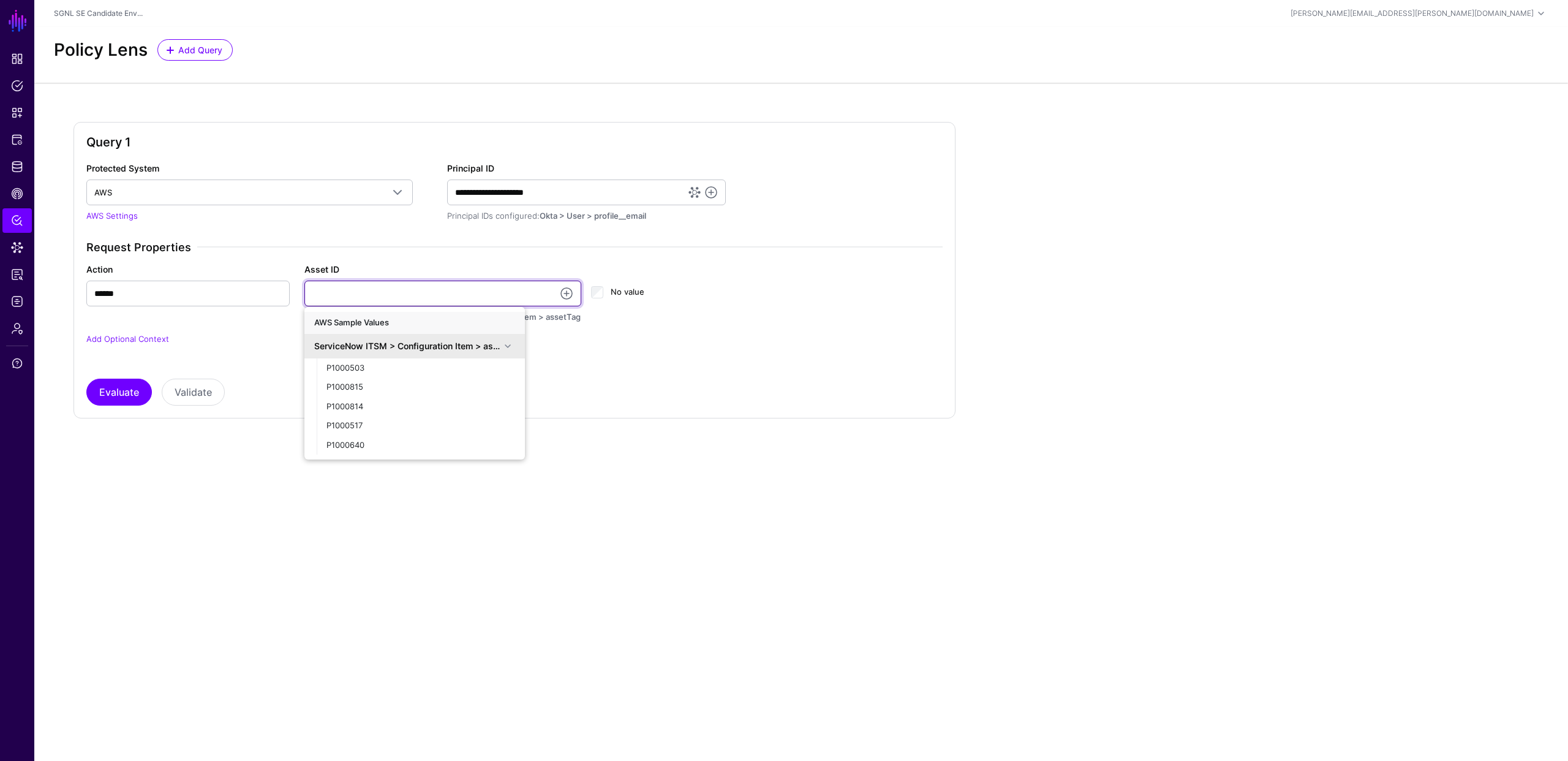
click at [522, 296] on input "Asset ID" at bounding box center [443, 294] width 278 height 26
type input "**********"
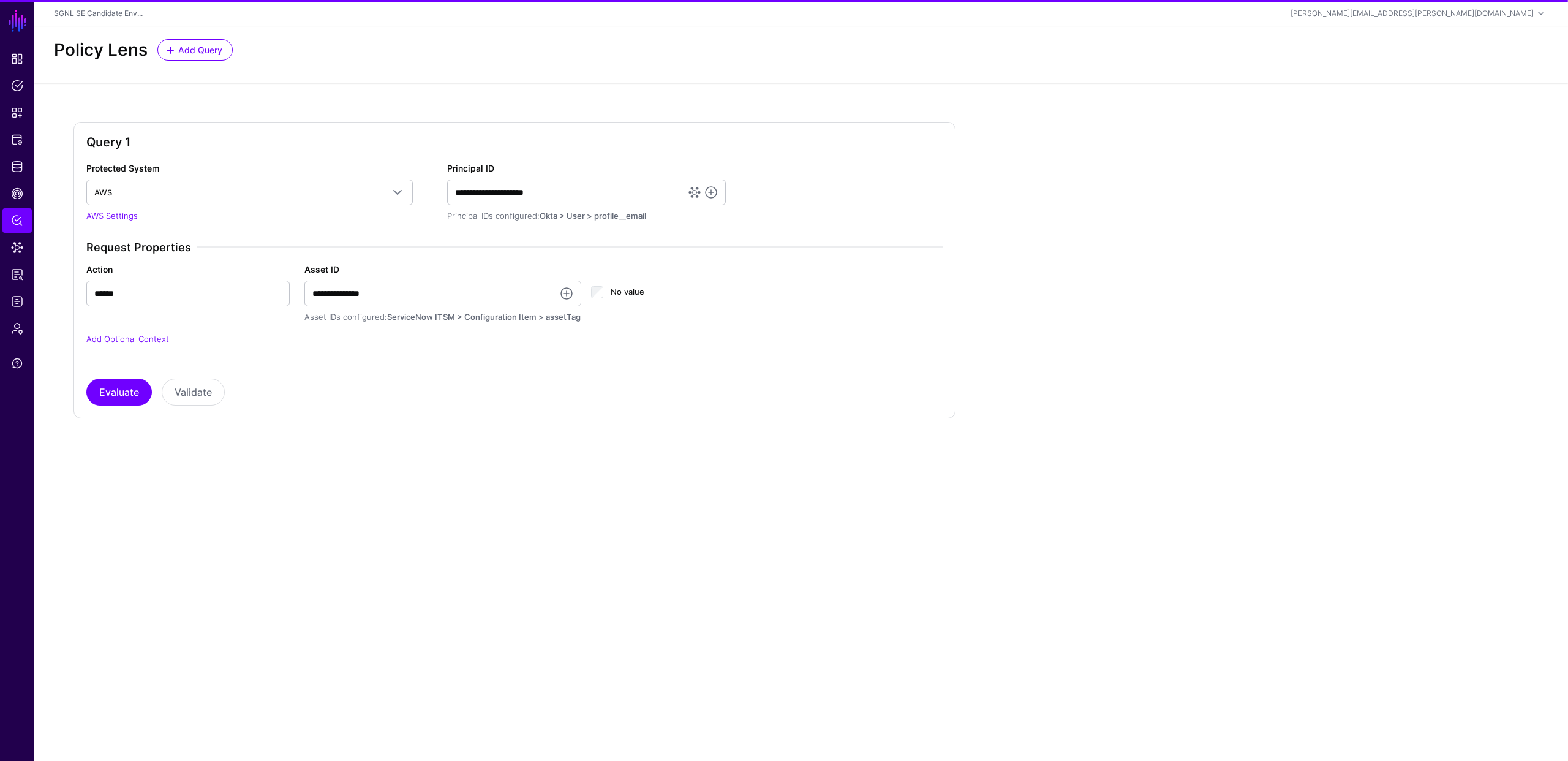
click at [387, 454] on div "**********" at bounding box center [801, 280] width 1534 height 395
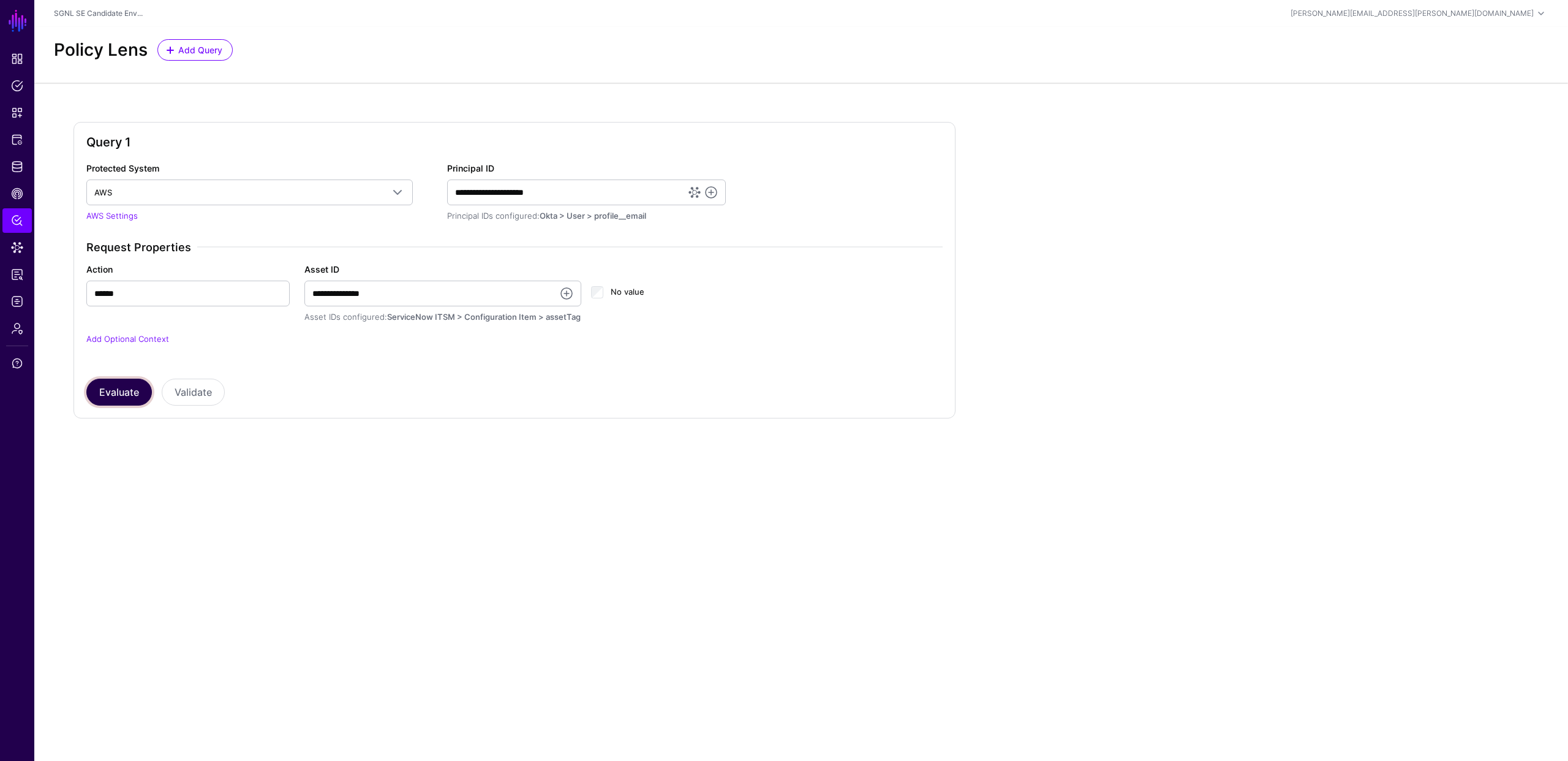
click at [111, 390] on button "Evaluate" at bounding box center [118, 392] width 65 height 27
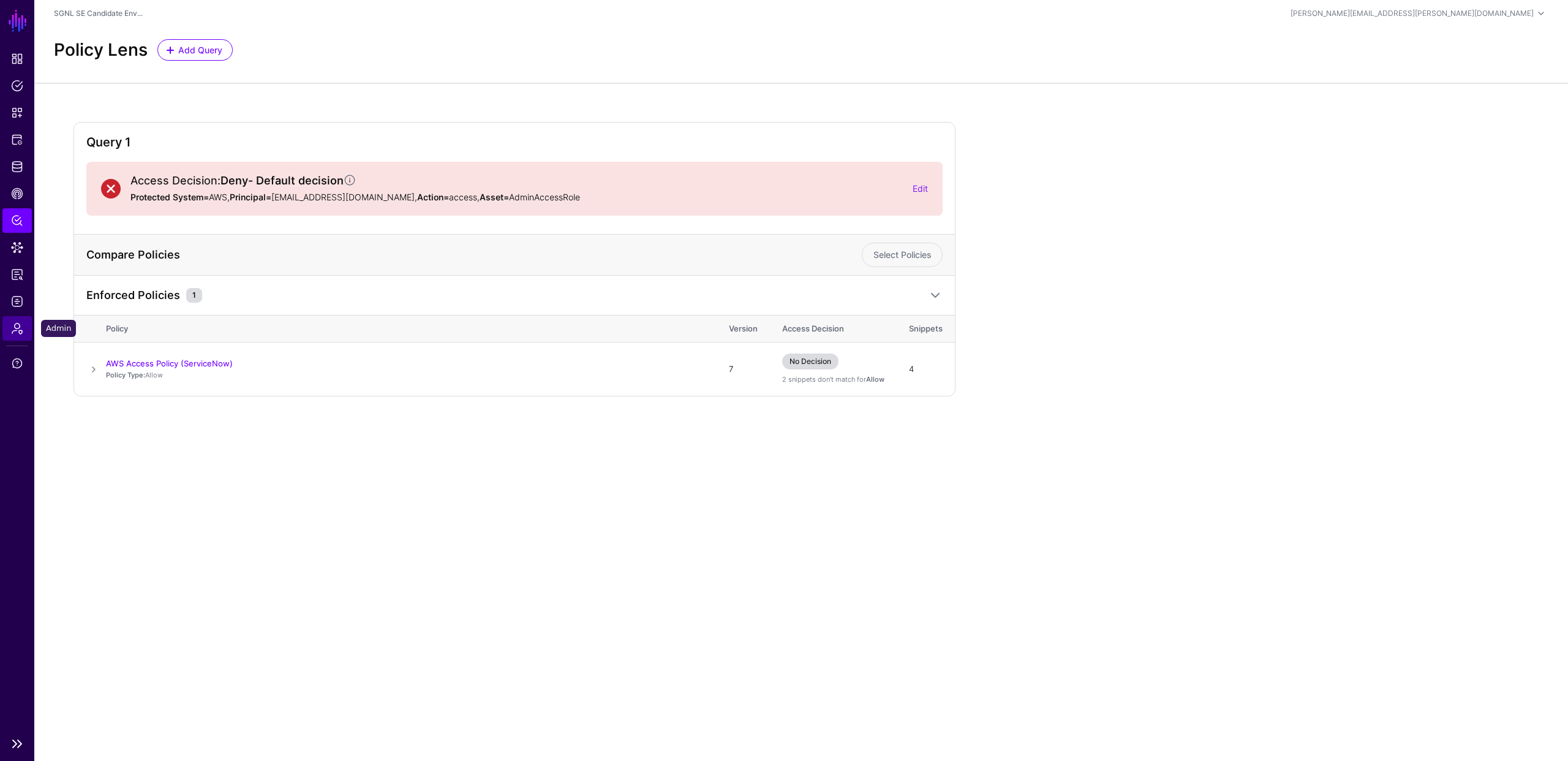
click at [17, 331] on span "Admin" at bounding box center [17, 328] width 12 height 12
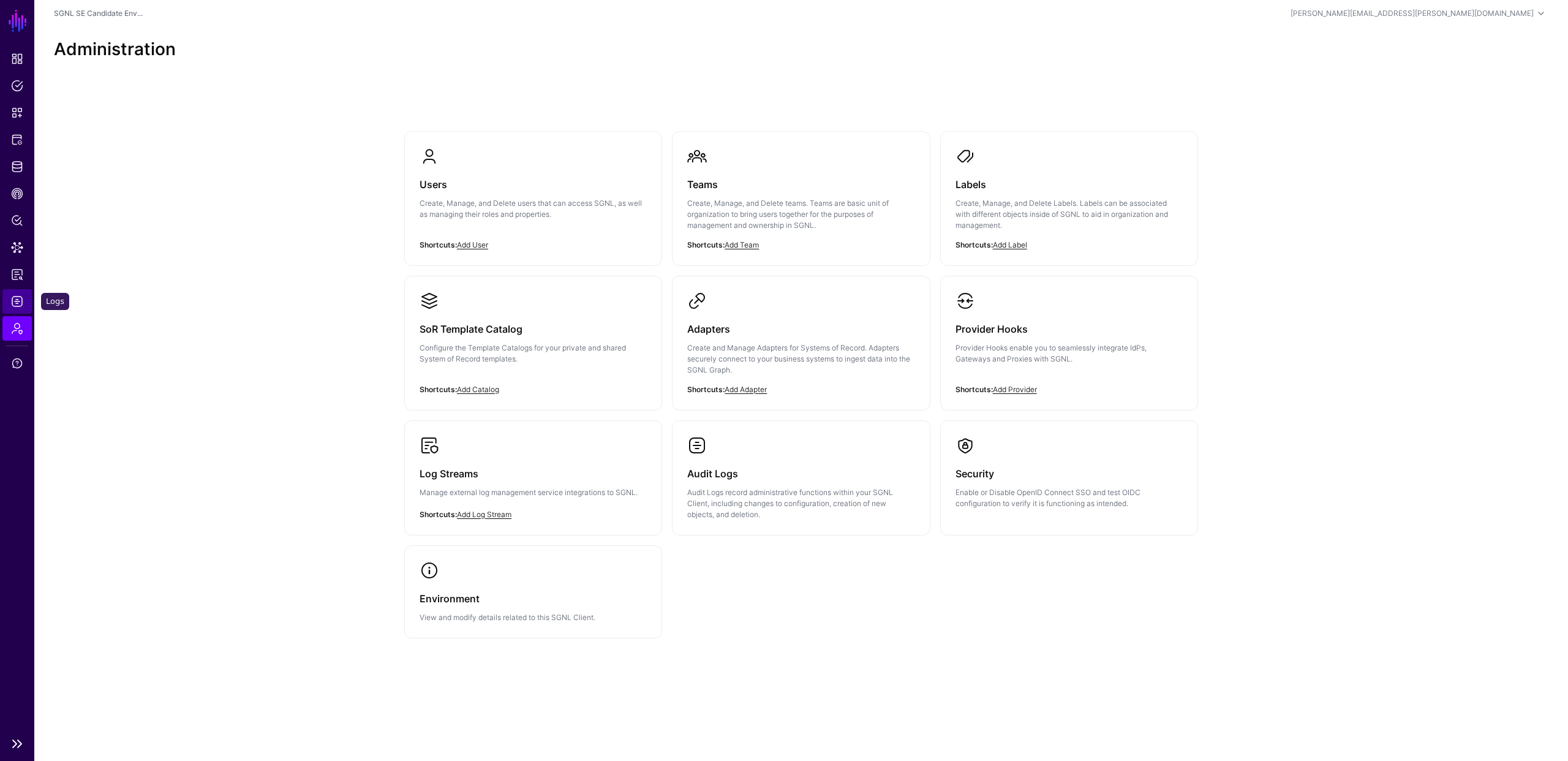
click at [15, 305] on span "Logs" at bounding box center [17, 301] width 12 height 12
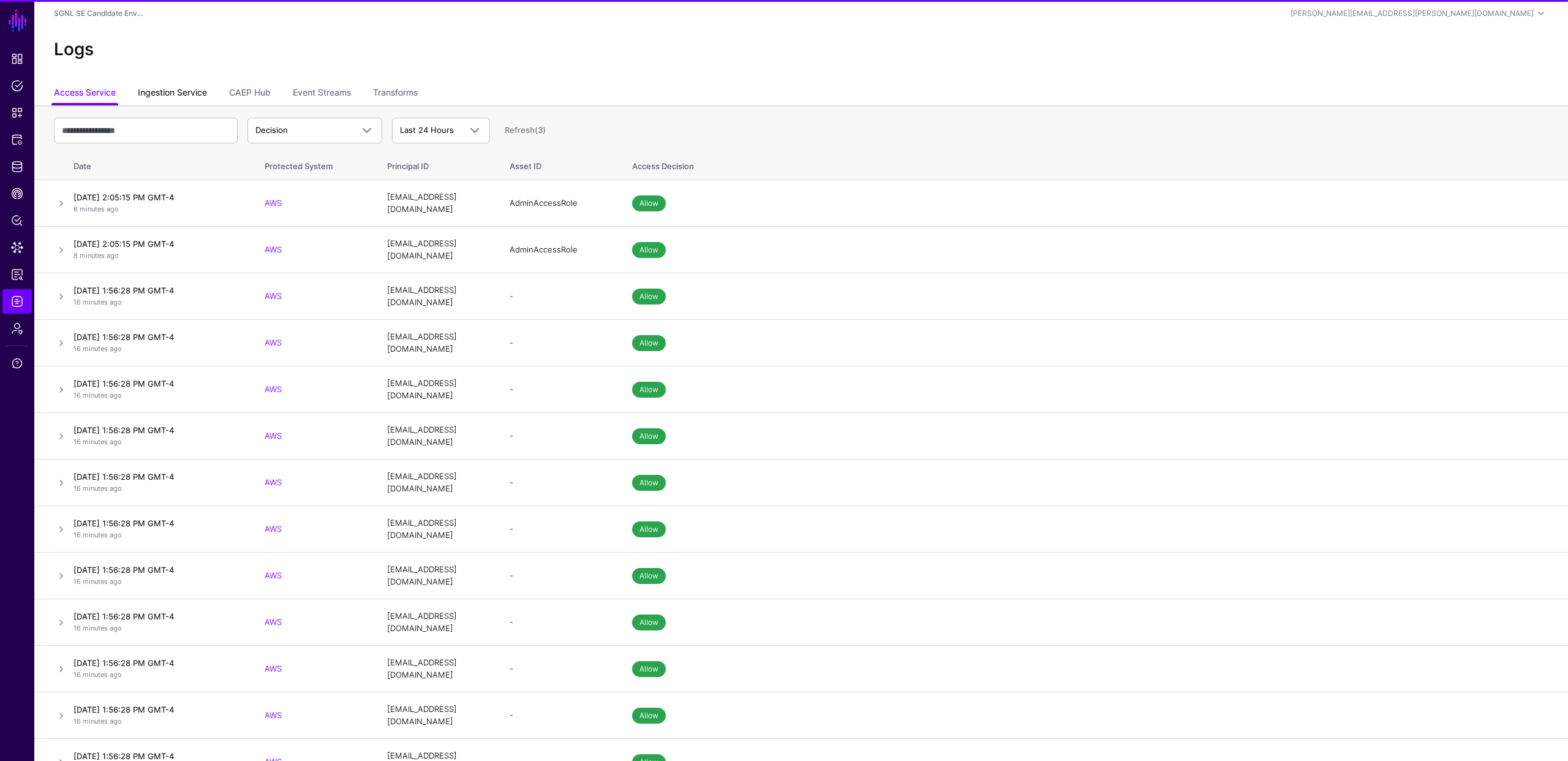
click at [186, 91] on link "Ingestion Service" at bounding box center [172, 94] width 69 height 23
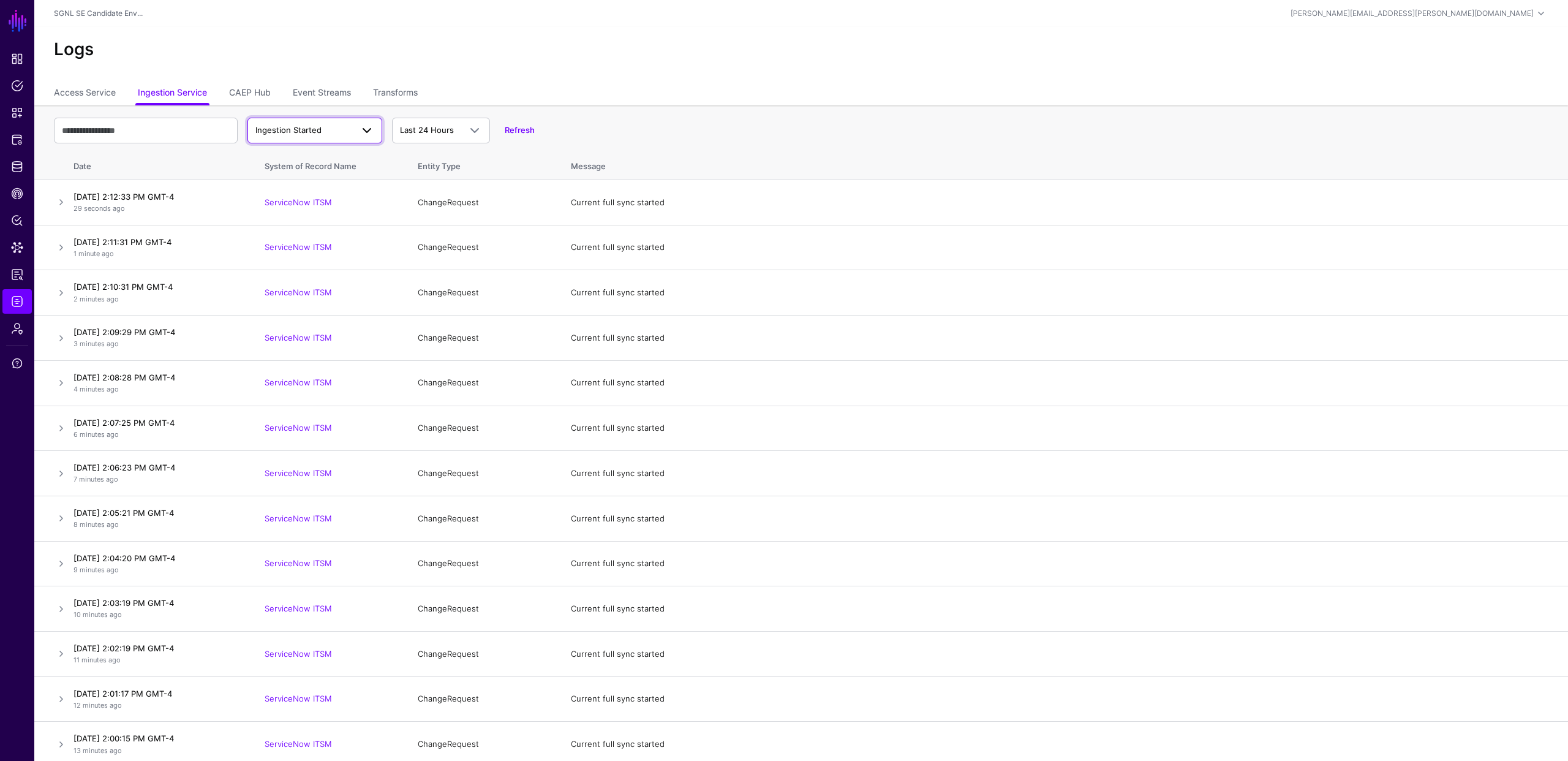
click at [314, 130] on span "Ingestion Started" at bounding box center [289, 129] width 66 height 10
click at [308, 177] on span "Ingestion Completed" at bounding box center [297, 177] width 80 height 10
click at [16, 221] on span "Policy Lens" at bounding box center [17, 220] width 12 height 12
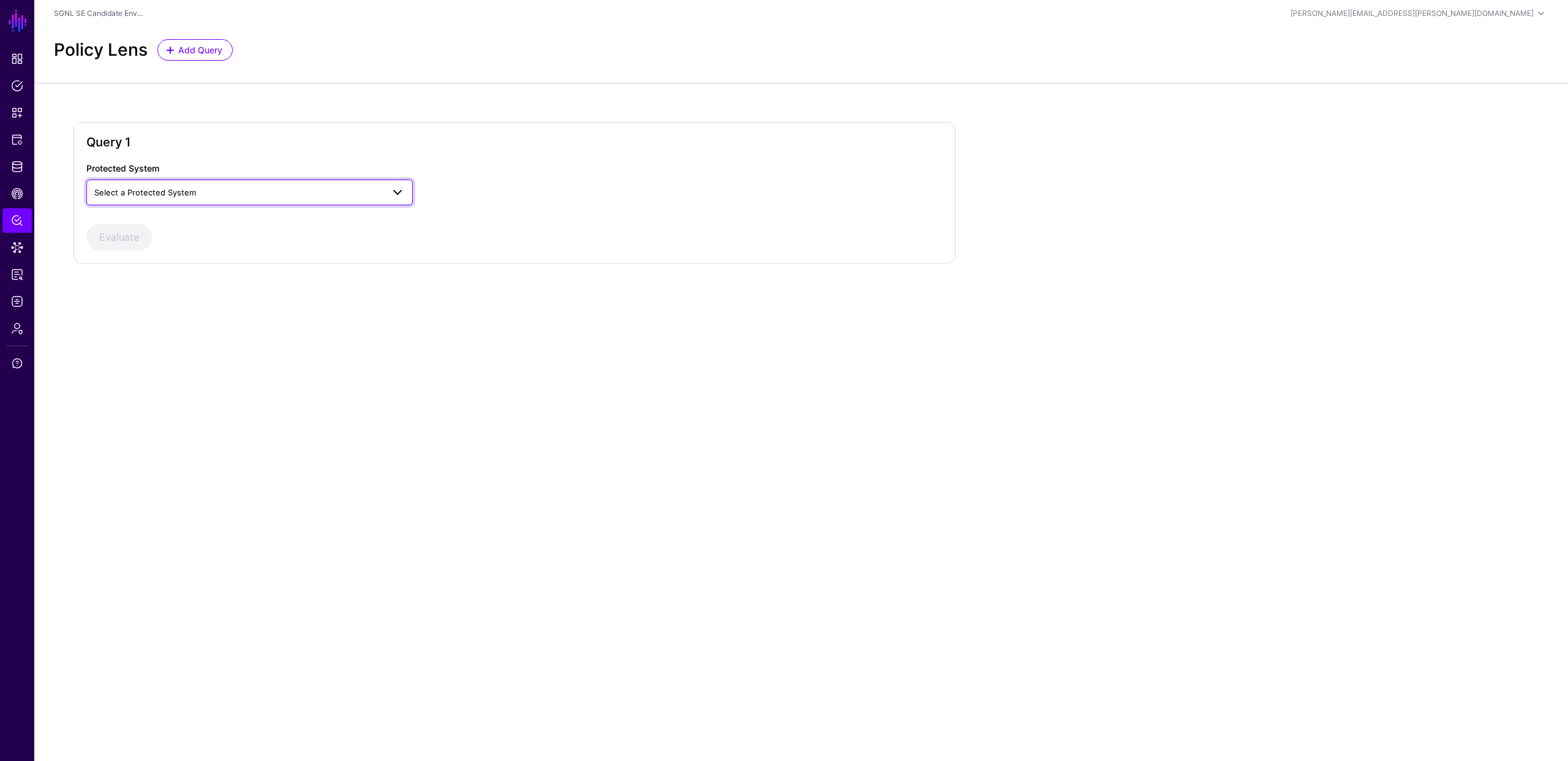
click at [266, 190] on span "Select a Protected System" at bounding box center [239, 192] width 289 height 14
click at [258, 217] on div "AWS" at bounding box center [250, 221] width 307 height 12
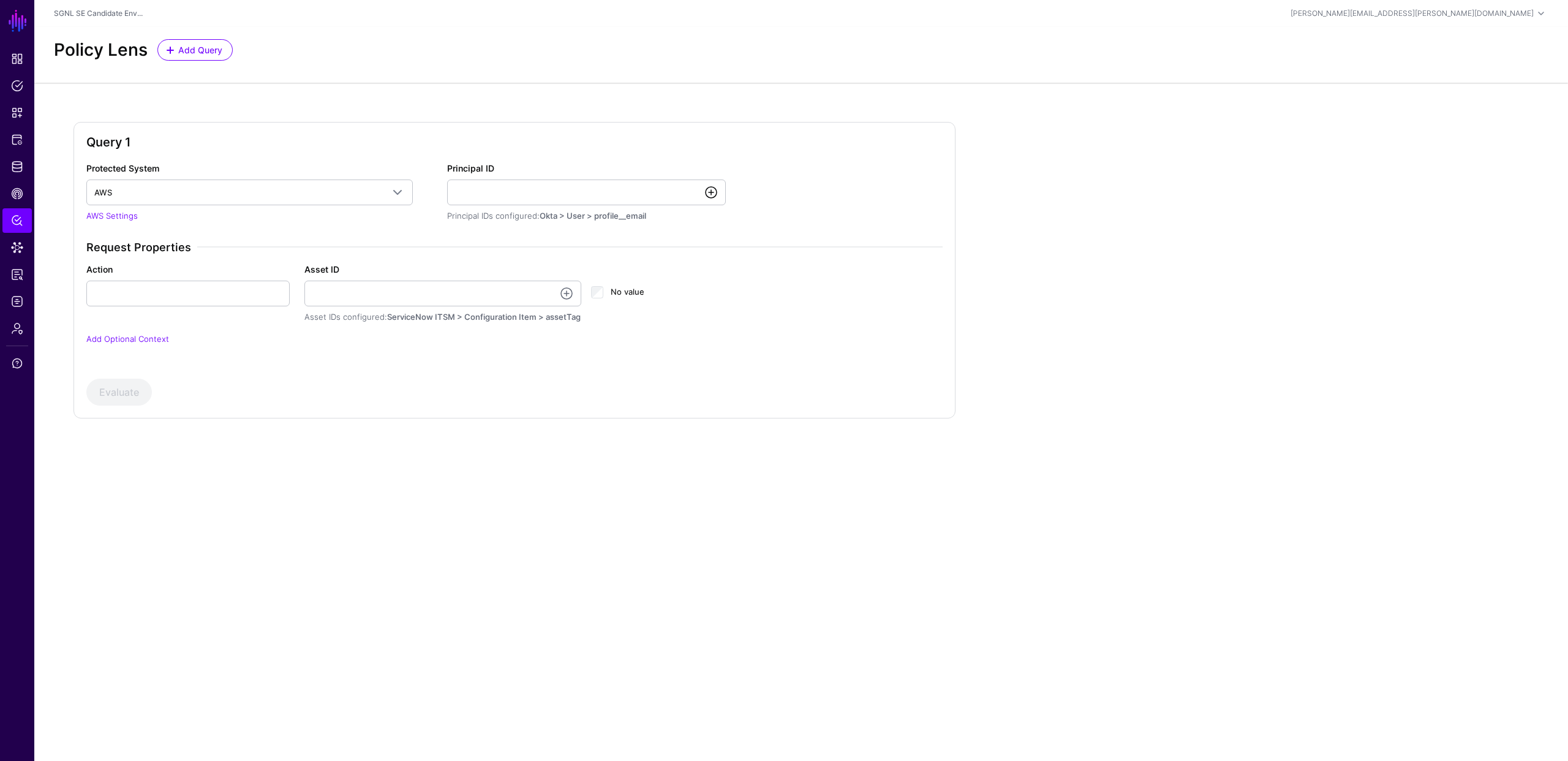
click at [712, 192] on link at bounding box center [711, 192] width 15 height 15
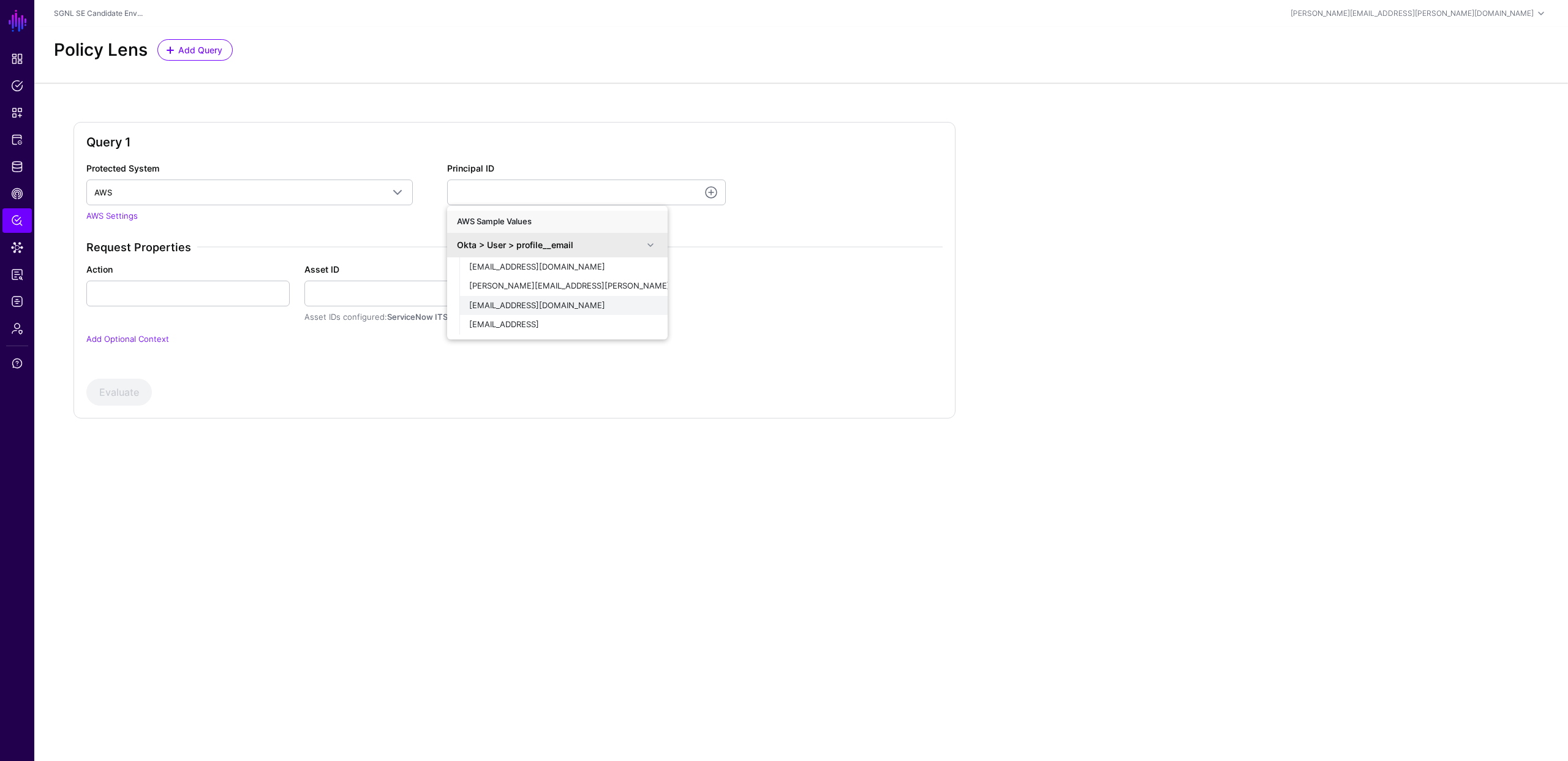
click at [542, 307] on span "[EMAIL_ADDRESS][DOMAIN_NAME]" at bounding box center [537, 305] width 136 height 10
type input "**********"
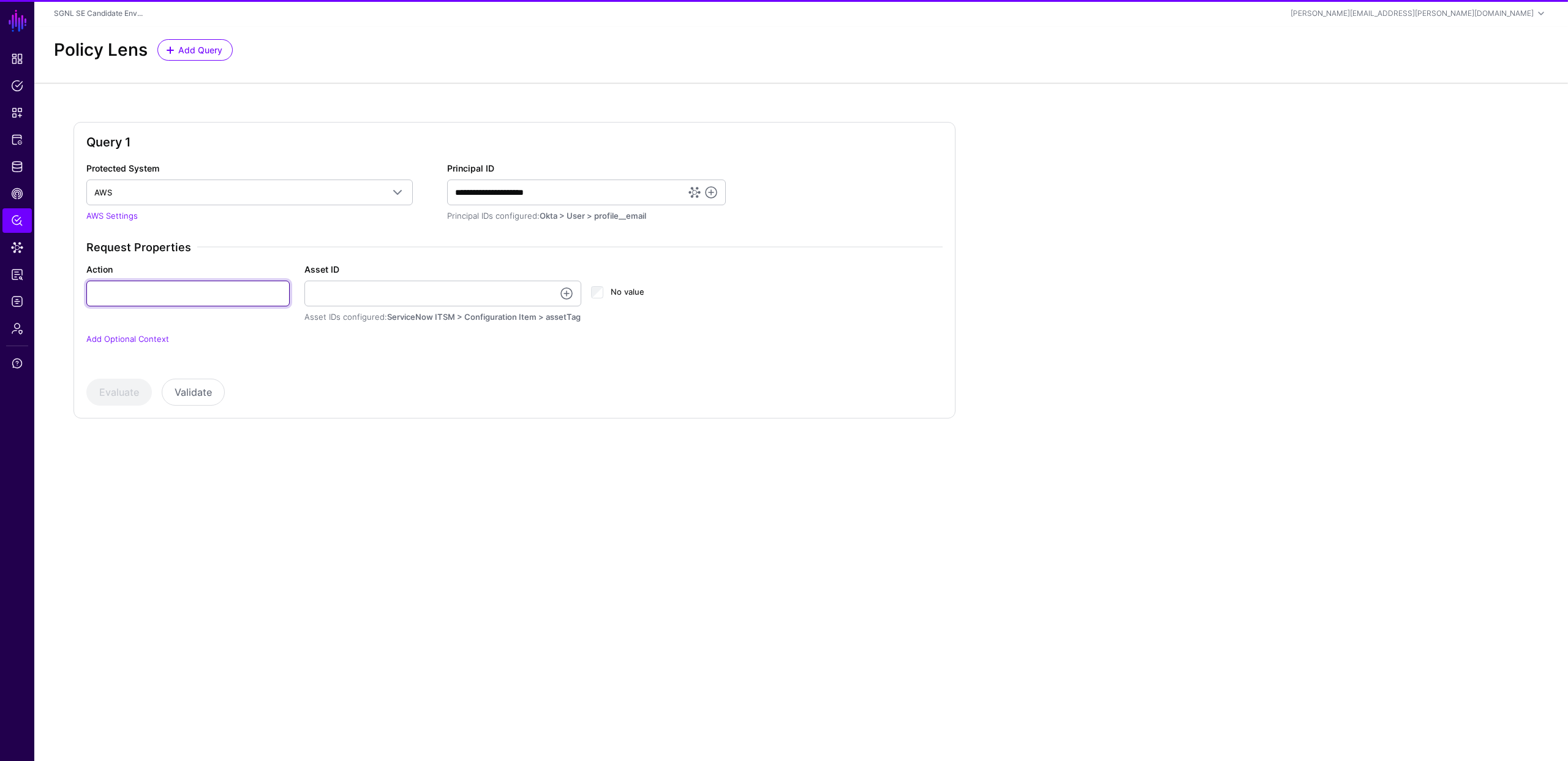
click at [258, 298] on input "Action" at bounding box center [188, 294] width 203 height 26
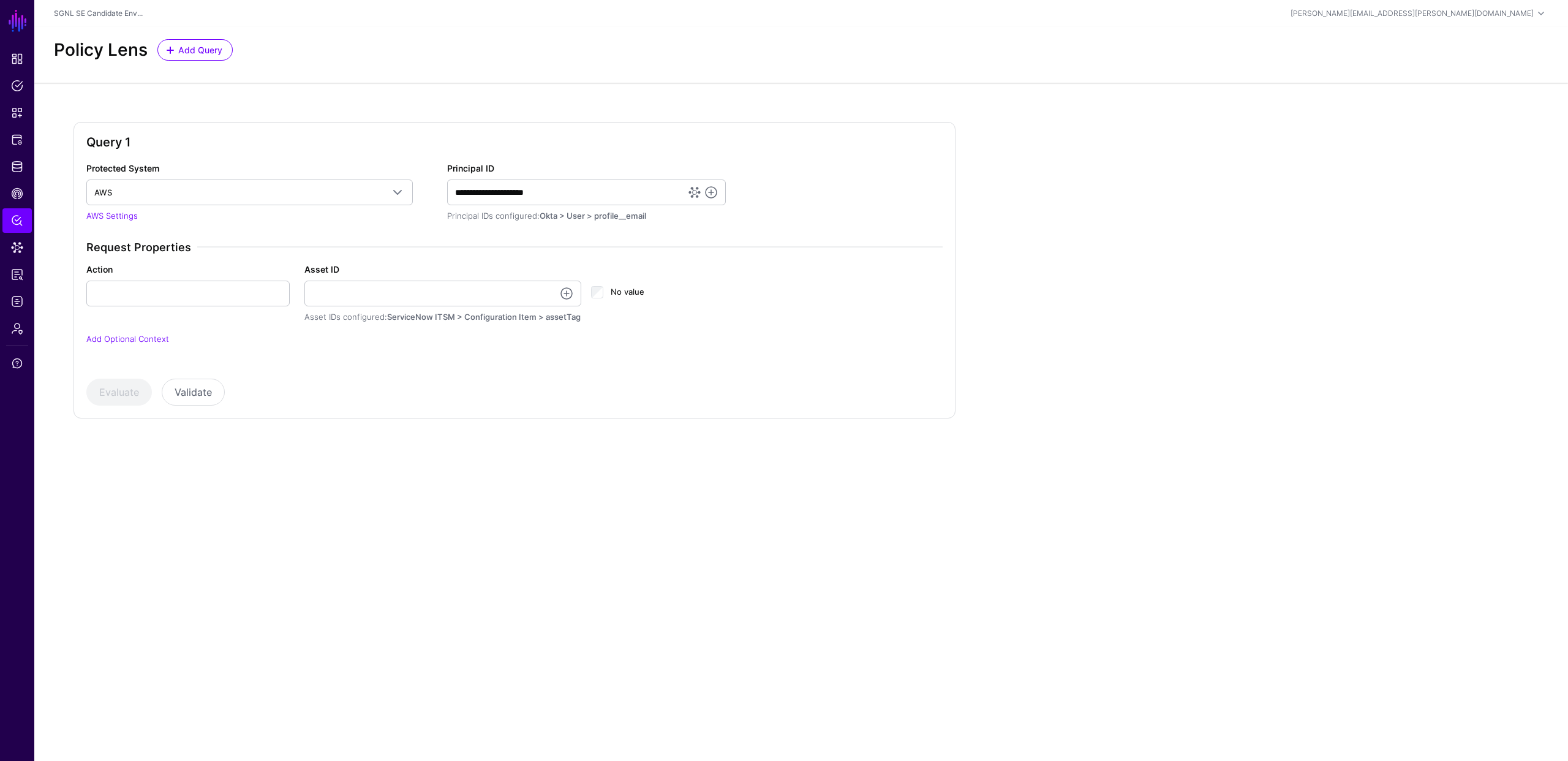
click at [263, 335] on p "Add Optional Context" at bounding box center [514, 339] width 856 height 12
click at [228, 289] on input "Action" at bounding box center [188, 294] width 203 height 26
type input "******"
click at [568, 294] on link at bounding box center [566, 293] width 15 height 15
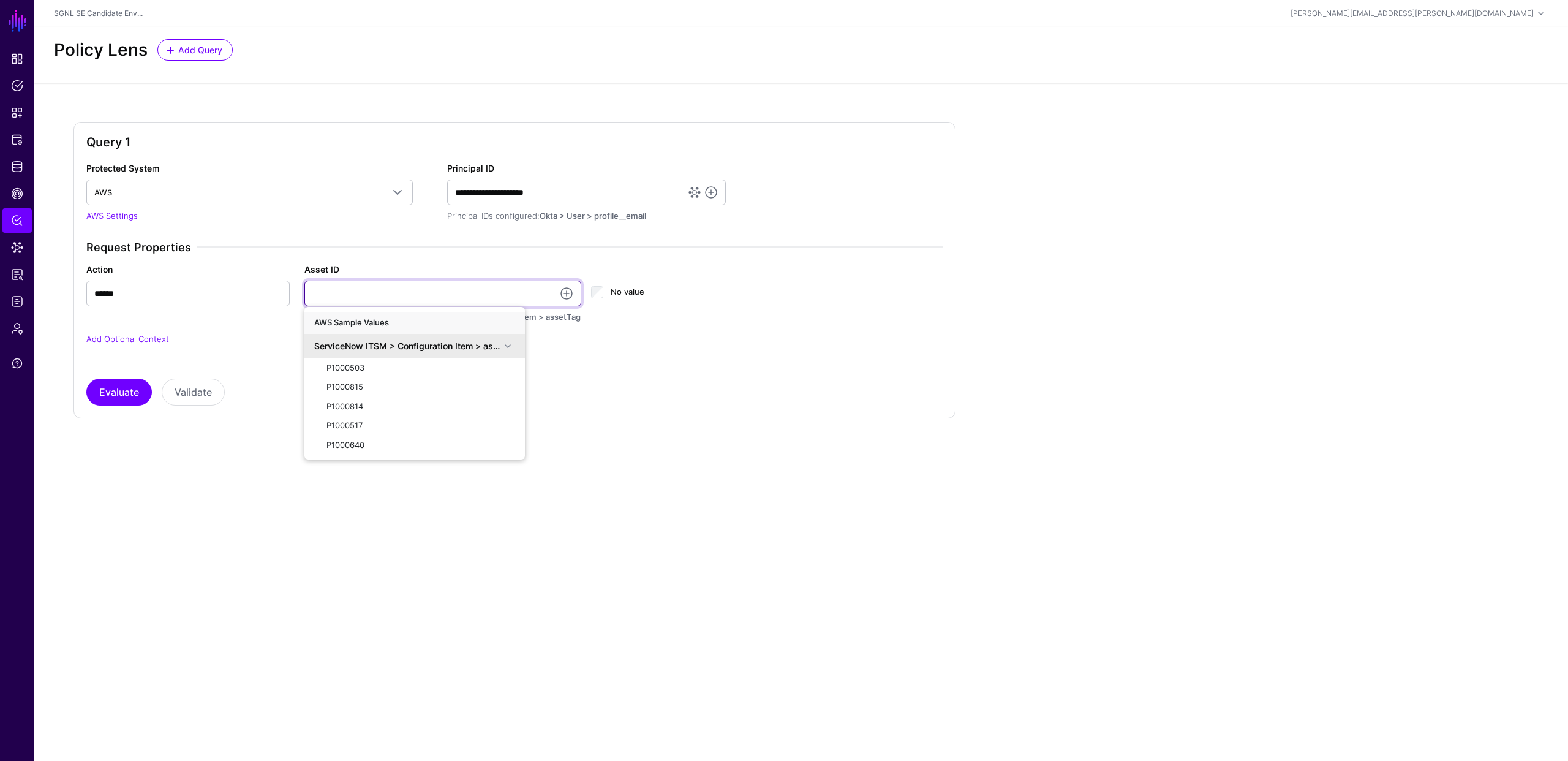
click at [394, 299] on input "Asset ID" at bounding box center [443, 294] width 278 height 26
type input "**********"
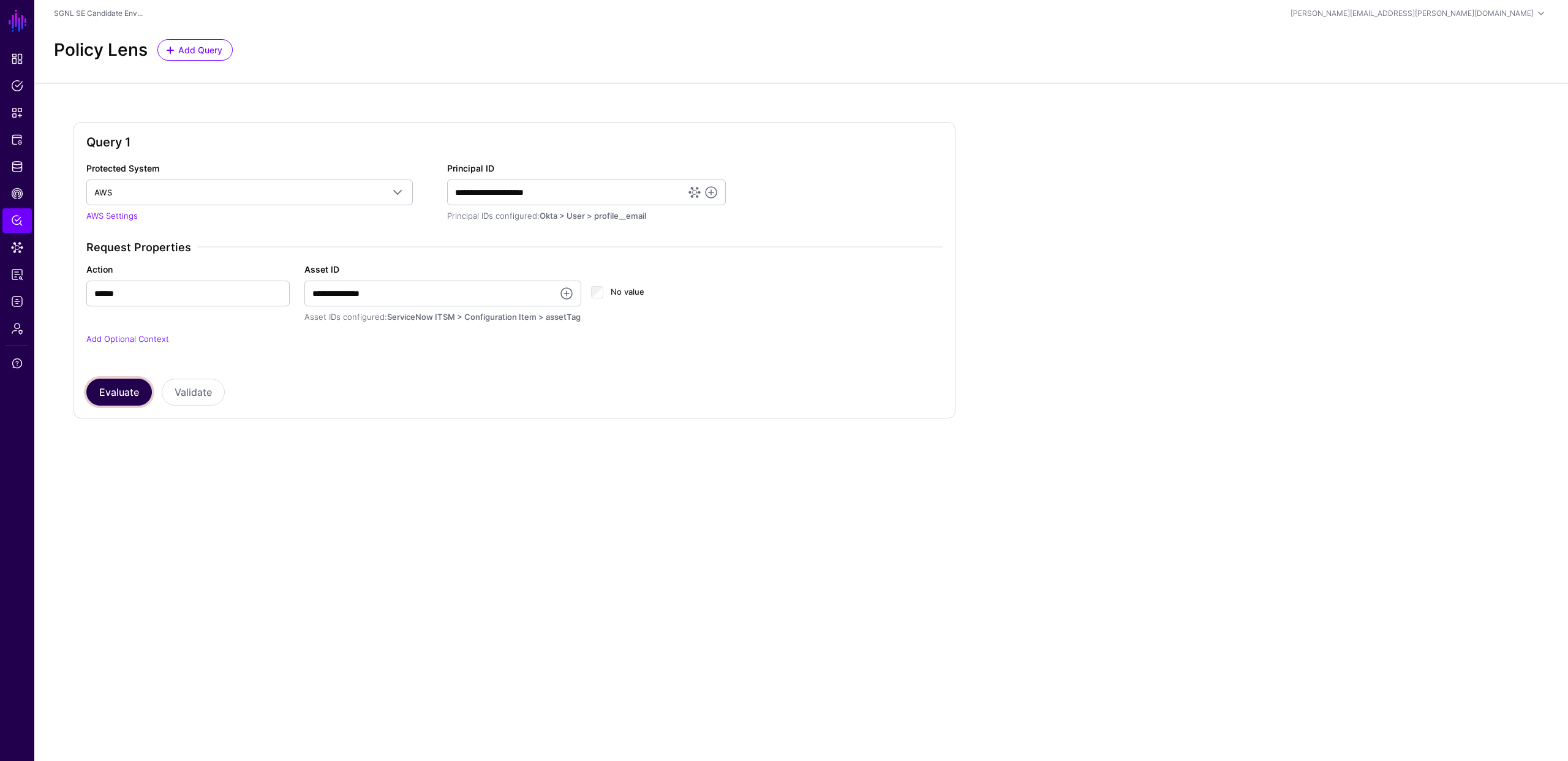
click at [122, 392] on button "Evaluate" at bounding box center [118, 392] width 65 height 27
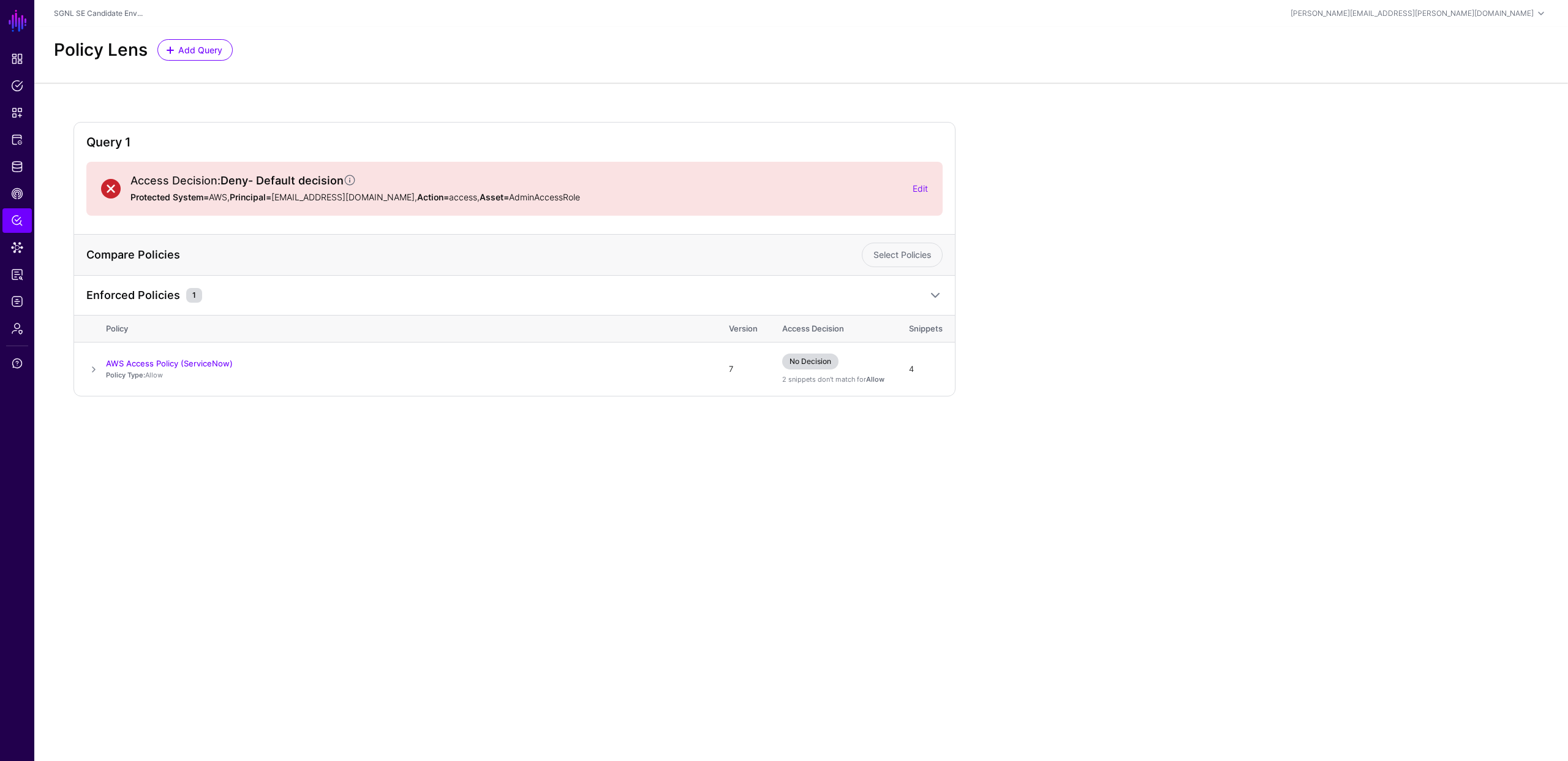
click at [1146, 239] on div "Query 1 Access Decision: Deny - Default decision Protected System= AWS, Princip…" at bounding box center [801, 259] width 1455 height 274
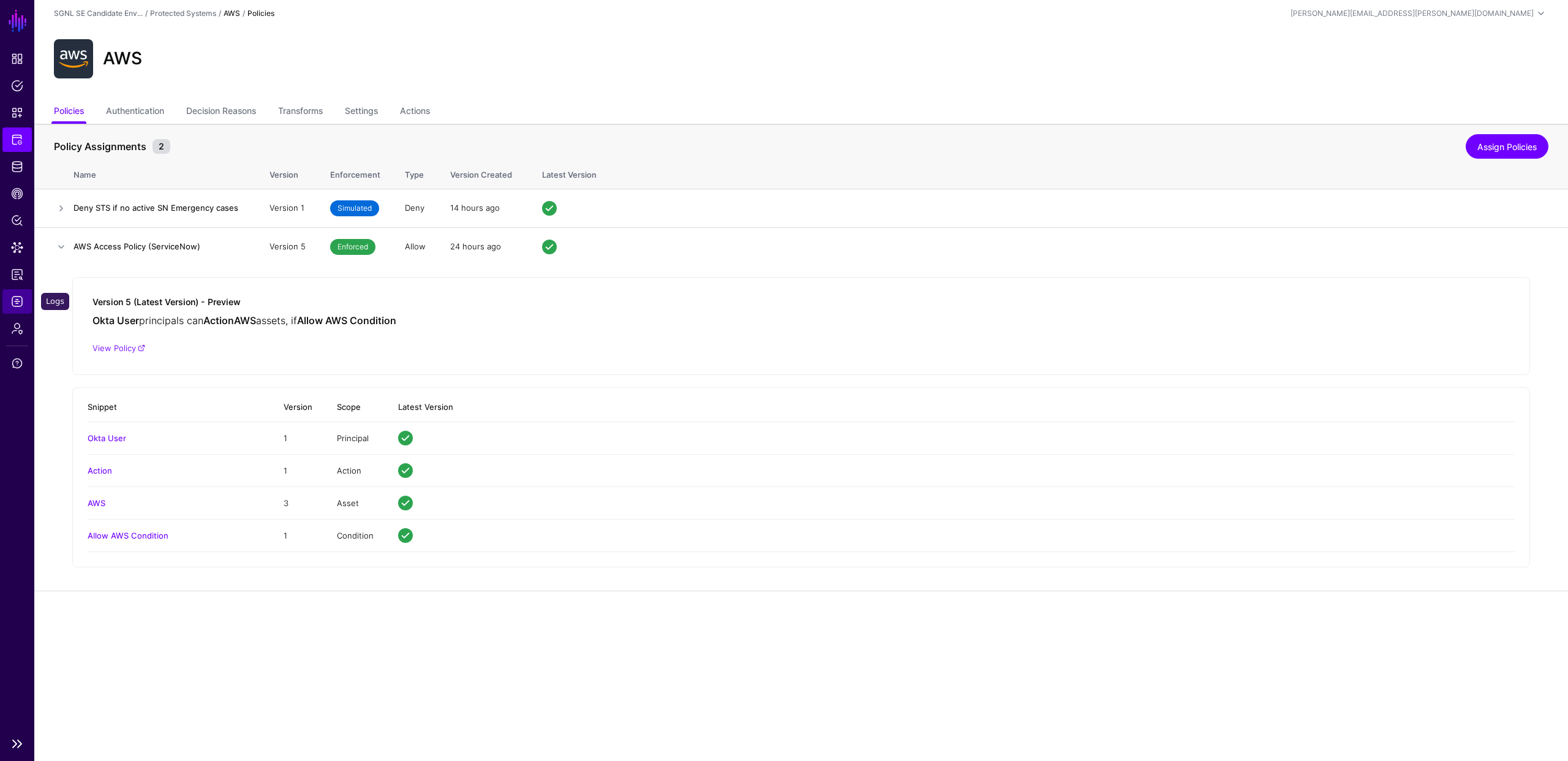
click at [17, 300] on span "Logs" at bounding box center [17, 301] width 12 height 12
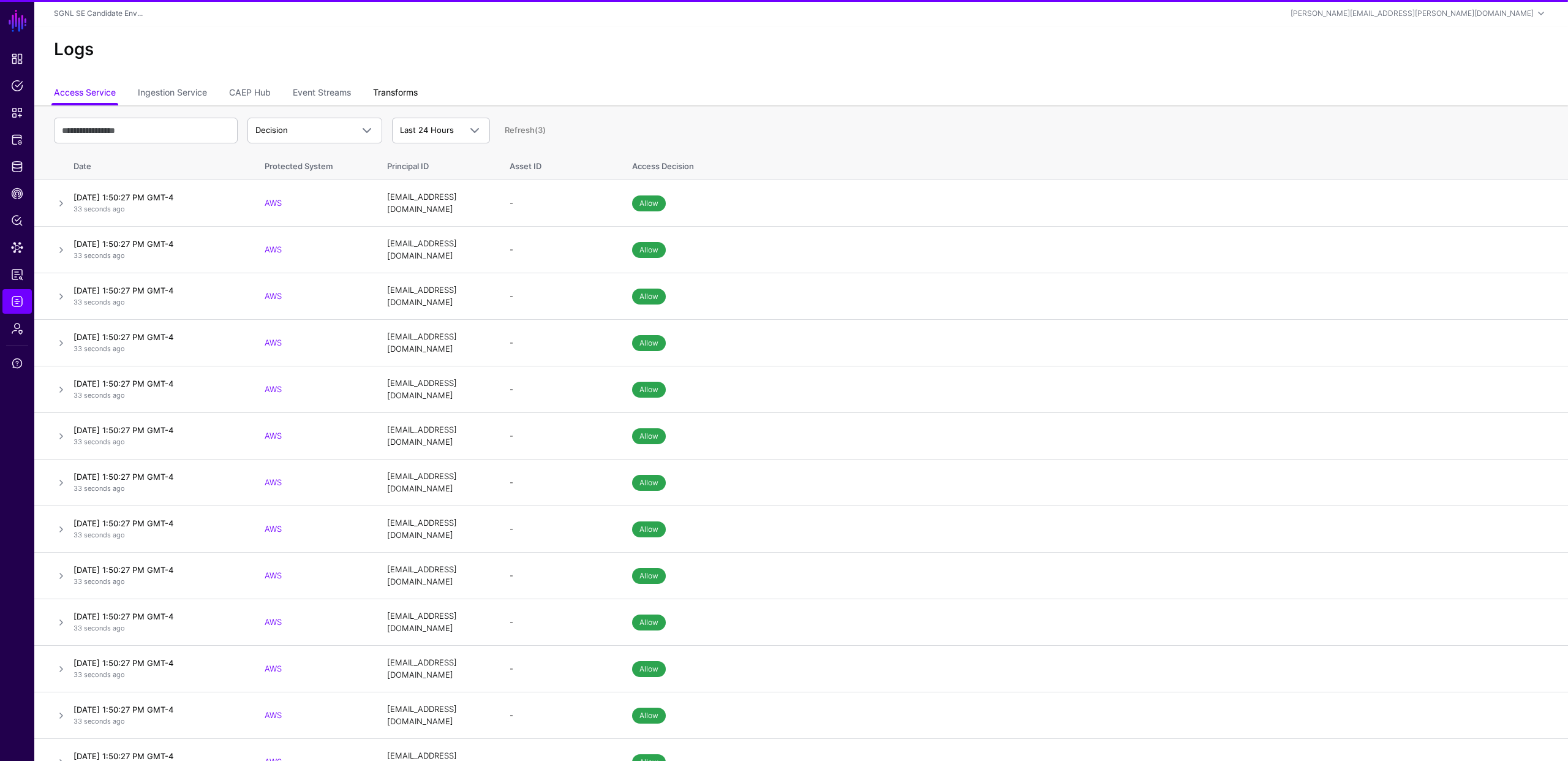
click at [397, 89] on link "Transforms" at bounding box center [395, 94] width 45 height 23
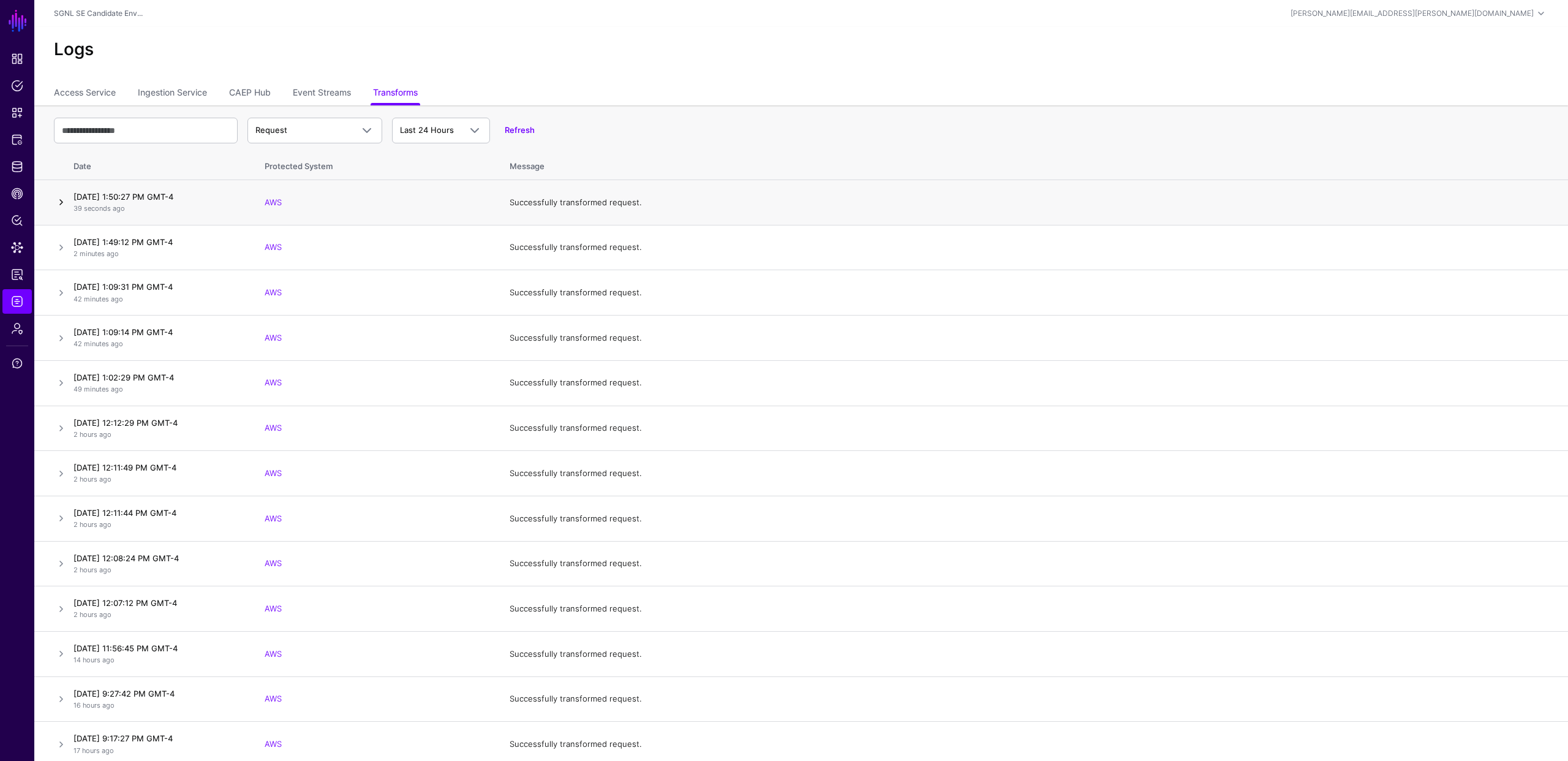
click at [62, 204] on link at bounding box center [61, 202] width 15 height 15
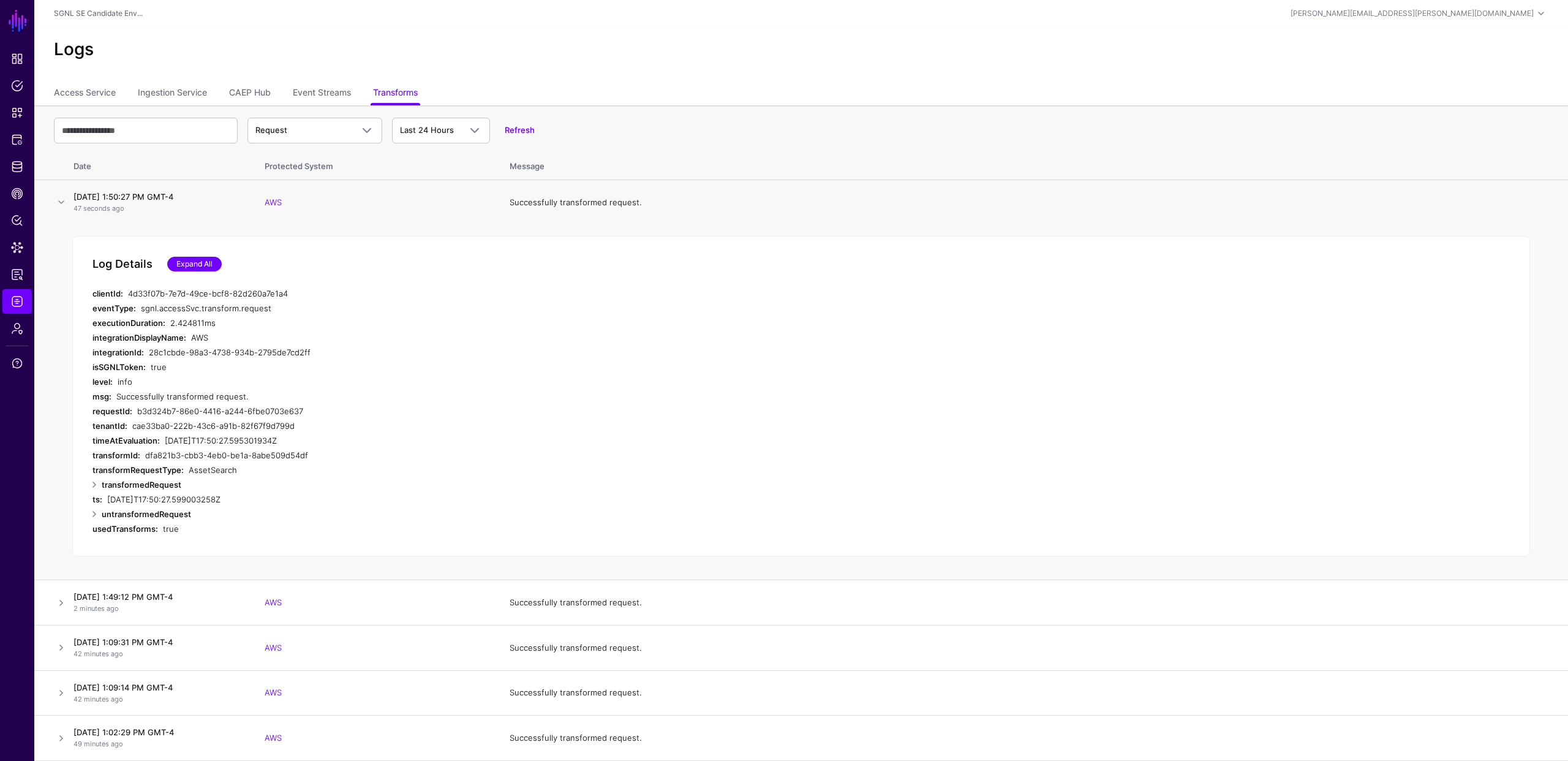
click at [192, 267] on link "Expand All" at bounding box center [194, 264] width 54 height 15
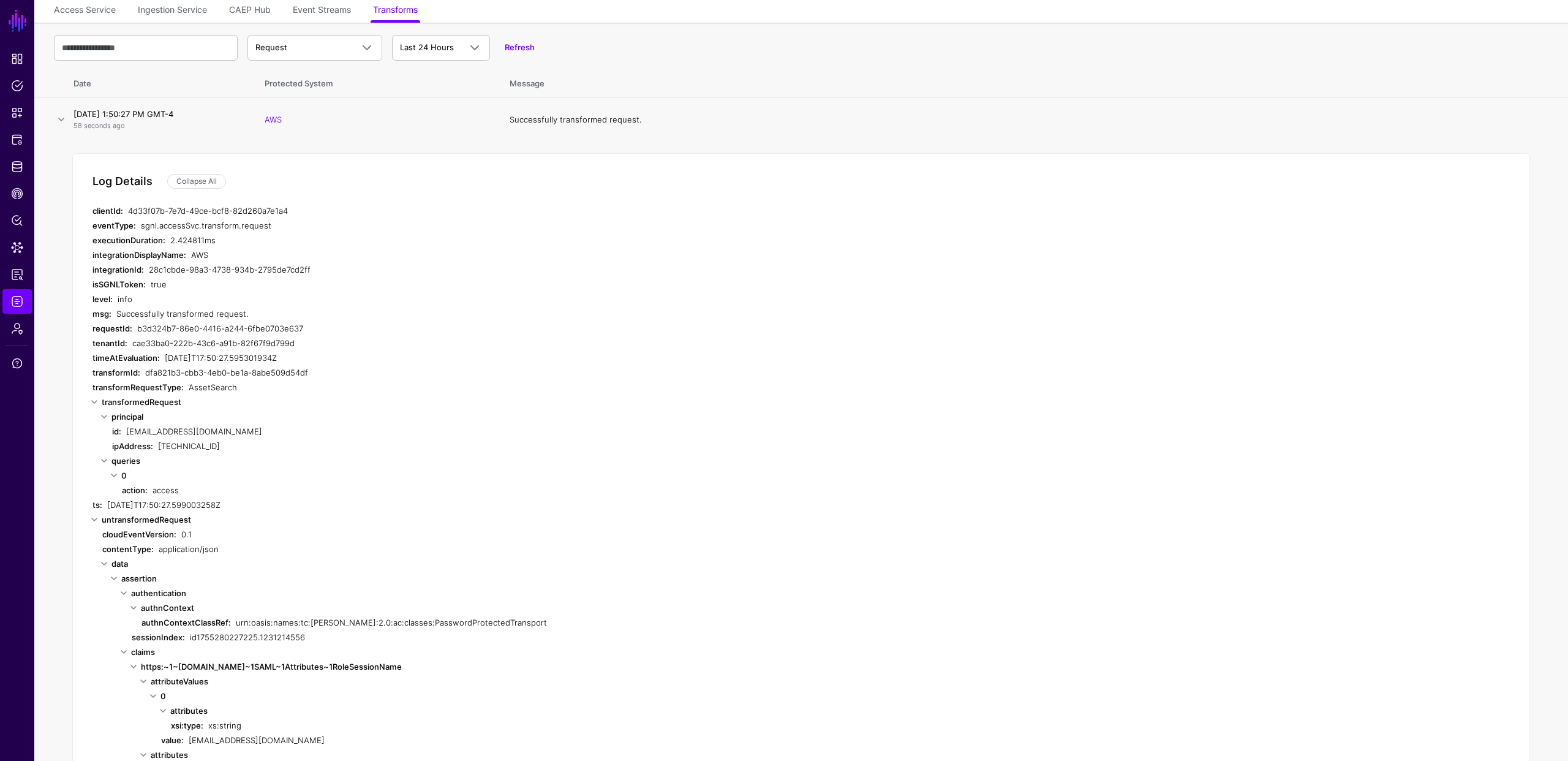
scroll to position [78, 0]
click at [63, 127] on link at bounding box center [61, 124] width 15 height 15
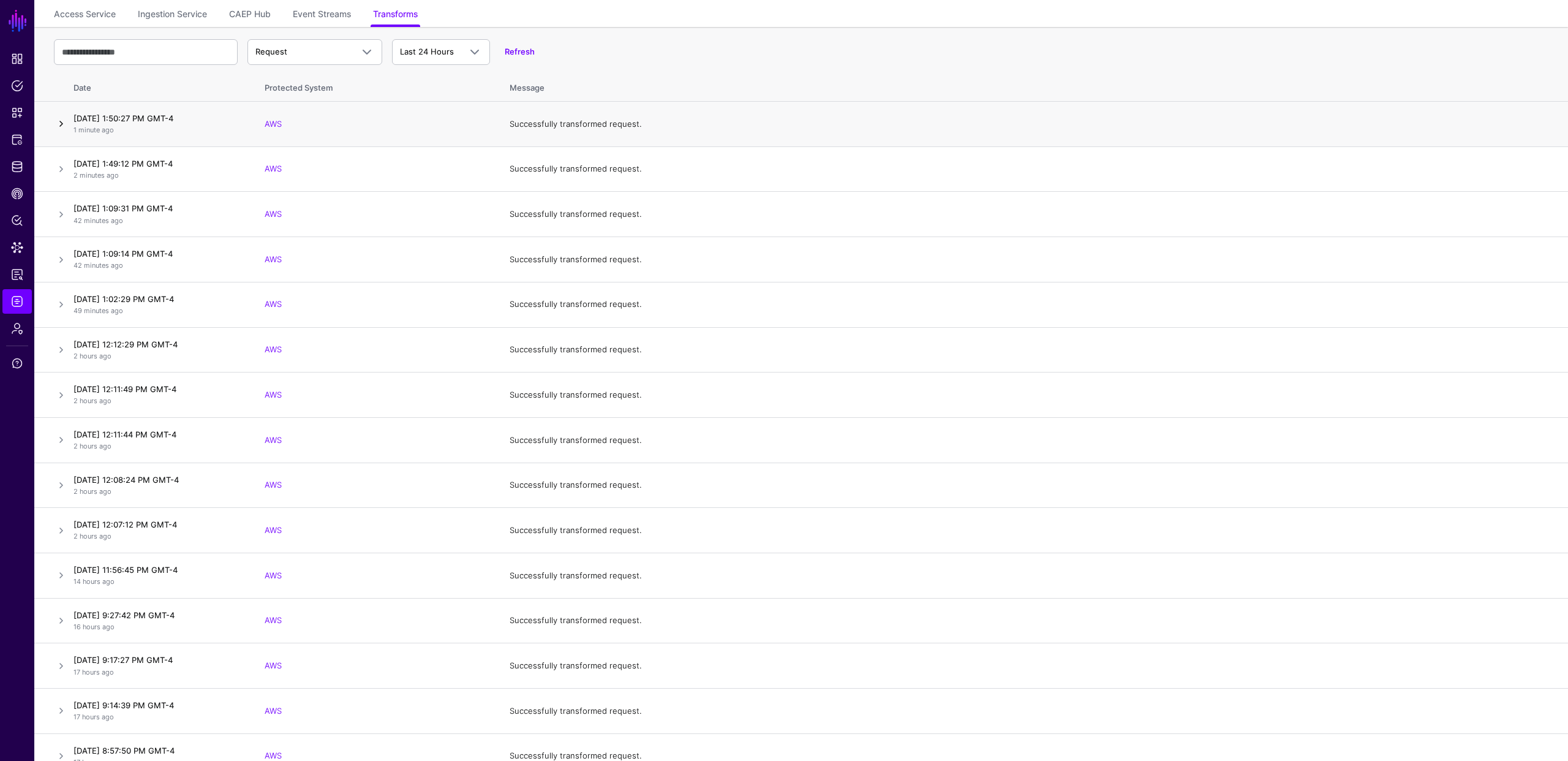
click at [61, 127] on link at bounding box center [61, 124] width 15 height 15
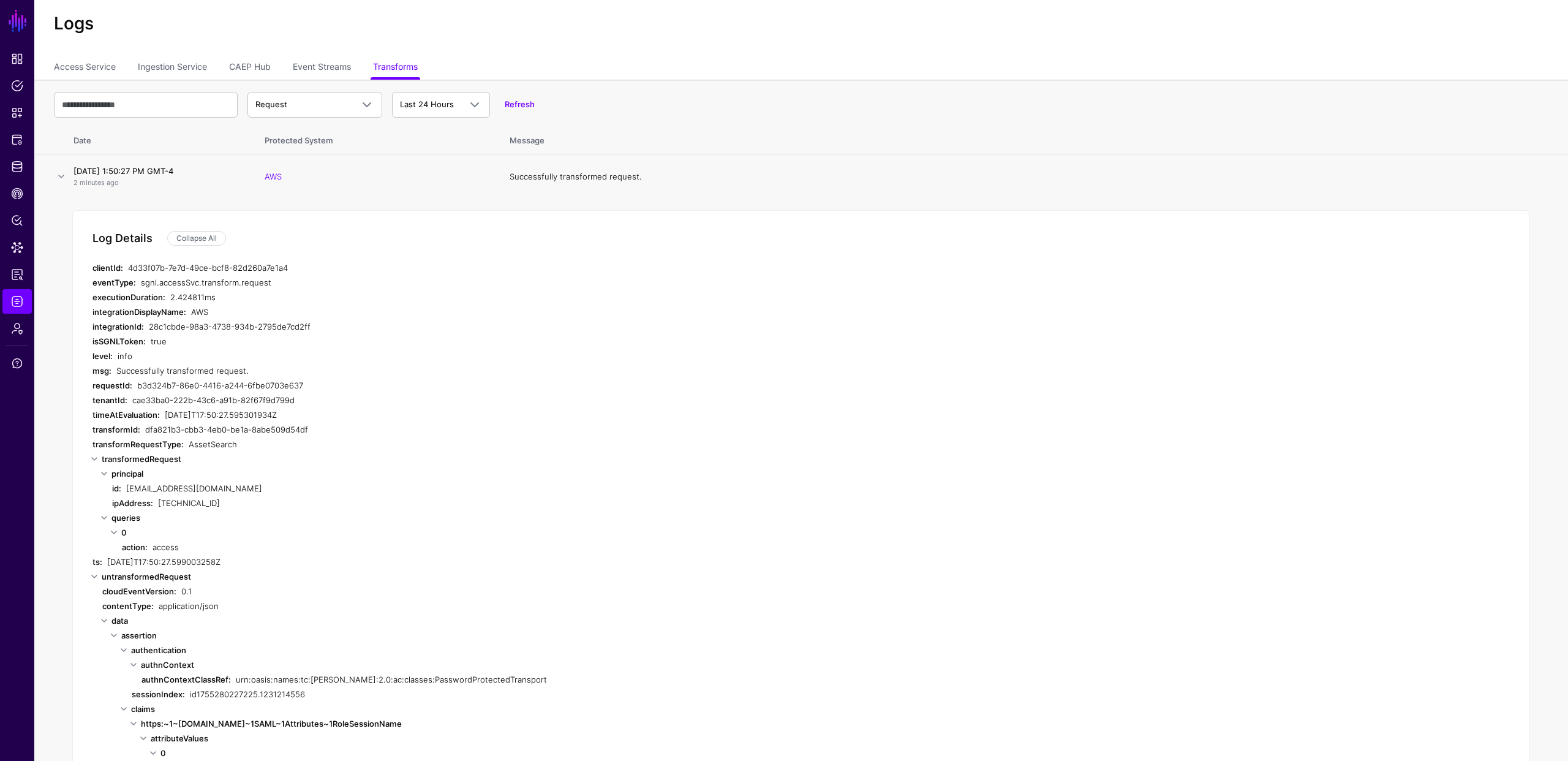
scroll to position [25, 0]
click at [316, 102] on span "Request" at bounding box center [304, 105] width 97 height 12
click at [305, 153] on div "Response" at bounding box center [315, 153] width 115 height 12
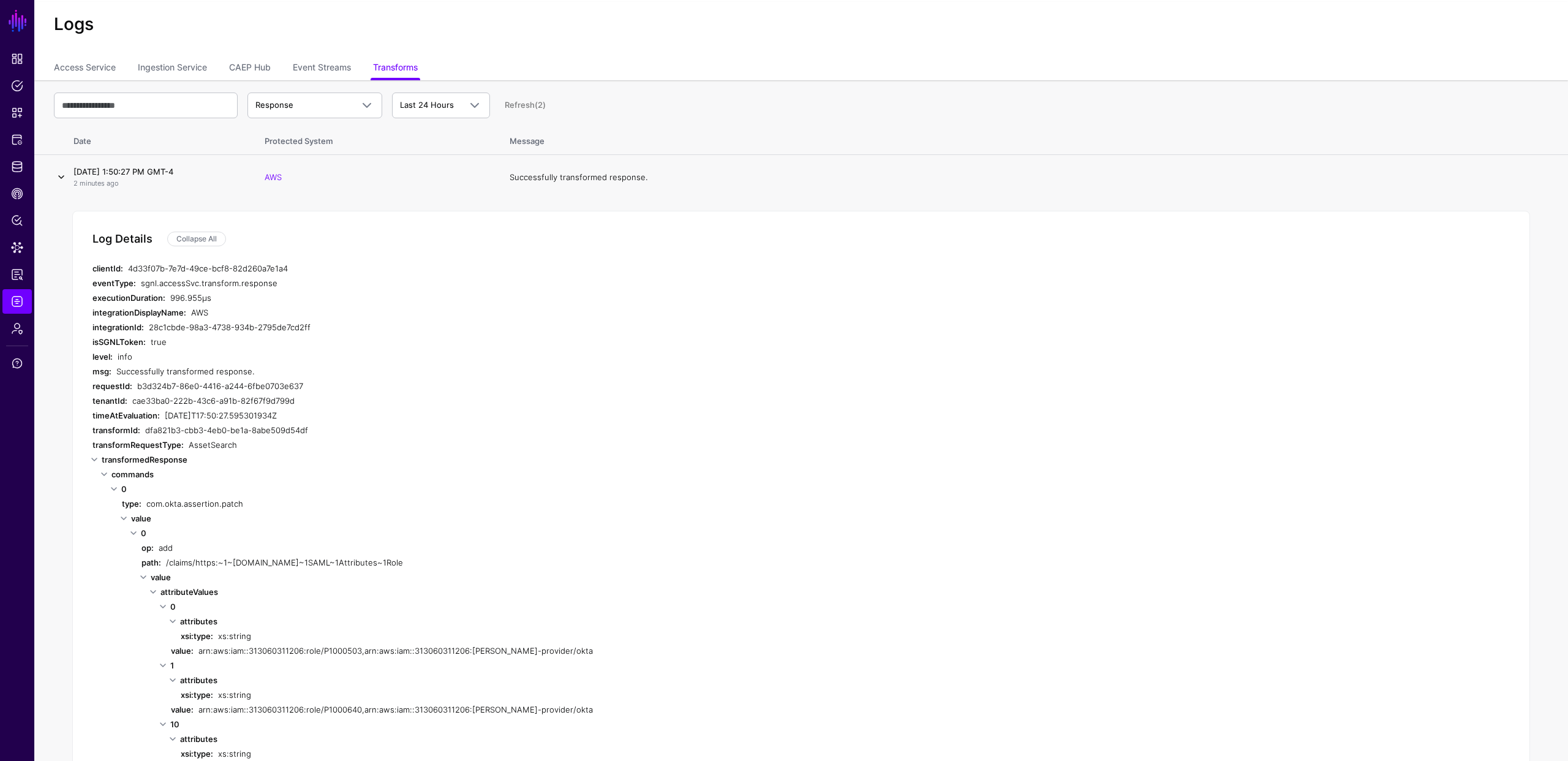
click at [63, 176] on link at bounding box center [61, 177] width 15 height 15
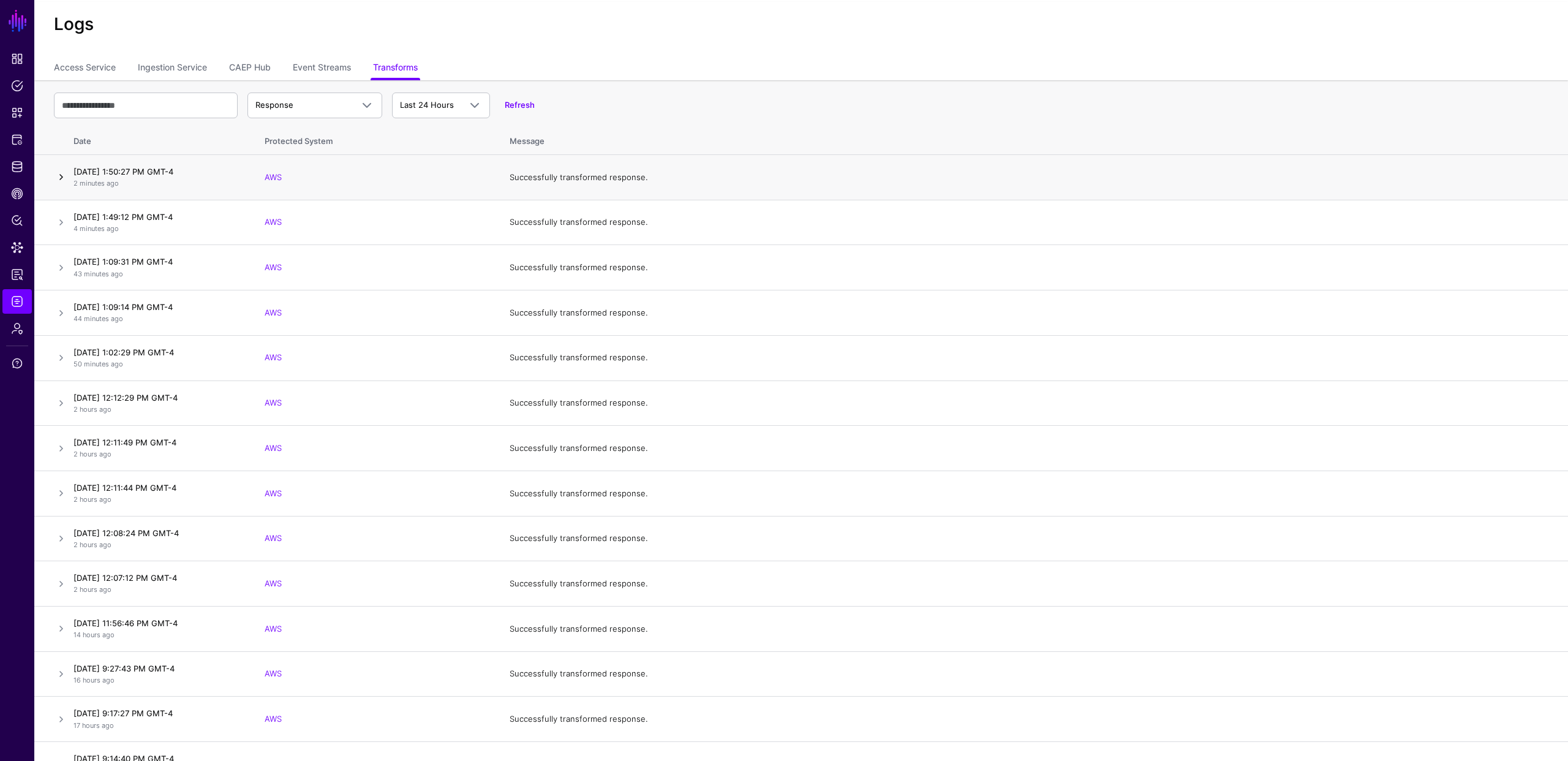
click at [64, 174] on link at bounding box center [61, 177] width 15 height 15
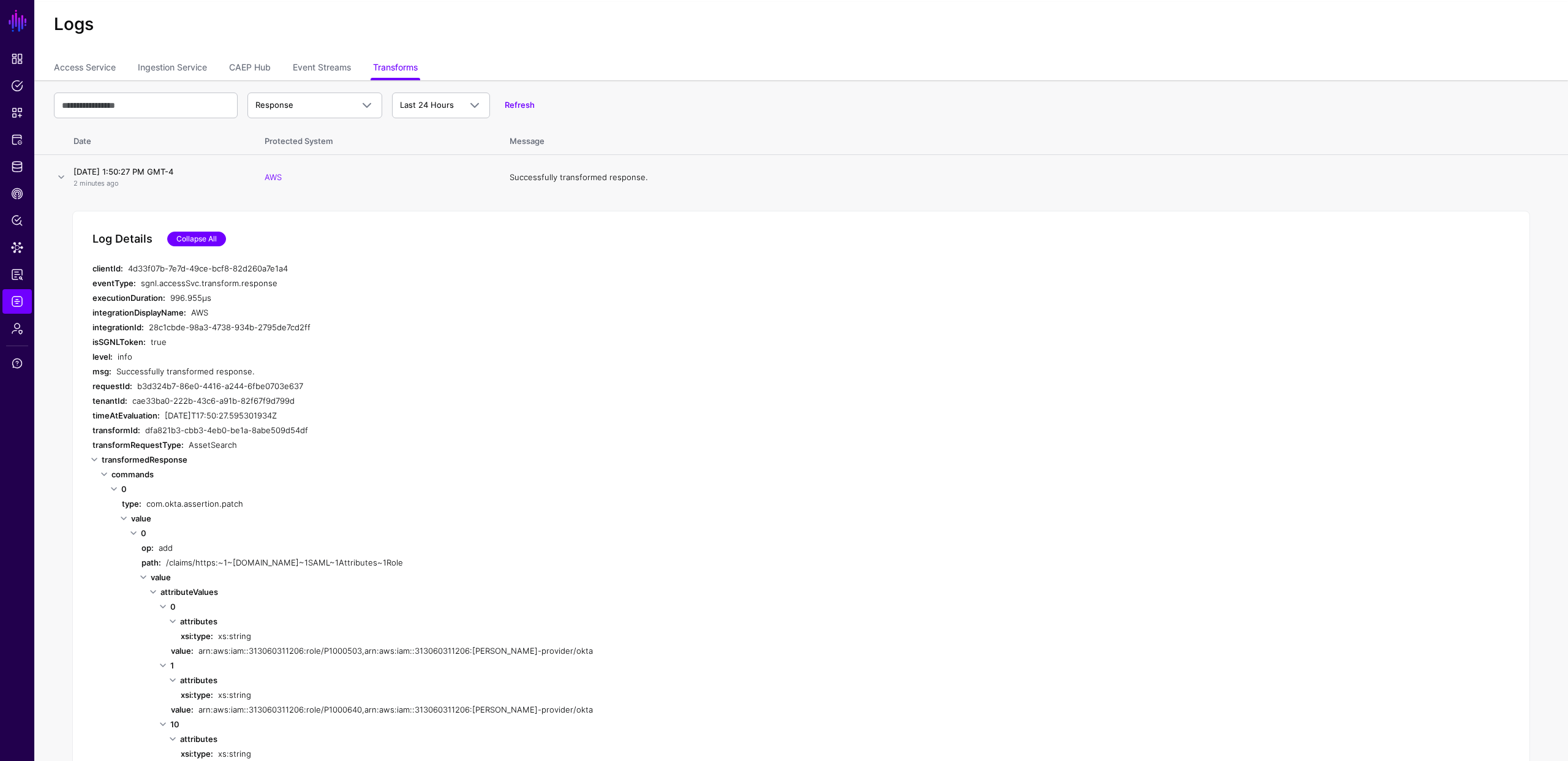
click at [188, 236] on link "Collapse All" at bounding box center [196, 239] width 59 height 15
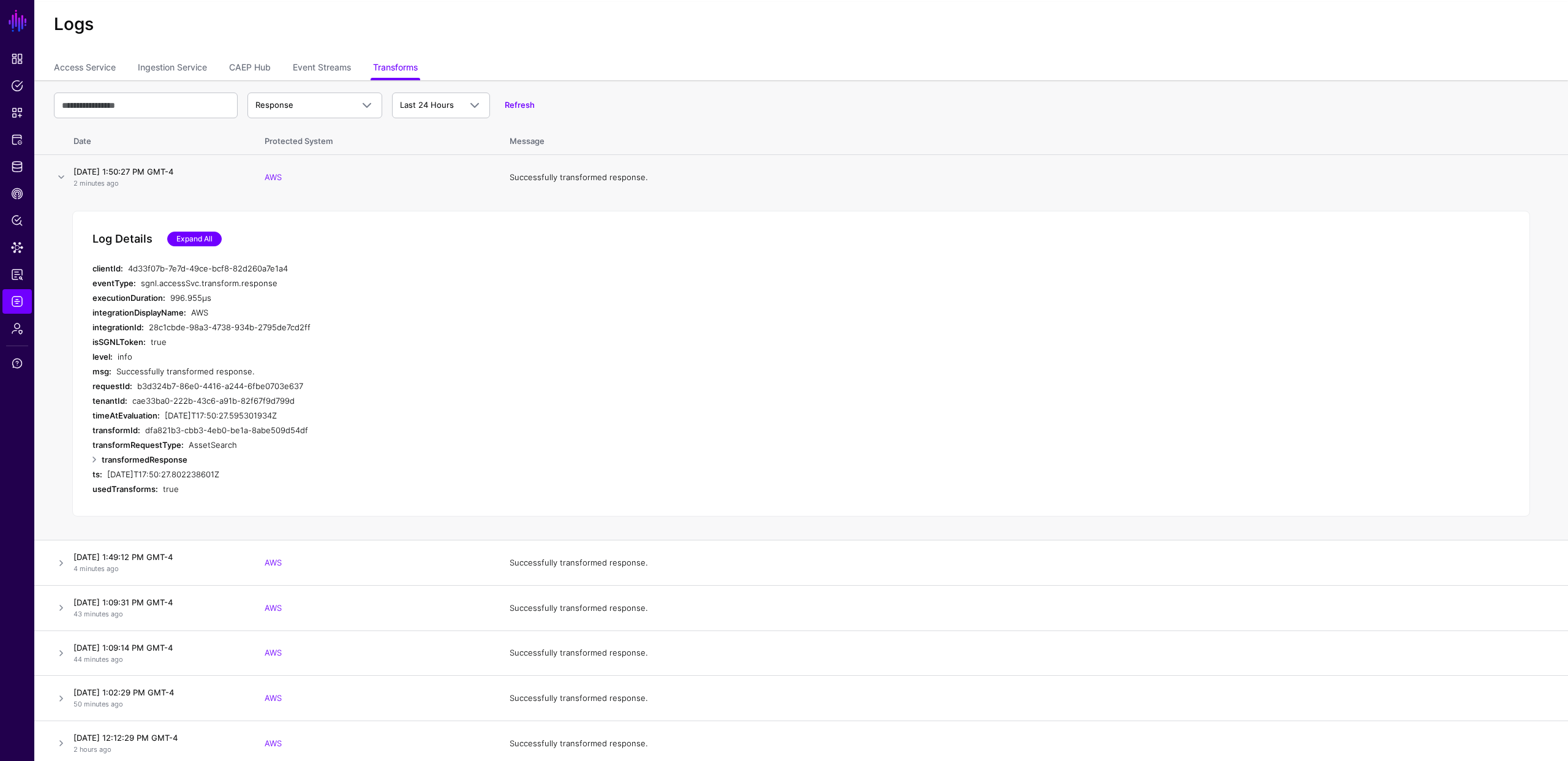
click at [187, 236] on link "Expand All" at bounding box center [194, 239] width 54 height 15
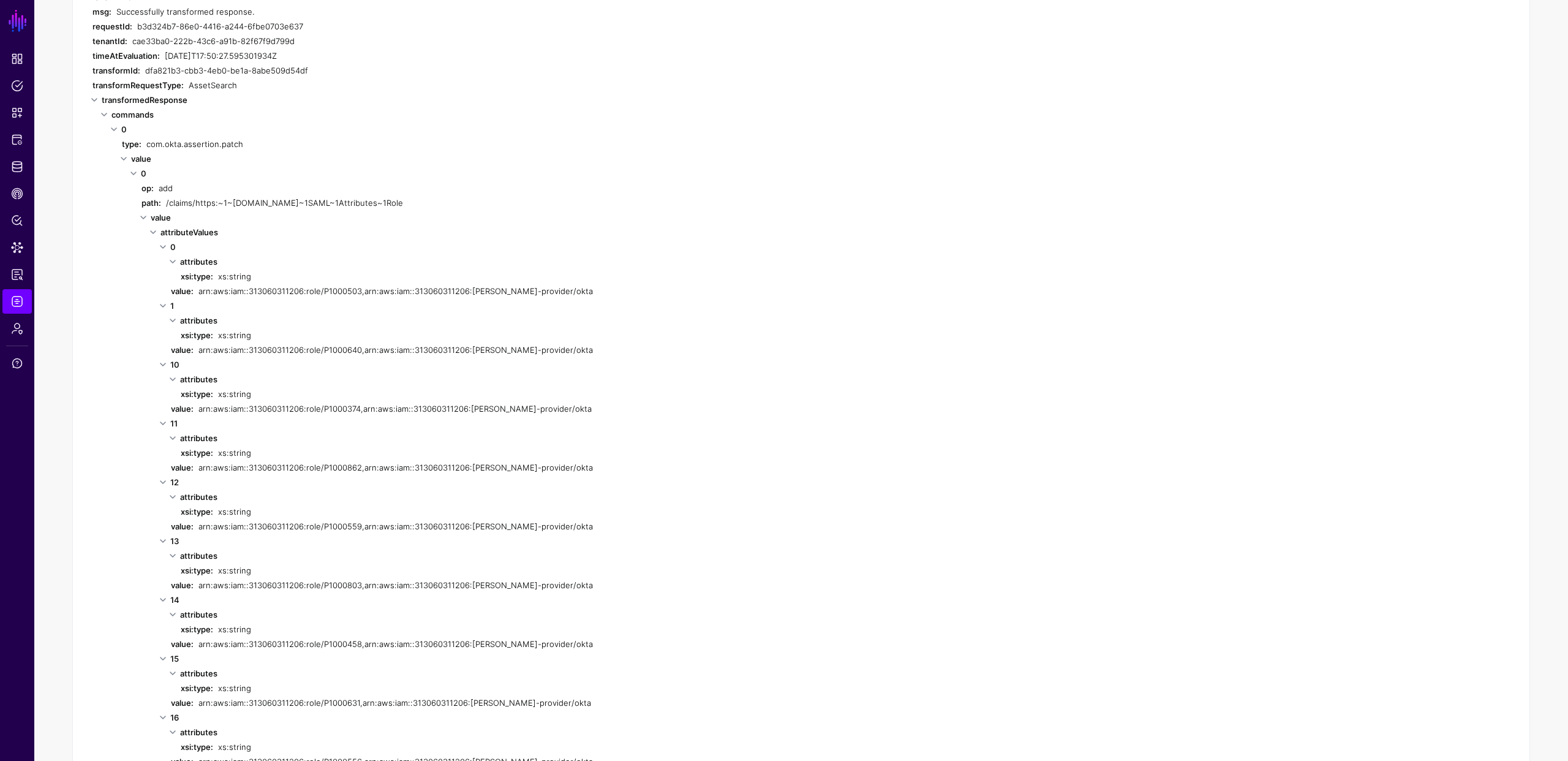
scroll to position [392, 0]
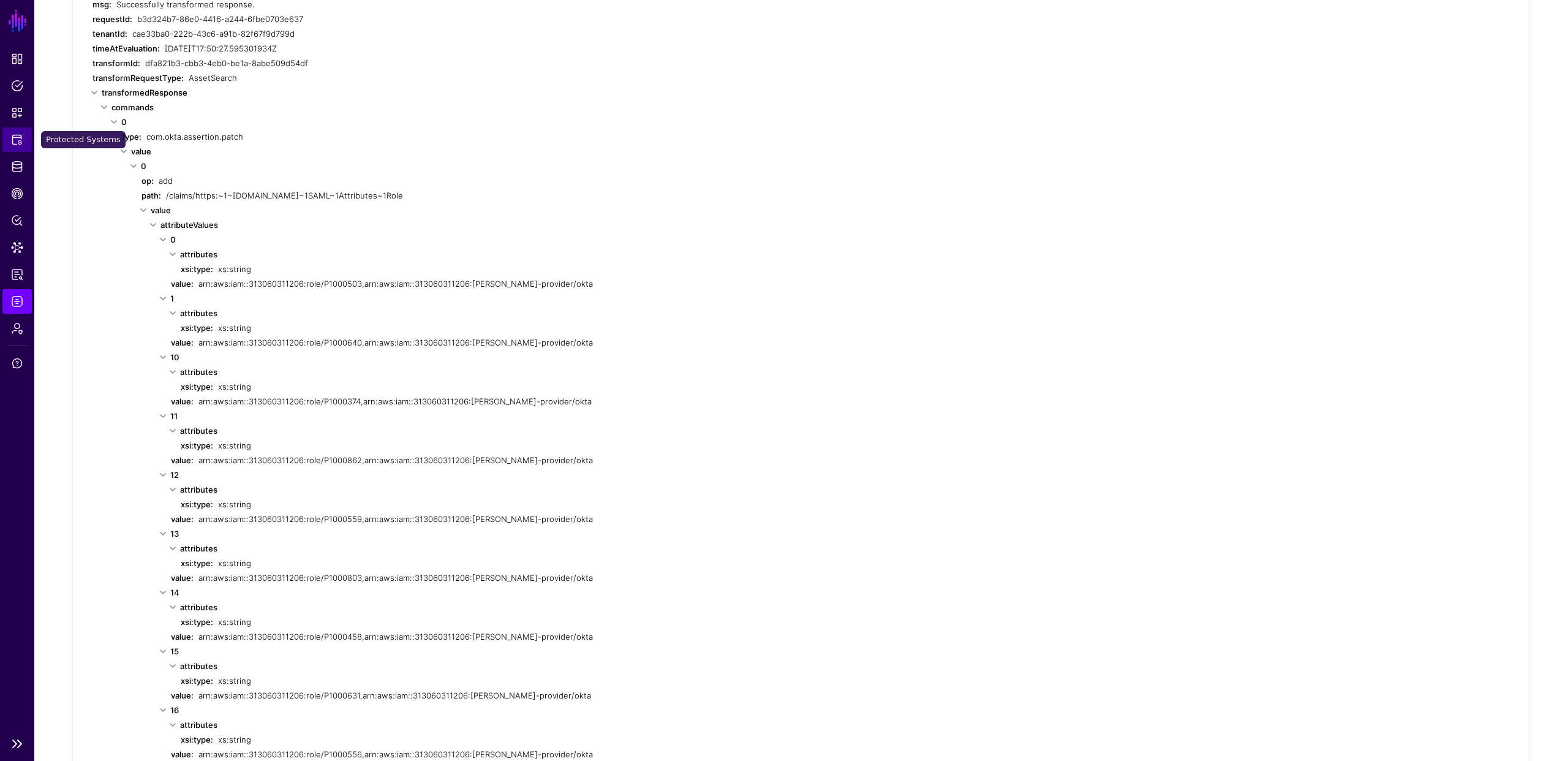
click at [17, 141] on span "Protected Systems" at bounding box center [17, 139] width 12 height 12
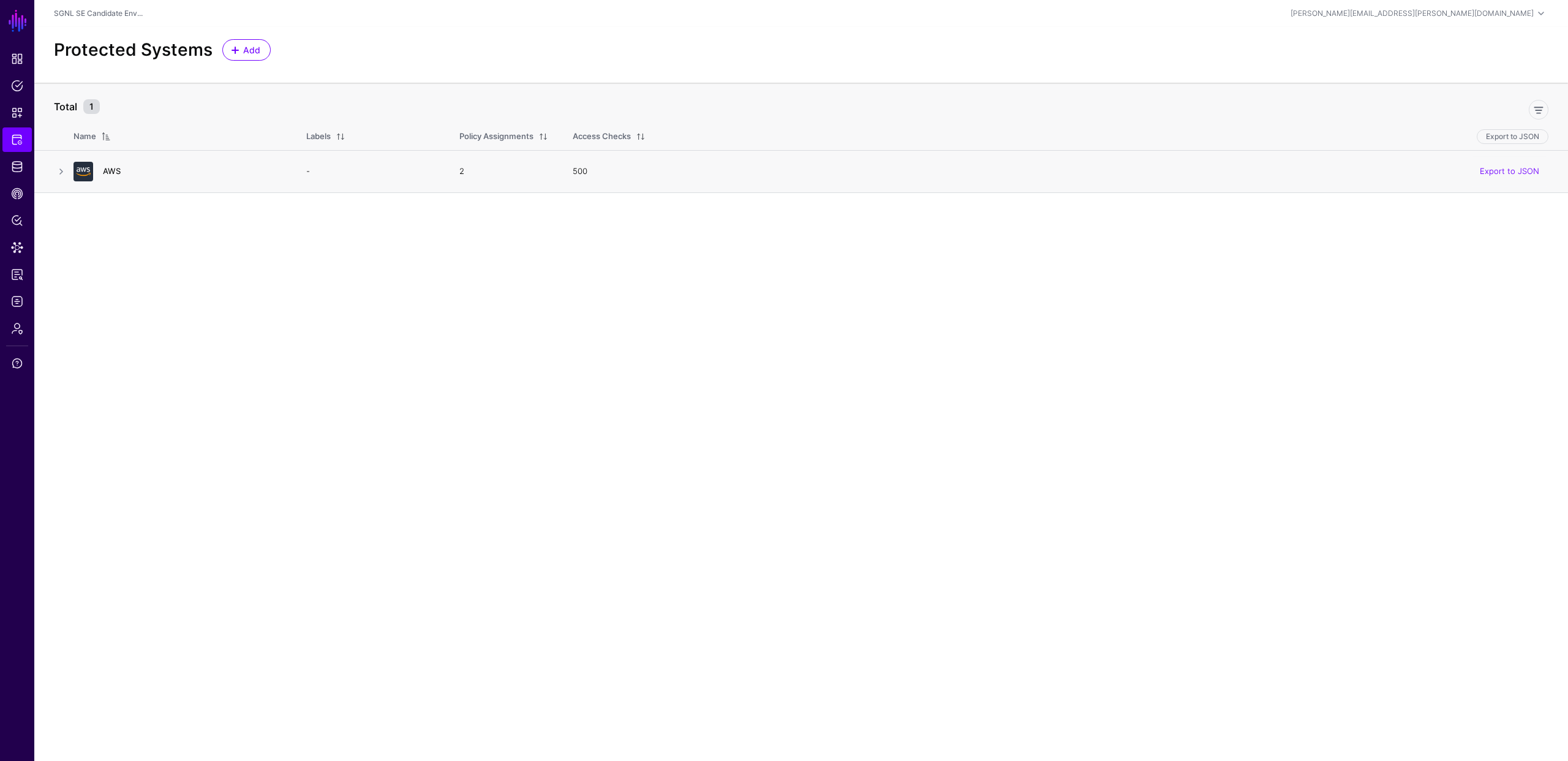
click at [110, 168] on link "AWS" at bounding box center [111, 171] width 17 height 10
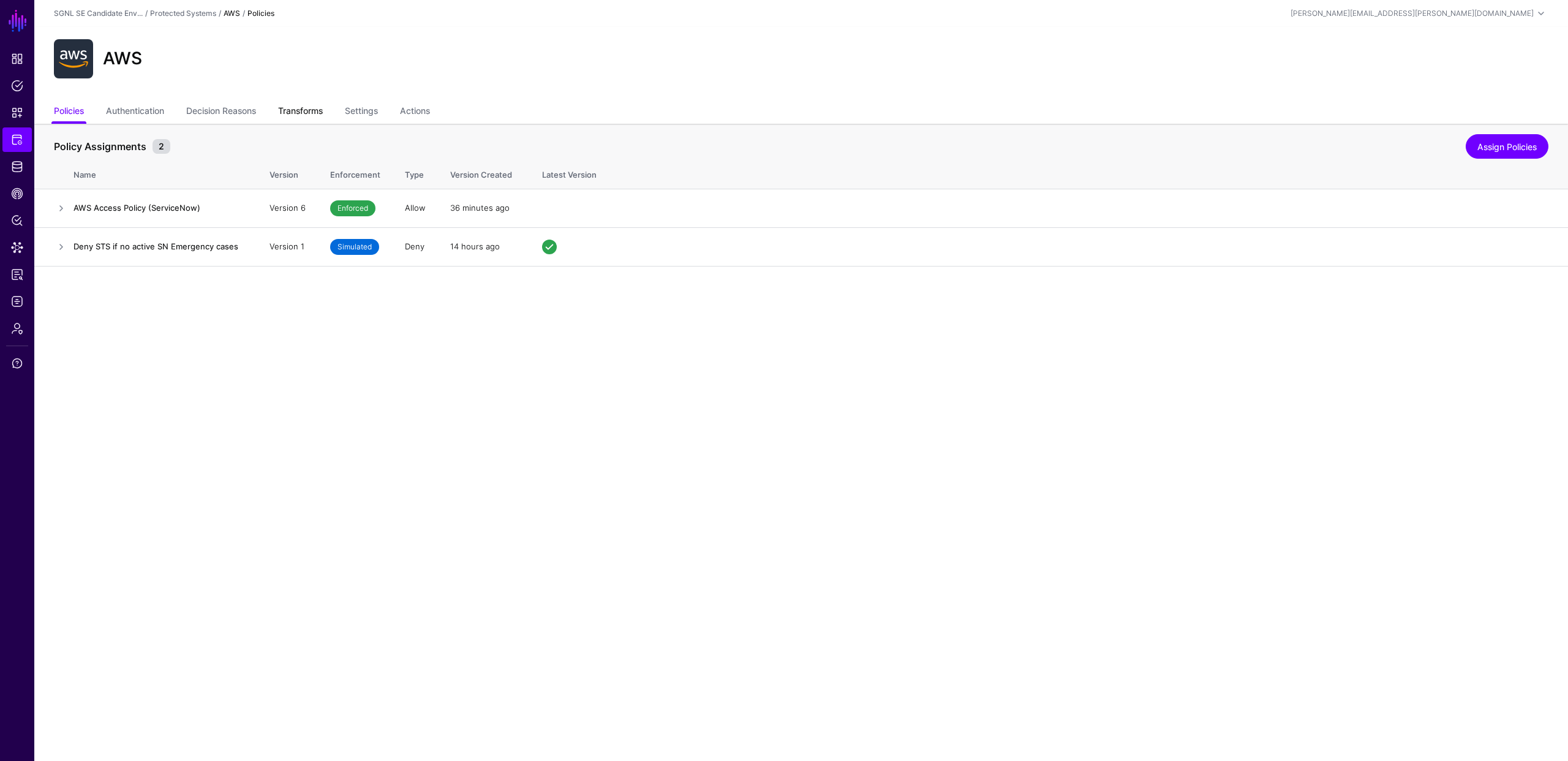
click at [316, 113] on link "Transforms" at bounding box center [300, 112] width 45 height 23
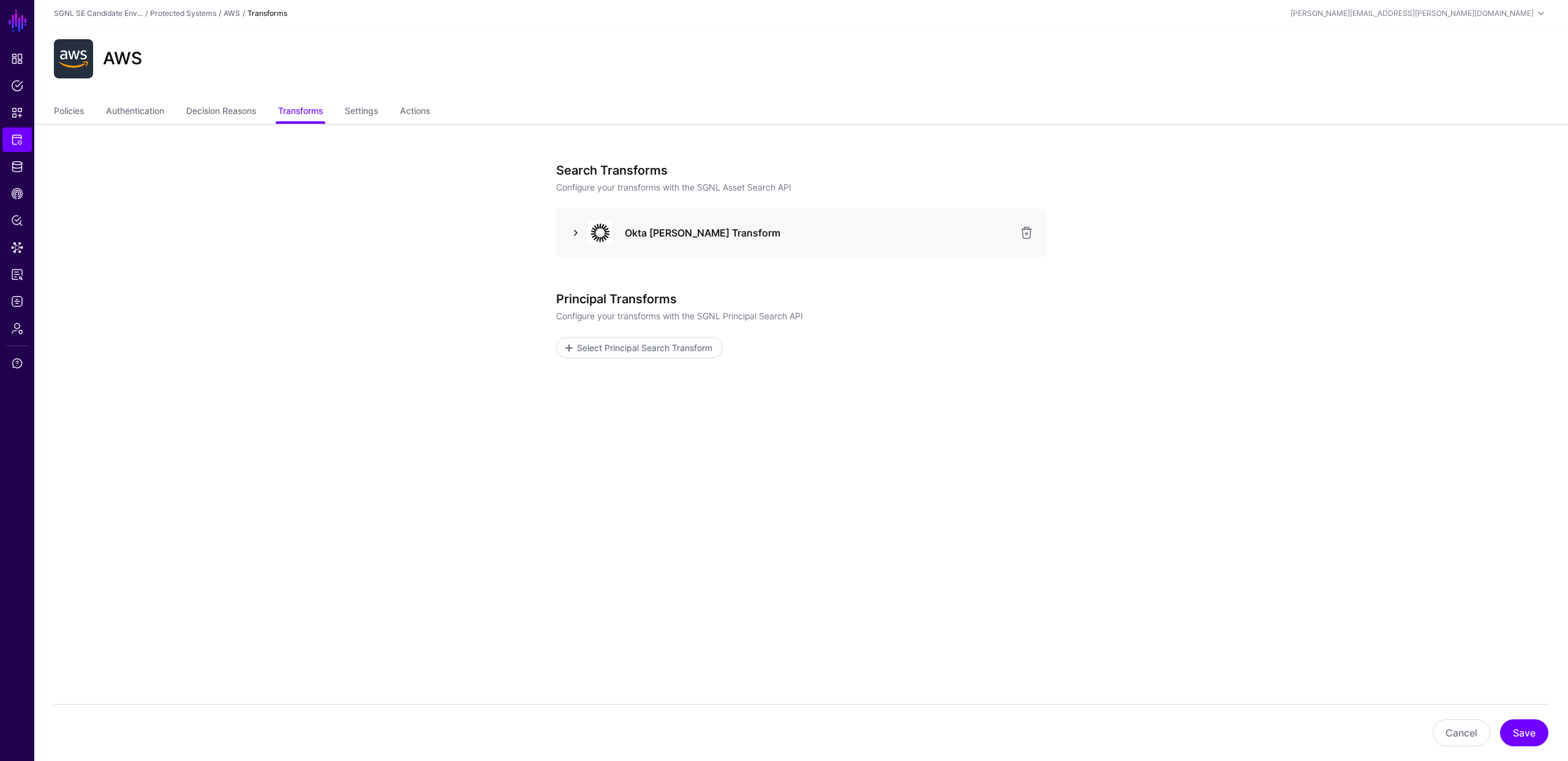
click at [574, 231] on link at bounding box center [575, 232] width 15 height 15
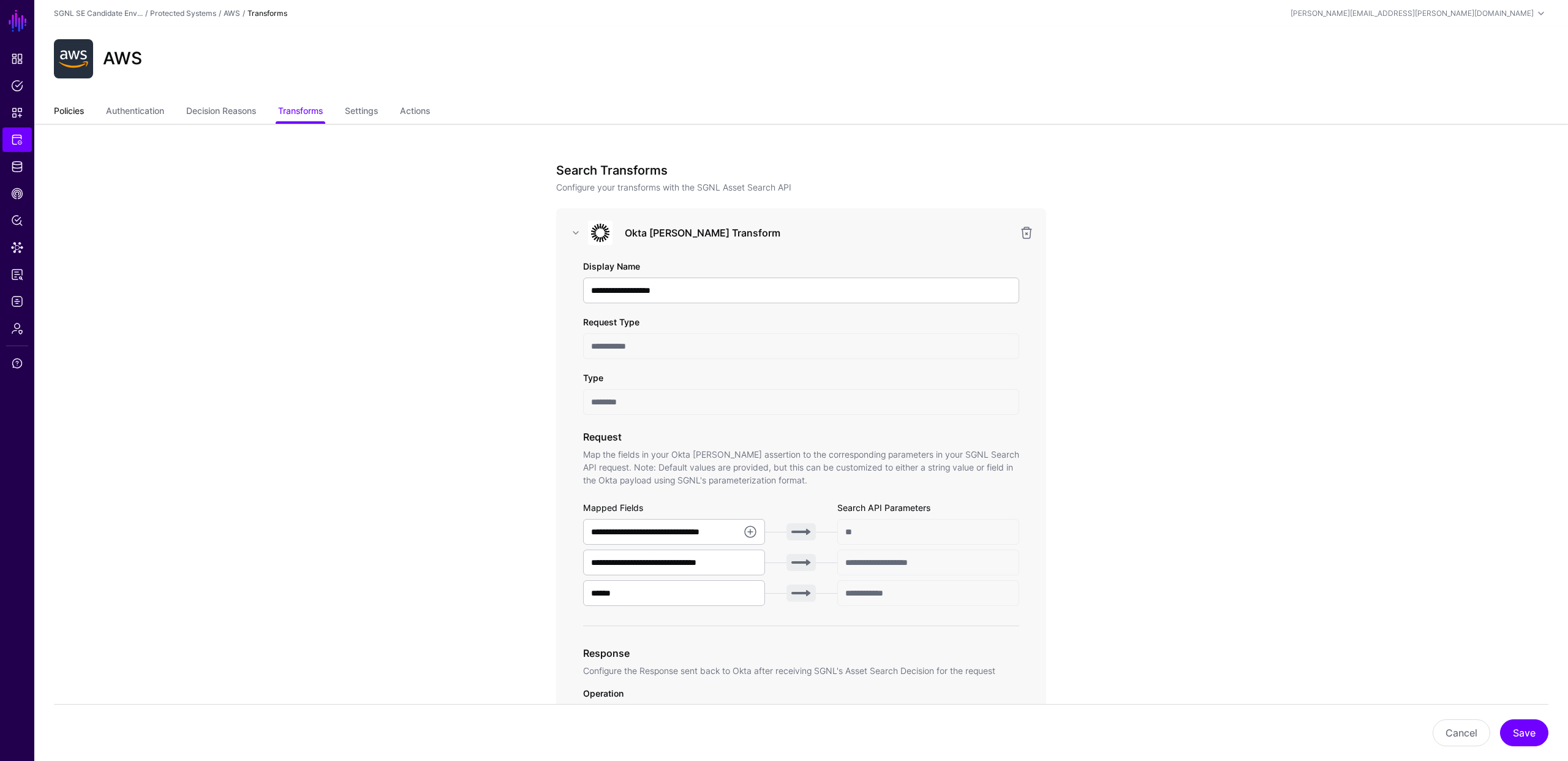
click at [74, 109] on link "Policies" at bounding box center [69, 112] width 30 height 23
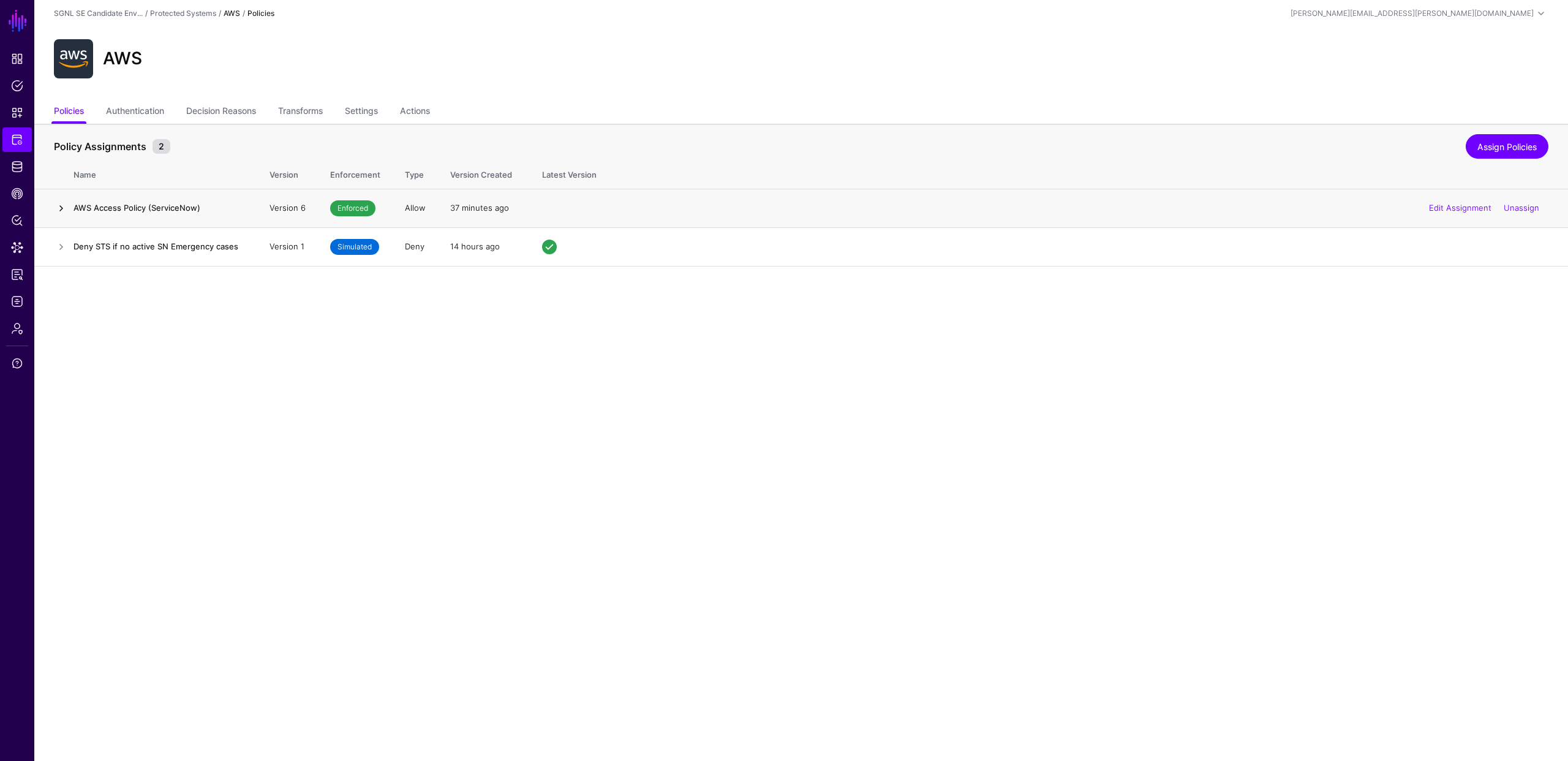
click at [60, 208] on link at bounding box center [61, 208] width 15 height 15
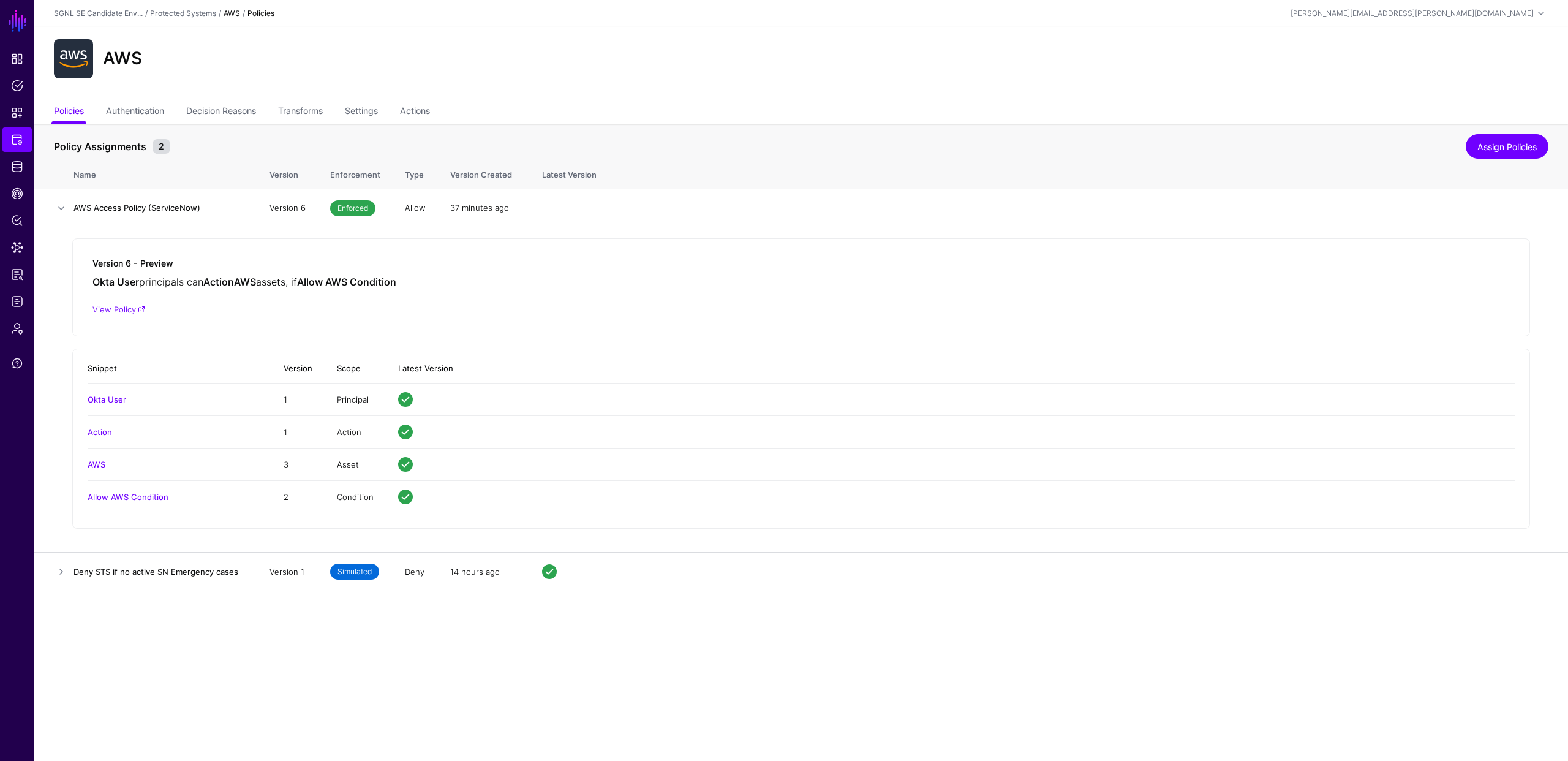
click at [423, 68] on div "AWS" at bounding box center [801, 59] width 1505 height 39
click at [327, 314] on p "View Policy" at bounding box center [801, 310] width 1417 height 12
click at [11, 87] on span "Policies" at bounding box center [17, 85] width 12 height 12
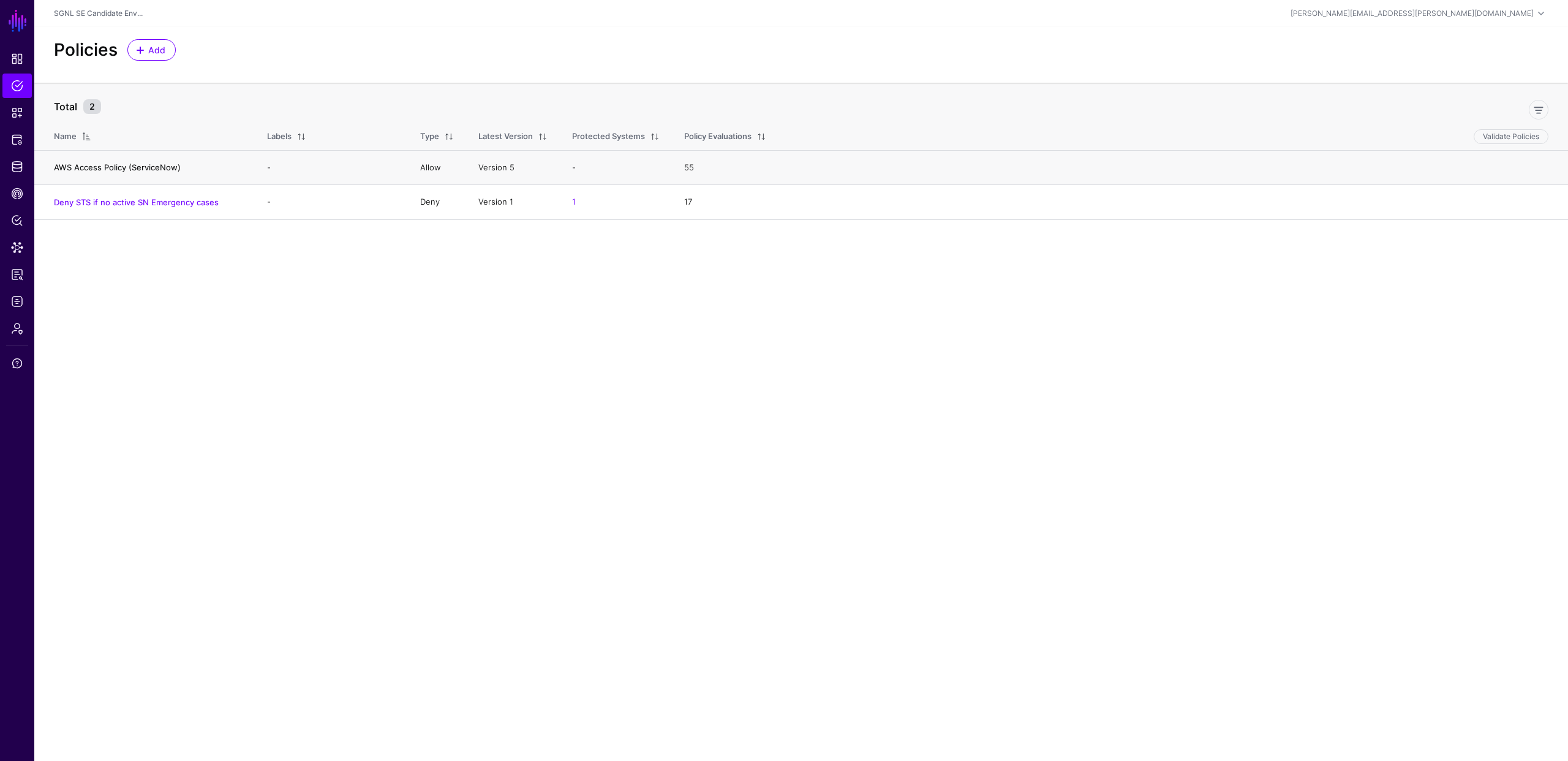
click at [122, 166] on link "AWS Access Policy (ServiceNow)" at bounding box center [117, 167] width 127 height 10
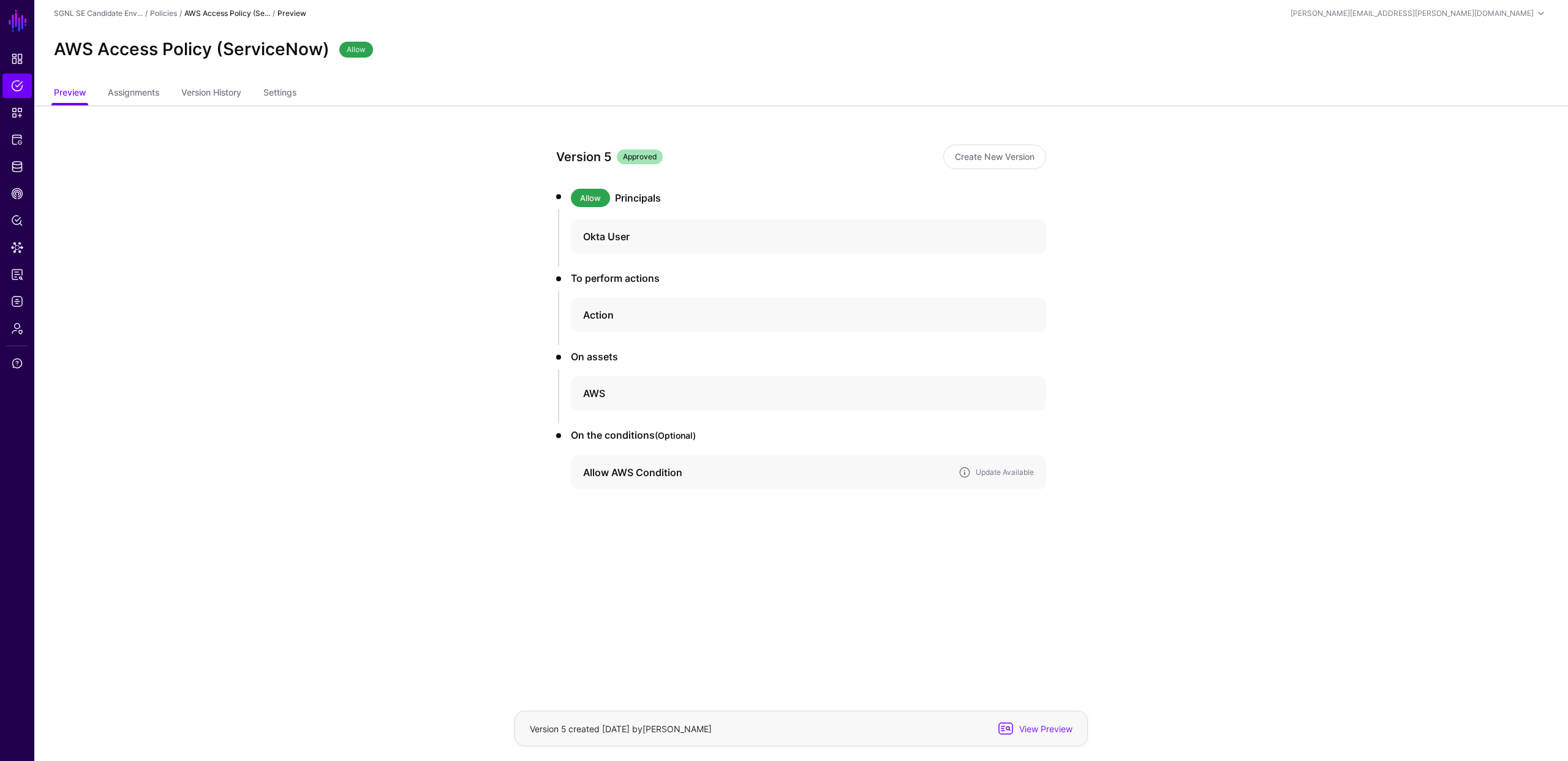
click at [615, 473] on h4 "Allow AWS Condition" at bounding box center [766, 472] width 366 height 15
click at [1006, 472] on link "Update Available" at bounding box center [1005, 472] width 58 height 9
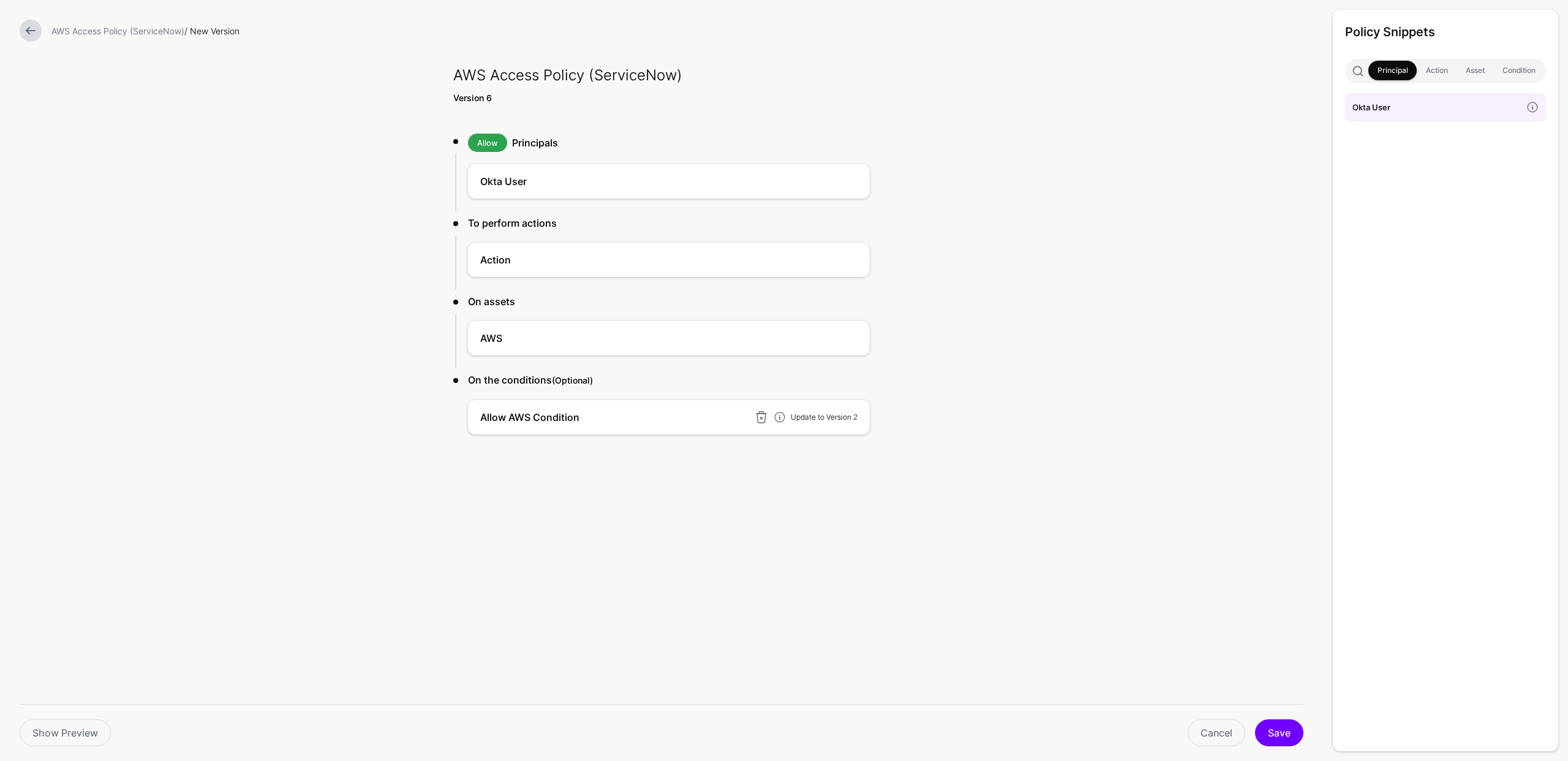
click at [826, 415] on link "Update to Version 2" at bounding box center [824, 417] width 67 height 9
click at [1282, 733] on button "Save" at bounding box center [1279, 733] width 49 height 27
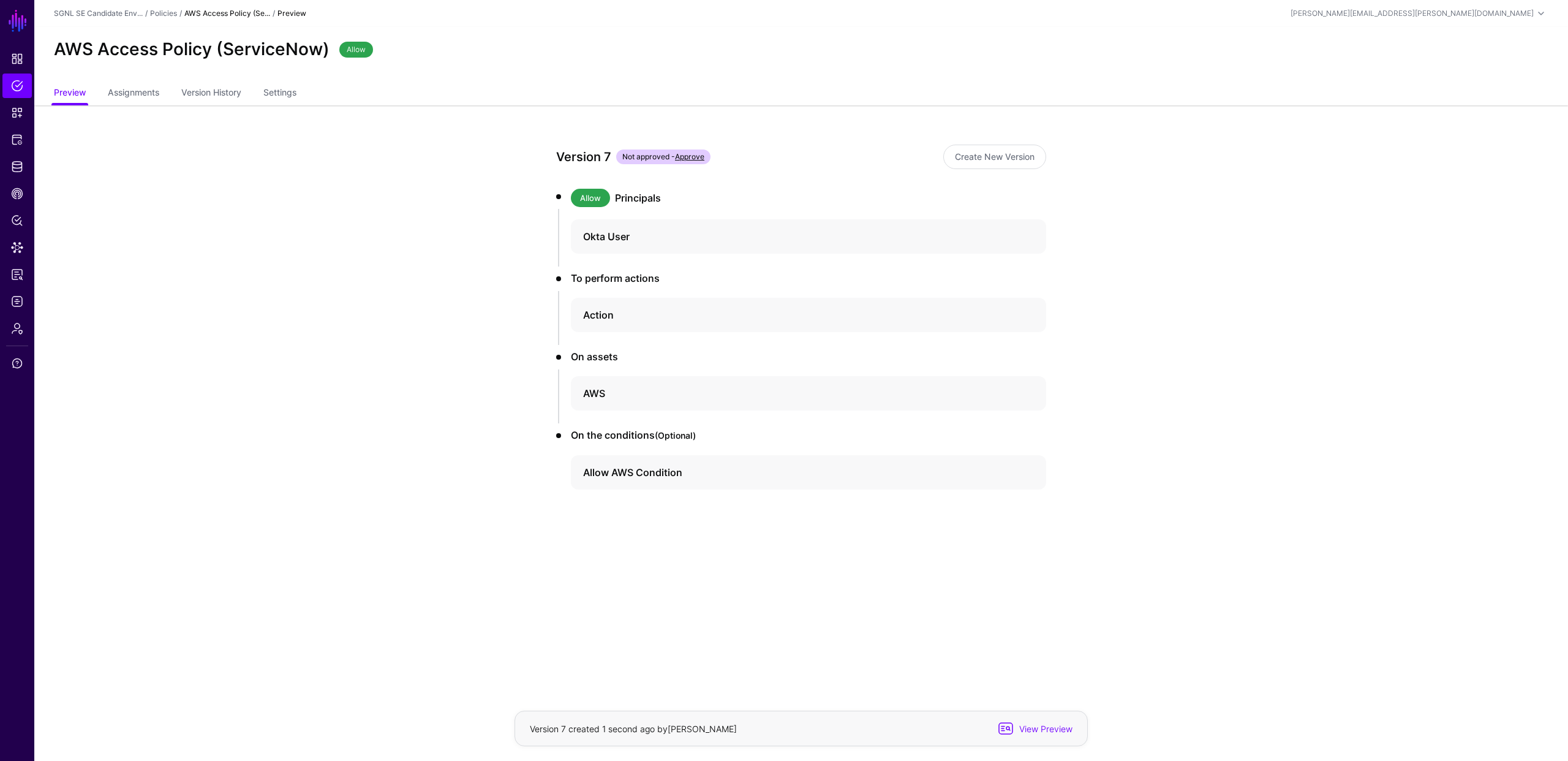
click at [1090, 407] on app-policies-v2-item-preview "Version 7 Not approved - Approve Create New Version Allow Principals Okta User …" at bounding box center [801, 360] width 1534 height 510
click at [151, 91] on span "Assignments" at bounding box center [133, 93] width 58 height 13
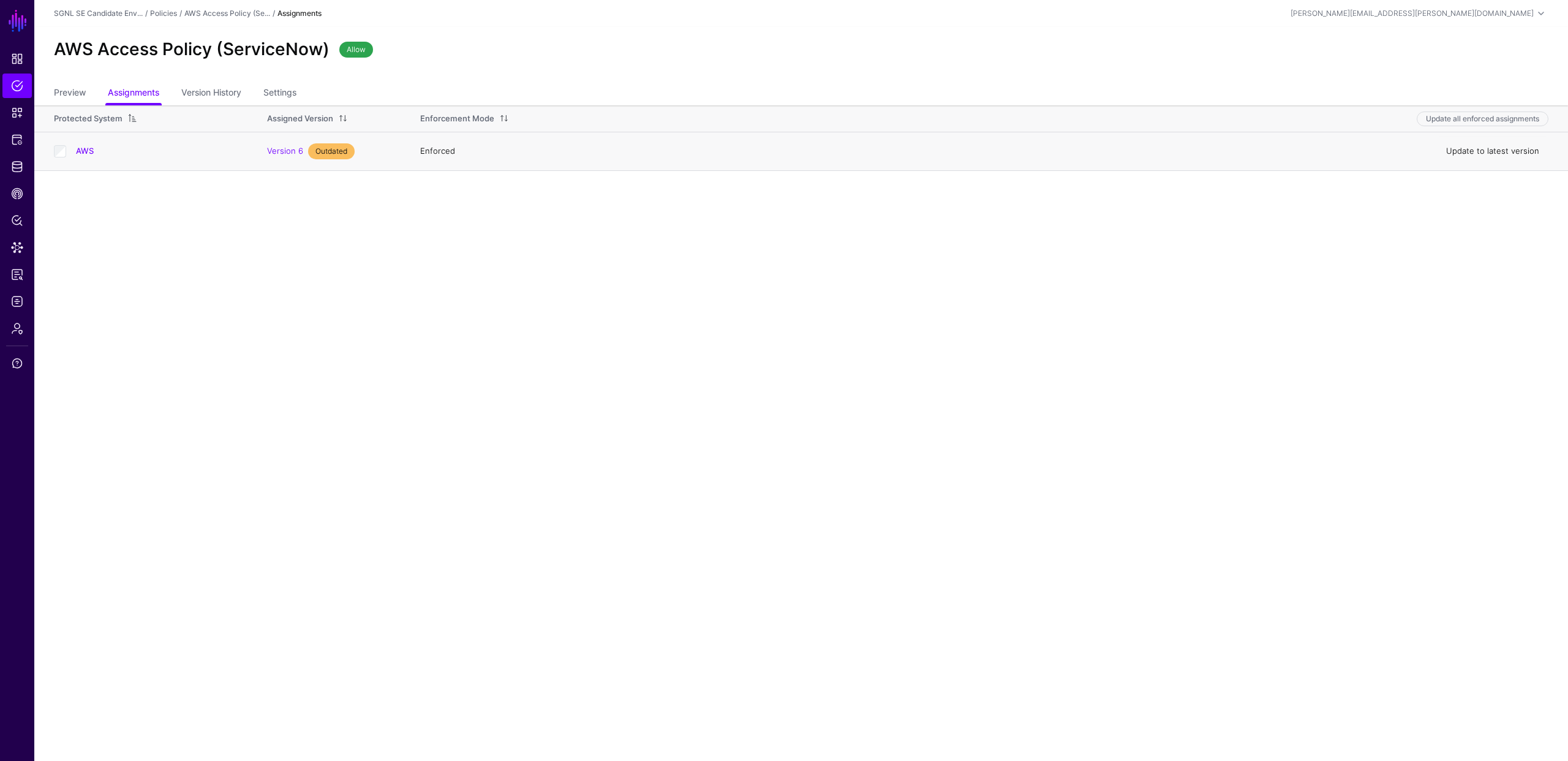
click at [1476, 149] on link "Update to latest version" at bounding box center [1493, 150] width 93 height 10
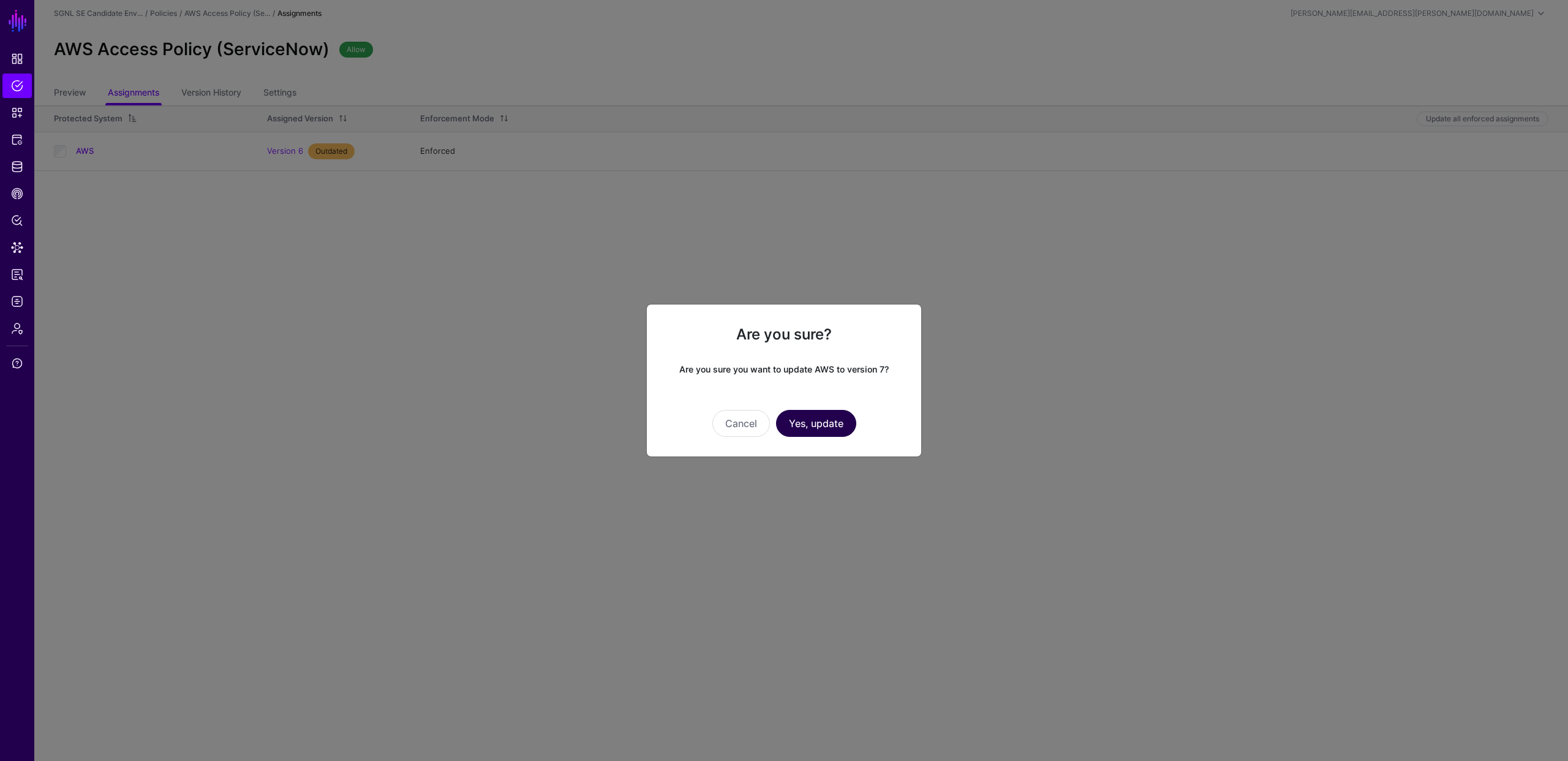
click at [841, 429] on button "Yes, update" at bounding box center [816, 423] width 80 height 27
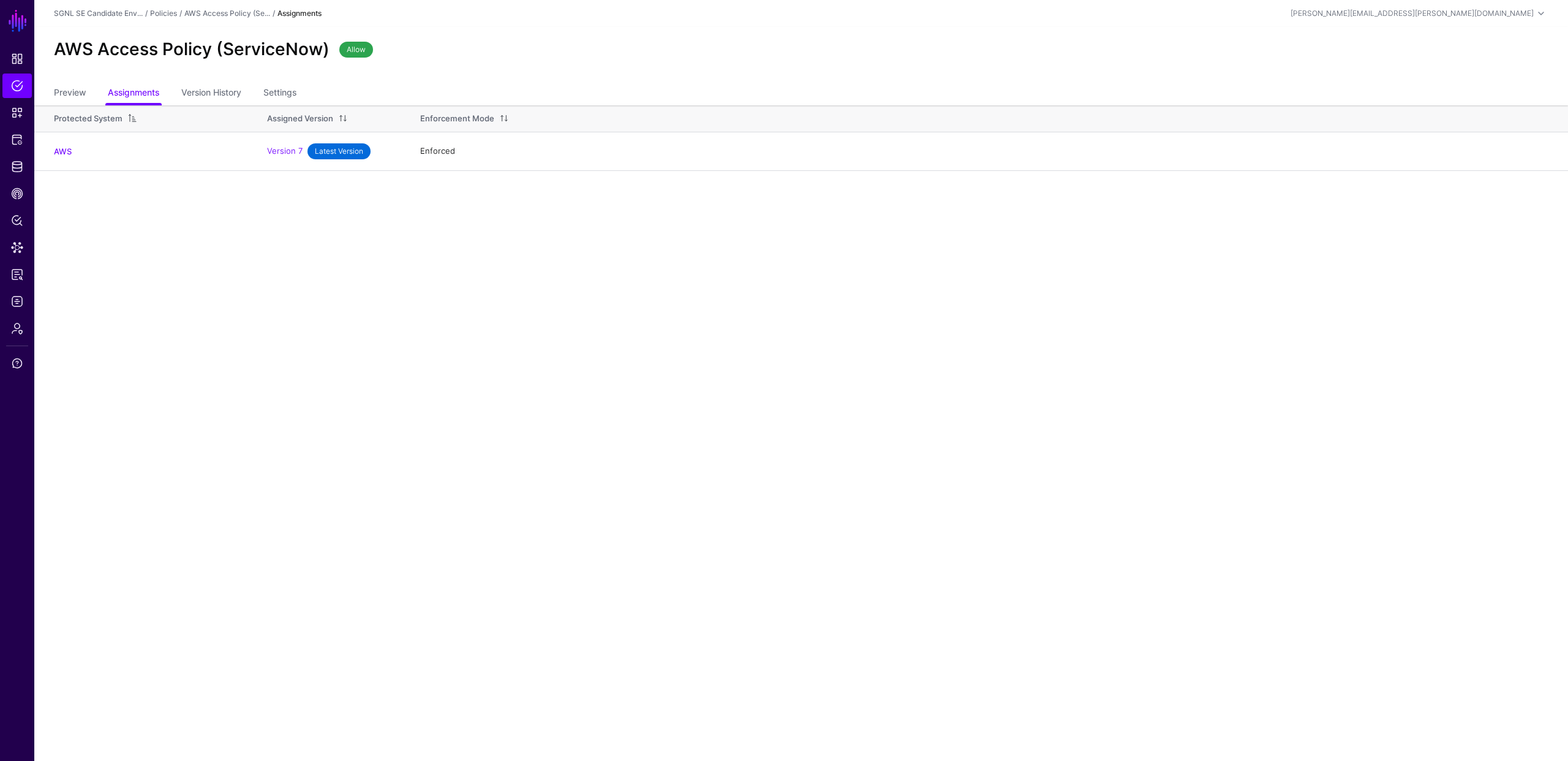
click at [754, 432] on main "SGNL Dashboard Policies Snippets Protected Systems Identity Data Fabric CAEP Hu…" at bounding box center [784, 380] width 1568 height 761
click at [11, 298] on span "Logs" at bounding box center [17, 301] width 12 height 12
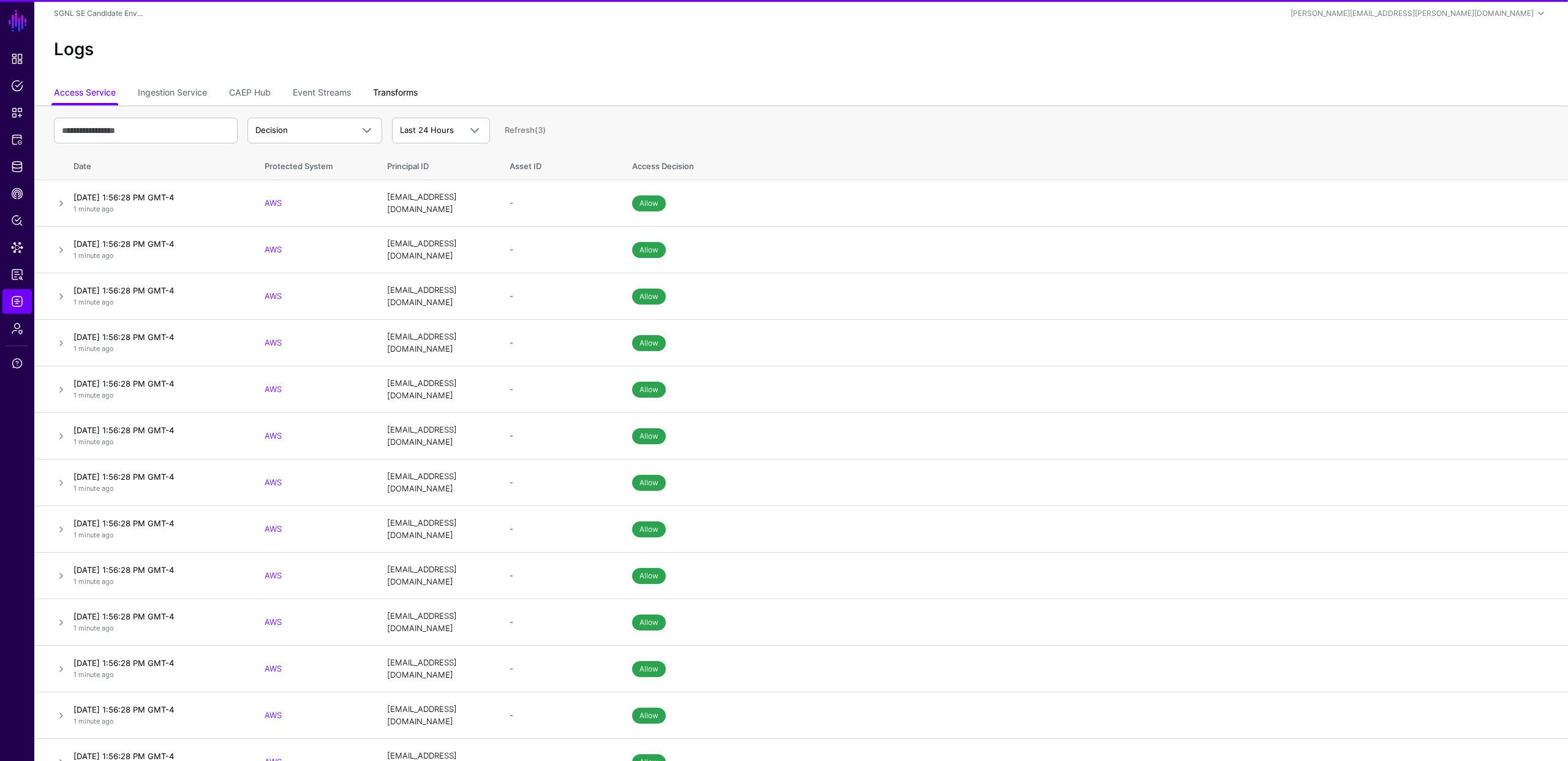
click at [389, 93] on link "Transforms" at bounding box center [395, 94] width 45 height 23
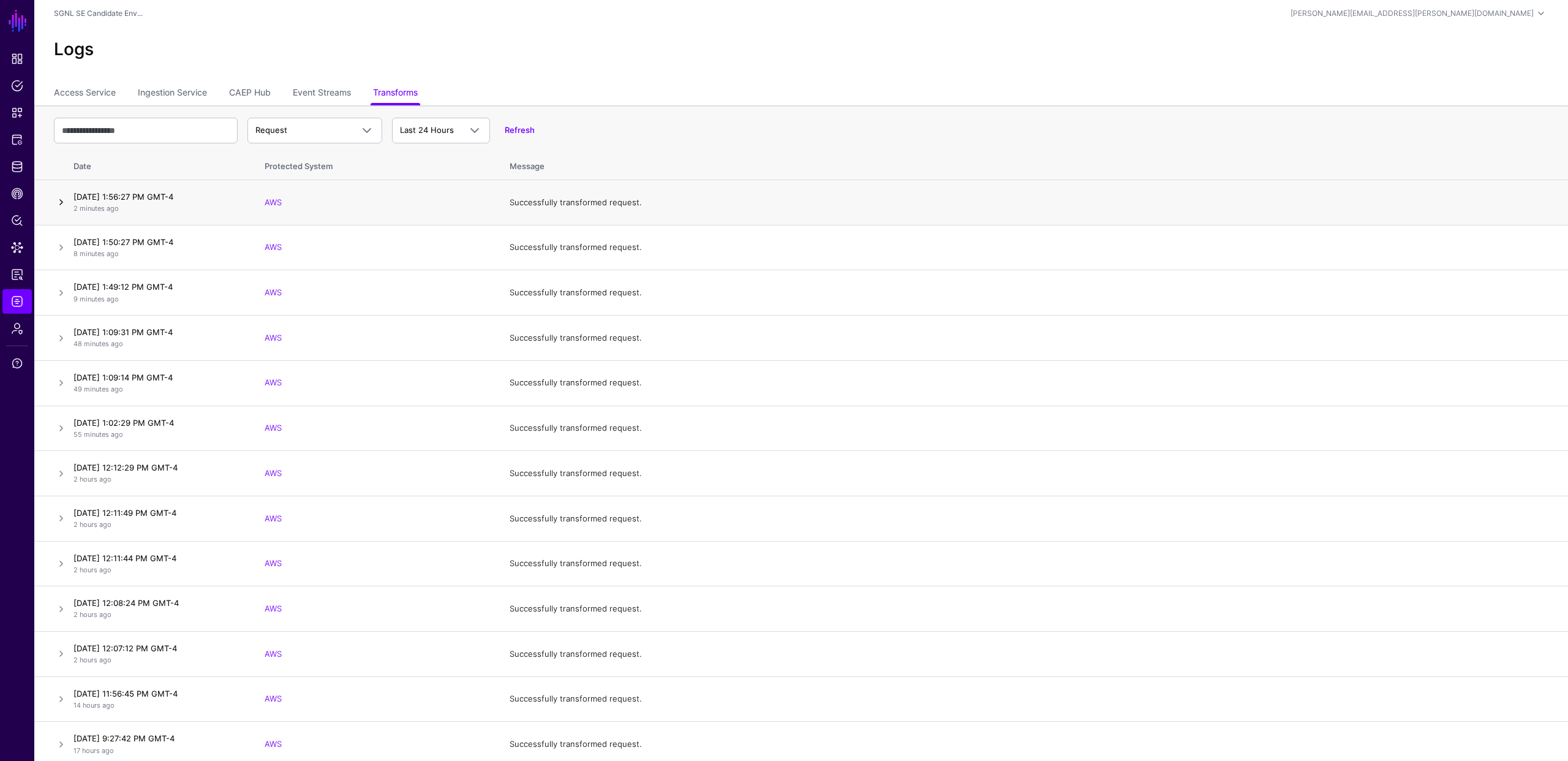
click at [61, 201] on link at bounding box center [61, 202] width 15 height 15
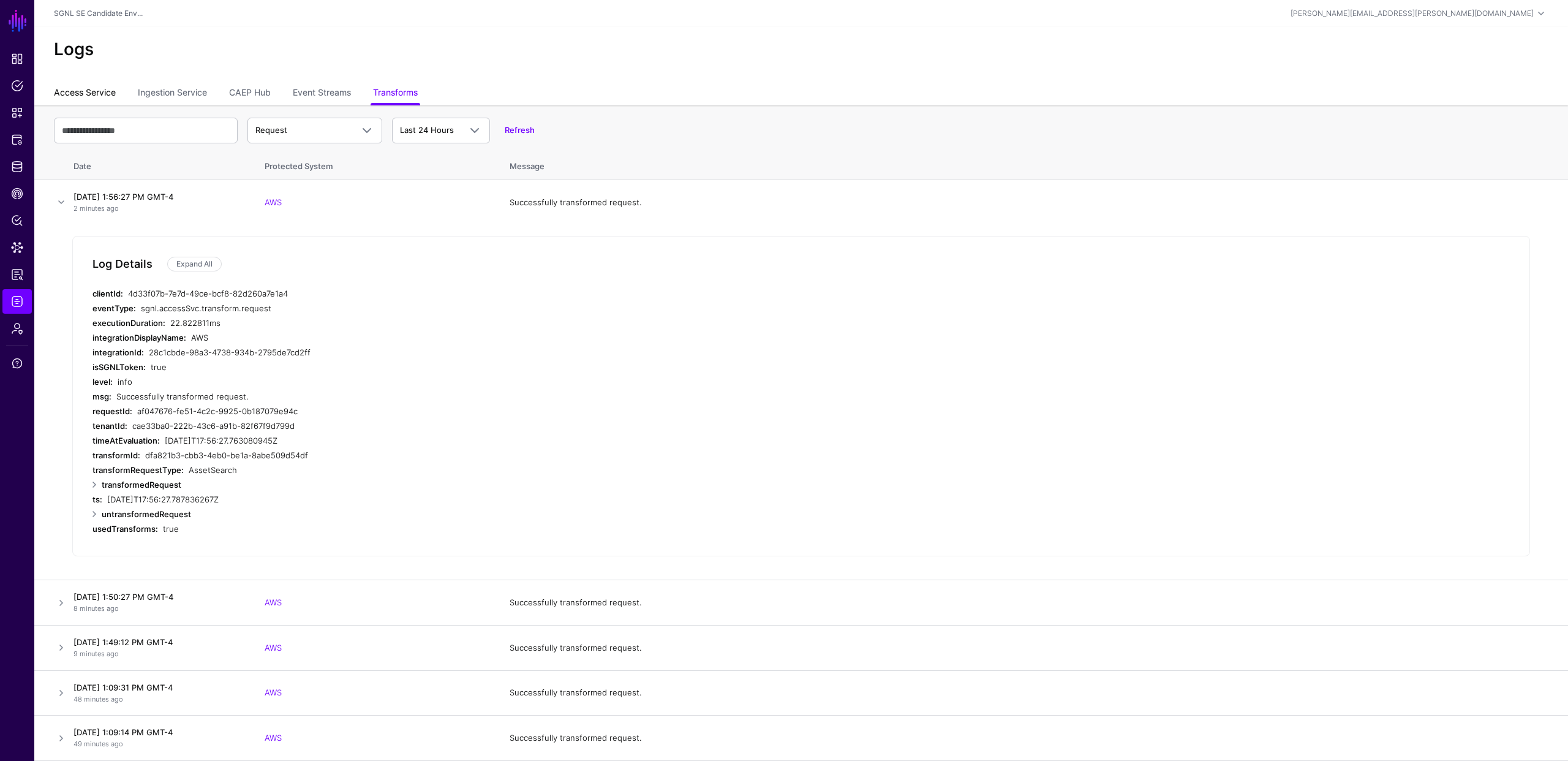
click at [97, 91] on link "Access Service" at bounding box center [85, 94] width 62 height 23
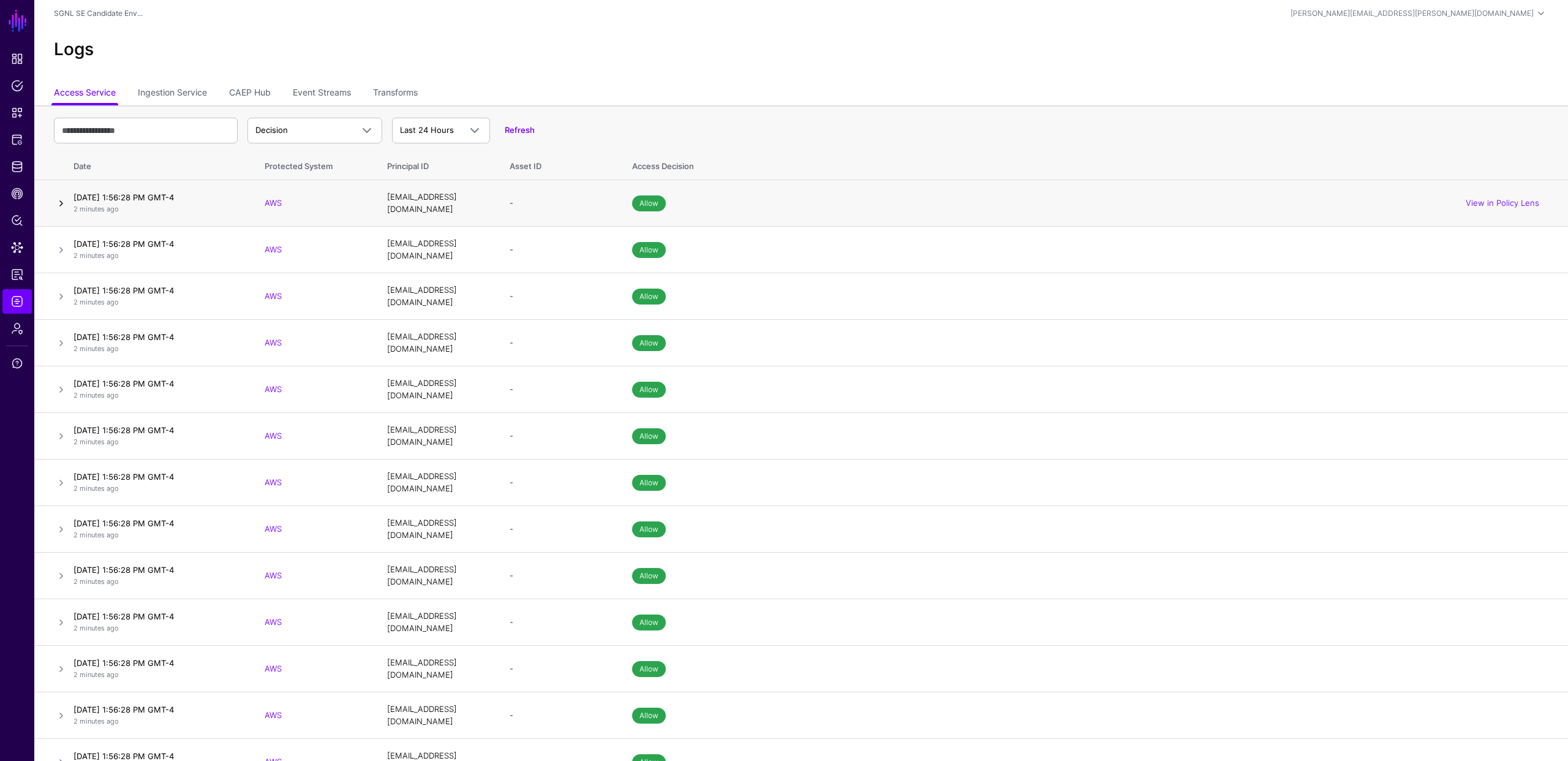
click at [62, 198] on link at bounding box center [61, 203] width 15 height 15
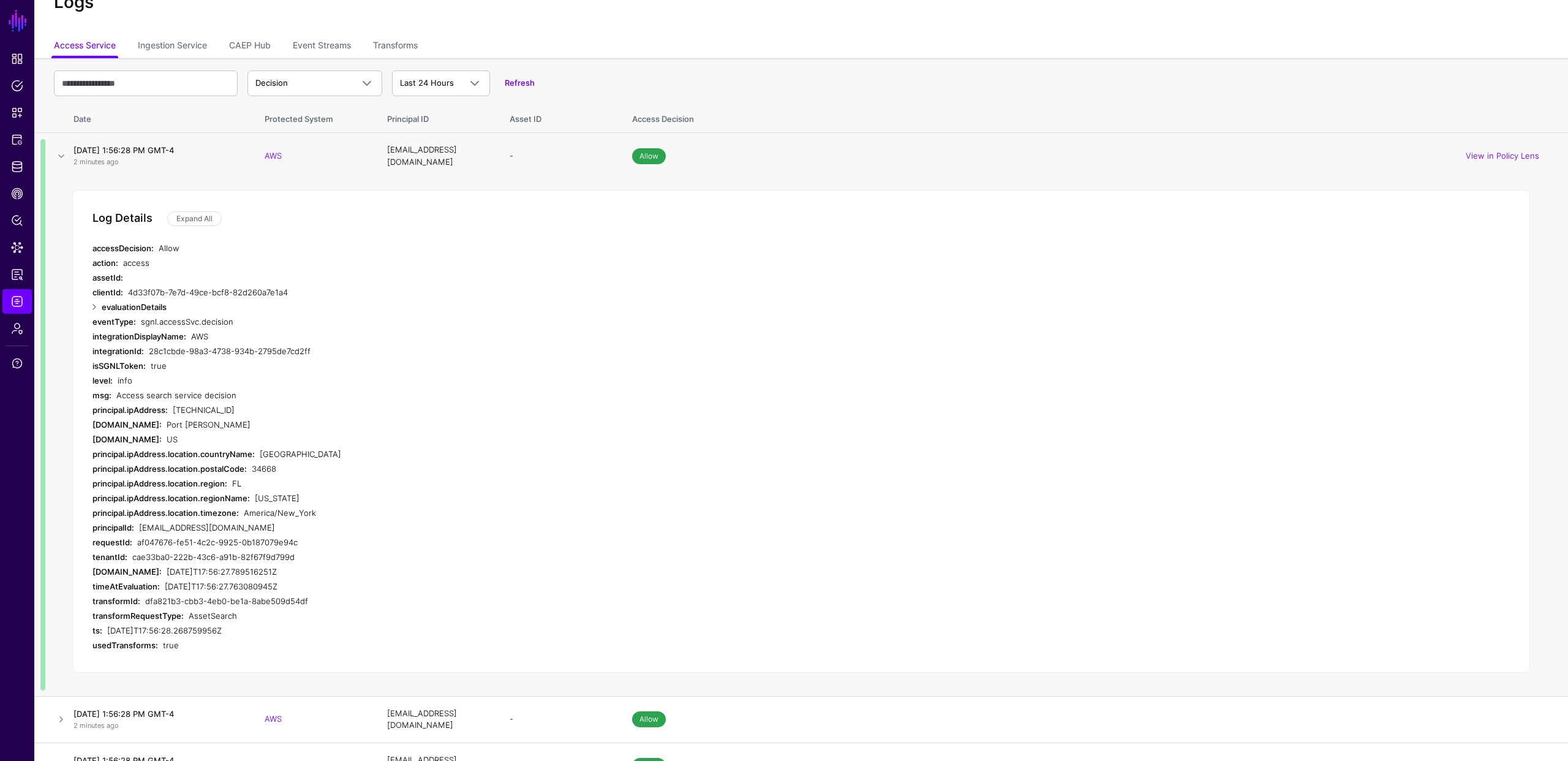
scroll to position [48, 0]
click at [201, 221] on link "Expand All" at bounding box center [194, 218] width 54 height 15
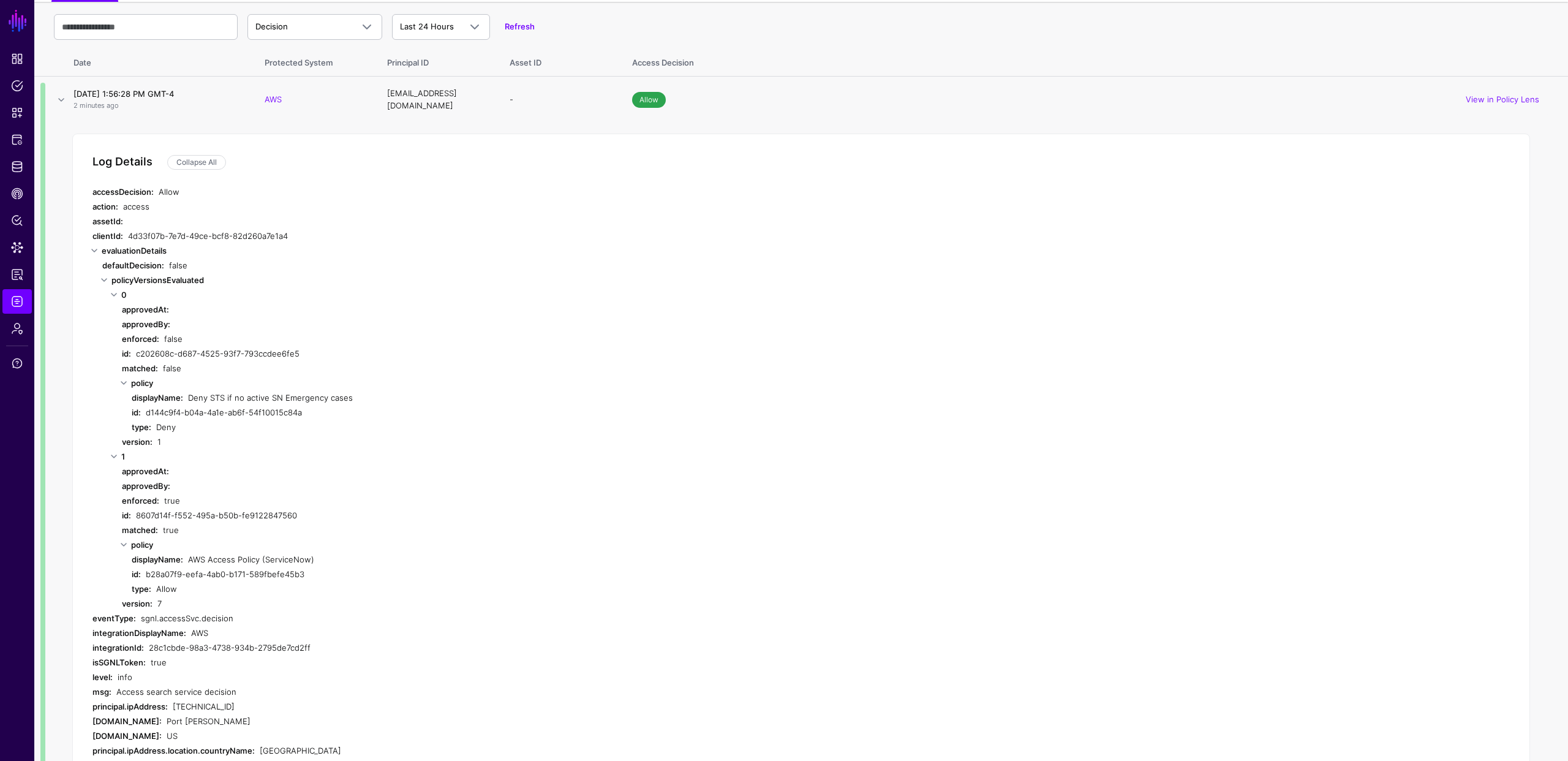
scroll to position [116, 0]
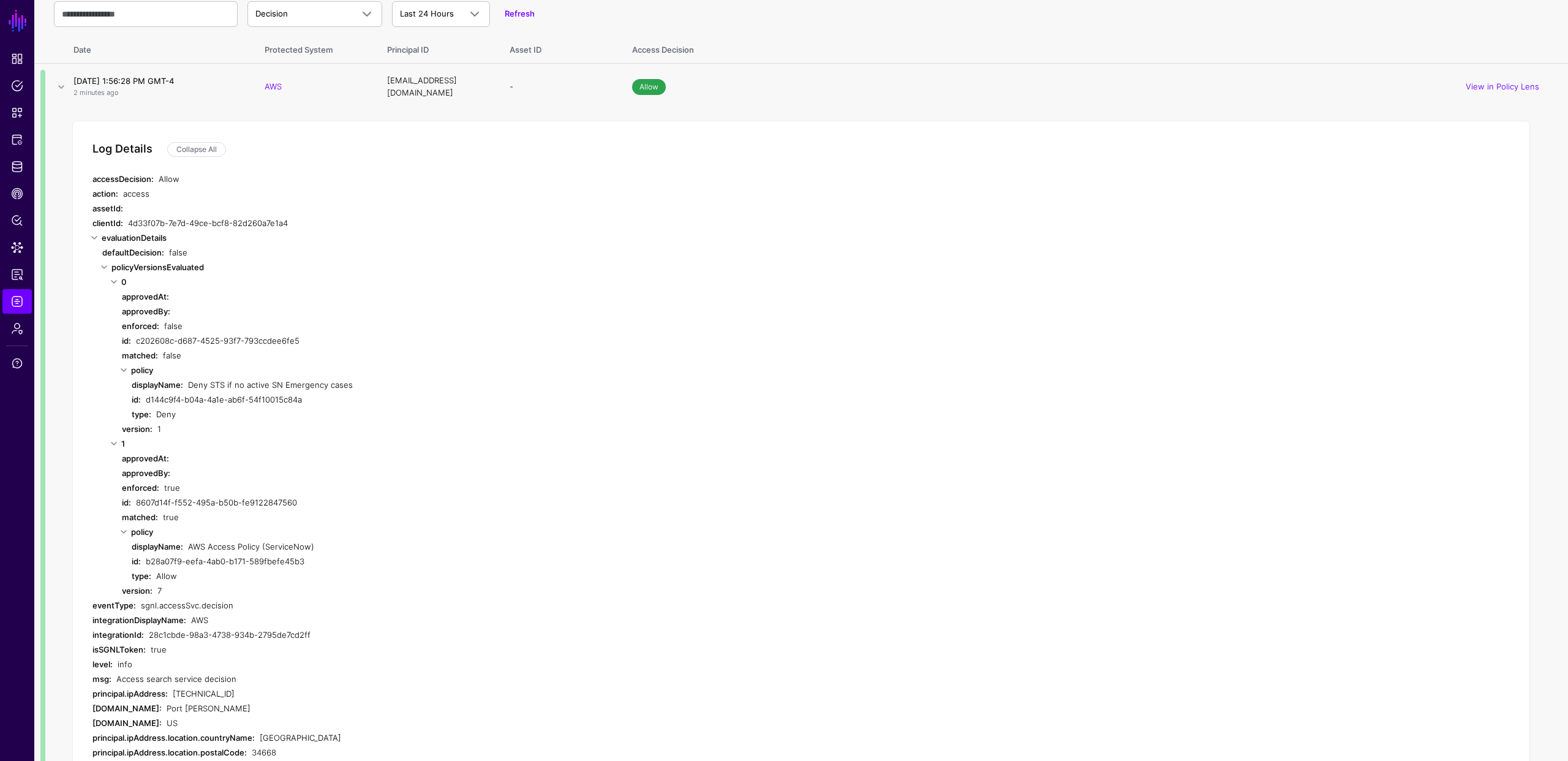
drag, startPoint x: 122, startPoint y: 587, endPoint x: 185, endPoint y: 587, distance: 63.0
click at [185, 587] on div "version: 7" at bounding box center [366, 590] width 490 height 15
click at [339, 510] on div "true" at bounding box center [388, 517] width 449 height 15
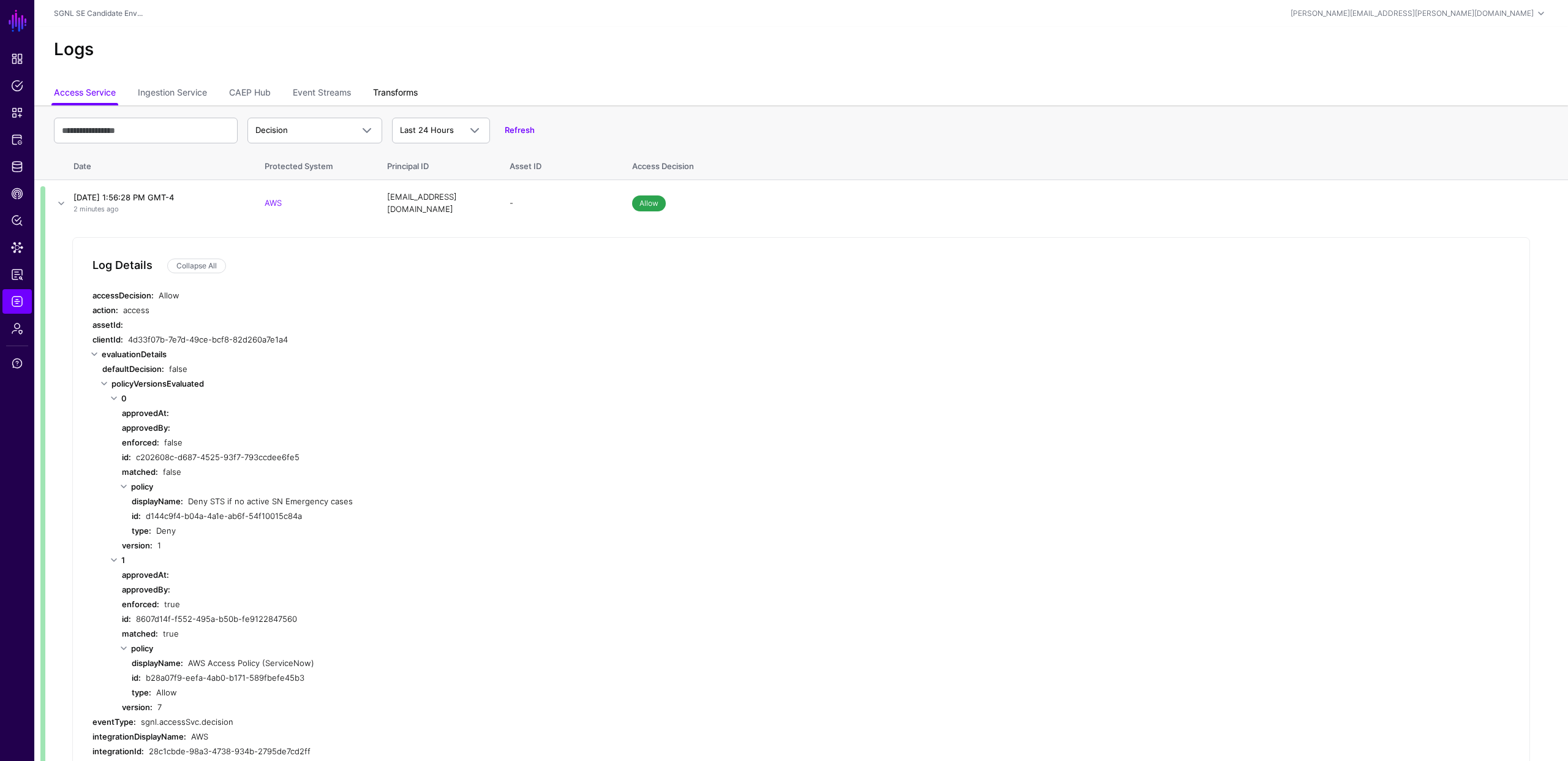
click at [401, 93] on link "Transforms" at bounding box center [395, 94] width 45 height 23
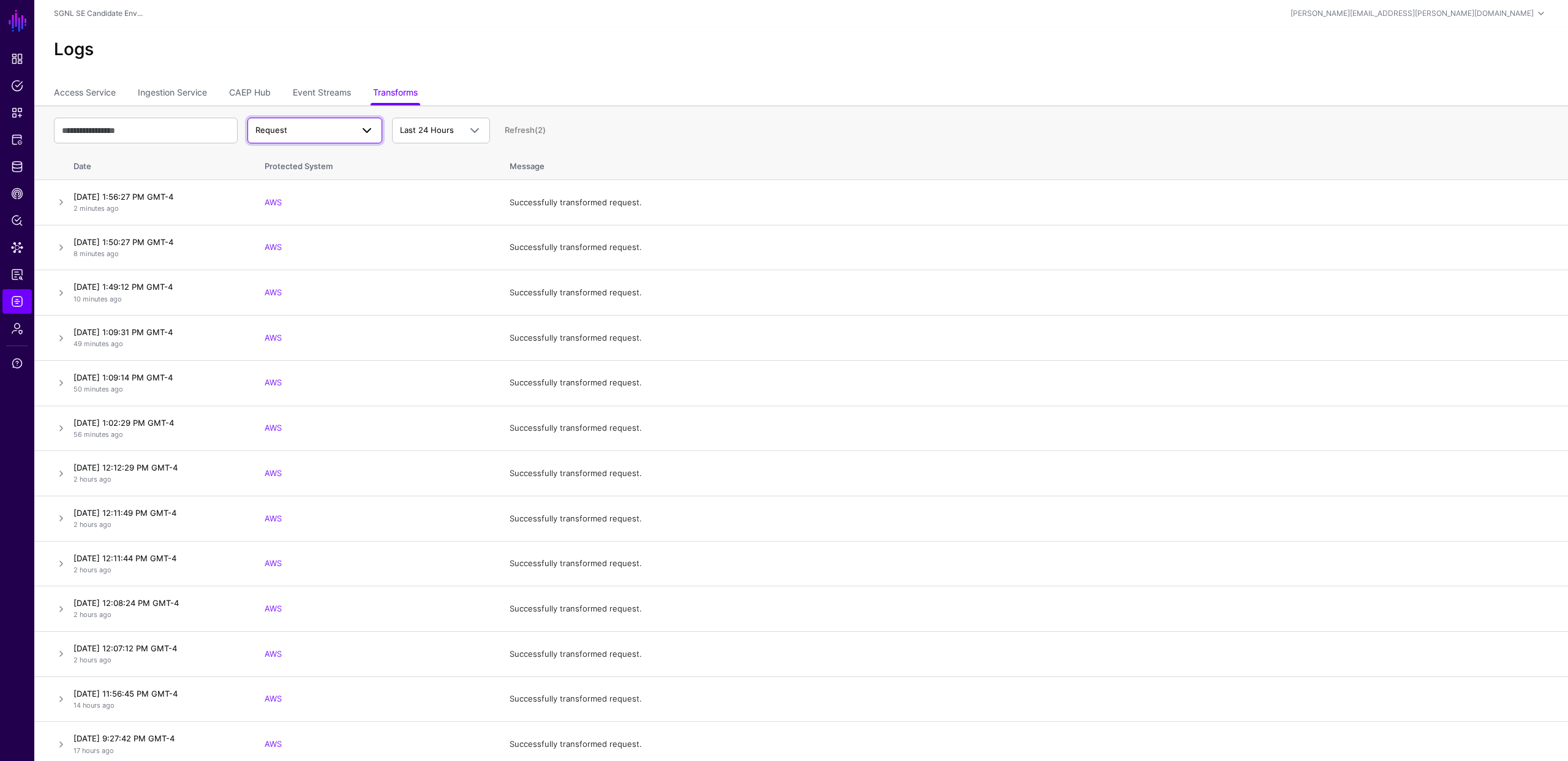
click at [293, 127] on span "Request" at bounding box center [304, 130] width 97 height 12
click at [285, 171] on button "Response" at bounding box center [315, 178] width 135 height 19
click at [63, 200] on link at bounding box center [61, 202] width 15 height 15
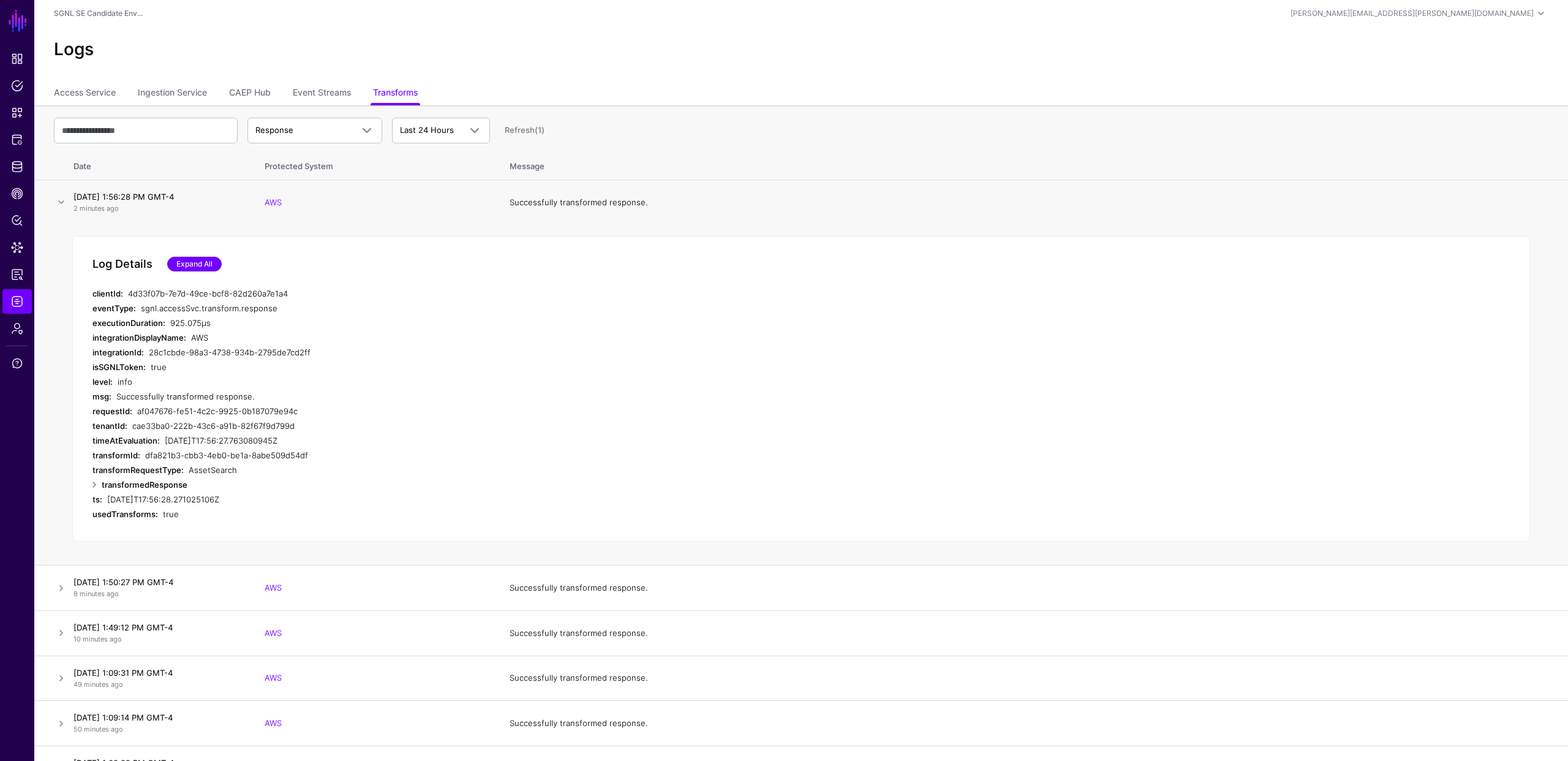
click at [178, 259] on link "Expand All" at bounding box center [194, 264] width 54 height 15
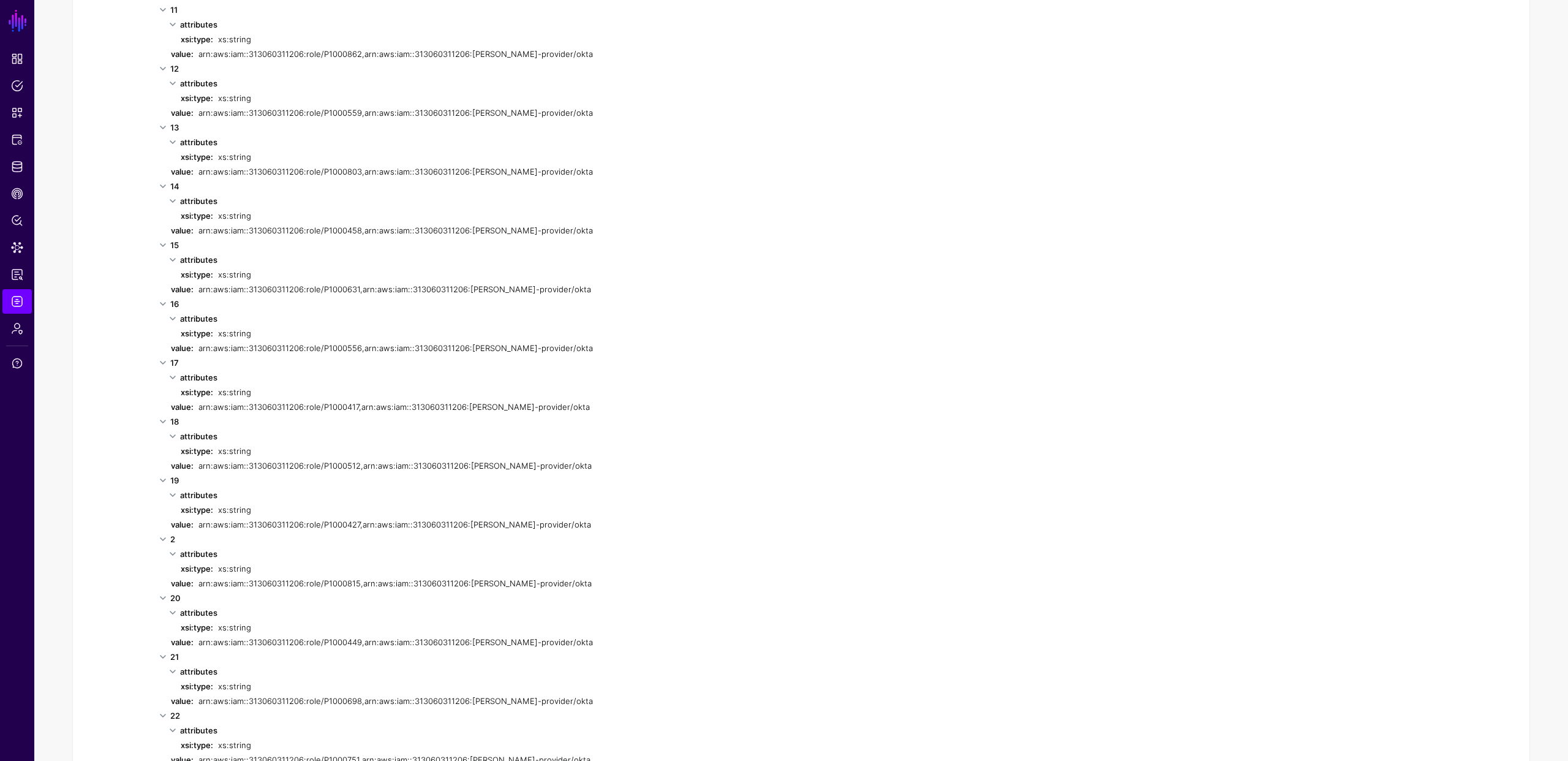
scroll to position [802, 0]
click at [14, 104] on link "Snippets" at bounding box center [17, 113] width 29 height 25
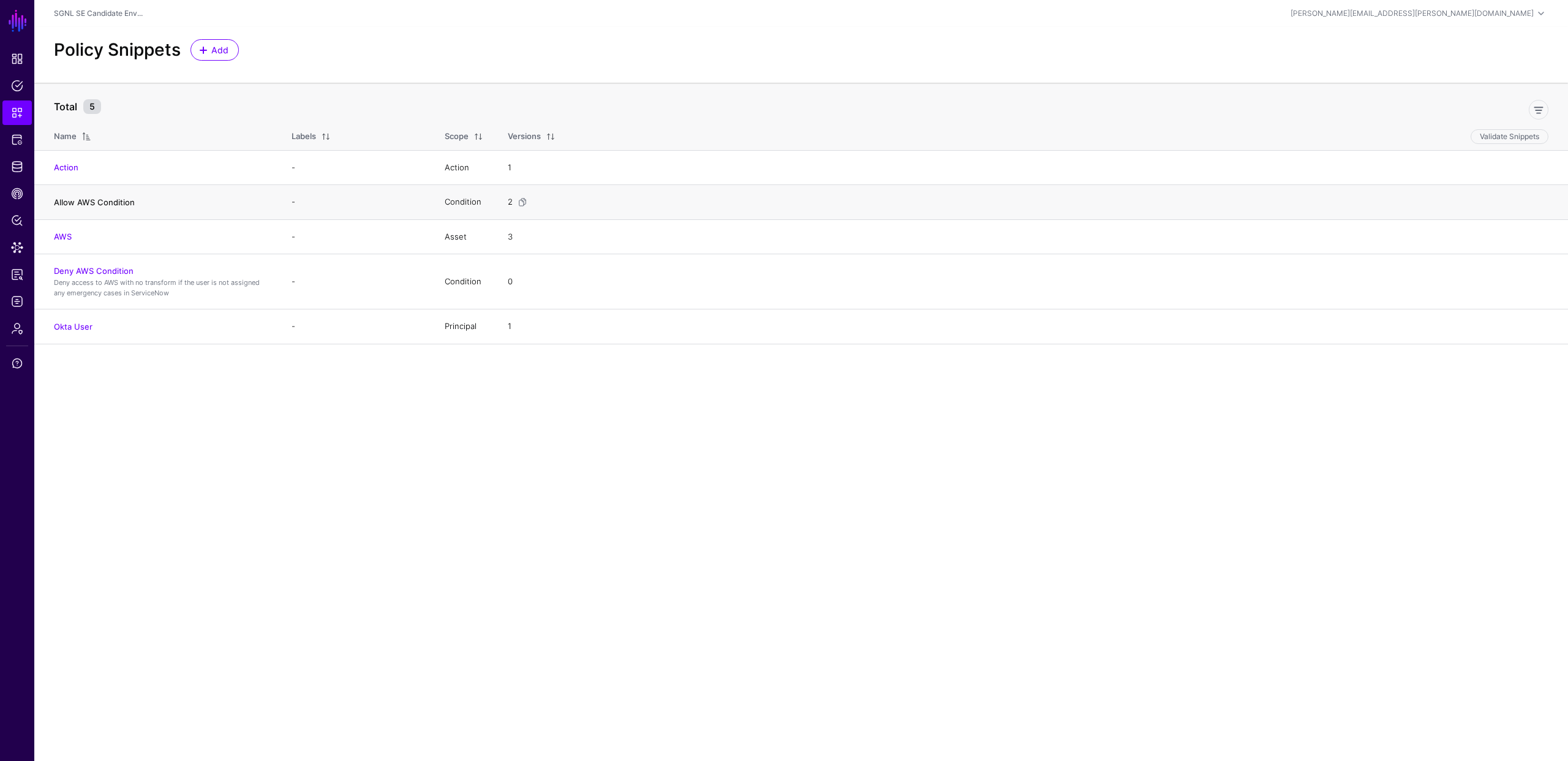
click at [96, 197] on link "Allow AWS Condition" at bounding box center [94, 202] width 81 height 10
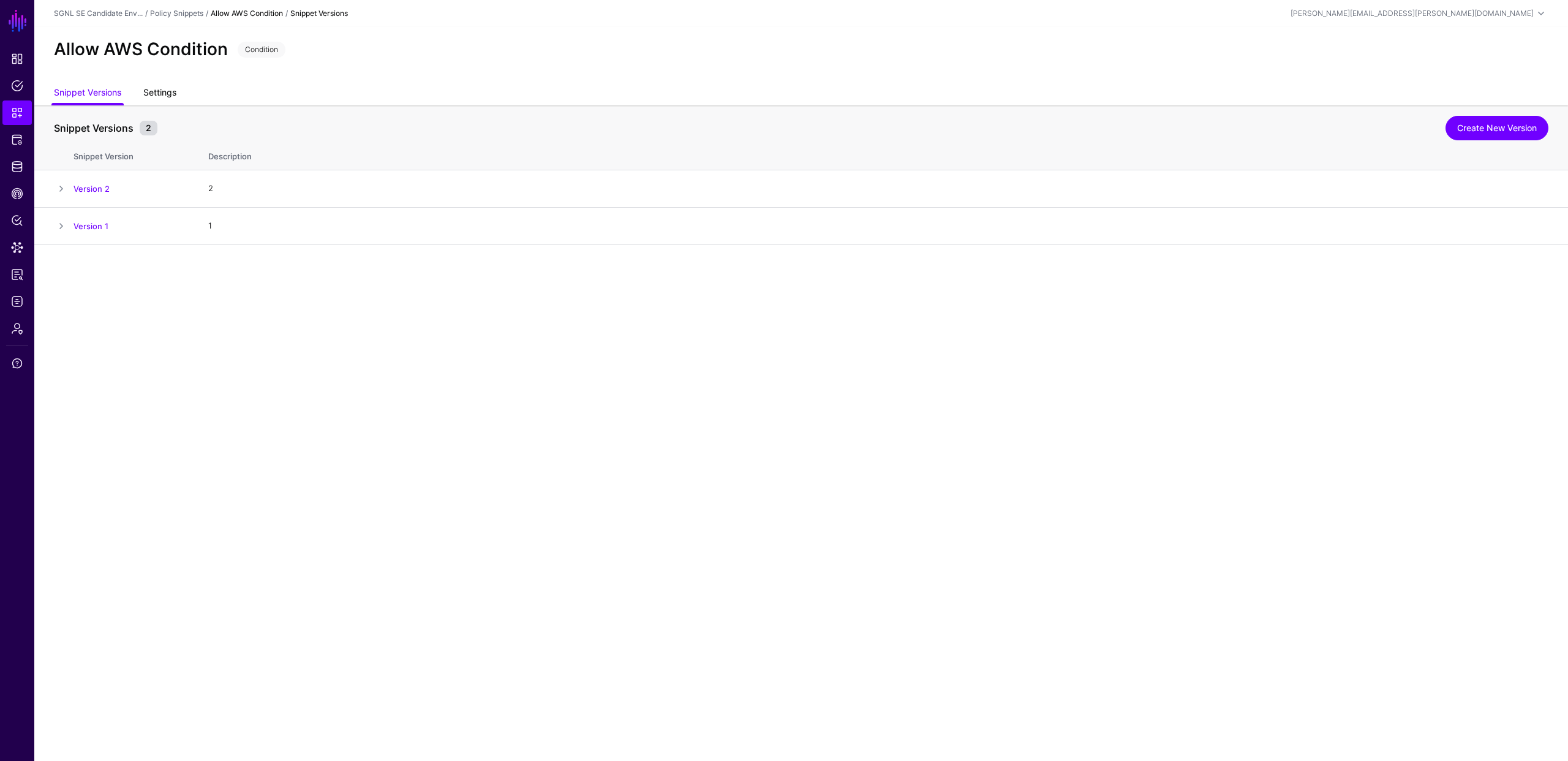
click at [171, 96] on link "Settings" at bounding box center [159, 94] width 33 height 23
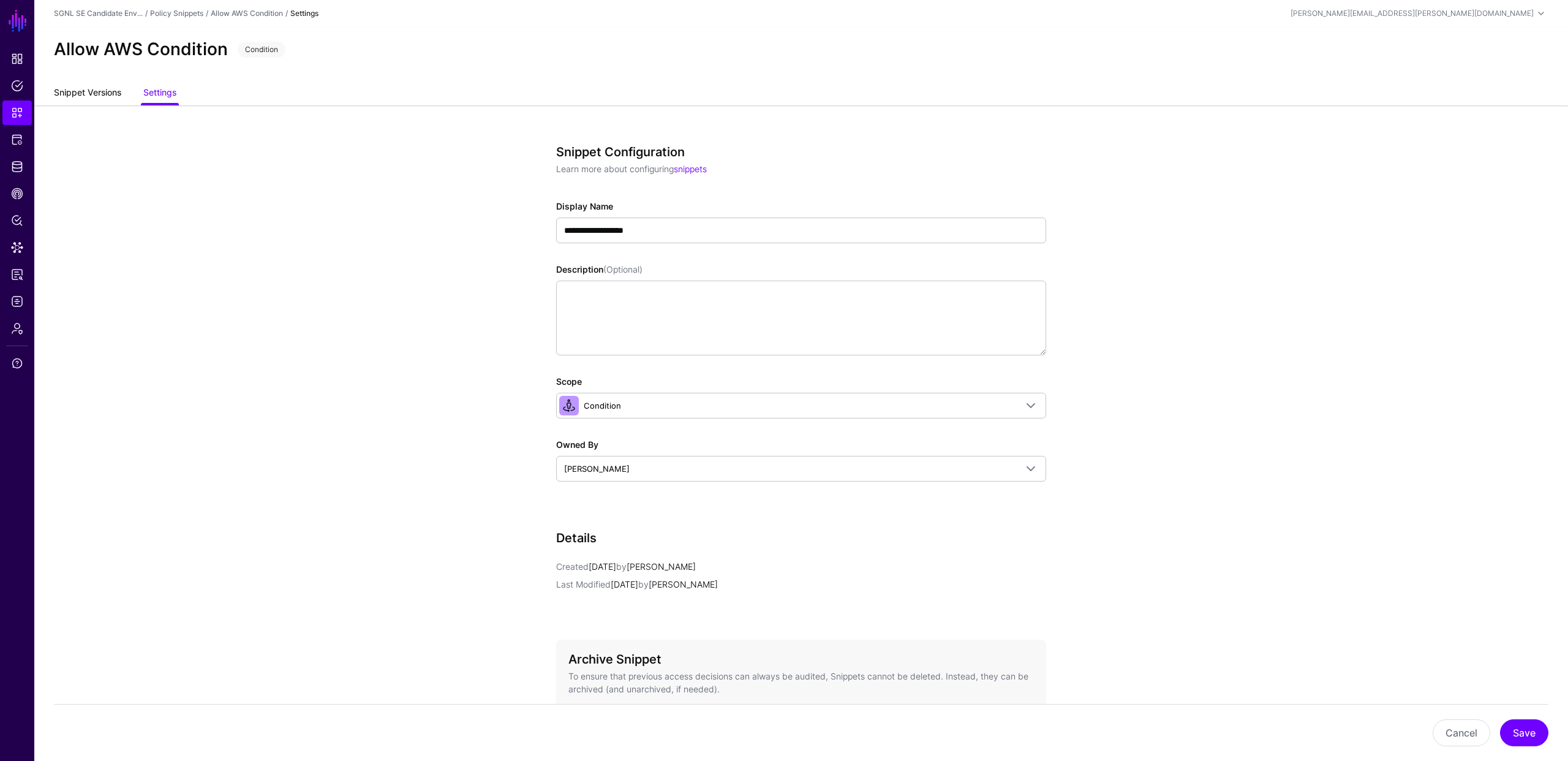
click at [69, 98] on link "Snippet Versions" at bounding box center [87, 94] width 67 height 23
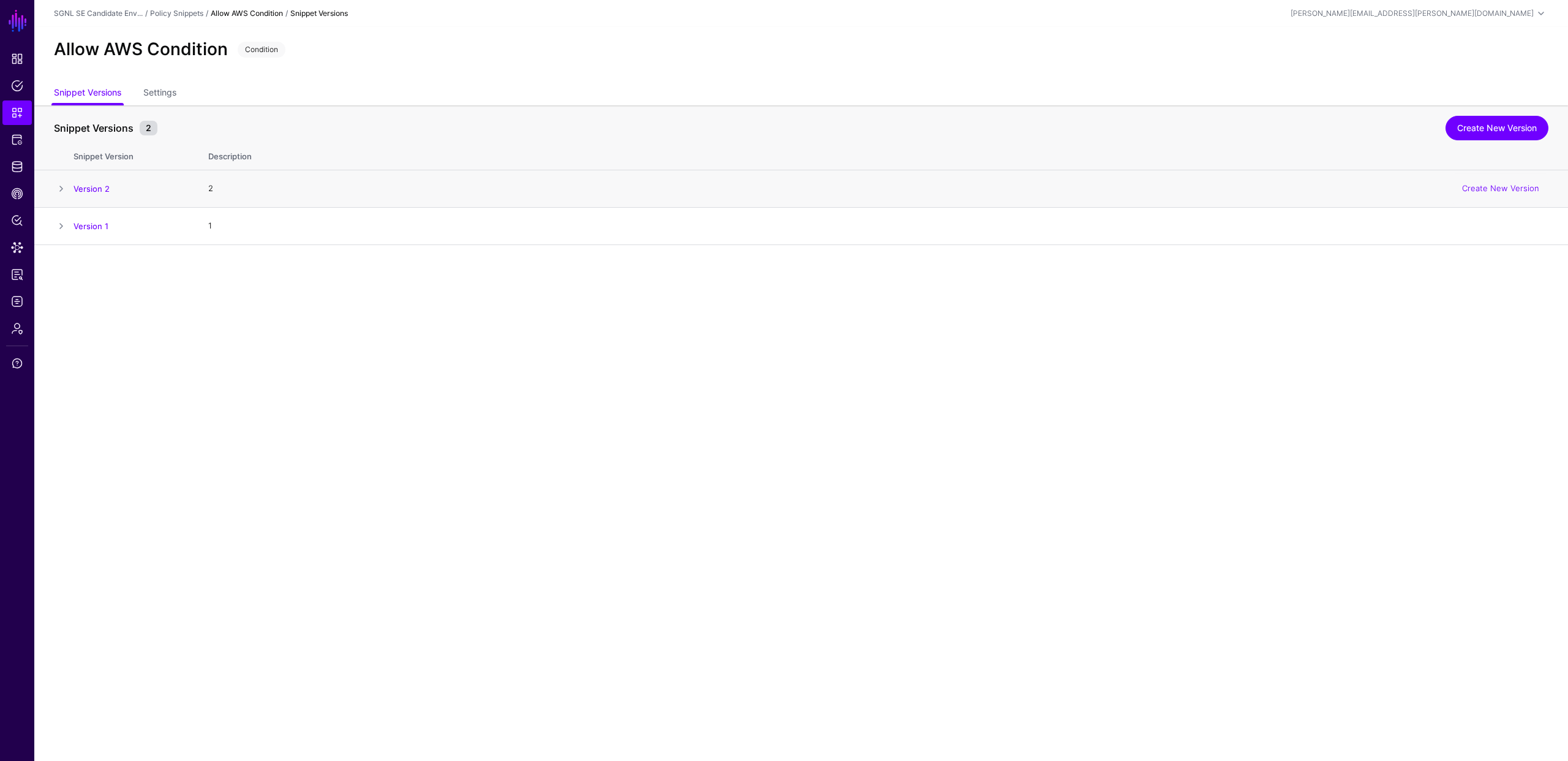
click at [60, 189] on span at bounding box center [61, 188] width 15 height 15
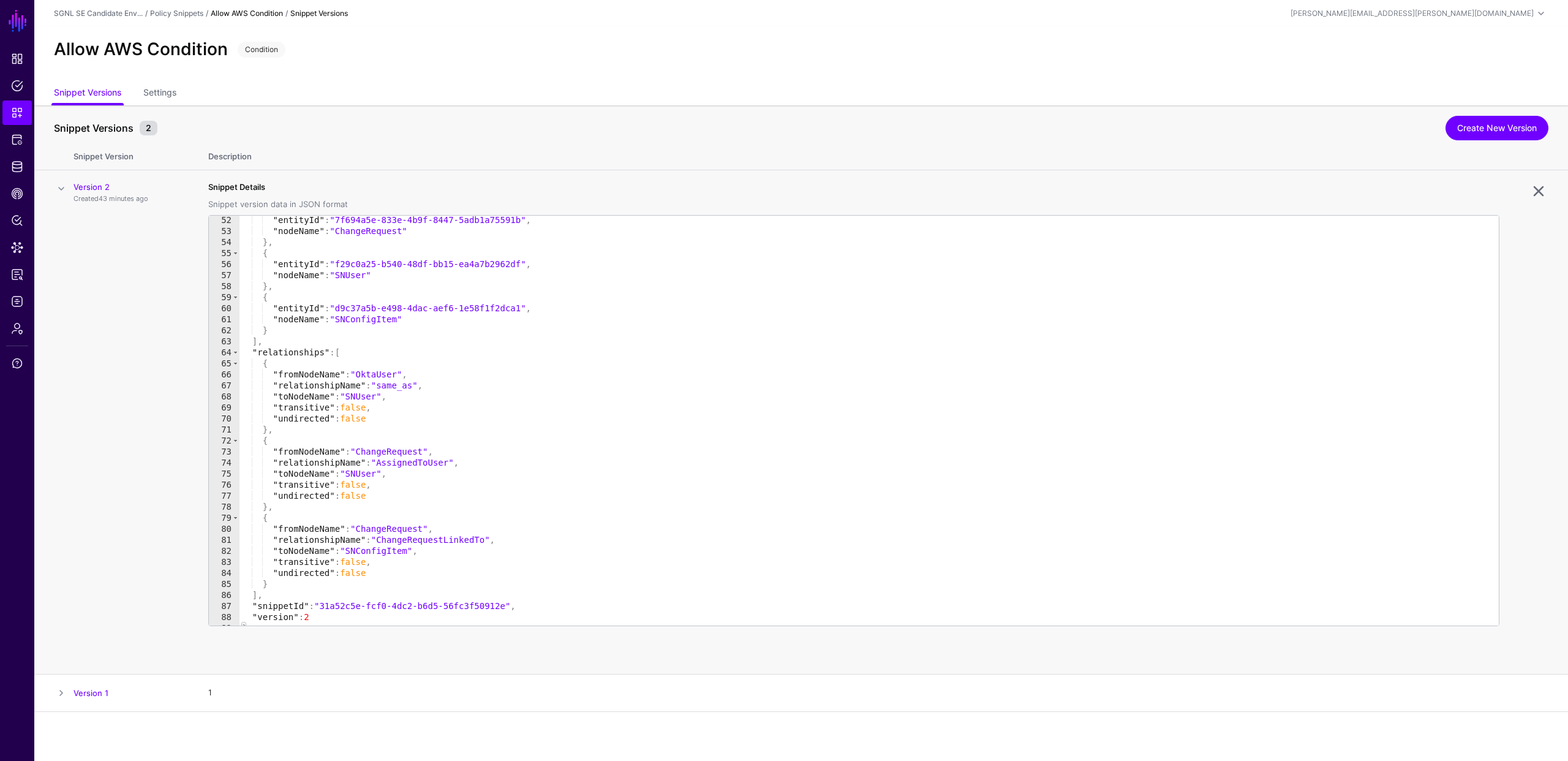
scroll to position [571, 0]
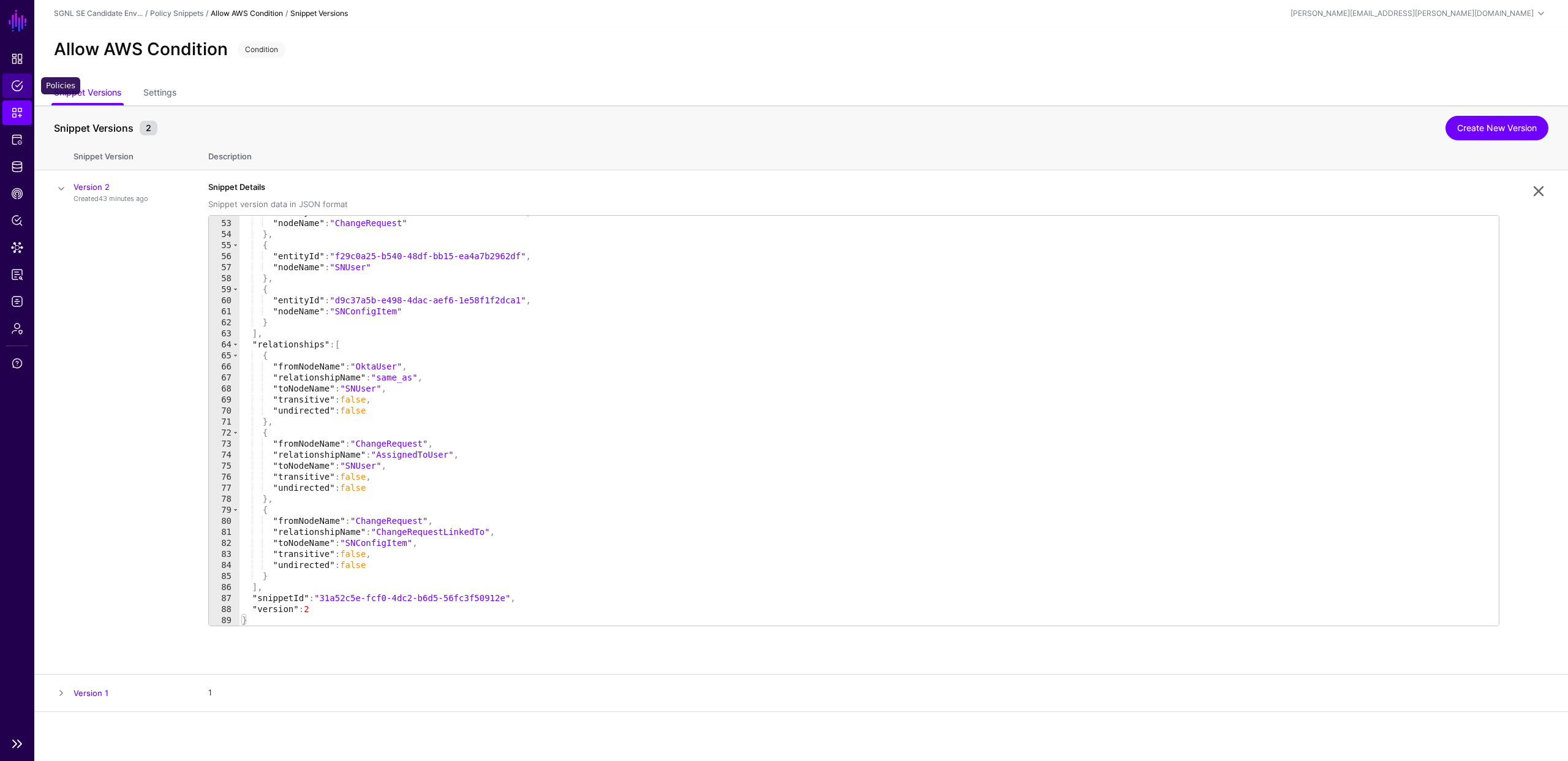
click at [17, 86] on span "Policies" at bounding box center [17, 85] width 12 height 12
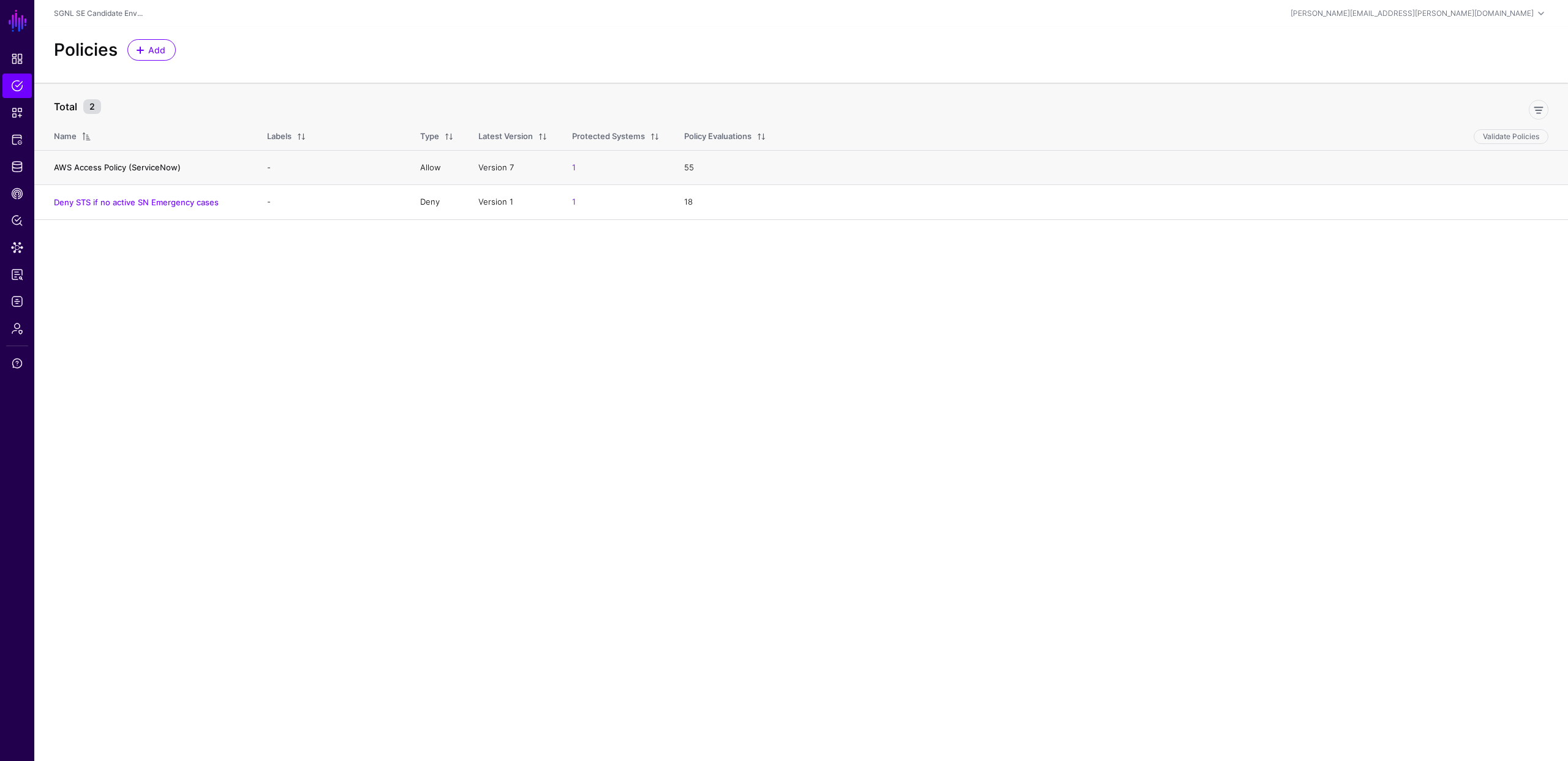
click at [135, 166] on link "AWS Access Policy (ServiceNow)" at bounding box center [117, 167] width 127 height 10
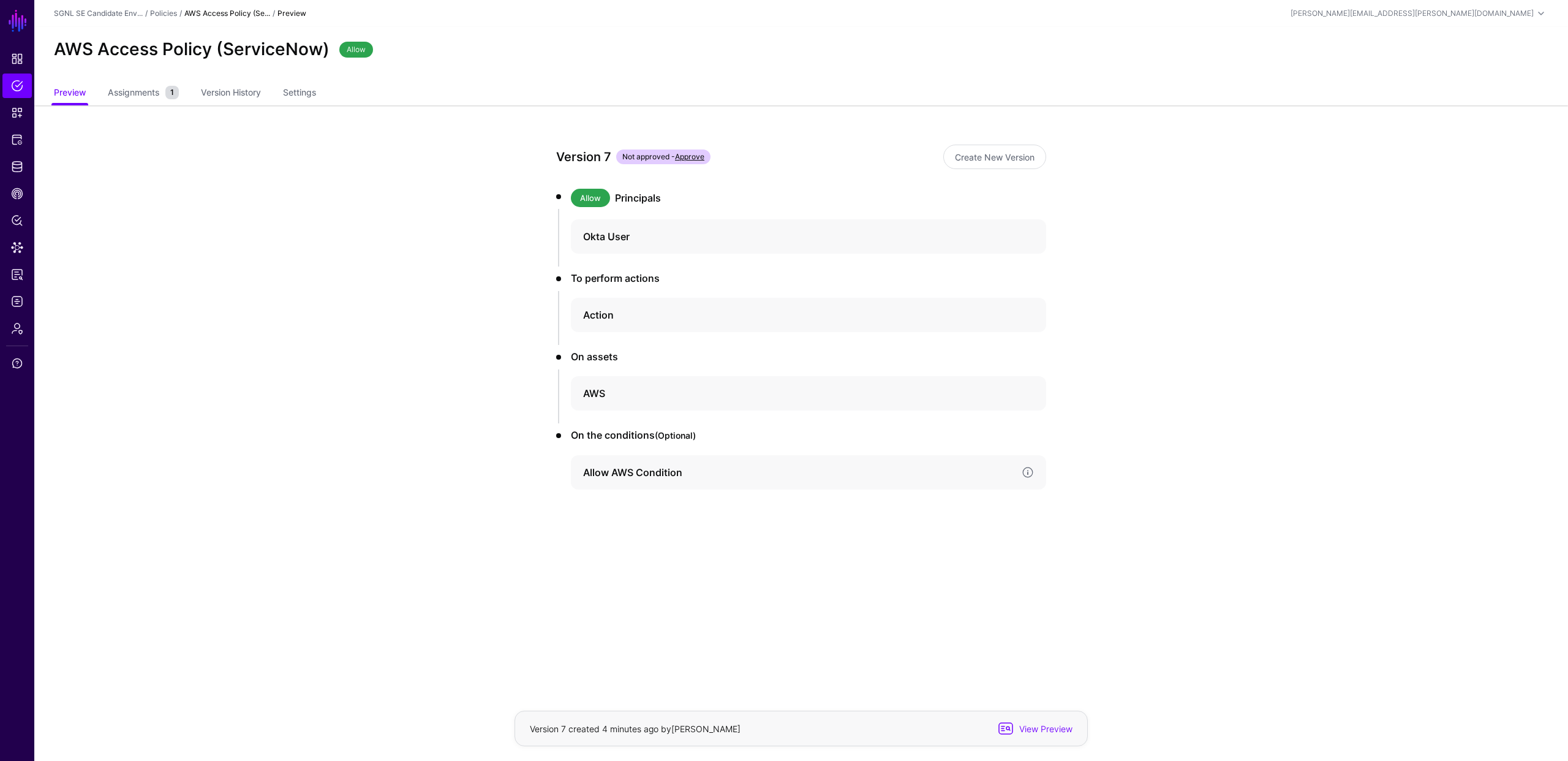
click at [634, 465] on h4 "Allow AWS Condition" at bounding box center [797, 472] width 429 height 15
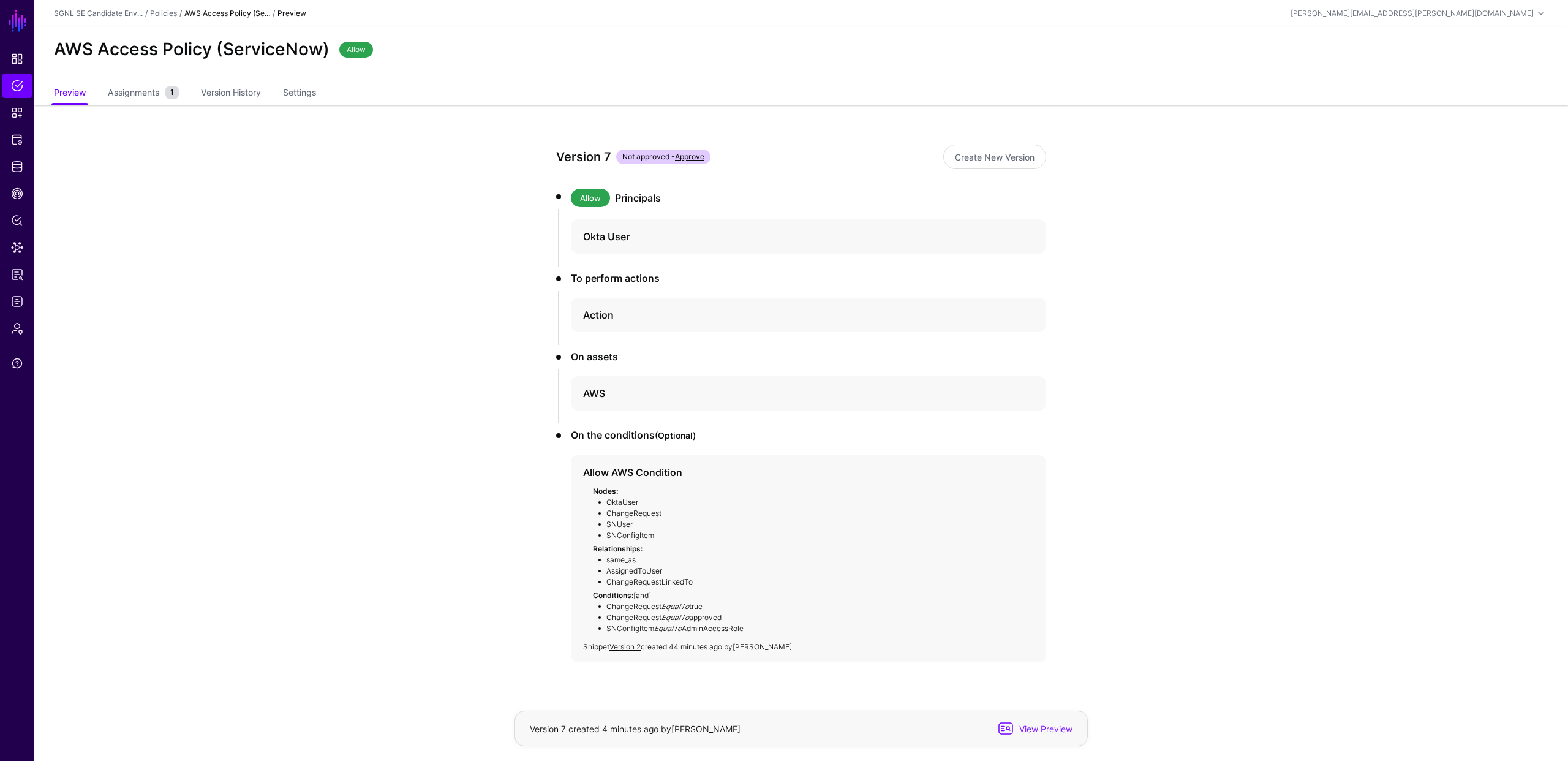
click at [495, 554] on app-policies-v2-item-preview "Version 7 Not approved - Approve Create New Version Allow Principals Okta User …" at bounding box center [801, 447] width 1534 height 682
click at [1047, 729] on span "View Preview" at bounding box center [1044, 729] width 60 height 13
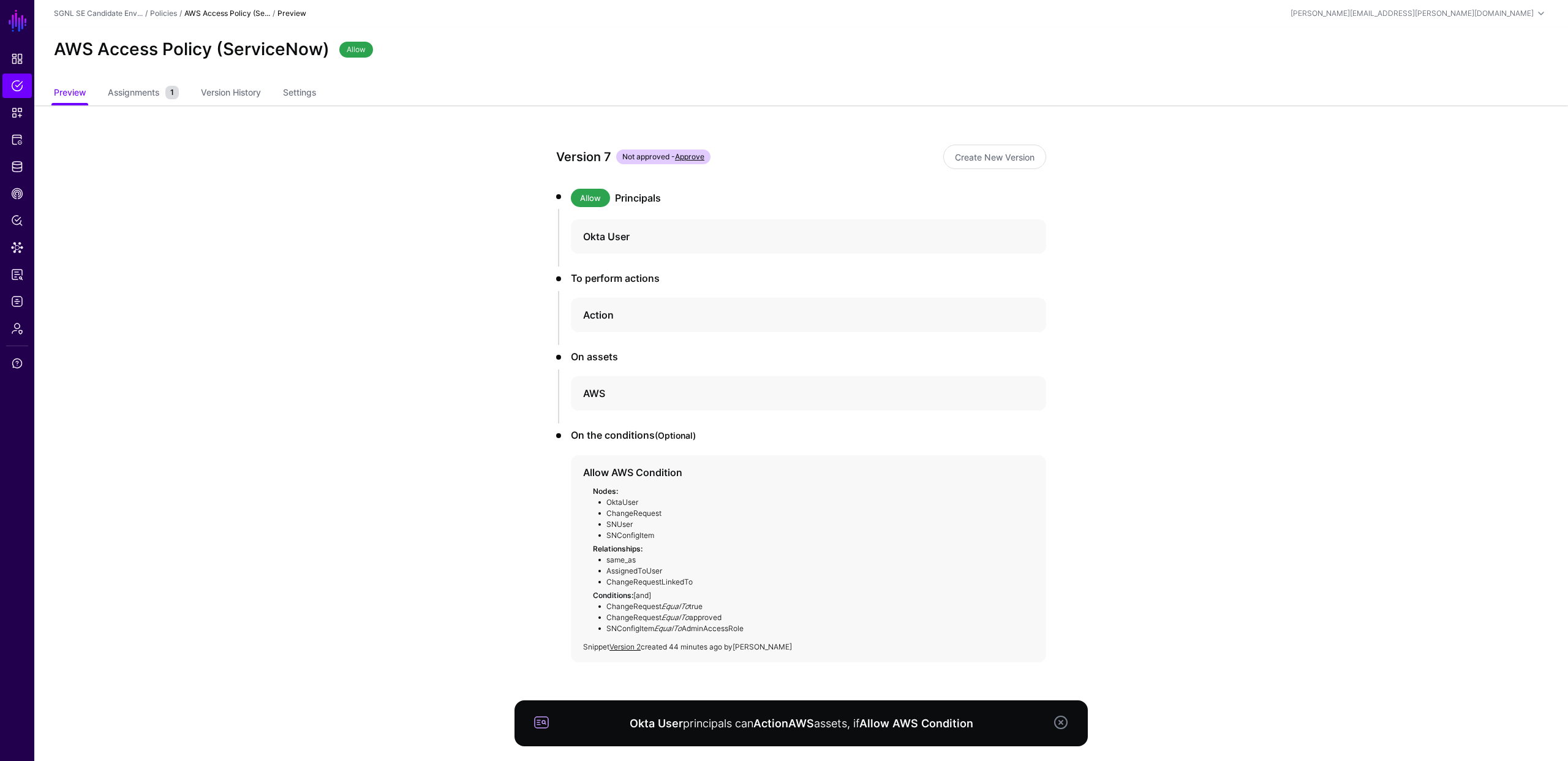
click at [1062, 724] on link at bounding box center [1061, 722] width 15 height 15
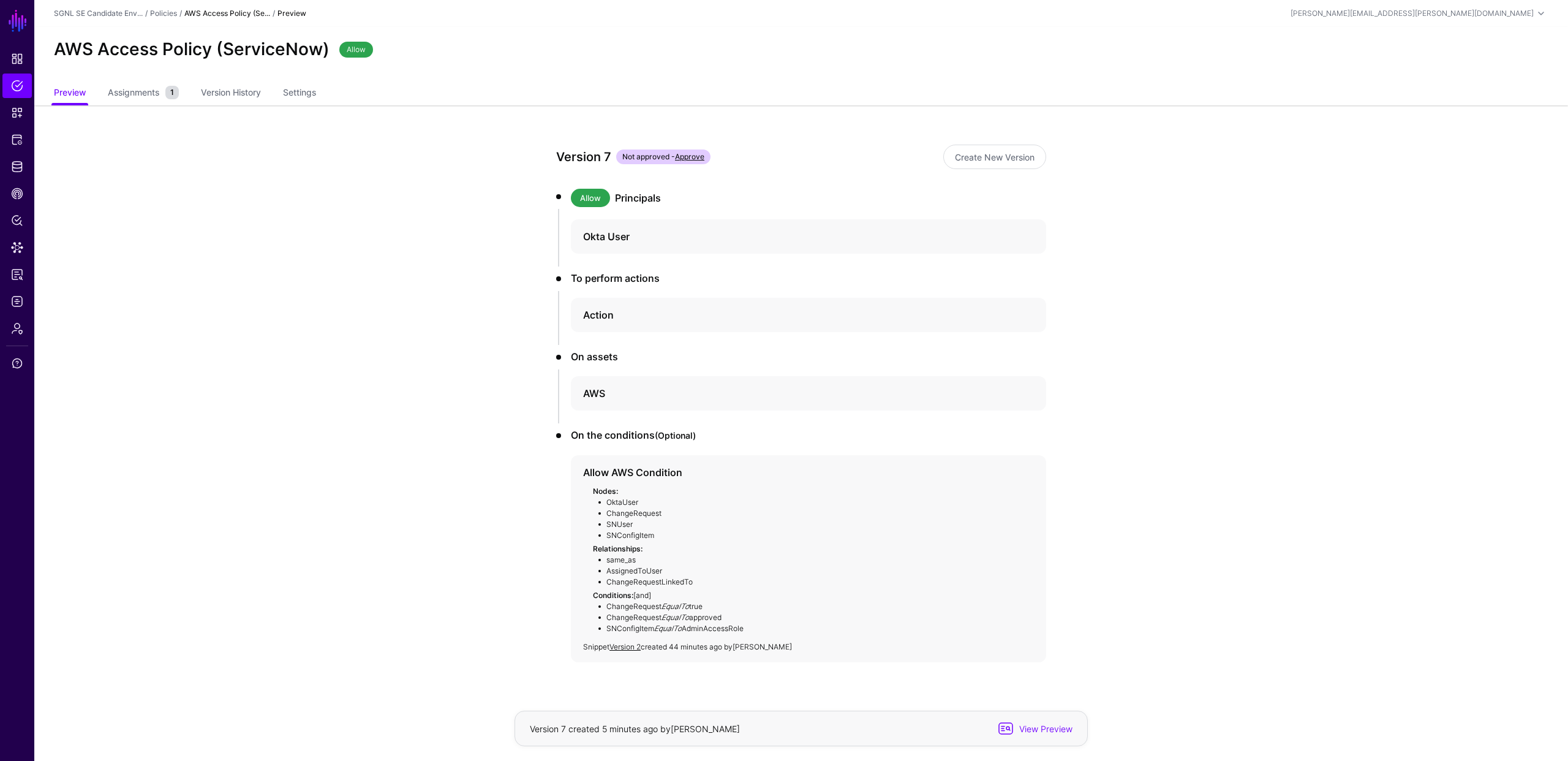
click at [1080, 646] on div "Version 7 Not approved - Approve Create New Version Allow Principals Okta User …" at bounding box center [801, 447] width 568 height 682
click at [125, 91] on span "Assignments" at bounding box center [133, 93] width 58 height 13
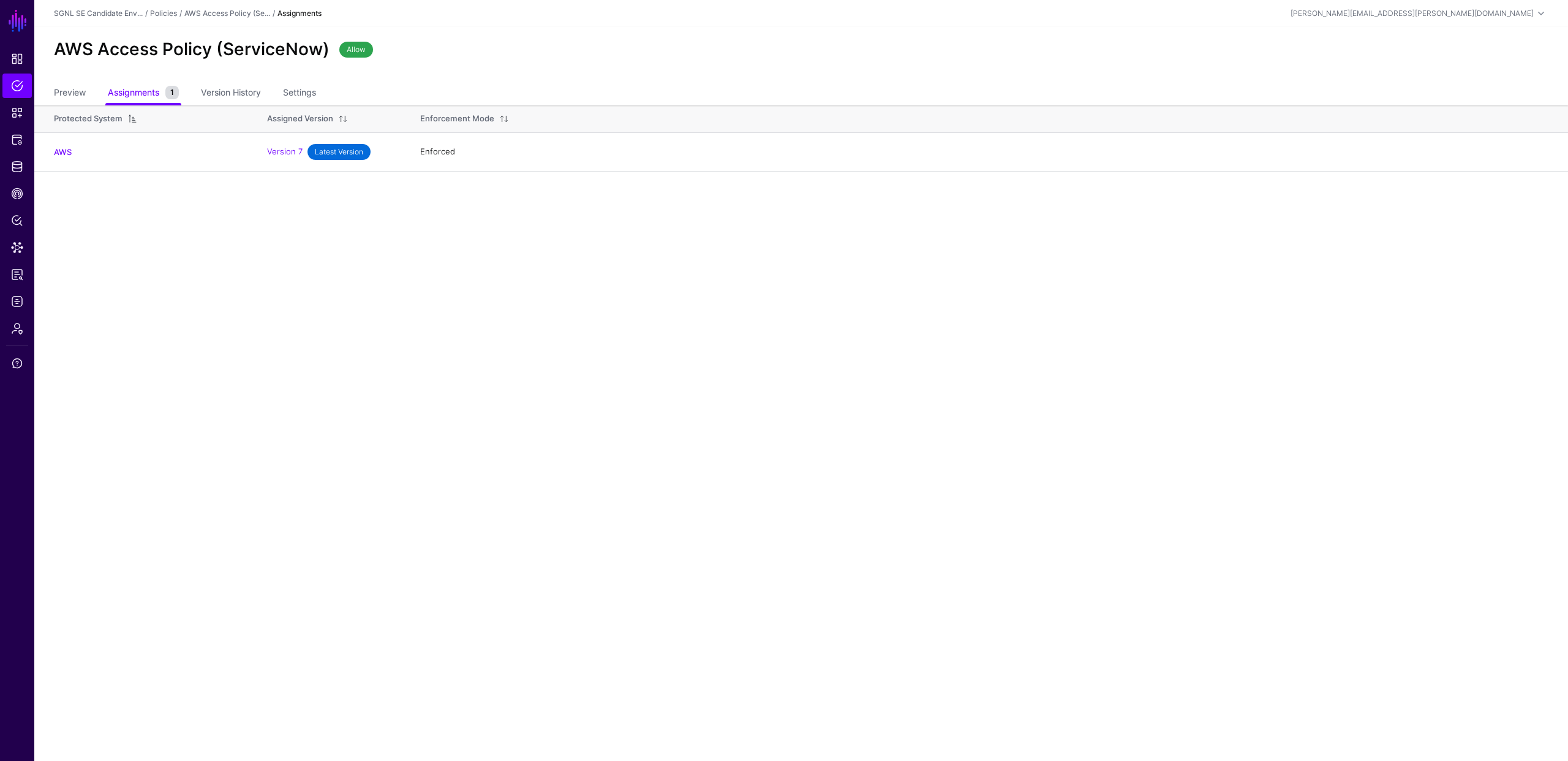
click at [245, 288] on main "SGNL Dashboard Policies Snippets Protected Systems Identity Data Fabric CAEP Hu…" at bounding box center [784, 380] width 1568 height 761
click at [21, 140] on span "Protected Systems" at bounding box center [17, 139] width 12 height 12
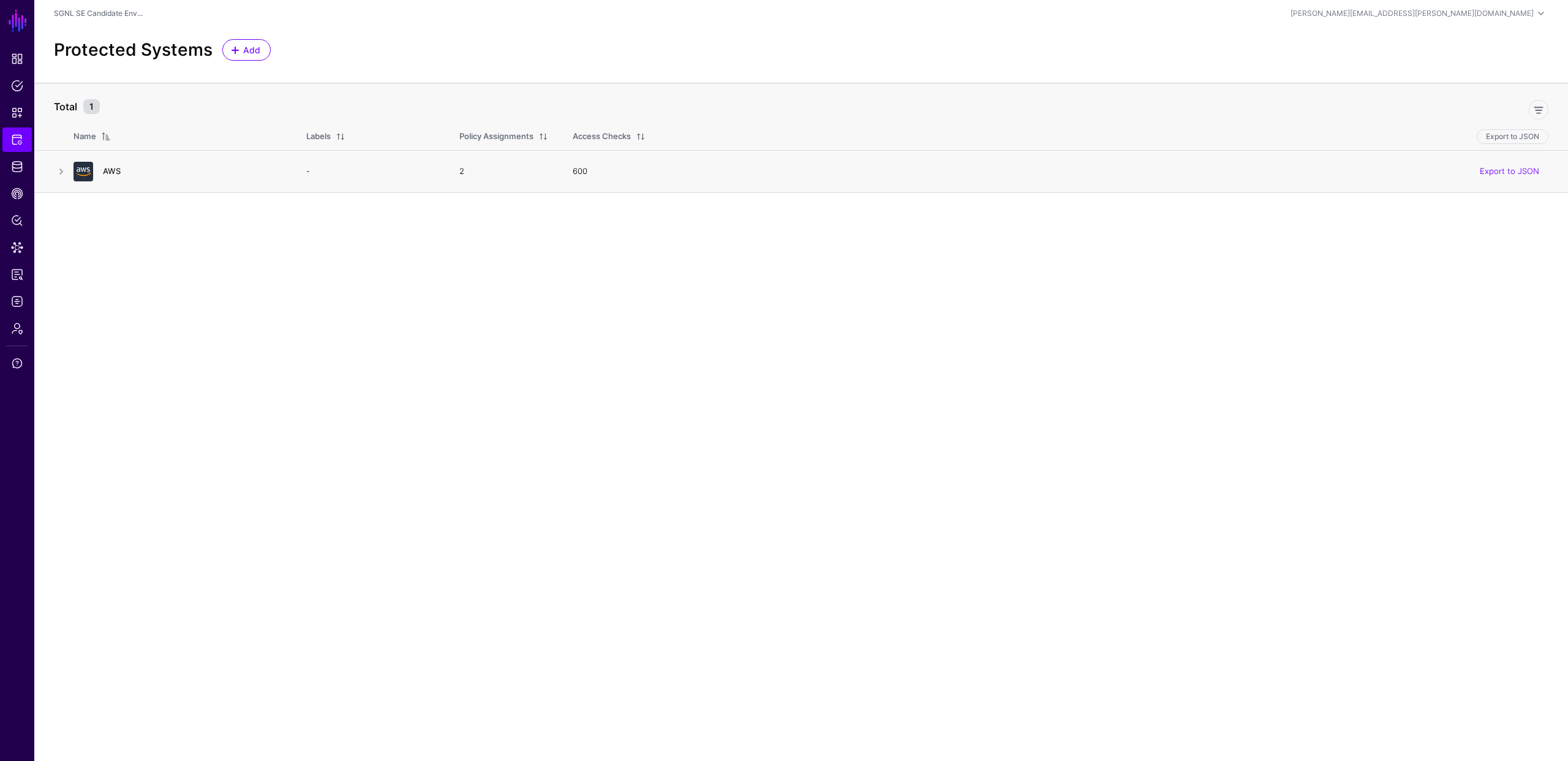
click at [108, 171] on link "AWS" at bounding box center [111, 171] width 17 height 10
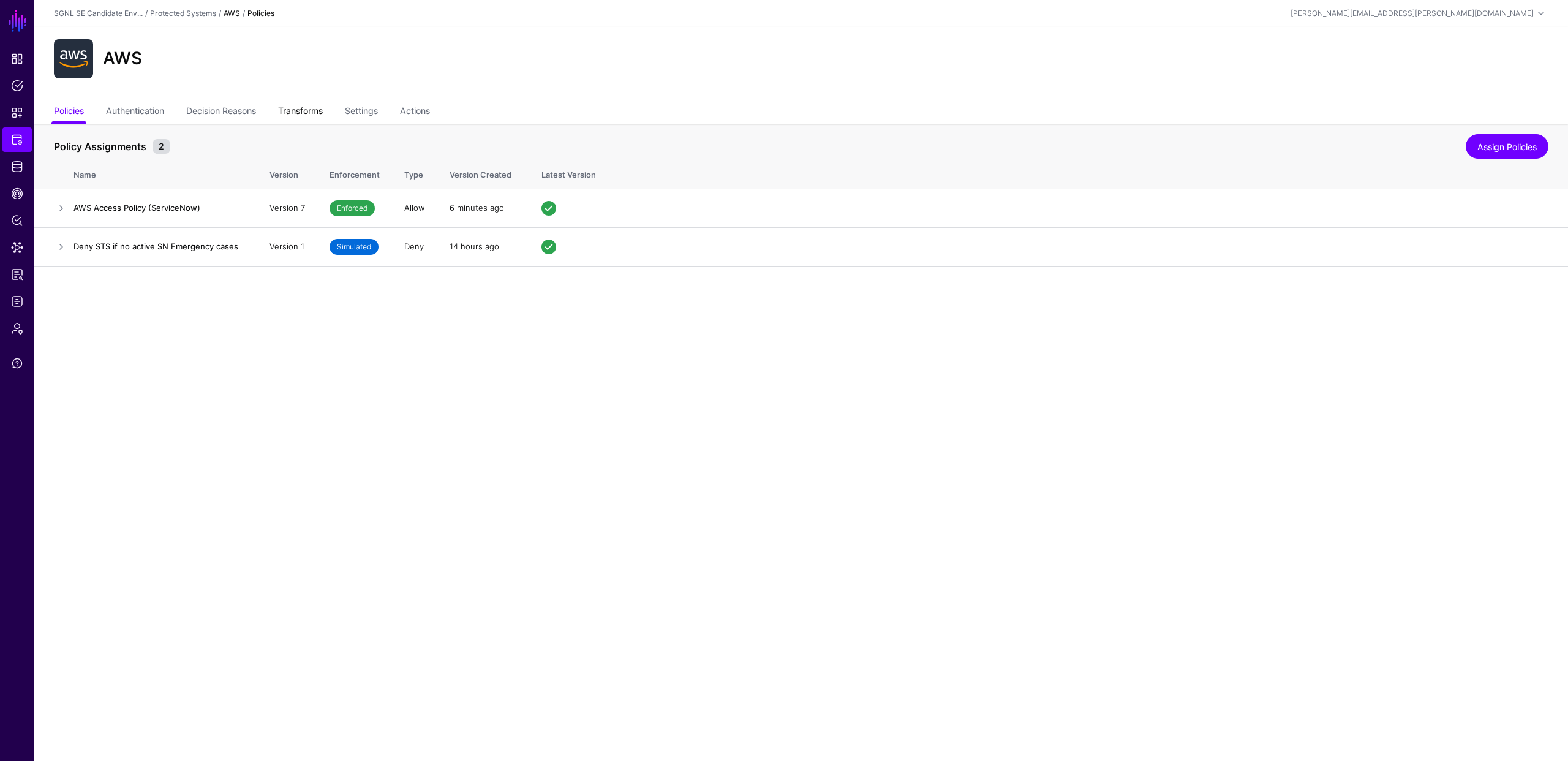
click at [314, 110] on link "Transforms" at bounding box center [300, 112] width 45 height 23
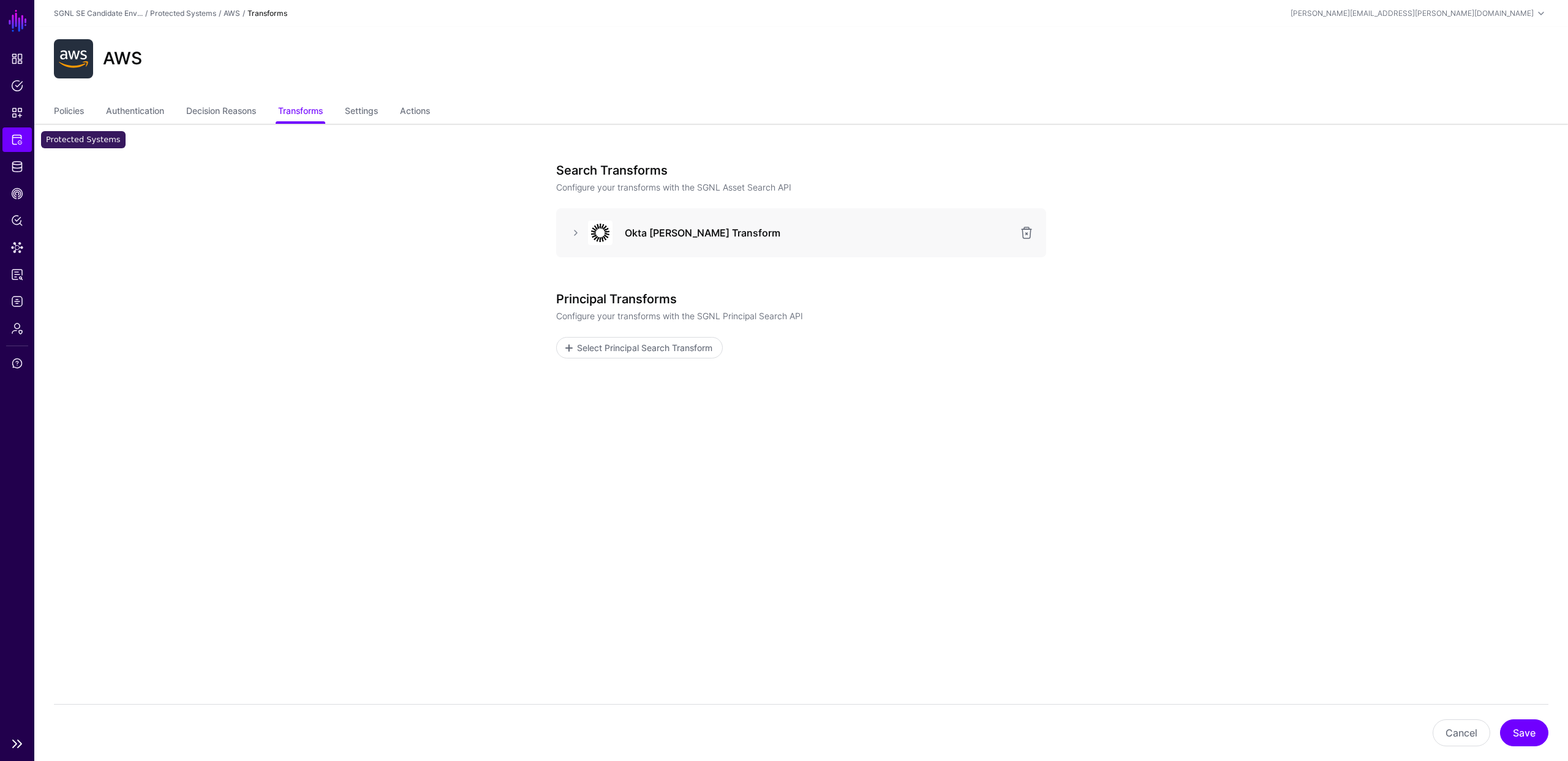
click at [14, 138] on span "Protected Systems" at bounding box center [17, 139] width 12 height 12
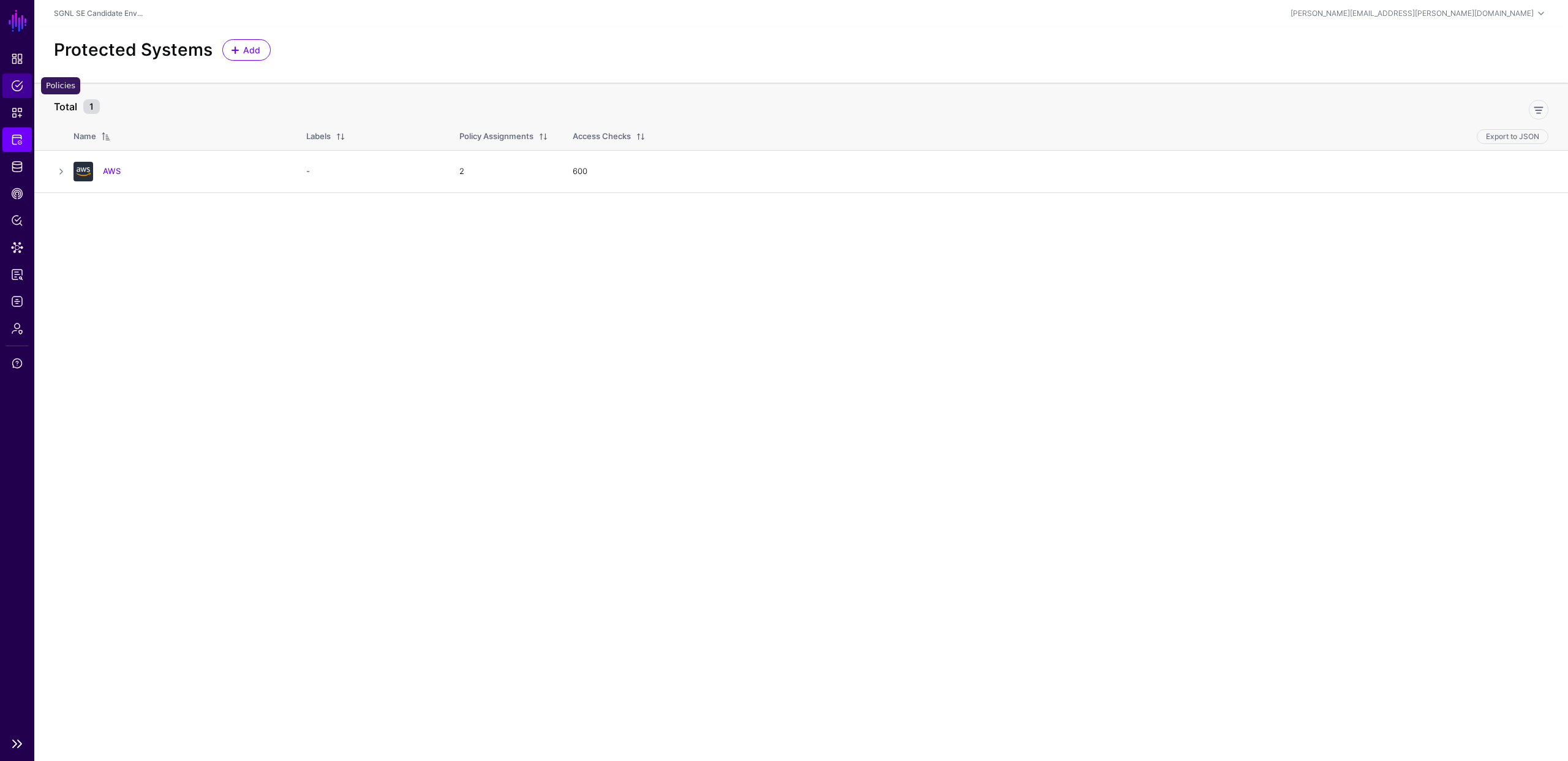
click at [17, 80] on span "Policies" at bounding box center [17, 85] width 12 height 12
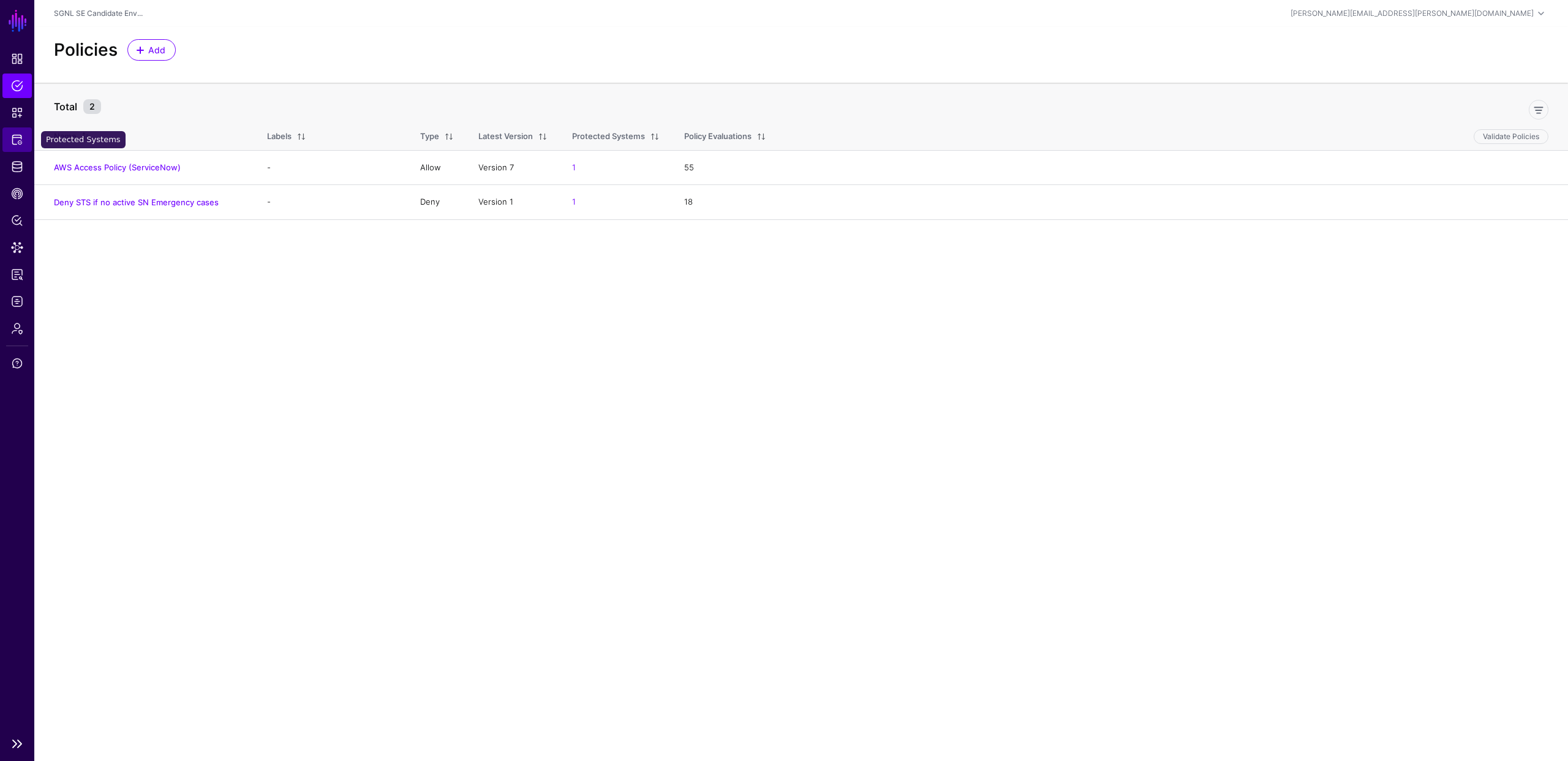
click at [13, 137] on span "Protected Systems" at bounding box center [17, 139] width 12 height 12
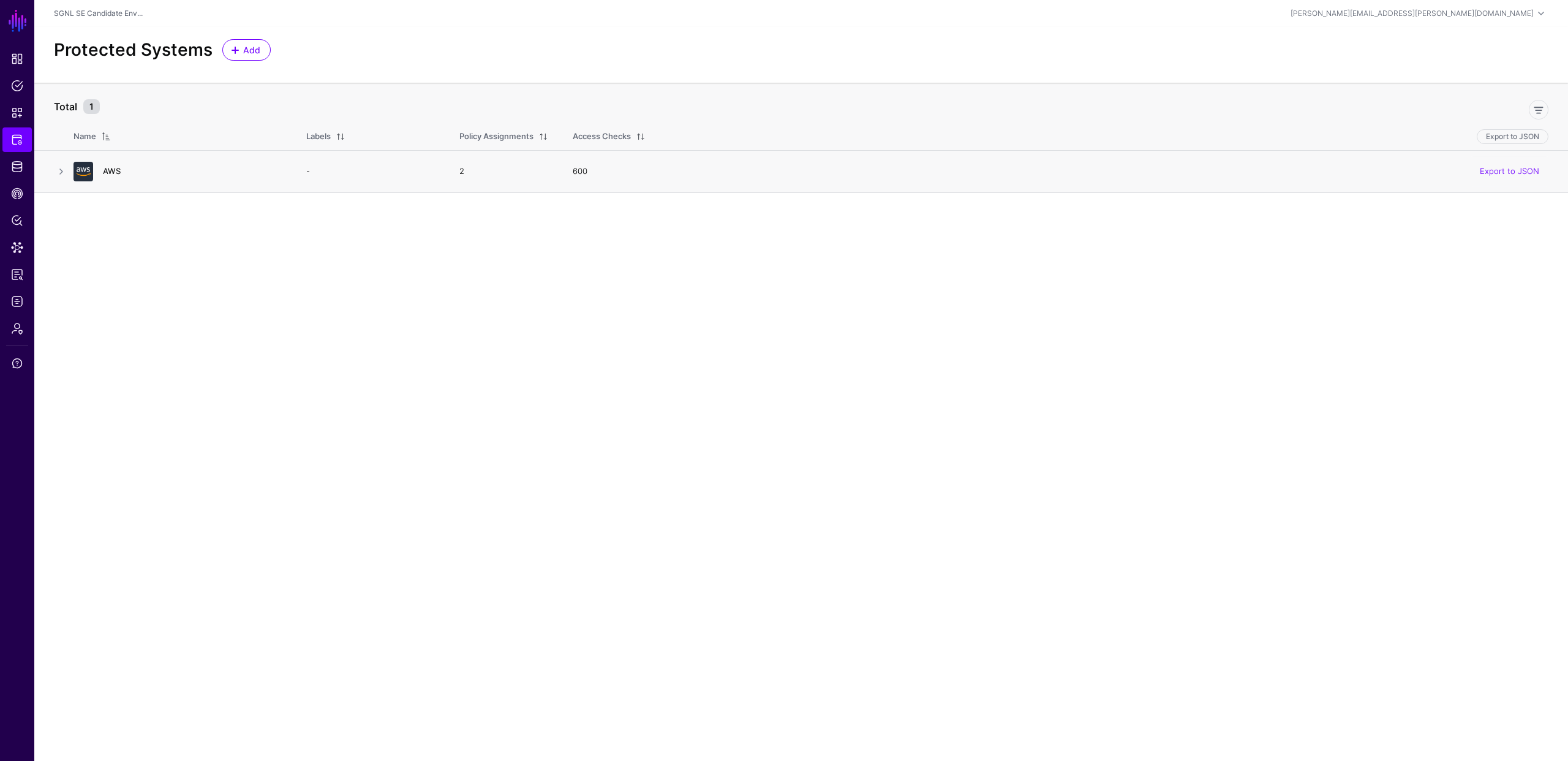
click at [109, 172] on link "AWS" at bounding box center [111, 171] width 17 height 10
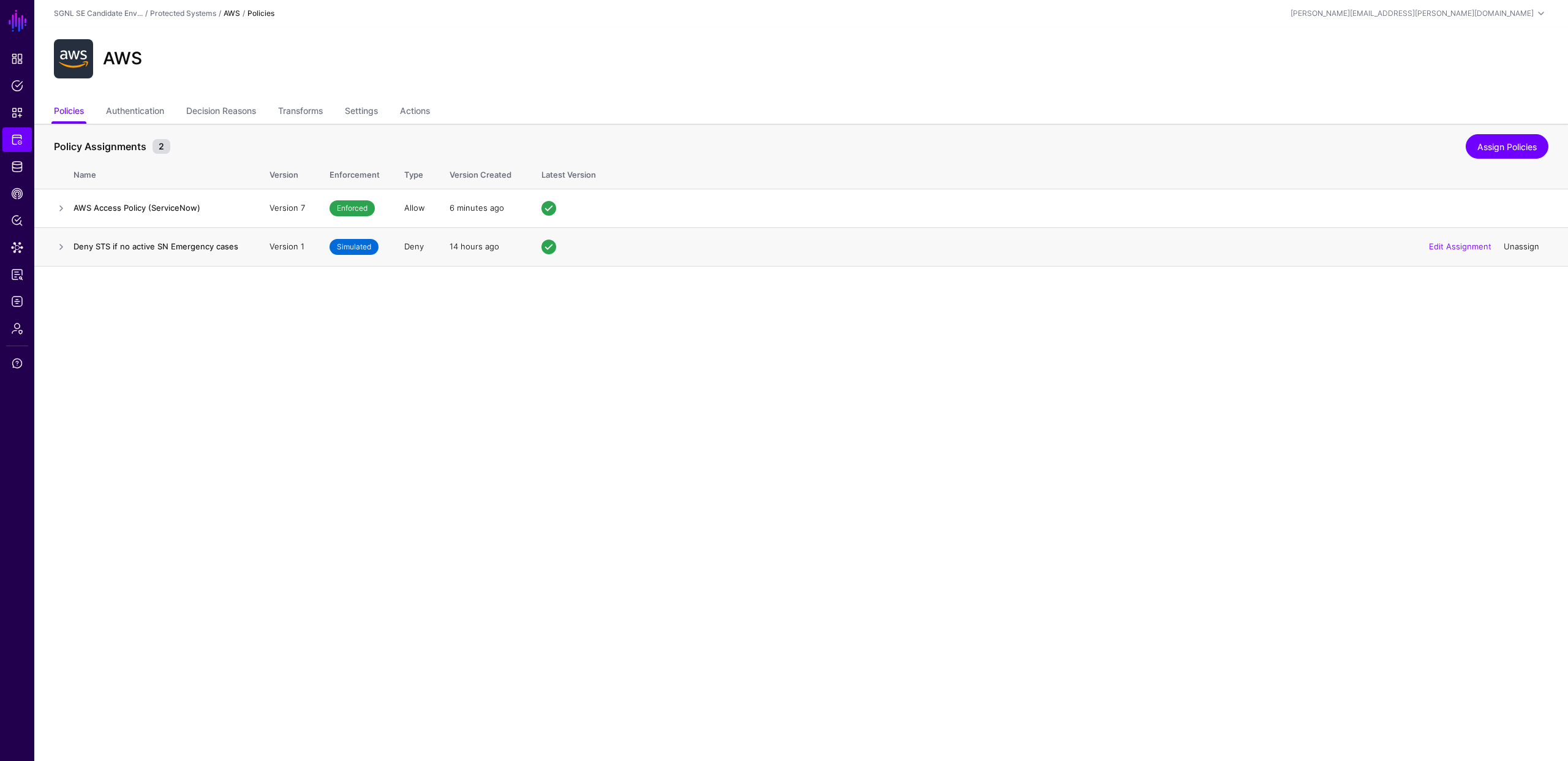
click at [1510, 247] on link "Unassign" at bounding box center [1521, 246] width 36 height 10
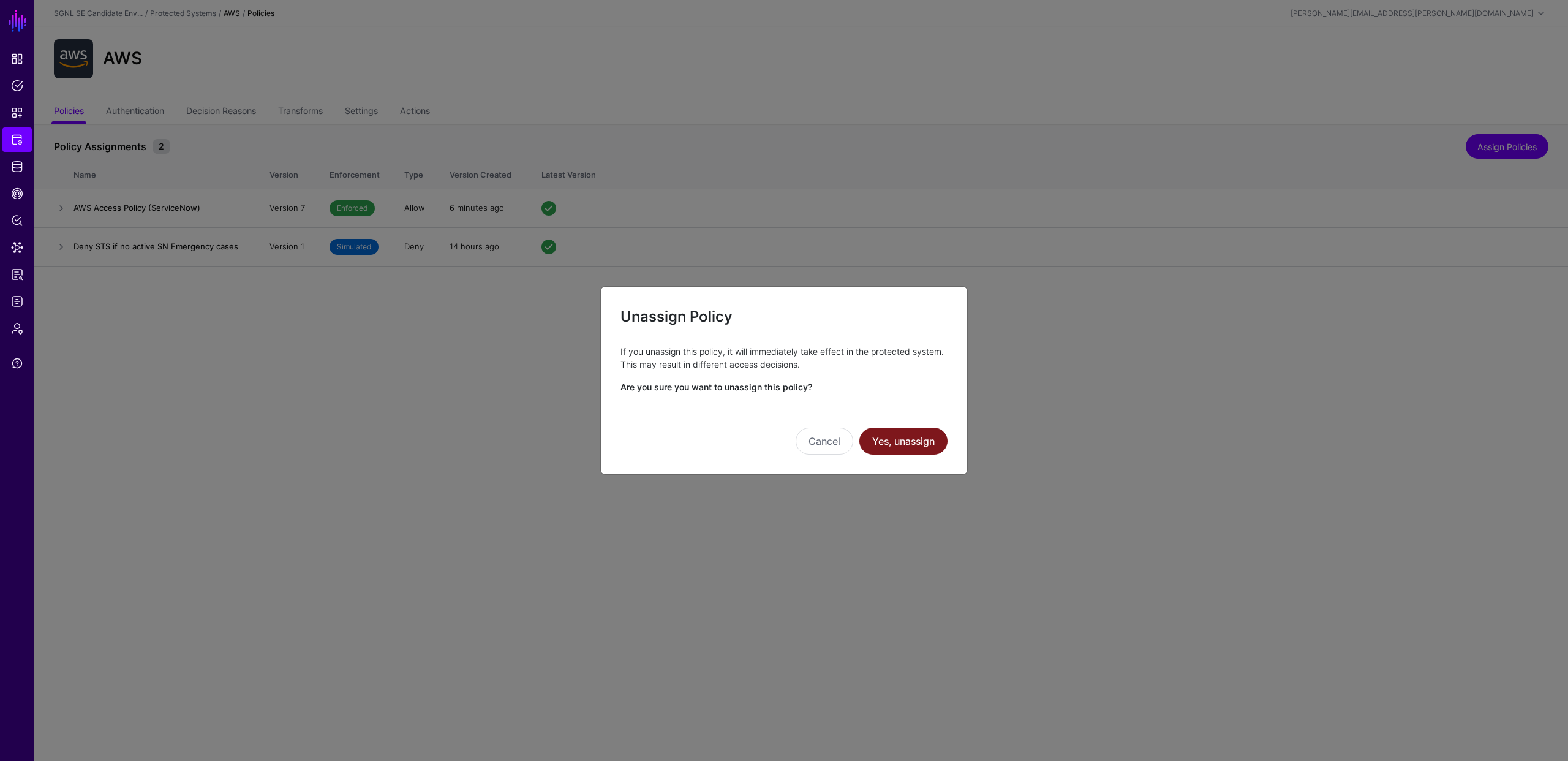
click at [913, 435] on button "Yes, unassign" at bounding box center [903, 441] width 88 height 27
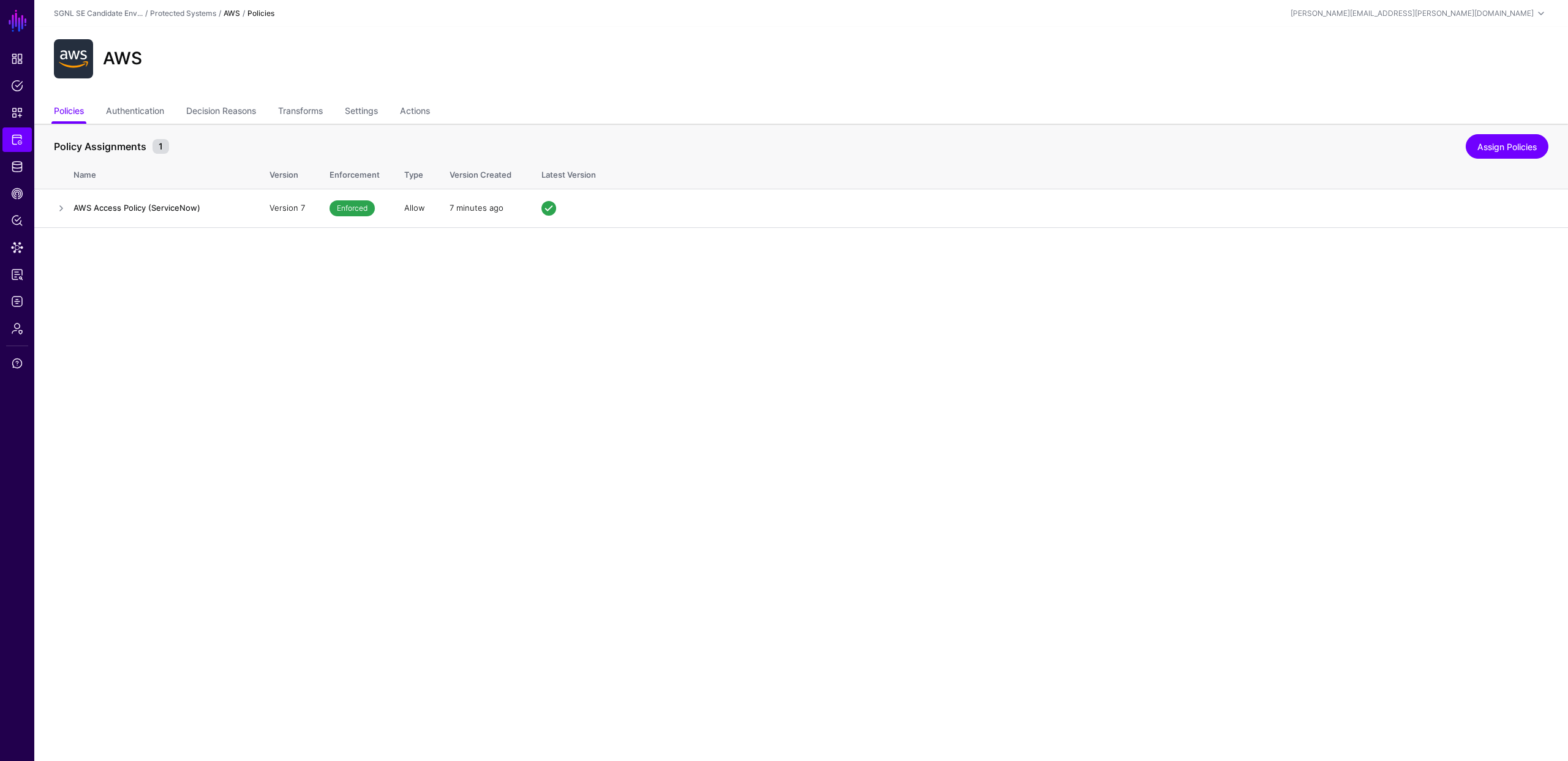
click at [693, 342] on main "SGNL Dashboard Policies Snippets Protected Systems Identity Data Fabric CAEP Hu…" at bounding box center [784, 380] width 1568 height 761
click at [313, 107] on link "Transforms" at bounding box center [300, 112] width 45 height 23
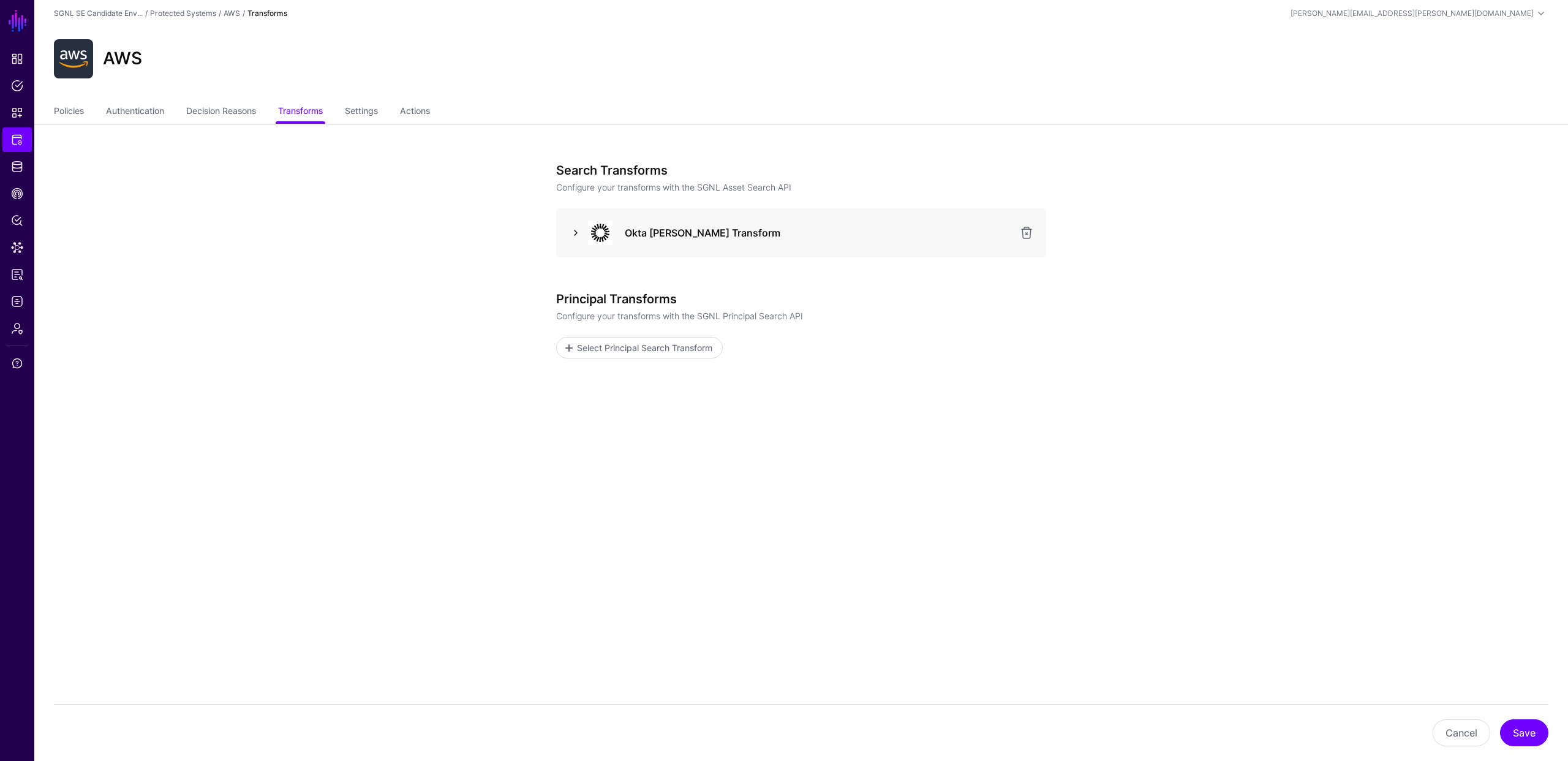
click at [579, 231] on link at bounding box center [575, 232] width 15 height 15
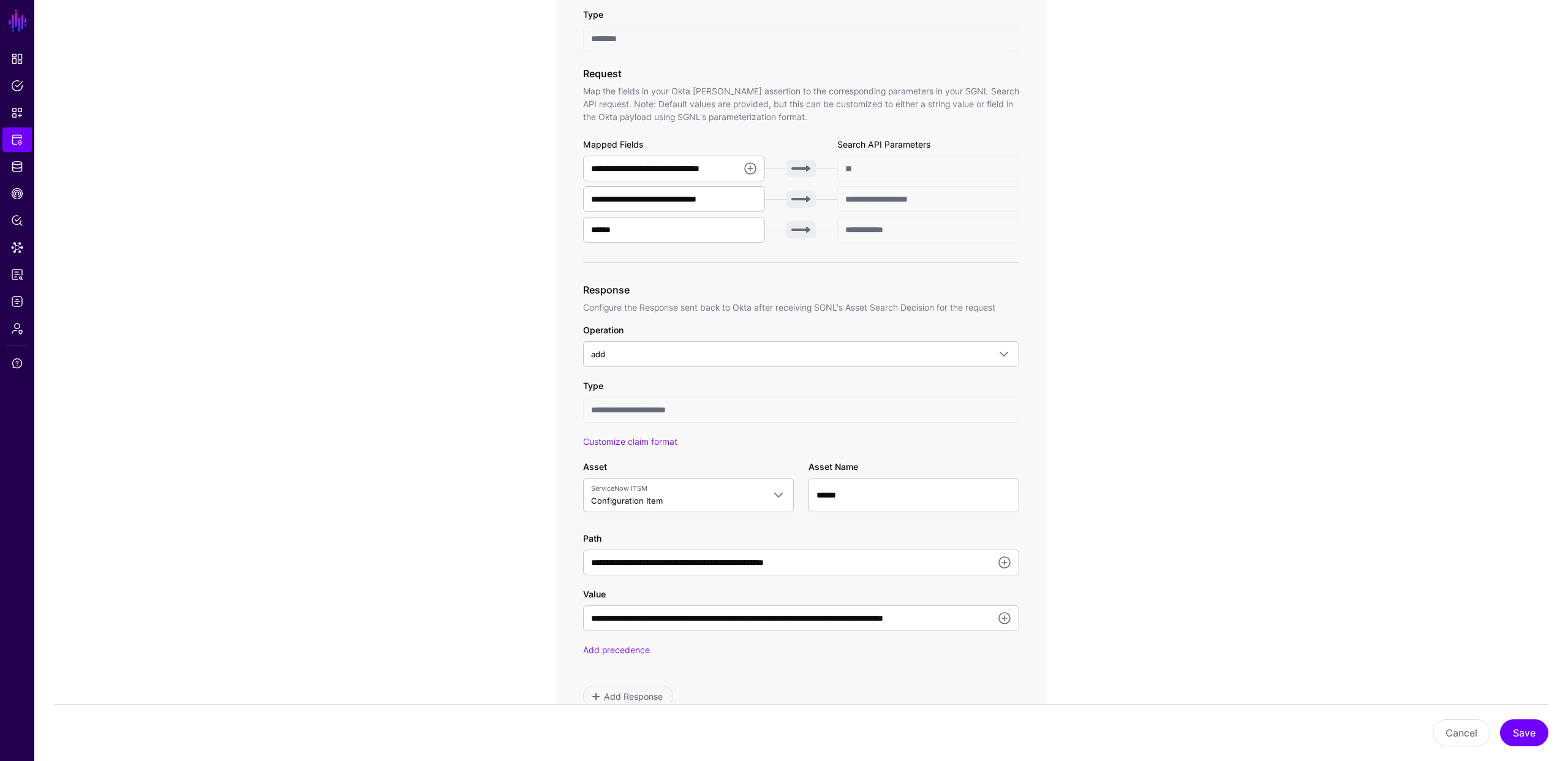
scroll to position [372, 0]
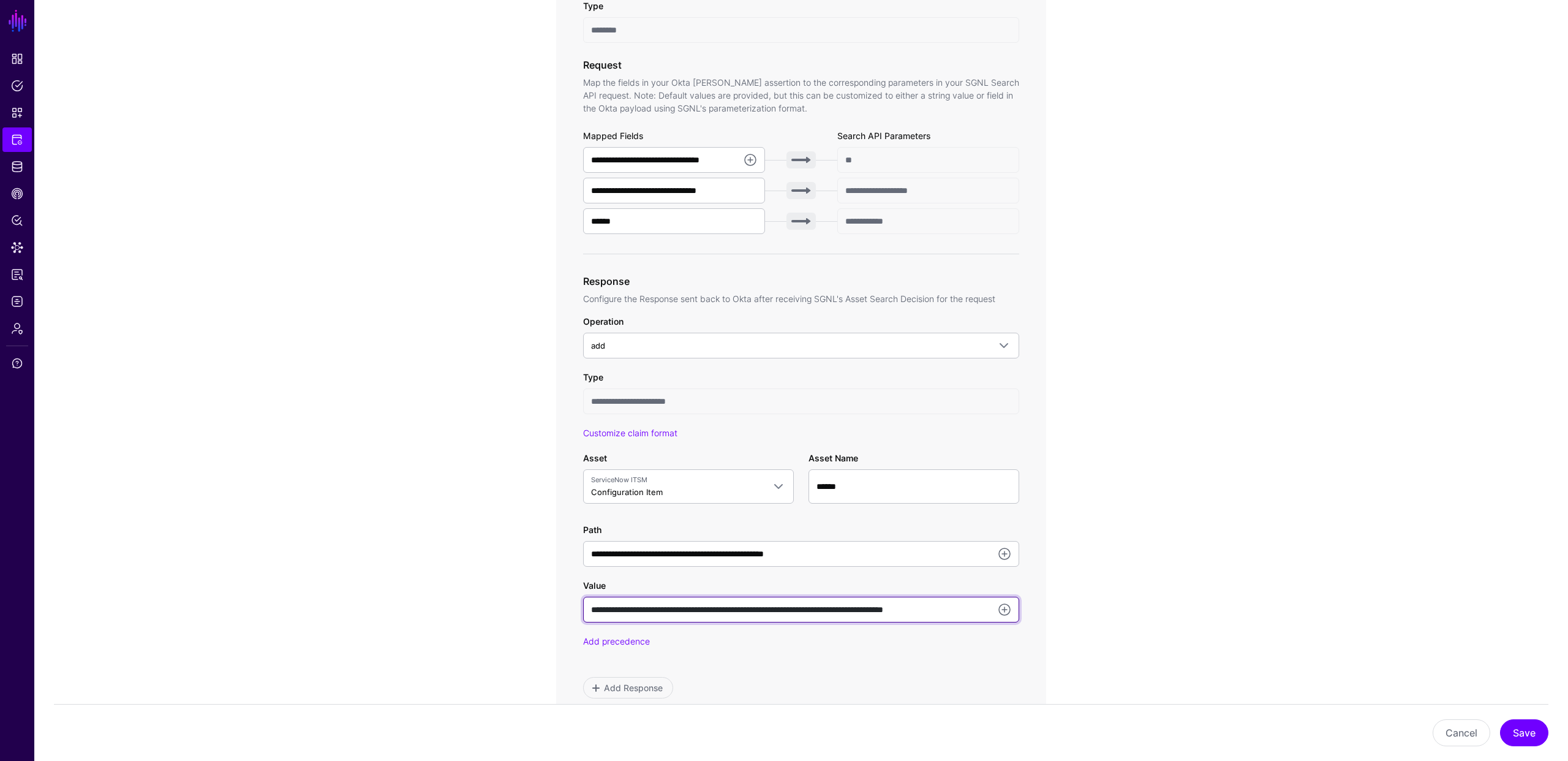
drag, startPoint x: 725, startPoint y: 609, endPoint x: 810, endPoint y: 613, distance: 85.1
click at [810, 613] on input "**********" at bounding box center [801, 610] width 436 height 26
click at [499, 582] on app-integrations-item-transforms "**********" at bounding box center [801, 380] width 1534 height 1255
click at [525, 589] on div "**********" at bounding box center [801, 380] width 568 height 1255
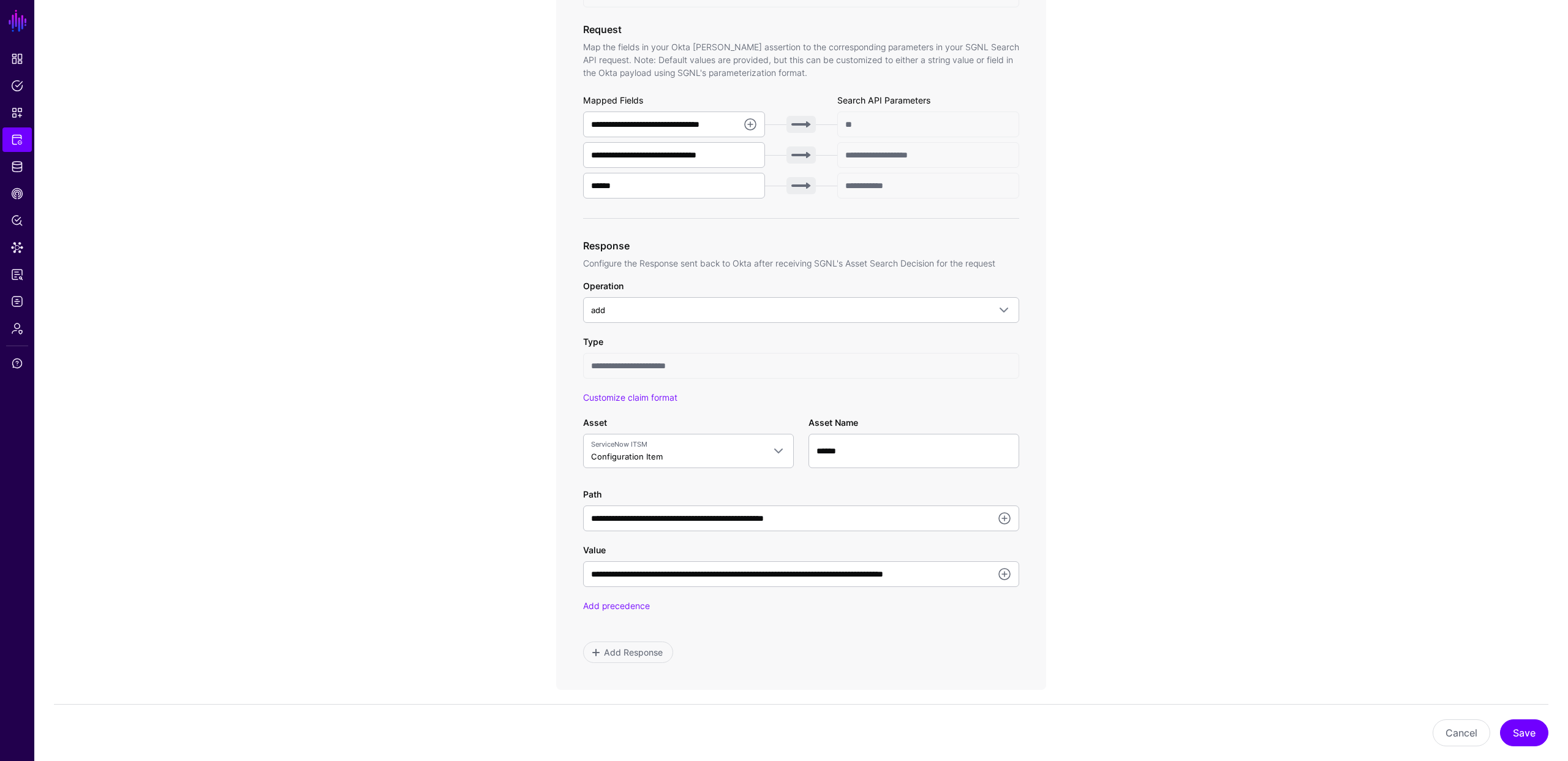
scroll to position [410, 0]
click at [503, 441] on app-integrations-item-transforms "**********" at bounding box center [801, 341] width 1534 height 1255
click at [500, 487] on app-integrations-item-transforms "**********" at bounding box center [801, 341] width 1534 height 1255
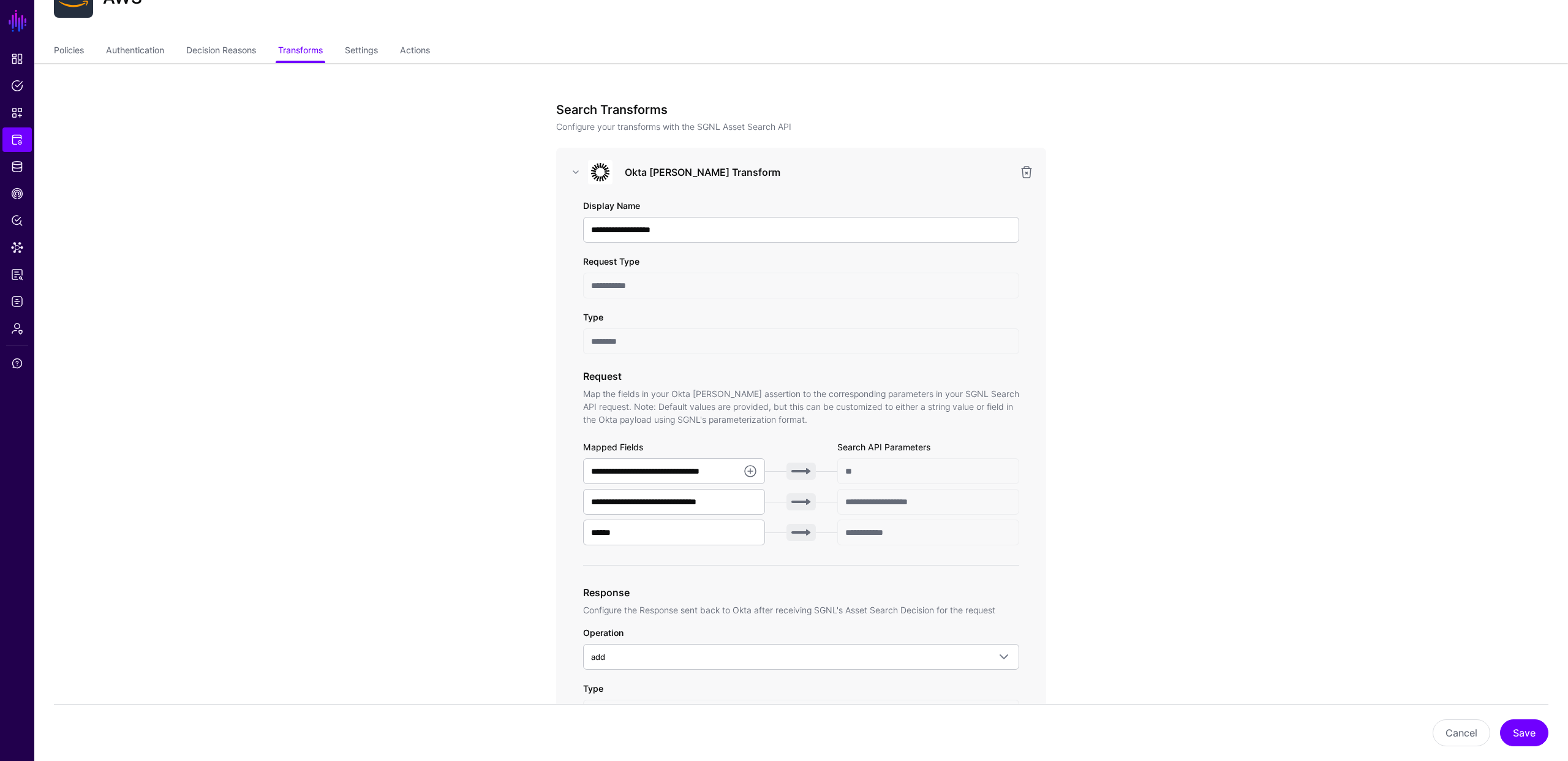
scroll to position [0, 0]
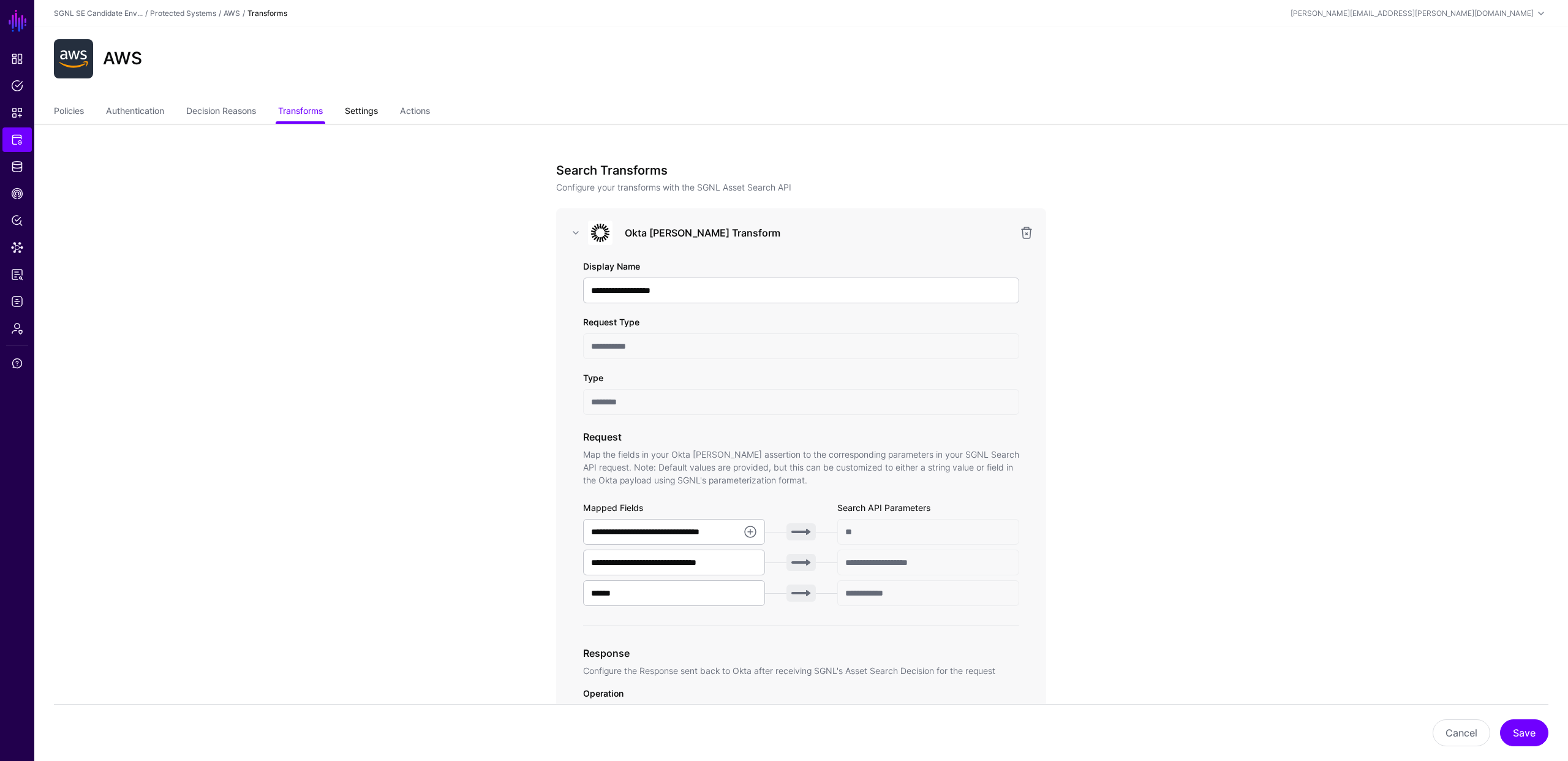
click at [368, 114] on link "Settings" at bounding box center [361, 112] width 33 height 23
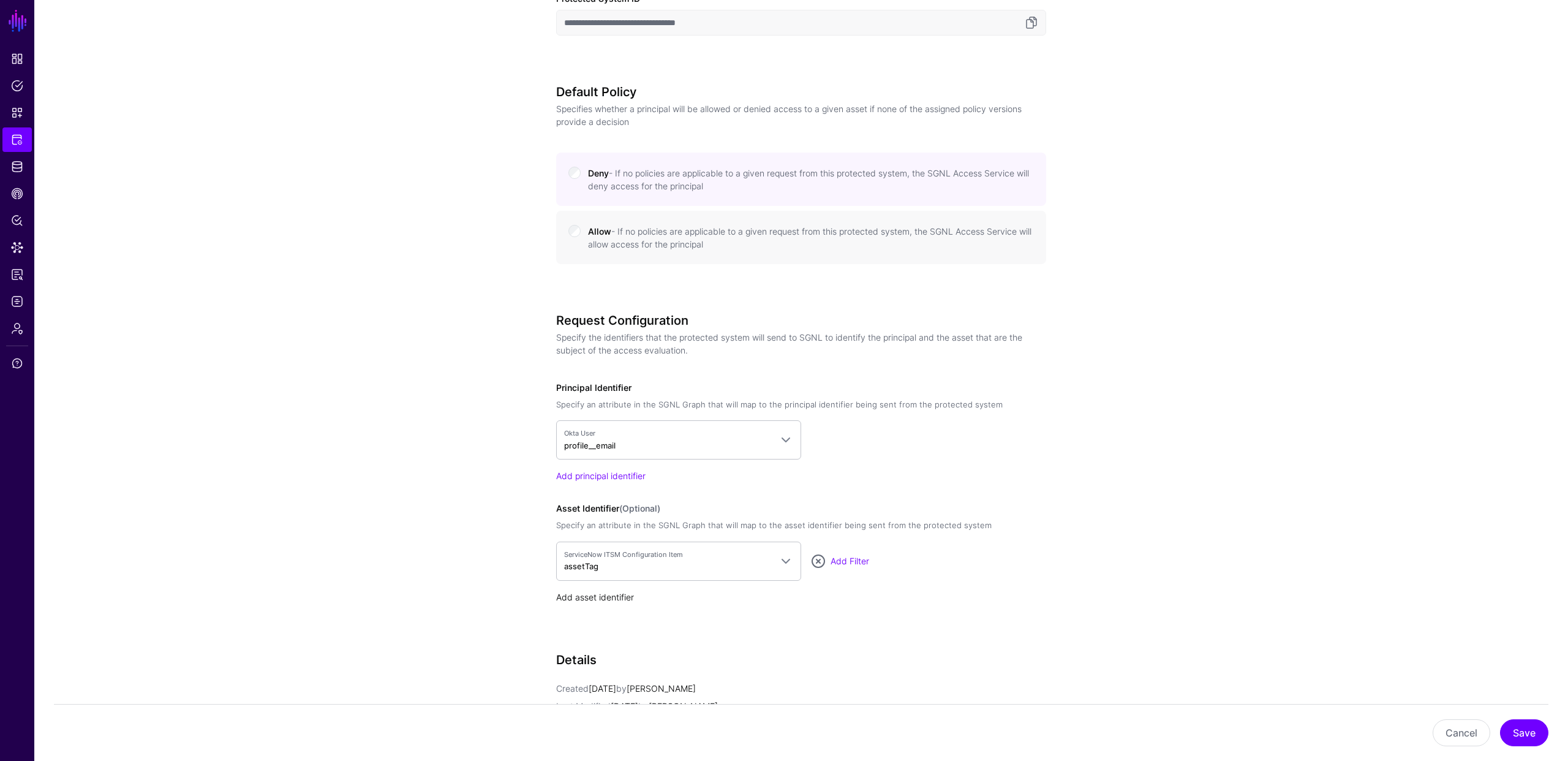
scroll to position [562, 0]
click at [843, 564] on link "Add Filter" at bounding box center [850, 563] width 39 height 10
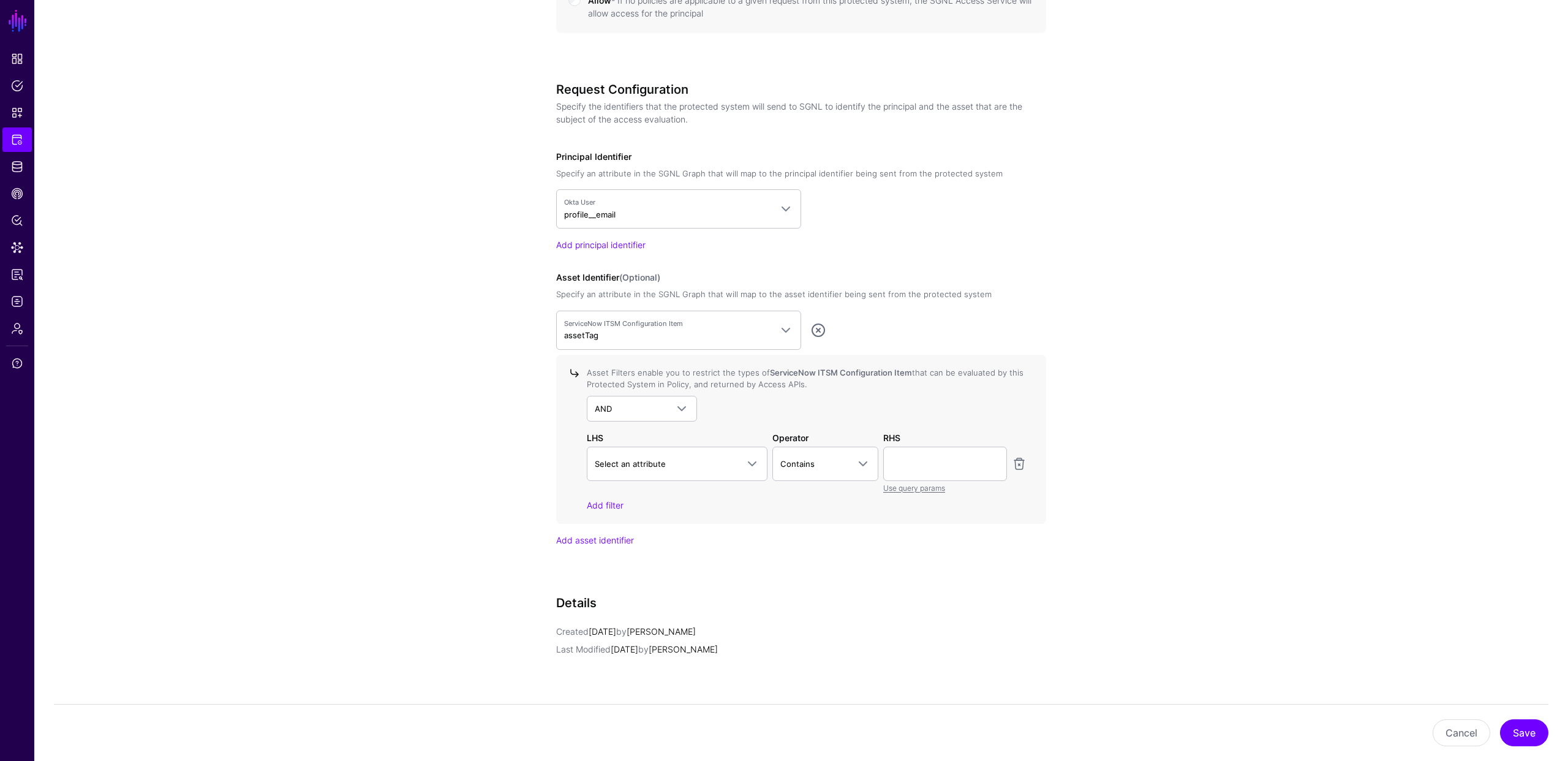
scroll to position [811, 0]
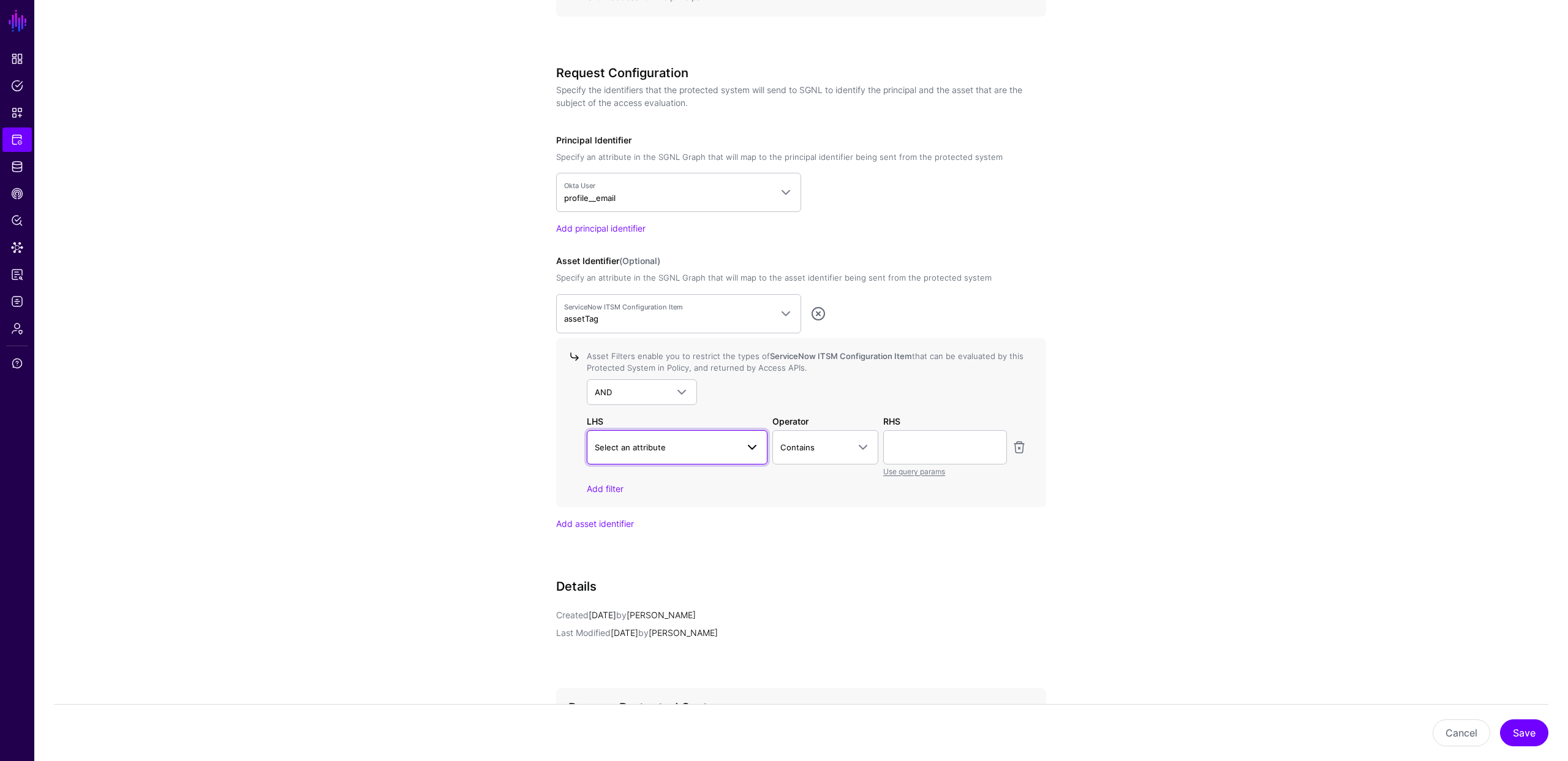
click at [650, 445] on span "Select an attribute" at bounding box center [630, 447] width 71 height 10
click at [626, 615] on span "assetTag" at bounding box center [613, 616] width 34 height 10
click at [822, 454] on span "Contains" at bounding box center [826, 447] width 91 height 15
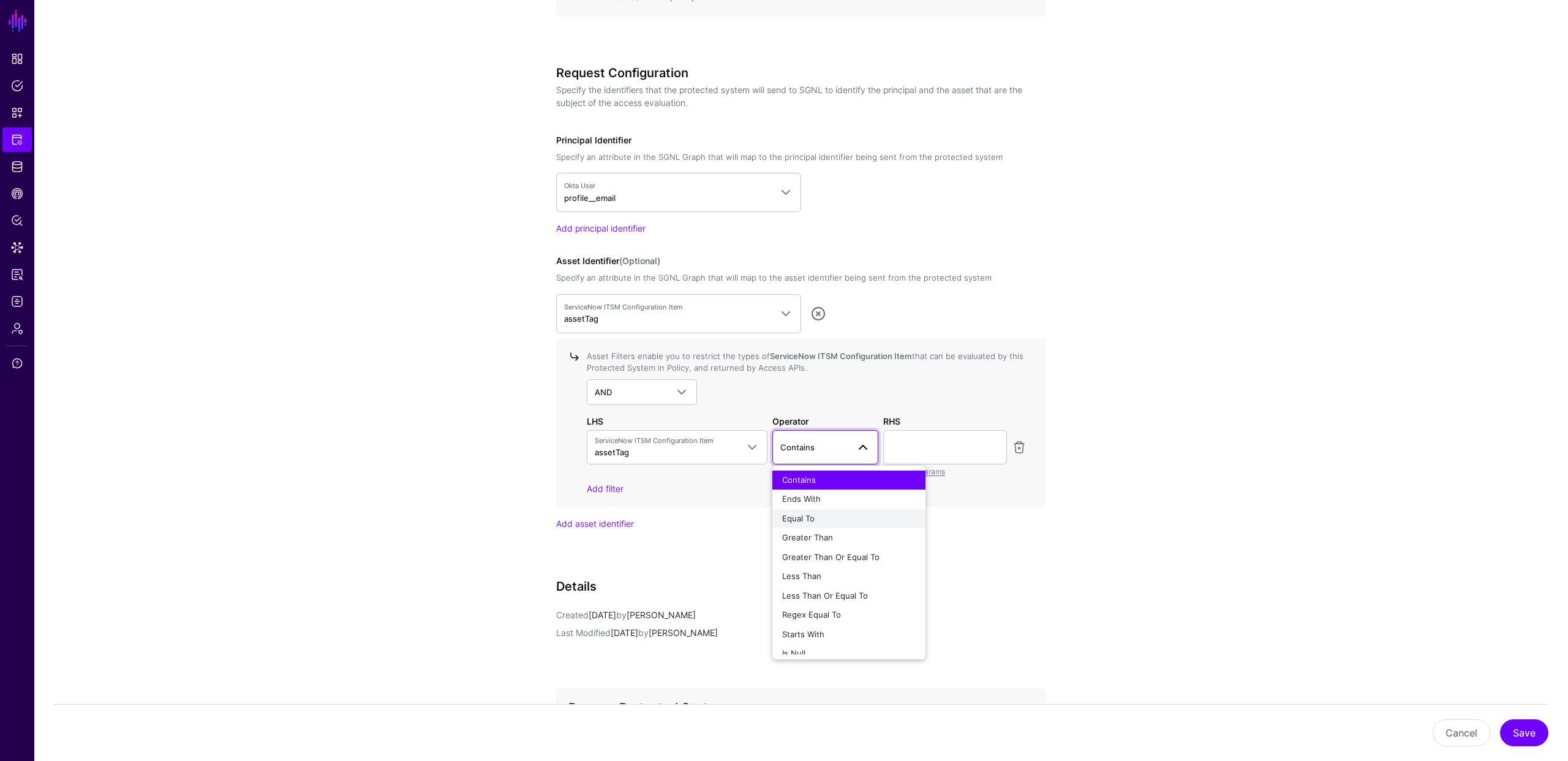
click at [813, 517] on span "Equal To" at bounding box center [799, 518] width 32 height 10
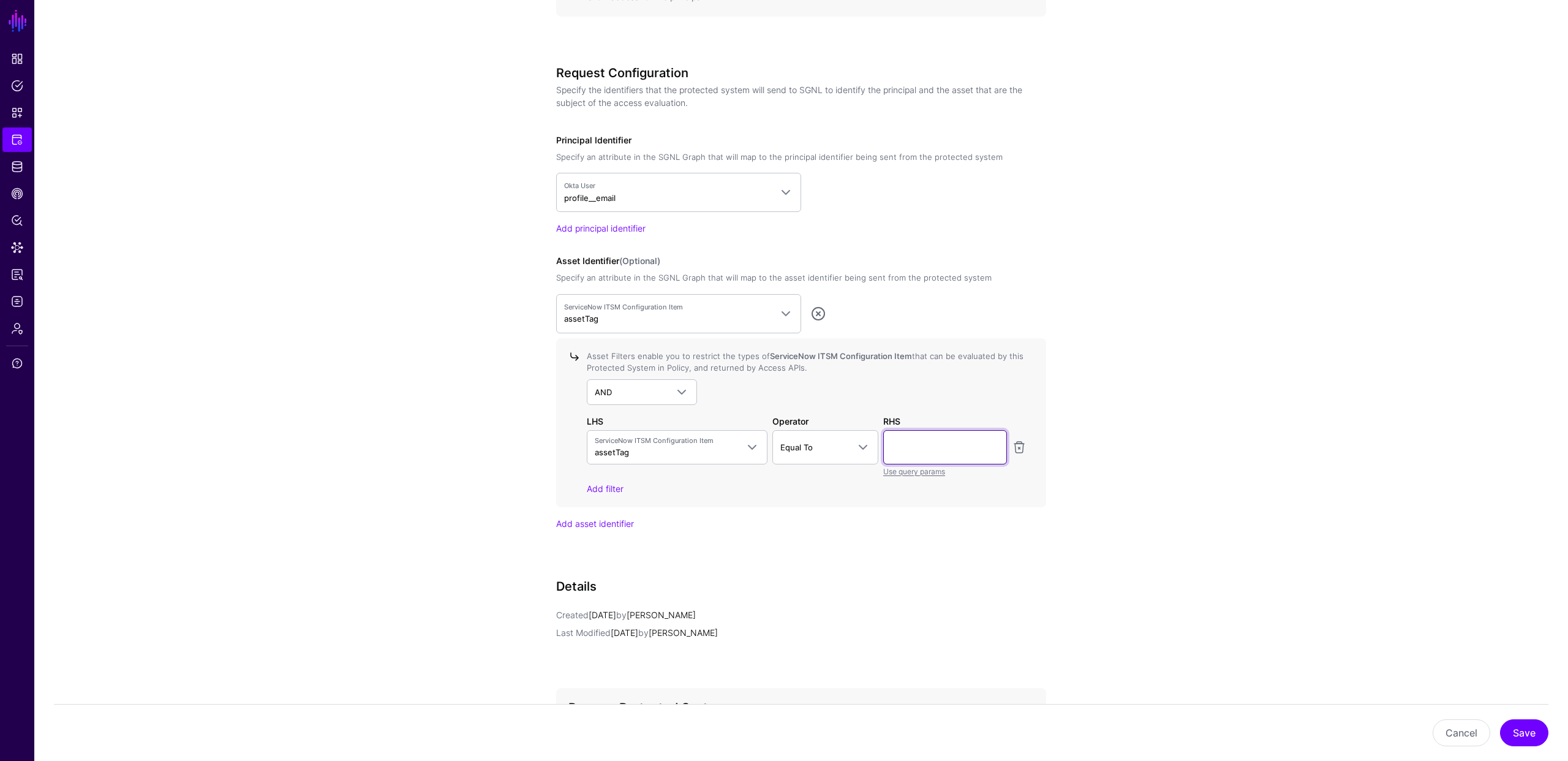
click at [914, 453] on input "text" at bounding box center [945, 447] width 124 height 34
type input "**********"
click at [962, 521] on div "Add asset identifier" at bounding box center [801, 524] width 490 height 13
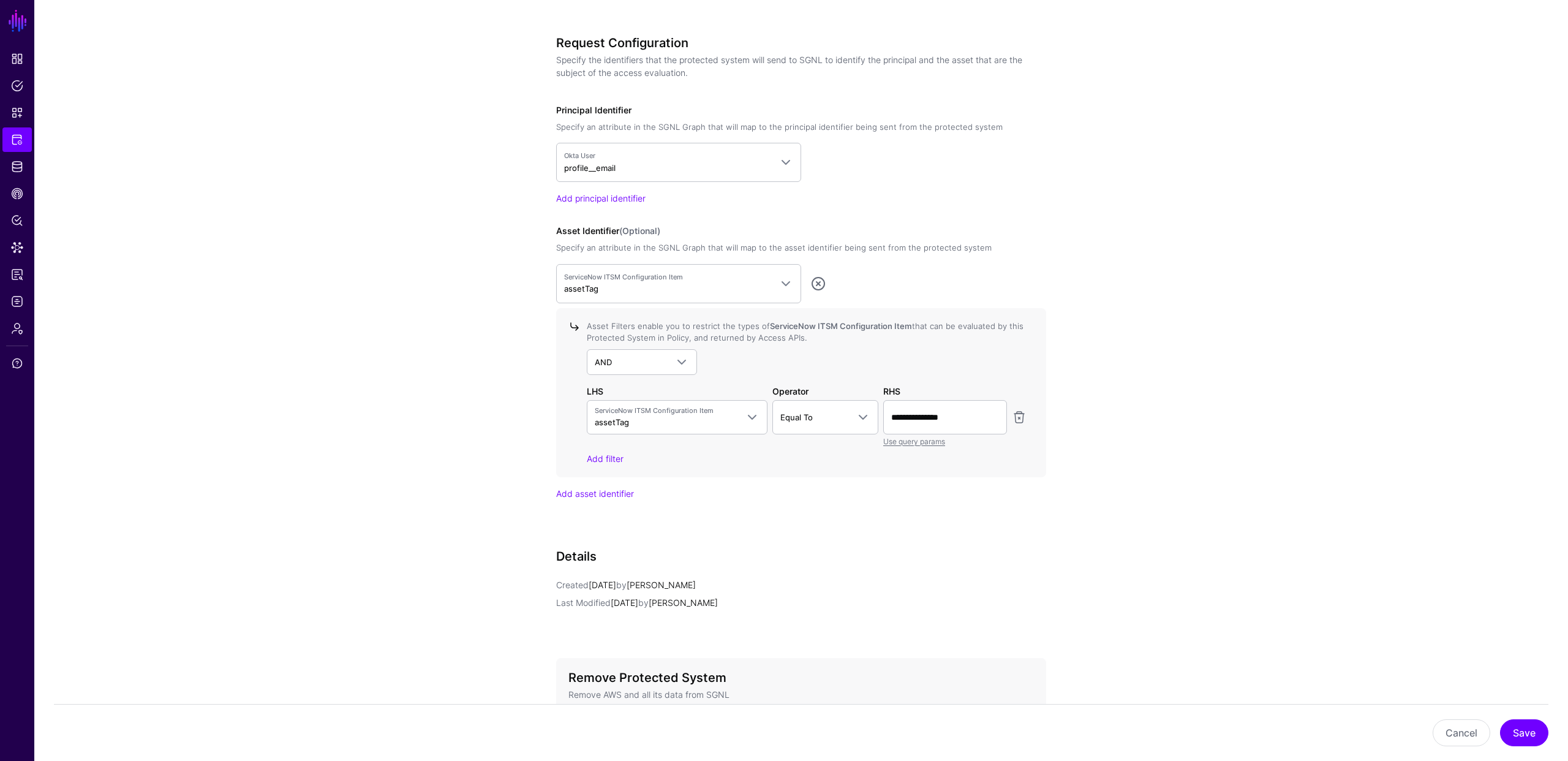
scroll to position [844, 0]
click at [1529, 732] on button "Save" at bounding box center [1524, 733] width 49 height 27
click at [402, 309] on app-integrations-details-form "**********" at bounding box center [801, 72] width 1534 height 1585
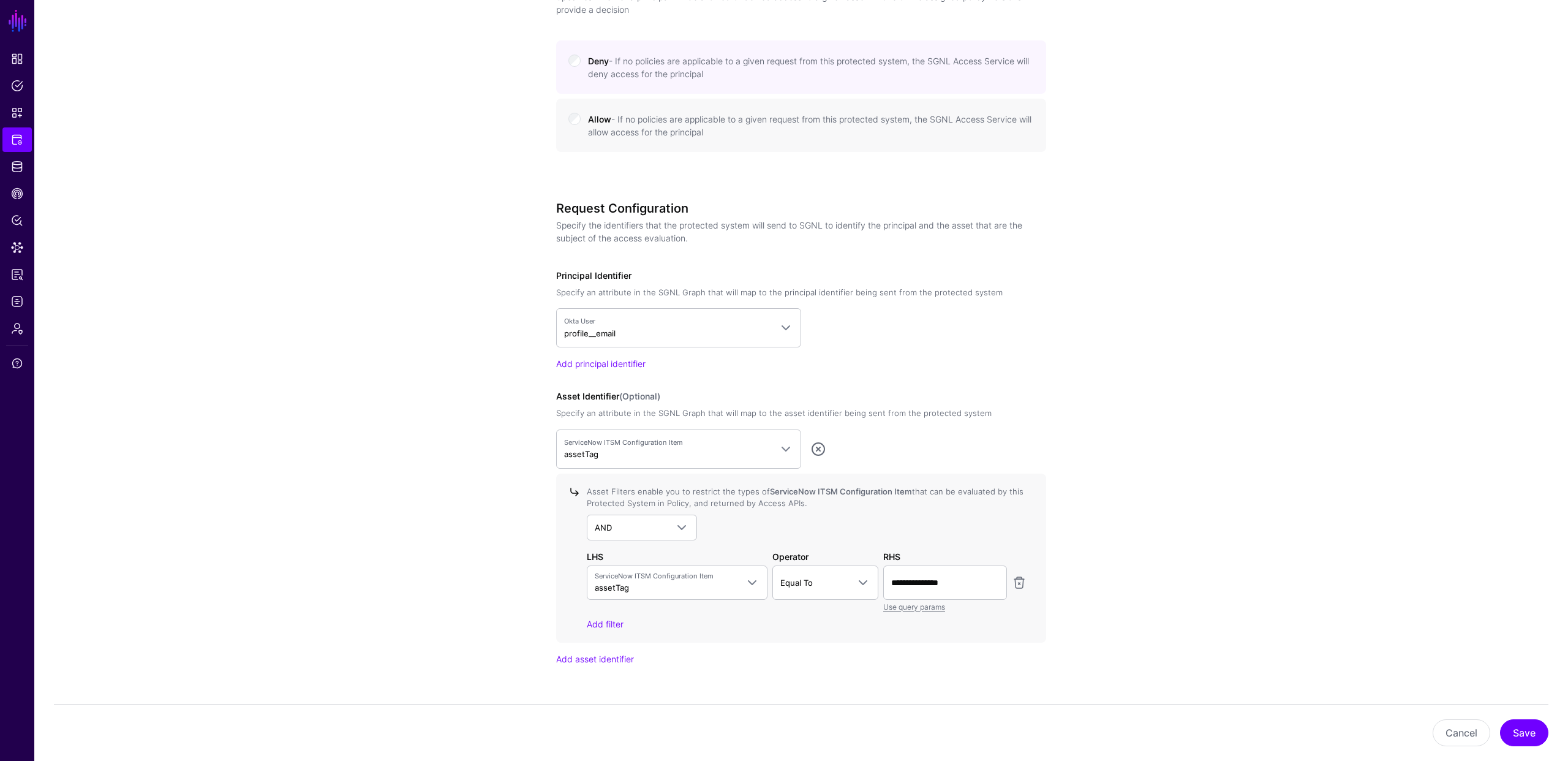
scroll to position [690, 0]
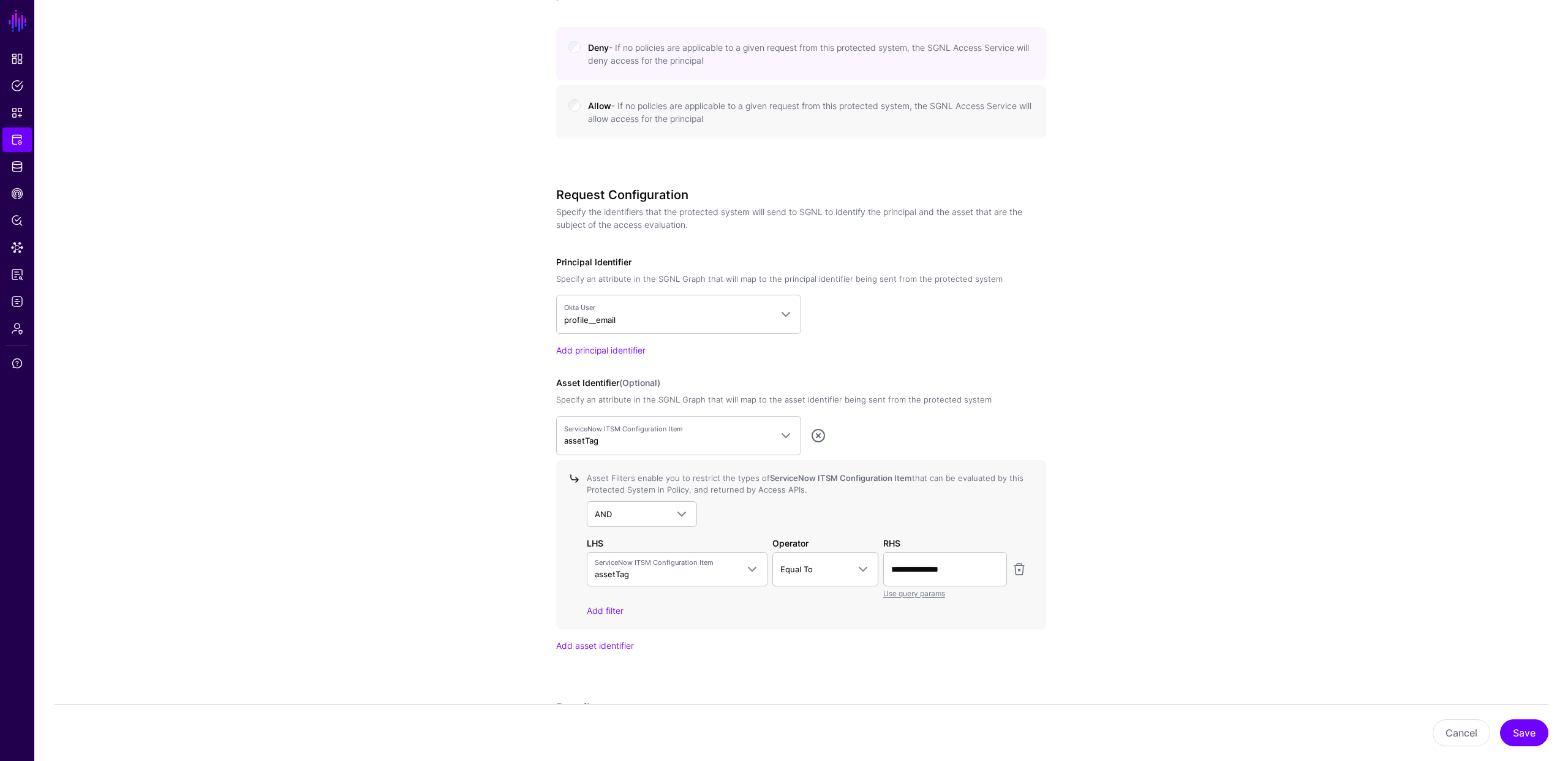
click at [362, 425] on app-integrations-details-form "**********" at bounding box center [801, 226] width 1534 height 1585
click at [307, 295] on app-integrations-details-form "**********" at bounding box center [801, 226] width 1534 height 1585
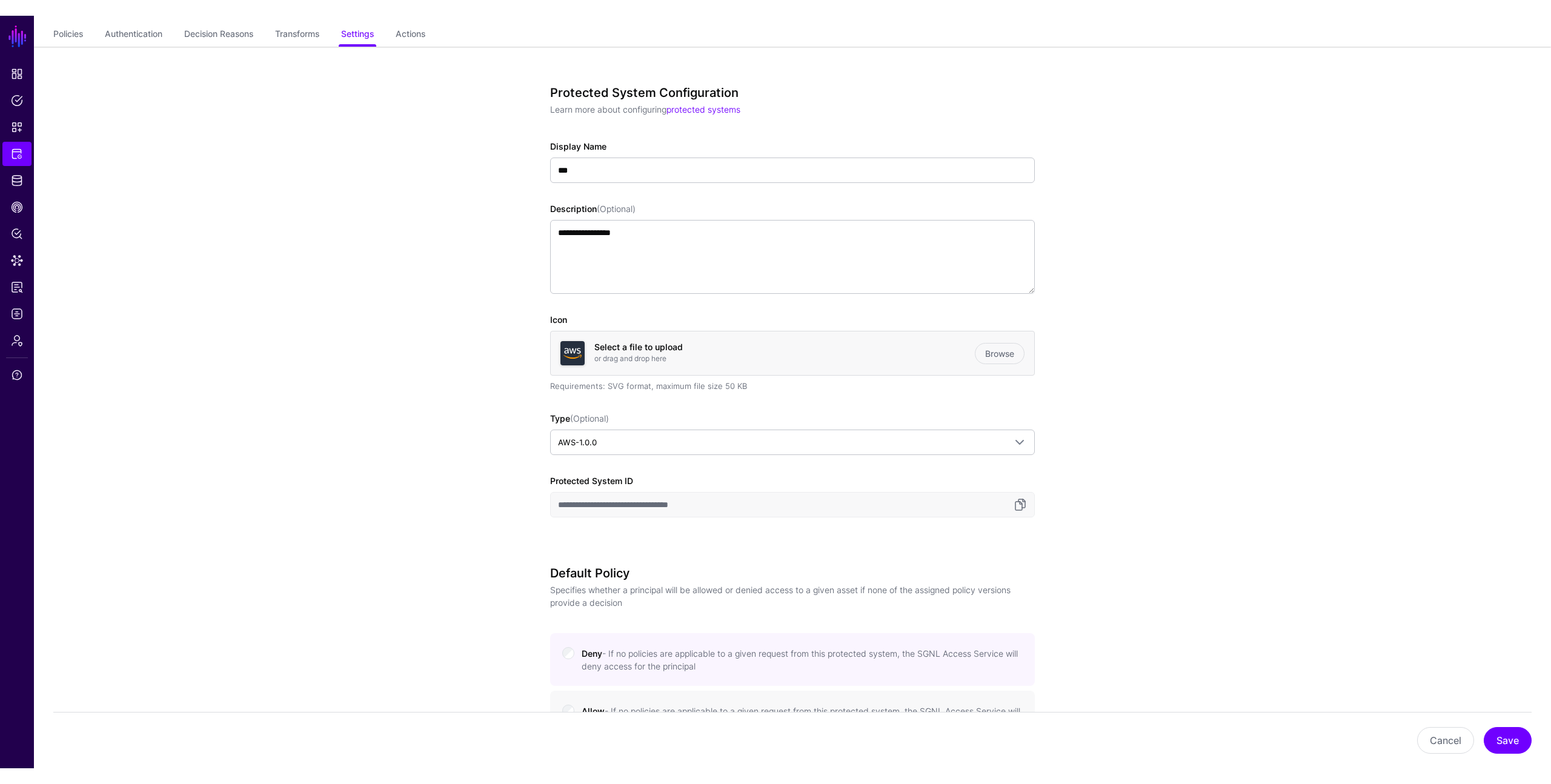
scroll to position [0, 0]
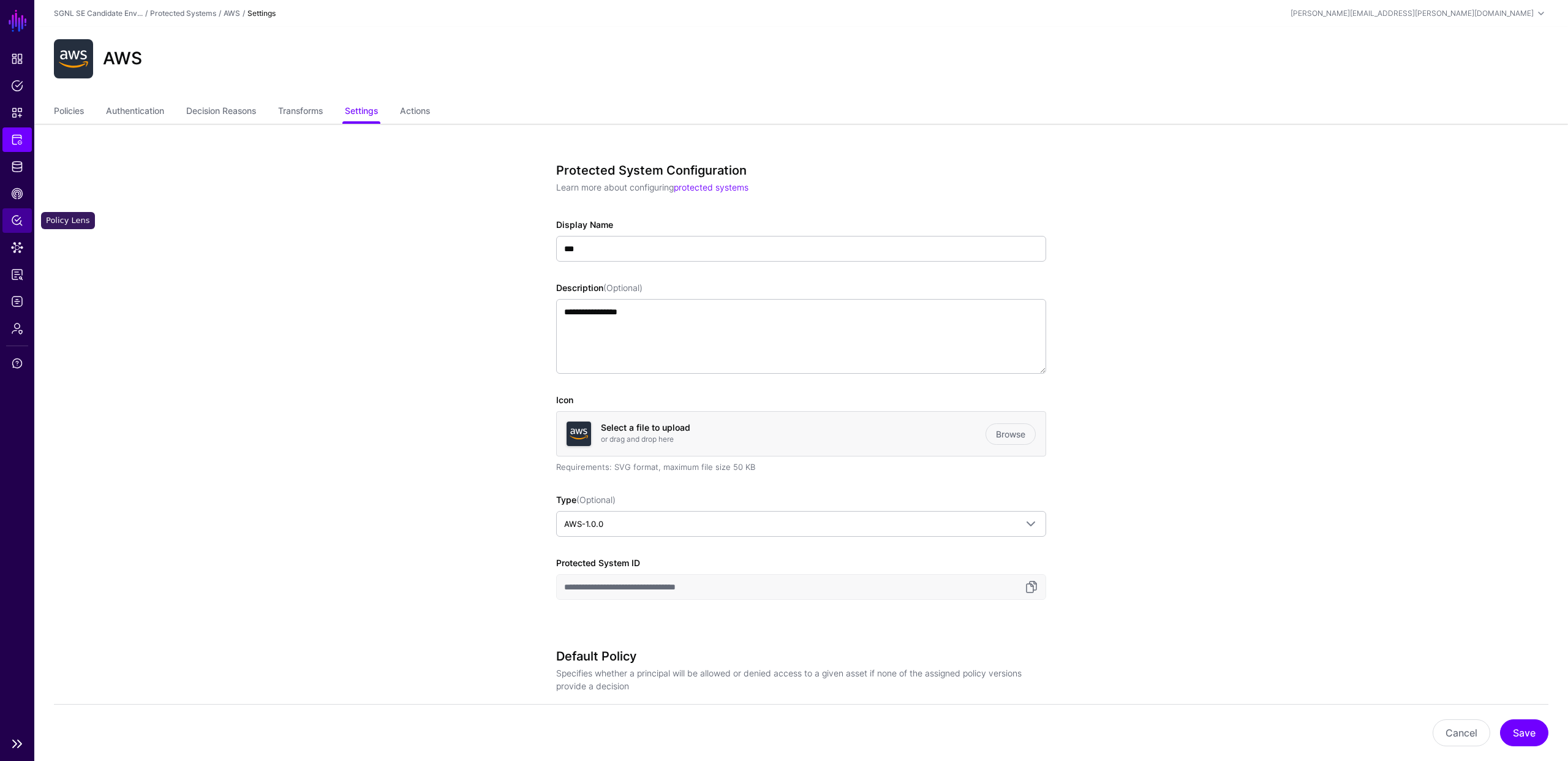
click at [14, 222] on span "Policy Lens" at bounding box center [17, 220] width 12 height 12
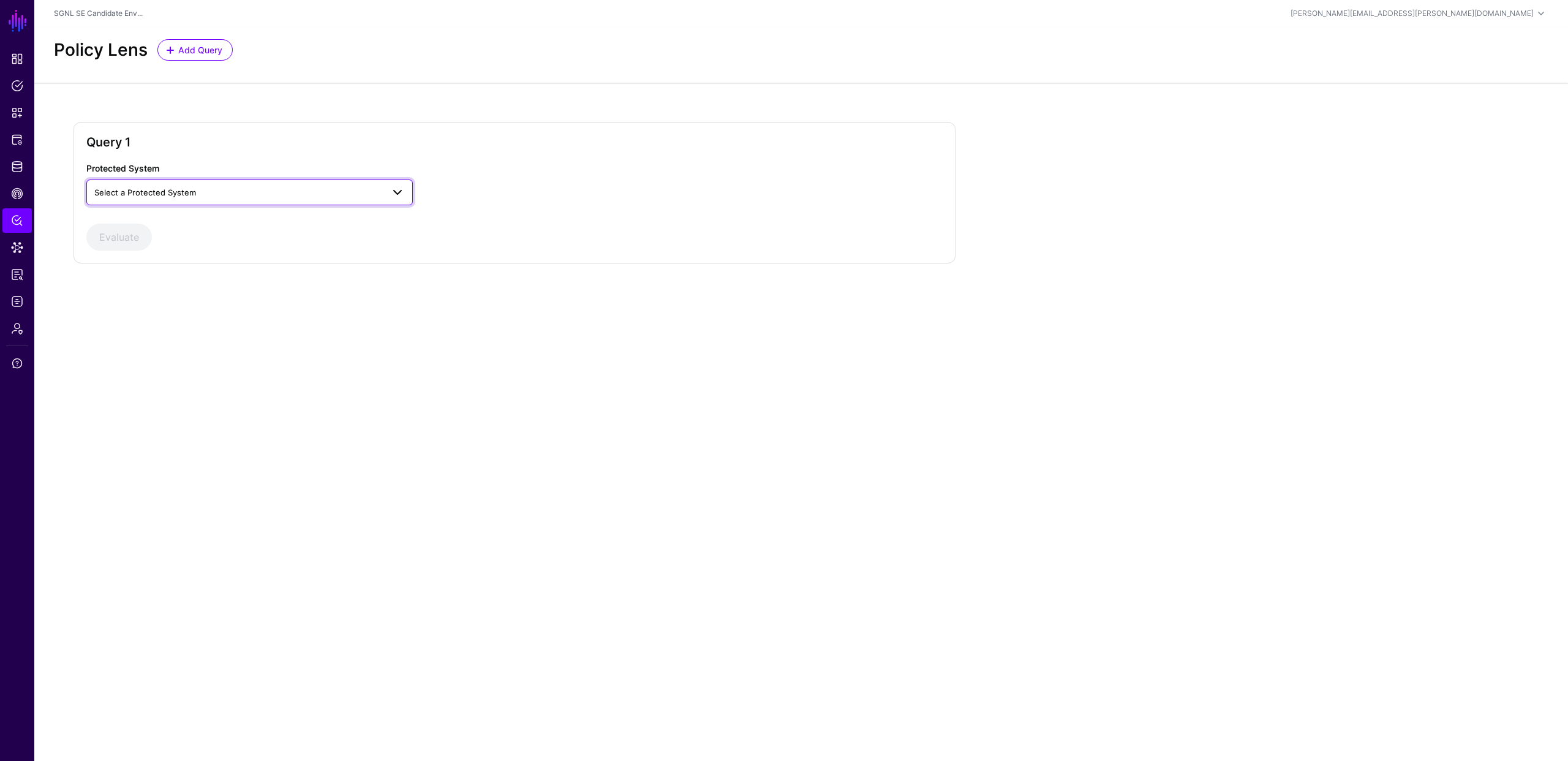
click at [306, 189] on span "Select a Protected System" at bounding box center [239, 192] width 289 height 14
click at [280, 219] on div "AWS" at bounding box center [250, 221] width 307 height 12
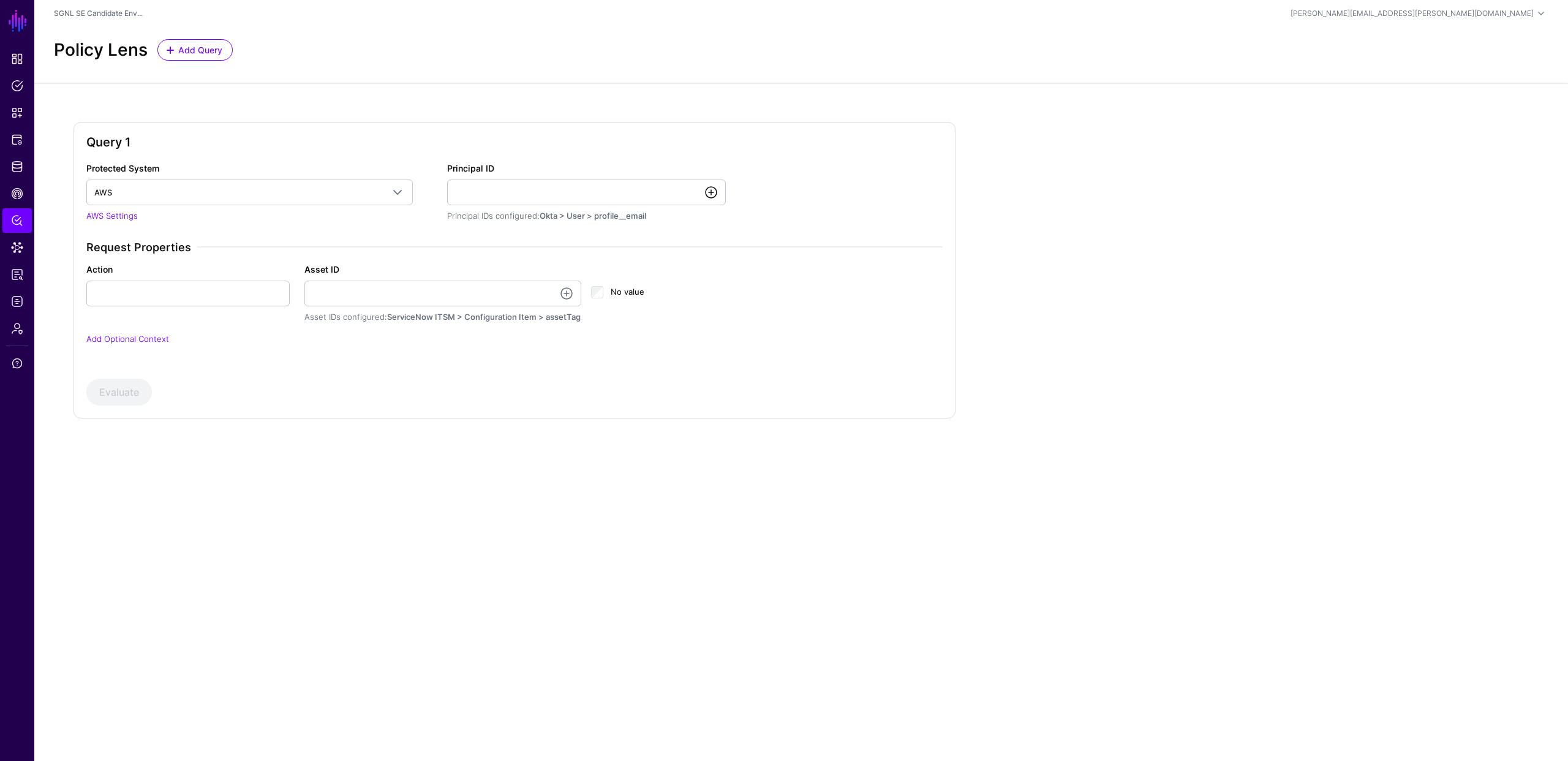
click at [709, 190] on link at bounding box center [711, 192] width 15 height 15
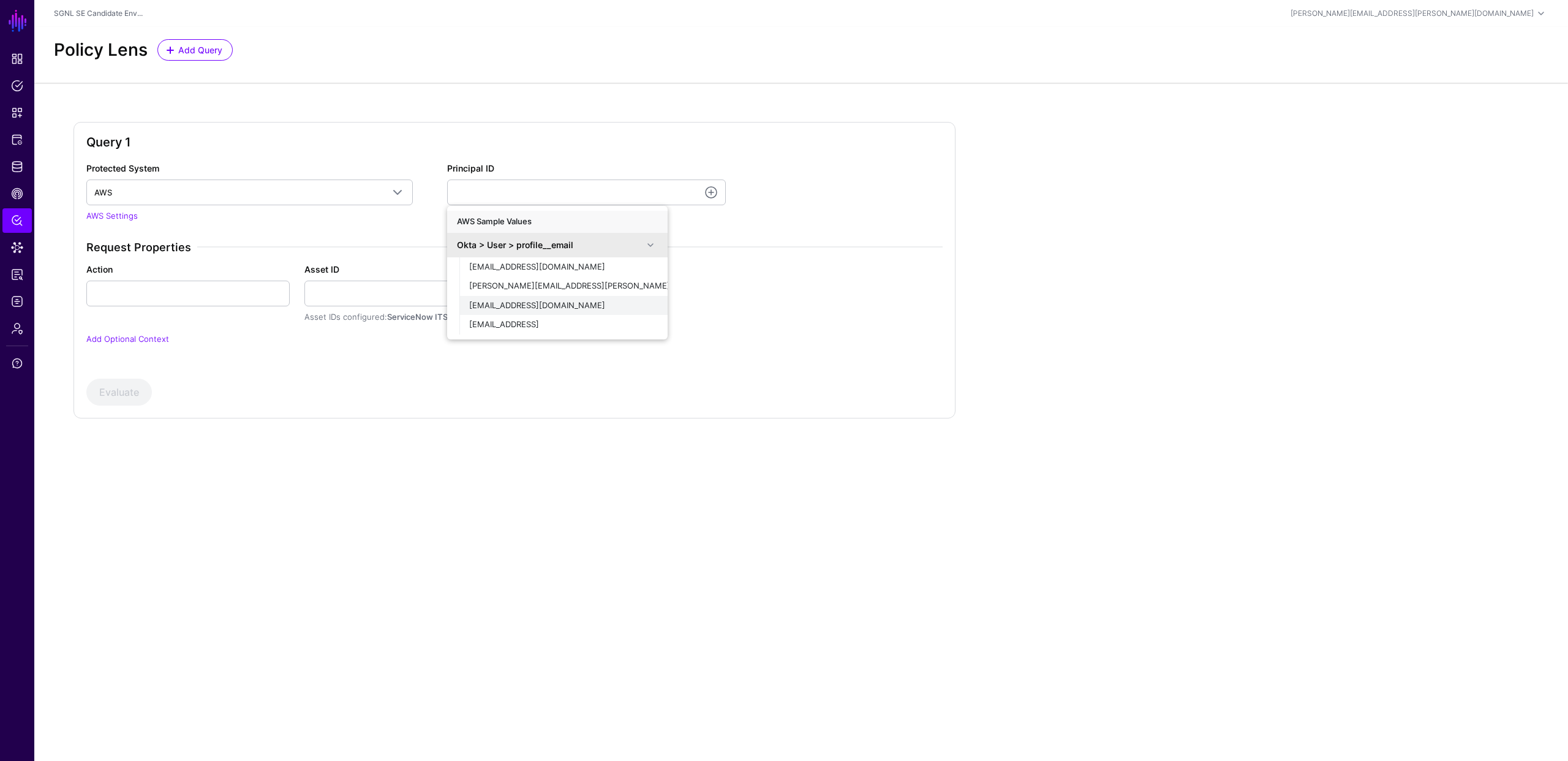
click at [531, 305] on span "[EMAIL_ADDRESS][DOMAIN_NAME]" at bounding box center [537, 305] width 136 height 10
type input "**********"
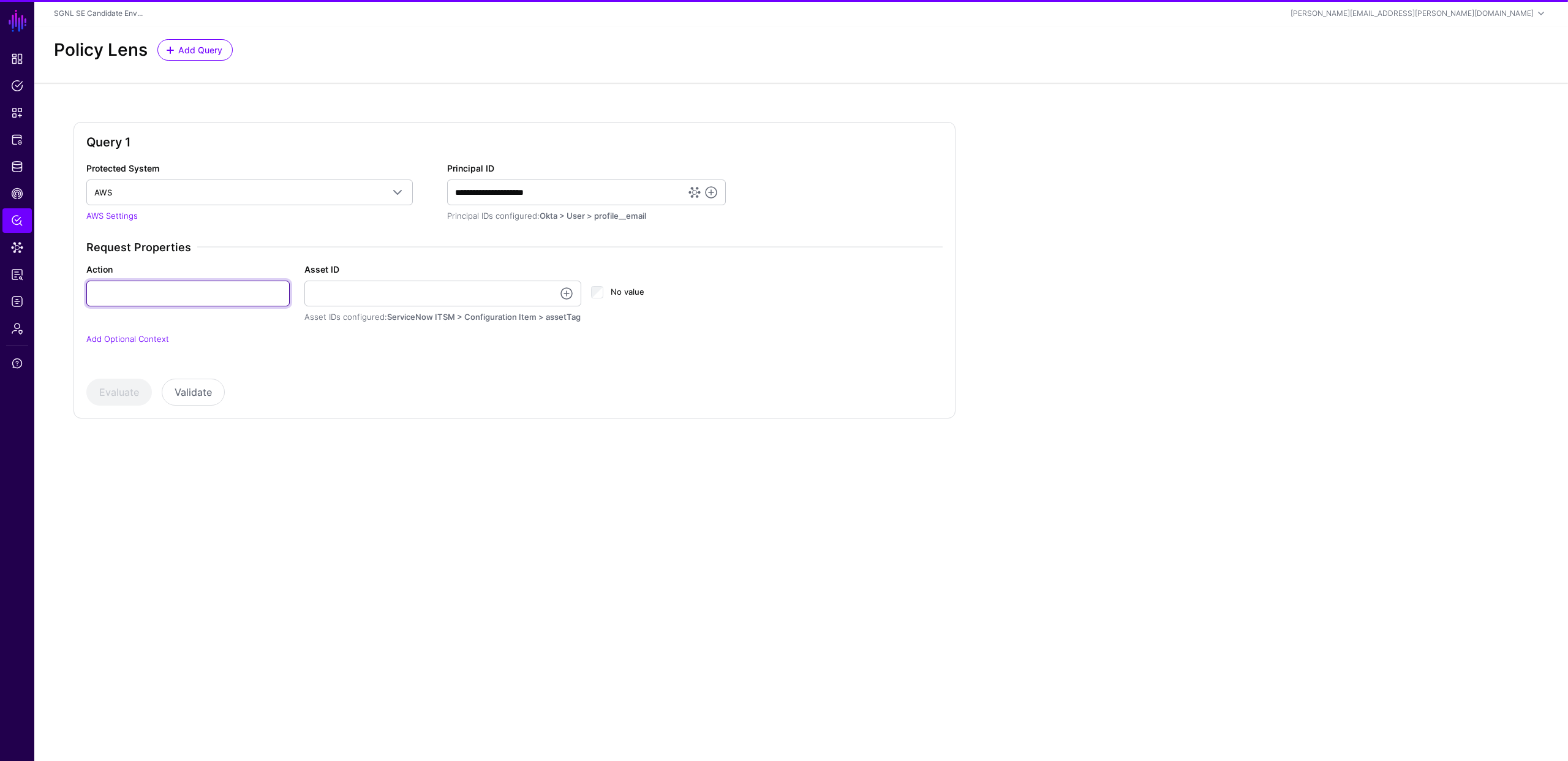
click at [188, 294] on input "Action" at bounding box center [188, 294] width 203 height 26
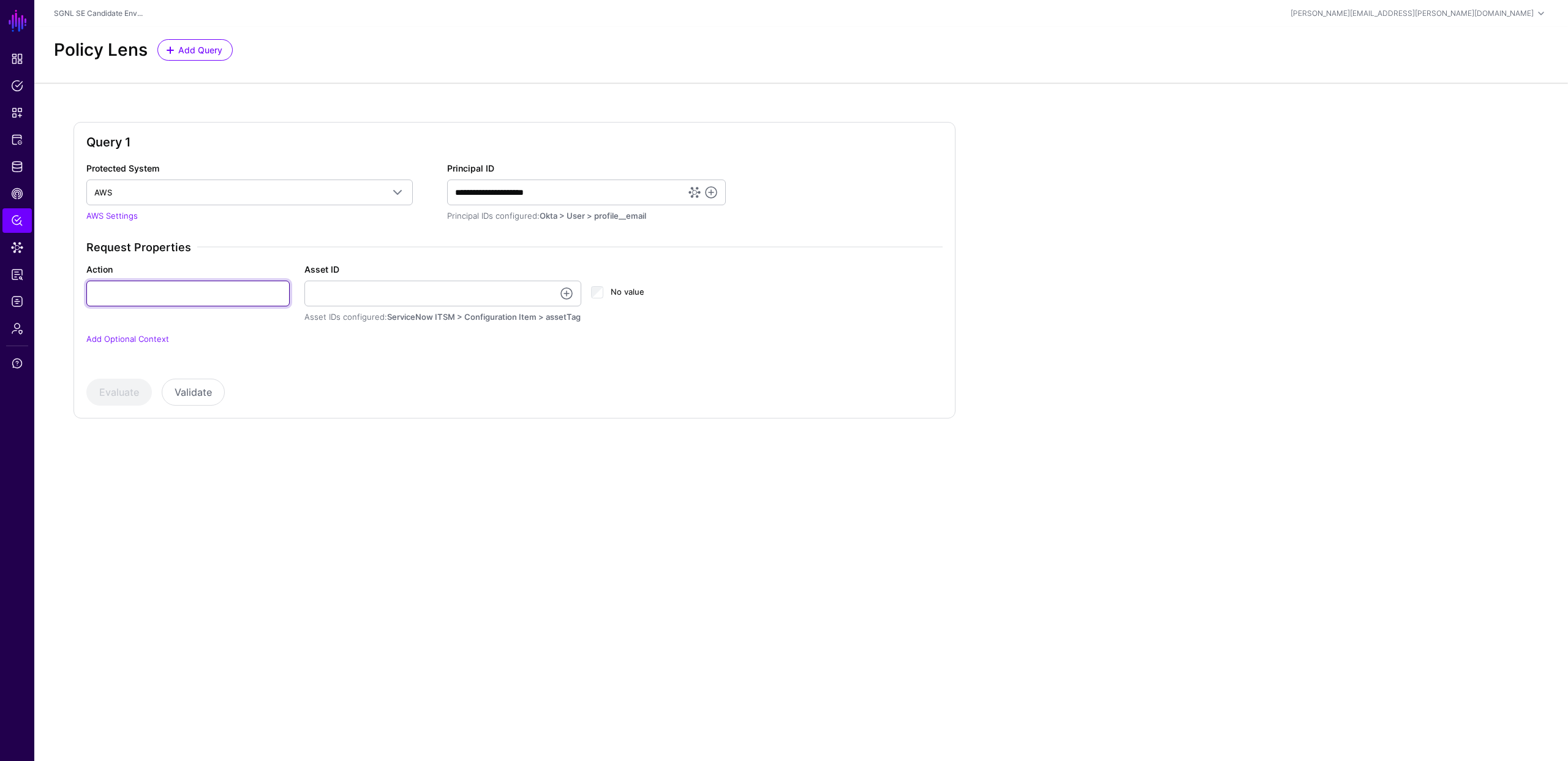
type input "******"
click at [566, 294] on link at bounding box center [566, 293] width 15 height 15
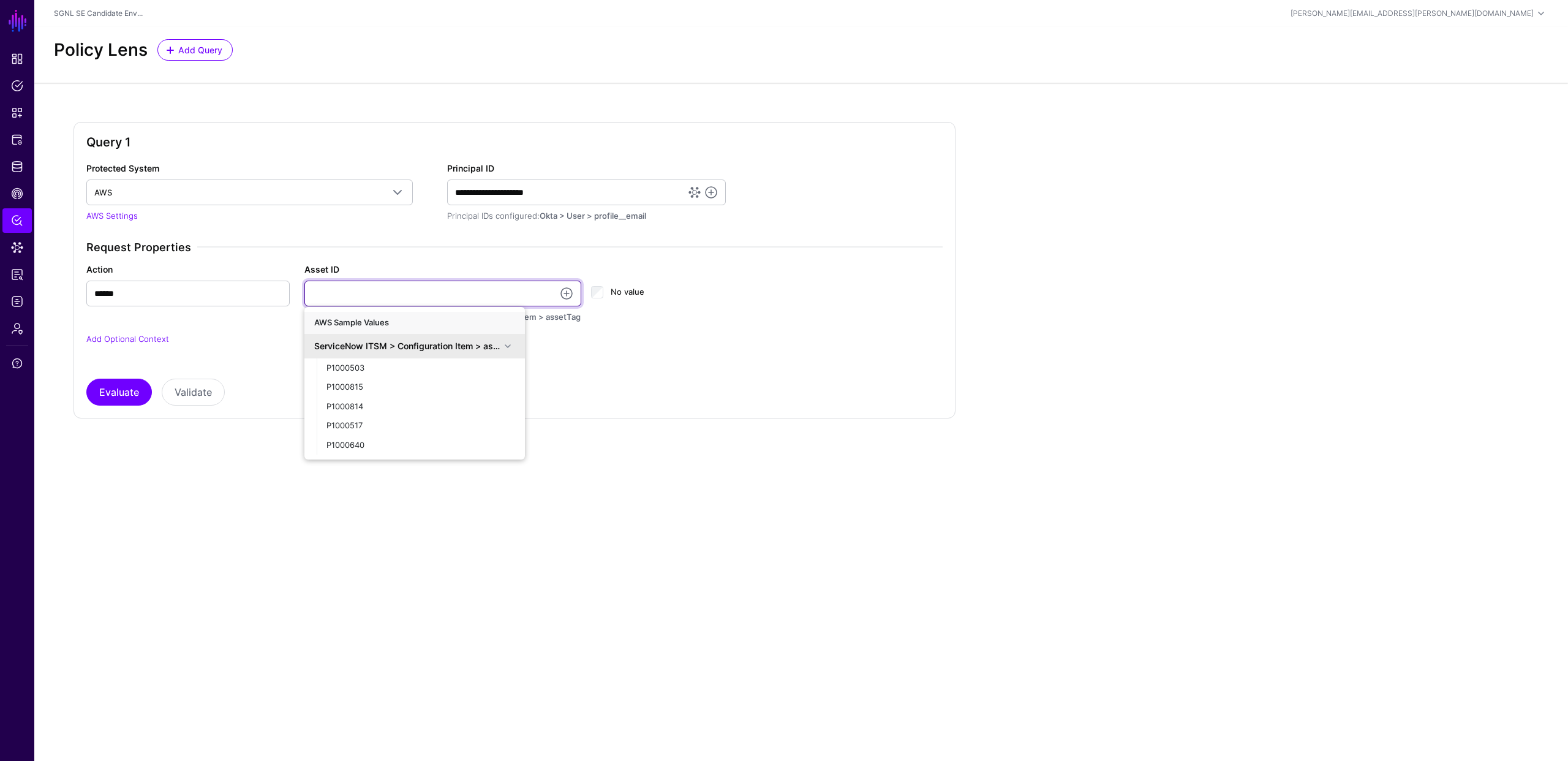
click at [484, 292] on input "Asset ID" at bounding box center [443, 294] width 278 height 26
click at [511, 294] on input "Asset ID" at bounding box center [443, 294] width 278 height 26
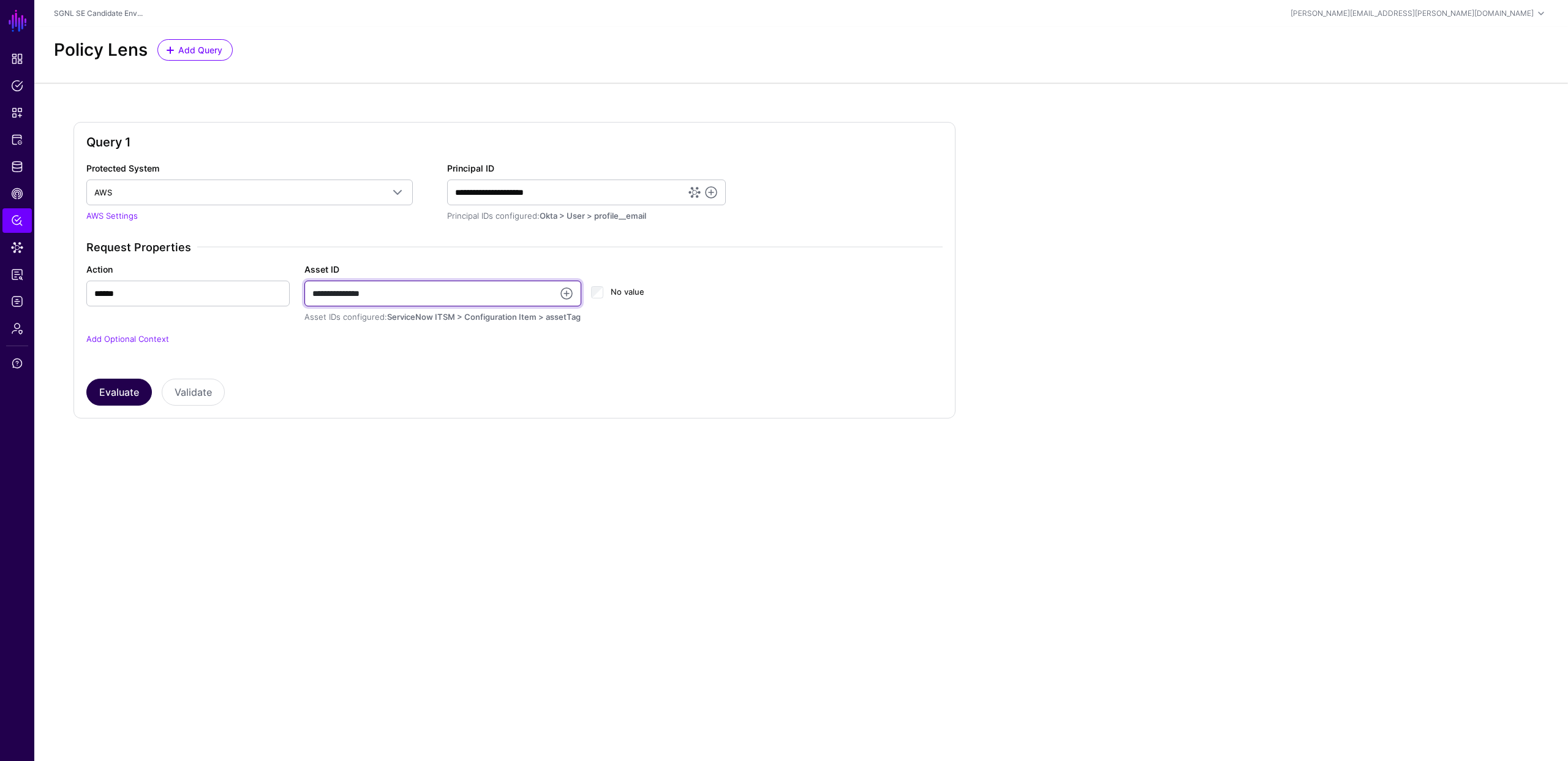
type input "**********"
click at [118, 396] on button "Evaluate" at bounding box center [118, 392] width 65 height 27
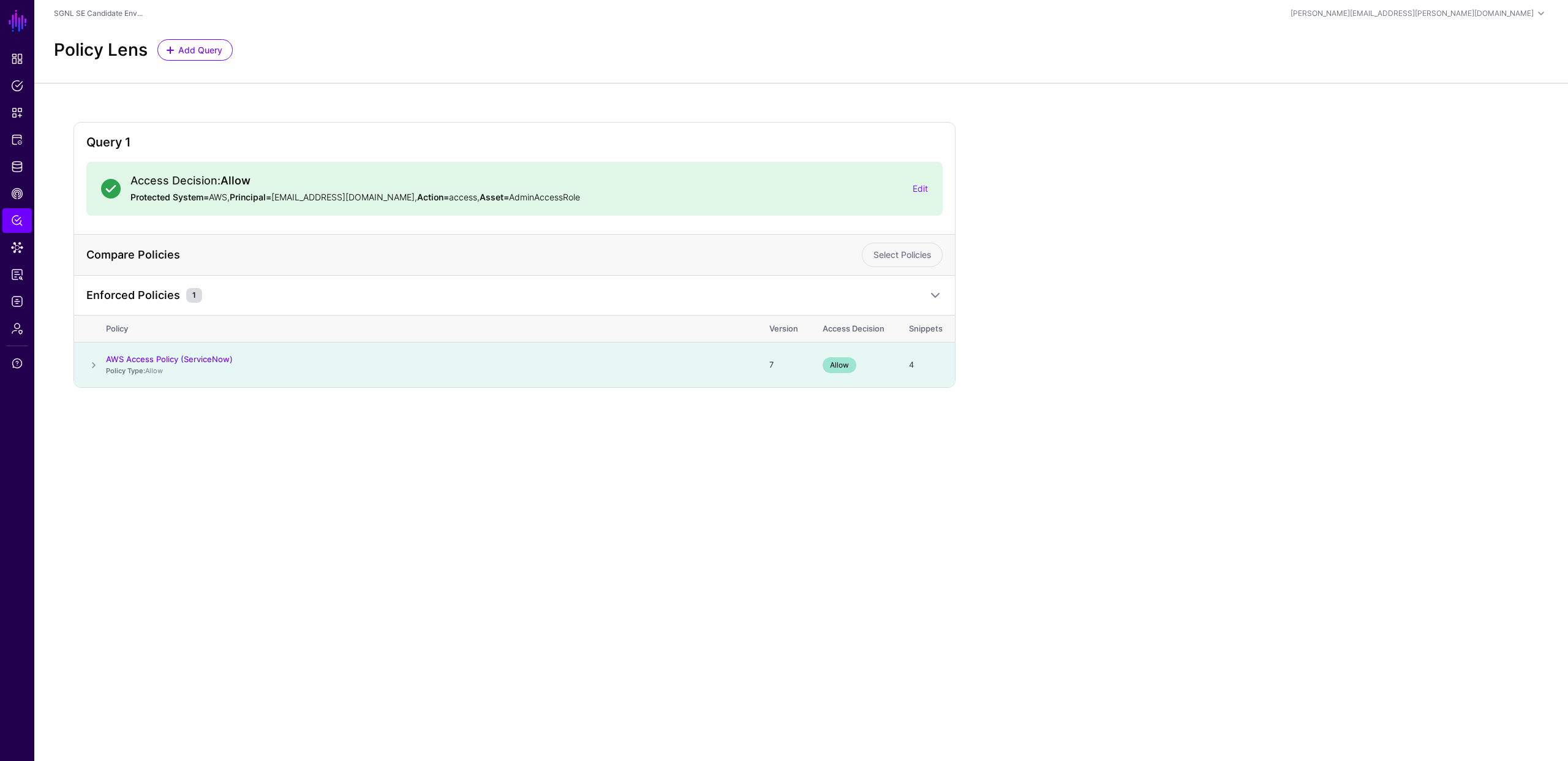
click at [1077, 452] on main "SGNL Dashboard Policies Snippets Protected Systems Identity Data Fabric CAEP Hu…" at bounding box center [784, 380] width 1568 height 761
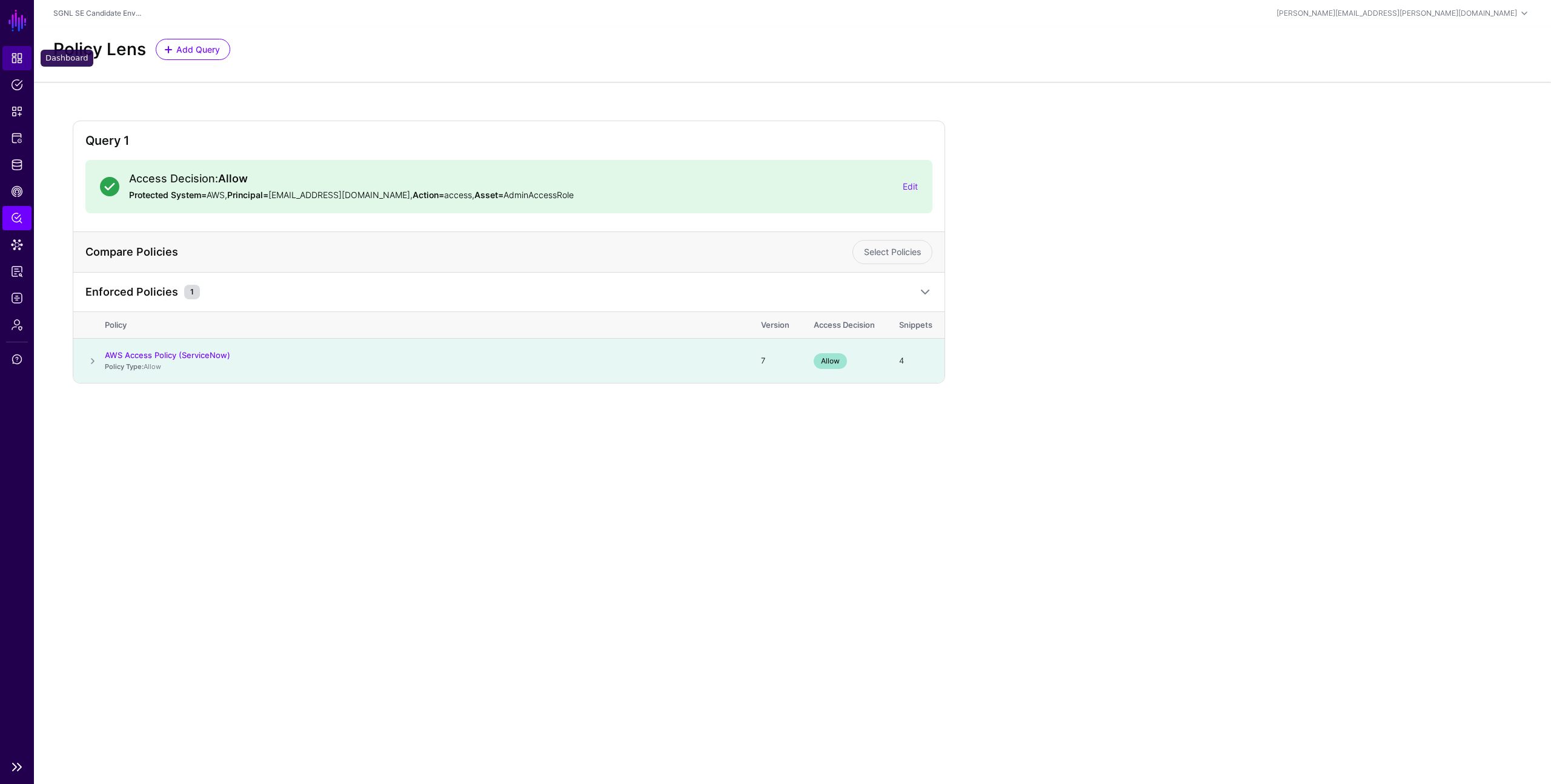
click at [20, 60] on span "Dashboard" at bounding box center [17, 58] width 12 height 12
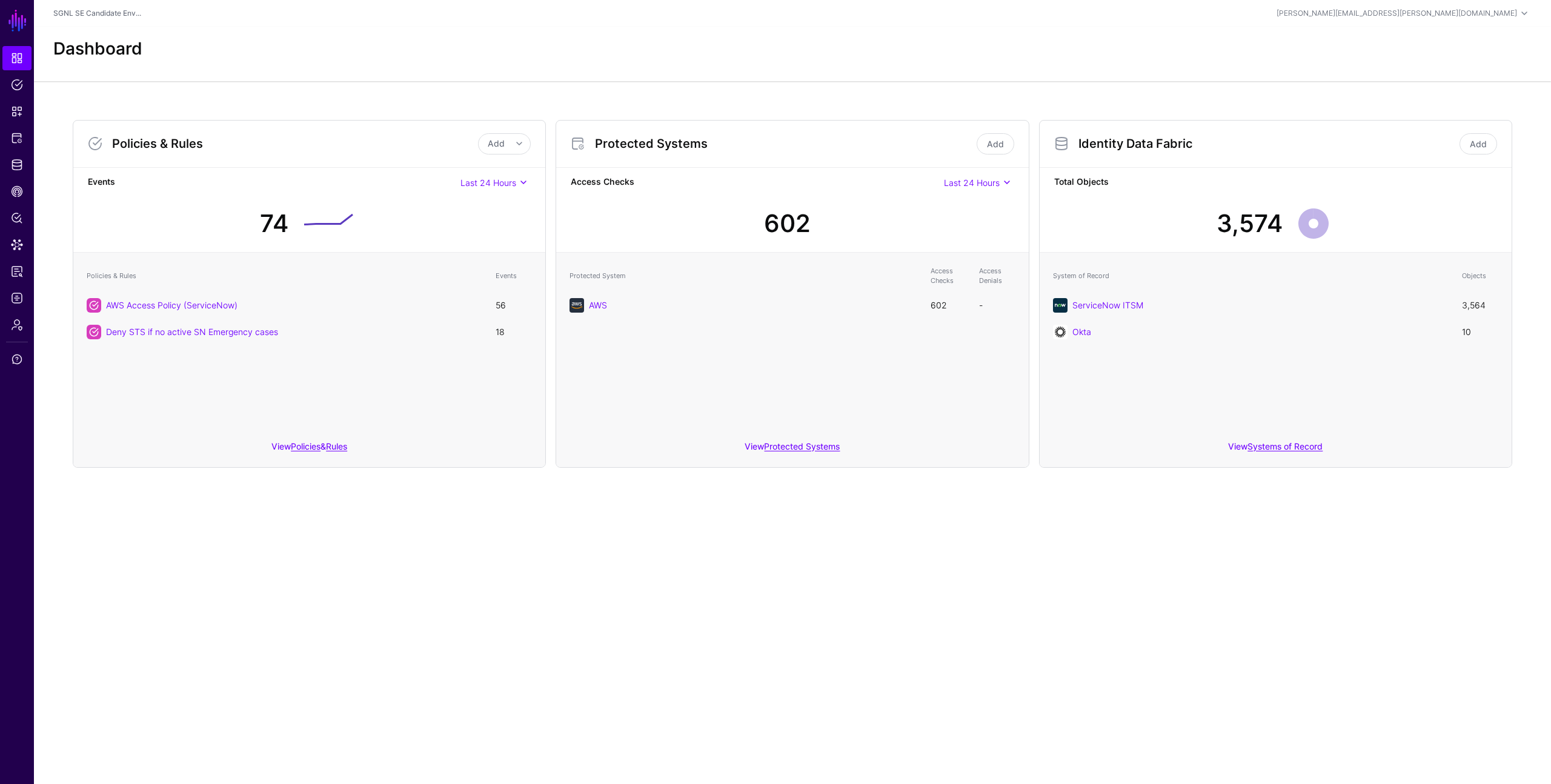
click at [422, 101] on div "Policies & Rules Add Add Policy Add Rule Events Last 24 Hours Last 24 Hours Las…" at bounding box center [792, 294] width 1517 height 425
click at [667, 94] on div "Policies & Rules Add Add Policy Add Rule Events Last 24 Hours Last 24 Hours Las…" at bounding box center [792, 294] width 1517 height 425
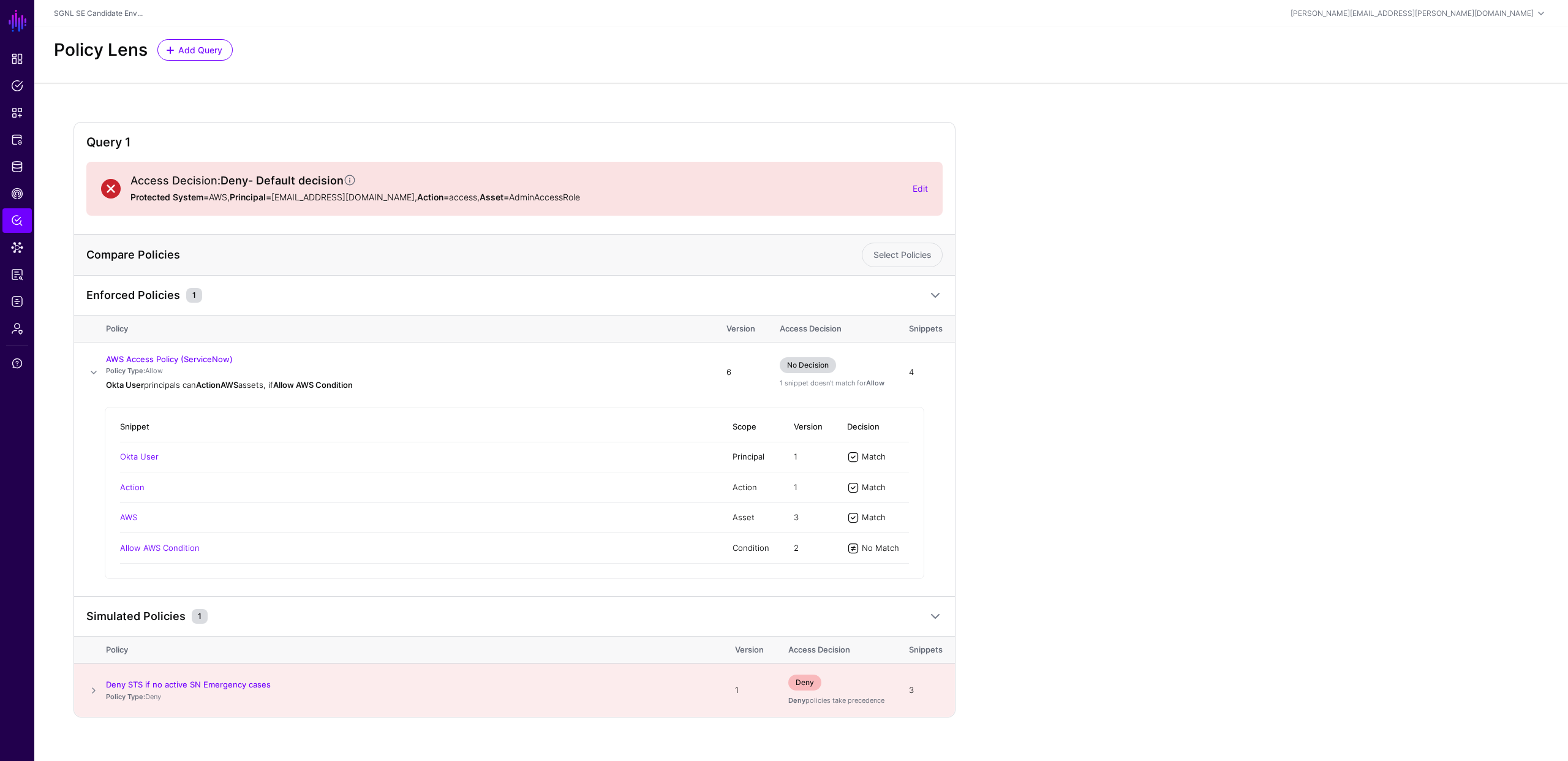
click at [419, 52] on div "Policy Lens Add Query" at bounding box center [801, 50] width 1505 height 21
click at [13, 223] on span "Policy Lens" at bounding box center [17, 220] width 12 height 12
click at [19, 252] on span "Data Lens" at bounding box center [17, 247] width 12 height 12
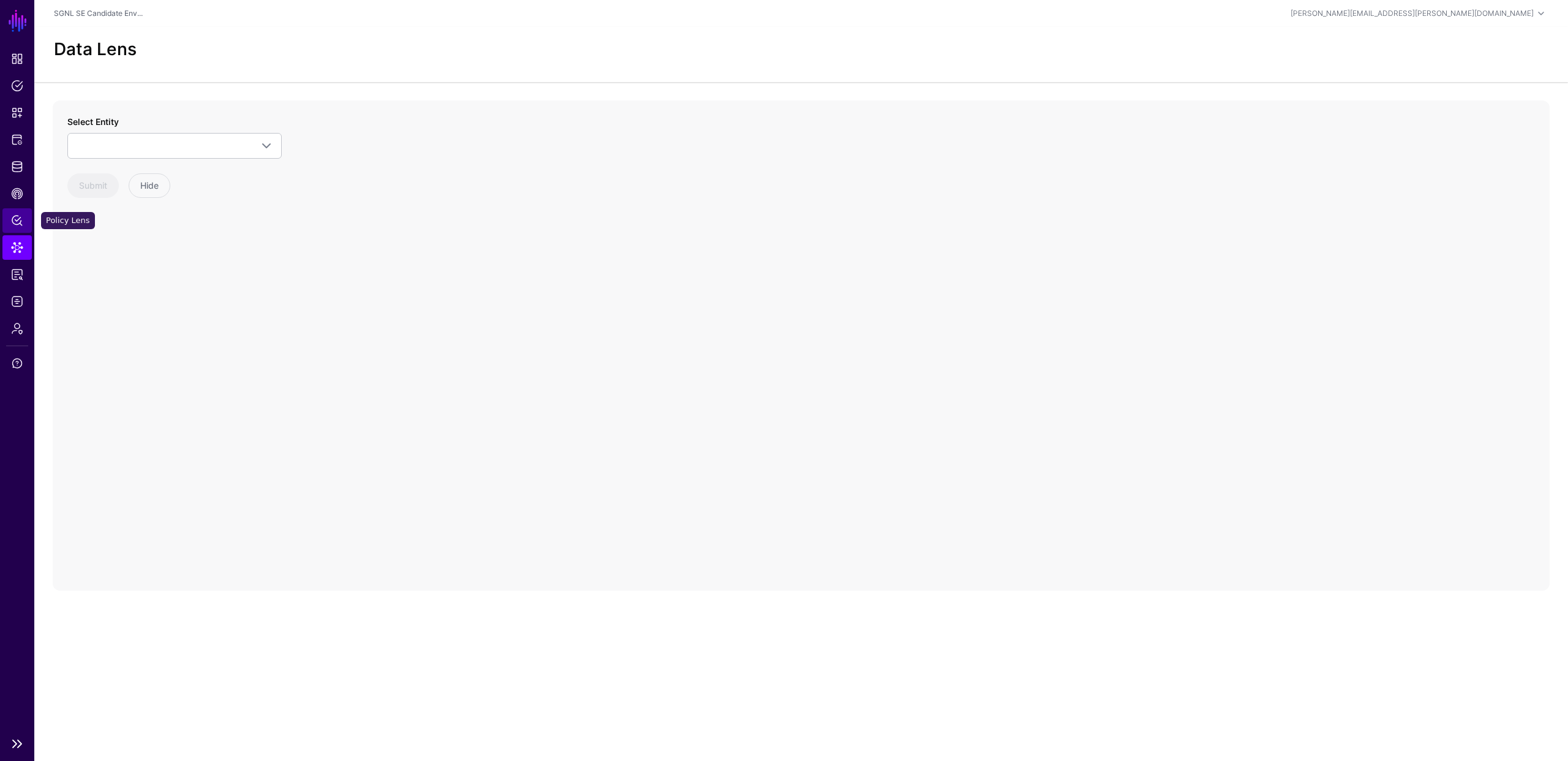
click at [17, 223] on span "Policy Lens" at bounding box center [17, 220] width 12 height 12
click at [221, 191] on span "Select a Protected System" at bounding box center [239, 192] width 289 height 14
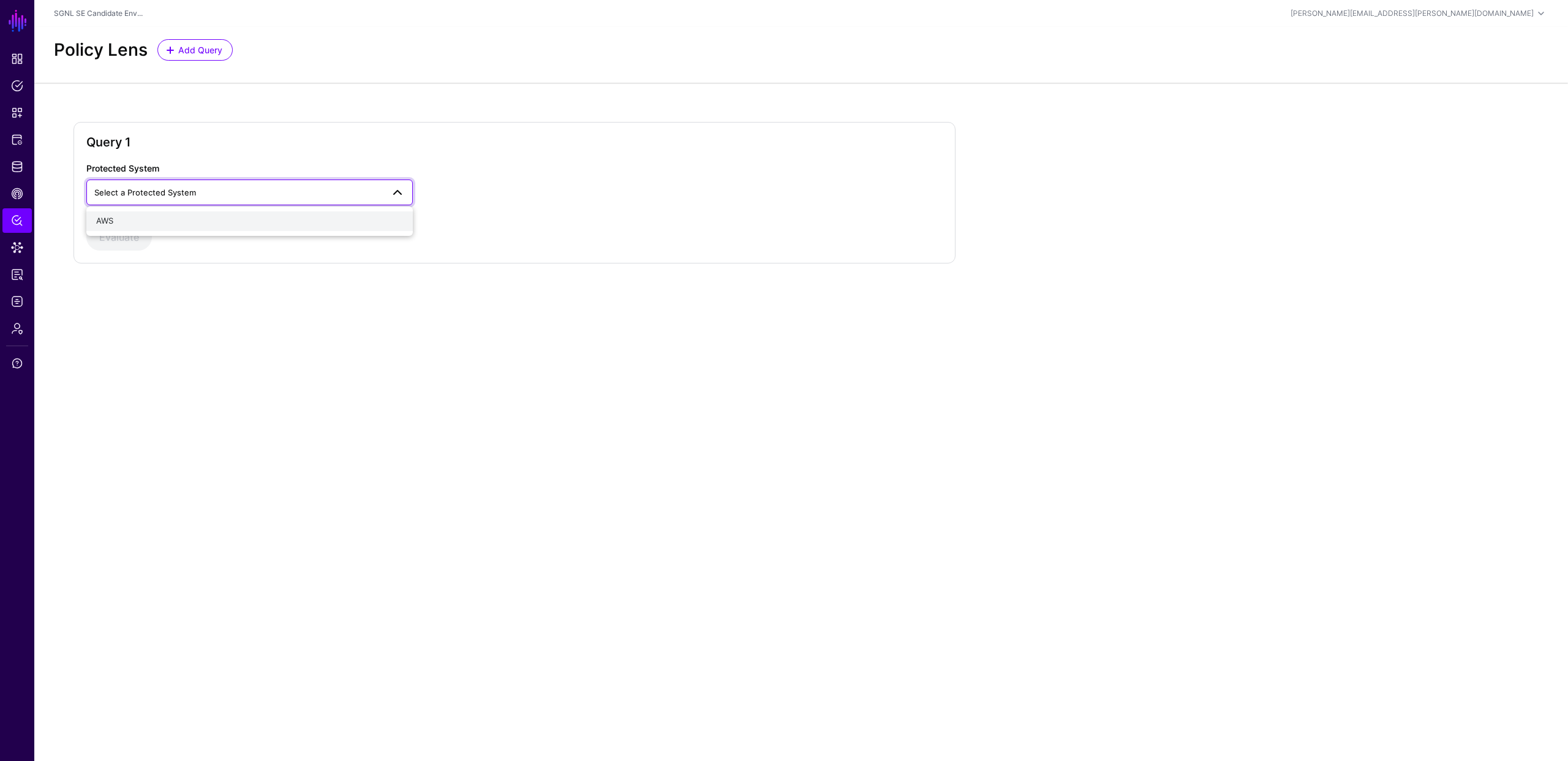
click at [220, 221] on div "AWS" at bounding box center [250, 221] width 307 height 12
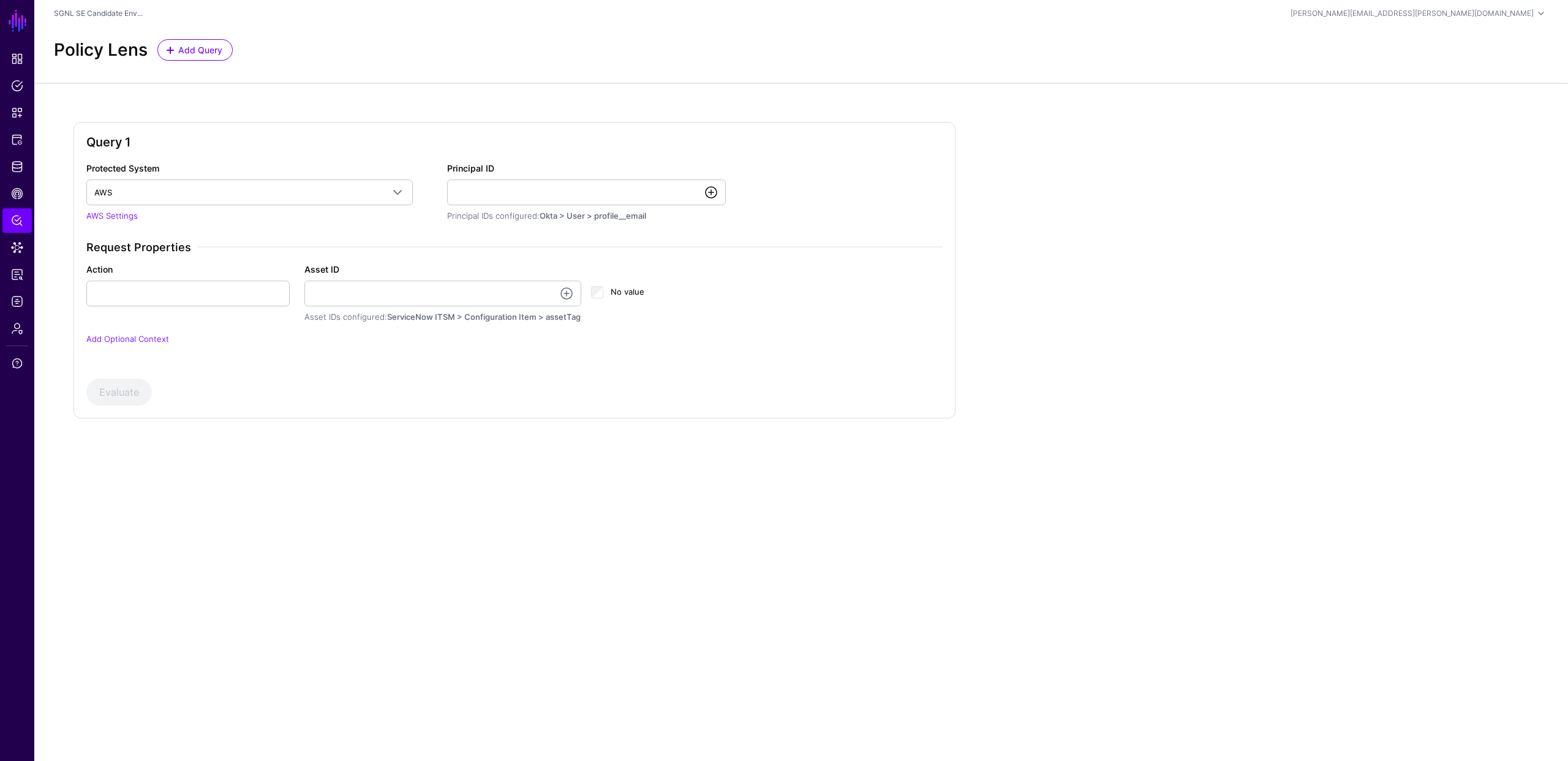
click at [714, 197] on link at bounding box center [711, 192] width 15 height 15
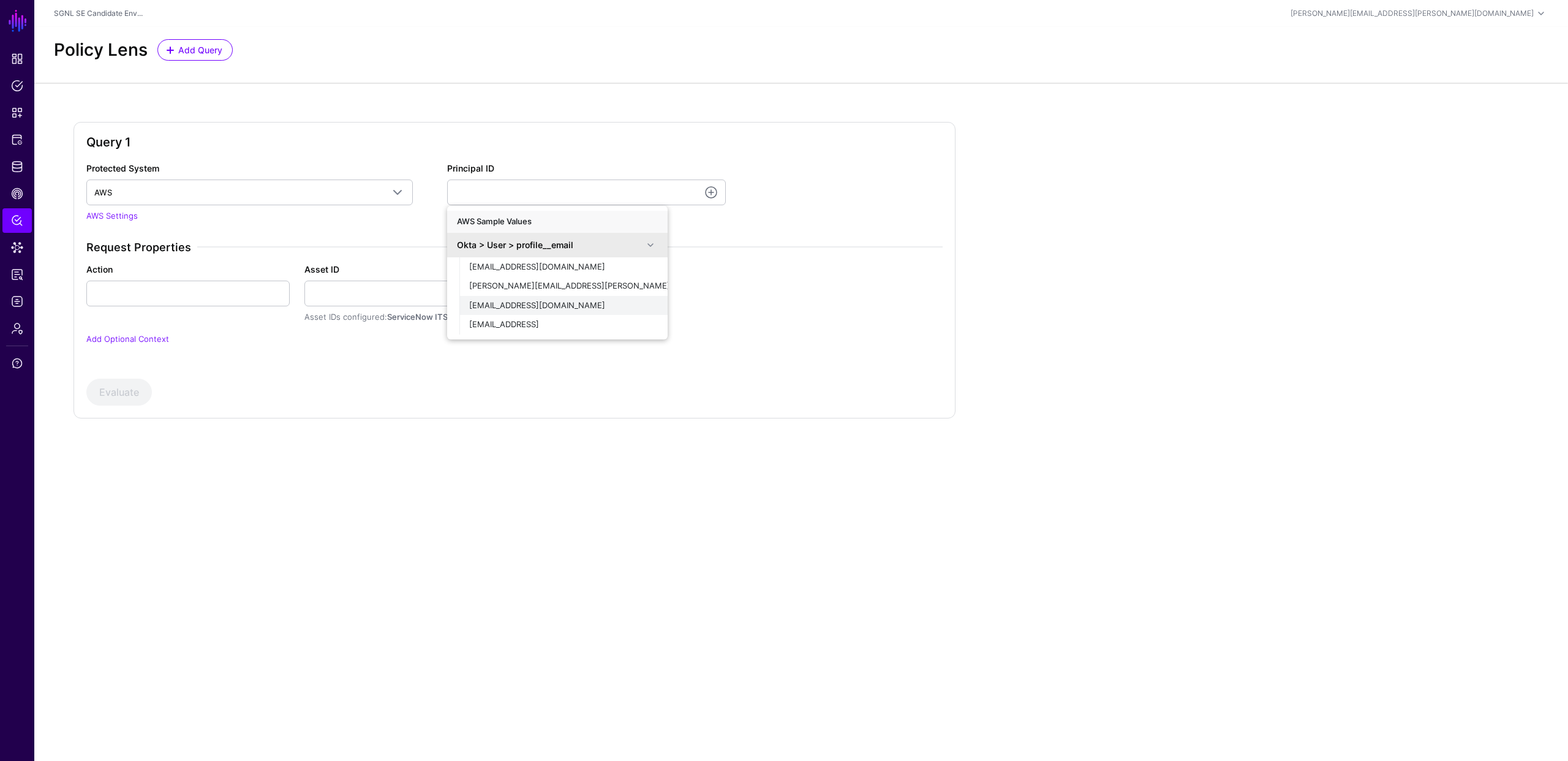
click at [555, 303] on span "[EMAIL_ADDRESS][DOMAIN_NAME]" at bounding box center [537, 305] width 136 height 10
type input "**********"
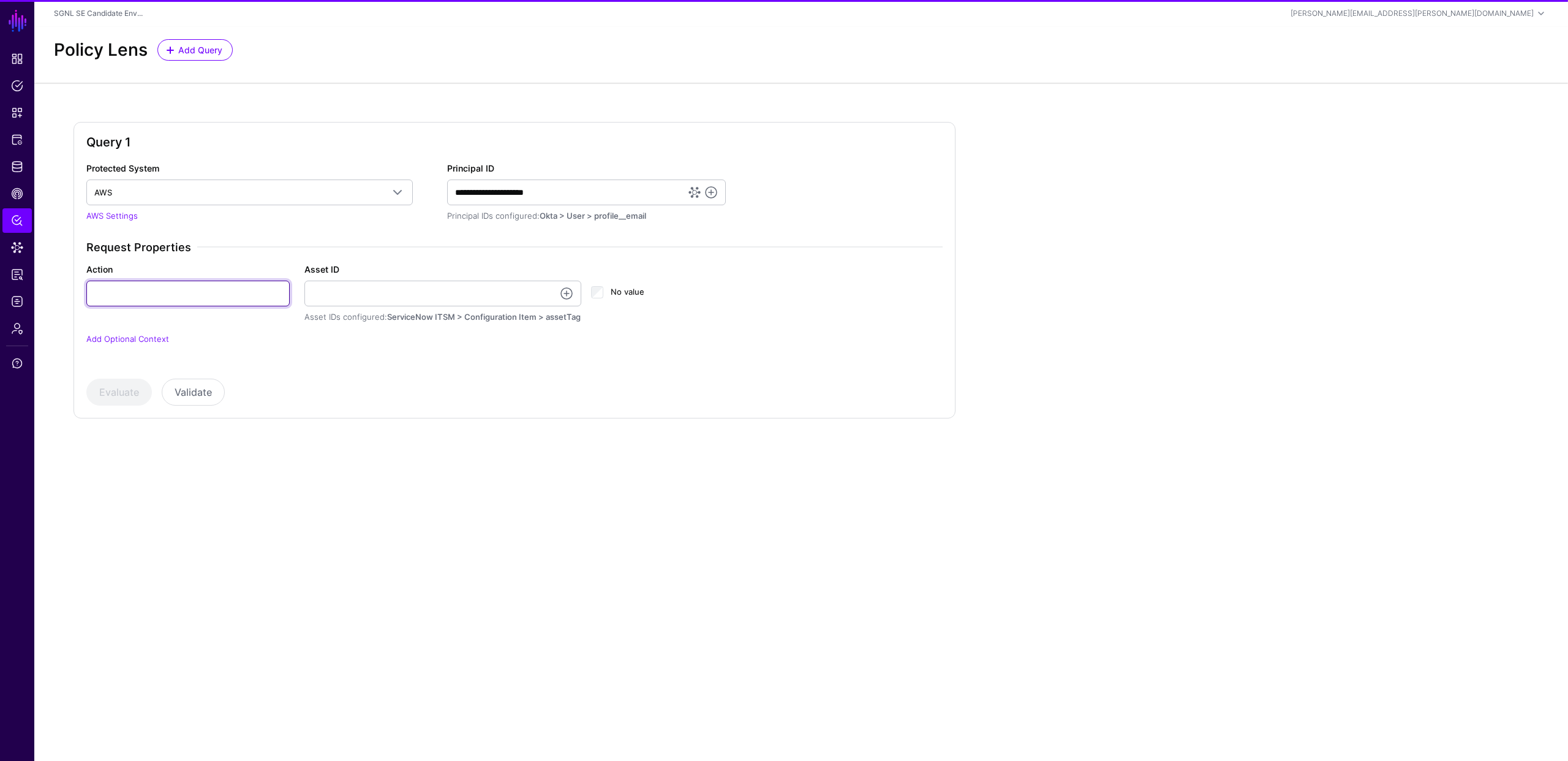
click at [229, 300] on input "Action" at bounding box center [188, 294] width 203 height 26
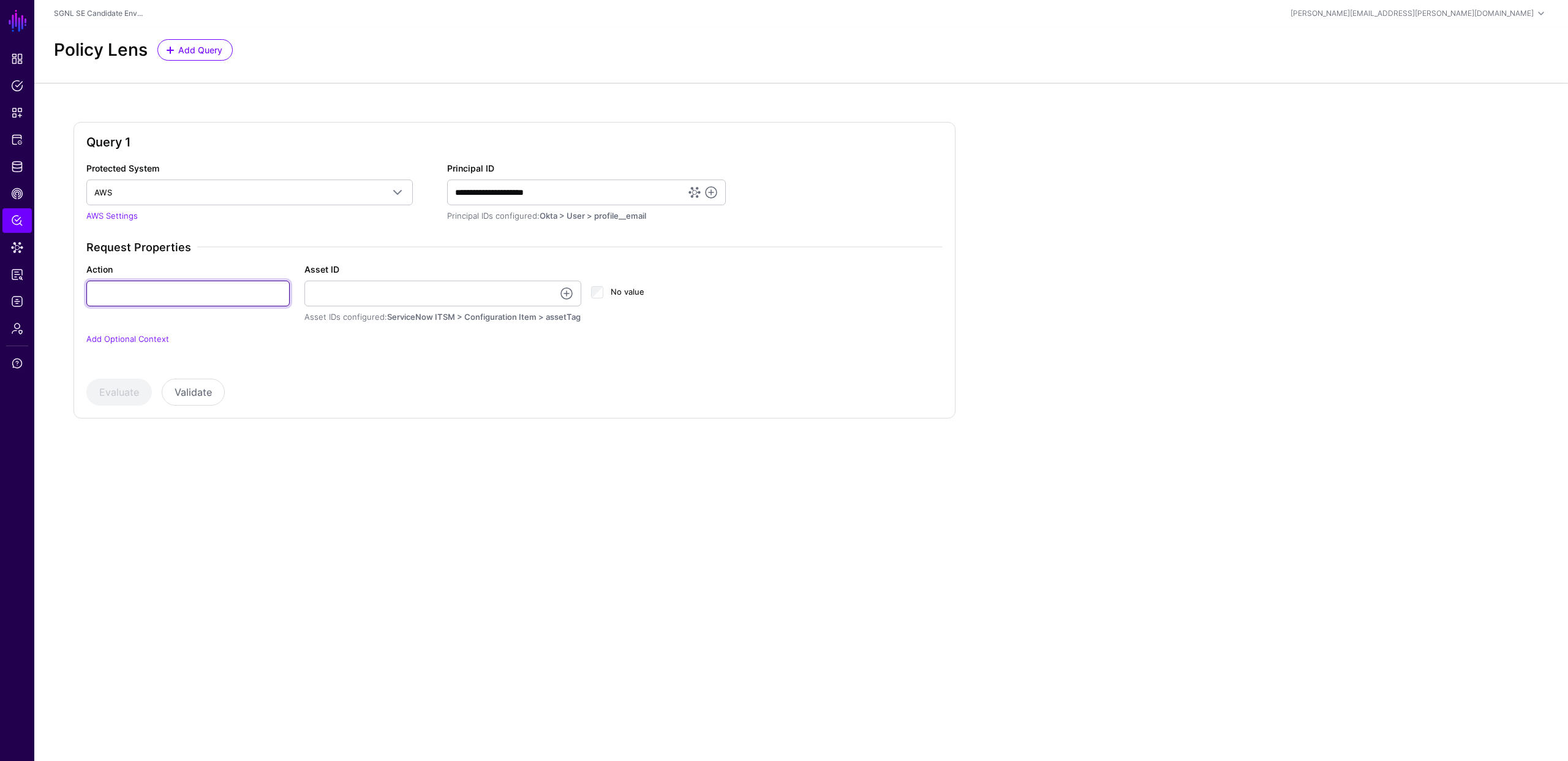
type input "******"
click at [568, 293] on link at bounding box center [566, 293] width 15 height 15
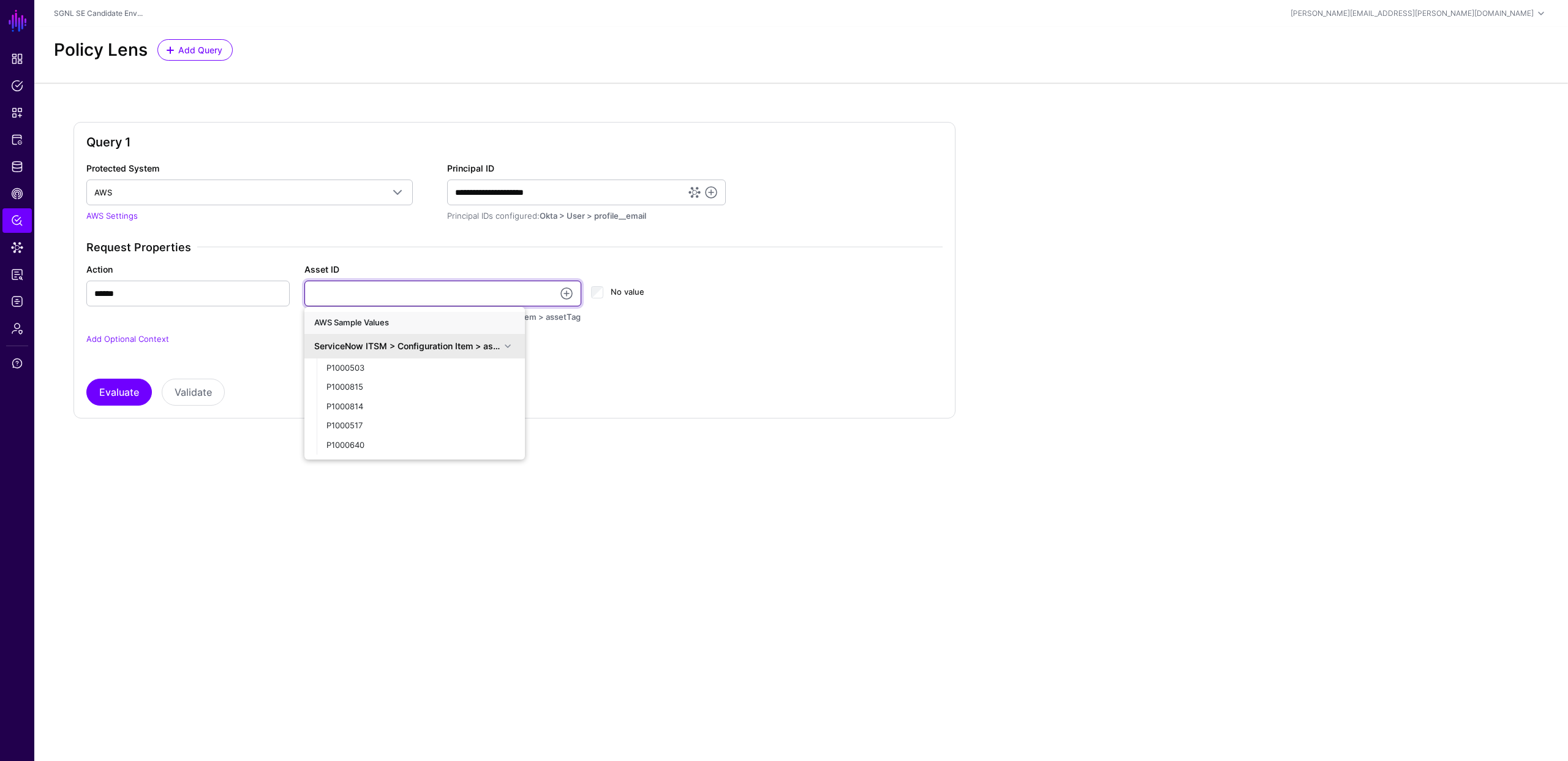
click at [410, 304] on input "Asset ID" at bounding box center [443, 294] width 278 height 26
type input "**********"
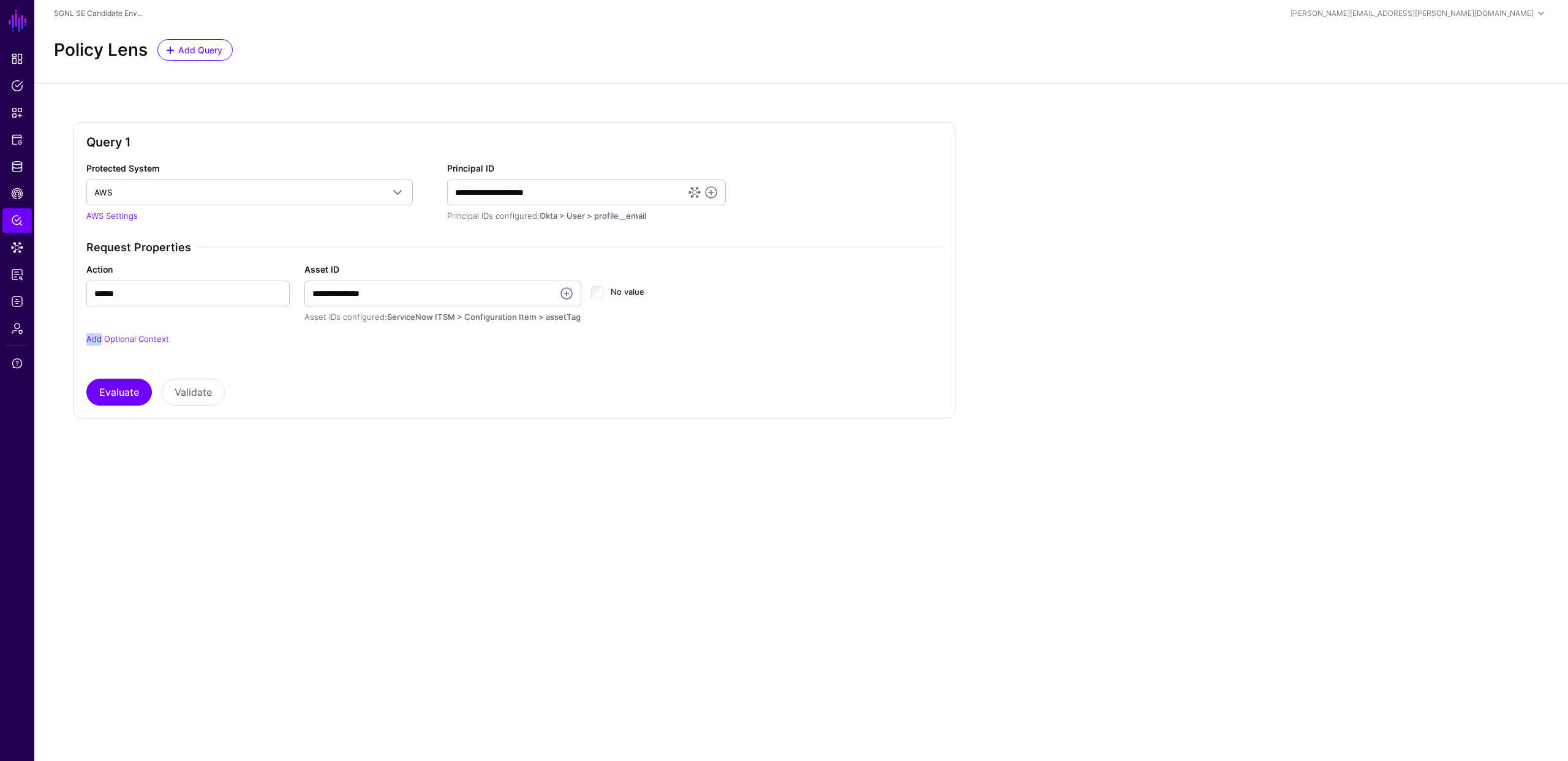
click at [410, 324] on div "**********" at bounding box center [514, 301] width 866 height 120
click at [103, 395] on button "Evaluate" at bounding box center [118, 392] width 65 height 27
